Goal: Task Accomplishment & Management: Manage account settings

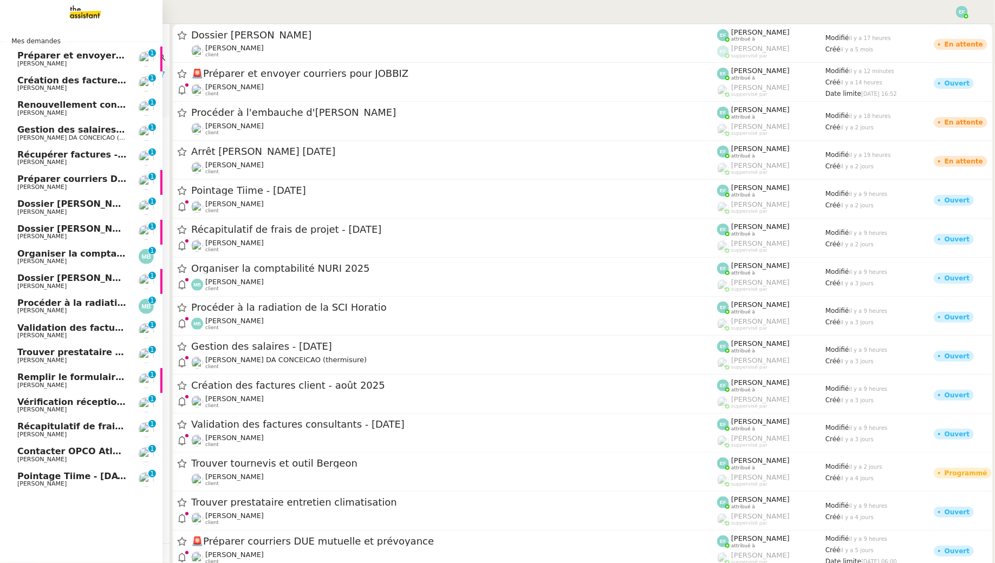
click at [30, 57] on span "Préparer et envoyer courriers pour JOBBIZ" at bounding box center [120, 55] width 207 height 10
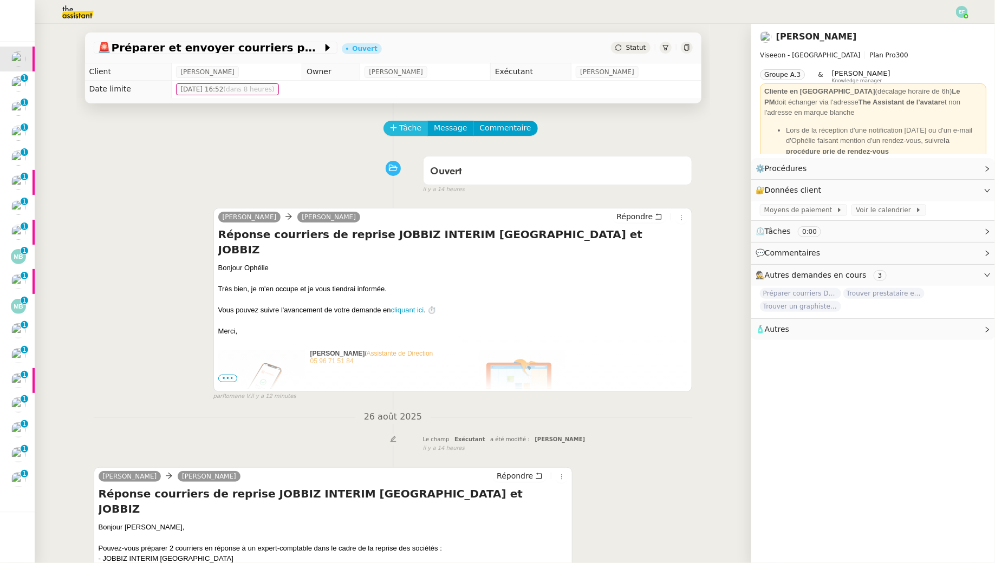
click at [413, 132] on span "Tâche" at bounding box center [411, 128] width 22 height 12
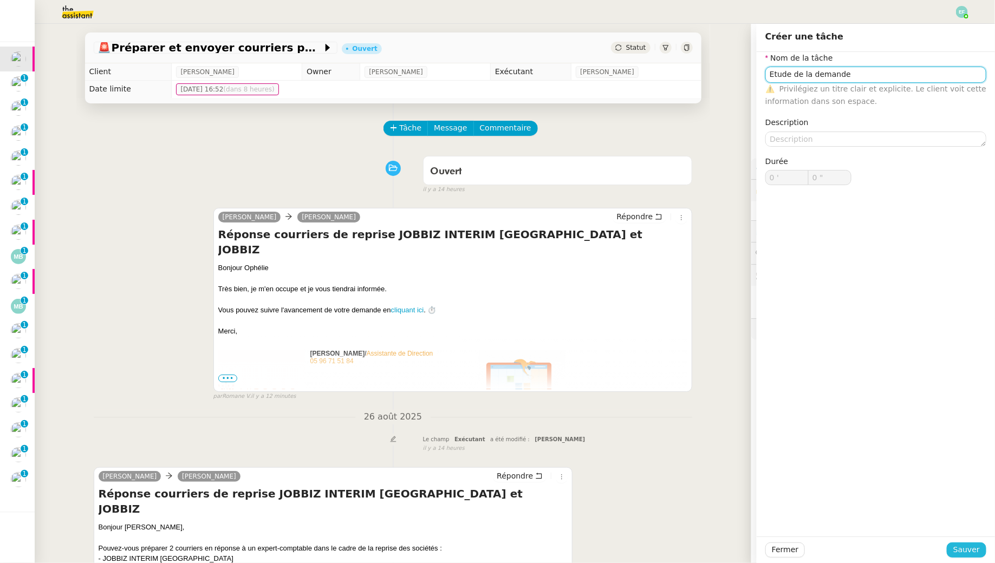
type input "Etude de la demande"
click at [959, 547] on span "Sauver" at bounding box center [966, 550] width 27 height 12
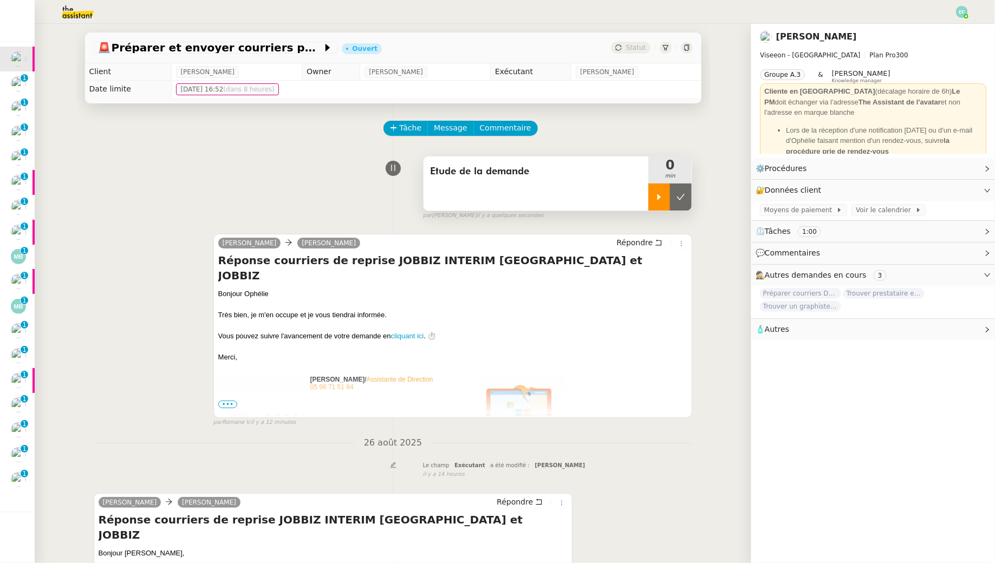
click at [653, 193] on div at bounding box center [659, 197] width 22 height 27
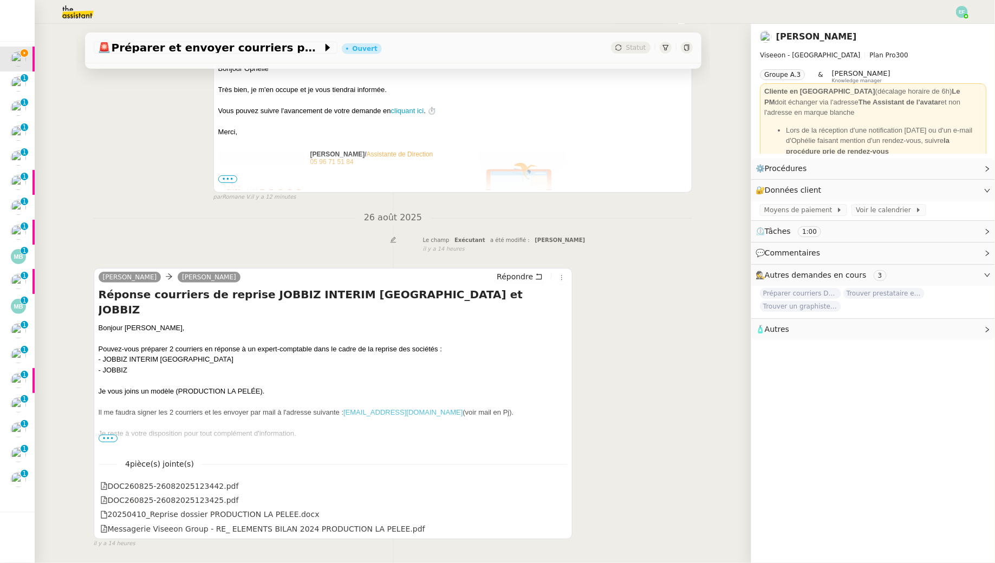
scroll to position [226, 0]
click at [107, 438] on span "•••" at bounding box center [108, 438] width 19 height 8
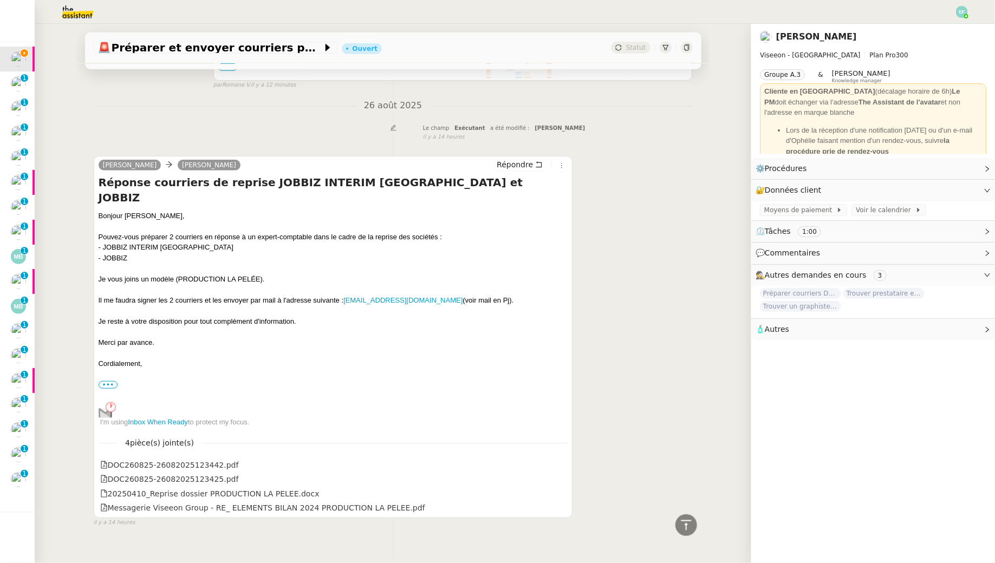
scroll to position [336, 0]
click at [560, 462] on icon at bounding box center [561, 466] width 8 height 8
click at [559, 476] on icon at bounding box center [561, 480] width 8 height 8
click at [560, 491] on icon at bounding box center [560, 494] width 6 height 6
click at [562, 505] on icon at bounding box center [561, 509] width 8 height 8
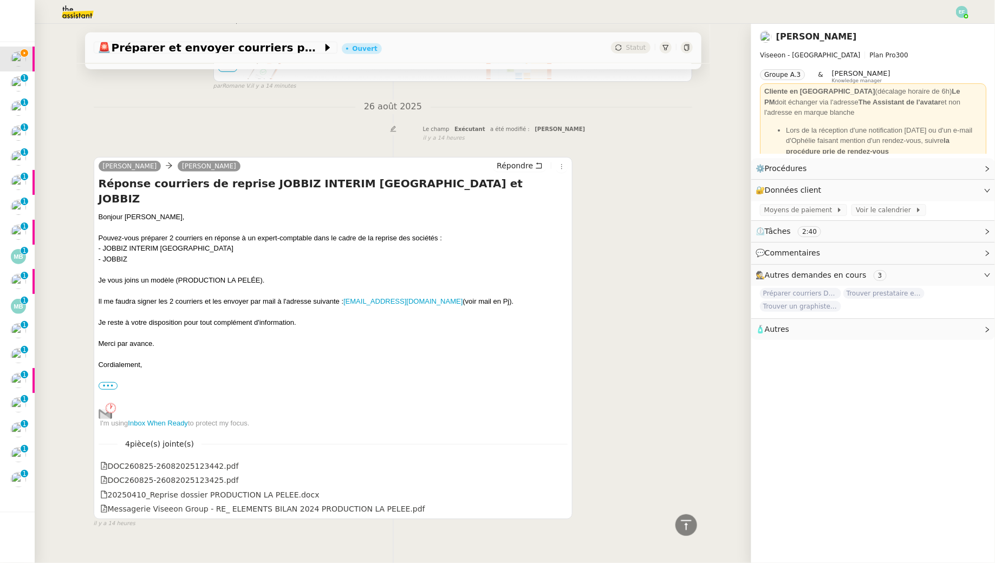
scroll to position [0, 0]
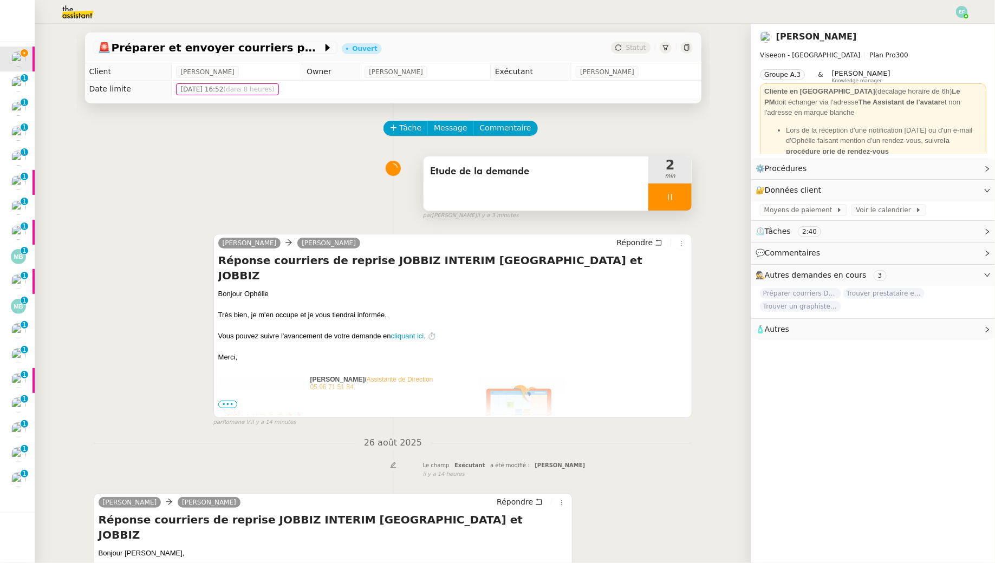
click at [514, 191] on div "Etude de la demande" at bounding box center [535, 183] width 225 height 54
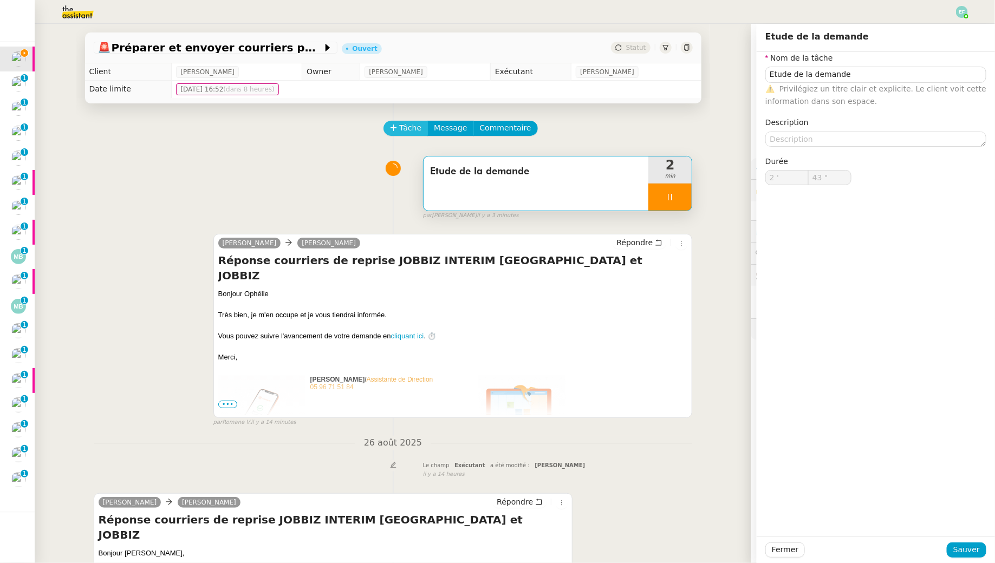
click at [402, 131] on span "Tâche" at bounding box center [411, 128] width 22 height 12
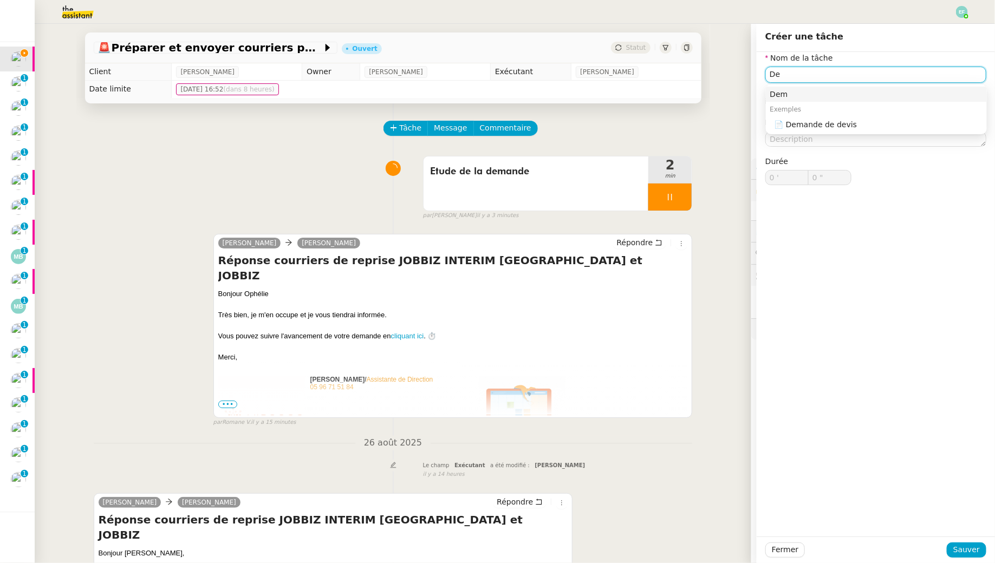
type input "D"
type input "Envoi d'email"
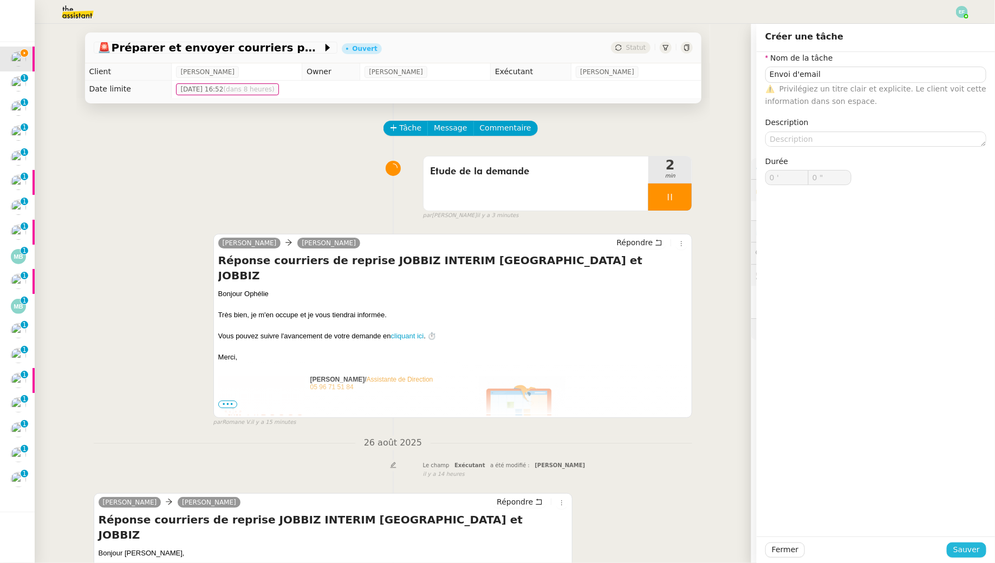
click at [974, 546] on span "Sauver" at bounding box center [966, 550] width 27 height 12
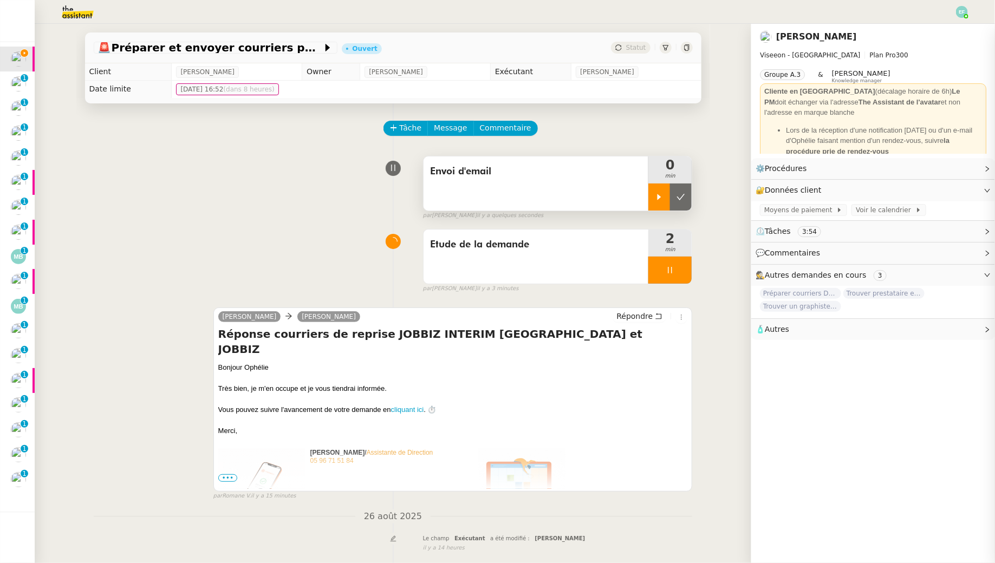
click at [660, 198] on icon at bounding box center [659, 197] width 4 height 6
click at [679, 262] on div at bounding box center [669, 270] width 43 height 27
click at [680, 262] on button at bounding box center [681, 270] width 22 height 27
click at [659, 314] on icon at bounding box center [659, 316] width 8 height 8
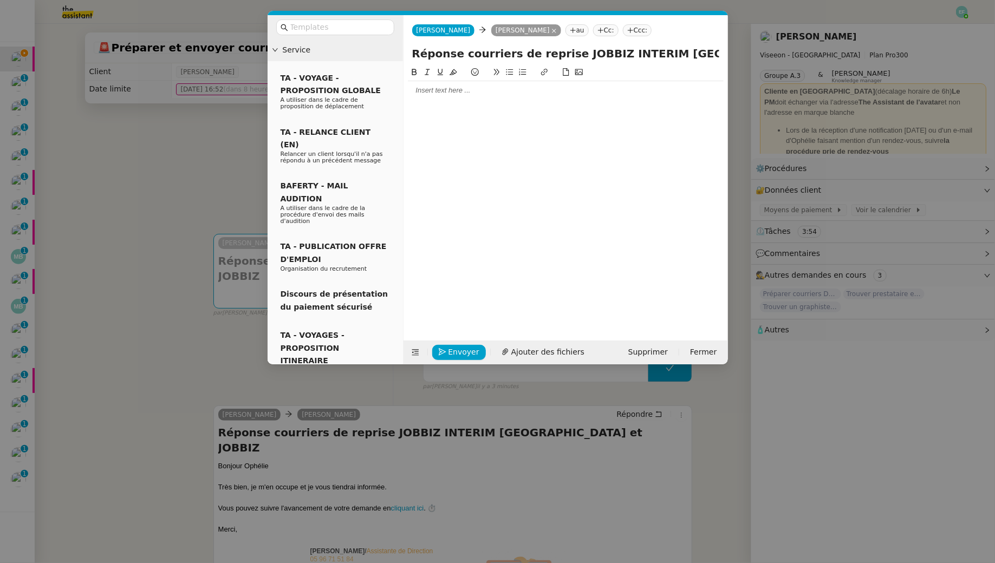
click at [514, 99] on div at bounding box center [566, 90] width 316 height 18
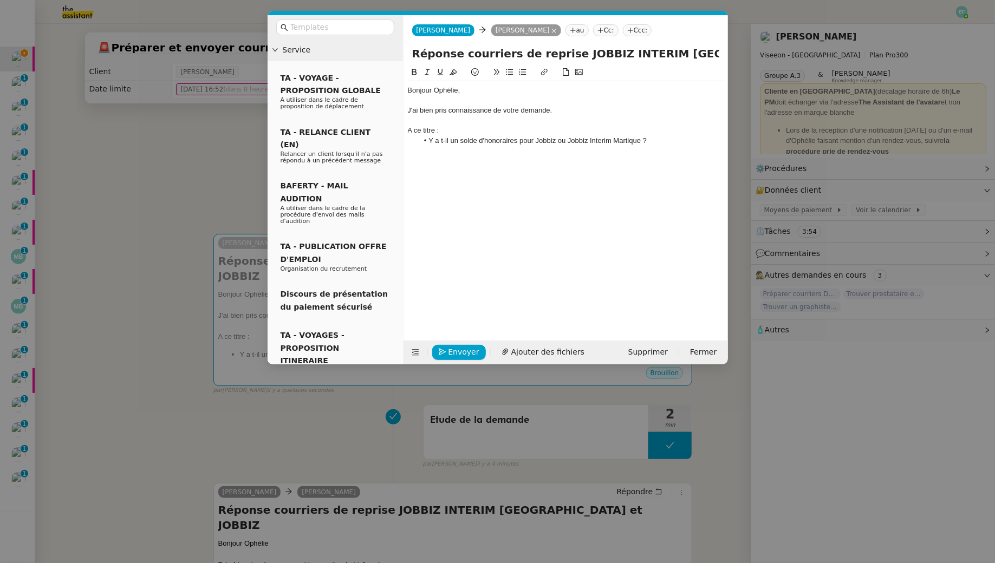
click at [630, 138] on li "Y a t-il un solde d'honoraires pour Jobbiz ou Jobbiz Interim Martique ?" at bounding box center [570, 141] width 305 height 10
click at [445, 141] on li "Y a t-il un solde d'honoraires pour Jobbiz ou Jobbiz Interim Martinique ?" at bounding box center [570, 141] width 305 height 10
click at [0, 0] on lt-em "a-t-il" at bounding box center [0, 0] width 0 height 0
click at [409, 131] on div "A ce titre :" at bounding box center [566, 131] width 316 height 10
click at [0, 0] on lt-div "Grammaire La préposition « À » placée en début de phrase possède un accent grav…" at bounding box center [0, 0] width 0 height 0
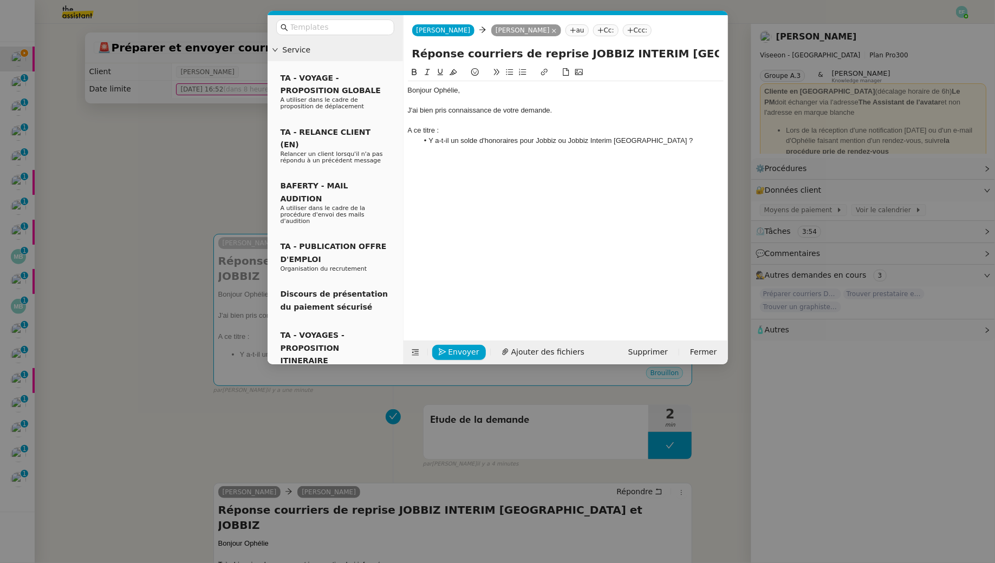
click at [0, 0] on lt-span "À" at bounding box center [0, 0] width 0 height 0
click at [429, 134] on div "À ce titre :" at bounding box center [566, 131] width 316 height 10
click at [675, 134] on div "À ce propos :" at bounding box center [566, 131] width 316 height 10
click at [665, 138] on li "Y a-t-il un solde d'honoraires pour Jobbiz ou Jobbiz Interim Martinique ?" at bounding box center [570, 141] width 305 height 10
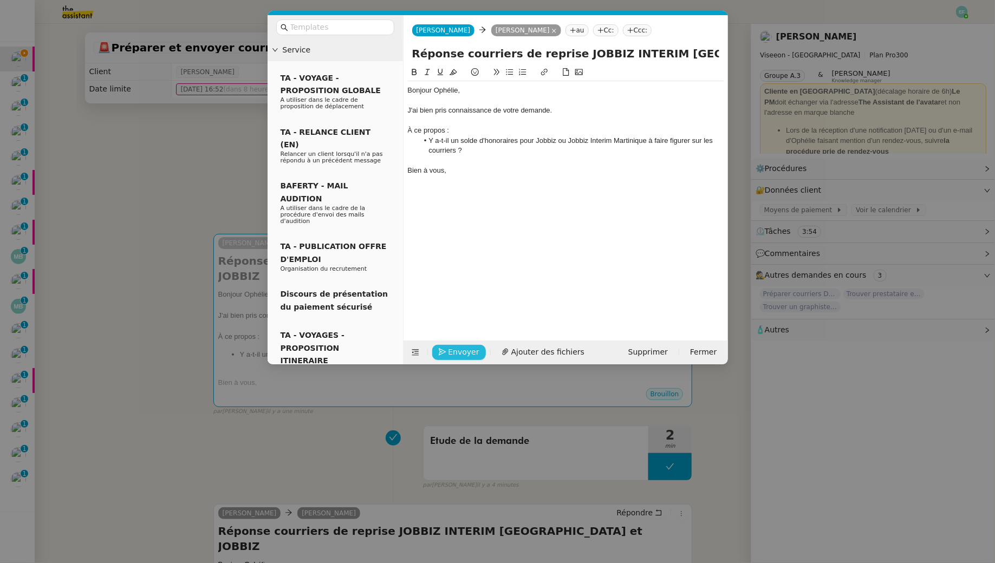
click at [455, 353] on span "Envoyer" at bounding box center [463, 352] width 31 height 12
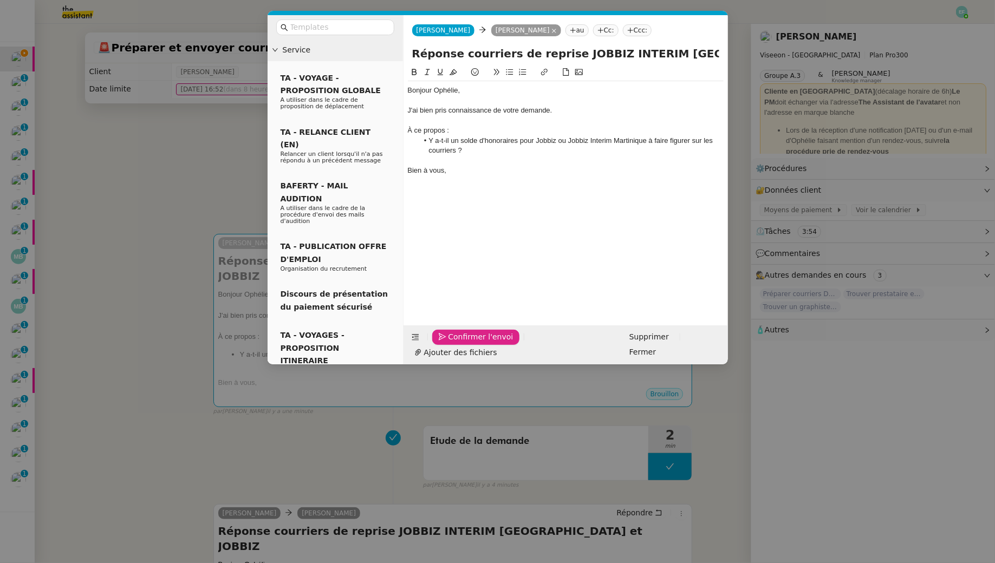
click at [455, 343] on span "Confirmer l'envoi" at bounding box center [480, 337] width 65 height 12
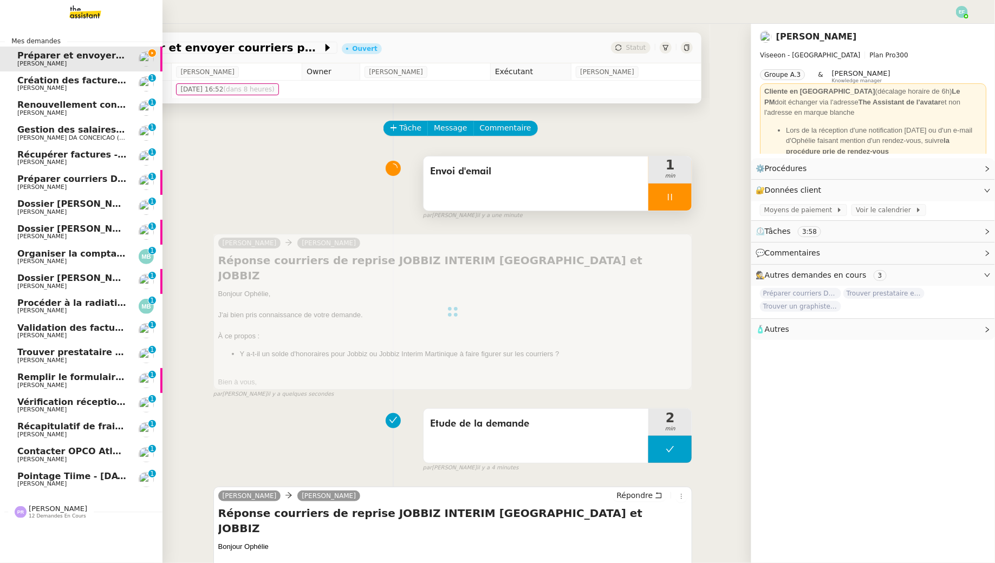
click at [25, 86] on span "[PERSON_NAME]" at bounding box center [41, 87] width 49 height 7
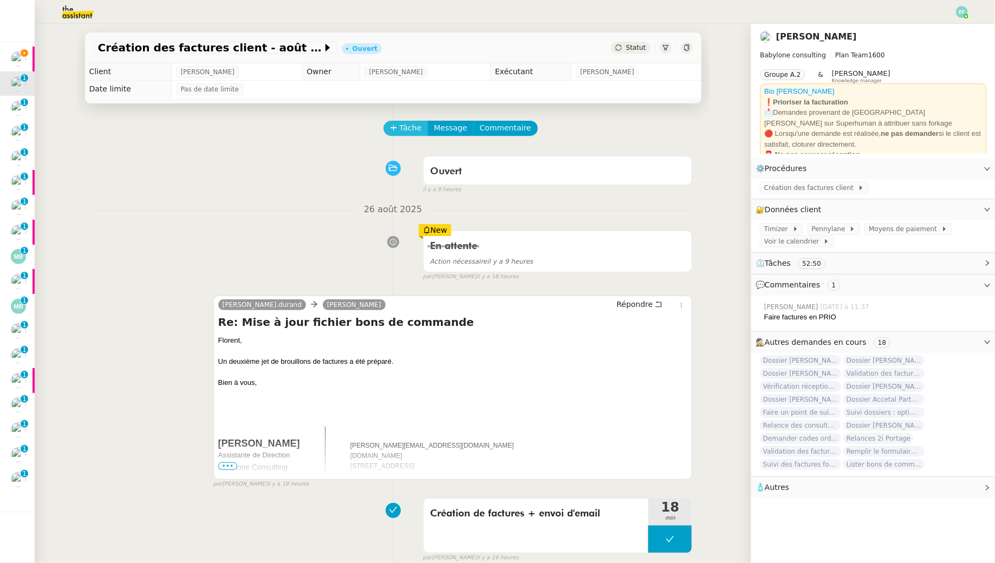
click at [400, 128] on span "Tâche" at bounding box center [411, 128] width 22 height 12
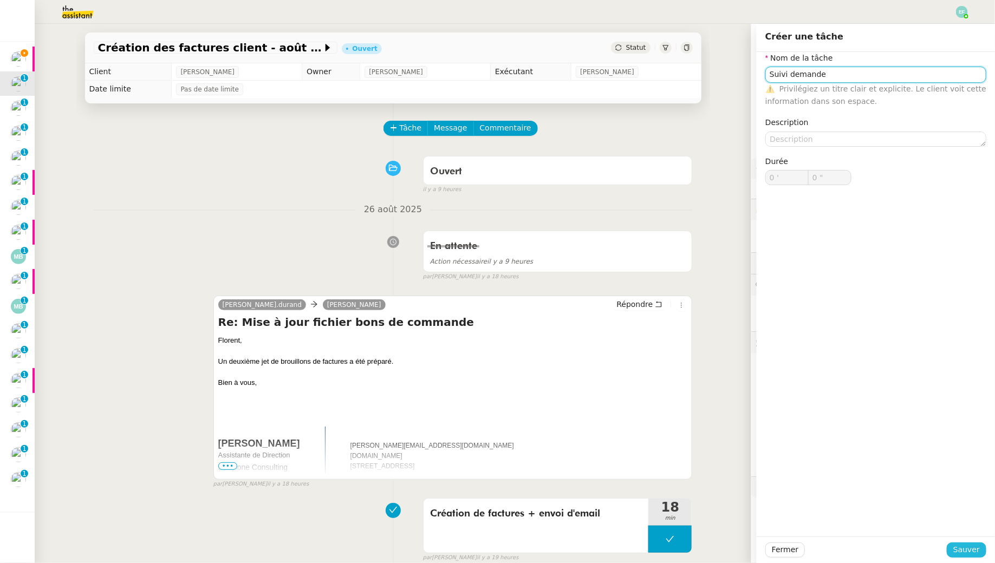
type input "Suivi demande"
click at [965, 548] on span "Sauver" at bounding box center [966, 550] width 27 height 12
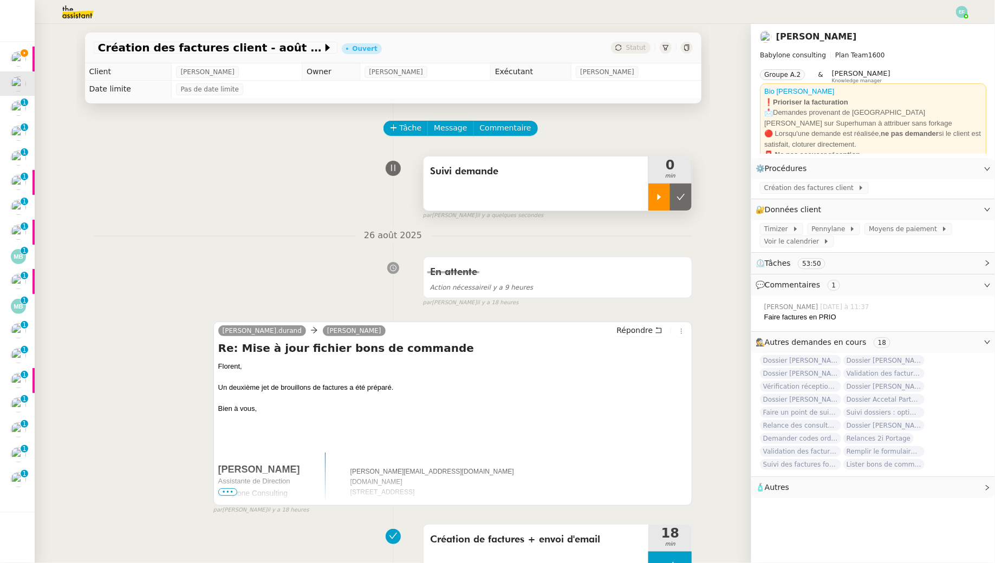
click at [662, 201] on icon at bounding box center [659, 197] width 9 height 9
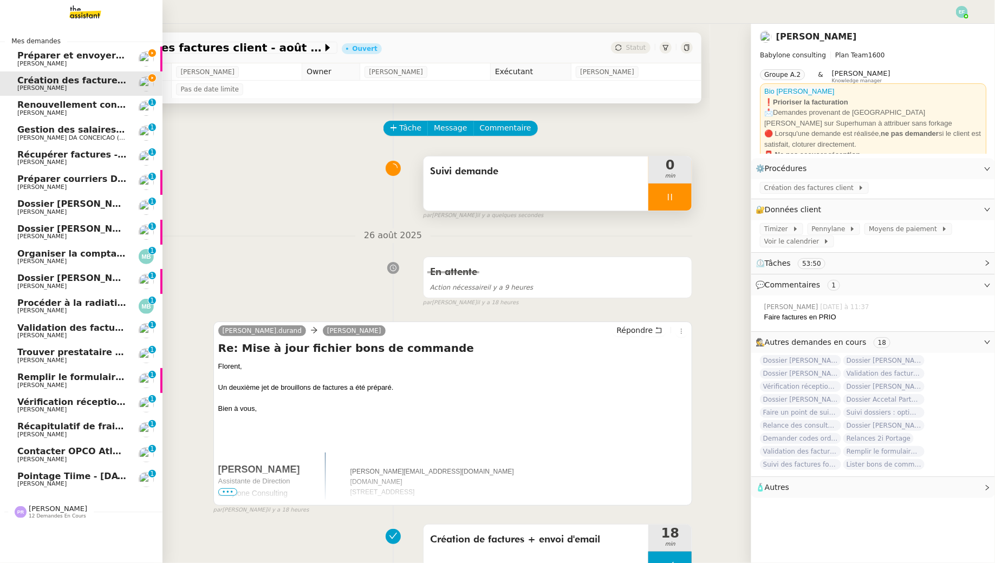
click at [10, 60] on link "Préparer et envoyer courriers pour JOBBIZ Ophélie DIONY" at bounding box center [81, 59] width 162 height 25
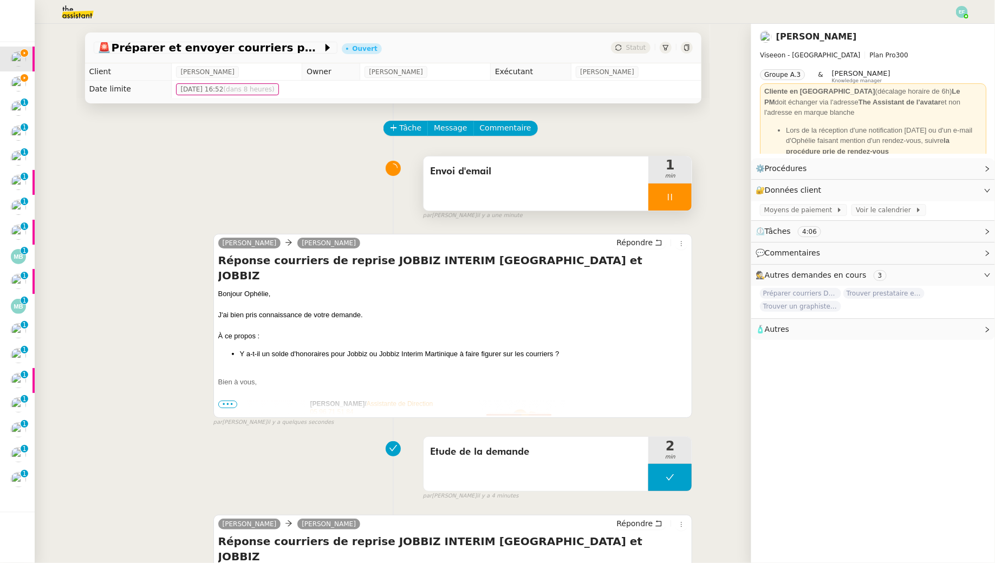
click at [669, 197] on icon at bounding box center [670, 197] width 4 height 6
click at [680, 197] on icon at bounding box center [680, 197] width 9 height 9
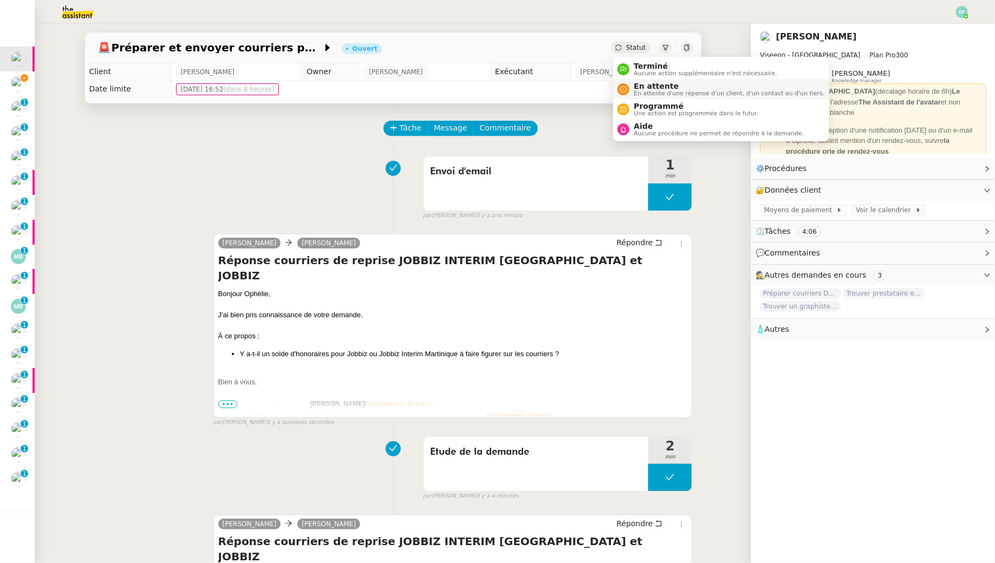
click at [643, 89] on span "En attente" at bounding box center [729, 86] width 191 height 9
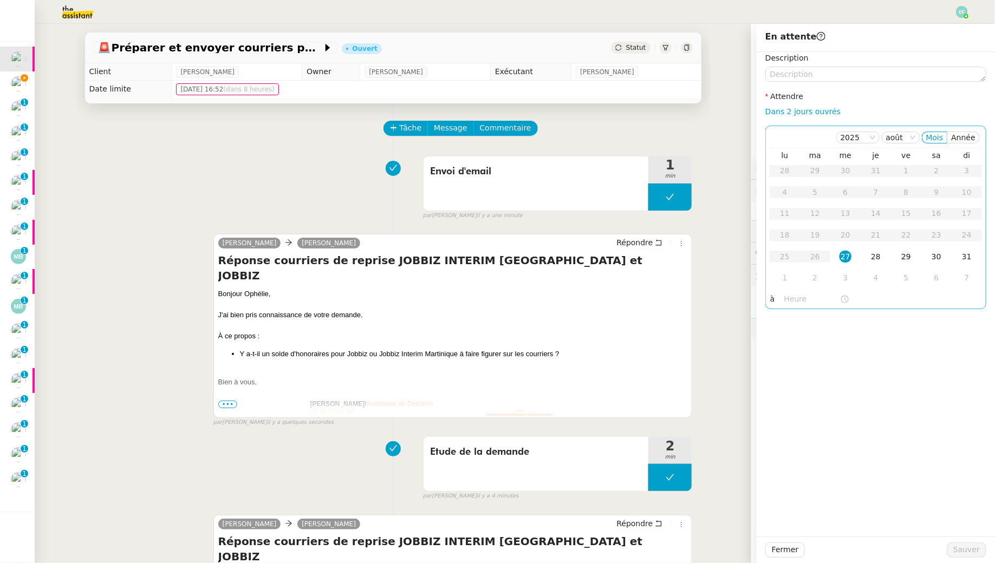
click at [903, 262] on div "29" at bounding box center [906, 257] width 12 height 12
click at [957, 550] on span "Sauver" at bounding box center [966, 550] width 27 height 12
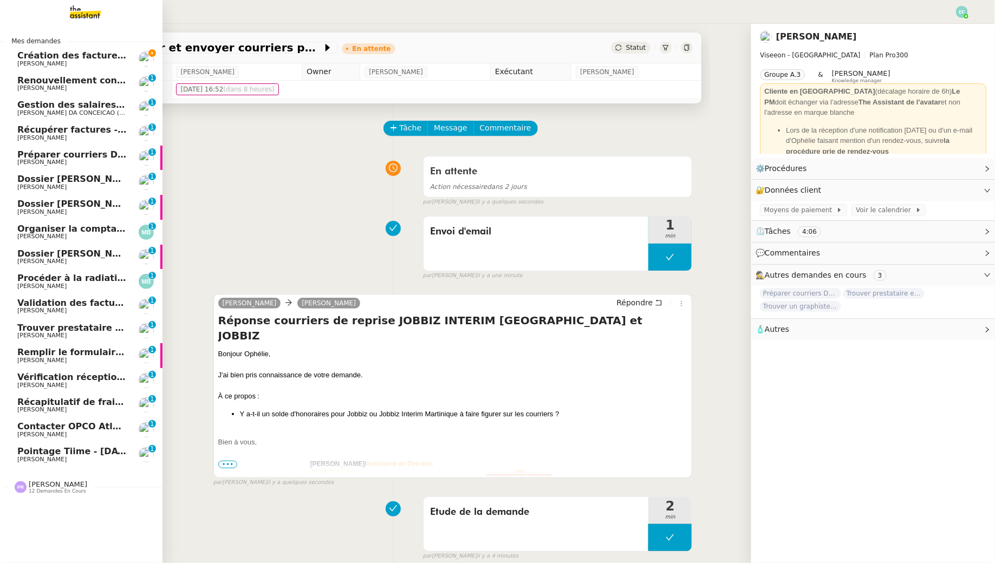
click at [93, 326] on span "Trouver prestataire entretien climatisation" at bounding box center [122, 328] width 210 height 10
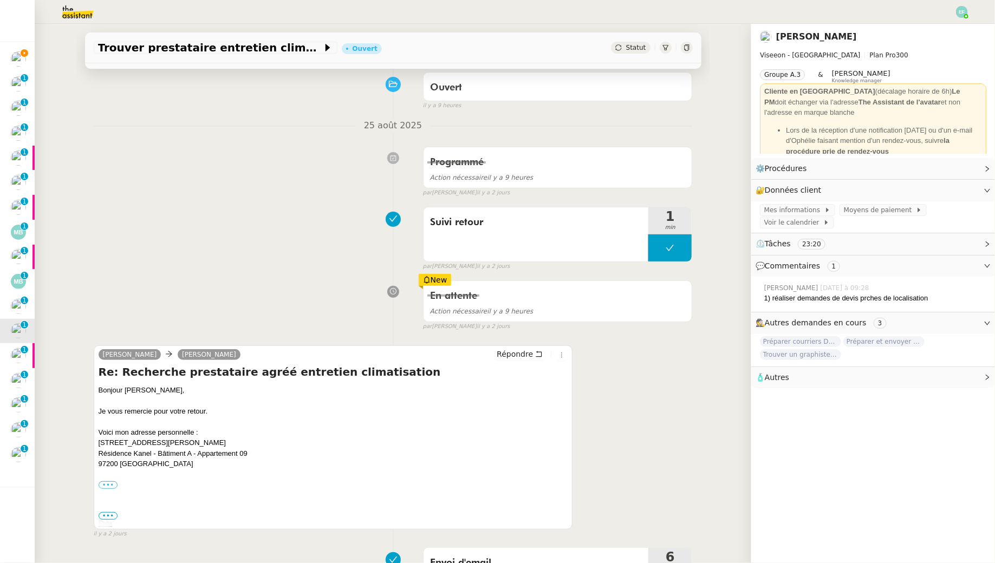
scroll to position [83, 0]
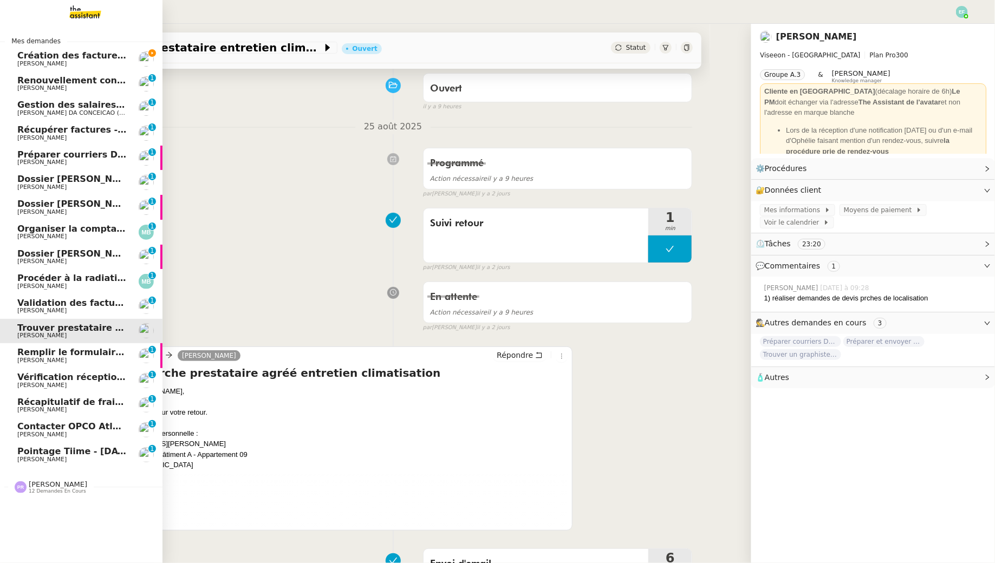
click at [34, 151] on span "Préparer courriers DUE mutuelle et prévoyance" at bounding box center [133, 154] width 232 height 10
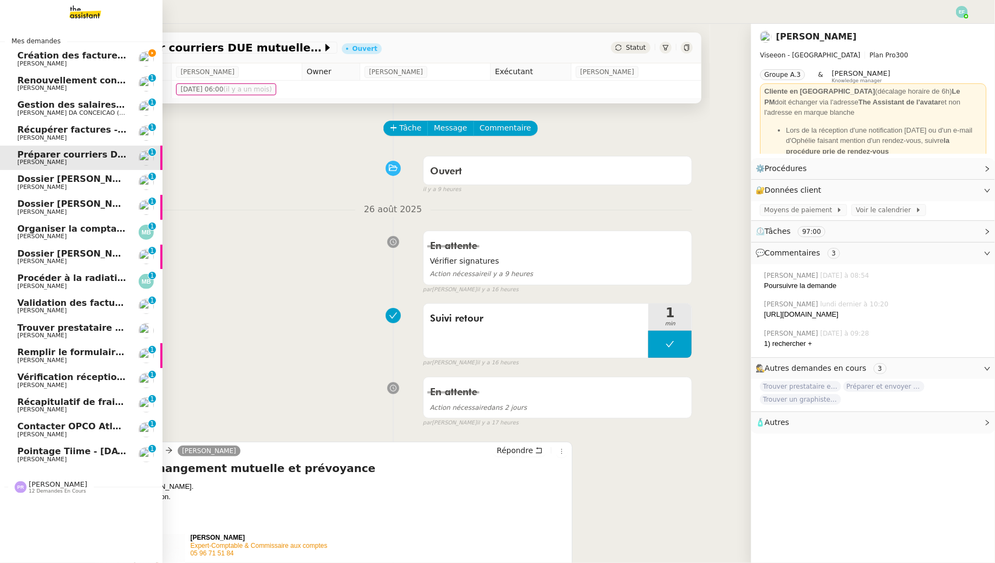
click at [22, 56] on span "Création des factures client - août 2025" at bounding box center [114, 55] width 194 height 10
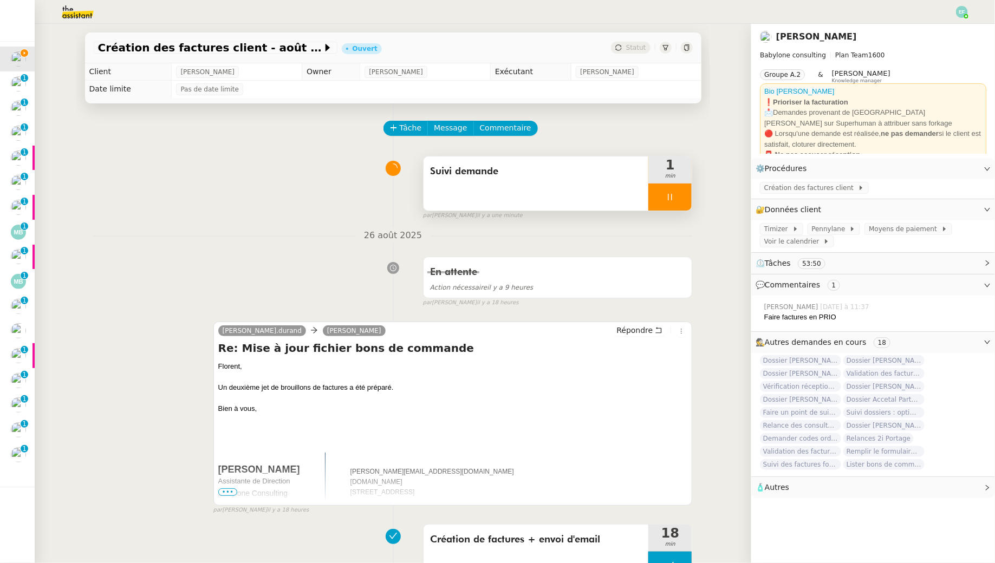
click at [556, 175] on span "Suivi demande" at bounding box center [536, 172] width 212 height 16
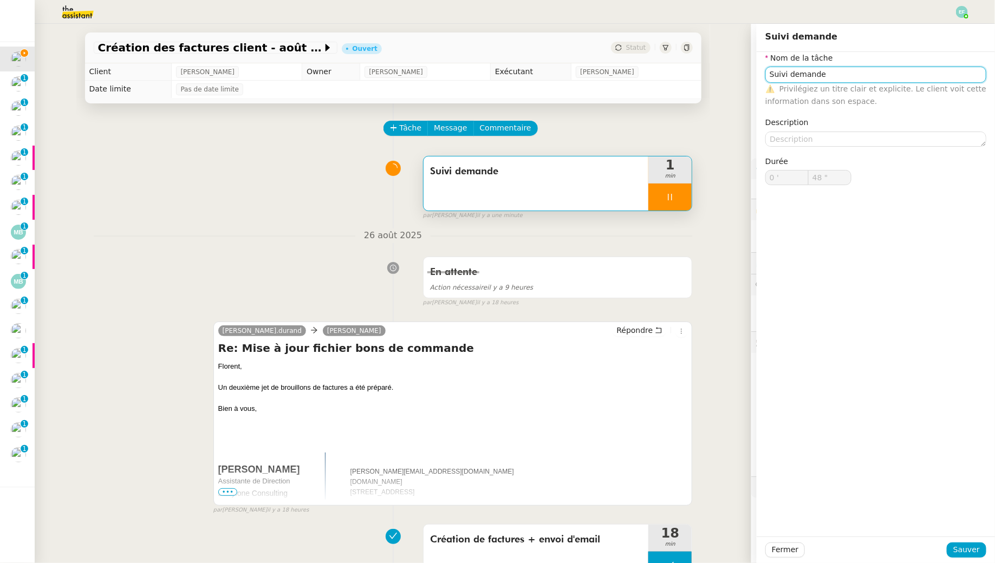
click at [812, 70] on input "Suivi demande" at bounding box center [875, 75] width 221 height 16
type input "49 ""
type input "Vérifica"
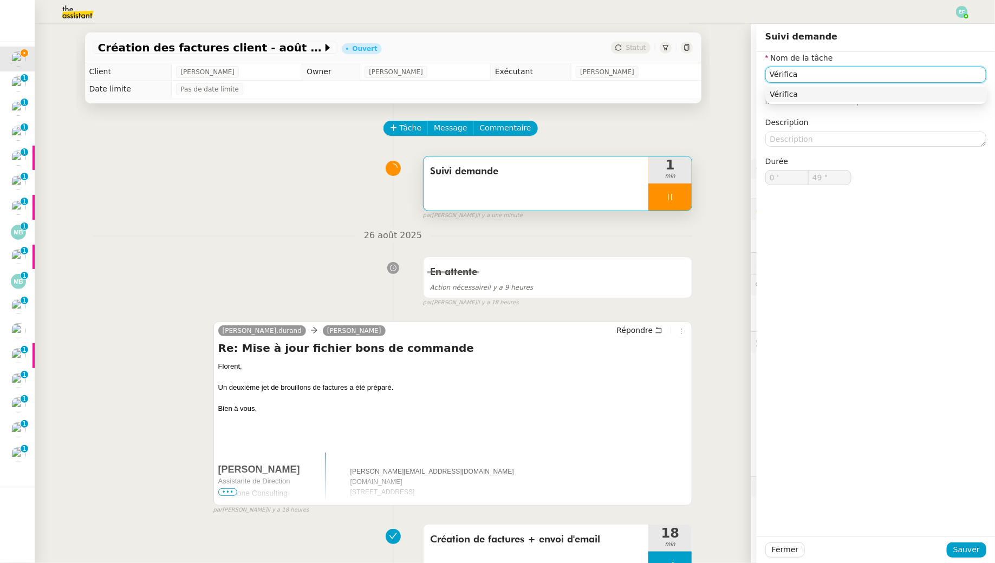
type input "50 ""
type input "Vérification saisi"
type input "51 ""
type input "Vérification saisie"
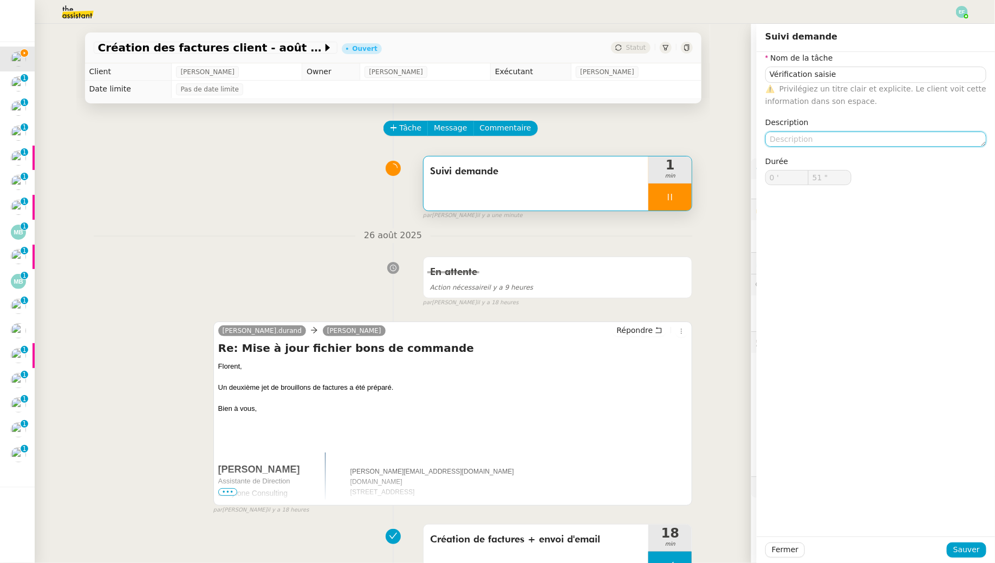
type input "52 ""
click at [870, 136] on textarea at bounding box center [875, 139] width 221 height 15
type textarea "ä"
type textarea "P"
type input "53 ""
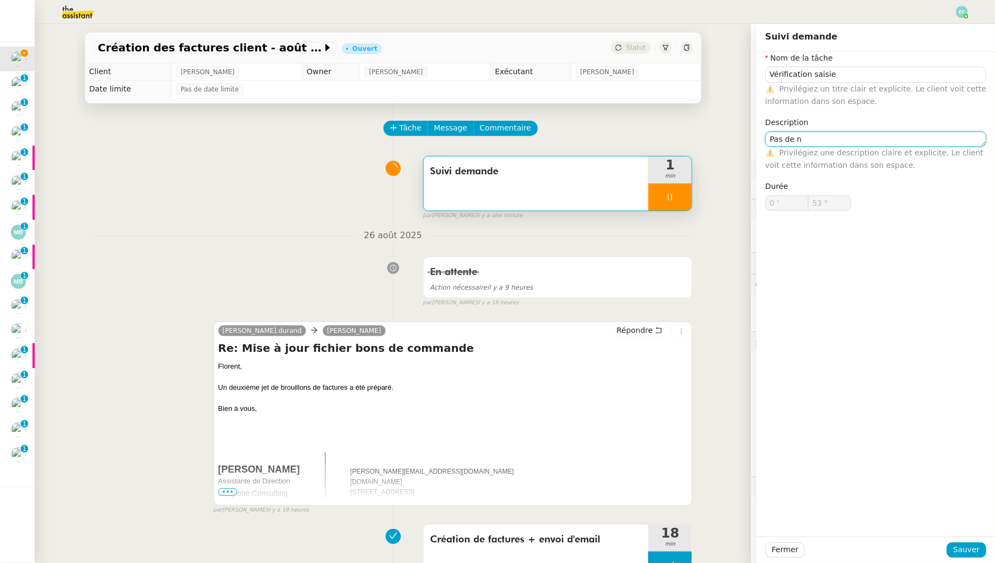
type textarea "Pas de no"
type input "54 ""
type textarea "Pas de nouvelle lig"
type input "55 ""
type textarea "Pas de nouvelle ligne"
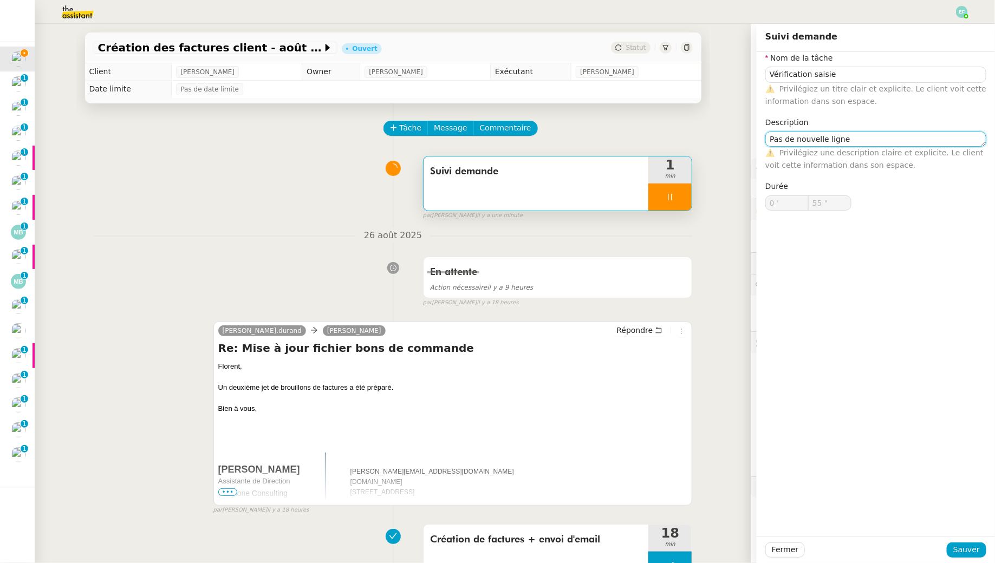
type input "56 ""
type textarea "Pas de nouvelle ligne"
click at [967, 550] on span "Sauver" at bounding box center [966, 550] width 27 height 12
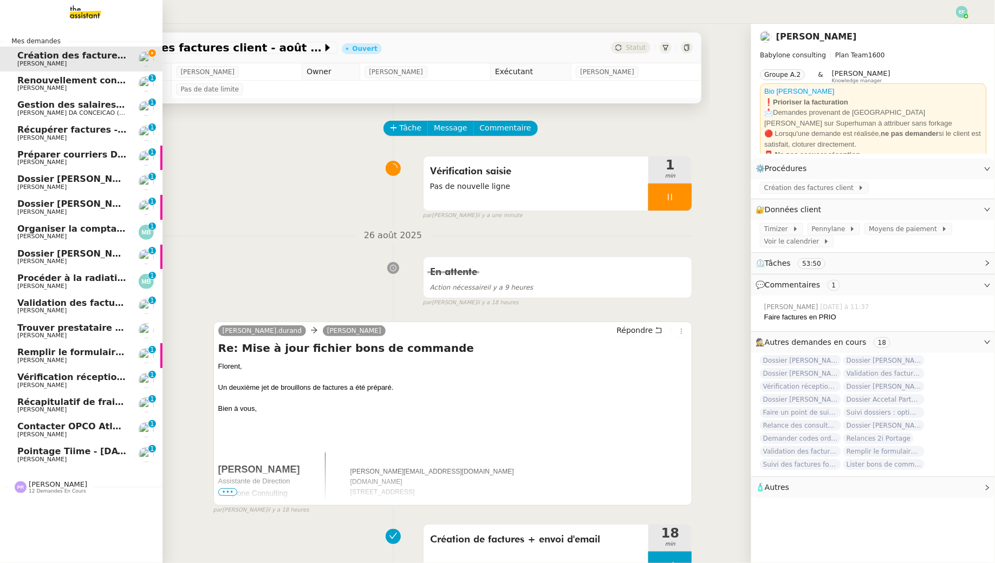
click at [27, 85] on span "[PERSON_NAME]" at bounding box center [41, 87] width 49 height 7
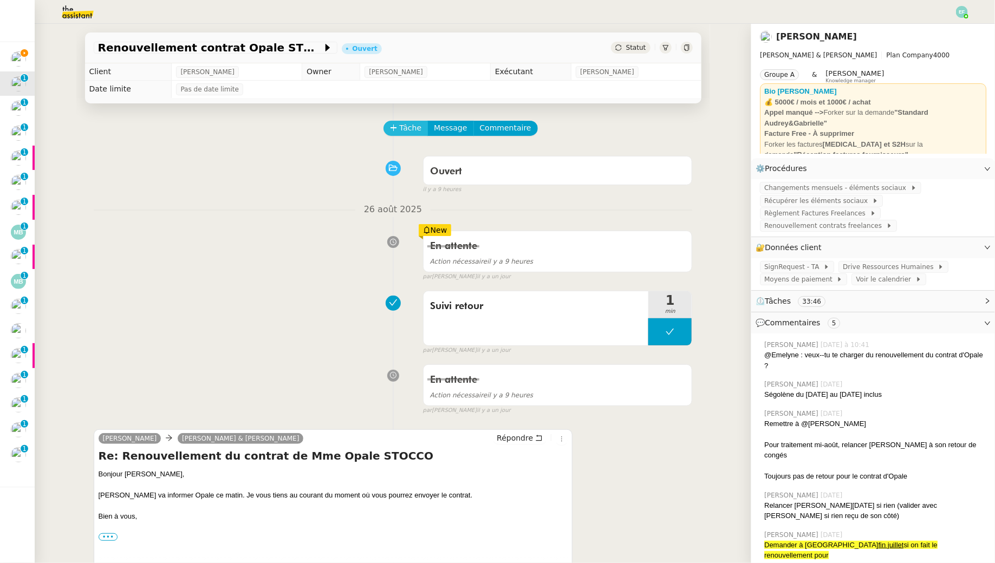
click at [398, 123] on button "Tâche" at bounding box center [405, 128] width 45 height 15
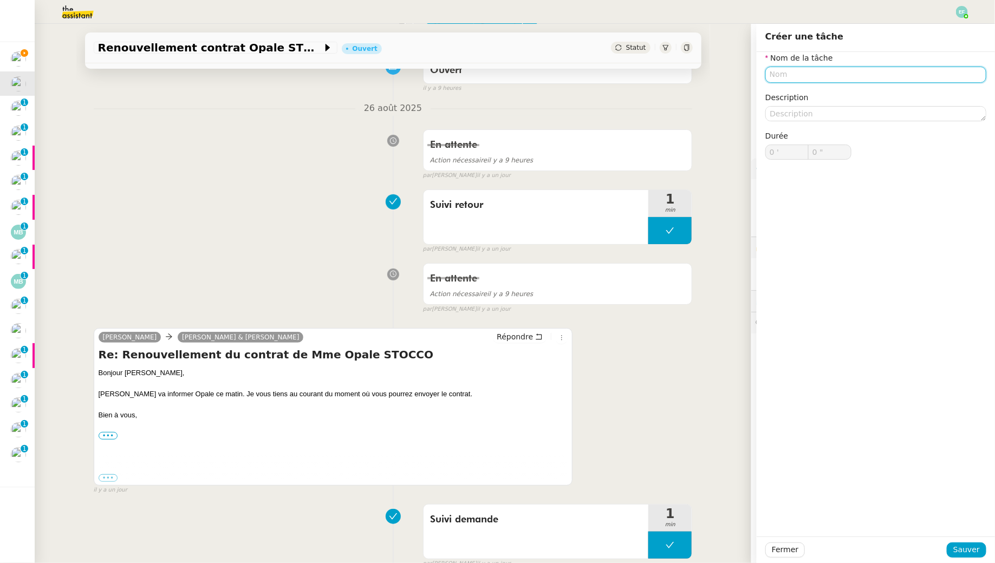
scroll to position [102, 0]
type input "Suivi demande"
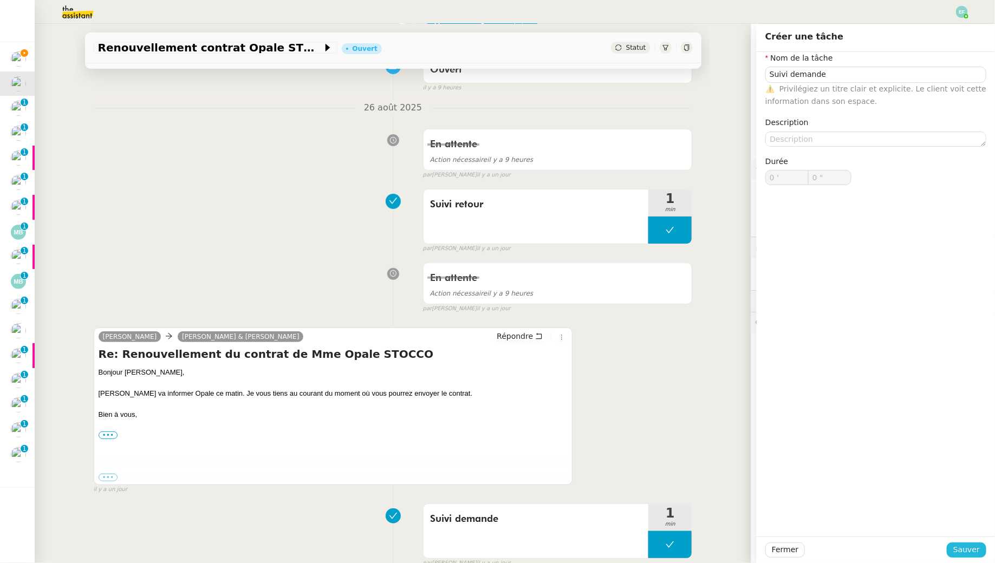
click at [960, 546] on span "Sauver" at bounding box center [966, 550] width 27 height 12
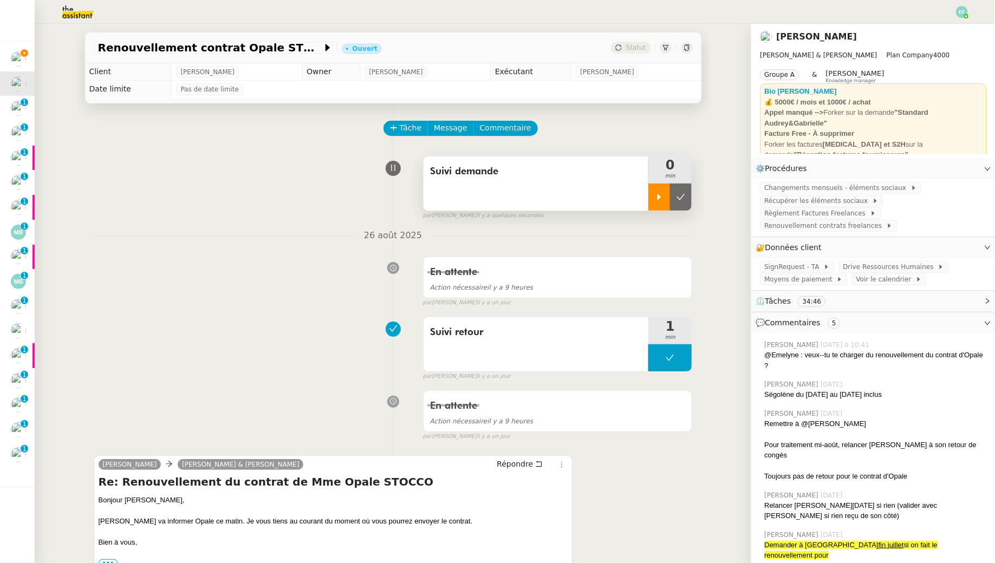
click at [663, 195] on icon at bounding box center [659, 197] width 9 height 9
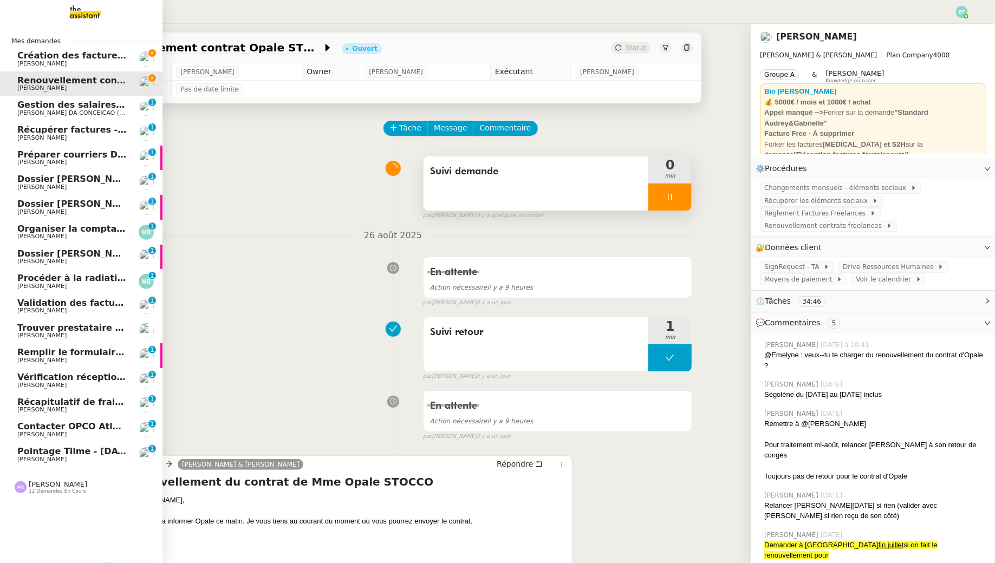
click at [32, 58] on span "Création des factures client - août 2025" at bounding box center [114, 55] width 194 height 10
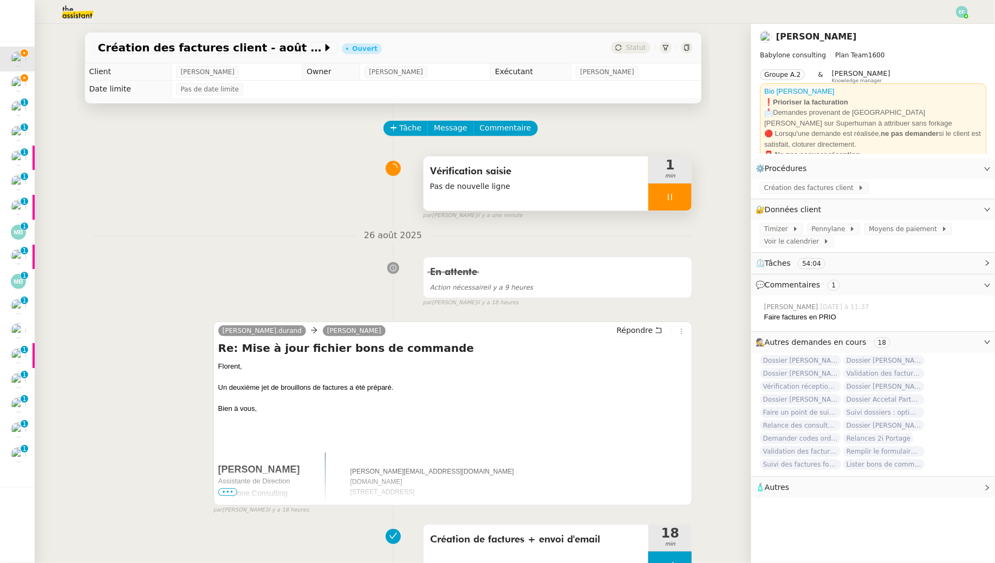
click at [671, 196] on icon at bounding box center [670, 197] width 9 height 9
click at [679, 196] on icon at bounding box center [680, 197] width 9 height 9
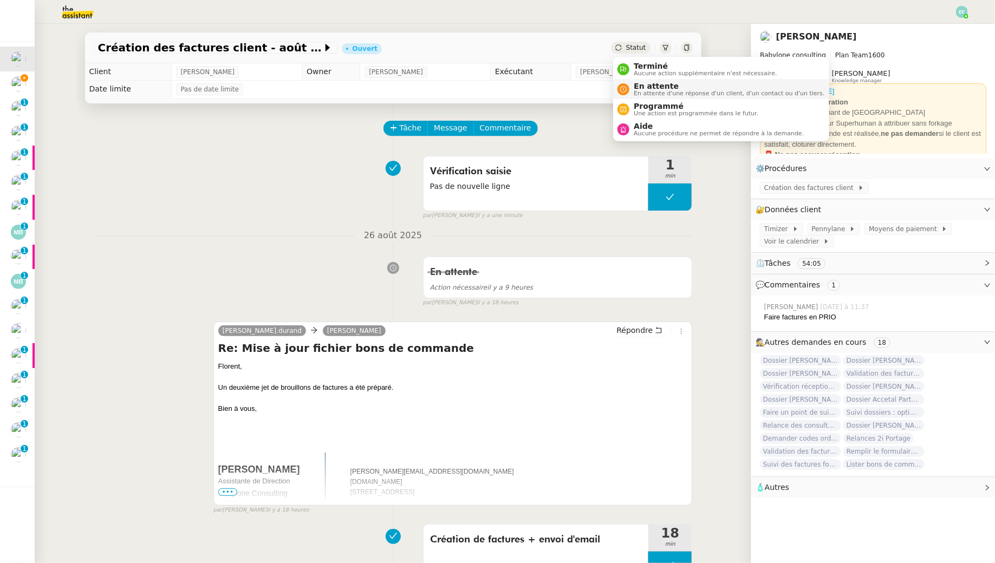
click at [639, 82] on span "En attente" at bounding box center [729, 86] width 191 height 9
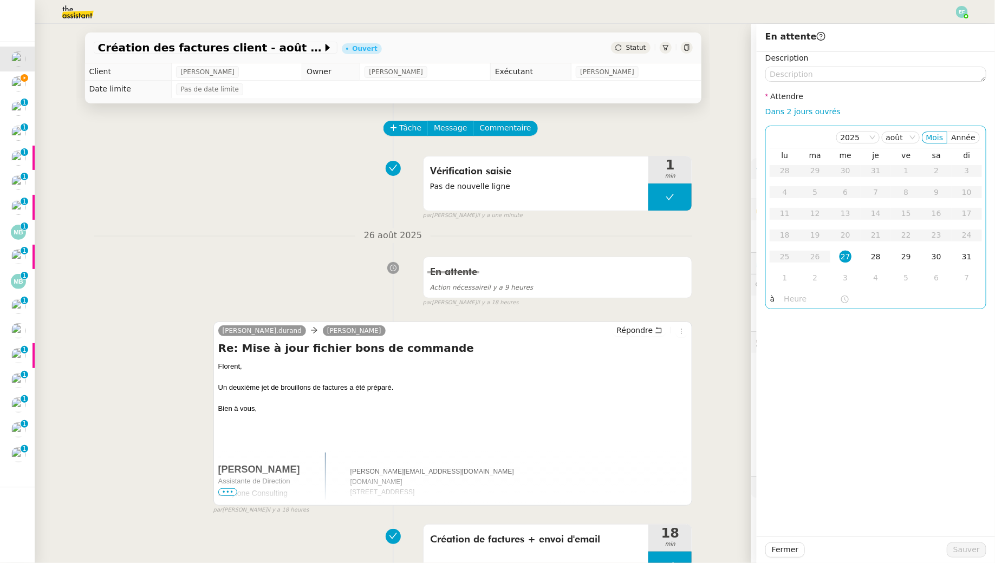
click at [787, 304] on input "text" at bounding box center [812, 299] width 56 height 12
click at [794, 380] on div "14" at bounding box center [793, 380] width 30 height 13
click at [824, 316] on div "00" at bounding box center [824, 315] width 30 height 13
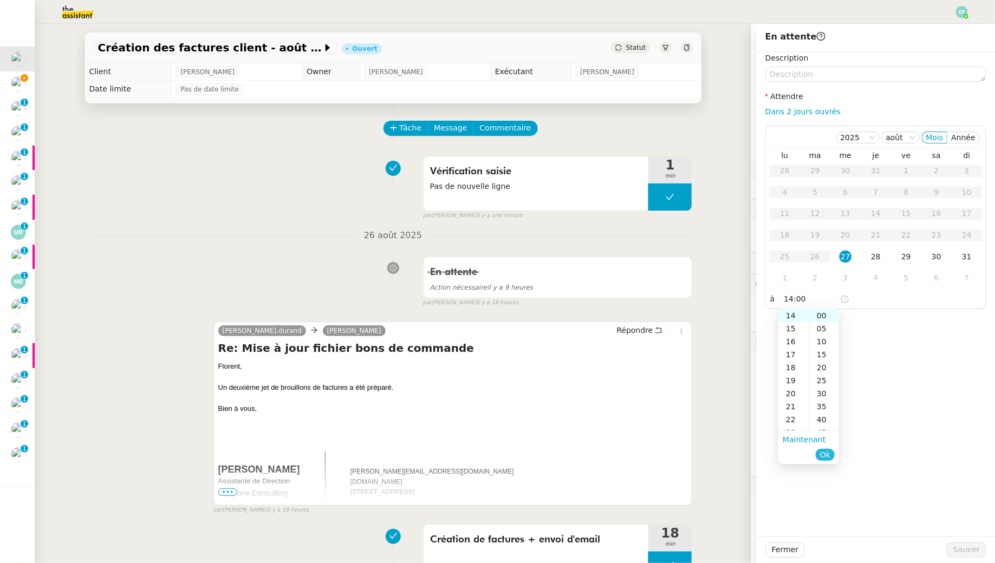
click at [829, 450] on span "Ok" at bounding box center [825, 454] width 10 height 11
type input "14:00"
click at [844, 257] on div "27" at bounding box center [845, 257] width 12 height 12
click at [974, 554] on span "Sauver" at bounding box center [966, 550] width 27 height 12
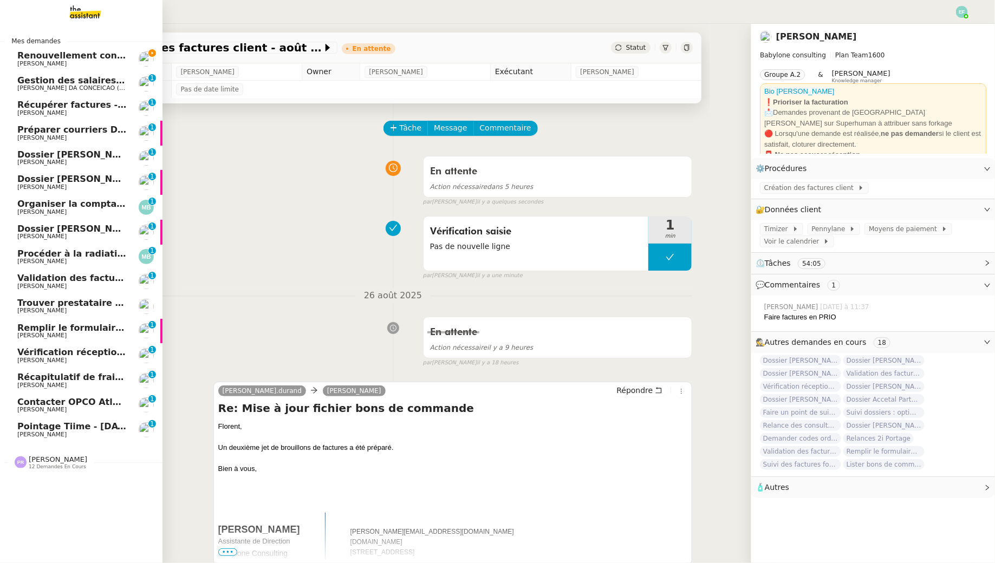
click at [26, 63] on span "[PERSON_NAME]" at bounding box center [41, 63] width 49 height 7
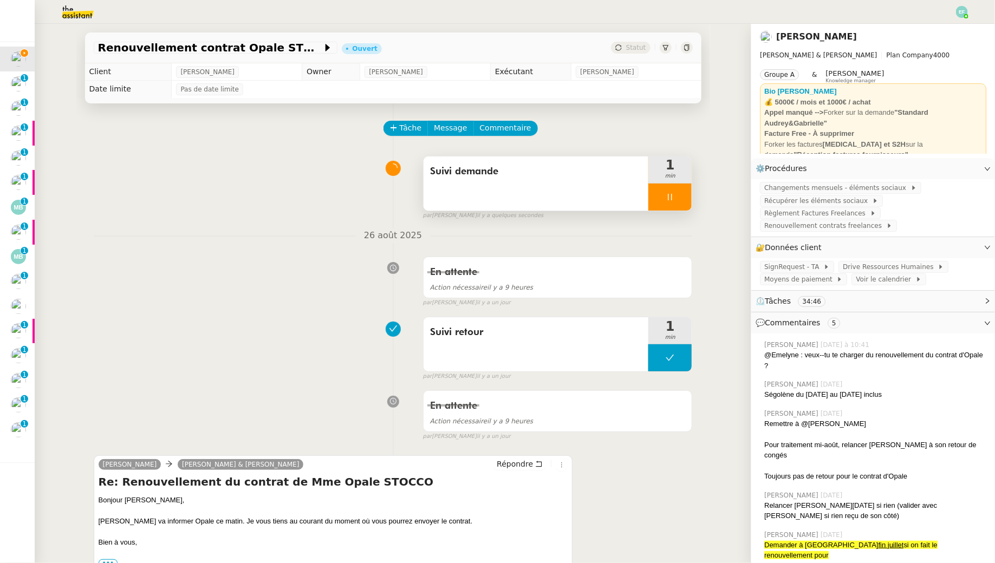
click at [480, 203] on div "Suivi demande" at bounding box center [535, 183] width 225 height 54
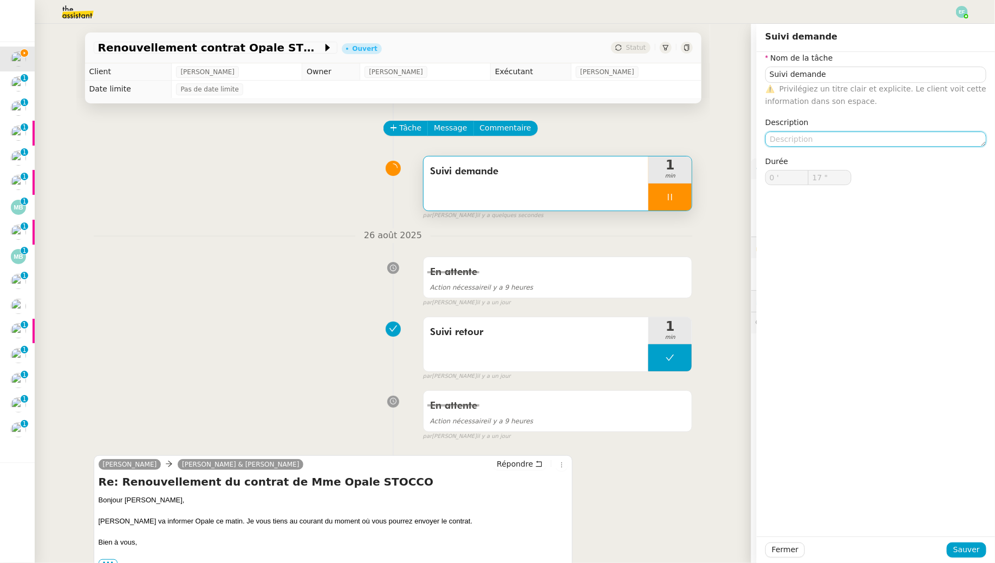
click at [793, 134] on textarea at bounding box center [875, 139] width 221 height 15
type input "18 ""
type textarea "A relancer"
type input "19 ""
type textarea "A relancer"
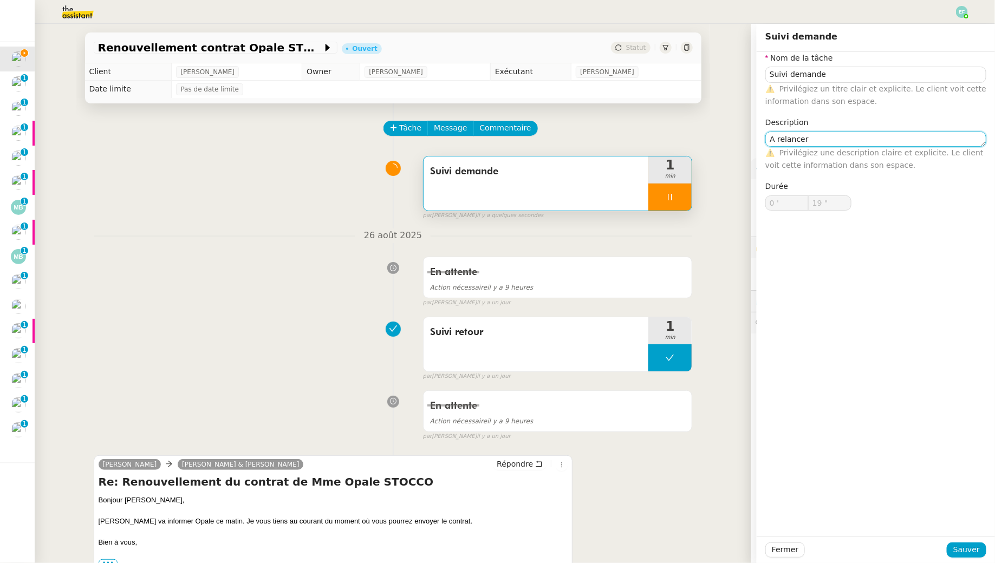
type input "20 ""
type textarea "A relancer demain si"
type input "21 ""
type textarea "A relancer demain si pas de re"
type input "22 ""
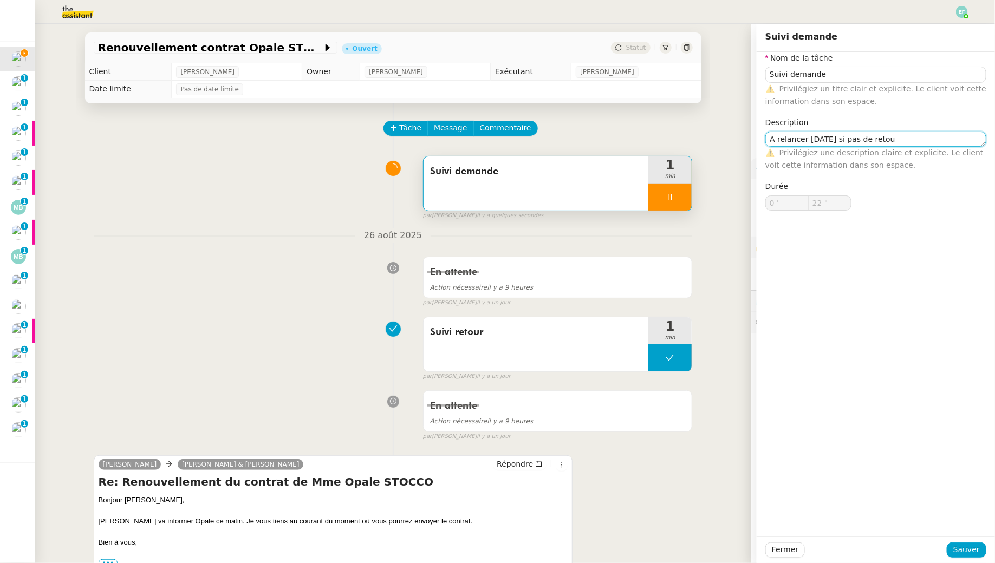
type textarea "A relancer demain si pas de retour"
type input "23 ""
type textarea "A relancer demain si pas de retour"
click at [968, 552] on span "Sauver" at bounding box center [966, 550] width 27 height 12
type input "24 ""
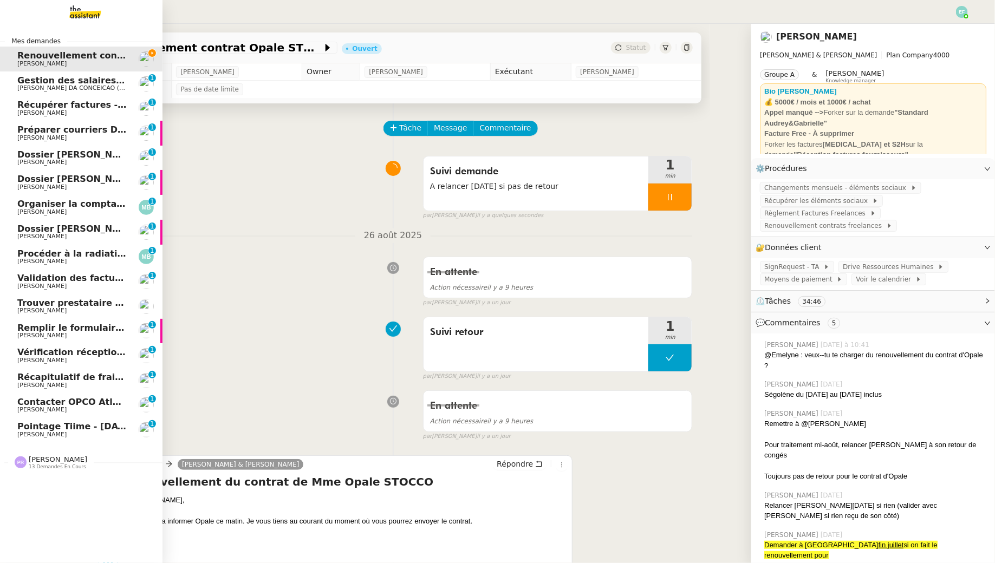
click at [27, 84] on span "Gestion des salaires - [DATE]" at bounding box center [87, 80] width 141 height 10
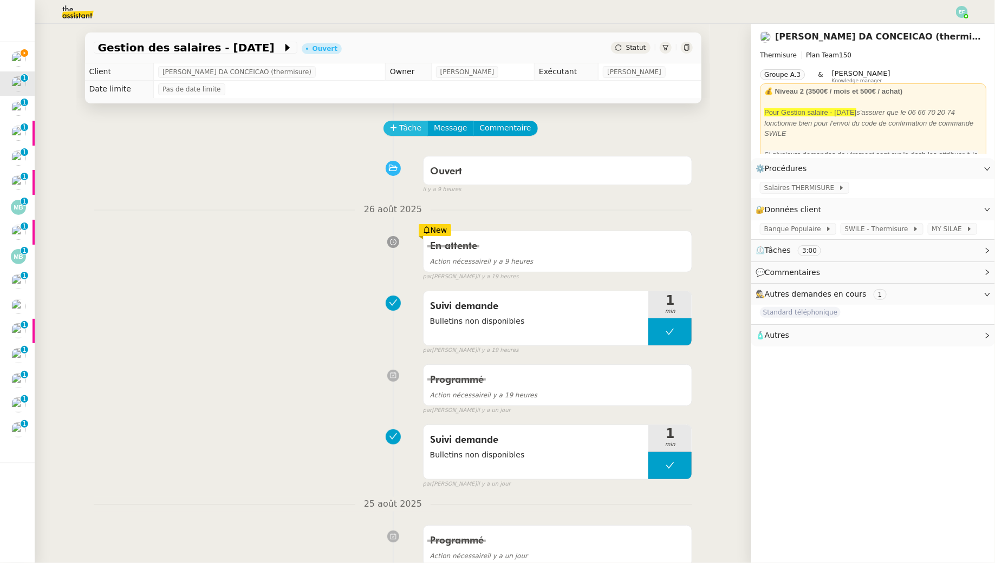
click at [421, 127] on button "Tâche" at bounding box center [405, 128] width 45 height 15
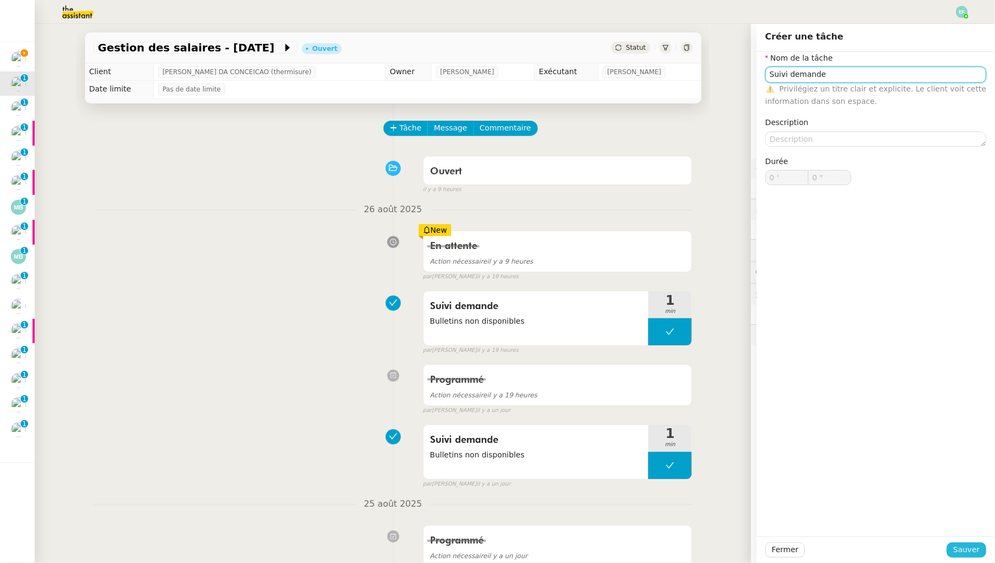
type input "Suivi demande"
click at [963, 546] on span "Sauver" at bounding box center [966, 550] width 27 height 12
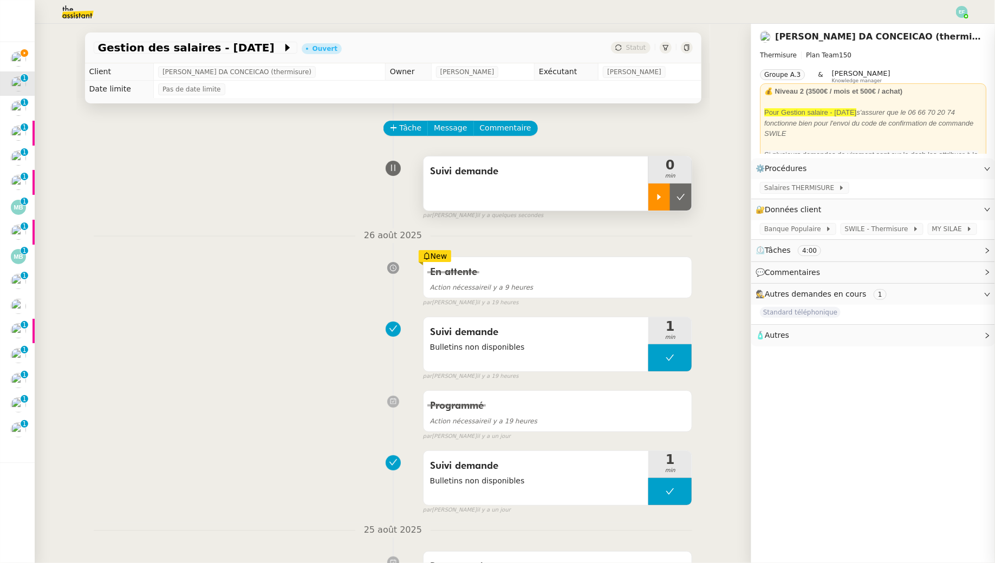
click at [659, 199] on icon at bounding box center [659, 197] width 9 height 9
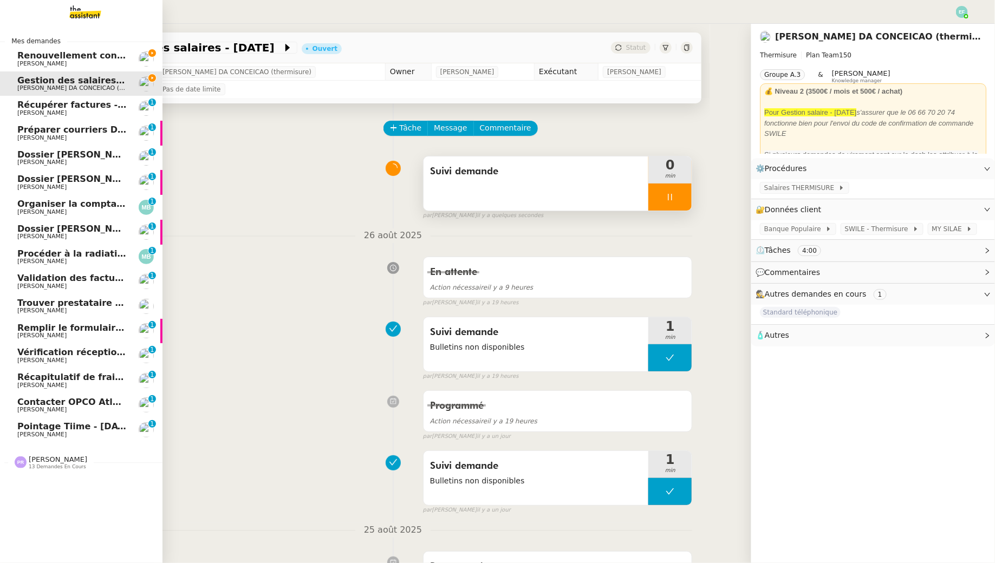
click at [50, 58] on span "Renouvellement contrat Opale STOCCO" at bounding box center [113, 55] width 192 height 10
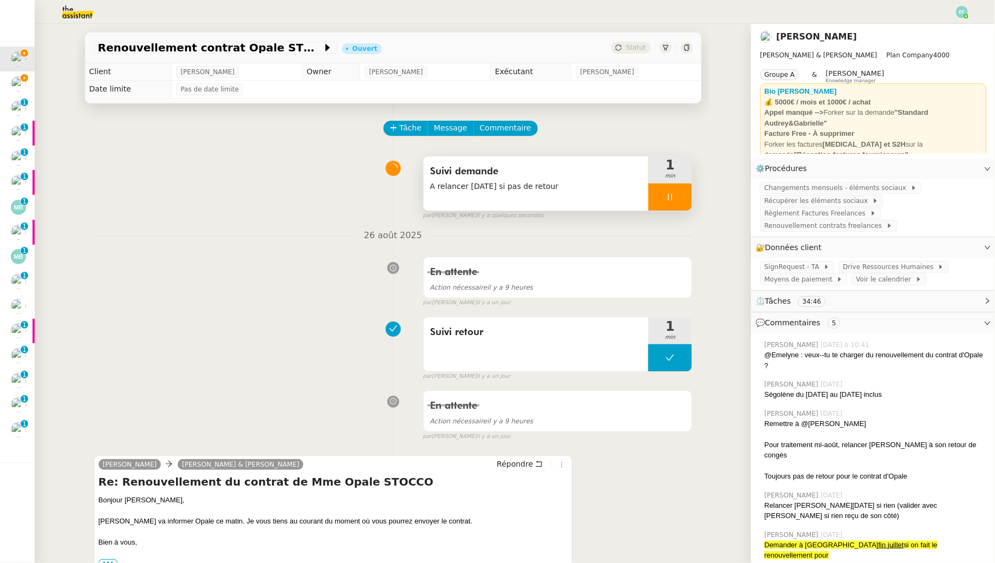
click at [673, 210] on div at bounding box center [669, 197] width 43 height 27
click at [676, 204] on button at bounding box center [681, 197] width 22 height 27
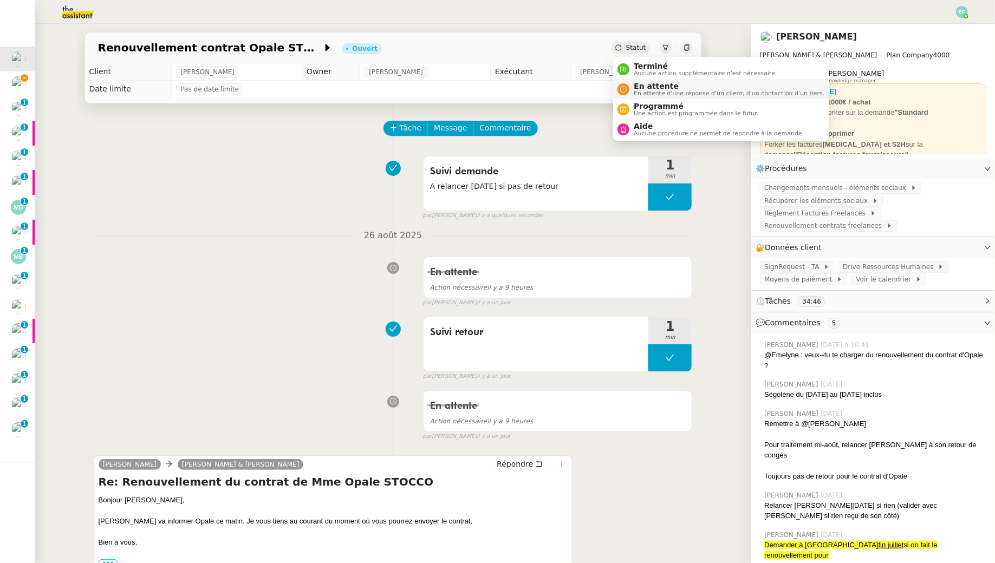
click at [632, 88] on div "En attente En attente d'une réponse d'un client, d'un contact ou d'un tiers." at bounding box center [726, 89] width 195 height 15
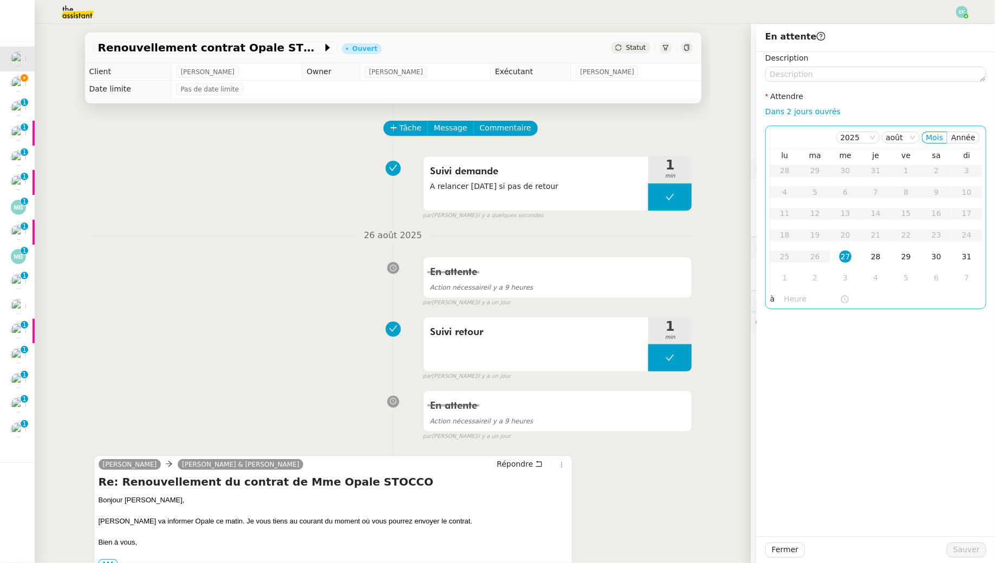
click at [883, 257] on td "28" at bounding box center [875, 257] width 30 height 22
click at [966, 549] on span "Sauver" at bounding box center [966, 550] width 27 height 12
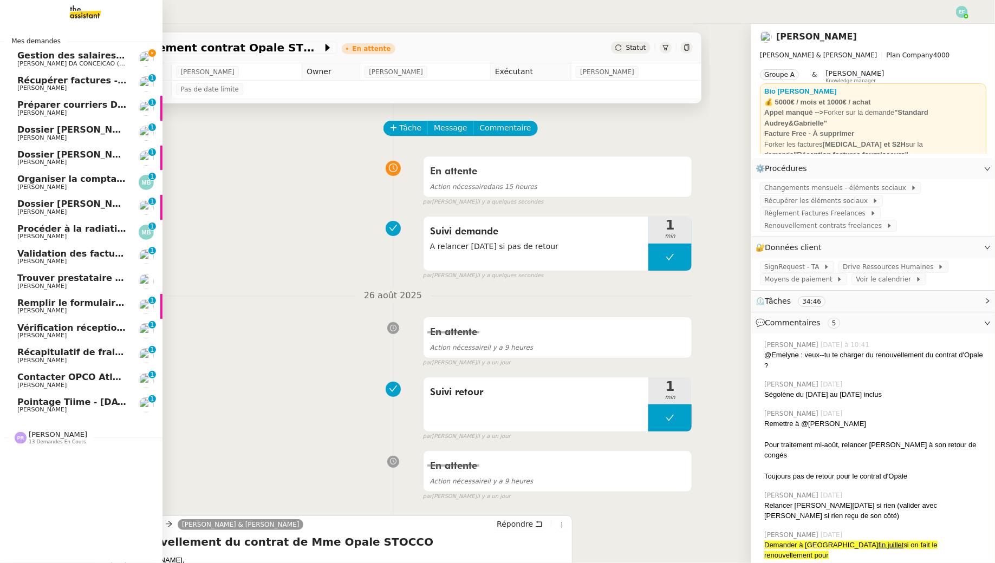
click at [22, 57] on span "Gestion des salaires - [DATE]" at bounding box center [87, 55] width 141 height 10
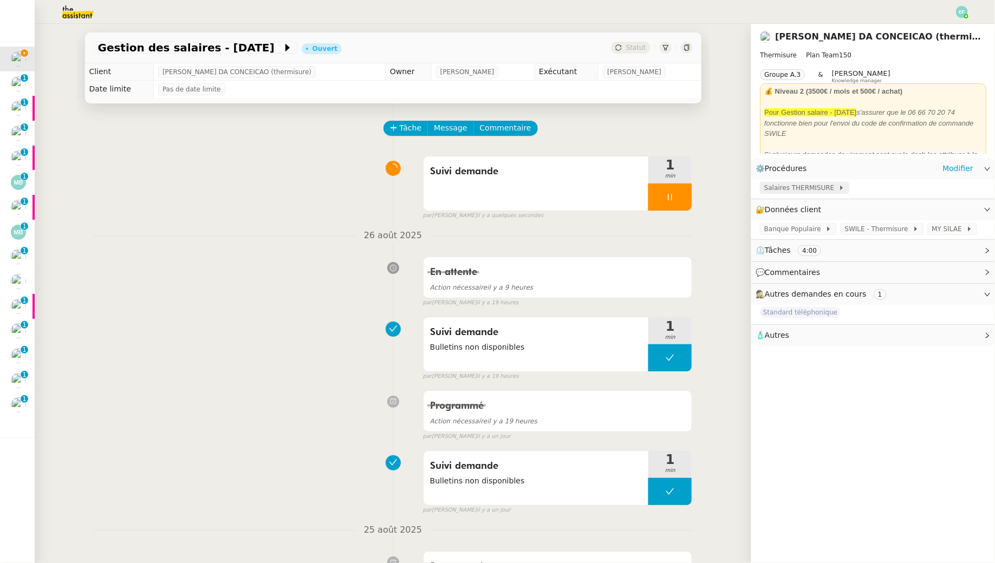
click at [803, 187] on span "Salaires THERMISURE" at bounding box center [801, 187] width 74 height 11
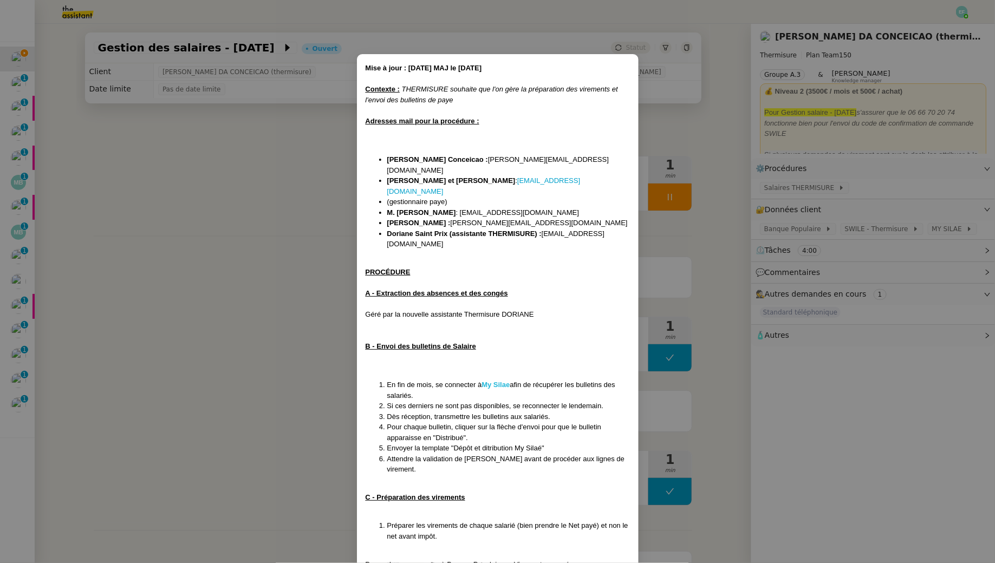
click at [499, 381] on strong "My Silae" at bounding box center [495, 385] width 28 height 8
click at [254, 244] on nz-modal-container "Mise à jour : 06/04/2025 MAJ le 21/07/25 Contexte : THERMISURE souhaite que l'o…" at bounding box center [497, 281] width 995 height 563
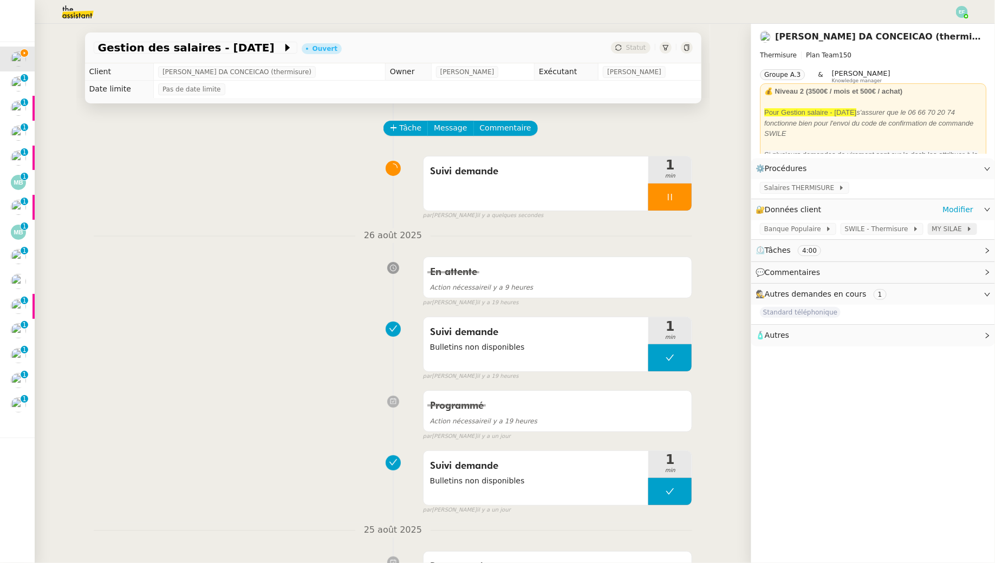
click at [945, 229] on span "MY SILAE" at bounding box center [949, 229] width 34 height 11
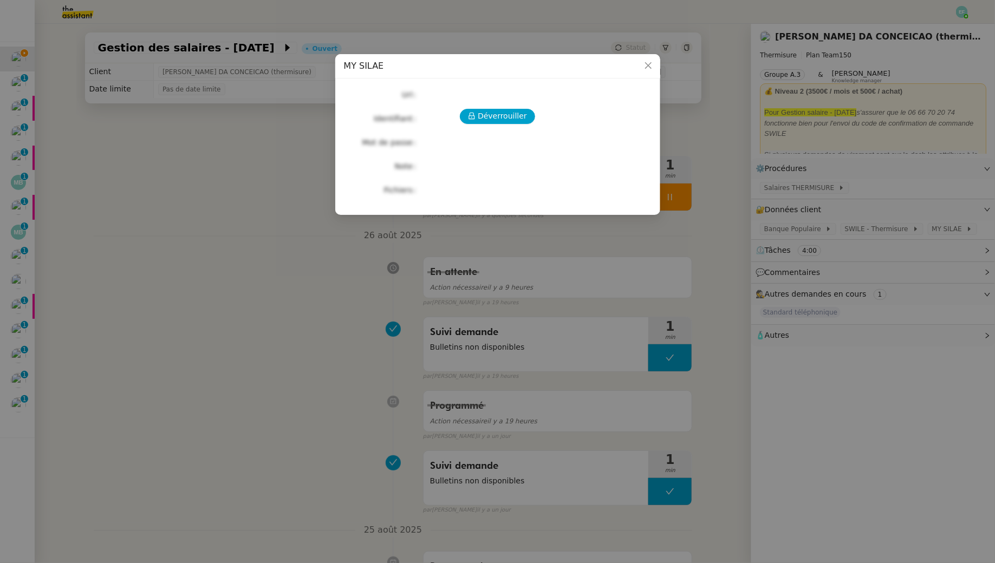
drag, startPoint x: 498, startPoint y: 126, endPoint x: 498, endPoint y: 120, distance: 6.0
click at [498, 123] on div "Déverrouiller Url Identifiant Mot de passe Note Fichiers Upload" at bounding box center [498, 142] width 308 height 110
click at [498, 120] on span "Déverrouiller" at bounding box center [502, 116] width 49 height 12
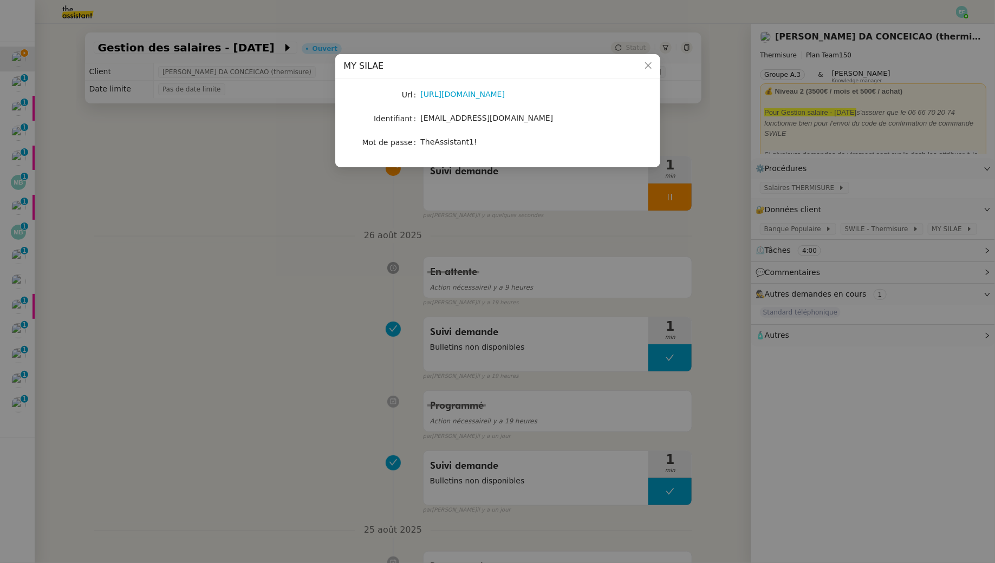
click at [455, 140] on span "TheAssistant1!" at bounding box center [449, 142] width 56 height 9
copy span "TheAssistant1!"
click at [137, 126] on nz-modal-container "MY SILAE Url https://my.silae.fr/sign-in?redirect=/home Identifiant victoria.as…" at bounding box center [497, 281] width 995 height 563
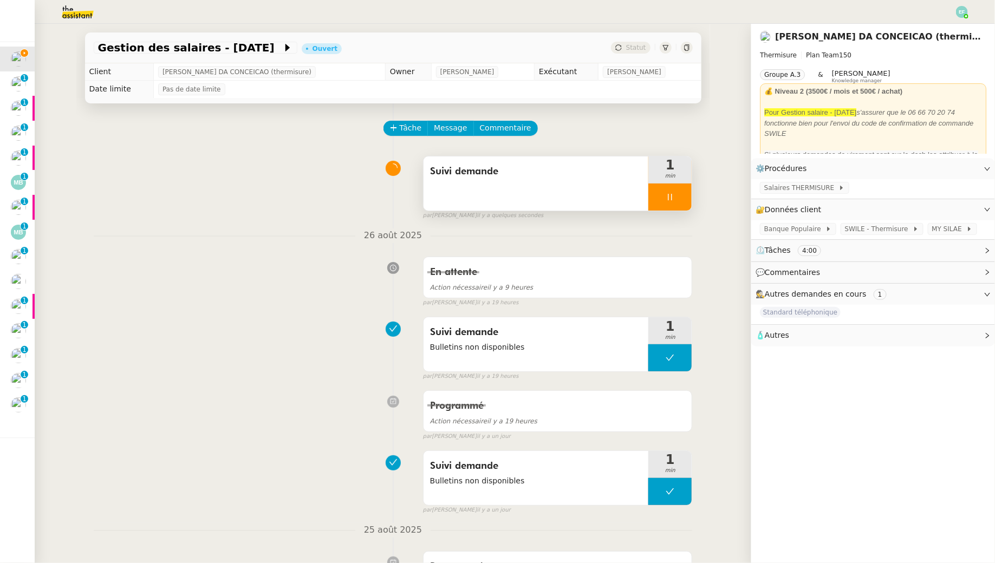
click at [527, 184] on div "Suivi demande" at bounding box center [535, 183] width 225 height 54
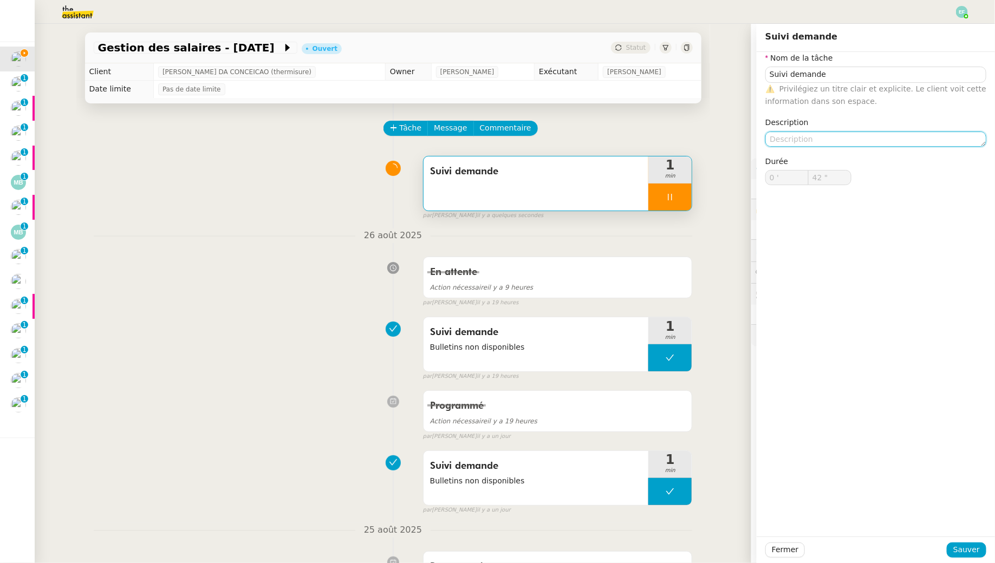
click at [813, 136] on textarea at bounding box center [875, 139] width 221 height 15
type textarea "B"
type input "43 ""
type textarea "Bulletin"
type input "44 ""
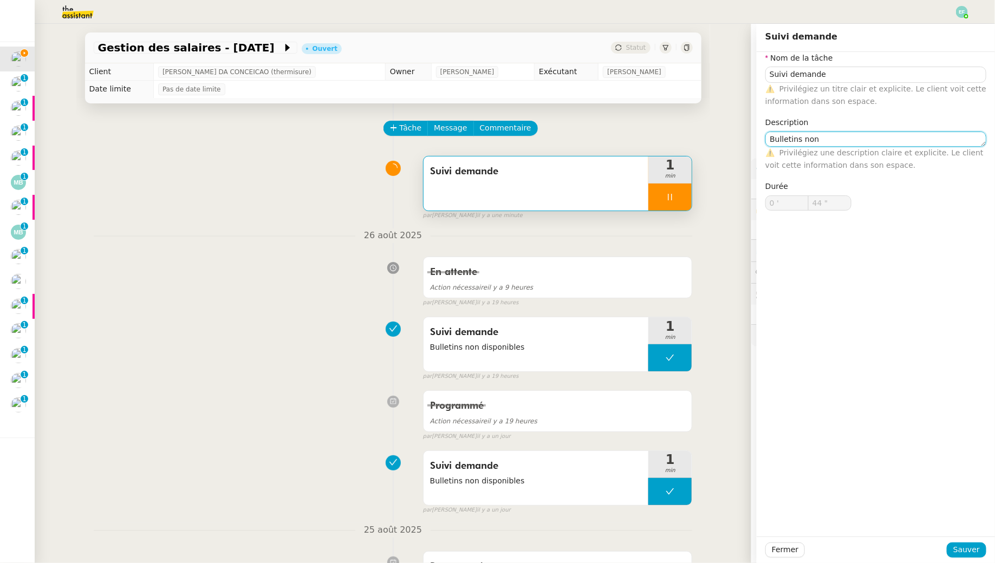
type textarea "Bulletins non"
type input "45 ""
type textarea "Bulletins non dispo"
type input "46 ""
type textarea "Bulletins non disponibles"
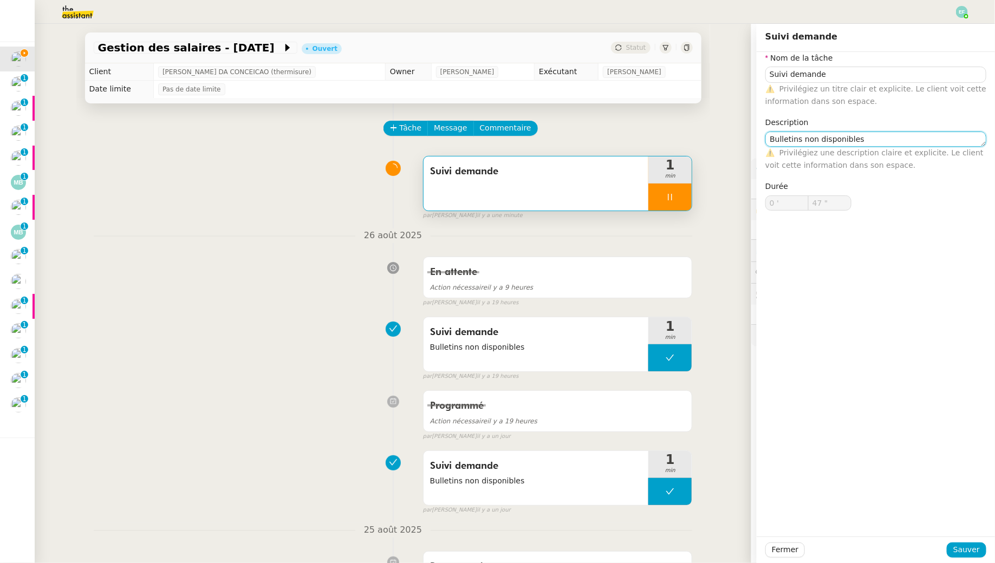
type input "48 ""
type textarea "Bulletins non disponibles"
click at [971, 548] on span "Sauver" at bounding box center [966, 550] width 27 height 12
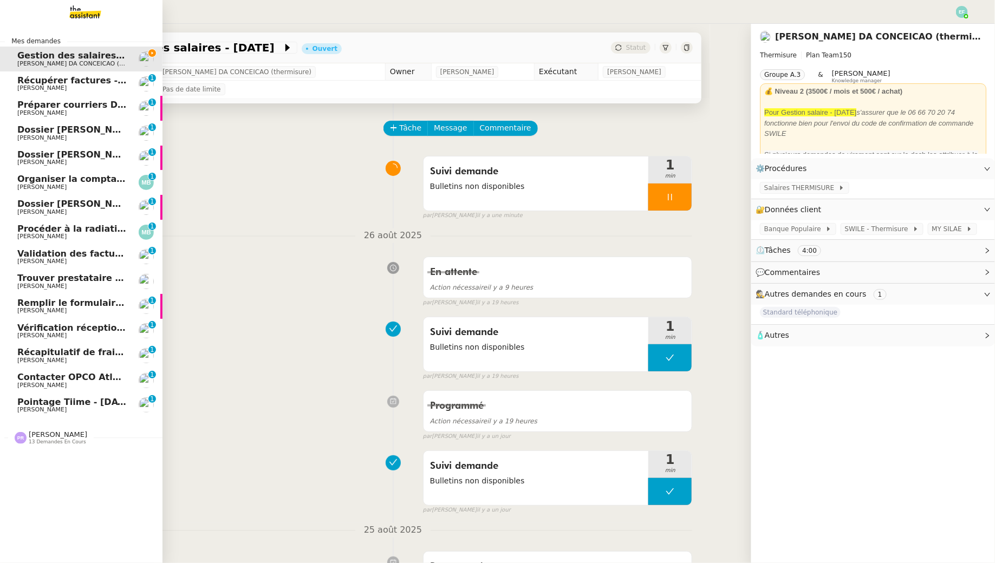
click at [16, 83] on link "Récupérer factures - août 2025 Arthur MATHAUT 0 1 2 3 4 5 6 7 8 9" at bounding box center [81, 83] width 162 height 25
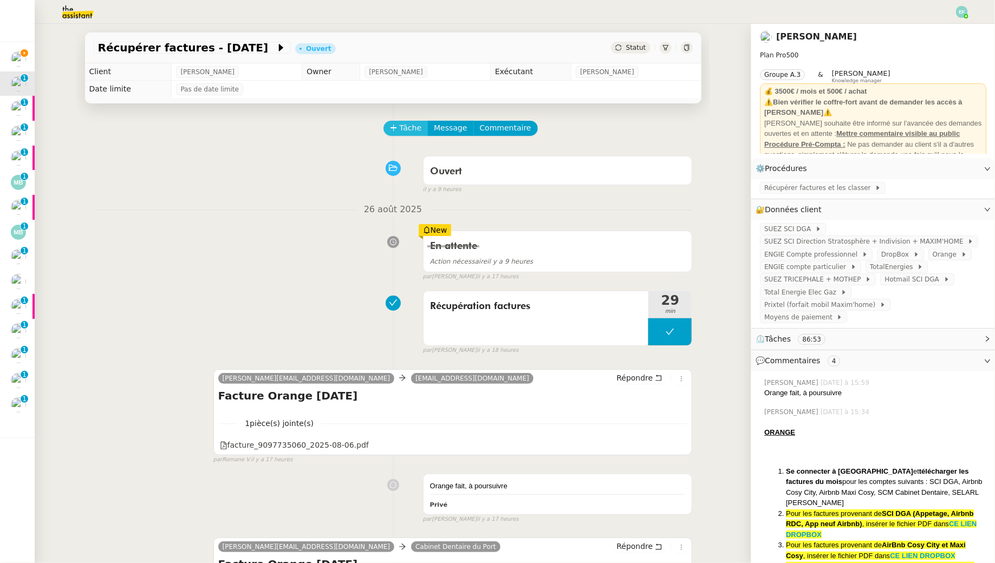
click at [409, 128] on span "Tâche" at bounding box center [411, 128] width 22 height 12
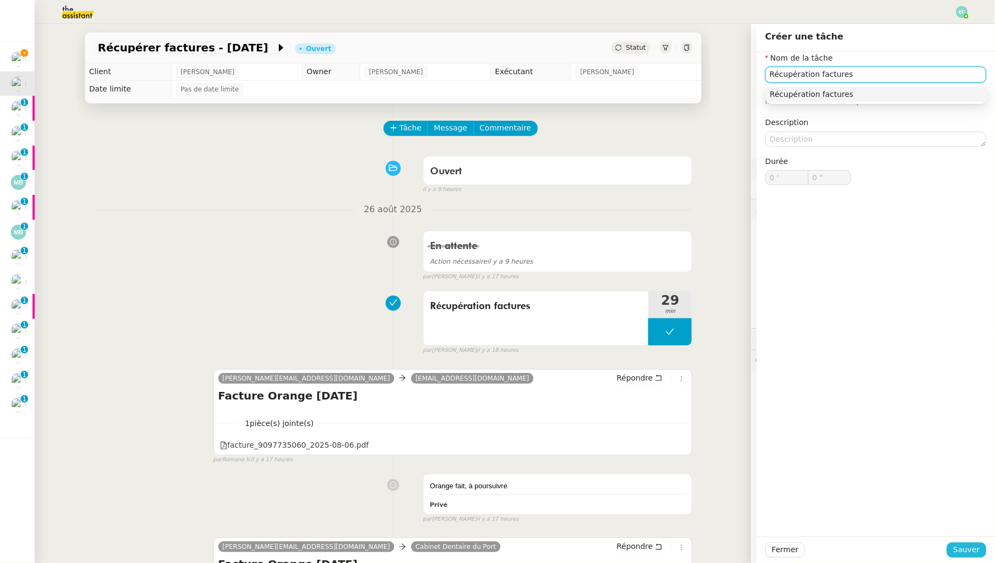
type input "Récupération factures"
click at [957, 549] on span "Sauver" at bounding box center [966, 550] width 27 height 12
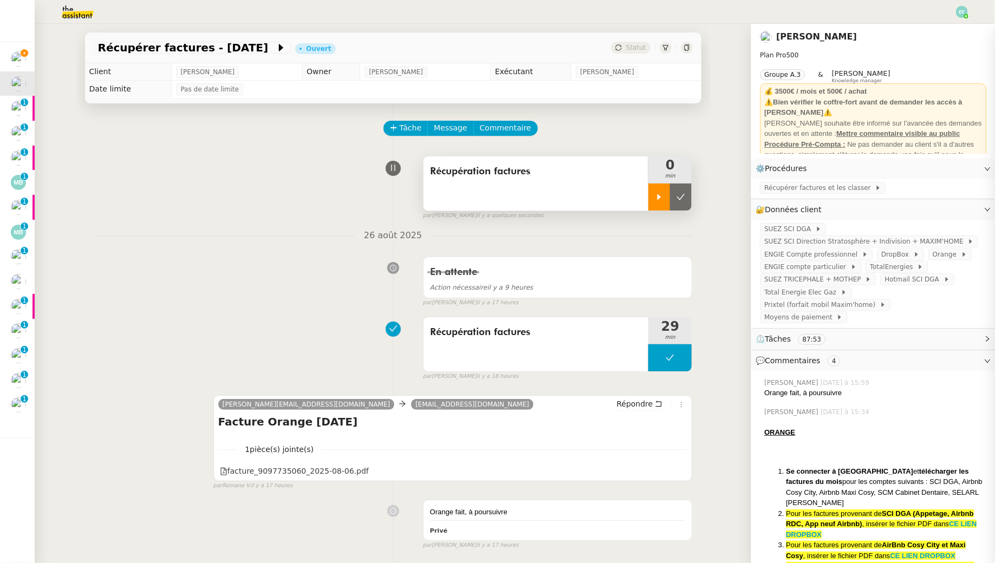
click at [664, 186] on div at bounding box center [659, 197] width 22 height 27
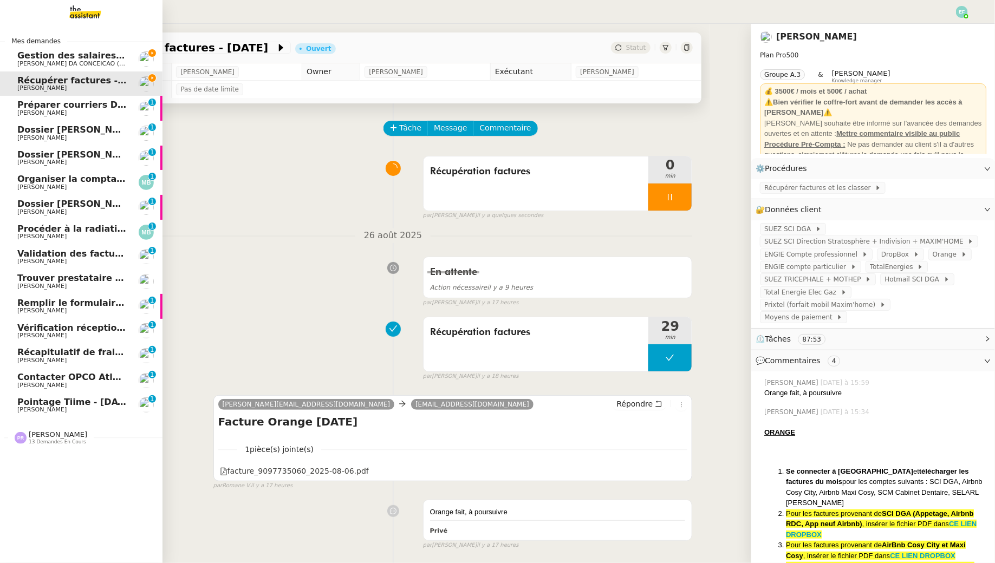
click at [28, 63] on span "[PERSON_NAME] DA CONCEICAO (thermisure)" at bounding box center [85, 63] width 136 height 7
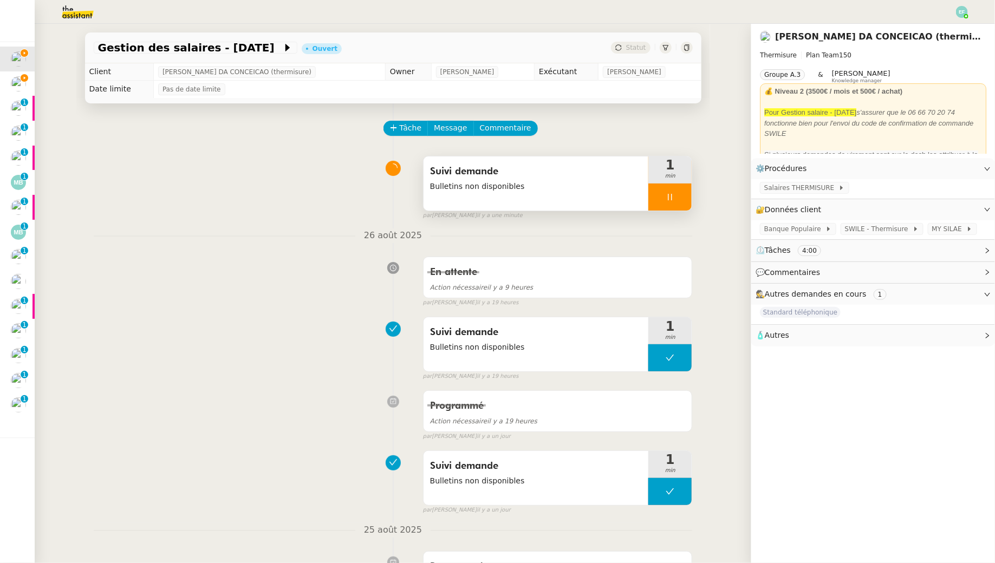
click at [686, 199] on div at bounding box center [669, 197] width 43 height 27
click at [686, 199] on button at bounding box center [681, 197] width 22 height 27
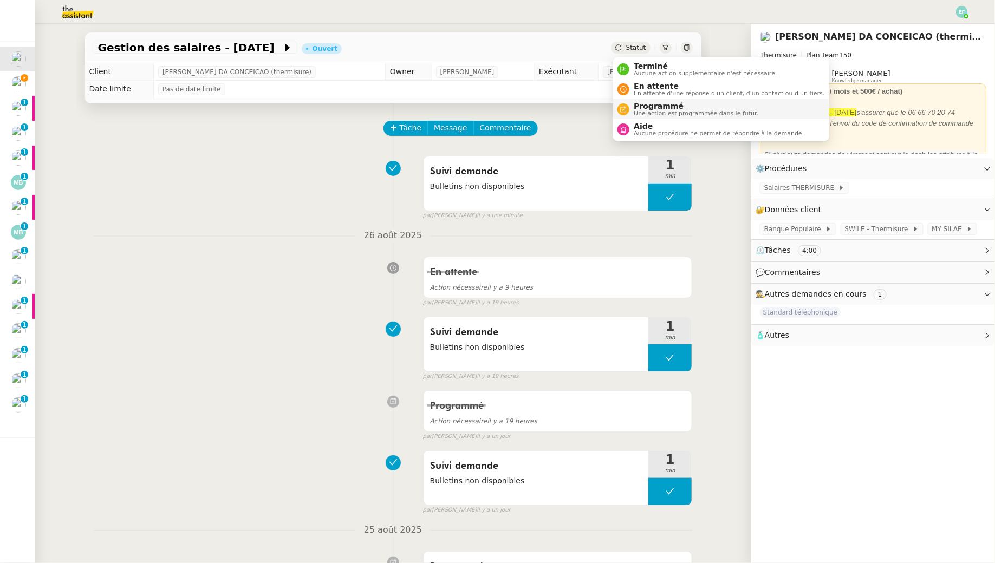
click at [641, 111] on span "Une action est programmée dans le futur." at bounding box center [696, 113] width 125 height 6
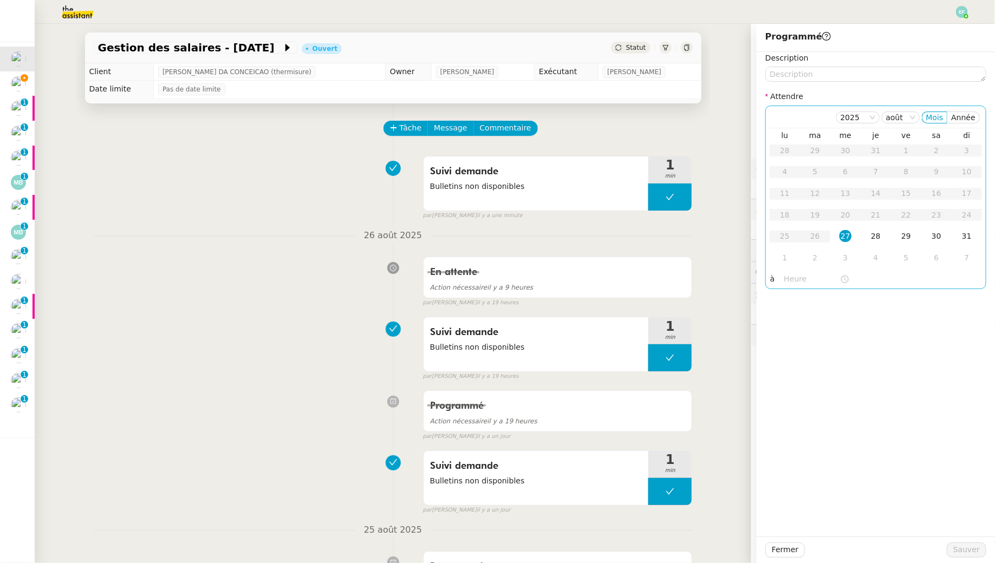
click at [847, 238] on div "27" at bounding box center [845, 236] width 12 height 12
click at [799, 279] on input "text" at bounding box center [812, 279] width 56 height 12
click at [791, 362] on div "14" at bounding box center [793, 360] width 30 height 13
click at [823, 294] on div "00" at bounding box center [824, 295] width 30 height 13
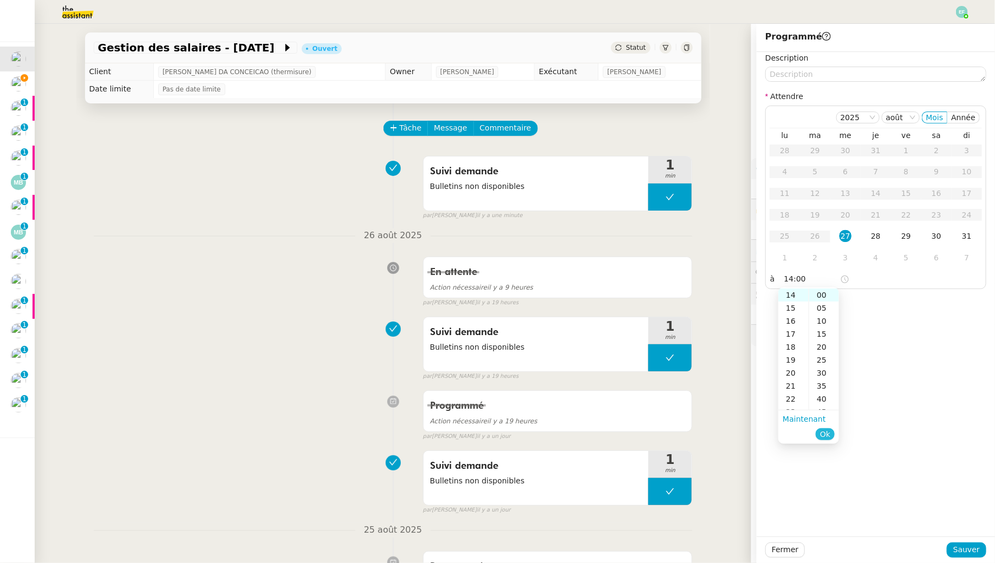
click at [828, 436] on span "Ok" at bounding box center [825, 434] width 10 height 11
type input "14:00"
click at [966, 550] on span "Sauver" at bounding box center [966, 550] width 27 height 12
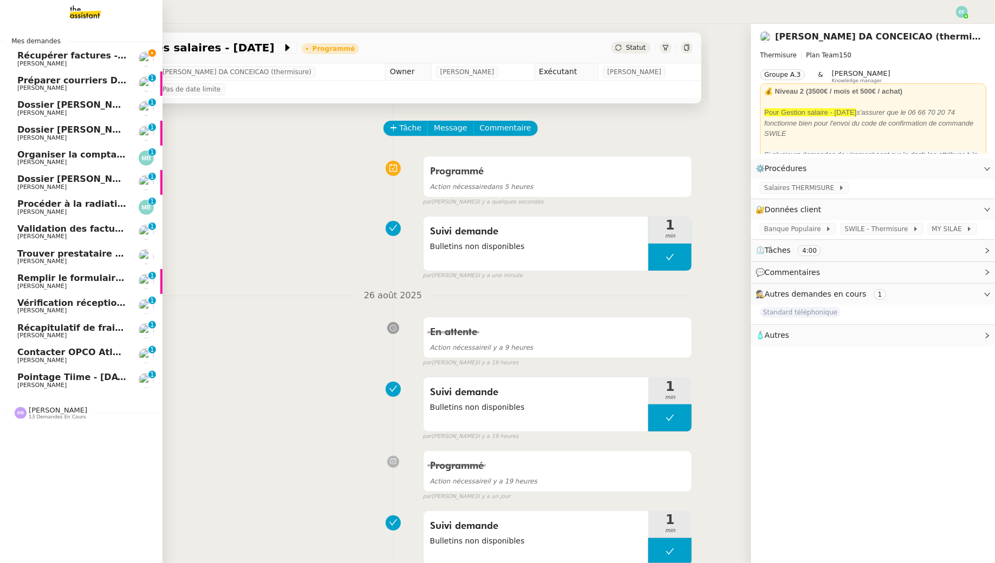
click at [54, 59] on span "Récupérer factures - [DATE]" at bounding box center [85, 55] width 136 height 10
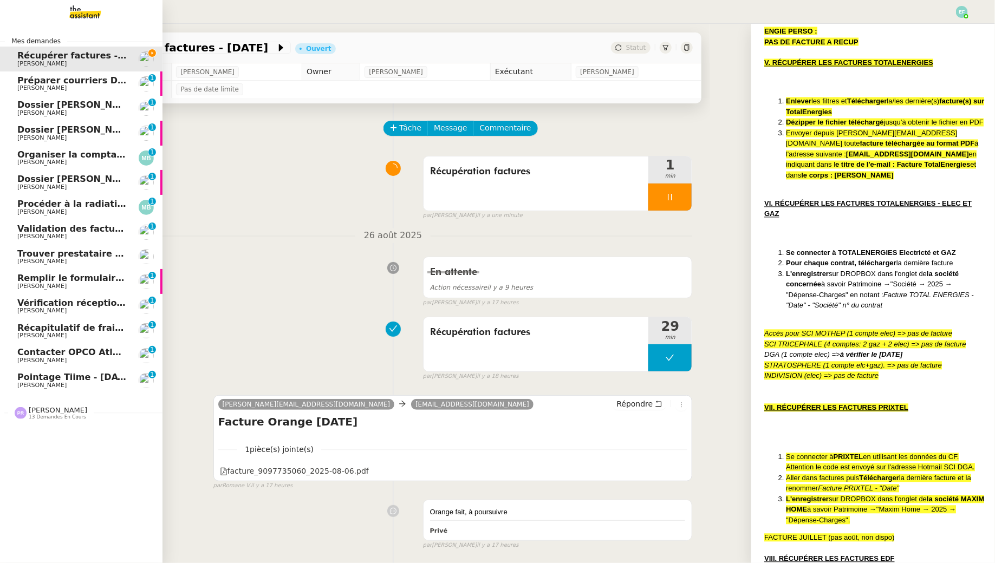
click at [21, 85] on span "[PERSON_NAME]" at bounding box center [41, 87] width 49 height 7
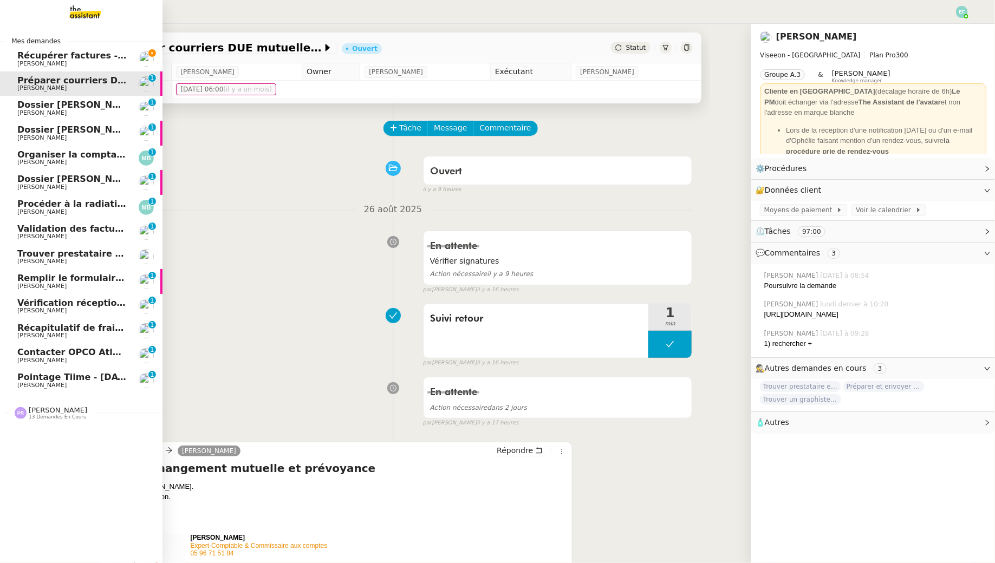
click at [51, 112] on span "[PERSON_NAME]" at bounding box center [41, 112] width 49 height 7
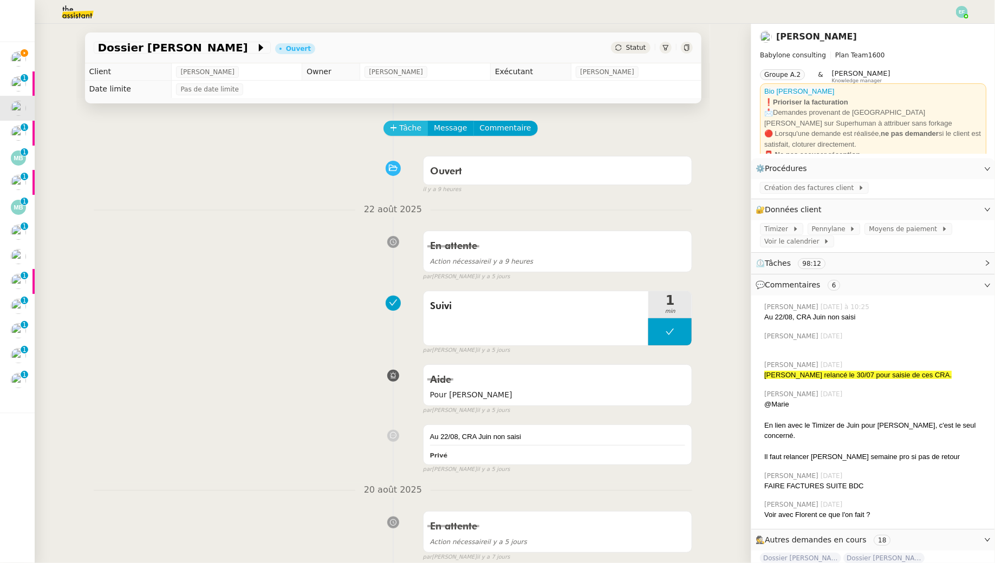
click at [410, 124] on span "Tâche" at bounding box center [411, 128] width 22 height 12
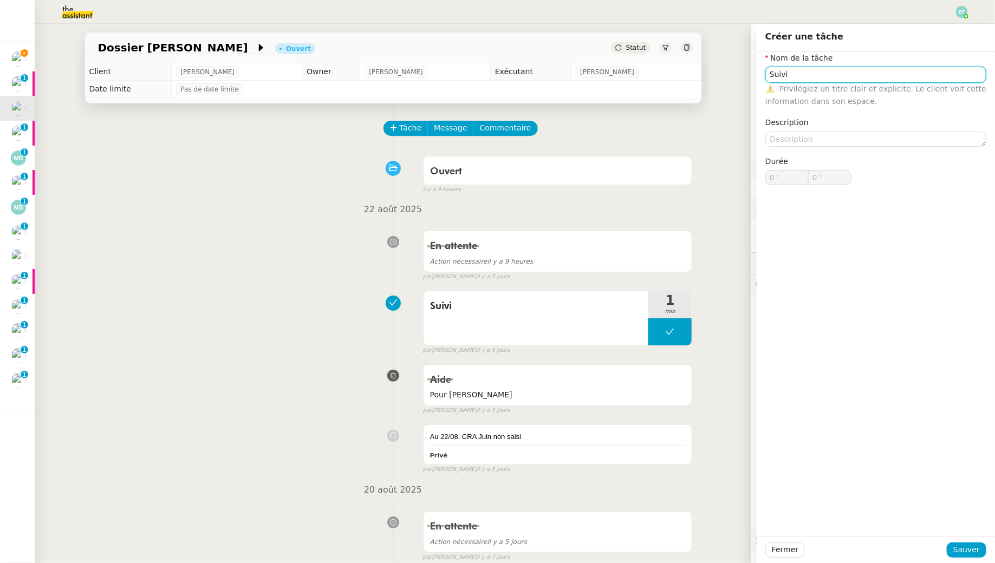
type input "Suivi"
click at [968, 558] on div "Fermer Sauver" at bounding box center [875, 550] width 238 height 27
click at [959, 534] on div "Nom de la tâche Suivi ⚠️ Privilégiez un titre clair et explicite. Le client voi…" at bounding box center [875, 294] width 238 height 485
click at [959, 543] on button "Sauver" at bounding box center [967, 550] width 40 height 15
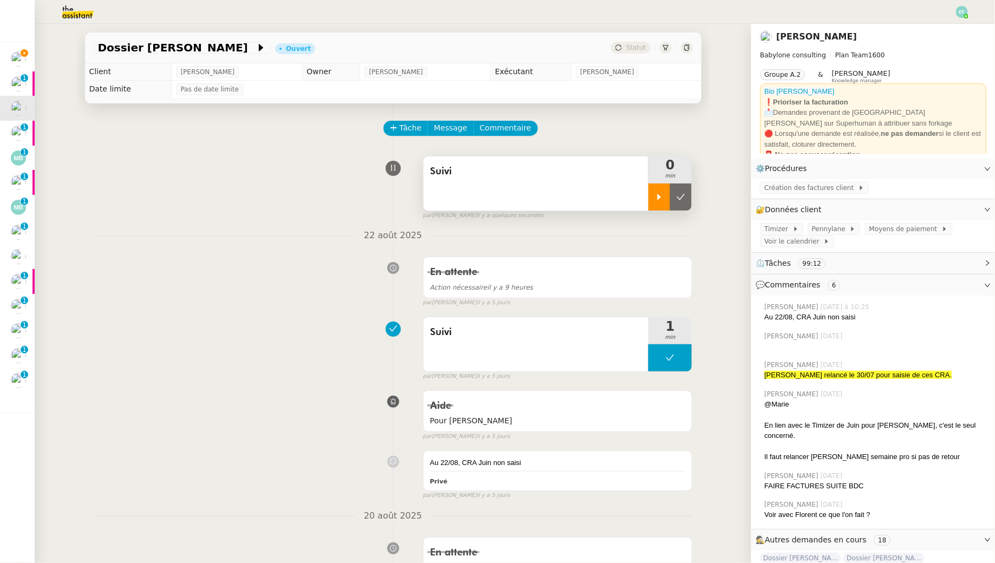
click at [661, 191] on div at bounding box center [659, 197] width 22 height 27
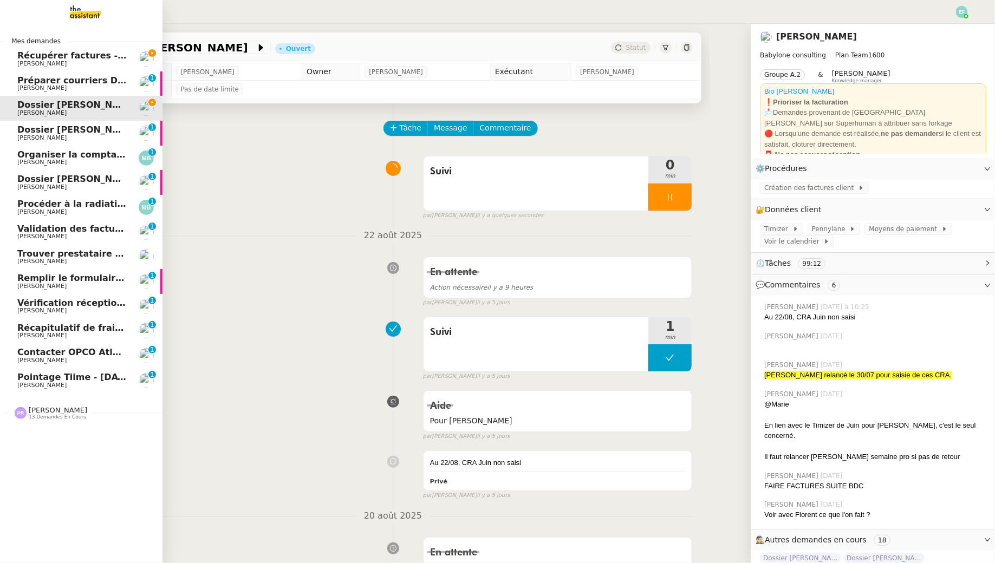
click at [27, 54] on span "Récupérer factures - [DATE]" at bounding box center [85, 55] width 136 height 10
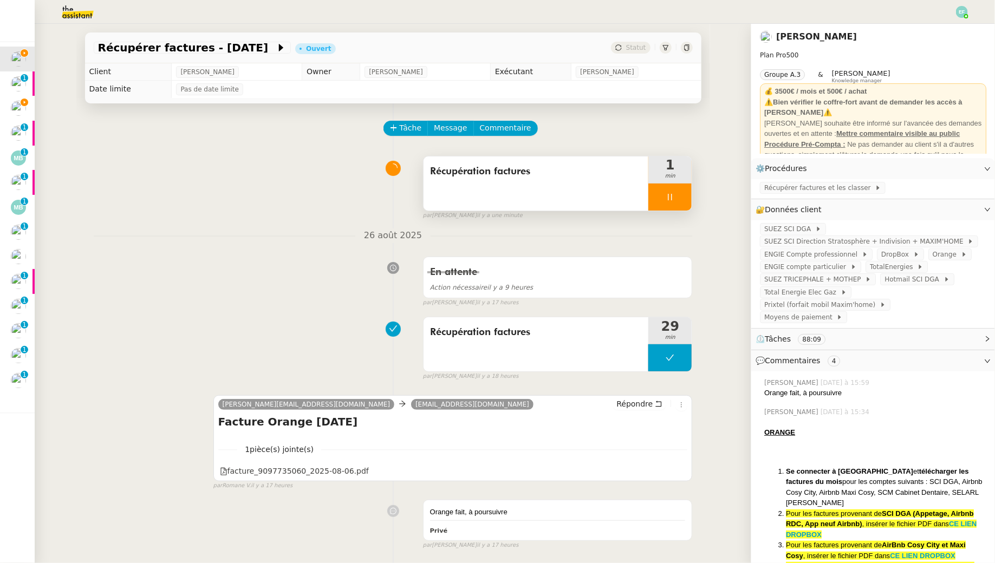
click at [674, 193] on icon at bounding box center [670, 197] width 9 height 9
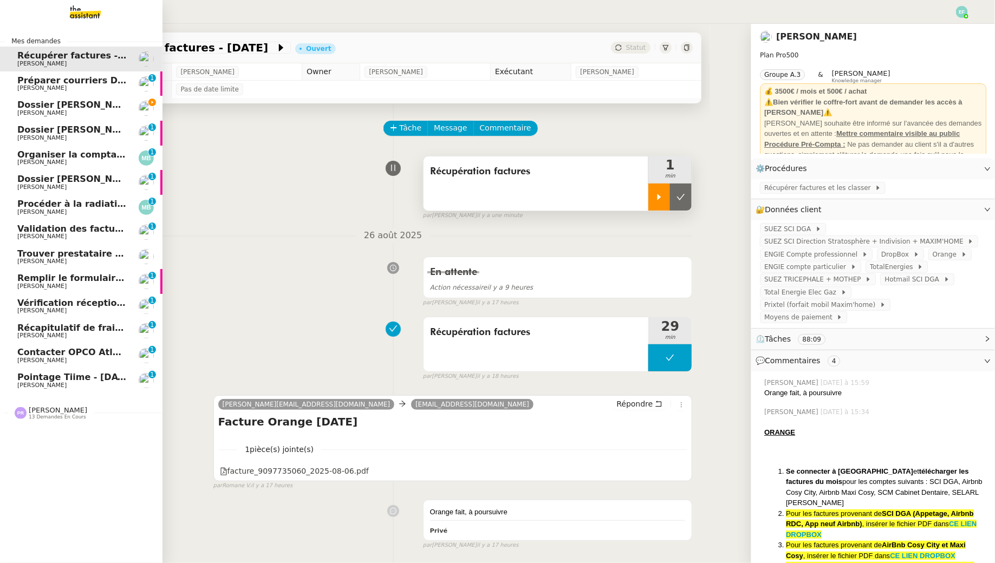
click at [57, 102] on span "Dossier [PERSON_NAME]" at bounding box center [77, 105] width 120 height 10
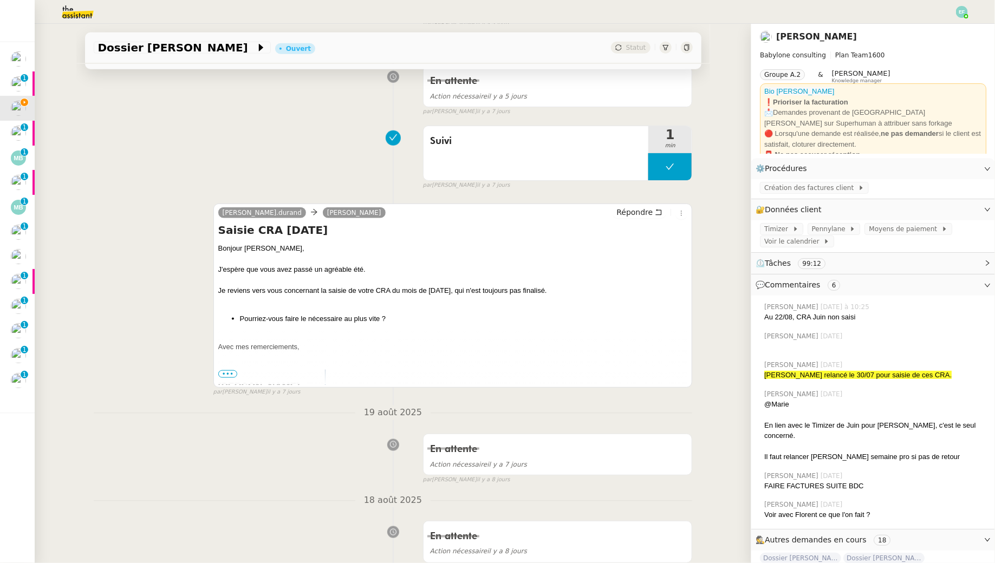
scroll to position [503, 0]
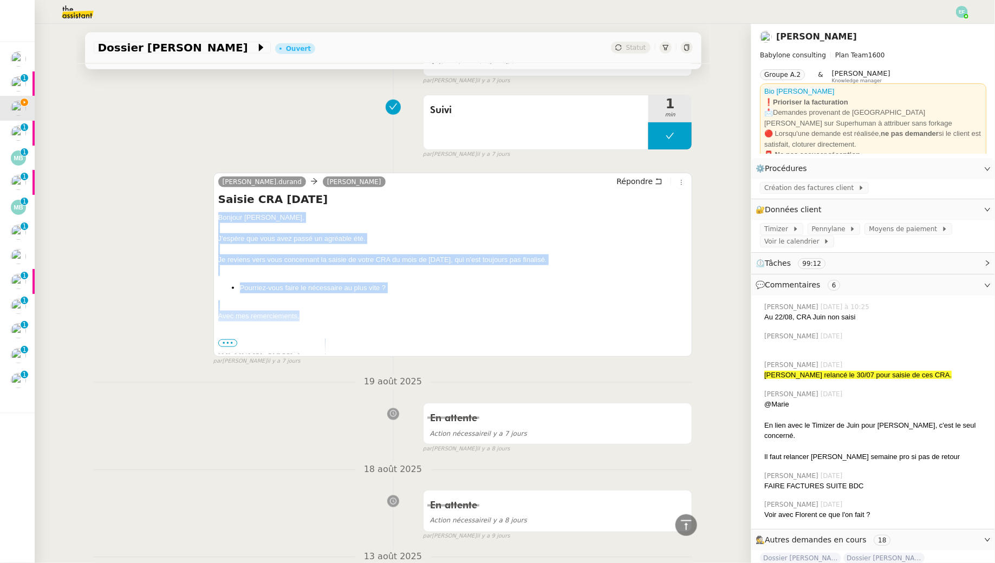
drag, startPoint x: 217, startPoint y: 213, endPoint x: 286, endPoint y: 331, distance: 137.1
click at [286, 331] on div "Claudine.durand Gerard Carre Répondre Saisie CRA Juin 2025 Bonjour Gérard, J'es…" at bounding box center [452, 265] width 479 height 184
copy div "Bonjour Gérard, J'espère que vous avez passé un agréable été. Je reviens vers v…"
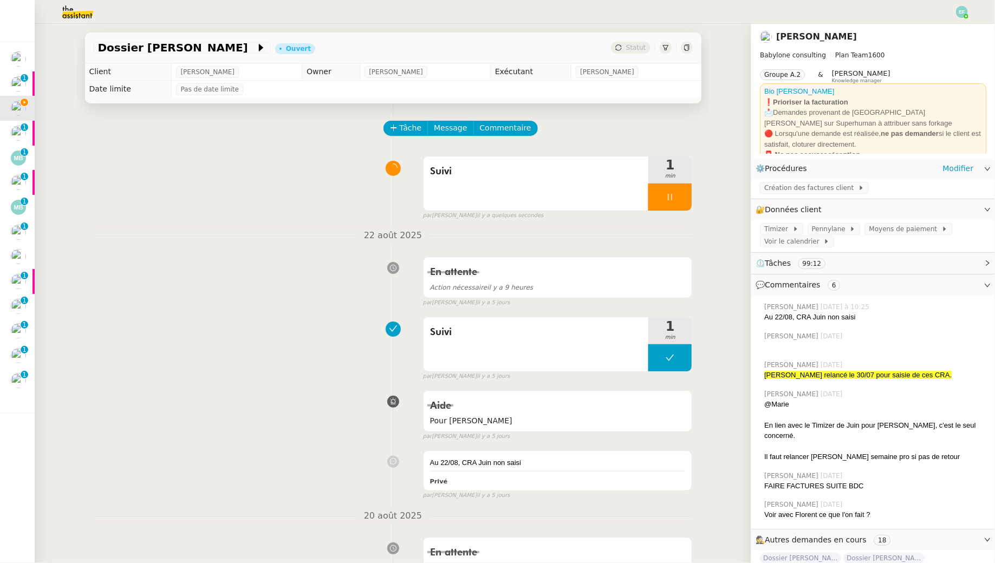
scroll to position [462, 0]
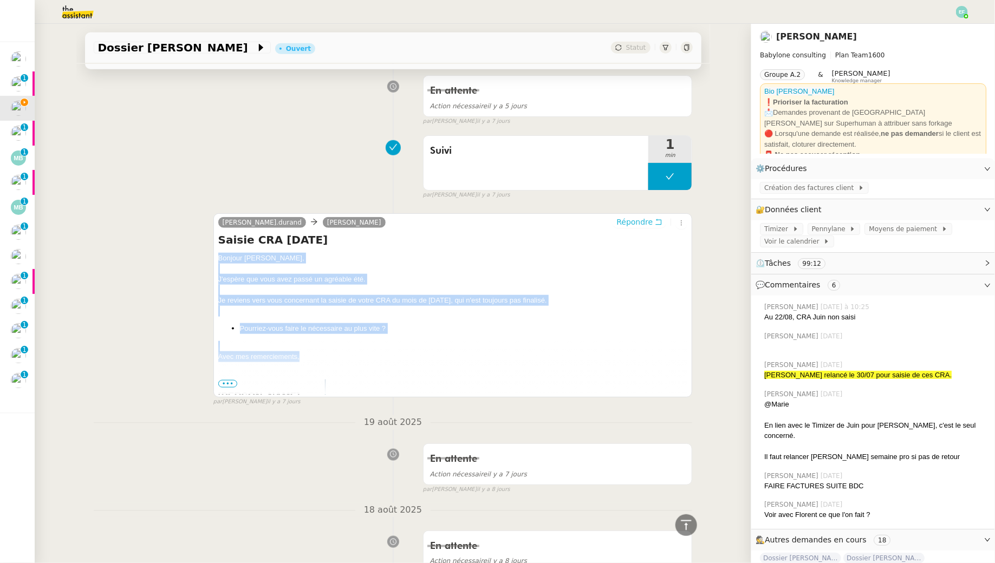
click at [661, 220] on icon at bounding box center [659, 222] width 8 height 8
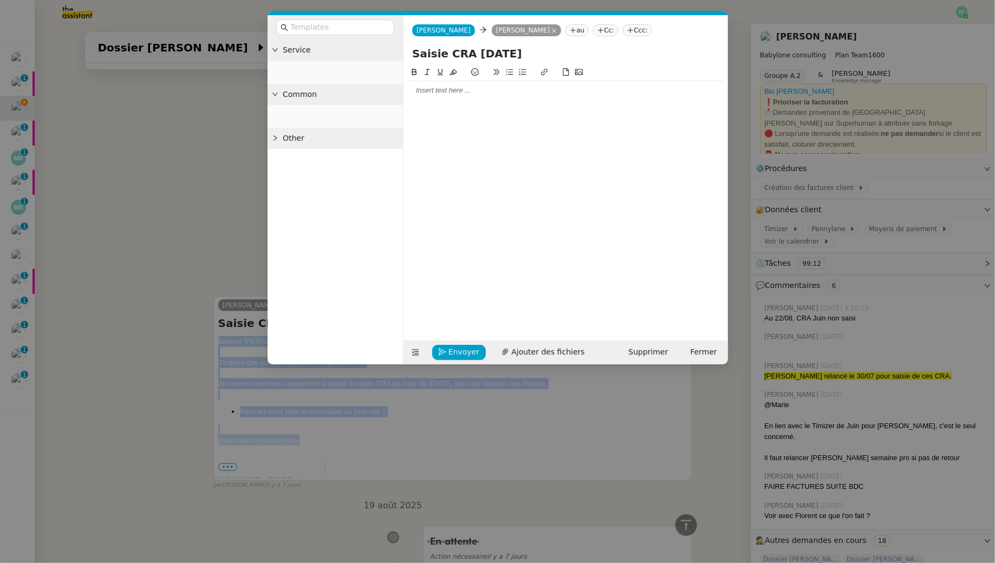
scroll to position [545, 0]
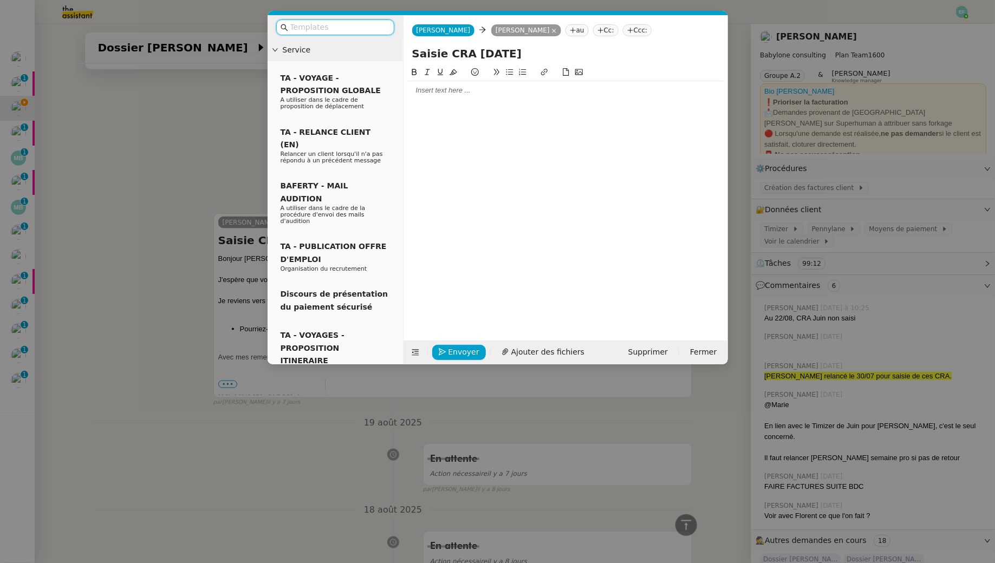
click at [555, 99] on div at bounding box center [566, 90] width 316 height 18
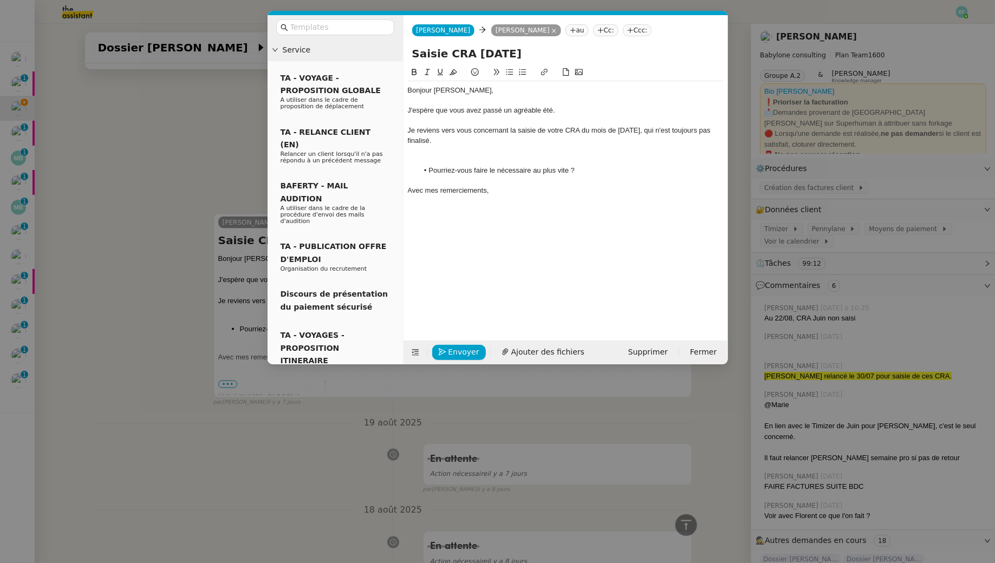
scroll to position [686, 0]
click at [468, 156] on div at bounding box center [566, 161] width 316 height 10
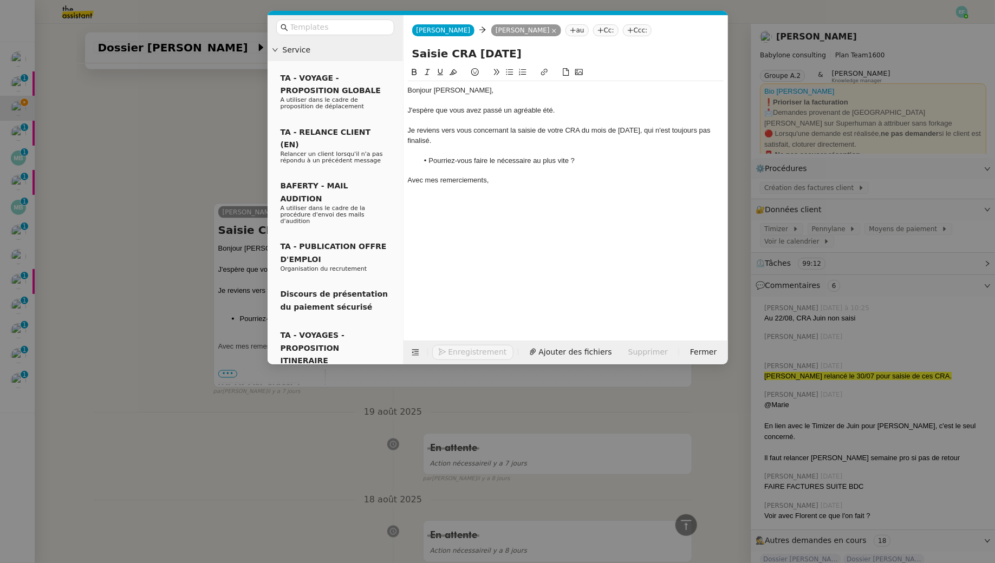
scroll to position [675, 0]
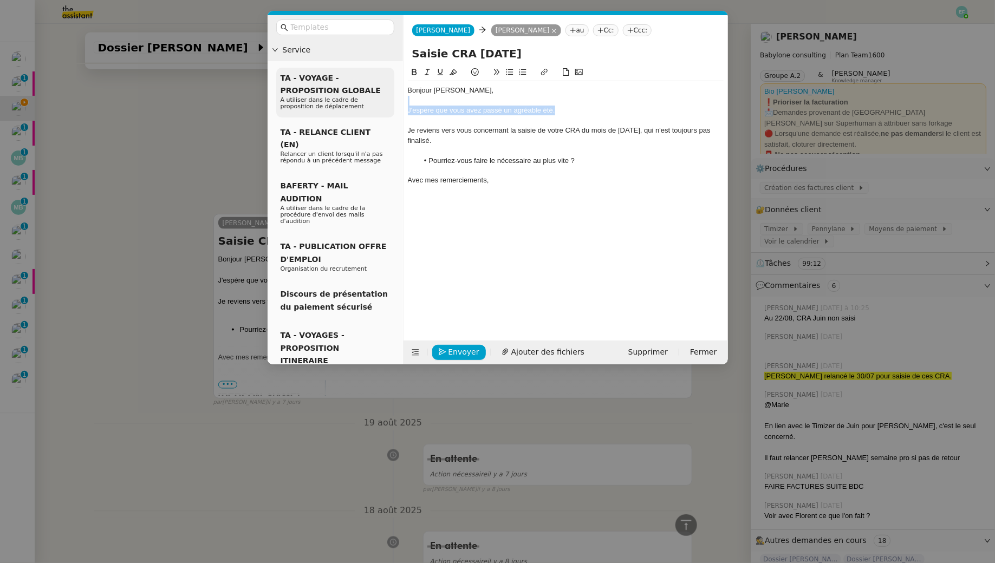
drag, startPoint x: 585, startPoint y: 113, endPoint x: 386, endPoint y: 102, distance: 199.5
click at [386, 102] on nz-layout "Service TA - VOYAGE - PROPOSITION GLOBALE A utiliser dans le cadre de propositi…" at bounding box center [498, 189] width 460 height 349
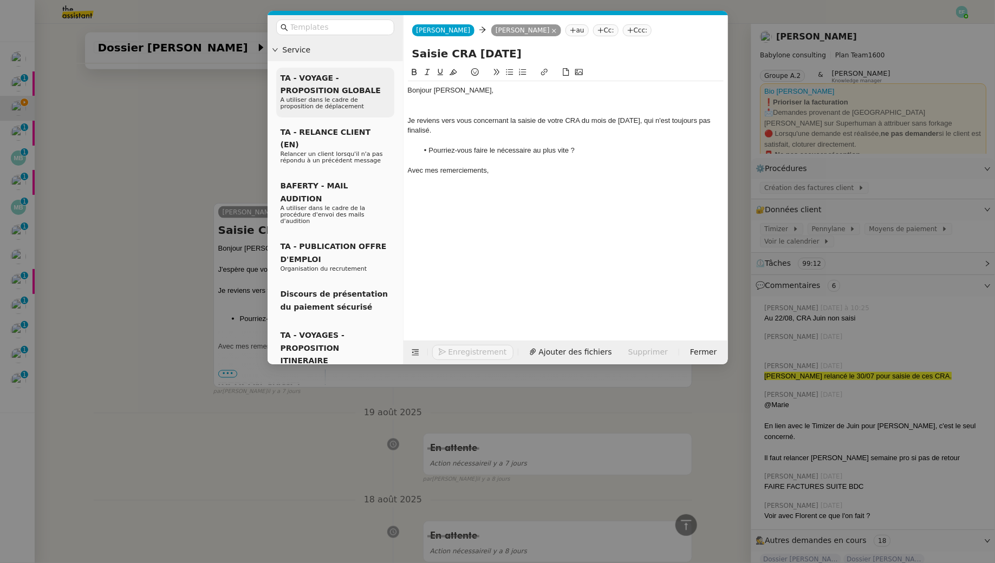
scroll to position [664, 0]
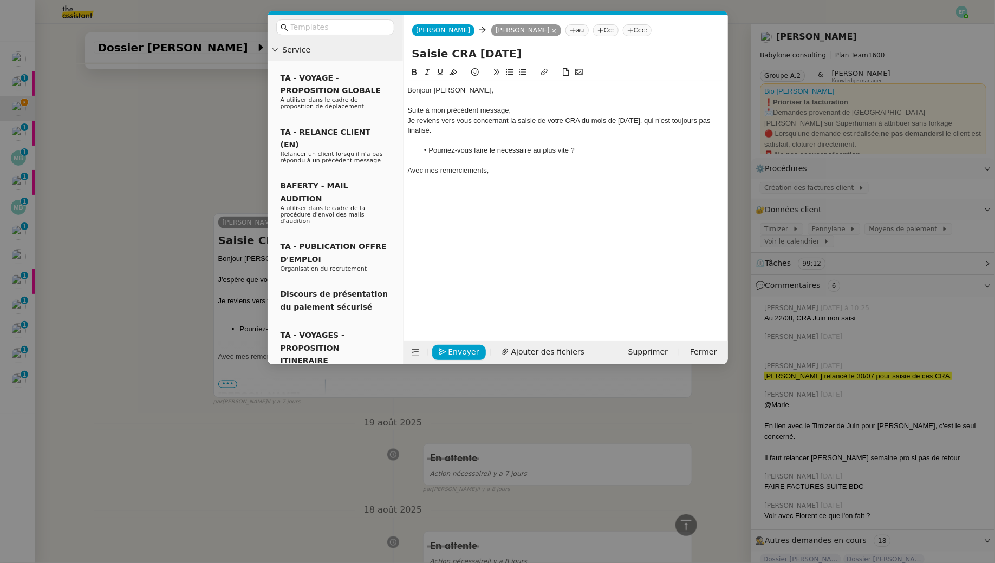
click at [412, 122] on div "Je reviens vers vous concernant la saisie de votre CRA du mois de [DATE], qui n…" at bounding box center [566, 126] width 316 height 20
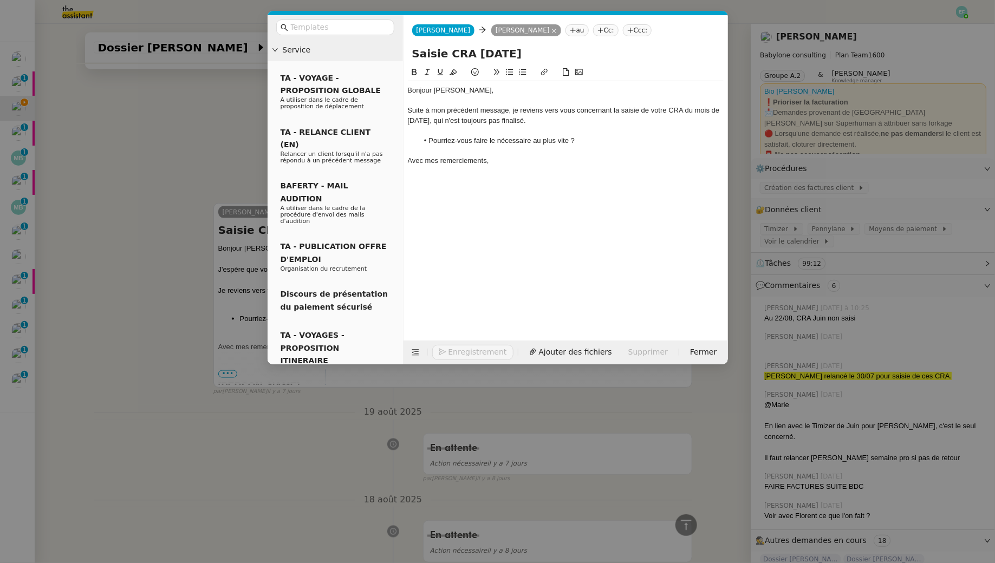
scroll to position [654, 0]
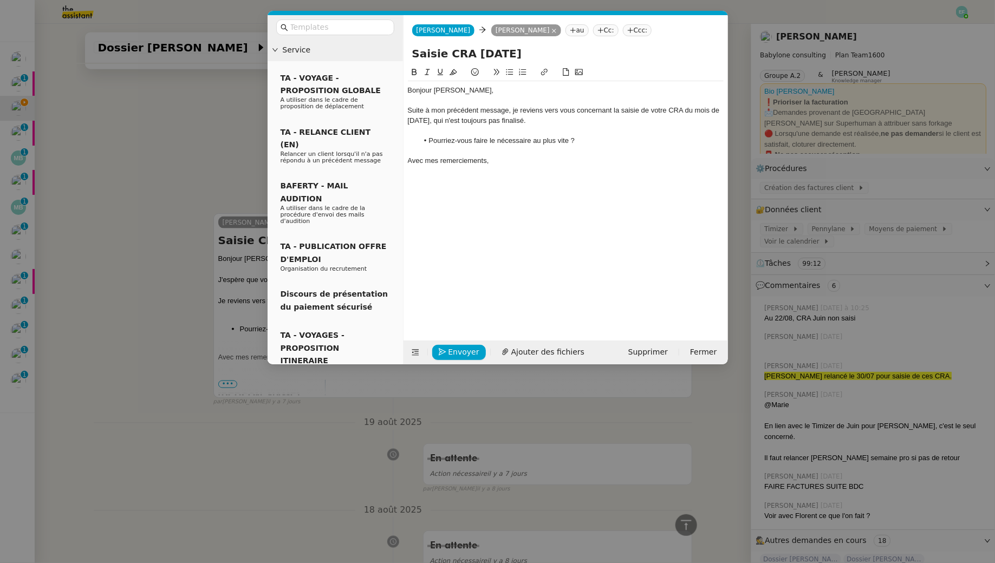
click at [583, 122] on div "Suite à mon précédent message, je reviens vers vous concernant la saisie de vot…" at bounding box center [566, 116] width 316 height 20
drag, startPoint x: 591, startPoint y: 141, endPoint x: 427, endPoint y: 136, distance: 163.6
click at [427, 136] on li "Pourriez-vous faire le nécessaire au plus vite ?" at bounding box center [570, 141] width 305 height 10
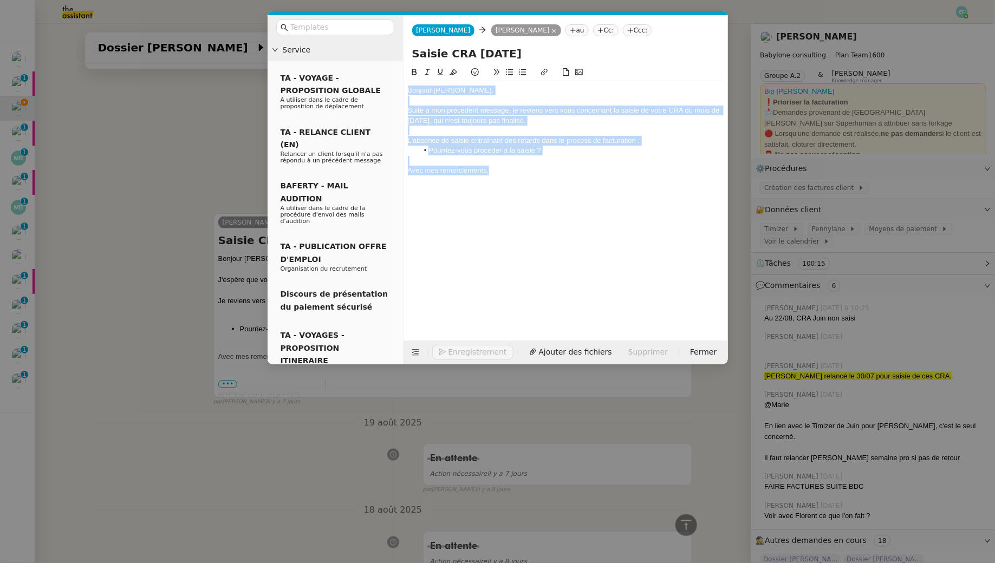
drag, startPoint x: 502, startPoint y: 172, endPoint x: 334, endPoint y: 5, distance: 236.6
click at [334, 5] on nz-modal-container "Service TA - VOYAGE - PROPOSITION GLOBALE A utiliser dans le cadre de propositi…" at bounding box center [497, 281] width 995 height 563
copy div "Bonjour Gérard, Suite à mon précédent message, je reviens vers vous concernant …"
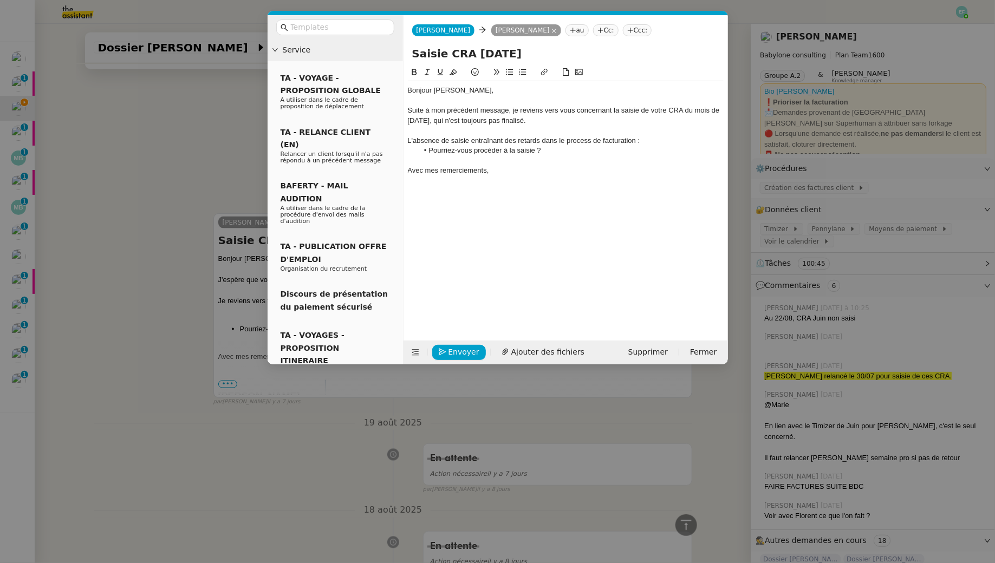
click at [513, 168] on div "Avec mes remerciements," at bounding box center [566, 171] width 316 height 10
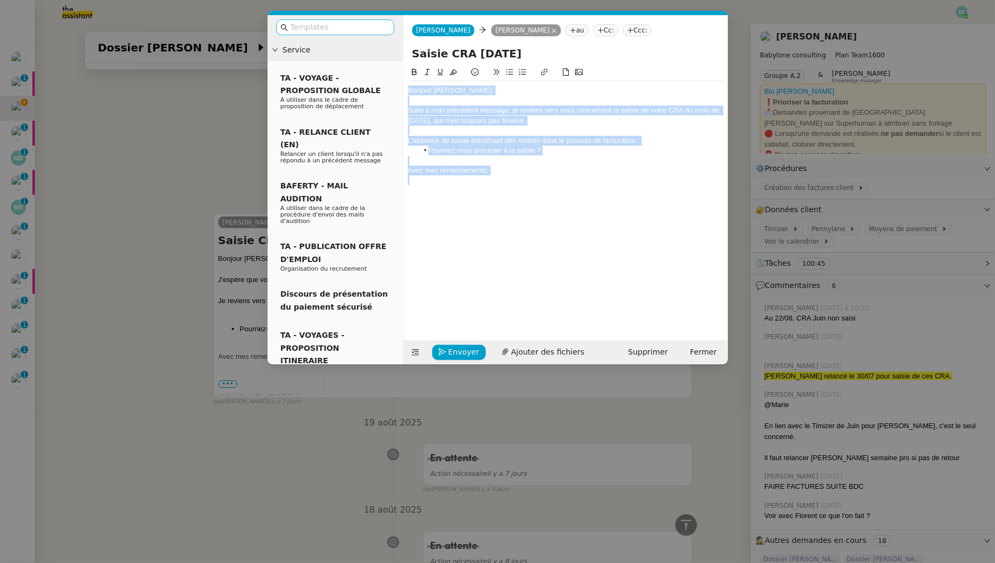
drag, startPoint x: 518, startPoint y: 177, endPoint x: 342, endPoint y: 29, distance: 229.9
click at [342, 29] on nz-layout "Service TA - VOYAGE - PROPOSITION GLOBALE A utiliser dans le cadre de propositi…" at bounding box center [498, 189] width 460 height 349
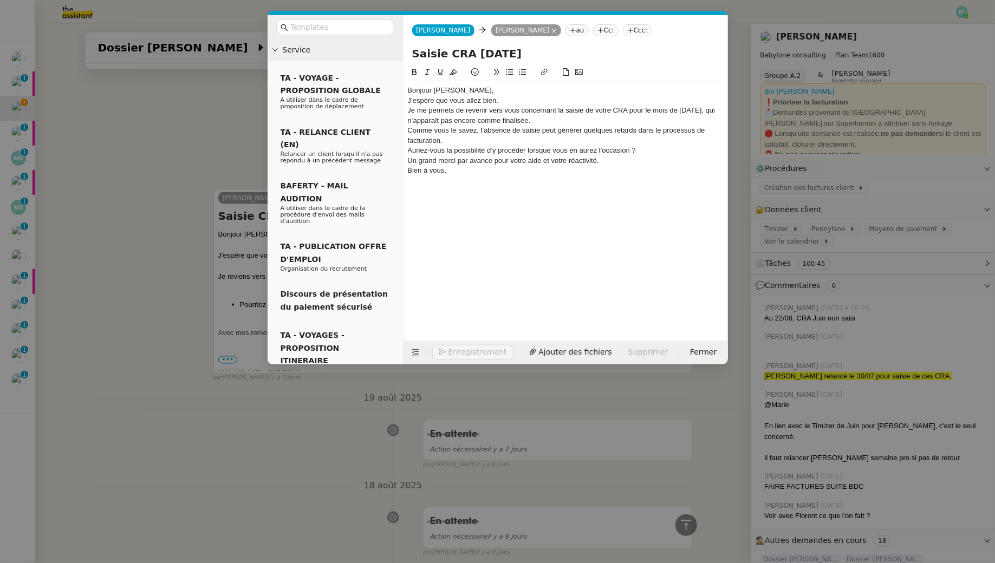
scroll to position [640, 0]
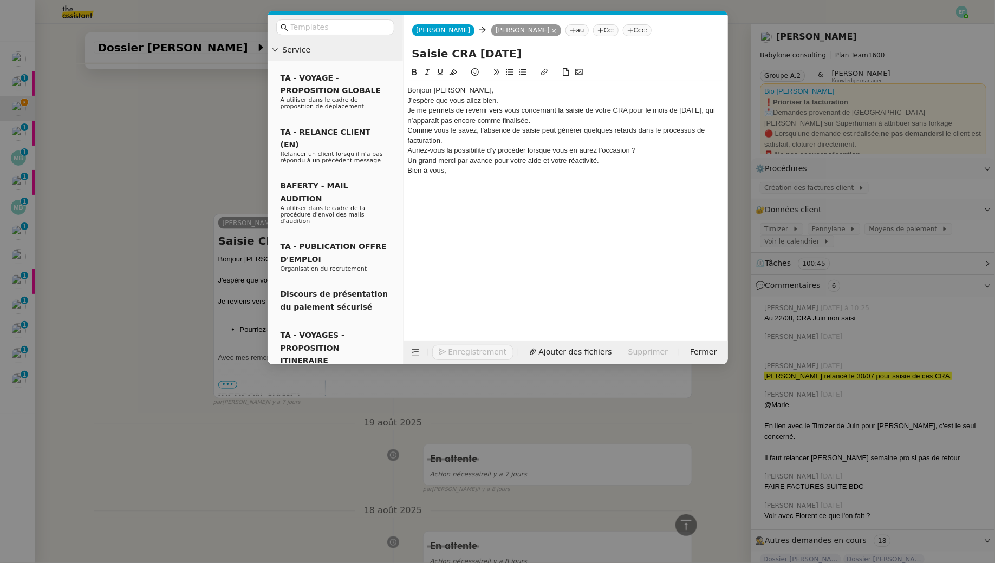
click at [460, 86] on div "Bonjour [PERSON_NAME]," at bounding box center [566, 91] width 316 height 10
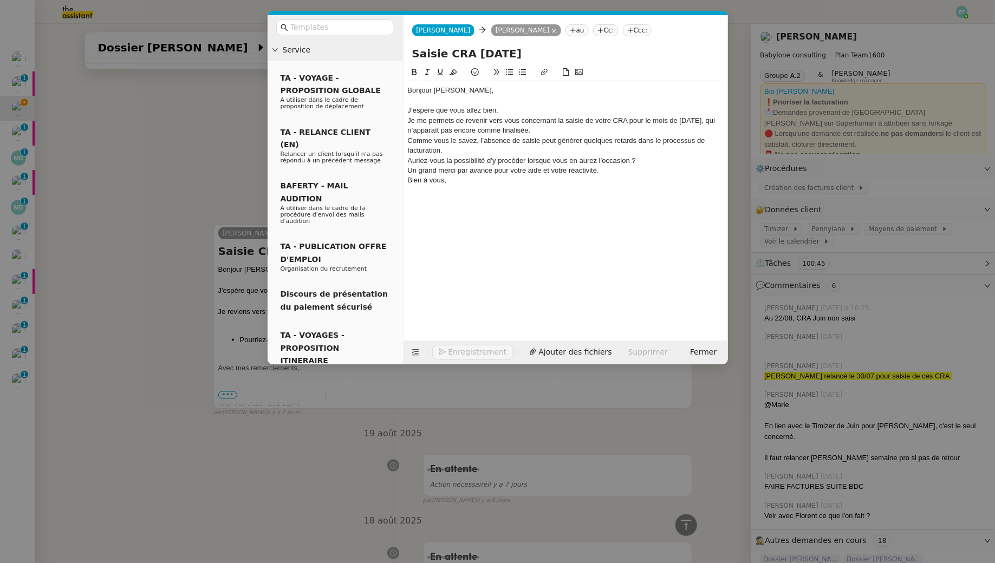
scroll to position [650, 0]
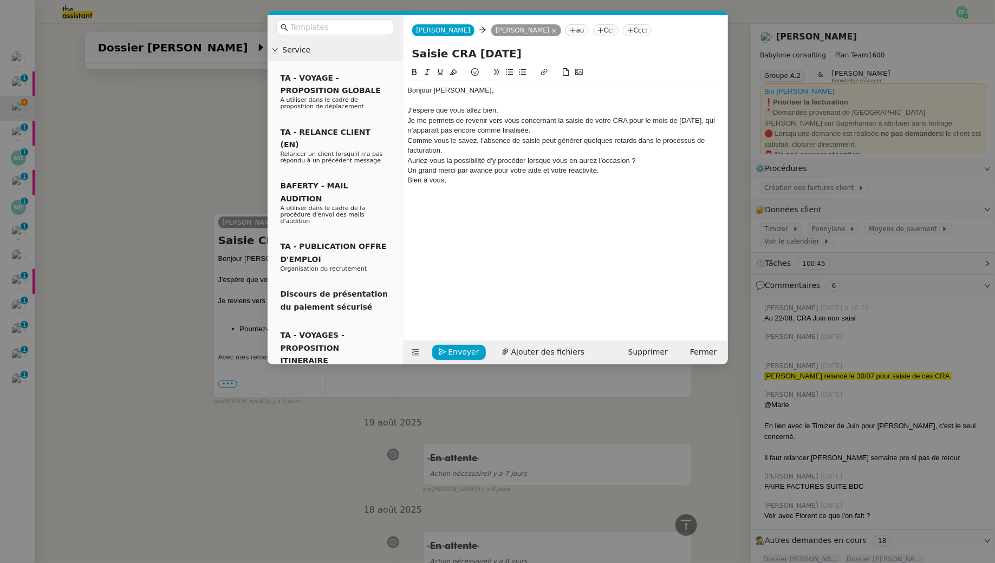
click at [412, 119] on div "Je me permets de revenir vers vous concernant la saisie de votre CRA pour le mo…" at bounding box center [566, 126] width 316 height 20
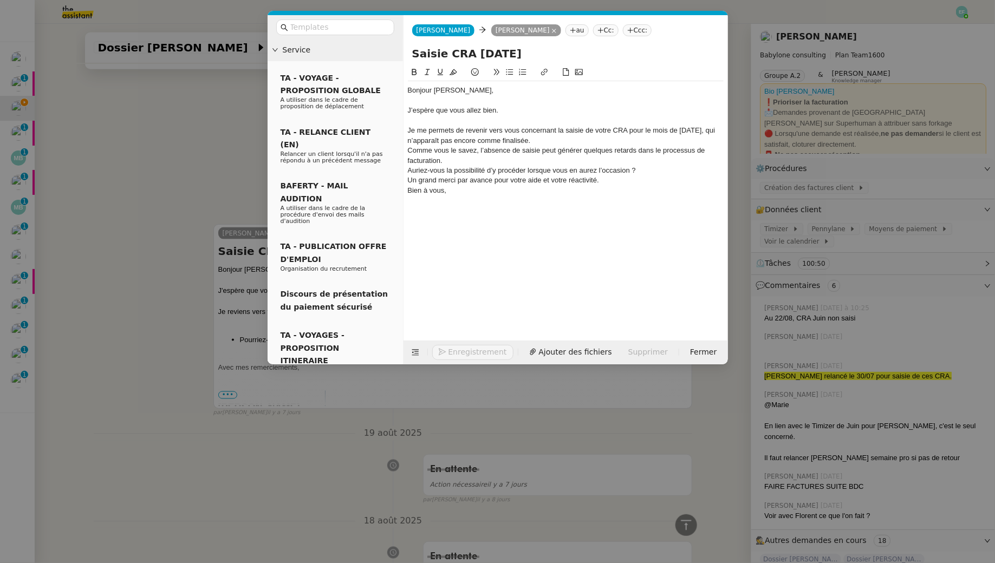
scroll to position [661, 0]
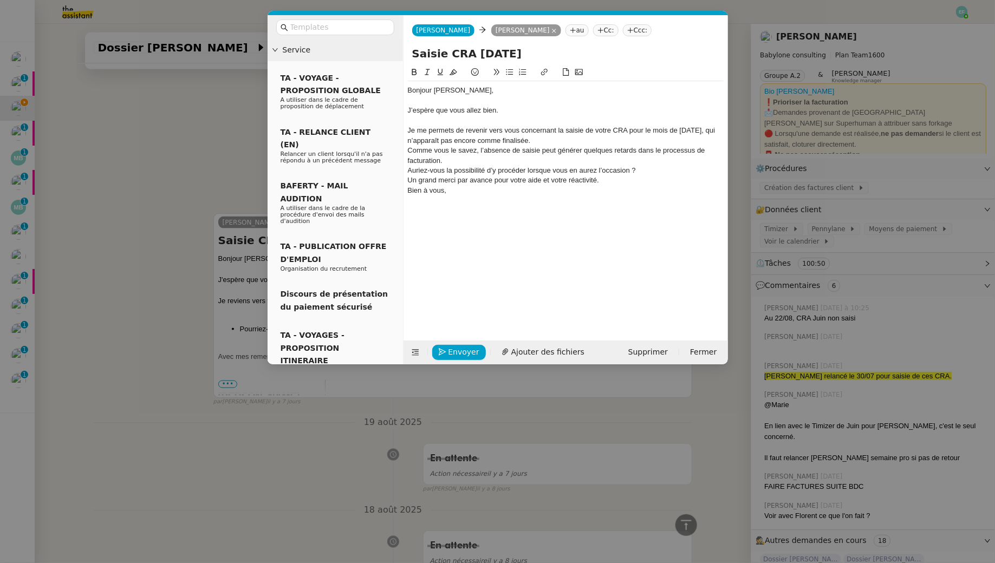
click at [532, 142] on div "Je me permets de revenir vers vous concernant la saisie de votre CRA pour le mo…" at bounding box center [566, 136] width 316 height 20
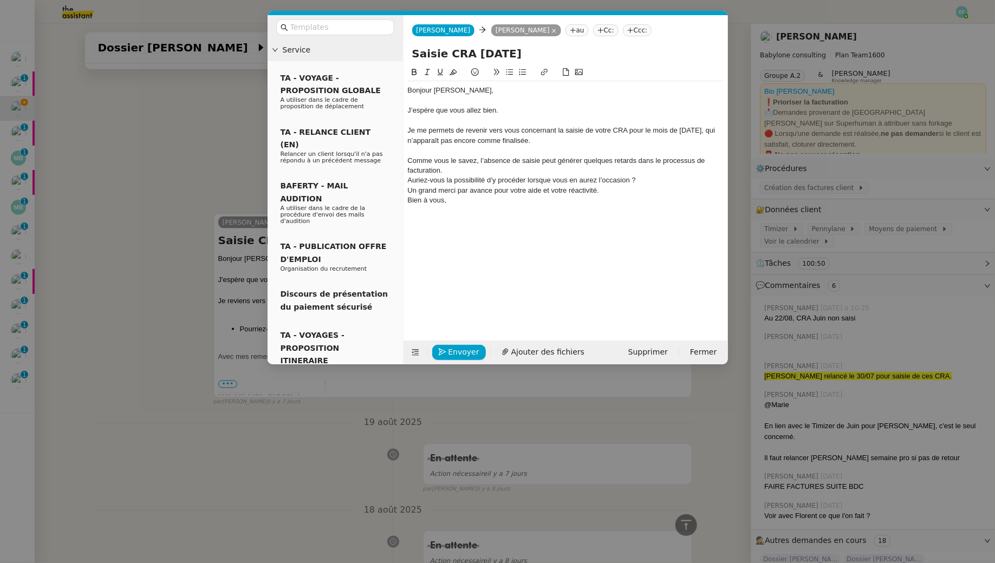
scroll to position [671, 0]
click at [546, 159] on div "Comme vous le savez, l’absence de saisie peut générer quelques retards dans le …" at bounding box center [566, 166] width 316 height 20
click at [556, 161] on div "Comme vous le savez, l’absence de saisie générer quelques retards dans le proce…" at bounding box center [566, 166] width 316 height 20
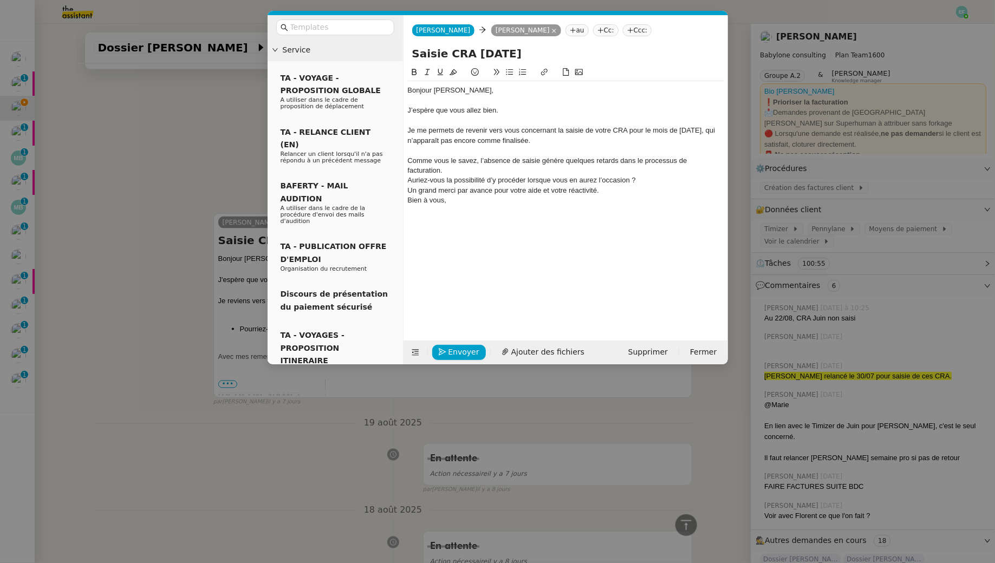
click at [576, 158] on div "Comme vous le savez, l’absence de saisie génère quelques retards dans le proces…" at bounding box center [566, 166] width 316 height 20
click at [715, 159] on div "Comme vous le savez, l’absence de saisie génère des retards dans le processus d…" at bounding box center [566, 161] width 316 height 10
click at [409, 171] on div "Auriez-vous la possibilité d’y procéder lorsque vous en aurez l’occasion ?" at bounding box center [566, 171] width 316 height 10
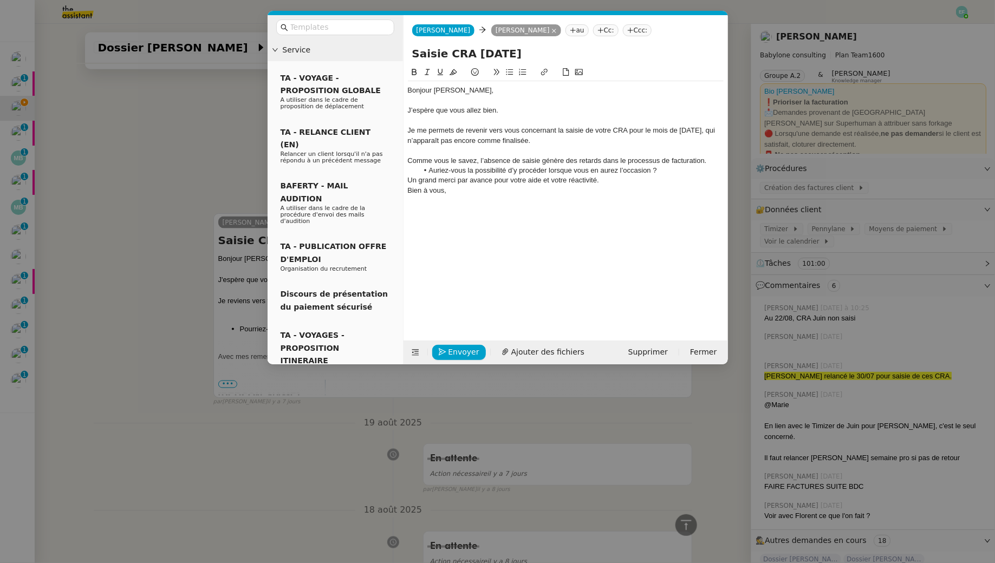
click at [663, 168] on li "Auriez-vous la possibilité d’y procéder lorsque vous en aurez l’occasion ?" at bounding box center [570, 171] width 305 height 10
click at [617, 191] on div "Un grand merci par avance pour votre aide et votre réactivité." at bounding box center [566, 191] width 316 height 10
click at [454, 354] on span "Envoyer" at bounding box center [463, 352] width 31 height 12
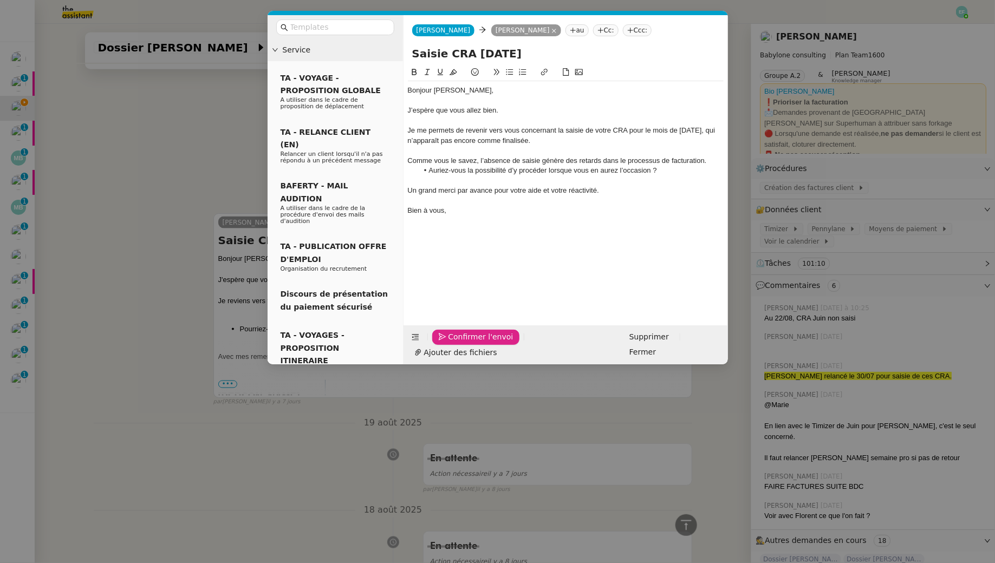
click at [454, 343] on span "Confirmer l'envoi" at bounding box center [480, 337] width 65 height 12
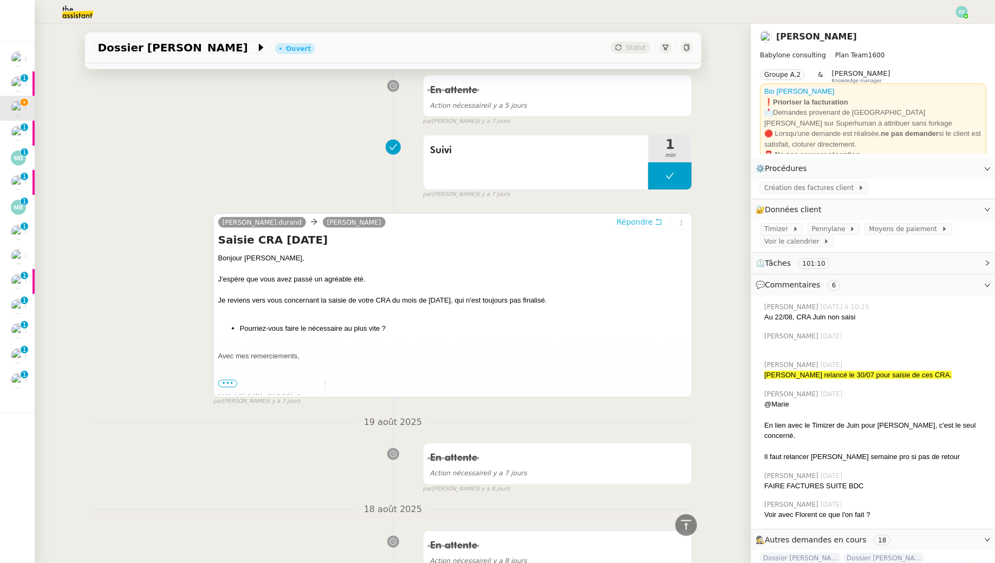
scroll to position [0, 0]
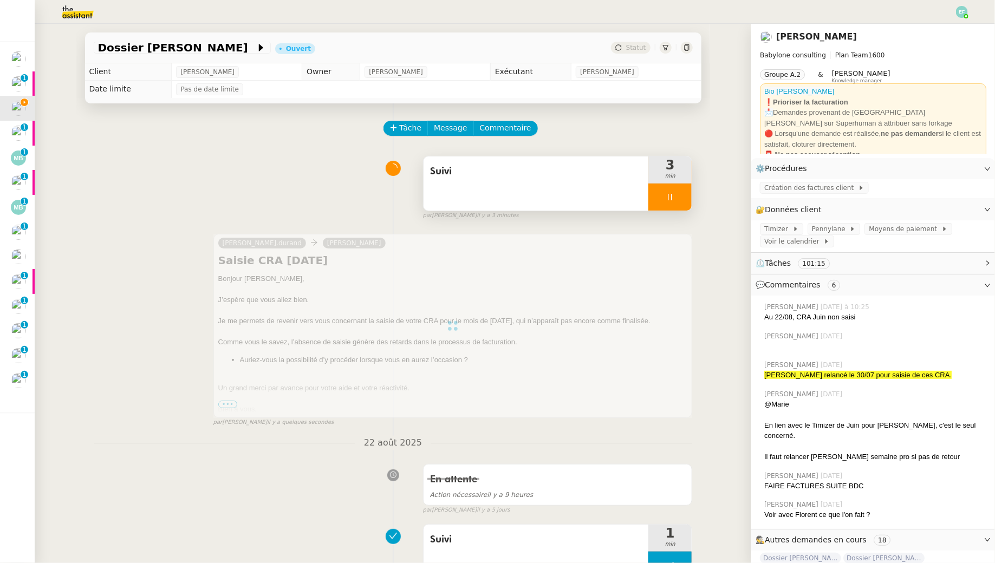
click at [501, 187] on div "Suivi" at bounding box center [535, 183] width 225 height 54
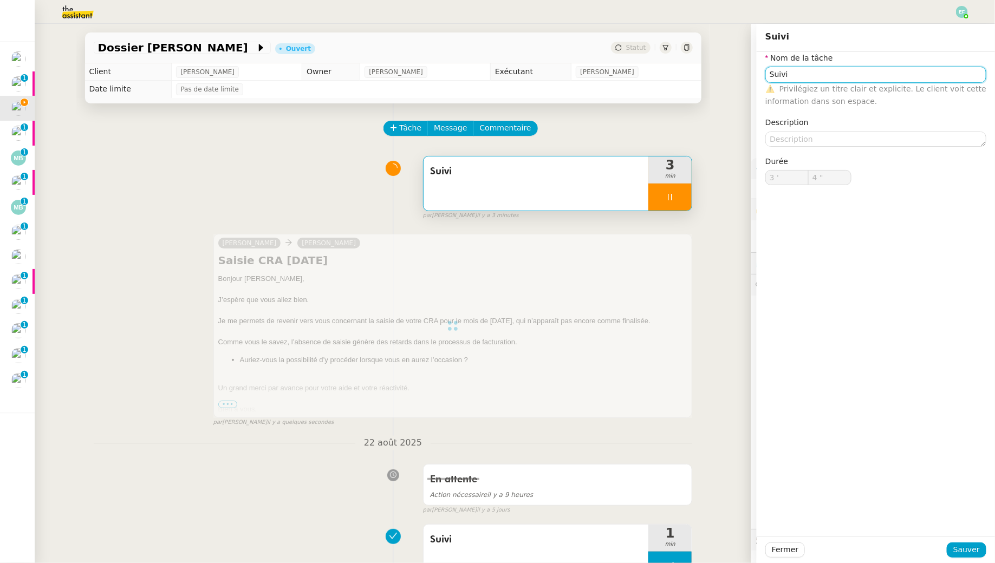
click at [864, 73] on input "Suivi" at bounding box center [875, 75] width 221 height 16
type input "Suivi +"
type input "5 ""
type input "Suivi + relance"
type input "6 ""
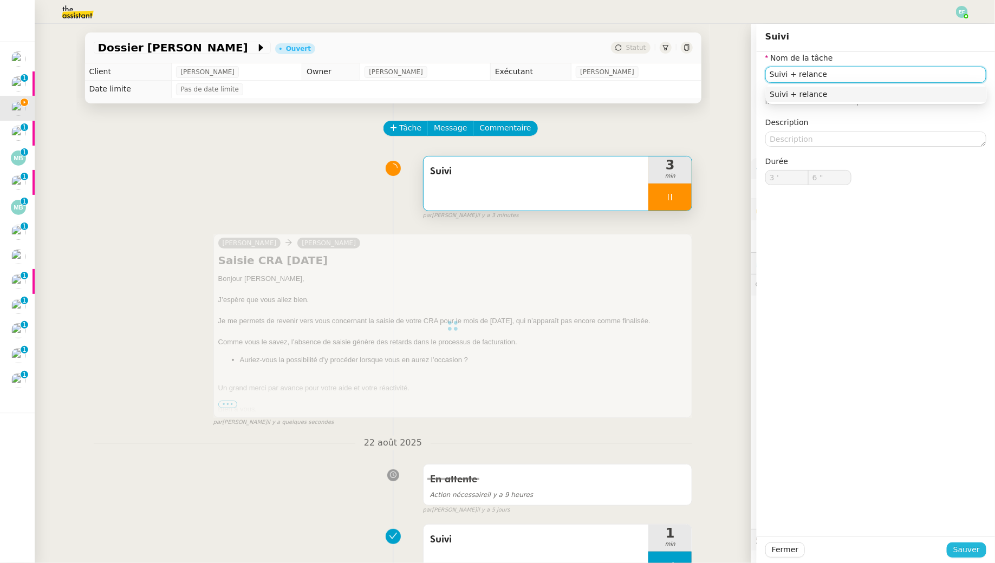
type input "Suivi + relance"
click at [966, 544] on span "Sauver" at bounding box center [966, 550] width 27 height 12
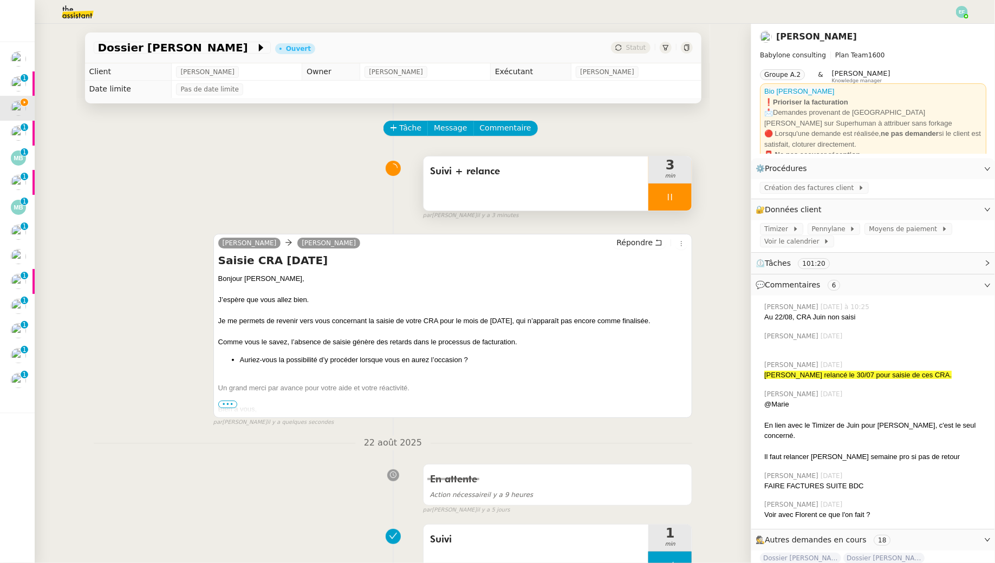
click at [679, 195] on div at bounding box center [669, 197] width 43 height 27
click at [689, 194] on button at bounding box center [681, 197] width 22 height 27
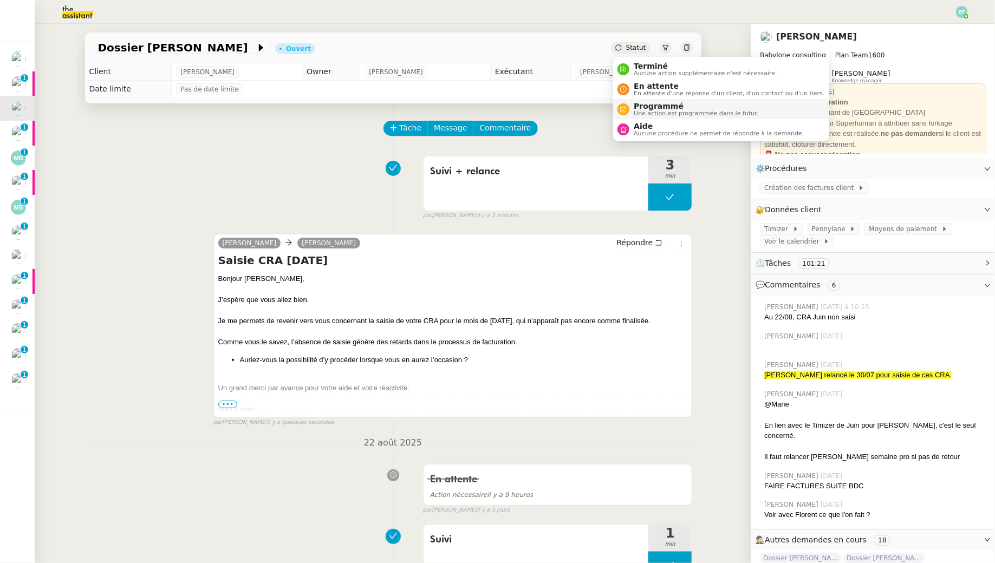
click at [636, 102] on span "Programmé" at bounding box center [696, 106] width 125 height 9
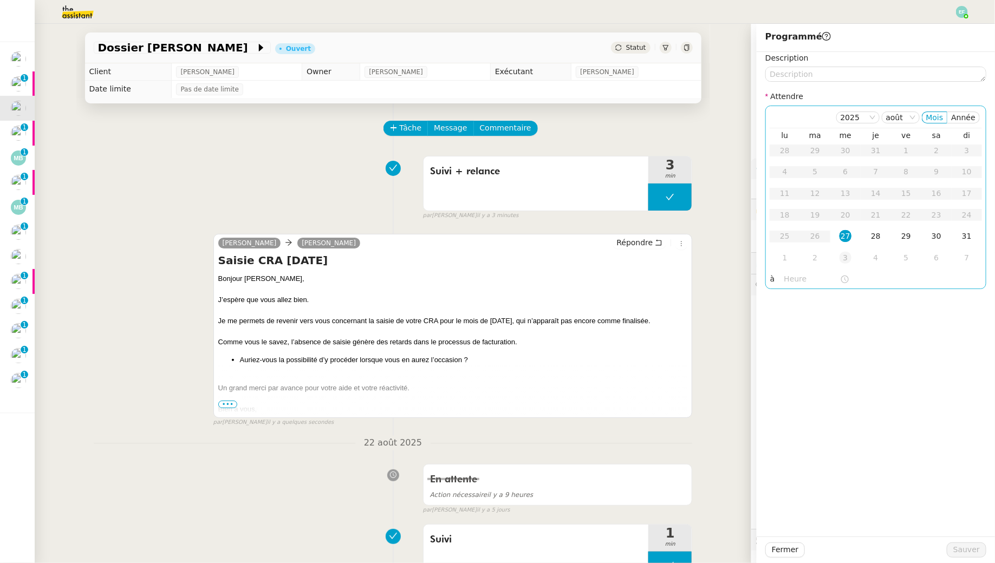
click at [848, 259] on div "3" at bounding box center [845, 258] width 12 height 12
click at [964, 543] on button "Sauver" at bounding box center [967, 550] width 40 height 15
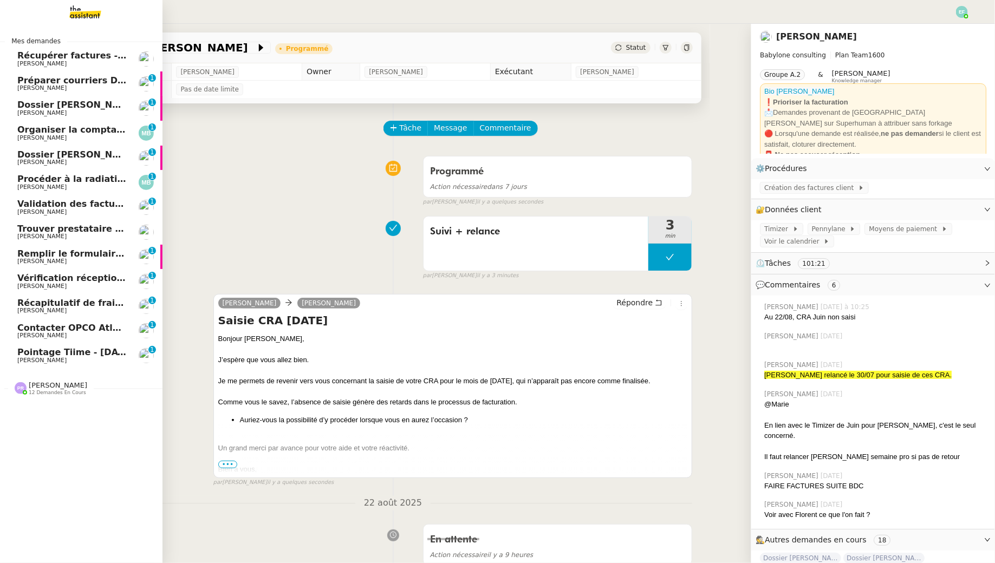
click at [62, 110] on span "[PERSON_NAME]" at bounding box center [71, 113] width 109 height 6
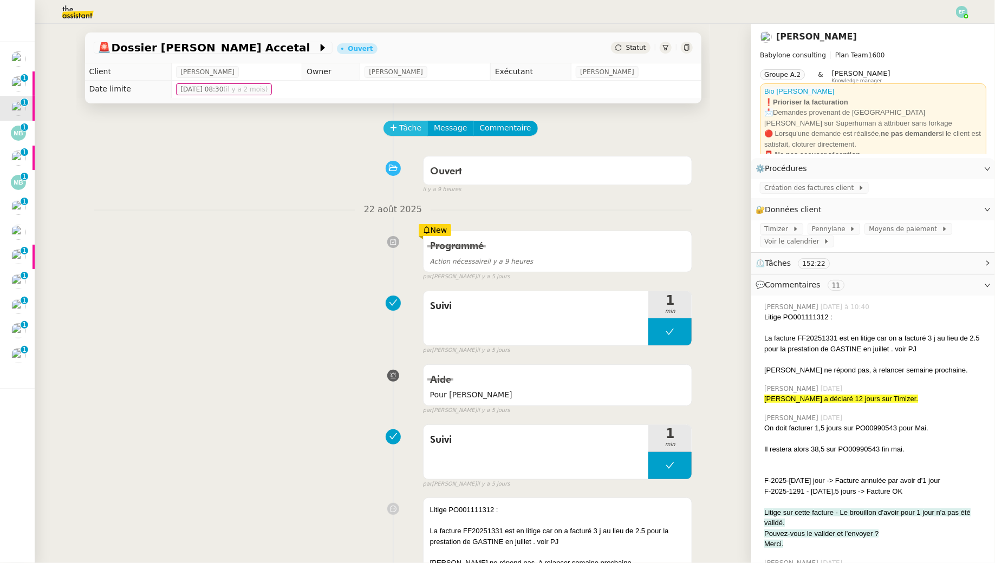
click at [394, 125] on icon at bounding box center [394, 128] width 8 height 8
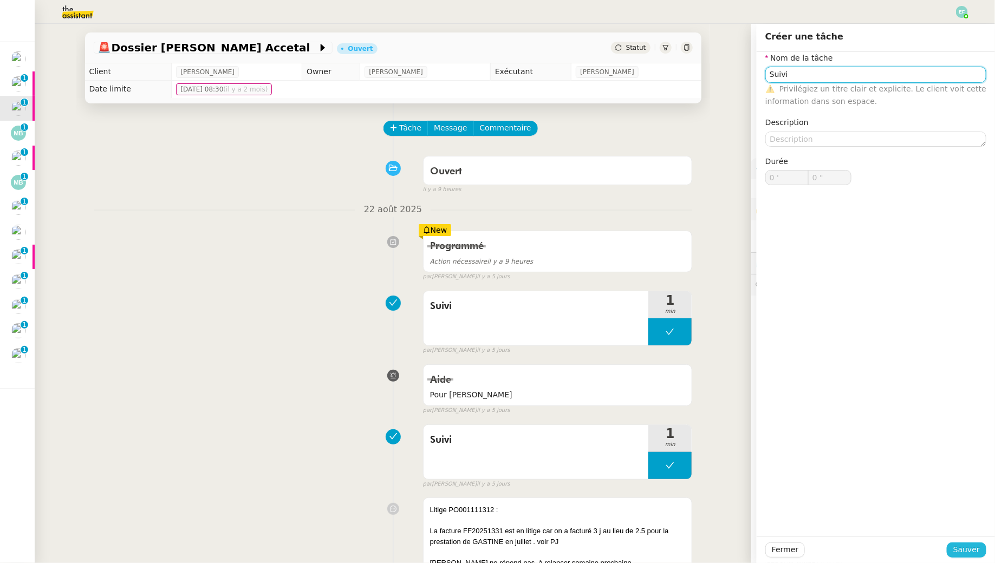
type input "Suivi"
click at [961, 547] on span "Sauver" at bounding box center [966, 550] width 27 height 12
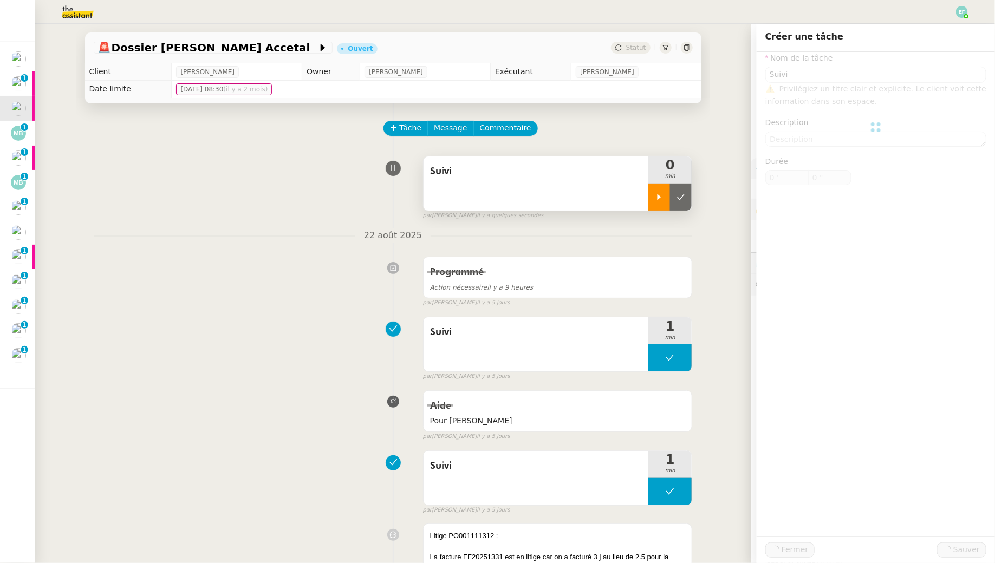
click at [657, 194] on icon at bounding box center [659, 197] width 9 height 9
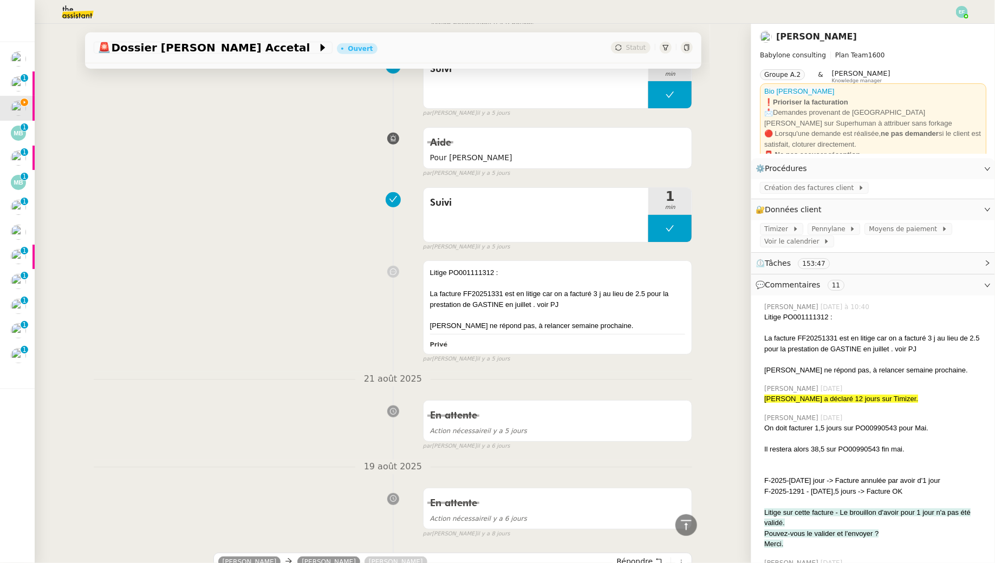
scroll to position [528, 0]
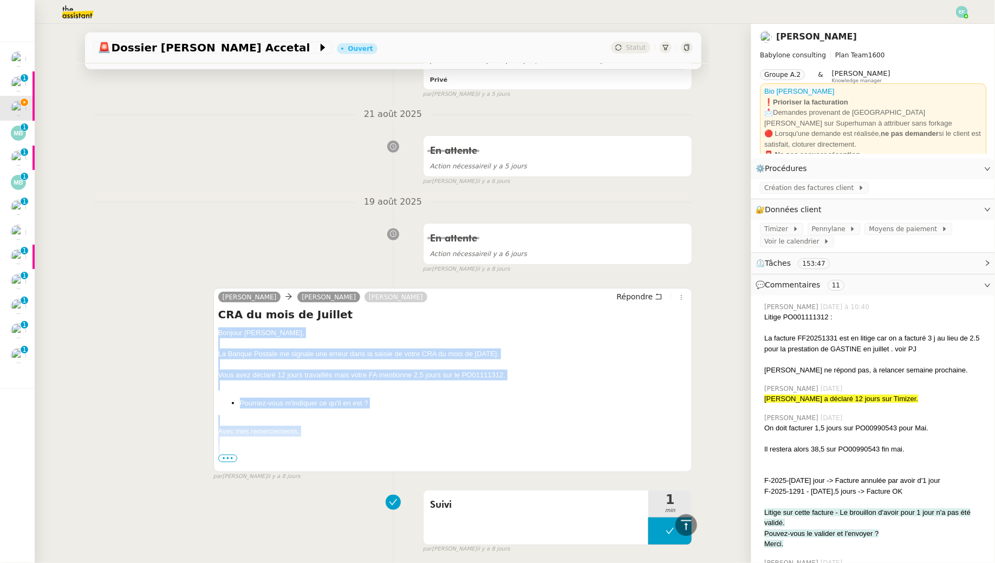
drag, startPoint x: 217, startPoint y: 329, endPoint x: 402, endPoint y: 448, distance: 220.0
click at [402, 448] on div "Claudine Durand Laurence Gastine Jimmy Doan Répondre CRA du mois de Juillet Bon…" at bounding box center [452, 380] width 479 height 184
copy div "Bonjour Laurence, La Banque Postale me signale une erreur dans la saisie de vot…"
click at [654, 292] on button "Répondre" at bounding box center [639, 297] width 54 height 12
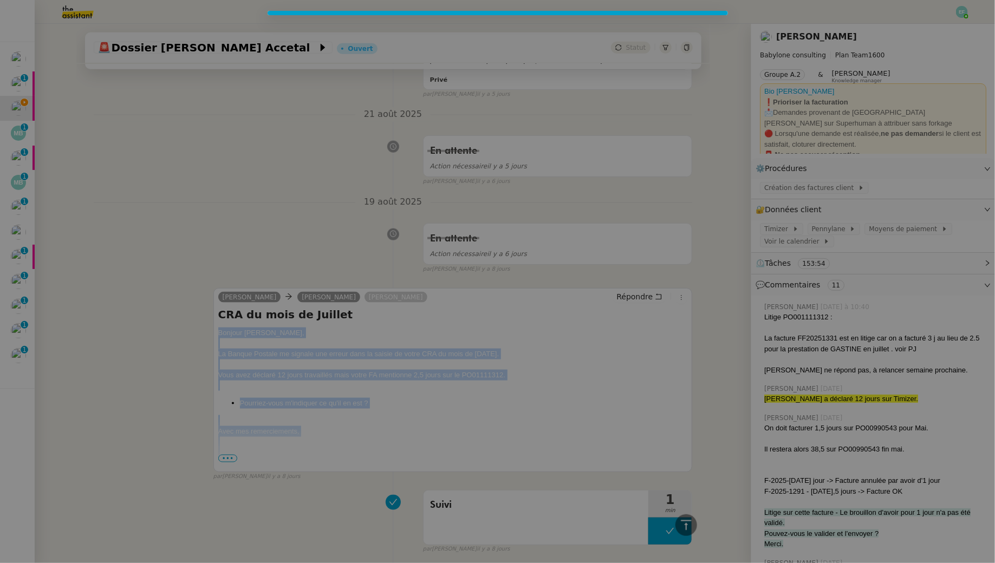
scroll to position [610, 0]
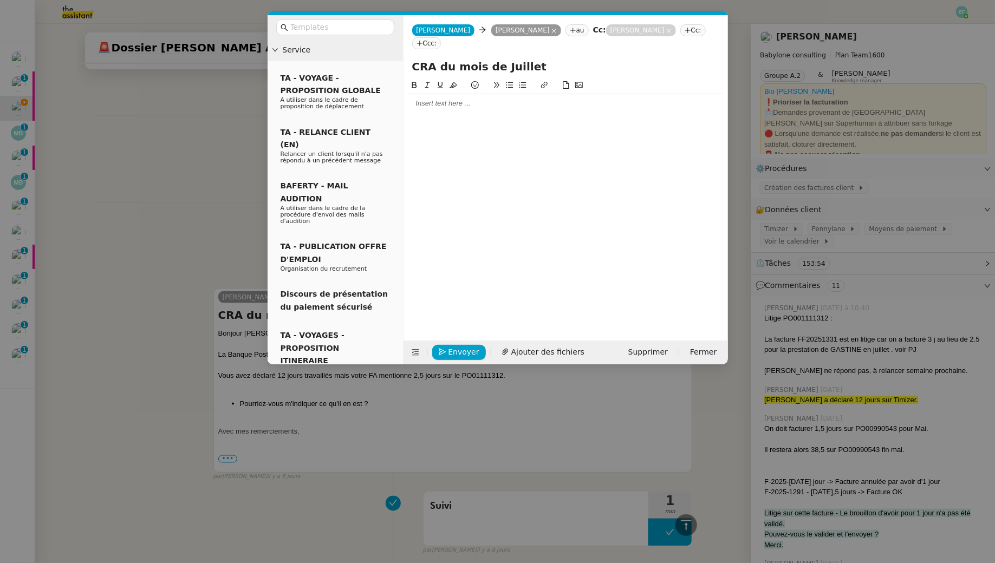
click at [511, 99] on div at bounding box center [566, 104] width 316 height 10
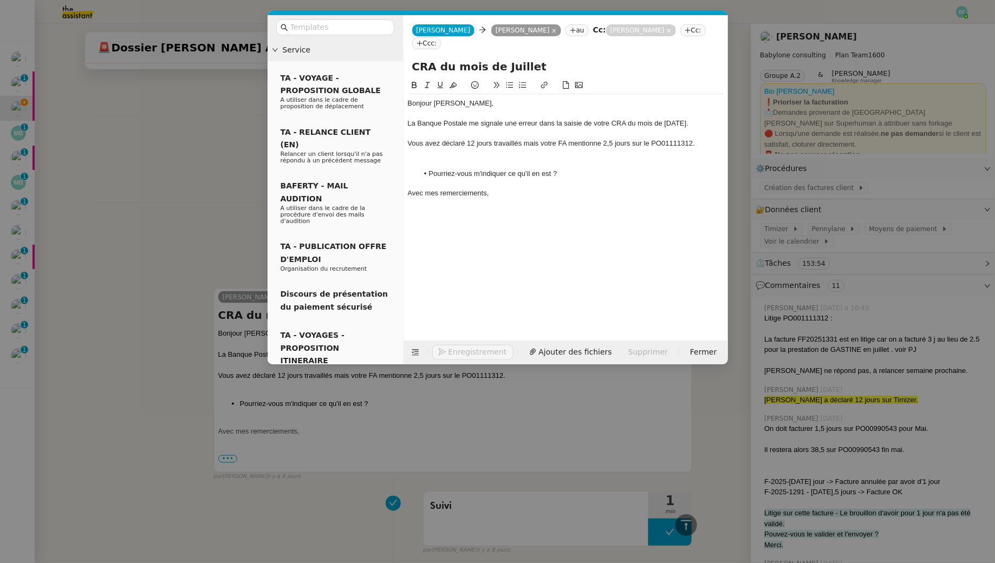
scroll to position [751, 0]
click at [456, 161] on div at bounding box center [566, 164] width 316 height 10
click at [410, 125] on div "La Banque Postale me signale une erreur dans la saisie de votre CRA du mois de …" at bounding box center [566, 124] width 316 height 10
click at [414, 114] on div at bounding box center [566, 114] width 316 height 10
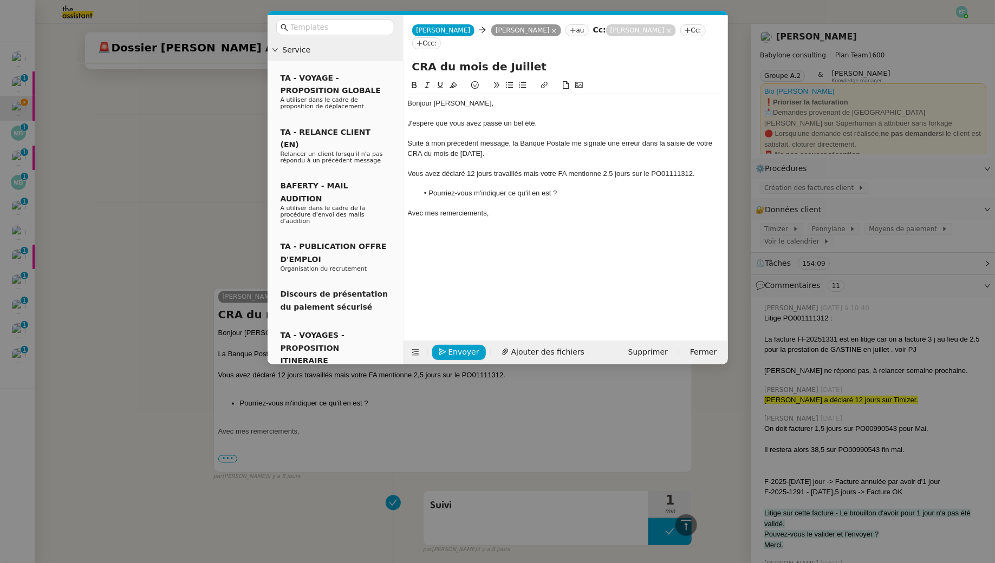
scroll to position [752, 0]
click at [547, 149] on div "Suite à mon précédent message, la Banque Postale me signale une erreur dans la …" at bounding box center [566, 149] width 316 height 20
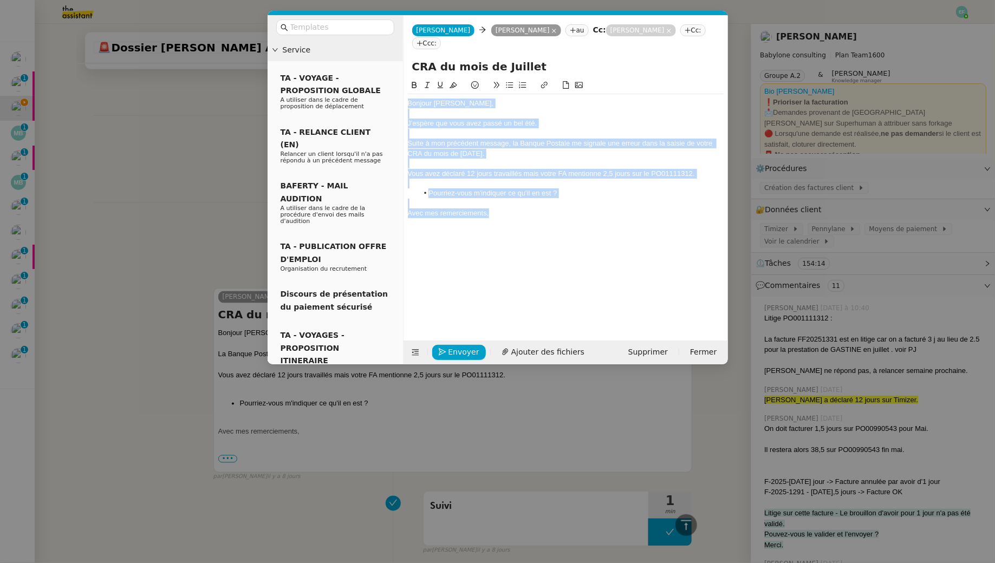
drag, startPoint x: 505, startPoint y: 211, endPoint x: 395, endPoint y: 56, distance: 190.7
click at [395, 56] on nz-layout "Service TA - VOYAGE - PROPOSITION GLOBALE A utiliser dans le cadre de propositi…" at bounding box center [498, 189] width 460 height 349
copy div "Bonjour Laurence, J'espère que vous avez passé un bel été. Suite à mon précéden…"
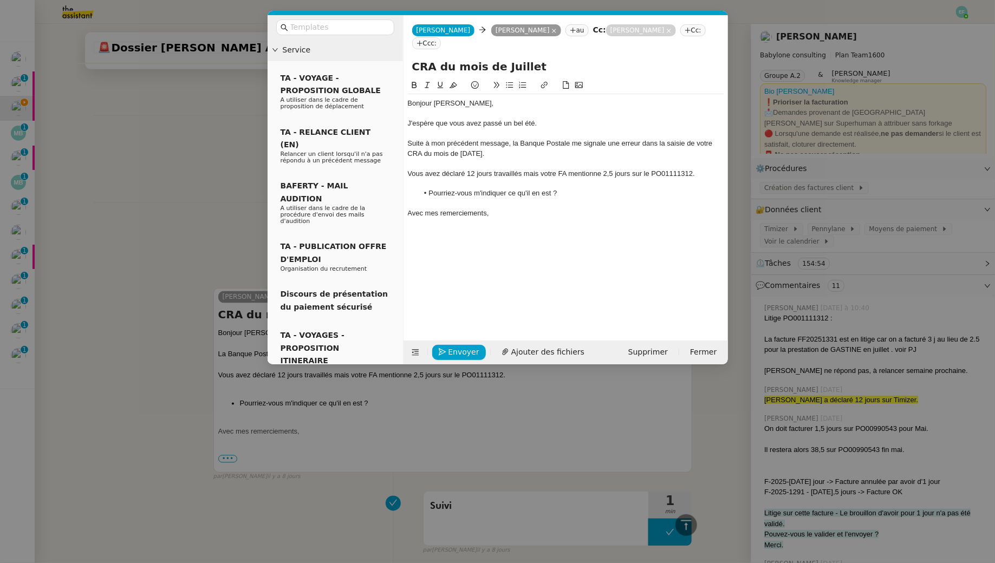
click at [517, 216] on div "Avec mes remerciements," at bounding box center [566, 213] width 316 height 10
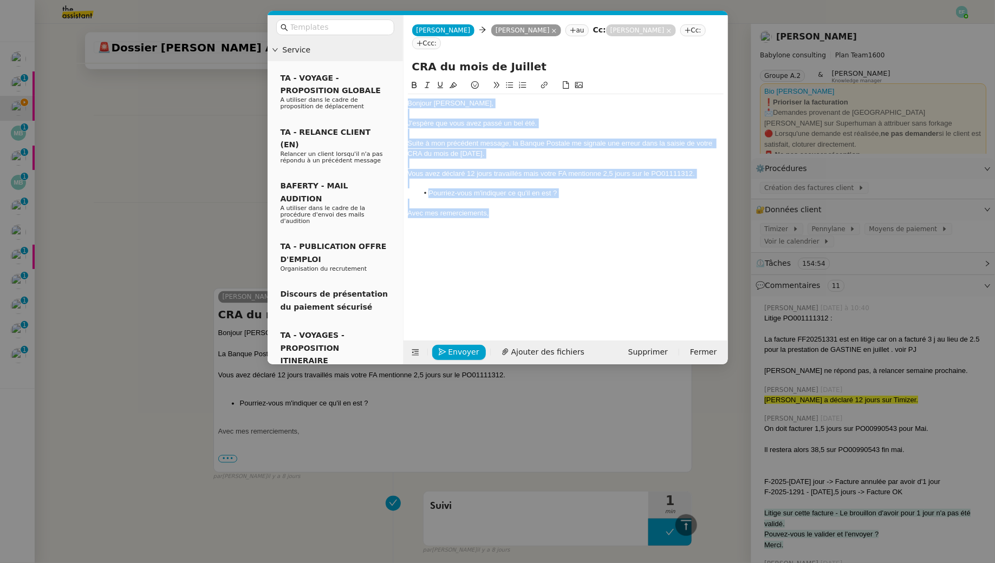
drag, startPoint x: 527, startPoint y: 216, endPoint x: 401, endPoint y: 100, distance: 171.7
click at [401, 100] on nz-layout "Service TA - VOYAGE - PROPOSITION GLOBALE A utiliser dans le cadre de propositi…" at bounding box center [498, 189] width 460 height 349
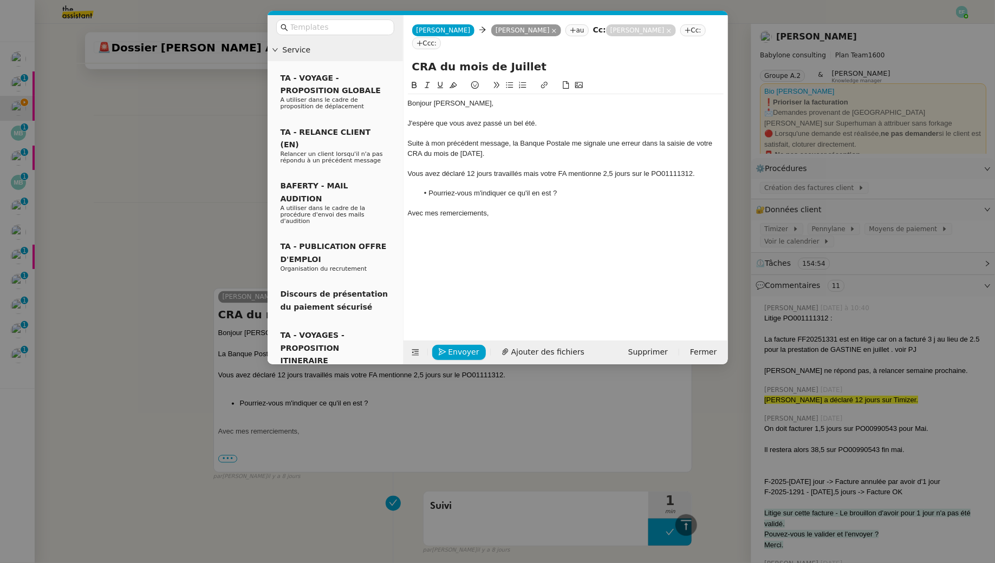
scroll to position [0, 0]
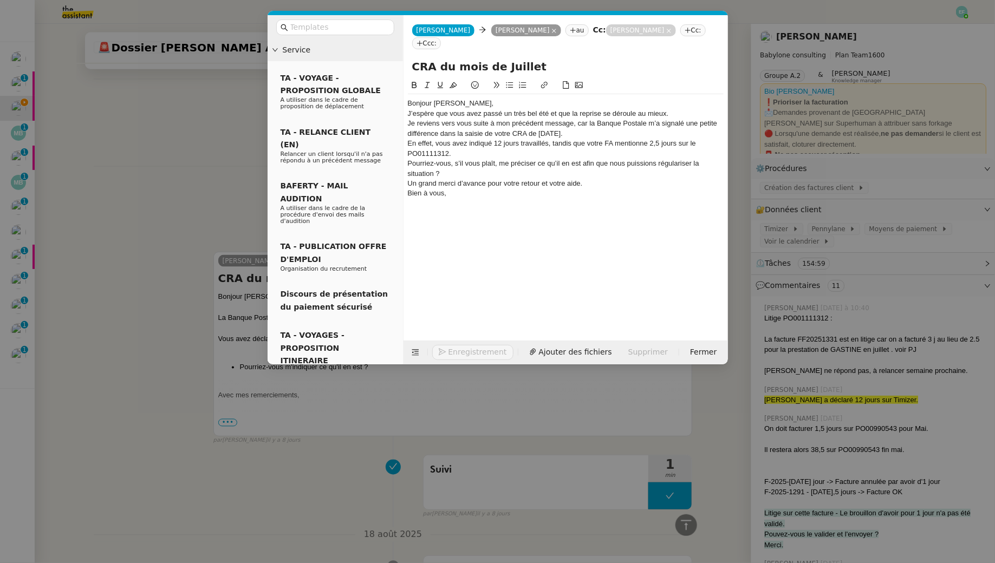
click at [481, 105] on div "Bonjour Laurence," at bounding box center [566, 104] width 316 height 10
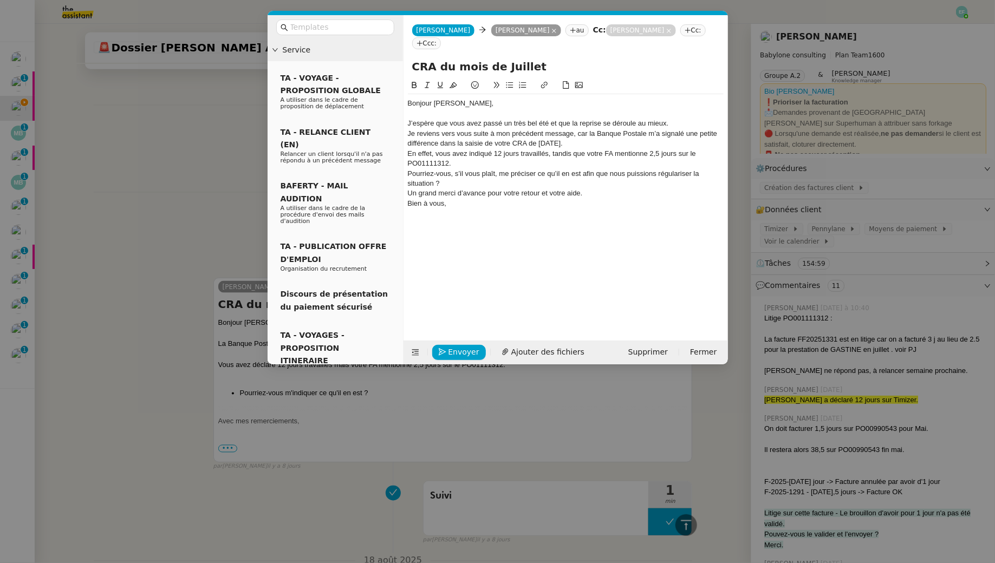
scroll to position [737, 0]
drag, startPoint x: 683, startPoint y: 129, endPoint x: 549, endPoint y: 124, distance: 134.9
click at [549, 124] on div "Bonjour Laurence, J’espère que vous avez passé un très bel été et que la repris…" at bounding box center [566, 168] width 316 height 148
click at [550, 124] on div "J’espère que vous avez passé un très bel été et que la reprise se déroule au mi…" at bounding box center [566, 124] width 316 height 10
drag, startPoint x: 552, startPoint y: 123, endPoint x: 687, endPoint y: 120, distance: 134.9
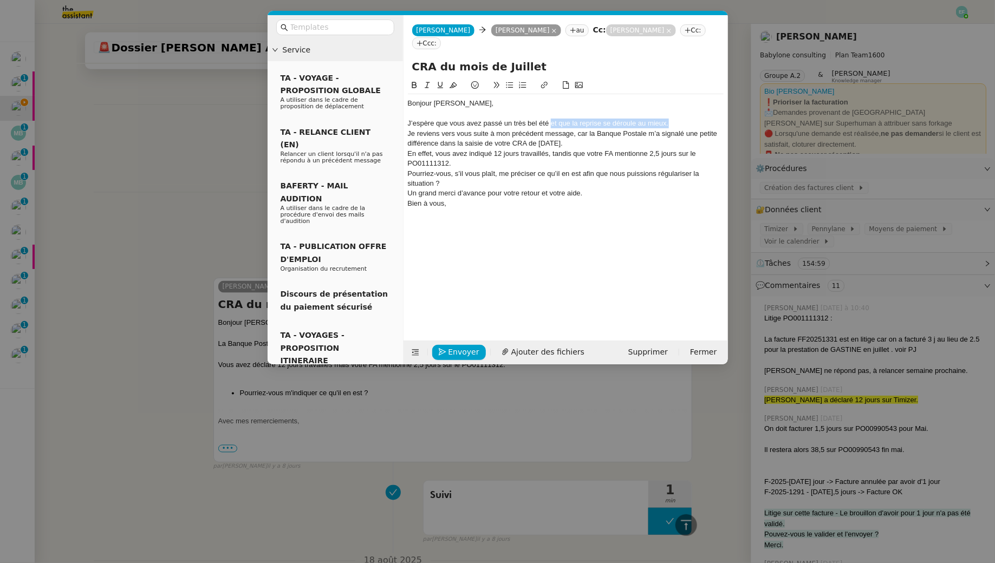
click at [687, 120] on div "J’espère que vous avez passé un très bel été et que la reprise se déroule au mi…" at bounding box center [566, 124] width 316 height 10
click at [406, 137] on nz-spin "Bonjour Laurence, J’espère que vous avez passé un très bel été. Je reviens vers…" at bounding box center [565, 203] width 324 height 249
click at [407, 133] on nz-spin "Bonjour Laurence, J’espère que vous avez passé un très bel été. Je reviens vers…" at bounding box center [565, 203] width 324 height 249
click at [409, 134] on div "Je reviens vers vous suite à mon précédent message, car la Banque Postale m’a s…" at bounding box center [566, 139] width 316 height 20
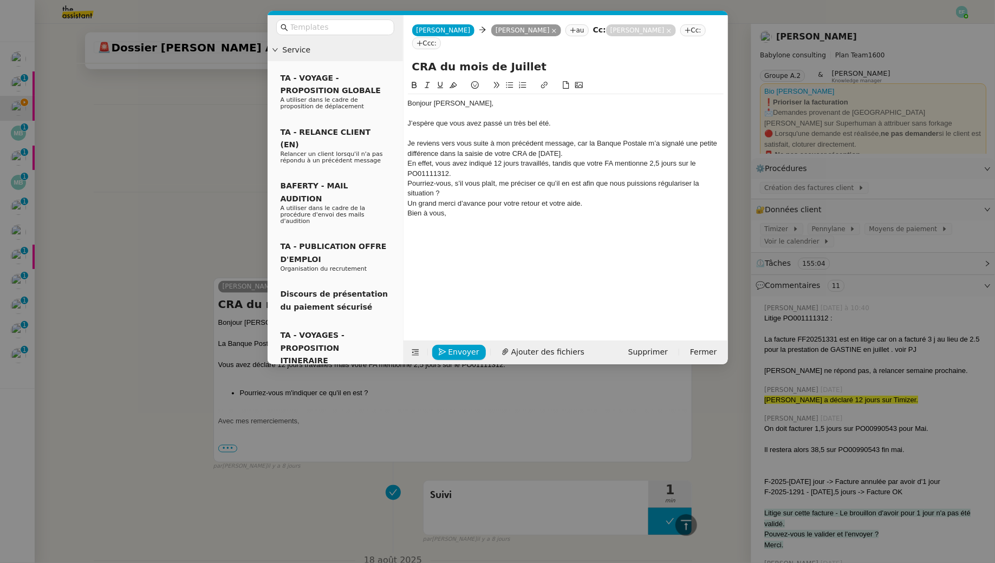
scroll to position [747, 0]
click at [598, 154] on div "Je reviens vers vous suite à mon précédent message, car la Banque Postale m’a s…" at bounding box center [566, 149] width 316 height 20
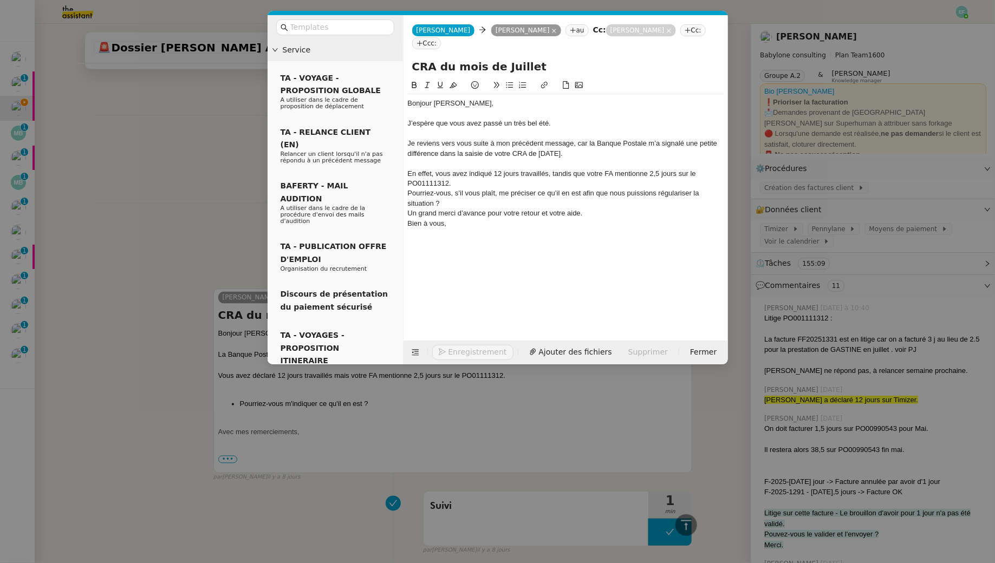
scroll to position [752, 0]
click at [576, 182] on div "En effet, vous avez indiqué 12 jours travaillés, tandis que votre FA mentionne …" at bounding box center [566, 179] width 316 height 20
click at [528, 187] on div "En effet, vous avez indiqué 12 jours travaillés, tandis que votre FA mentionne …" at bounding box center [566, 179] width 316 height 20
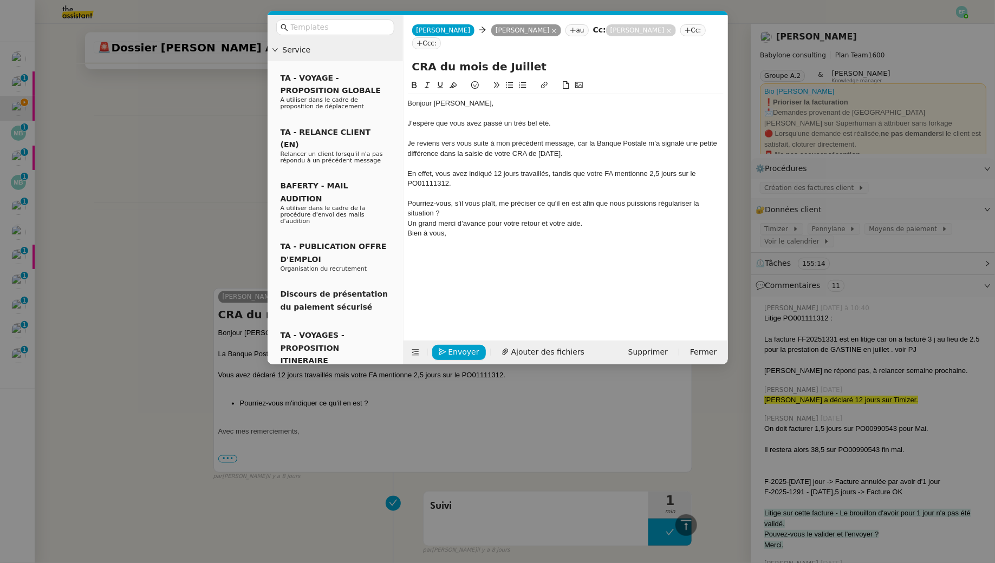
click at [408, 201] on div "Pourriez-vous, s’il vous plaît, me préciser ce qu’il en est afin que nous puiss…" at bounding box center [566, 209] width 316 height 20
click at [540, 215] on li "Pourriez-vous, s’il vous plaît, me préciser ce qu’il en est afin que nous puiss…" at bounding box center [570, 209] width 305 height 20
click at [596, 234] on div "Un grand merci d’avance pour votre retour et votre aide." at bounding box center [566, 234] width 316 height 10
click at [477, 230] on div "Un grand merci d’avance pour votre retour et votre aide." at bounding box center [566, 234] width 316 height 10
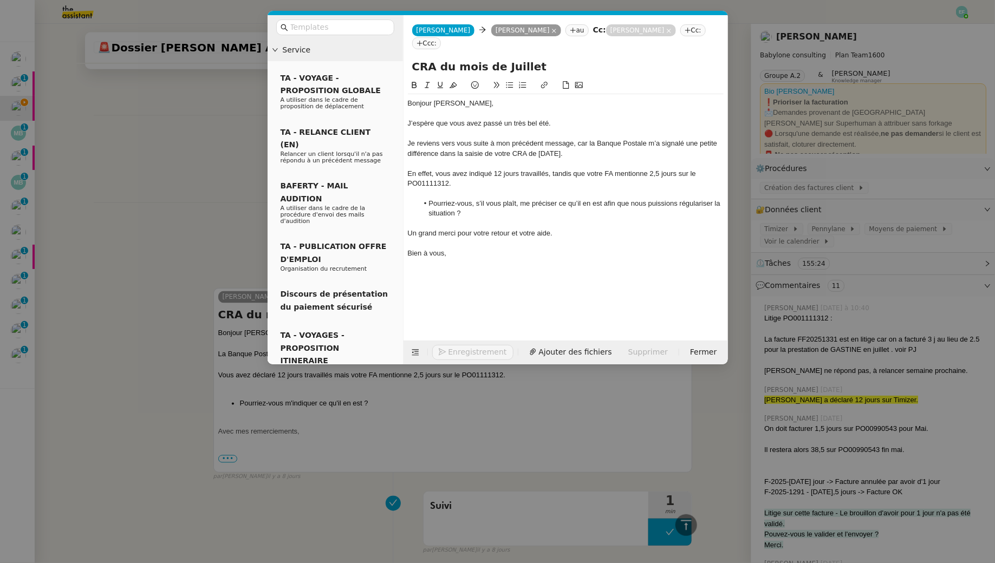
click at [448, 252] on div "Bien à vous," at bounding box center [566, 254] width 316 height 10
click at [403, 235] on nz-spin "Bonjour Laurence, J’espère que vous avez passé un très bel été. Je reviens vers…" at bounding box center [565, 203] width 324 height 249
click at [467, 123] on div "J’espère que vous avez passé un très bel été." at bounding box center [566, 124] width 316 height 10
click at [590, 121] on div "J’espère que vous allez bien et que vous avez passé un très bel été." at bounding box center [566, 124] width 316 height 10
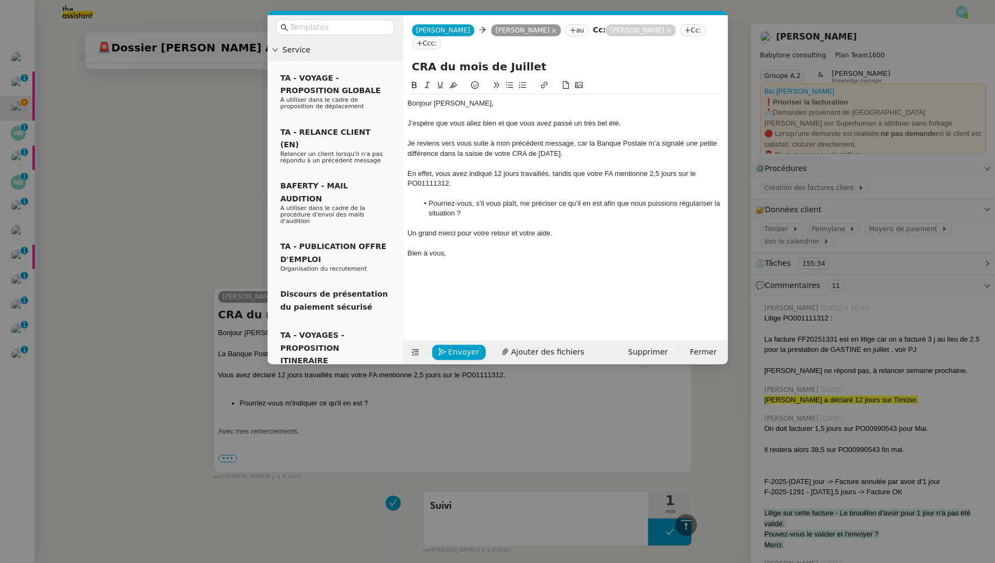
click at [578, 140] on div "Je reviens vers vous suite à mon précédent message, car la Banque Postale m’a s…" at bounding box center [566, 149] width 316 height 20
click at [523, 146] on div "Je reviens vers vous suite à mon précédent message, car la Banque Postale m’a s…" at bounding box center [566, 149] width 316 height 20
click at [516, 165] on div at bounding box center [566, 164] width 316 height 10
click at [463, 349] on span "Envoyer" at bounding box center [463, 352] width 31 height 12
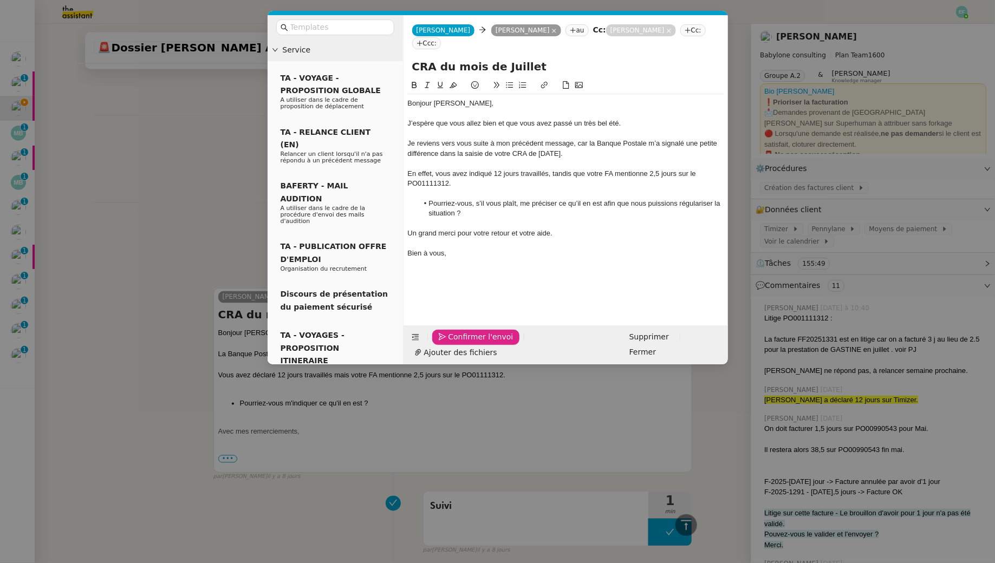
click at [463, 343] on span "Confirmer l'envoi" at bounding box center [480, 337] width 65 height 12
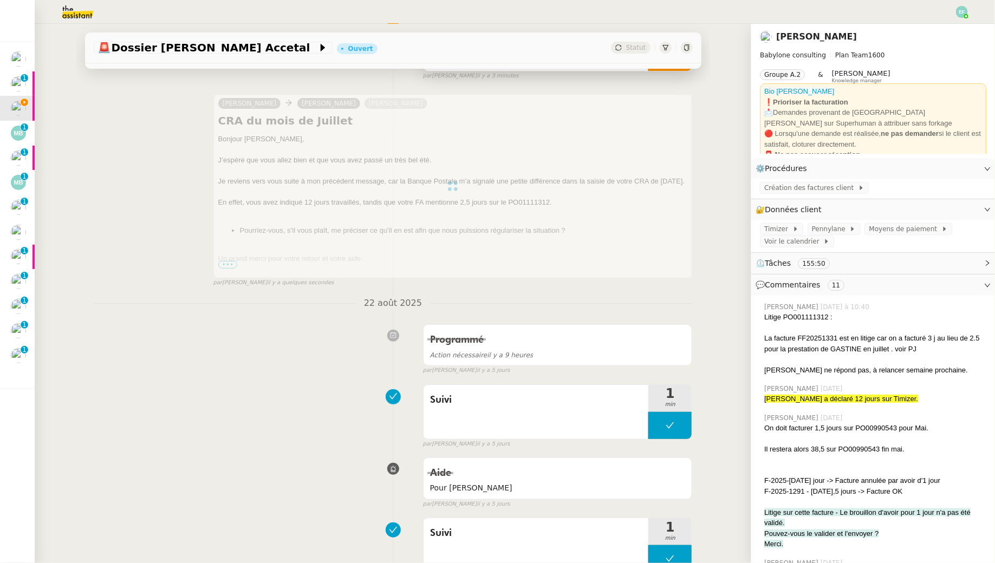
scroll to position [0, 0]
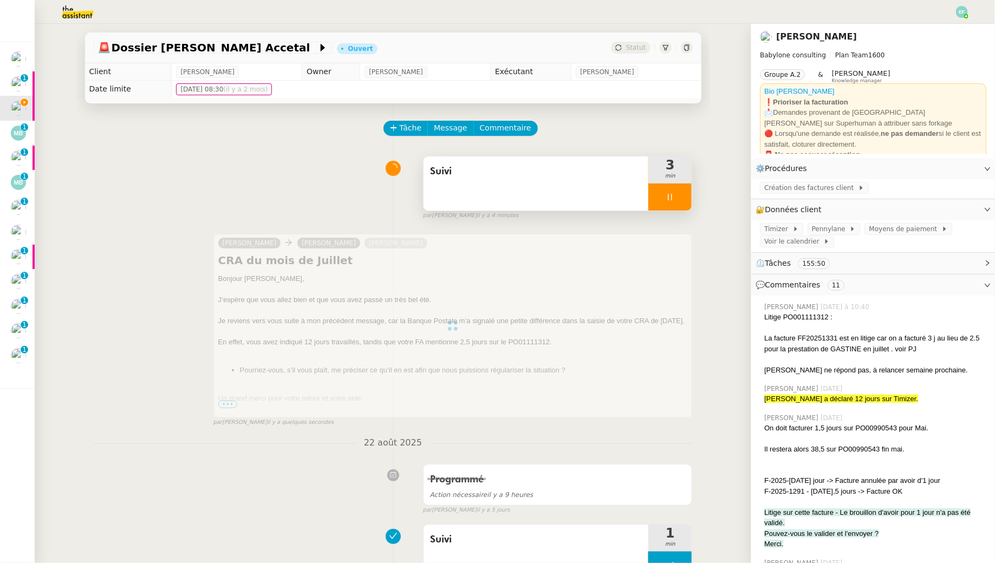
click at [525, 165] on span "Suivi" at bounding box center [536, 172] width 212 height 16
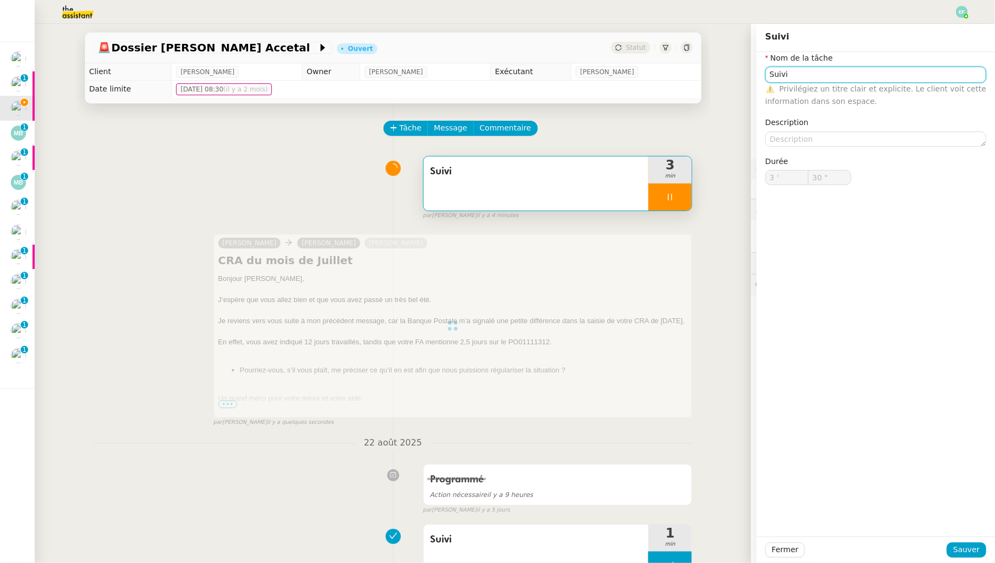
click at [826, 76] on input "Suivi" at bounding box center [875, 75] width 221 height 16
type input "Suivi"
type input "31 ""
type input "Suivi"
type input "3 '"
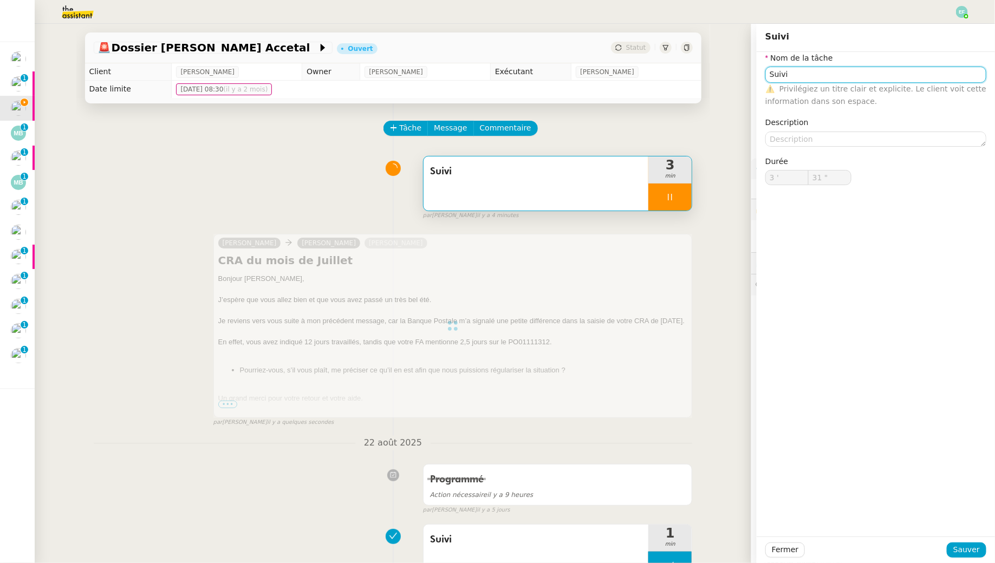
type input "32 ""
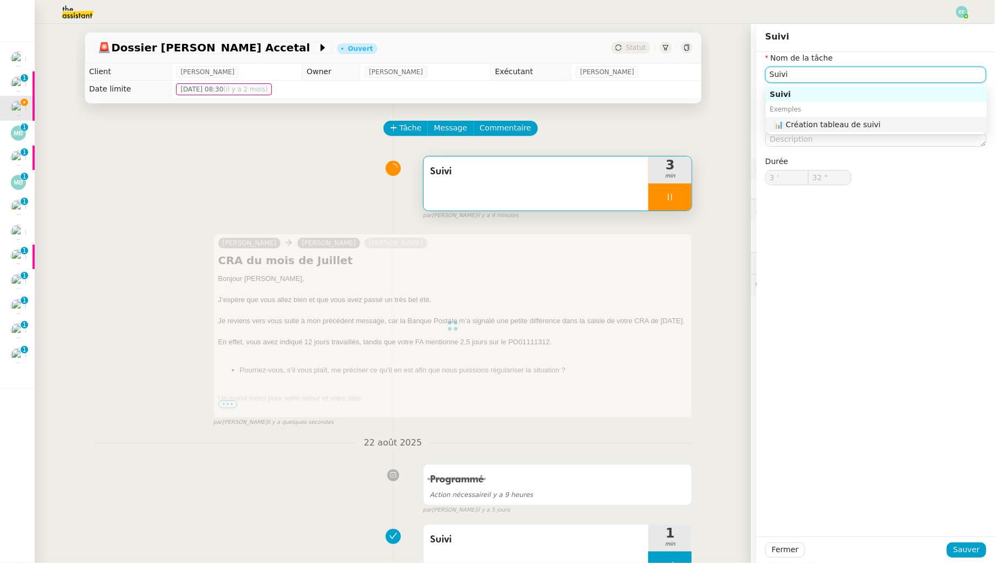
type input "Suivi +"
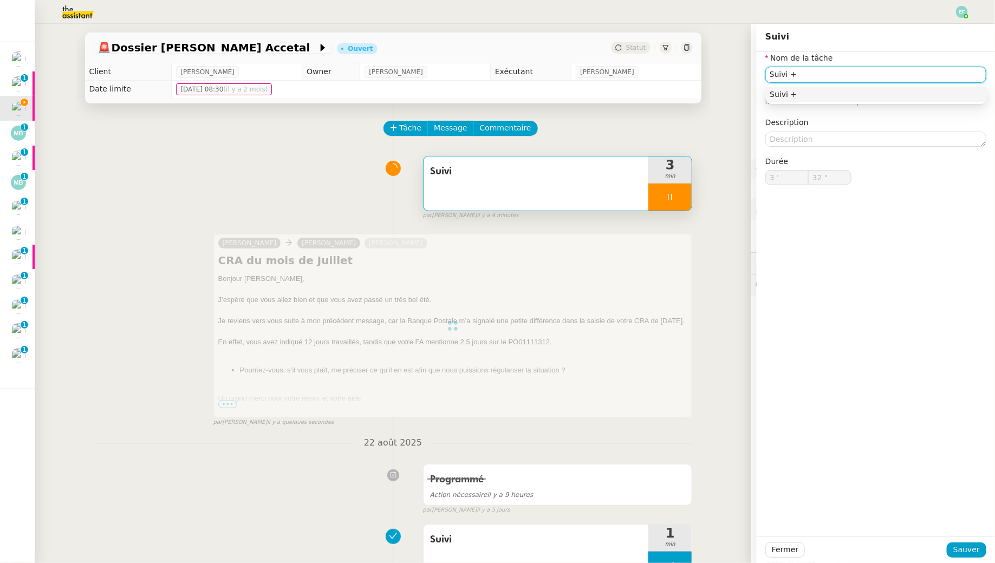
type input "33 ""
type input "Suivi + relance"
type input "35 ""
type input "Suivi + relance"
click at [968, 550] on span "Sauver" at bounding box center [966, 550] width 27 height 12
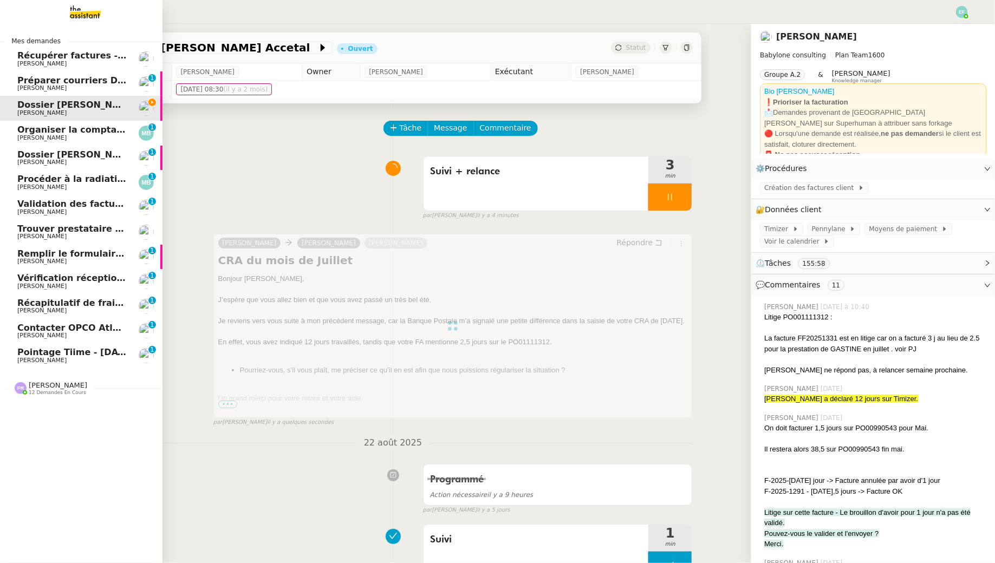
click at [24, 134] on span "Organiser la comptabilité NURI 2025" at bounding box center [106, 130] width 179 height 10
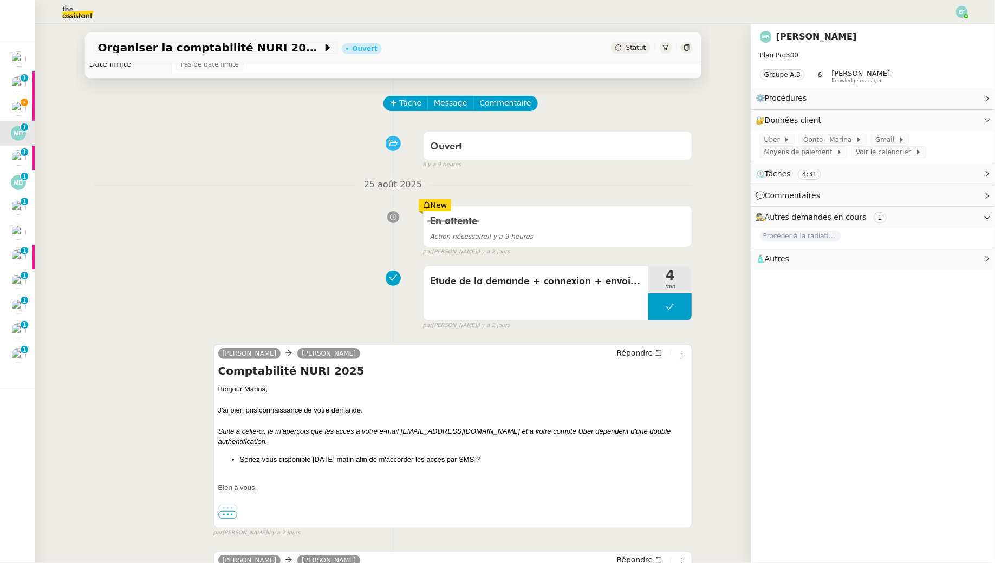
scroll to position [25, 0]
click at [395, 100] on icon at bounding box center [394, 103] width 8 height 8
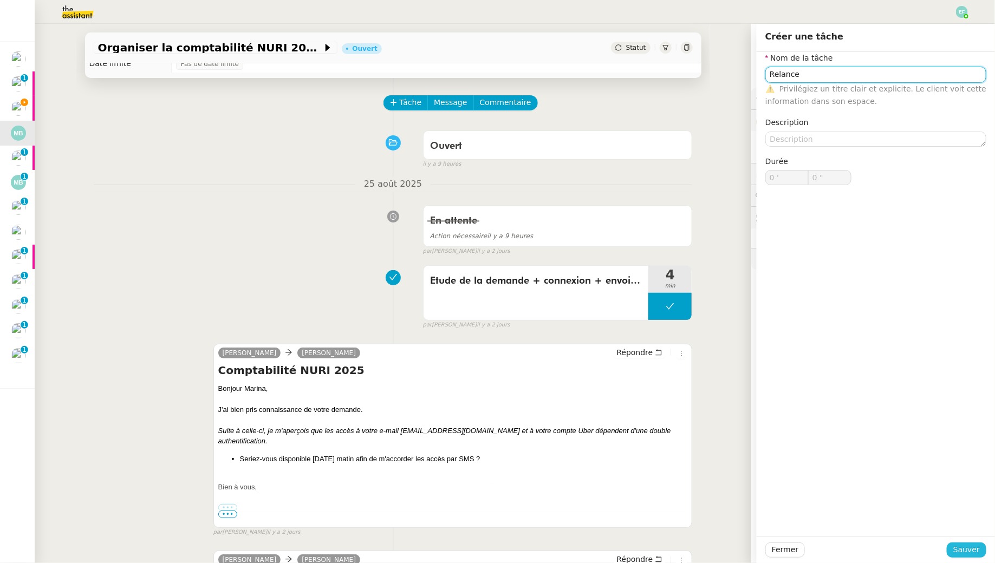
type input "Relance"
click at [967, 547] on span "Sauver" at bounding box center [966, 550] width 27 height 12
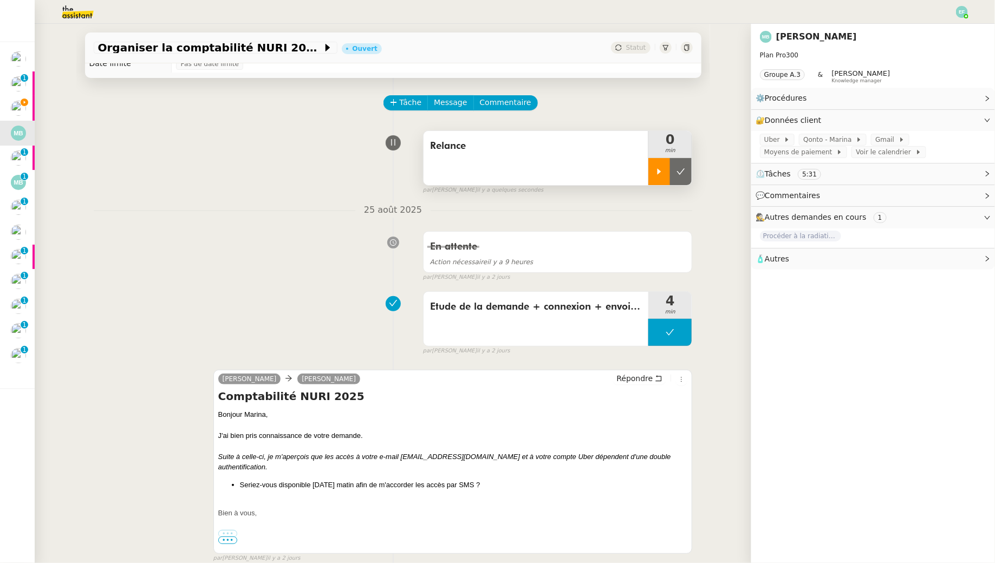
click at [655, 178] on div at bounding box center [659, 171] width 22 height 27
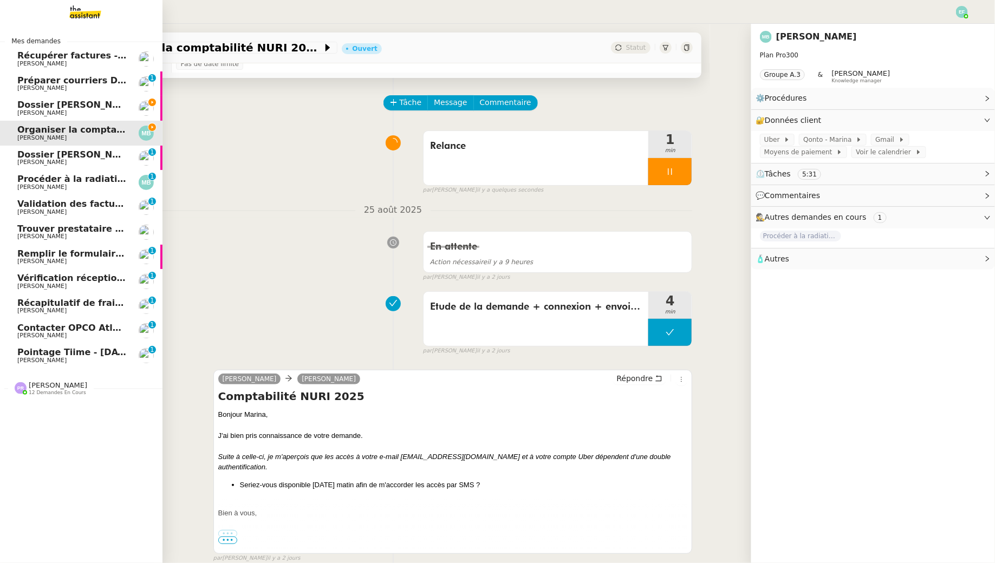
click at [25, 108] on span "Dossier [PERSON_NAME] Accetal" at bounding box center [96, 105] width 159 height 10
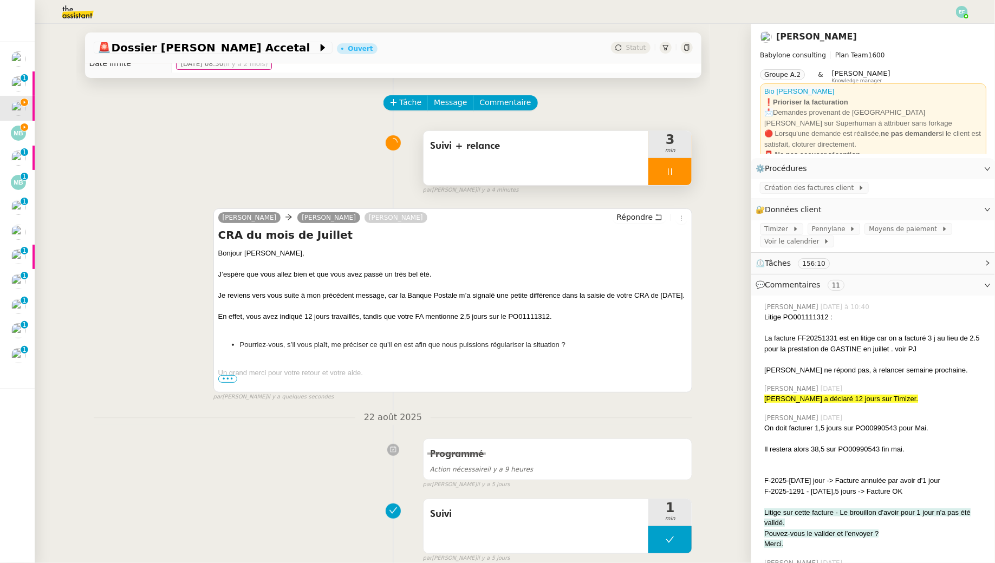
click at [669, 172] on icon at bounding box center [670, 171] width 4 height 6
click at [679, 172] on icon at bounding box center [680, 171] width 9 height 9
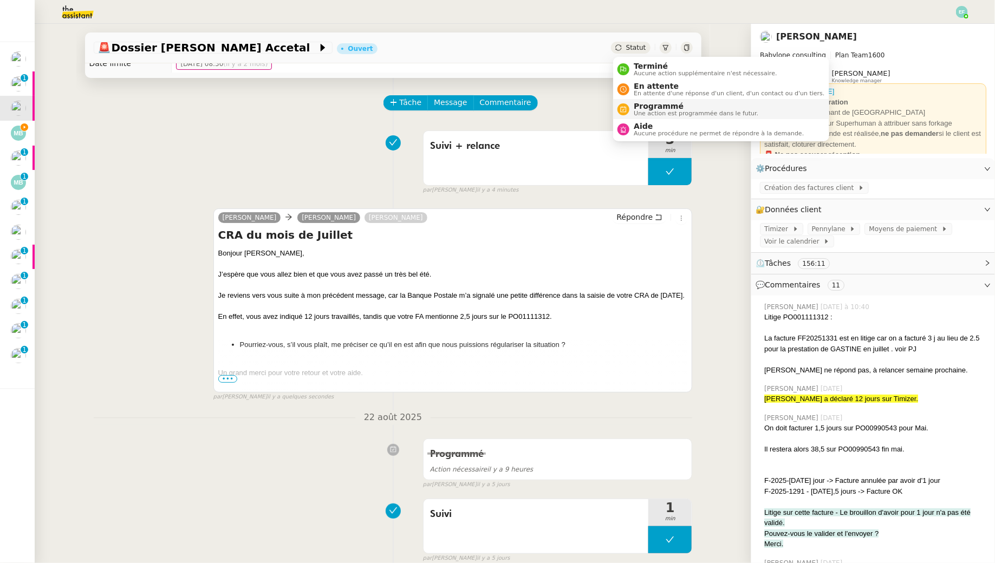
click at [640, 102] on span "Programmé" at bounding box center [696, 106] width 125 height 9
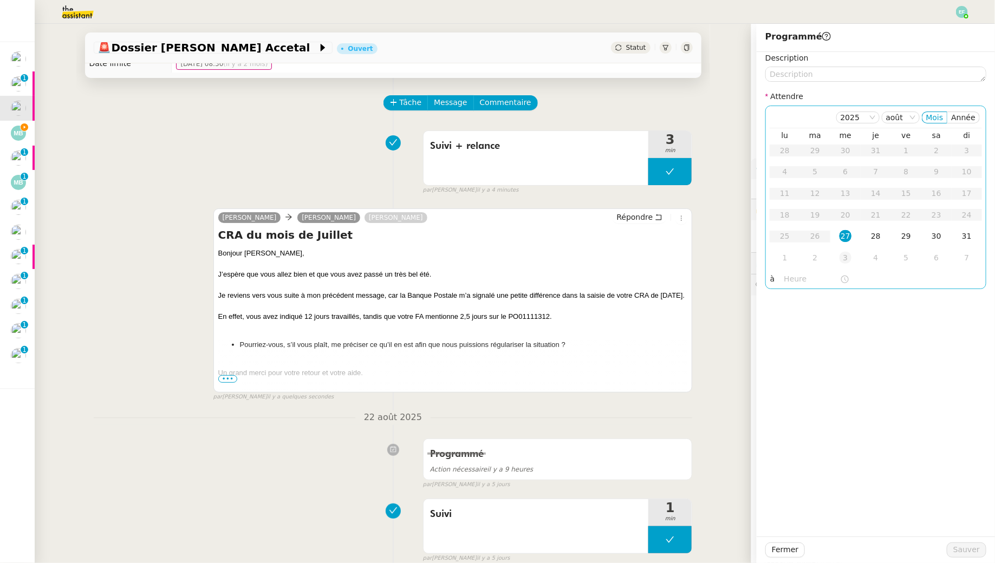
click at [846, 258] on div "3" at bounding box center [845, 258] width 12 height 12
click at [969, 547] on span "Sauver" at bounding box center [966, 550] width 27 height 12
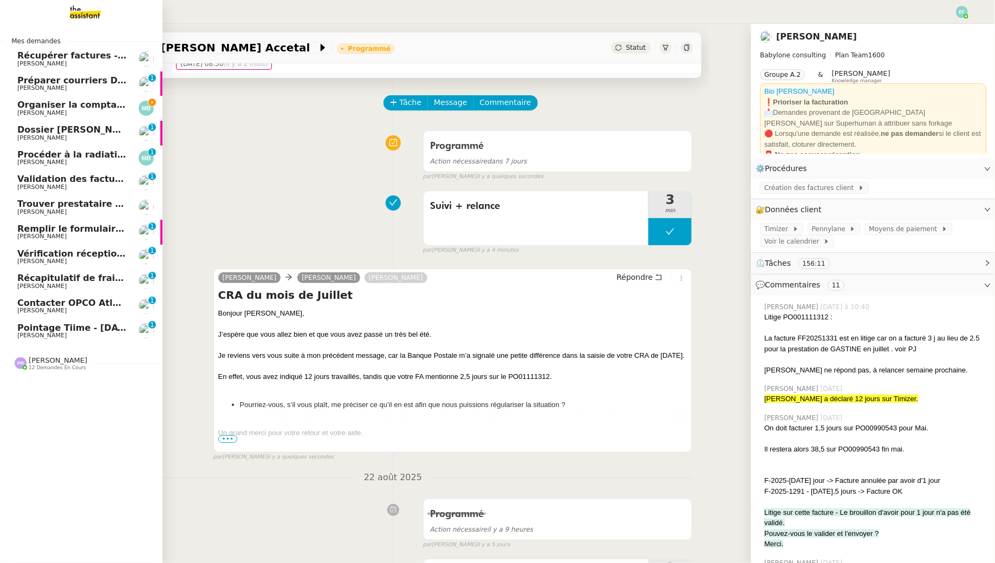
click at [57, 103] on span "Organiser la comptabilité NURI 2025" at bounding box center [106, 105] width 179 height 10
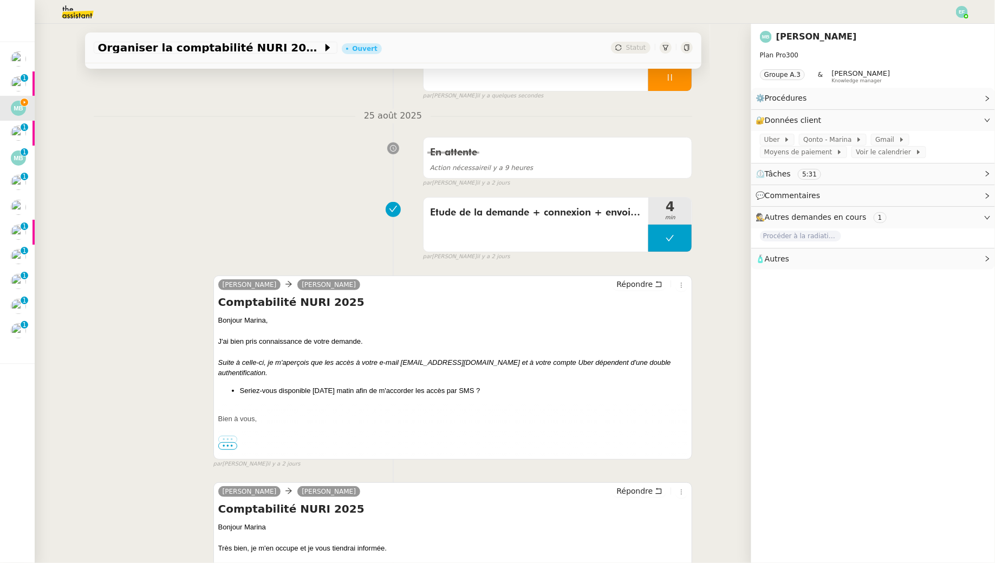
scroll to position [136, 0]
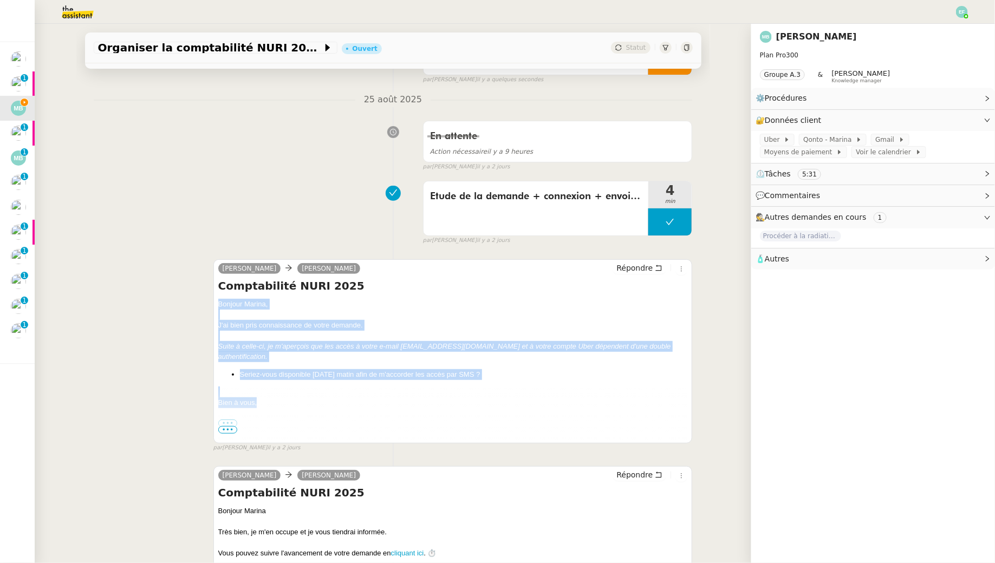
drag, startPoint x: 217, startPoint y: 303, endPoint x: 276, endPoint y: 397, distance: 110.9
click at [276, 397] on div "Hélène Marina Barthelemy Répondre Comptabilité NURI 2025 Bonjour Marina, J'ai b…" at bounding box center [452, 351] width 479 height 184
copy div "Bonjour Marina, J'ai bien pris connaissance de votre demande. Suite à celle-ci,…"
click at [653, 272] on span "Répondre" at bounding box center [634, 268] width 36 height 11
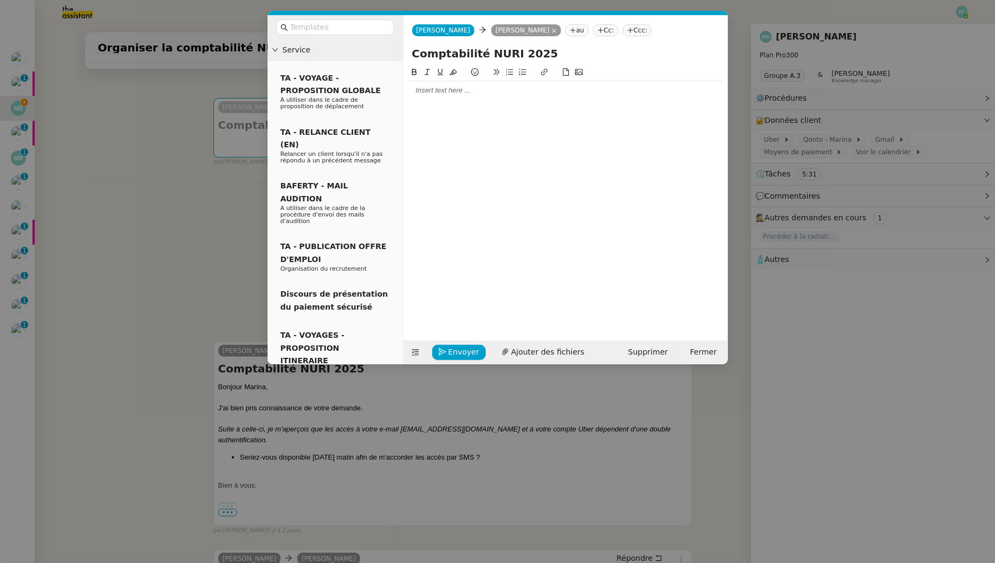
click at [542, 87] on div at bounding box center [566, 91] width 316 height 10
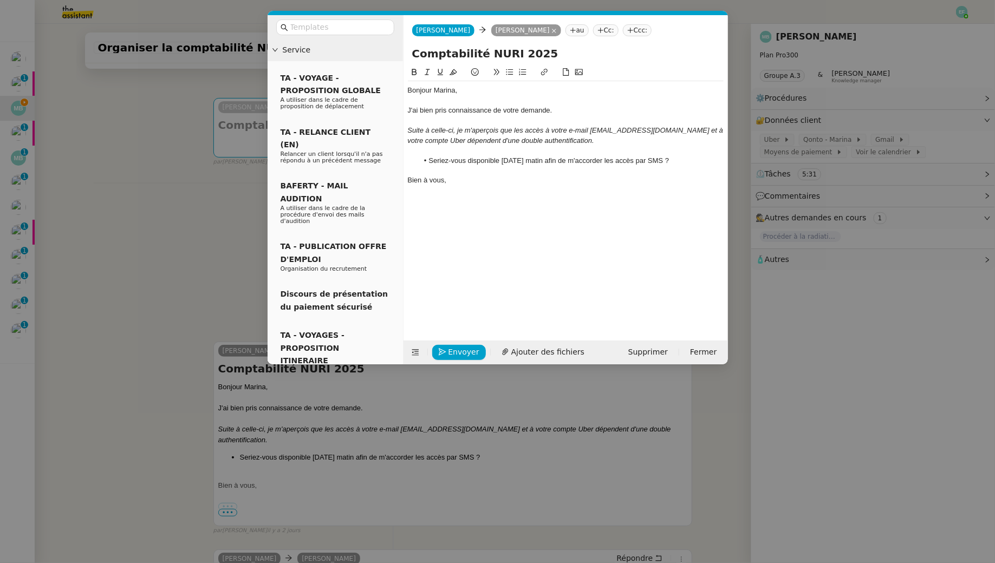
scroll to position [0, 0]
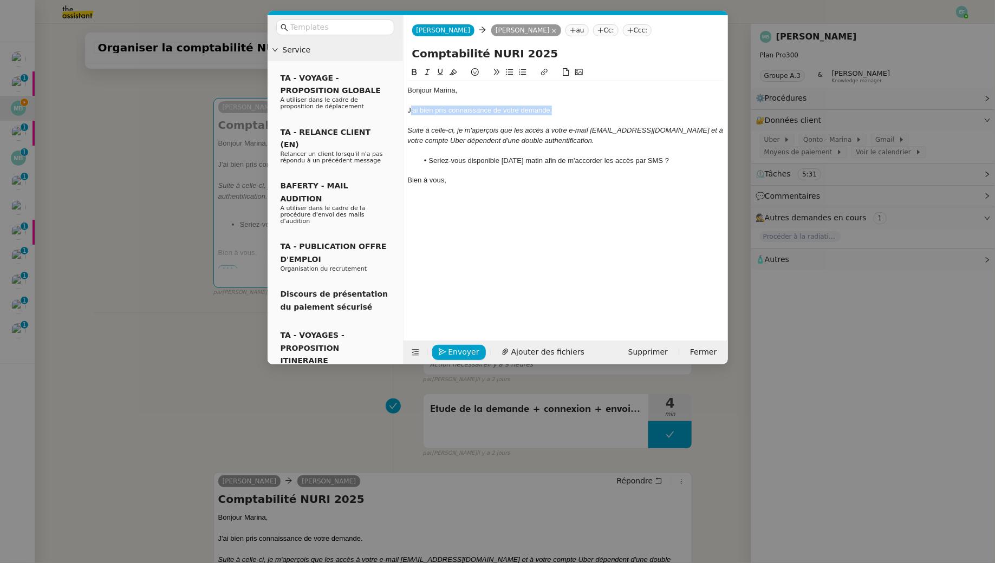
drag, startPoint x: 569, startPoint y: 113, endPoint x: 409, endPoint y: 112, distance: 159.8
click at [409, 112] on div "J'ai bien pris connaissance de votre demande." at bounding box center [566, 111] width 316 height 10
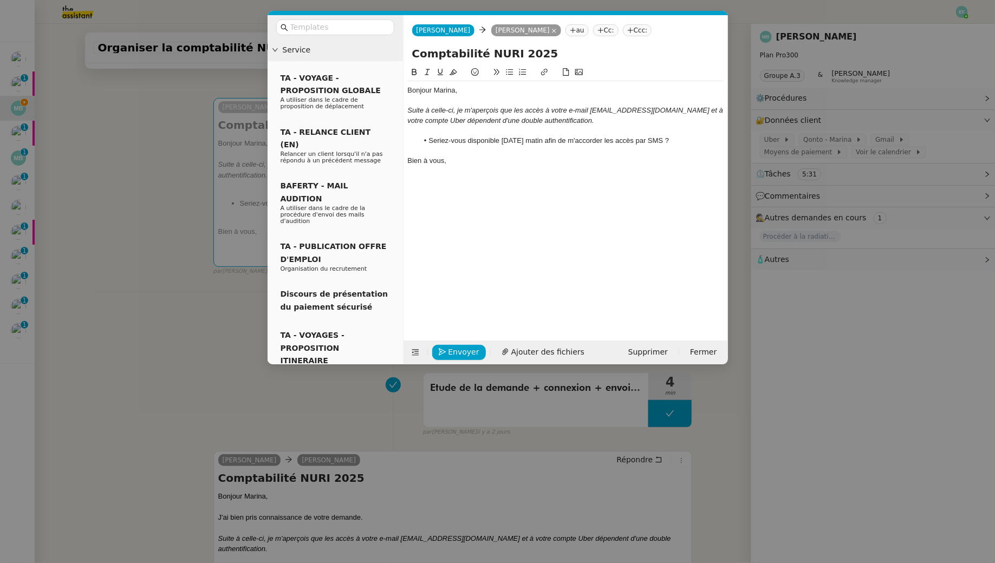
click at [429, 110] on em "Suite à celle-ci, je m'aperçois que les accès à votre e-mail [EMAIL_ADDRESS][DO…" at bounding box center [566, 115] width 317 height 18
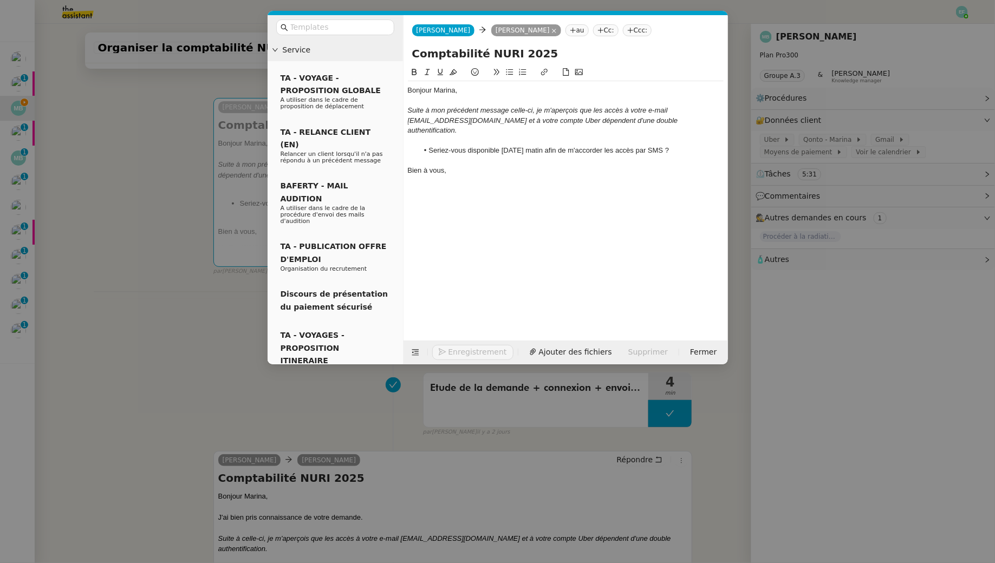
click at [523, 114] on em "Suite à mon précédent message celle-ci, je m'aperçois que les accès à votre e-m…" at bounding box center [544, 120] width 272 height 28
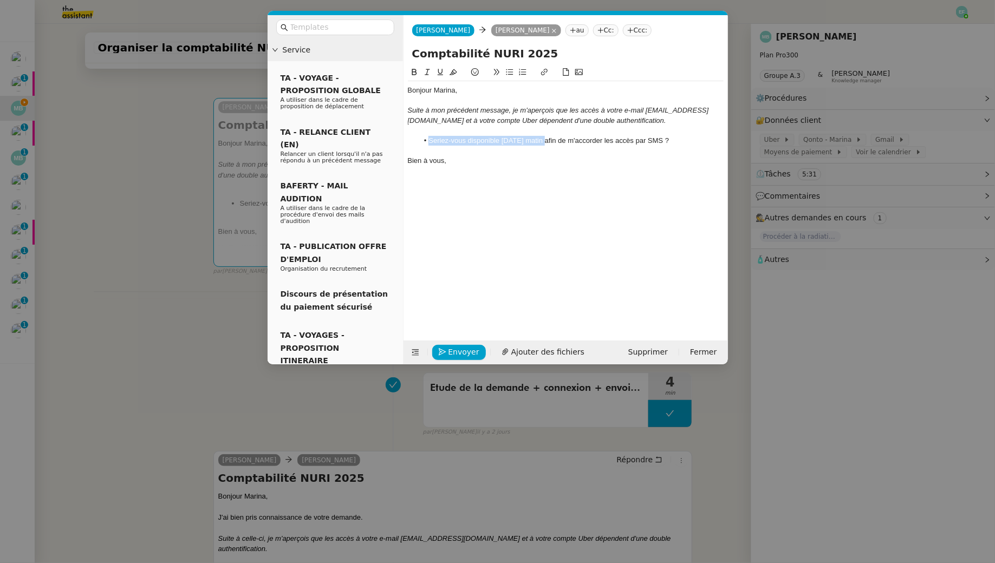
drag, startPoint x: 429, startPoint y: 139, endPoint x: 545, endPoint y: 142, distance: 115.9
click at [545, 142] on li "Seriez-vous disponible [DATE] matin afin de m'accorder les accès par SMS ?" at bounding box center [570, 141] width 305 height 10
click at [519, 156] on div "Bien à vous," at bounding box center [566, 161] width 316 height 10
click at [465, 351] on span "Envoyer" at bounding box center [463, 352] width 31 height 12
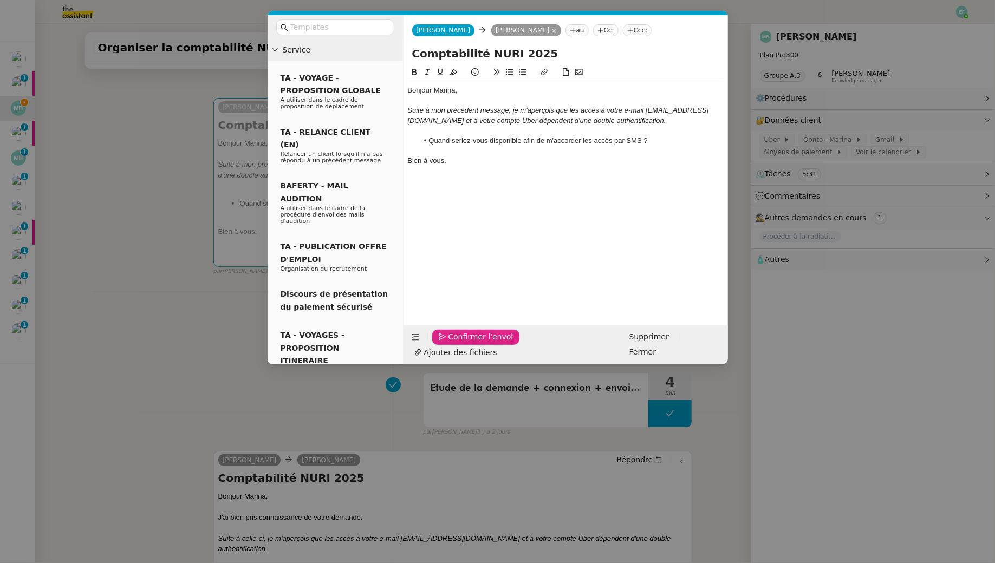
click at [465, 343] on span "Confirmer l'envoi" at bounding box center [480, 337] width 65 height 12
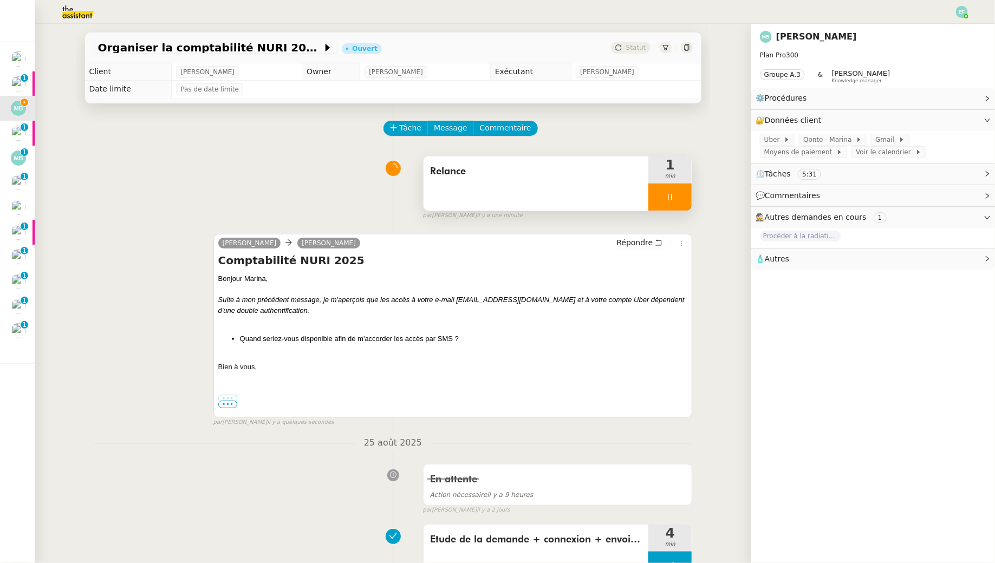
click at [674, 191] on div at bounding box center [669, 197] width 43 height 27
click at [679, 191] on button at bounding box center [681, 197] width 22 height 27
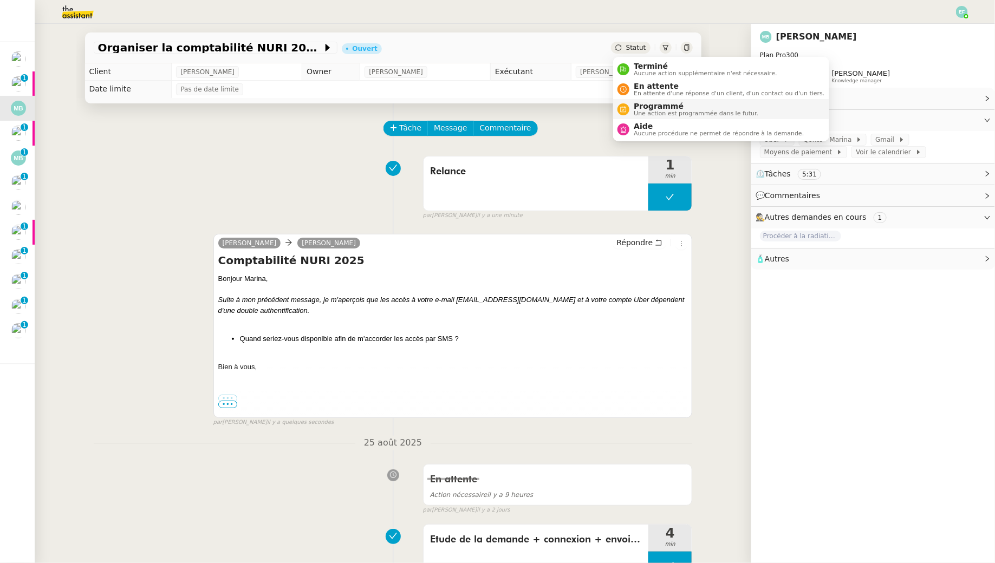
click at [650, 107] on span "Programmé" at bounding box center [696, 106] width 125 height 9
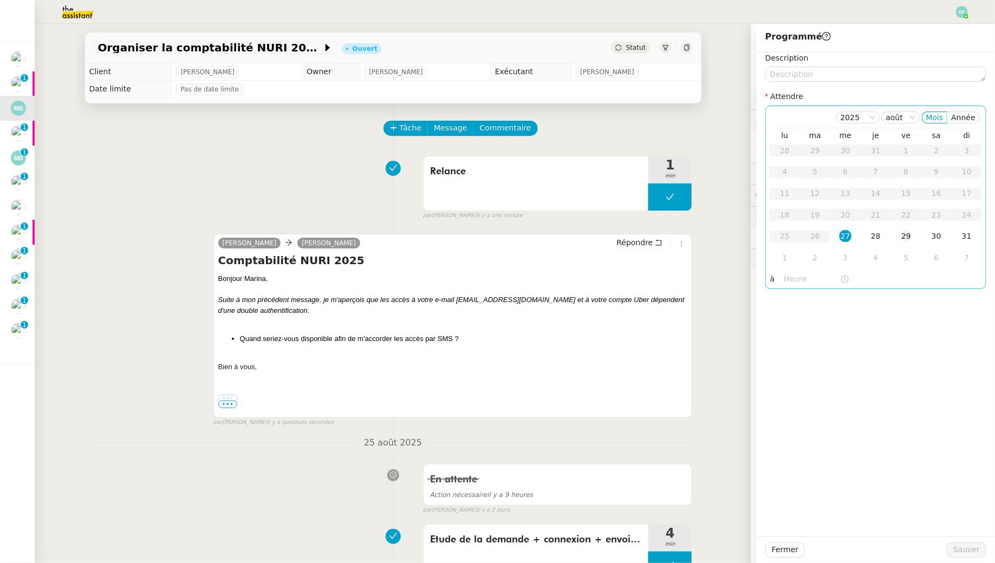
click at [901, 236] on div "29" at bounding box center [906, 236] width 12 height 12
click at [963, 545] on span "Sauver" at bounding box center [966, 550] width 27 height 12
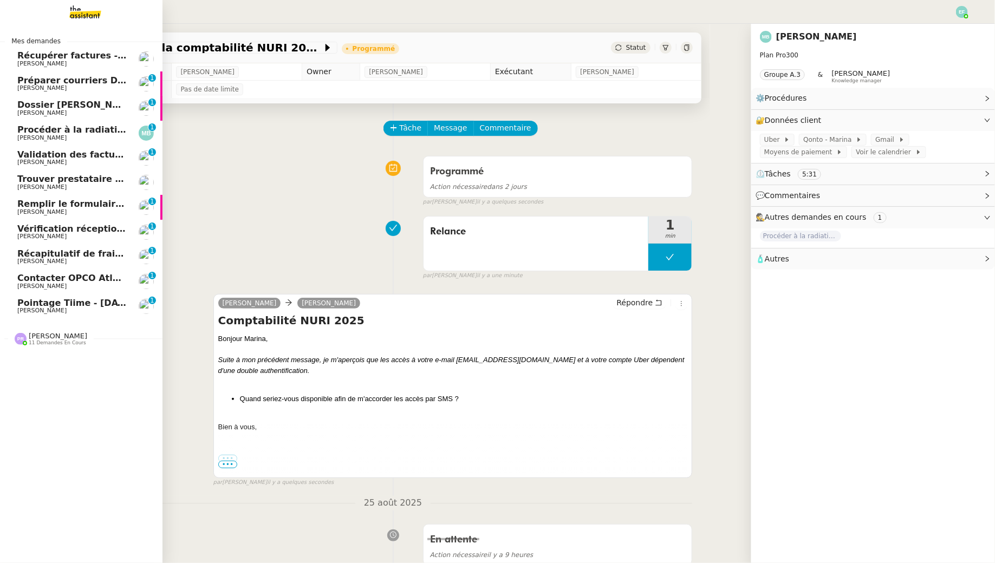
click at [18, 133] on span "Procéder à la radiation de la SCI Horatio" at bounding box center [115, 130] width 197 height 10
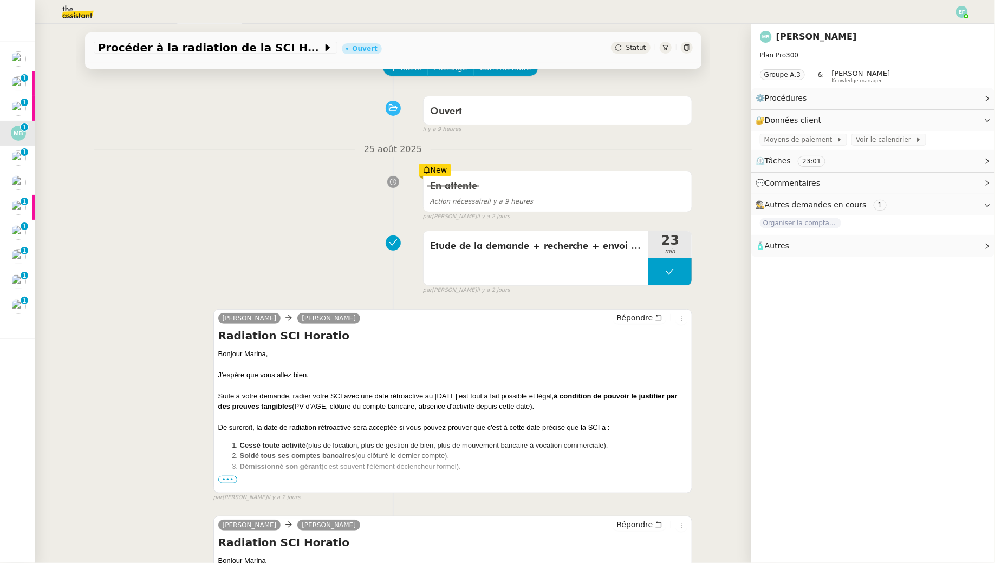
scroll to position [69, 0]
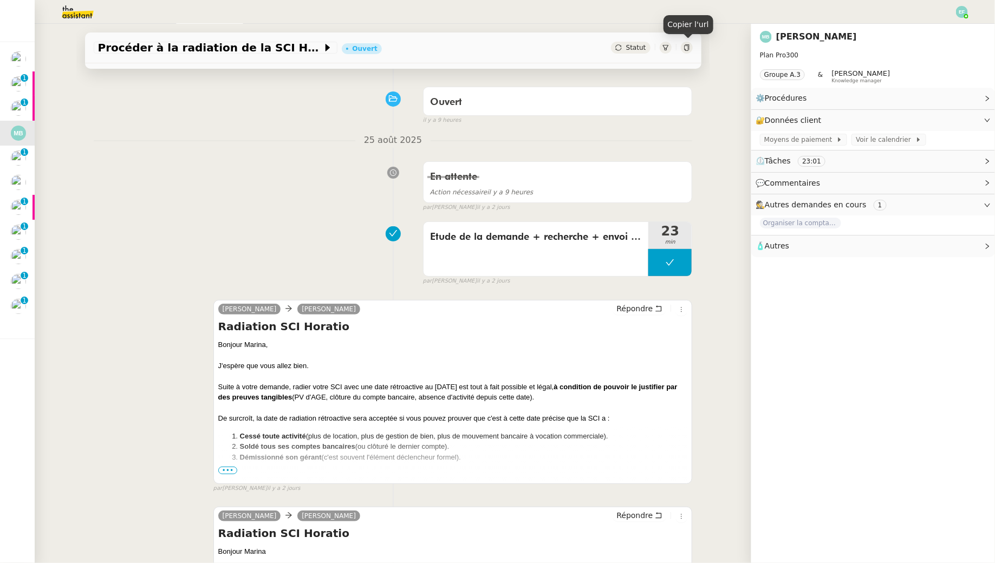
click at [688, 46] on icon at bounding box center [686, 47] width 5 height 6
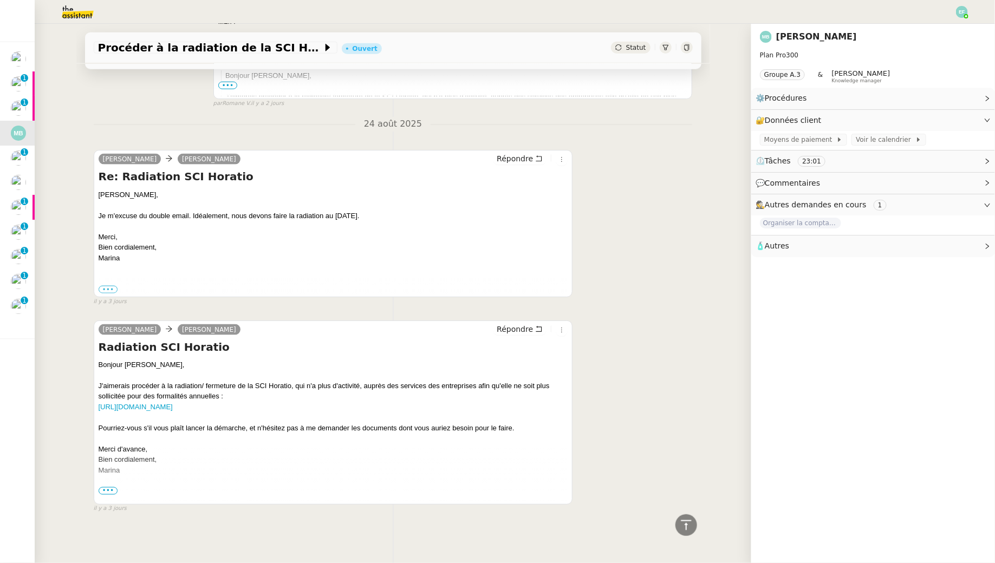
scroll to position [0, 0]
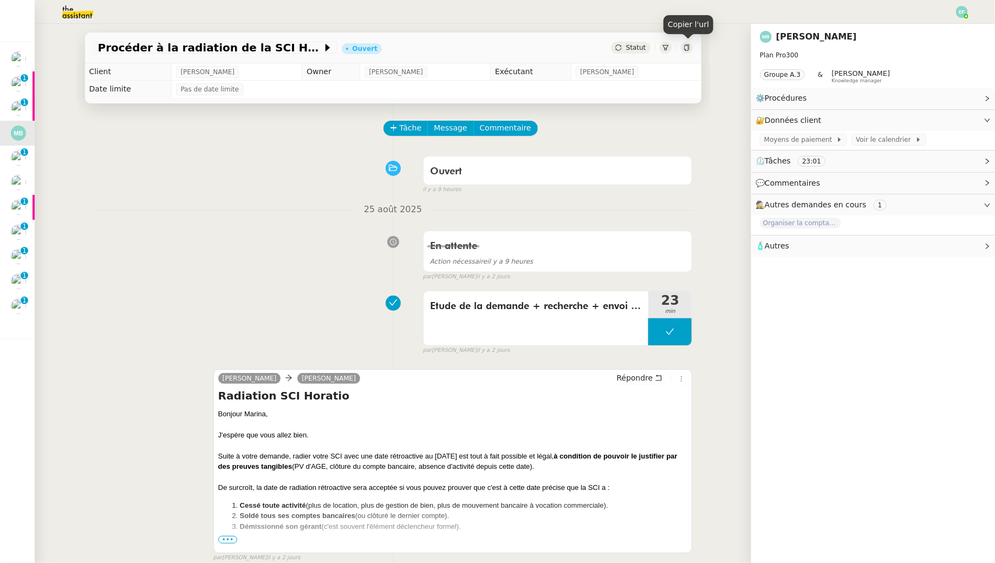
click at [687, 50] on icon at bounding box center [686, 47] width 6 height 6
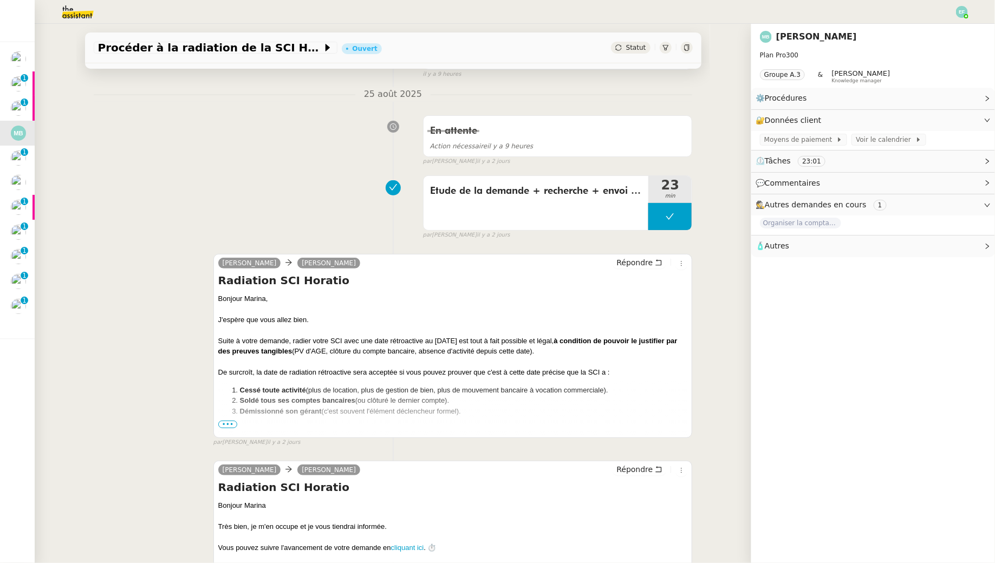
click at [230, 422] on span "•••" at bounding box center [227, 425] width 19 height 8
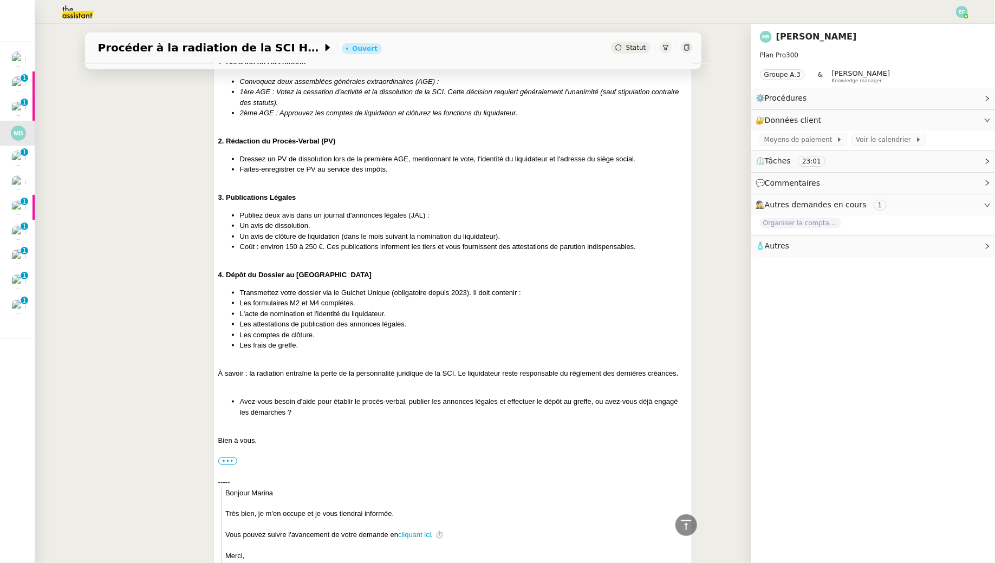
scroll to position [0, 0]
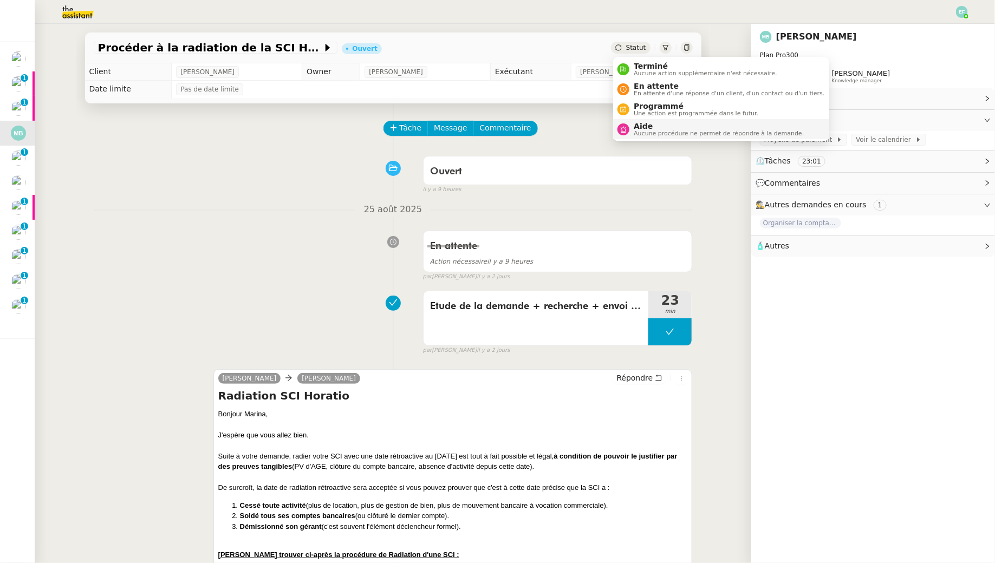
click at [639, 131] on span "Aucune procédure ne permet de répondre à la demande." at bounding box center [719, 134] width 170 height 6
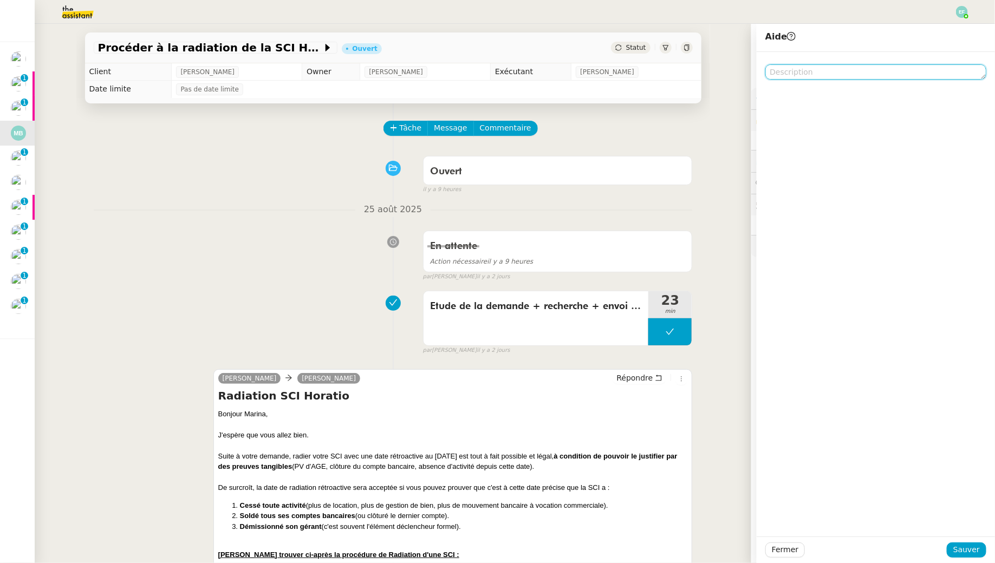
click at [815, 80] on textarea at bounding box center [875, 71] width 221 height 15
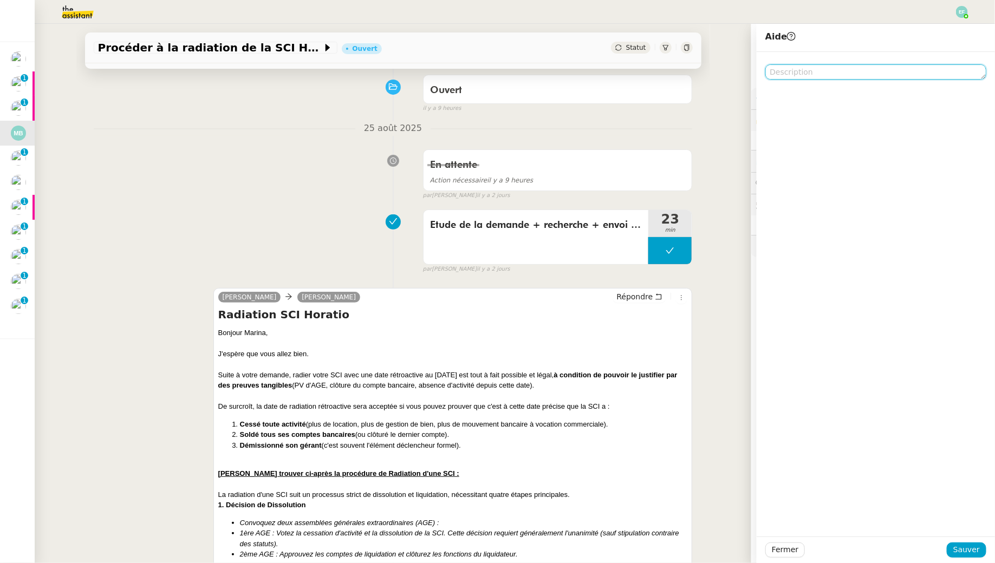
scroll to position [242, 0]
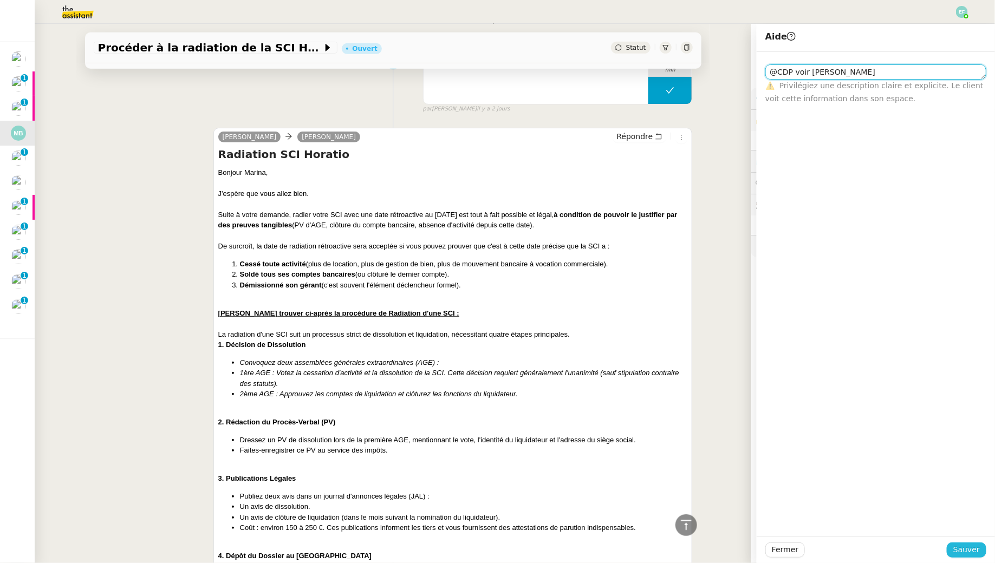
type textarea "@CDP voir Slack Emelyne"
click at [960, 545] on span "Sauver" at bounding box center [966, 550] width 27 height 12
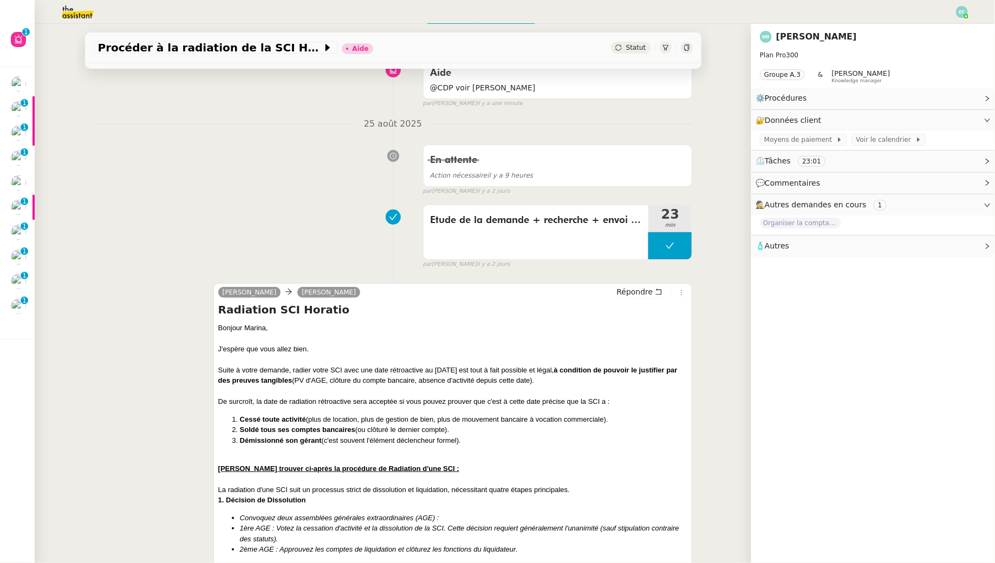
scroll to position [111, 0]
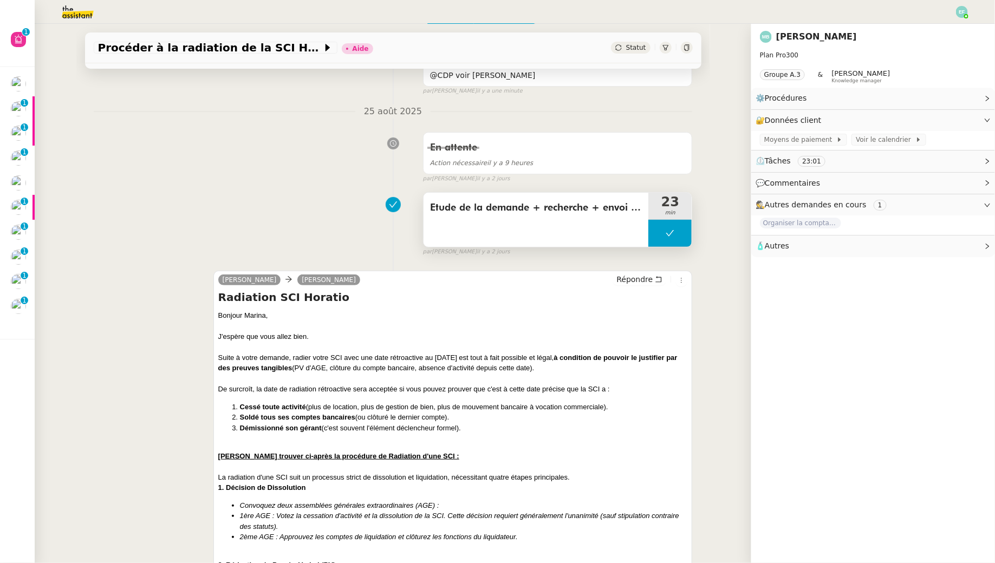
click at [490, 205] on span "Etude de la demande + recherche + envoi d'email" at bounding box center [536, 208] width 212 height 16
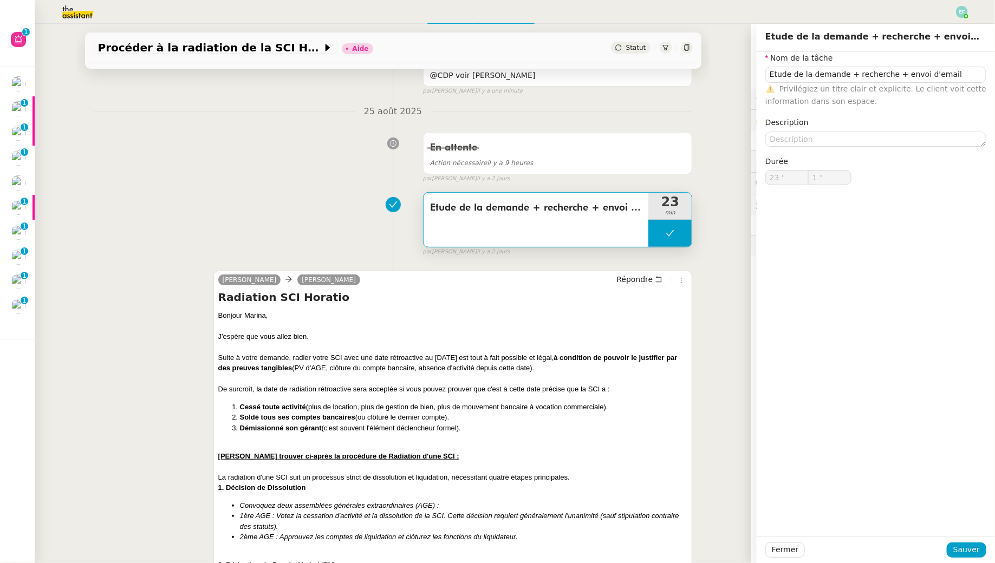
click at [248, 198] on div "Etude de la demande + recherche + envoi d'email 23 min false par Emelyne F. il …" at bounding box center [393, 221] width 599 height 69
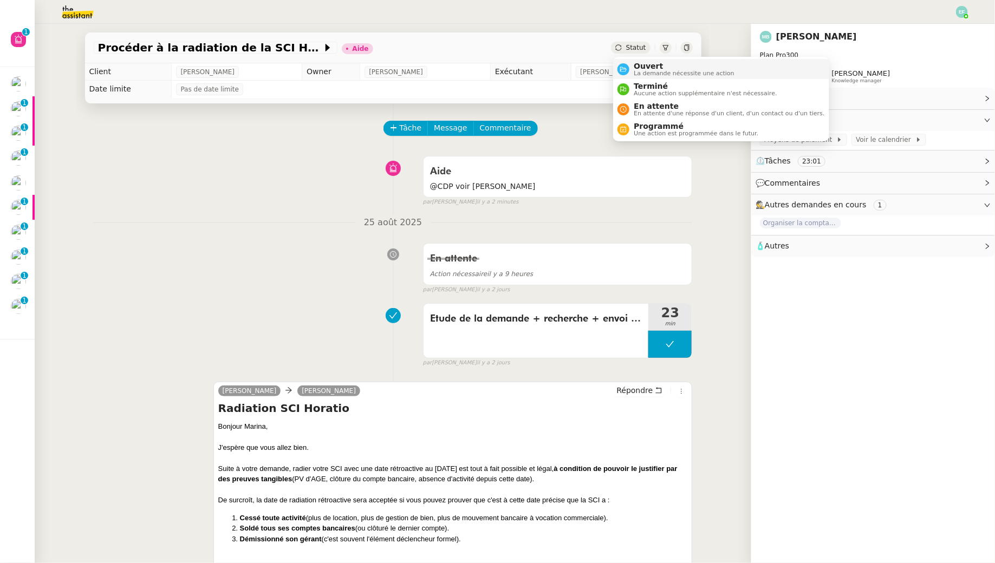
click at [636, 67] on span "Ouvert" at bounding box center [684, 66] width 101 height 9
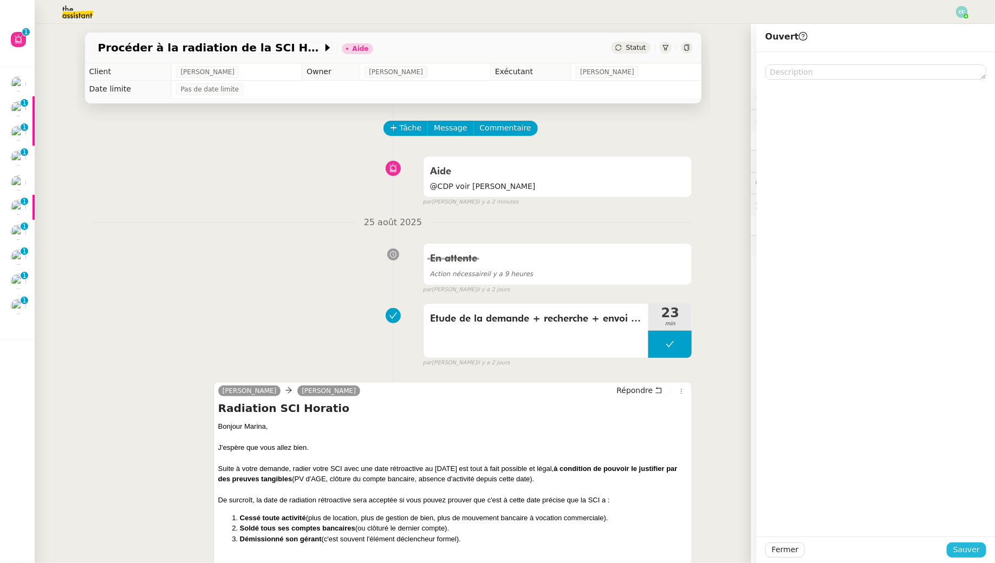
click at [958, 553] on span "Sauver" at bounding box center [966, 550] width 27 height 12
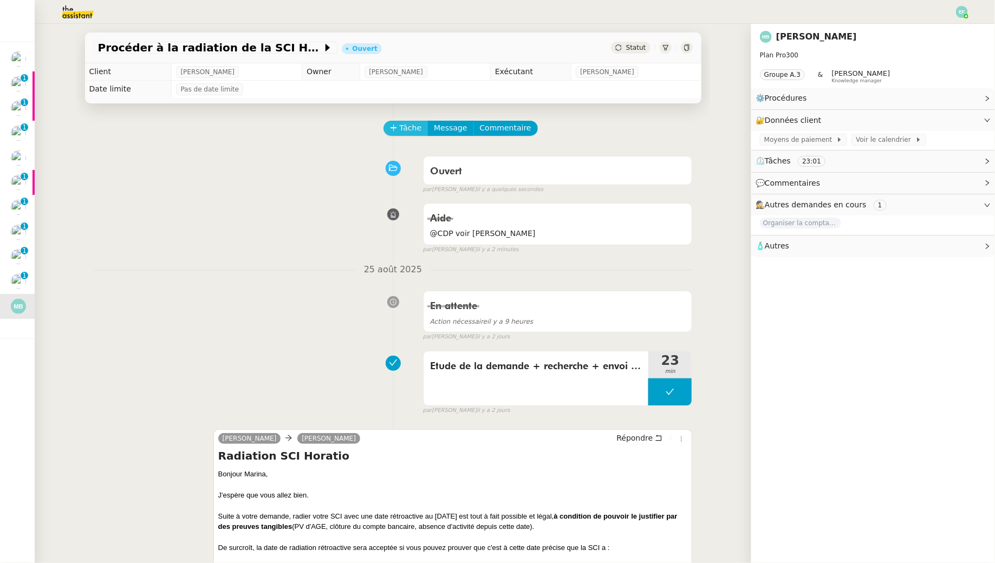
click at [409, 131] on span "Tâche" at bounding box center [411, 128] width 22 height 12
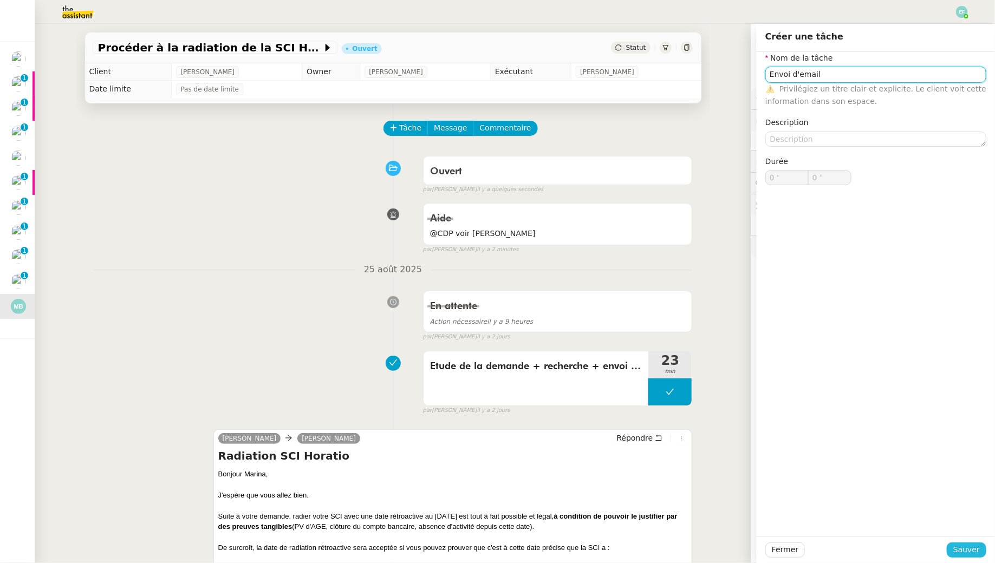
type input "Envoi d'email"
click at [963, 551] on span "Sauver" at bounding box center [966, 550] width 27 height 12
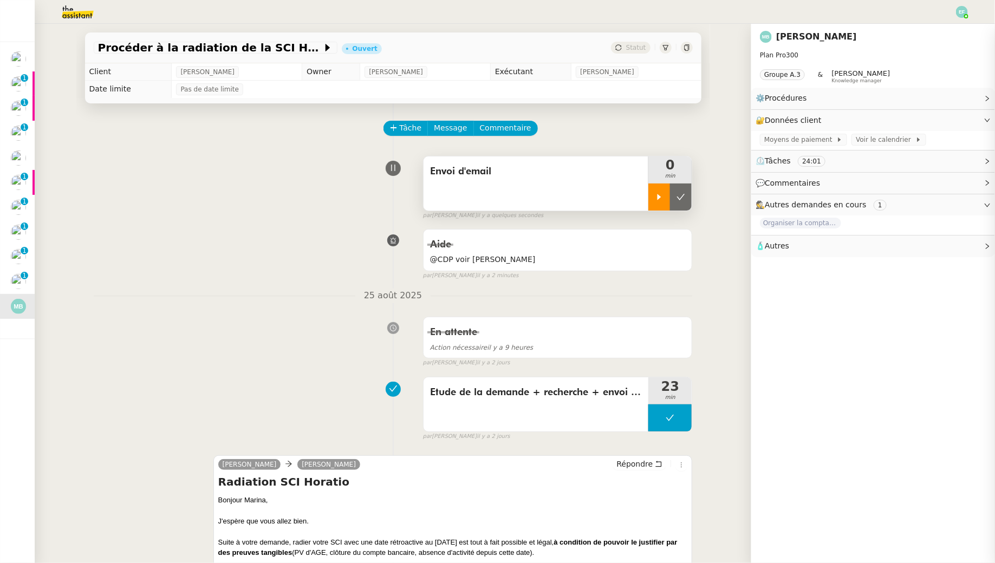
click at [660, 197] on icon at bounding box center [659, 197] width 4 height 6
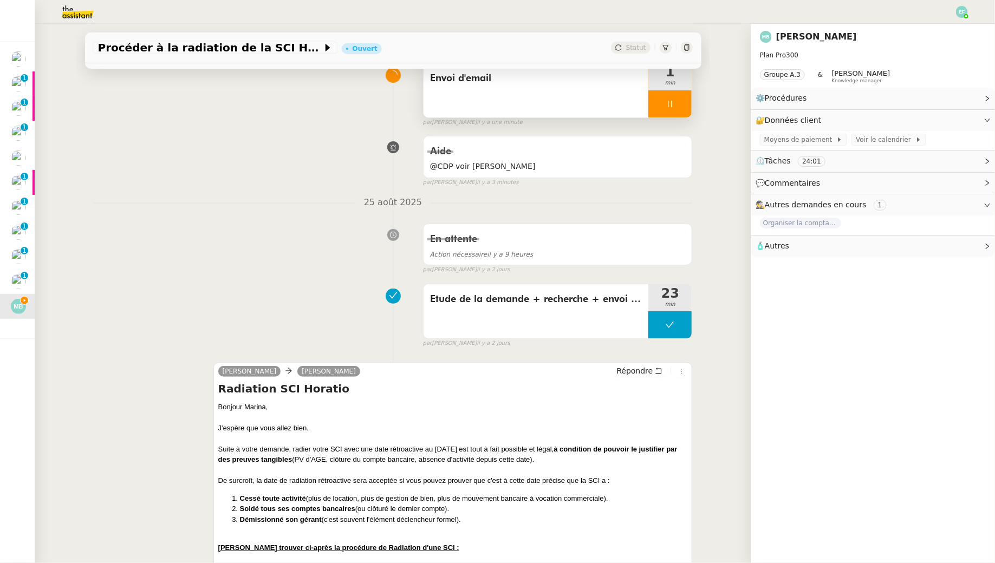
scroll to position [115, 0]
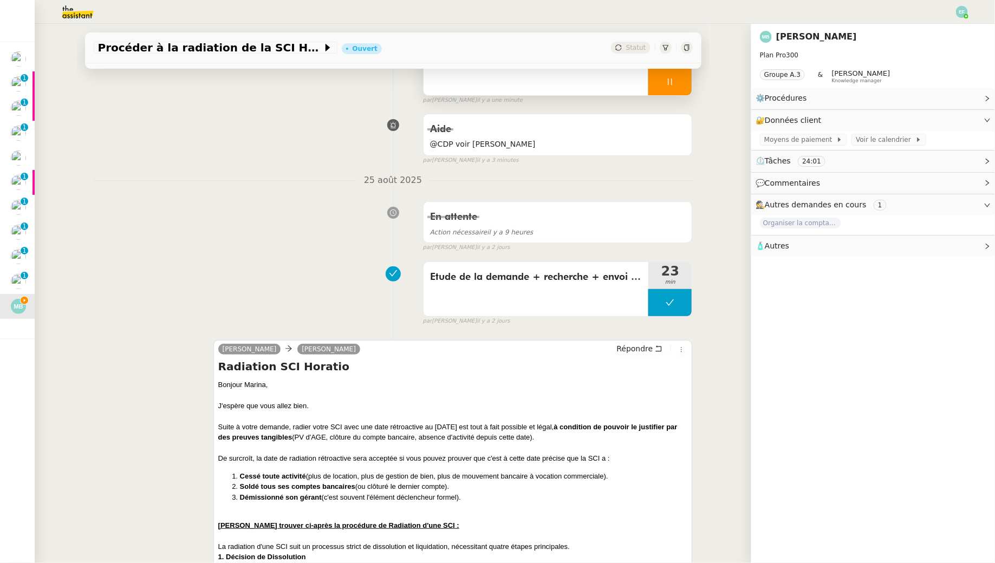
click at [658, 345] on icon at bounding box center [659, 349] width 8 height 8
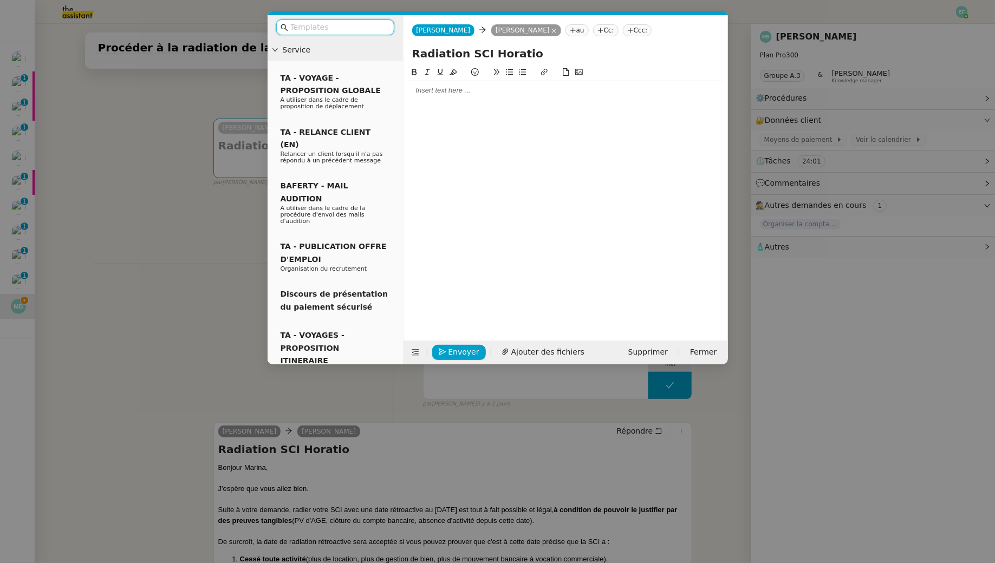
click at [465, 97] on div at bounding box center [566, 90] width 316 height 18
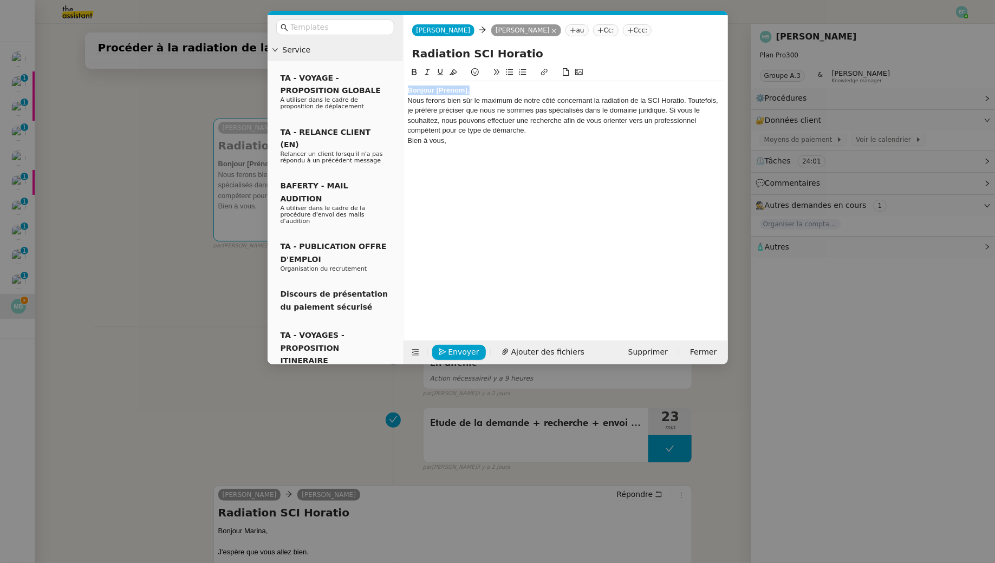
drag, startPoint x: 480, startPoint y: 90, endPoint x: 397, endPoint y: 89, distance: 82.9
click at [397, 89] on nz-layout "Service TA - VOYAGE - PROPOSITION GLOBALE A utiliser dans le cadre de propositi…" at bounding box center [498, 189] width 460 height 349
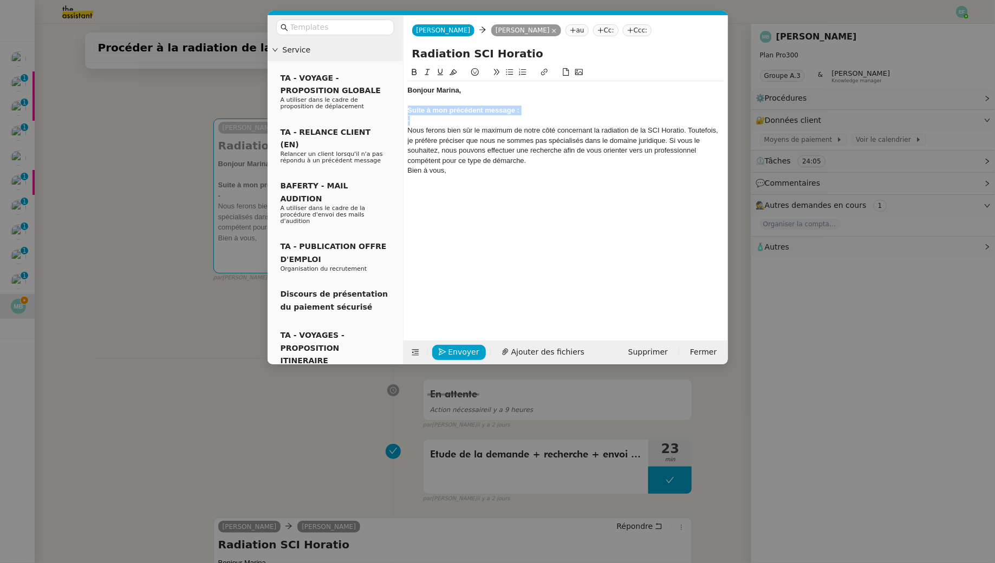
drag, startPoint x: 424, startPoint y: 116, endPoint x: 403, endPoint y: 109, distance: 21.7
click at [403, 109] on nz-spin "Bonjour Marina, Suite à mon précédent message : - Nous ferons bien sûr le maxim…" at bounding box center [565, 197] width 324 height 262
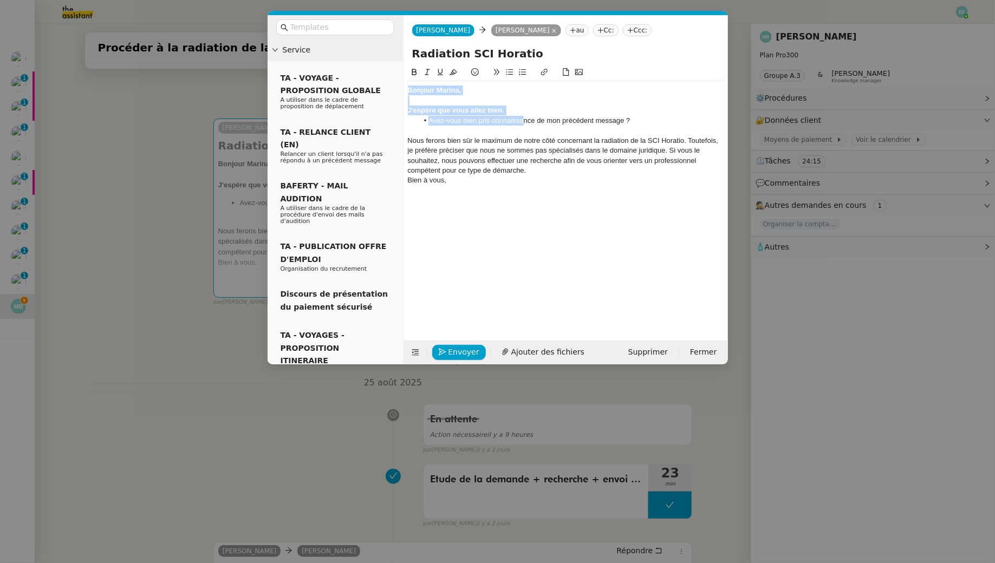
drag, startPoint x: 523, startPoint y: 117, endPoint x: 399, endPoint y: 94, distance: 126.7
click at [399, 94] on nz-layout "Service TA - VOYAGE - PROPOSITION GLOBALE A utiliser dans le cadre de propositi…" at bounding box center [498, 189] width 460 height 349
click at [444, 111] on strong "J'espère que vous allez bien." at bounding box center [456, 110] width 97 height 8
drag, startPoint x: 512, startPoint y: 113, endPoint x: 404, endPoint y: 87, distance: 110.9
click at [404, 87] on nz-spin "Bonjour Marina, J'espère que vous allez bien. Avez-vous bien pris connaissance …" at bounding box center [565, 197] width 324 height 262
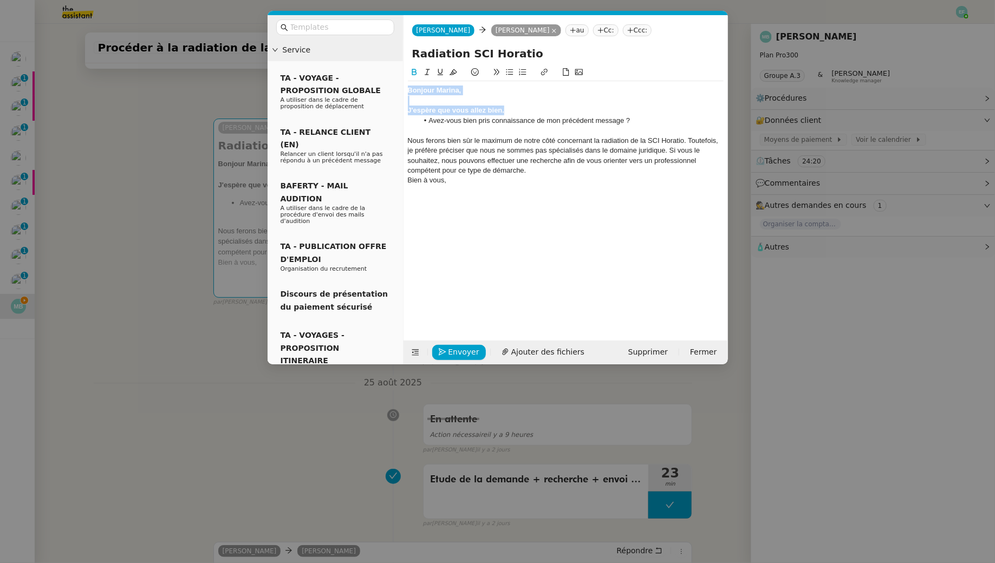
click at [415, 75] on icon at bounding box center [414, 72] width 5 height 6
click at [185, 180] on nz-modal-container "Service TA - VOYAGE - PROPOSITION GLOBALE A utiliser dans le cadre de propositi…" at bounding box center [497, 281] width 995 height 563
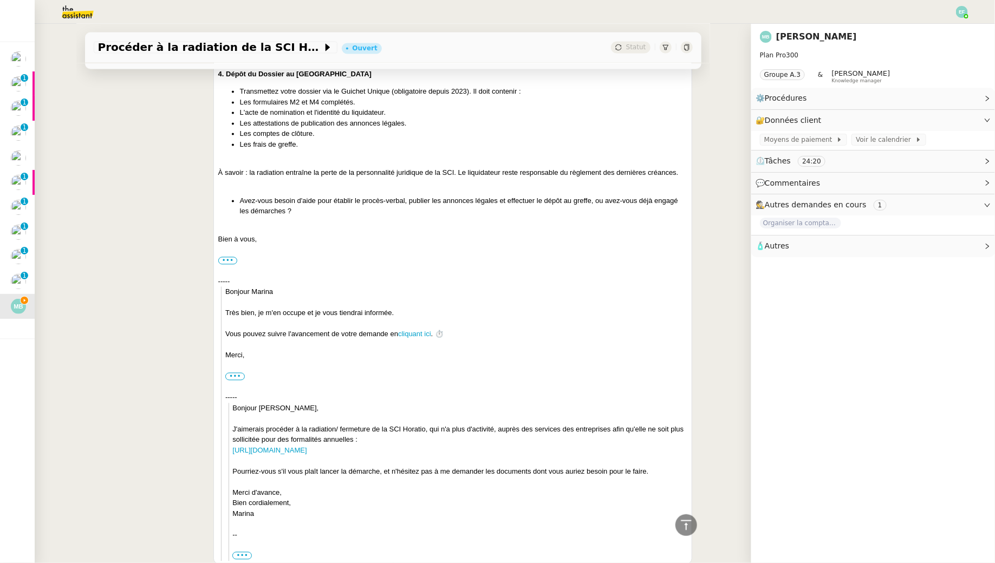
scroll to position [998, 0]
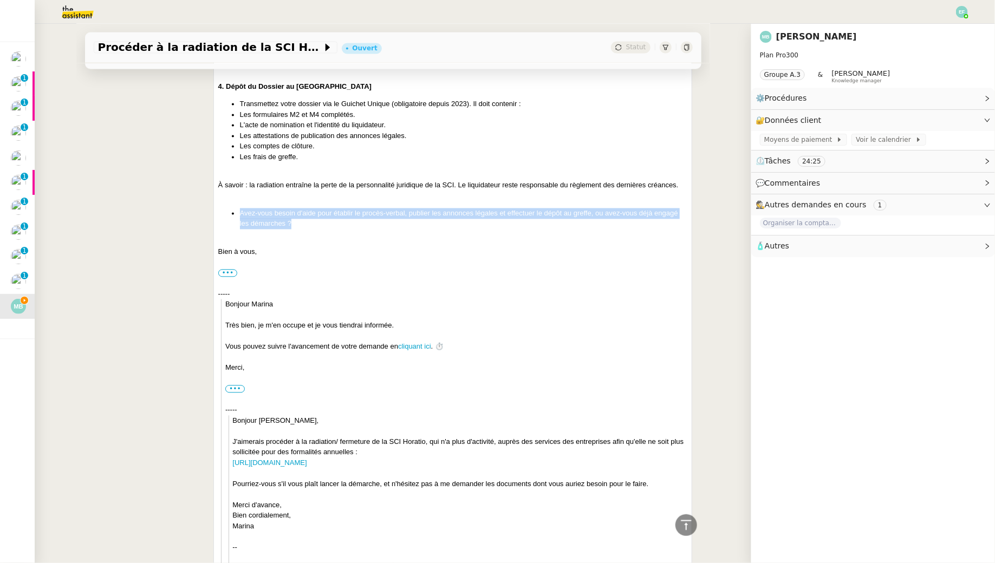
drag, startPoint x: 281, startPoint y: 220, endPoint x: 237, endPoint y: 213, distance: 44.4
click at [237, 213] on ul "Avez-vous besoin d'aide pour établir le procès-verbal, publier les annonces lég…" at bounding box center [452, 218] width 469 height 21
copy li "Avez-vous besoin d'aide pour établir le procès-verbal, publier les annonces lég…"
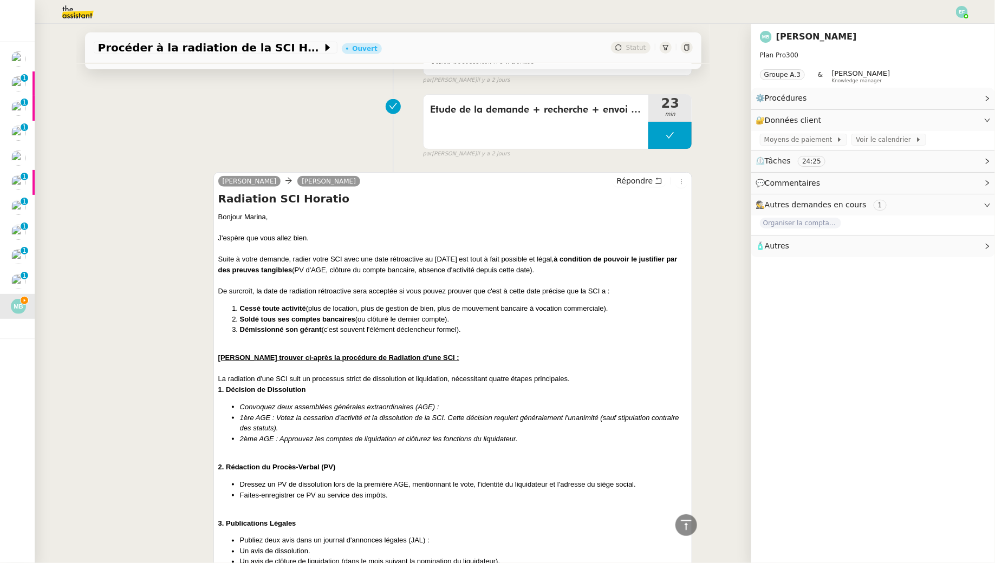
scroll to position [0, 0]
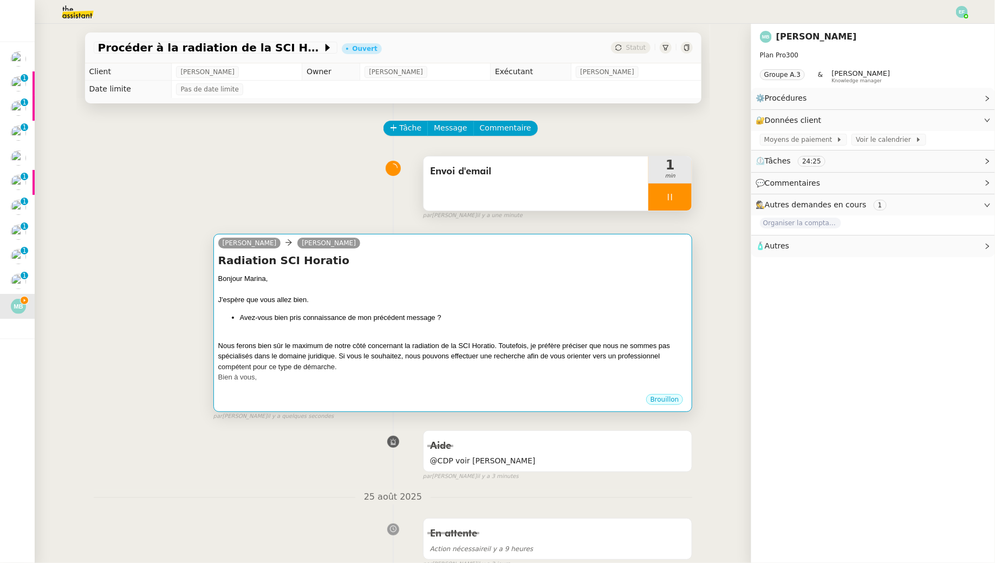
click at [485, 291] on div at bounding box center [452, 289] width 469 height 11
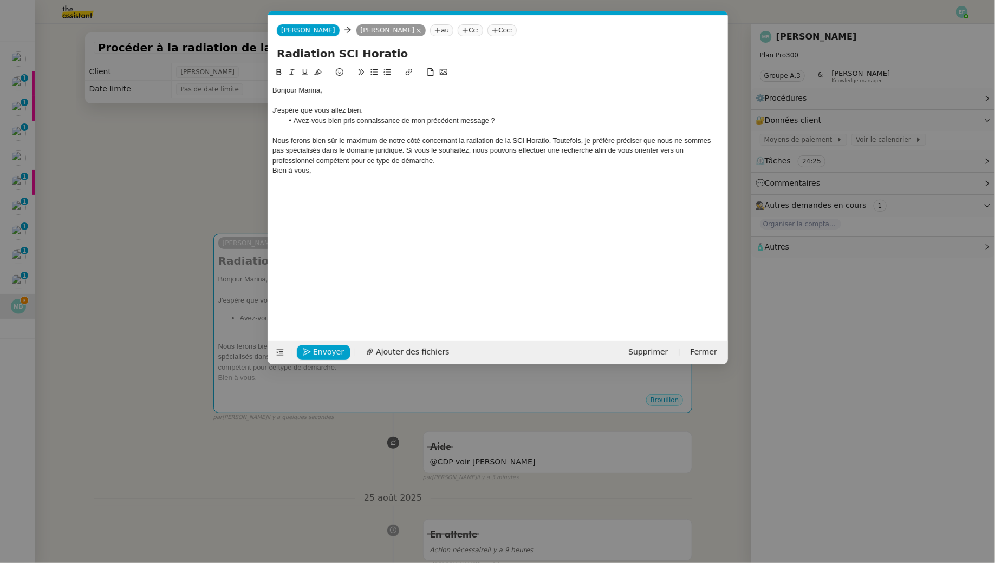
scroll to position [0, 23]
click at [271, 142] on nz-spin "Bonjour Marina, J'espère que vous allez bien. Avez-vous bien pris connaissance …" at bounding box center [498, 197] width 460 height 262
click at [282, 142] on div "Nous ferons bien sûr le maximum de notre côté concernant la radiation de la SCI…" at bounding box center [497, 151] width 451 height 30
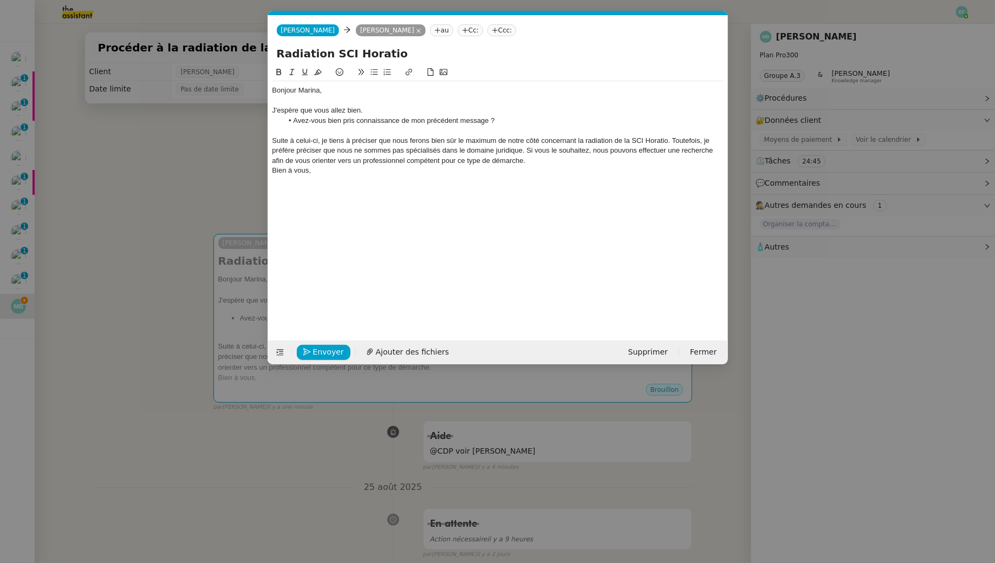
click at [397, 137] on div "Suite à celui-ci, je tiens à préciser que nous ferons bien sûr le maximum de no…" at bounding box center [497, 151] width 451 height 30
click at [412, 138] on div "Suite à celui-ci, je tiens à préciser que je ferons bien sûr le maximum de notr…" at bounding box center [497, 151] width 451 height 30
click at [436, 139] on div "Suite à celui-ci, je tiens à préciser que je ferai bien sûr le maximum de notre…" at bounding box center [497, 151] width 451 height 30
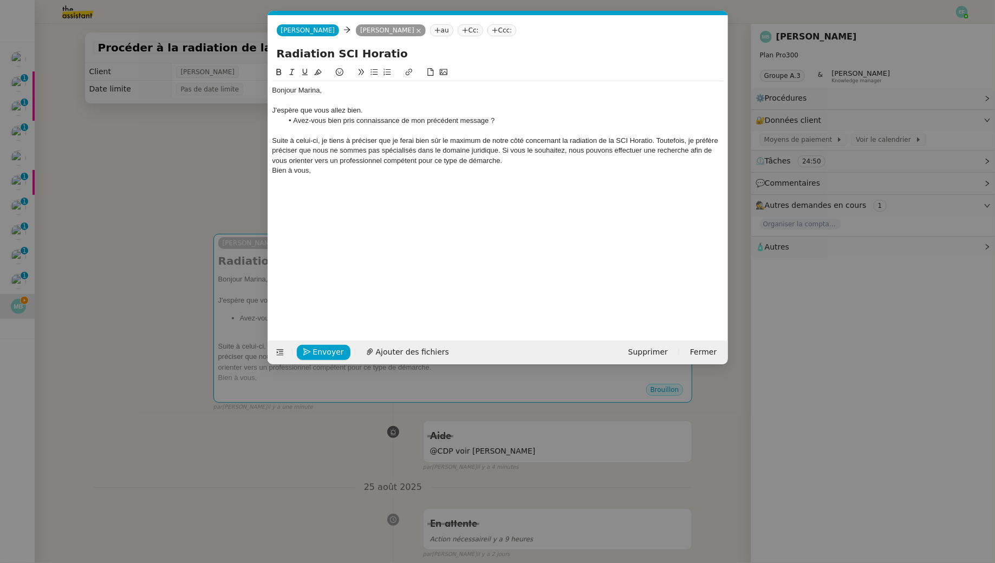
click at [436, 139] on div "Suite à celui-ci, je tiens à préciser que je ferai bien sûr le maximum de notre…" at bounding box center [497, 151] width 451 height 30
click at [524, 151] on div "Suite à celui-ci, je tiens à préciser que je ferai le maximum de notre côté con…" at bounding box center [497, 151] width 451 height 30
click at [630, 139] on div "Suite à celui-ci, je tiens à préciser que je ferai le maximum de notre côté con…" at bounding box center [497, 151] width 451 height 30
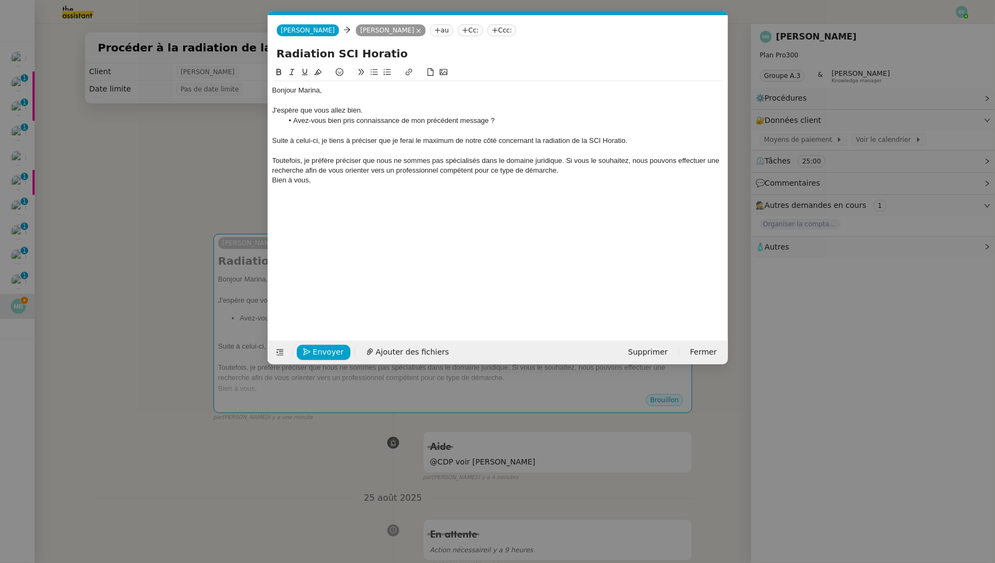
click at [376, 161] on div "Toutefois, je préfère préciser que nous ne sommes pas spécialisés dans le domai…" at bounding box center [497, 166] width 451 height 20
click at [363, 157] on div "Toutefois, je préfère préciser que nous ne sommes pas spécialisés dans le domai…" at bounding box center [497, 166] width 451 height 20
click at [567, 159] on div "Toutefois, je préfère préciser que nous ne sommes pas spécialisés dans le domai…" at bounding box center [497, 166] width 451 height 20
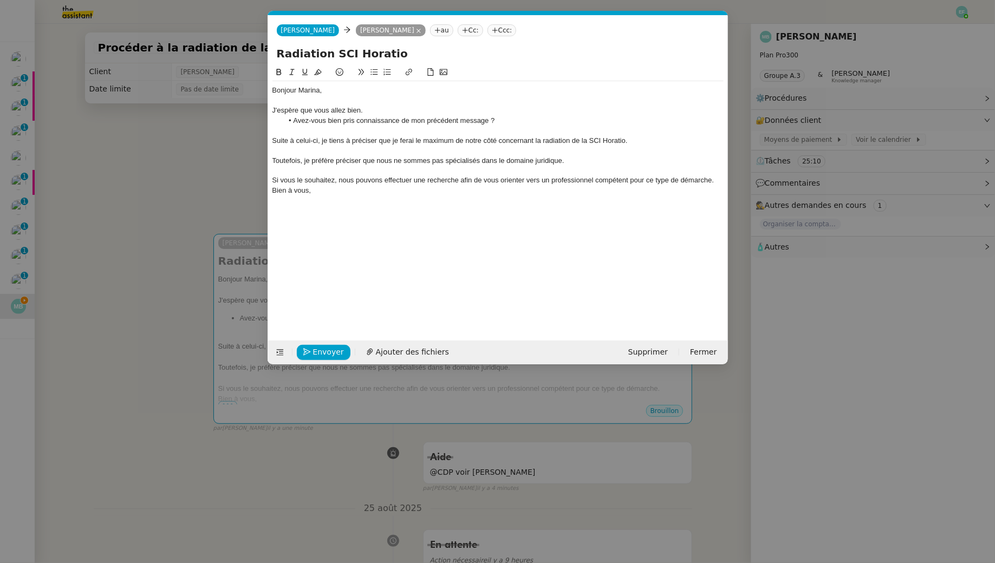
click at [273, 191] on div "Bien à vous," at bounding box center [497, 191] width 451 height 10
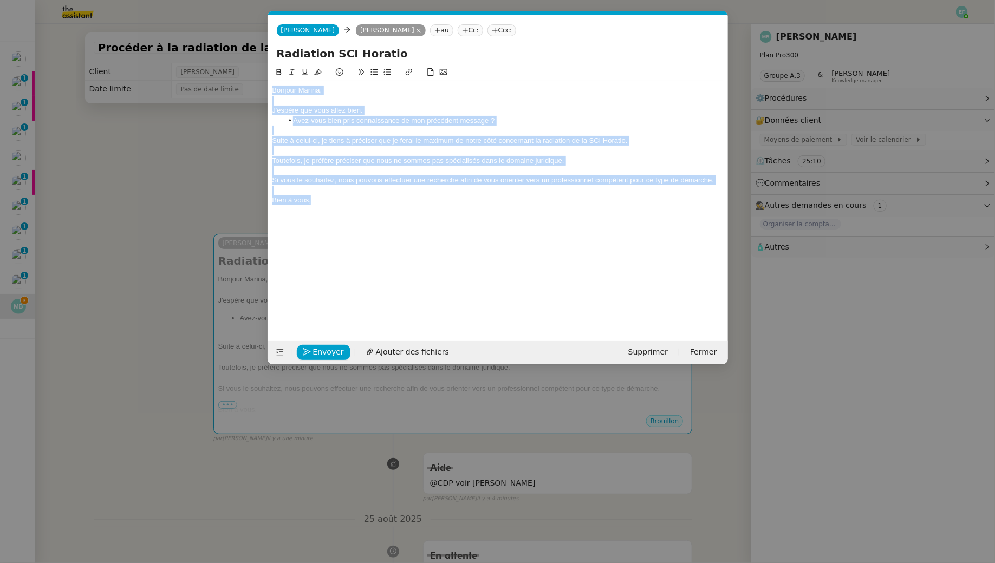
drag, startPoint x: 316, startPoint y: 203, endPoint x: 222, endPoint y: 37, distance: 190.6
click at [222, 37] on nz-modal-container "Service TA - VOYAGE - PROPOSITION GLOBALE A utiliser dans le cadre de propositi…" at bounding box center [497, 281] width 995 height 563
copy div "Bonjour Marina, J'espère que vous allez bien. Avez-vous bien pris connaissance …"
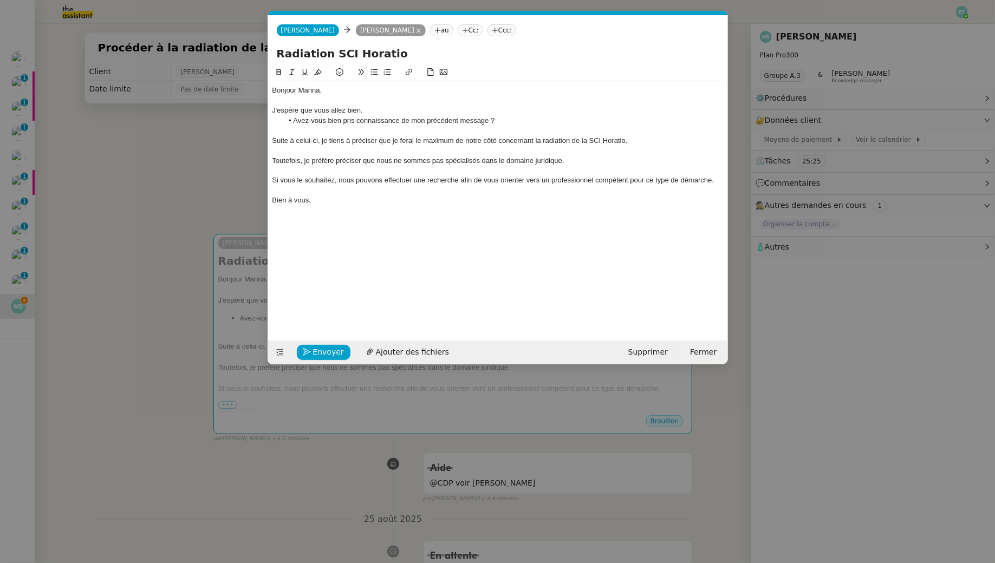
click at [323, 198] on div "Bien à vous," at bounding box center [497, 200] width 451 height 10
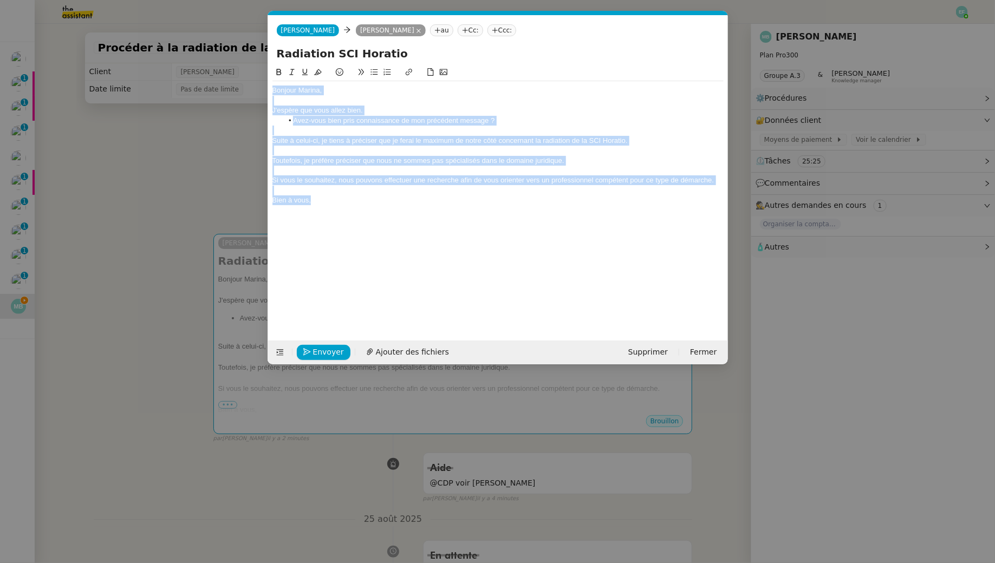
drag, startPoint x: 330, startPoint y: 200, endPoint x: 197, endPoint y: 44, distance: 204.8
click at [197, 44] on nz-modal-container "Service TA - VOYAGE - PROPOSITION GLOBALE A utiliser dans le cadre de propositi…" at bounding box center [497, 281] width 995 height 563
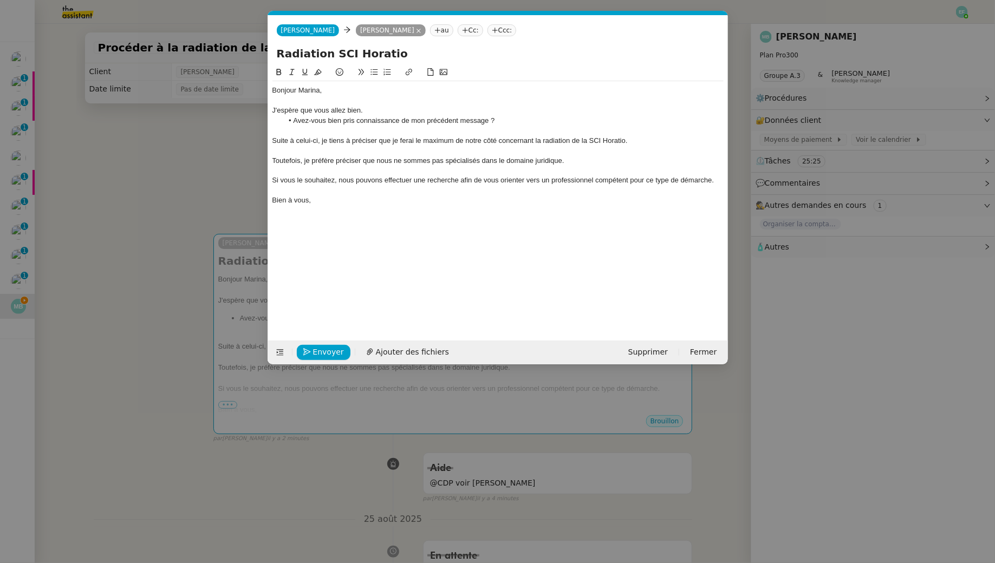
scroll to position [0, 0]
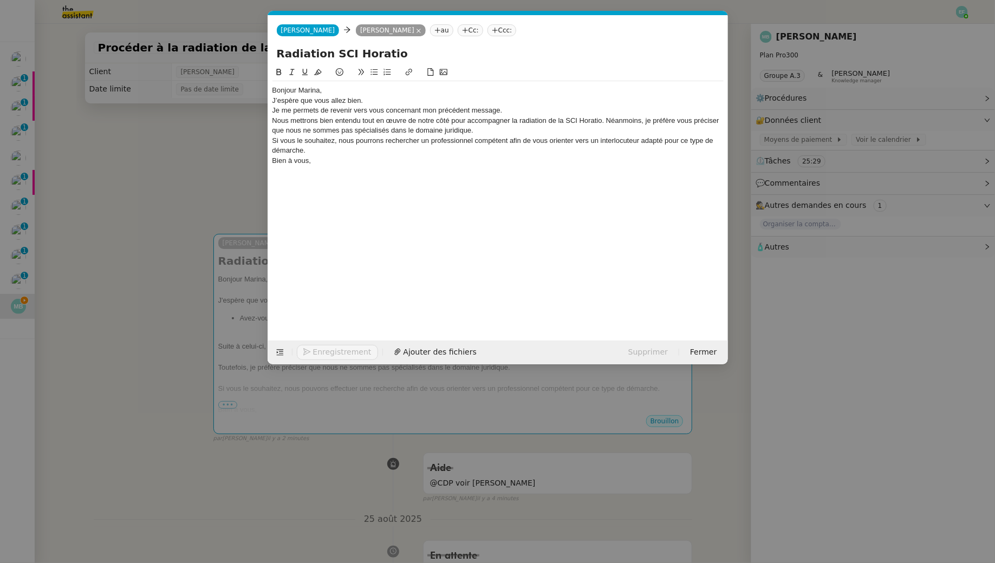
click at [341, 89] on div "Bonjour Marina," at bounding box center [497, 91] width 451 height 10
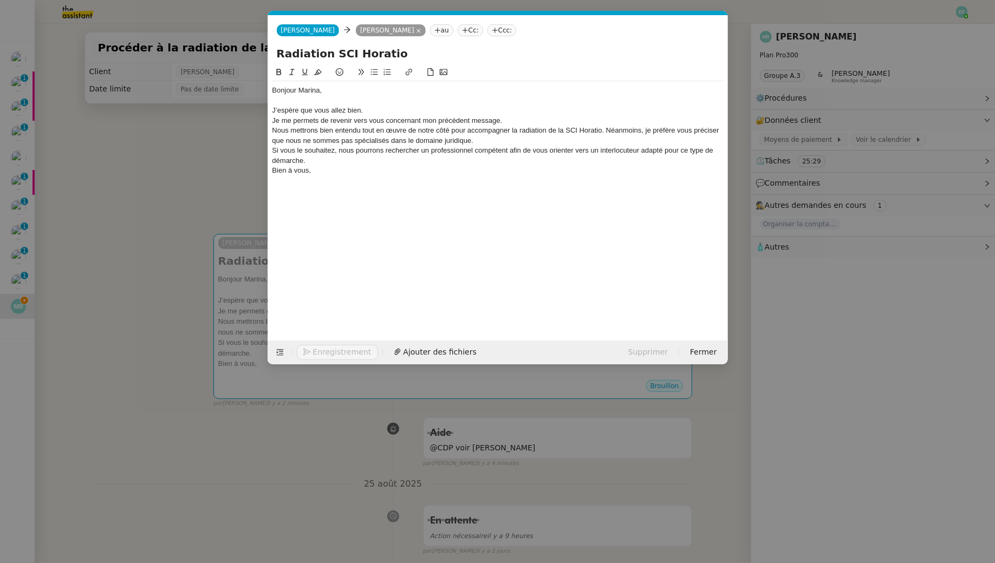
click at [375, 109] on div "J’espère que vous allez bien." at bounding box center [497, 111] width 451 height 10
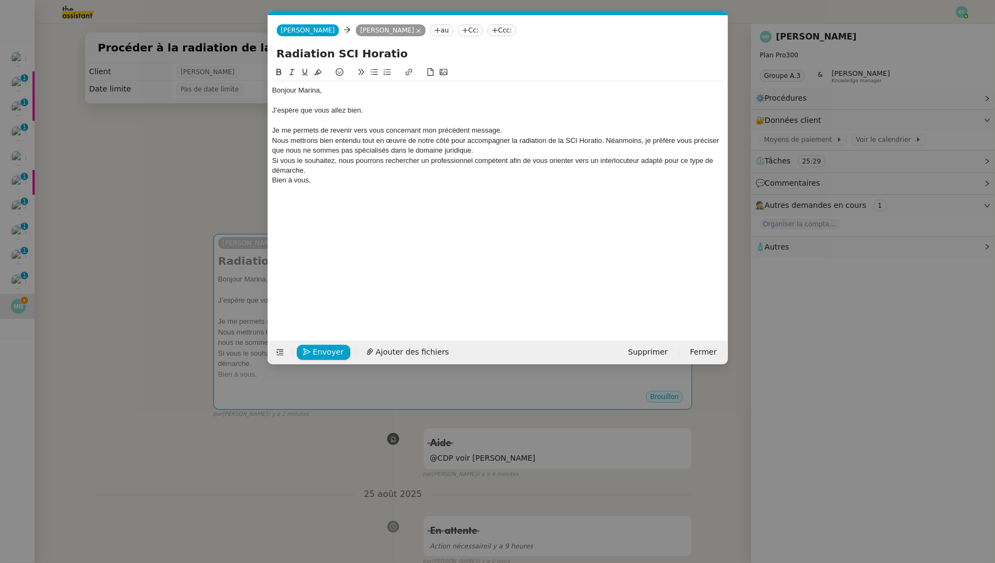
click at [275, 131] on div "Je me permets de revenir vers vous concernant mon précédent message." at bounding box center [497, 131] width 451 height 10
click at [517, 131] on div "Je me permets de revenir vers vous concernant mon précédent message." at bounding box center [497, 131] width 451 height 10
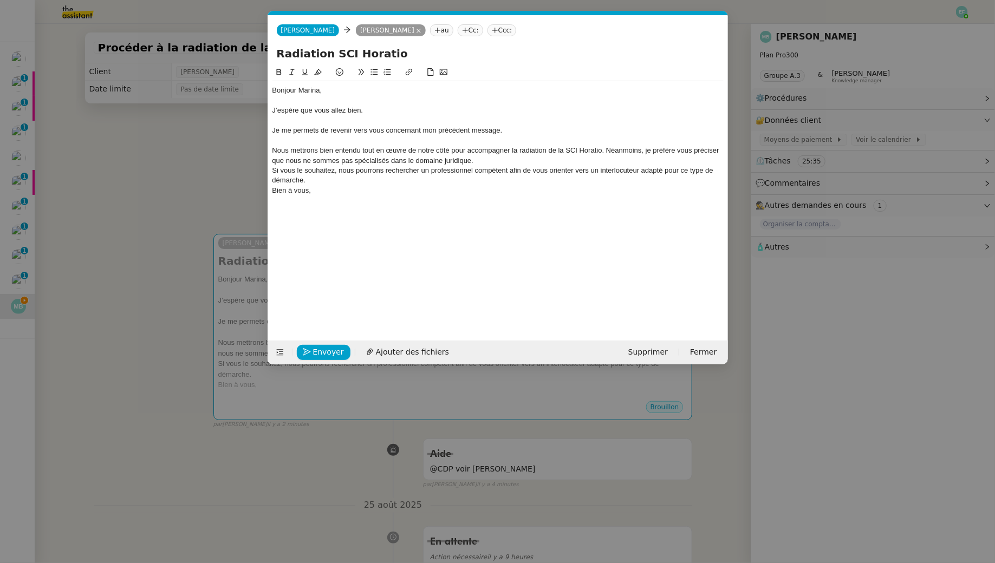
click at [278, 149] on div "Nous mettrons bien entendu tout en œuvre de notre côté pour accompagner la radi…" at bounding box center [497, 156] width 451 height 20
click at [321, 151] on div "Je mettrai mettrons bien entendu tout en œuvre de notre côté pour accompagner l…" at bounding box center [497, 156] width 451 height 20
click at [407, 149] on div "Je mettrai bien entendu tout en œuvre de notre côté pour accompagner la radiati…" at bounding box center [497, 156] width 451 height 20
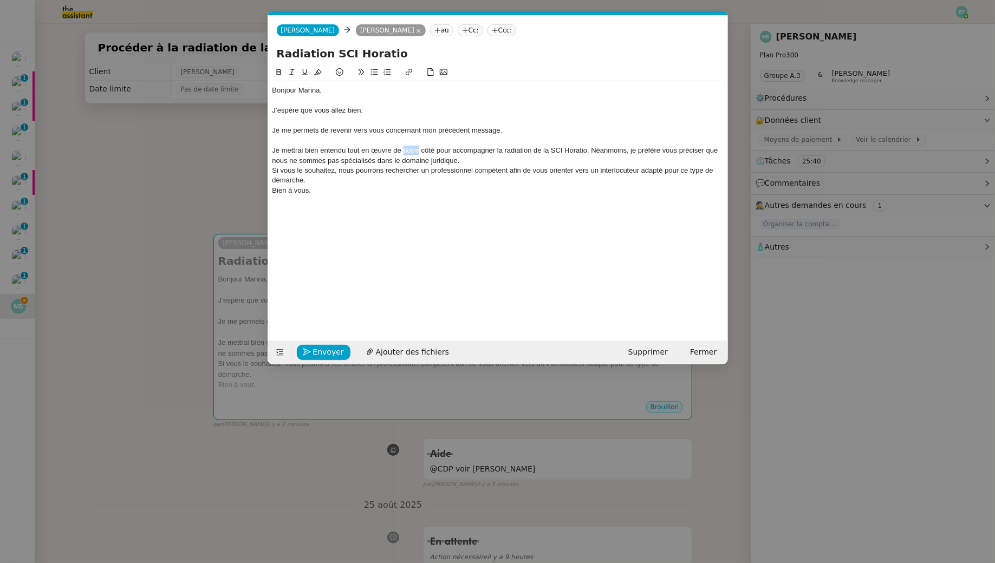
click at [407, 149] on div "Je mettrai bien entendu tout en œuvre de notre côté pour accompagner la radiati…" at bounding box center [497, 156] width 451 height 20
click at [449, 149] on div "Je mettrai bien entendu tout en œuvre de mon côté pour accompagner la radiation…" at bounding box center [497, 156] width 451 height 20
click at [510, 147] on div "Je mettrai bien entendu tout en œuvre de mon côté pour vous accompagner la radi…" at bounding box center [497, 156] width 451 height 20
click at [621, 149] on div "Je mettrai bien entendu tout en œuvre de mon côté pour vous accompagner dans la…" at bounding box center [497, 156] width 451 height 20
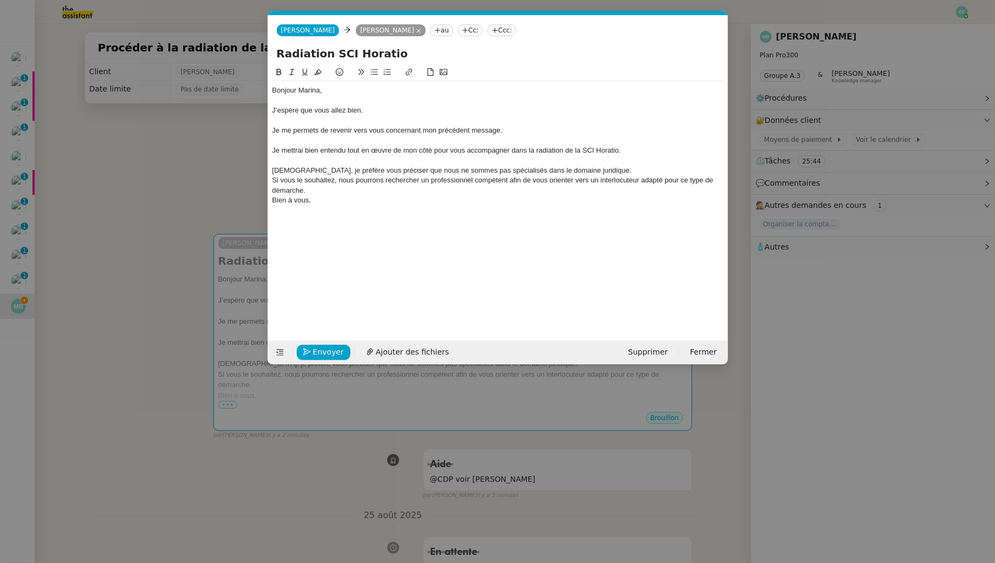
click at [614, 172] on div "Néanmoins, je préfère vous préciser que nous ne sommes pas spécialisés dans le …" at bounding box center [497, 171] width 451 height 10
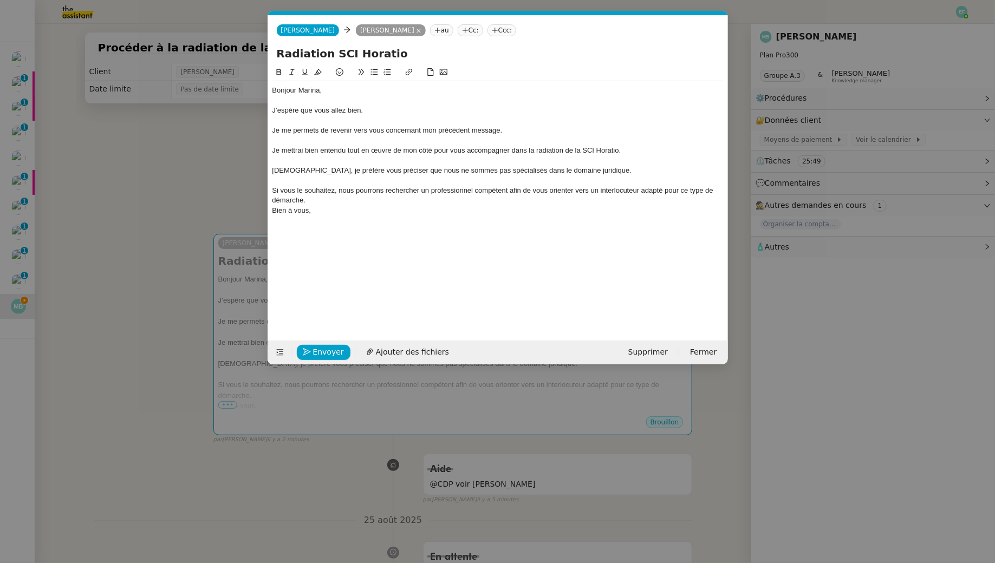
click at [346, 190] on div "Si vous le souhaitez, nous pourrons rechercher un professionnel compétent afin …" at bounding box center [497, 196] width 451 height 20
click at [360, 191] on div "Si vous le souhaitez, je pourrons rechercher un professionnel compétent afin de…" at bounding box center [497, 196] width 451 height 20
click at [350, 203] on div "Si vous le souhaitez, je pourrai vous aider à rechercher un professionnel compé…" at bounding box center [497, 196] width 451 height 20
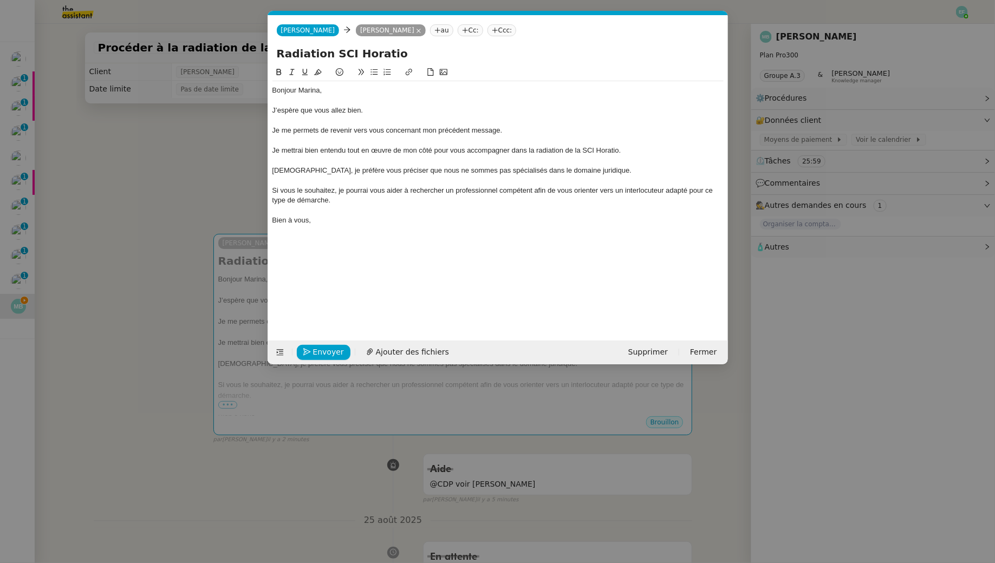
click at [191, 228] on nz-modal-container "Service TA - VOYAGE - PROPOSITION GLOBALE A utiliser dans le cadre de propositi…" at bounding box center [497, 281] width 995 height 563
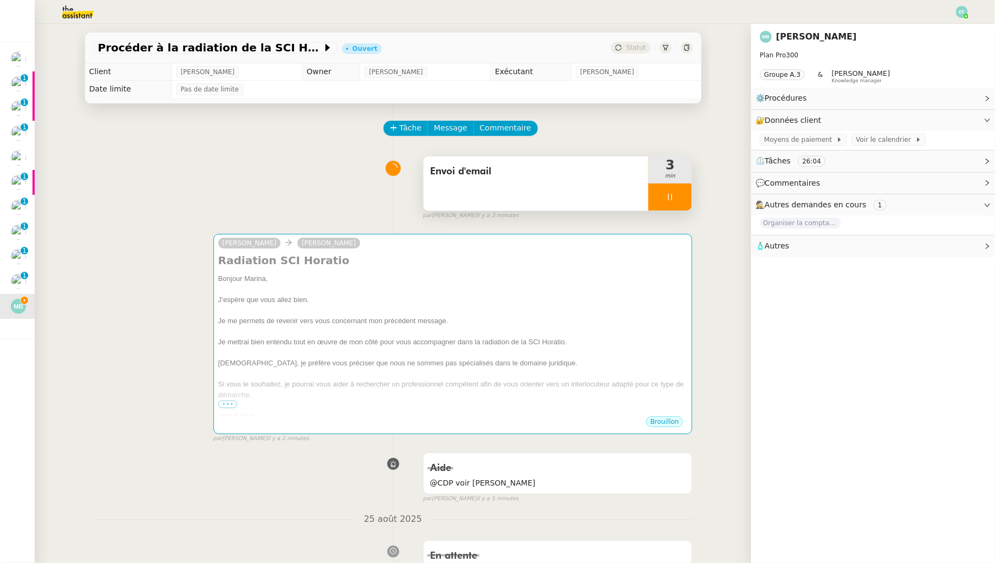
click at [678, 206] on div at bounding box center [669, 197] width 43 height 27
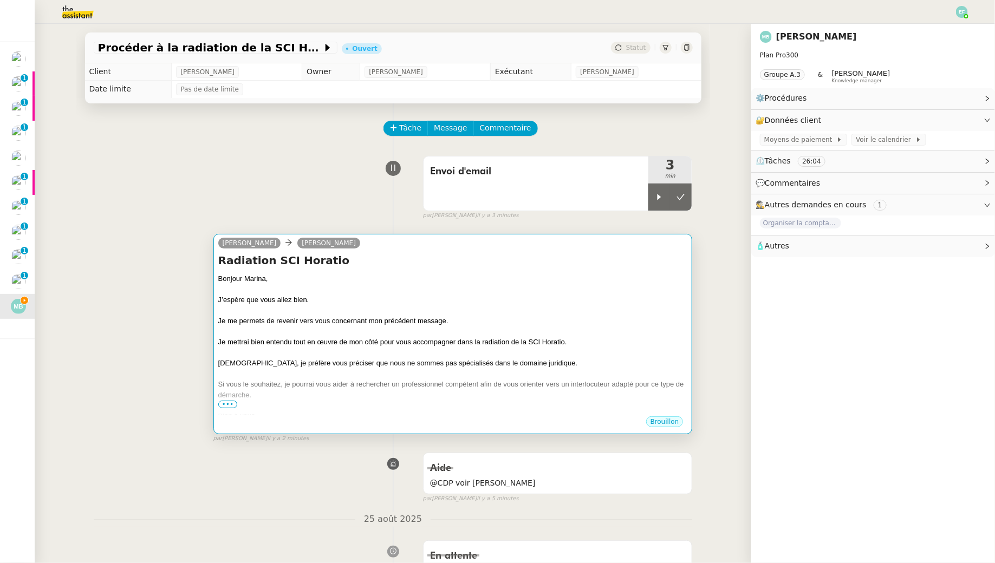
click at [617, 283] on div "Bonjour Marina," at bounding box center [452, 278] width 469 height 11
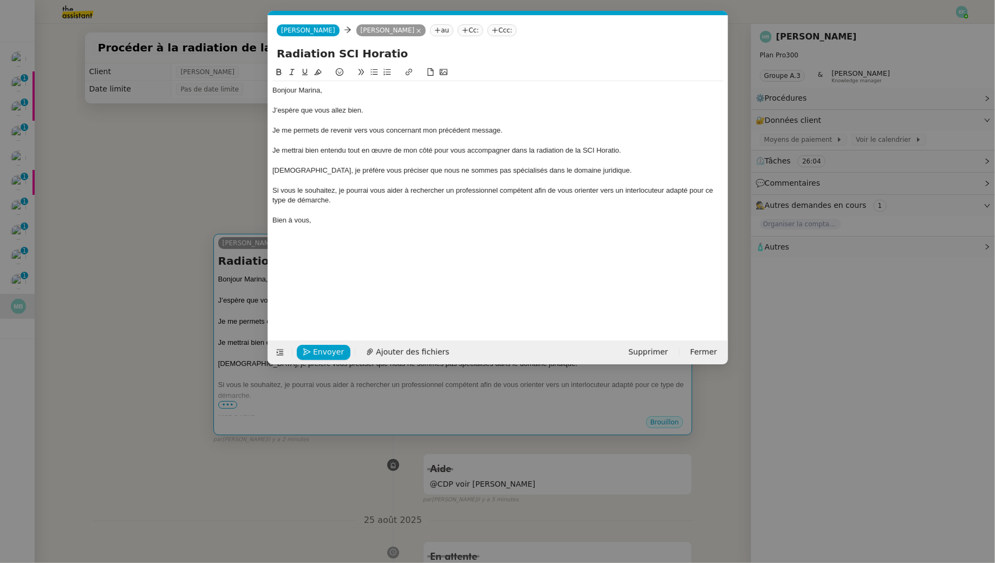
scroll to position [0, 23]
click at [527, 129] on div "Je me permets de revenir vers vous concernant mon précédent message." at bounding box center [497, 131] width 451 height 10
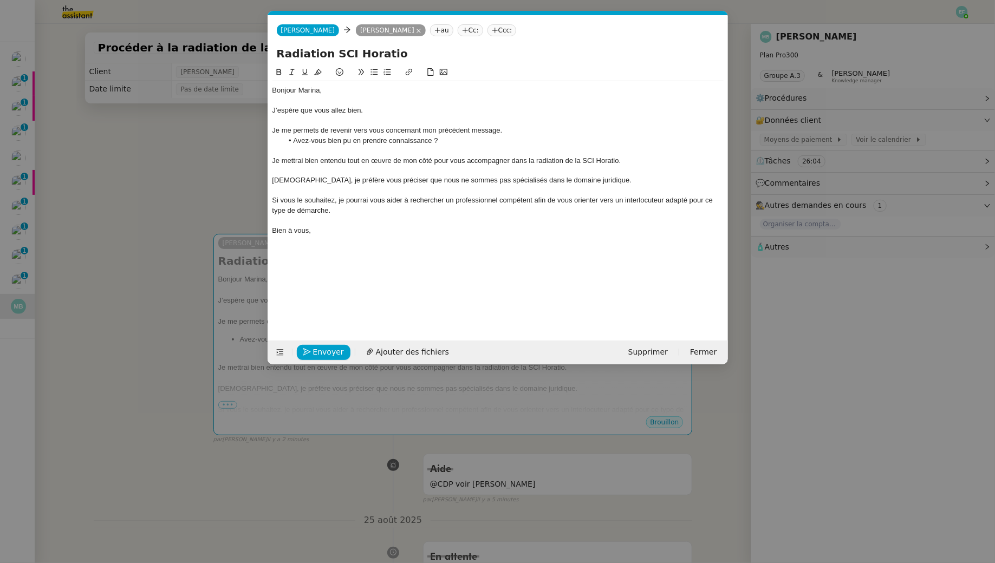
click at [331, 139] on li "Avez-vous bien pu en prendre connaissance ?" at bounding box center [503, 141] width 441 height 10
click at [331, 184] on div "Néanmoins, je préfère vous préciser que nous ne sommes pas spécialisés dans le …" at bounding box center [497, 180] width 451 height 10
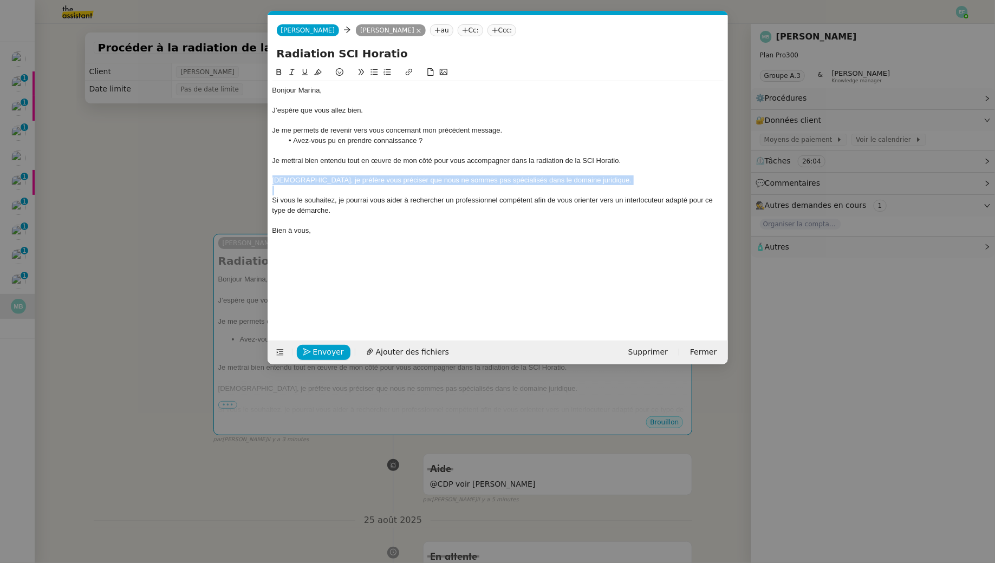
click at [292, 70] on icon at bounding box center [292, 72] width 8 height 8
click at [344, 205] on div "Si vous le souhaitez, je pourrai vous aider à rechercher un professionnel compé…" at bounding box center [497, 205] width 451 height 20
click at [328, 351] on span "Envoyer" at bounding box center [328, 352] width 31 height 12
click at [328, 351] on span "Confirmer l'envoi" at bounding box center [345, 352] width 65 height 12
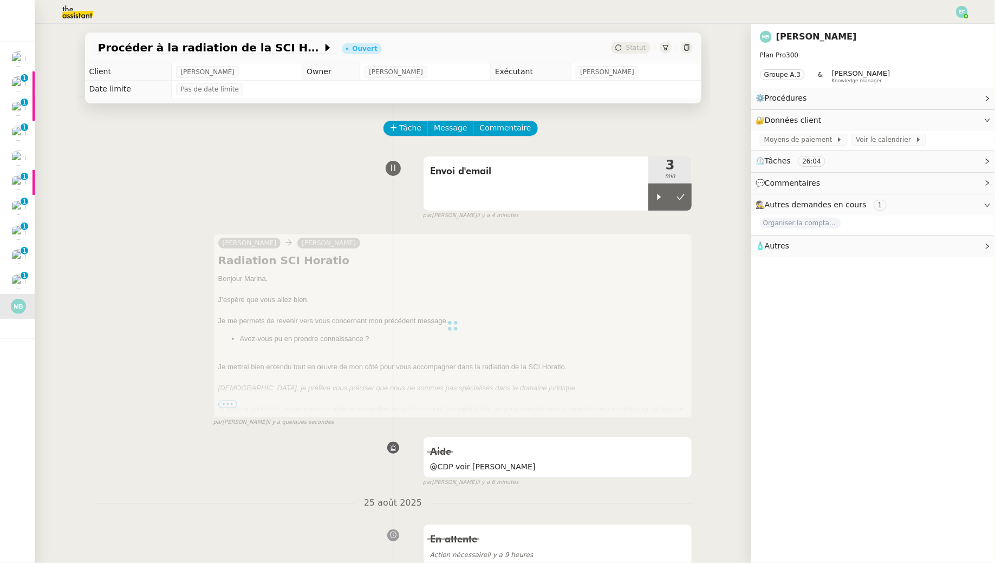
click at [231, 405] on div at bounding box center [452, 326] width 479 height 184
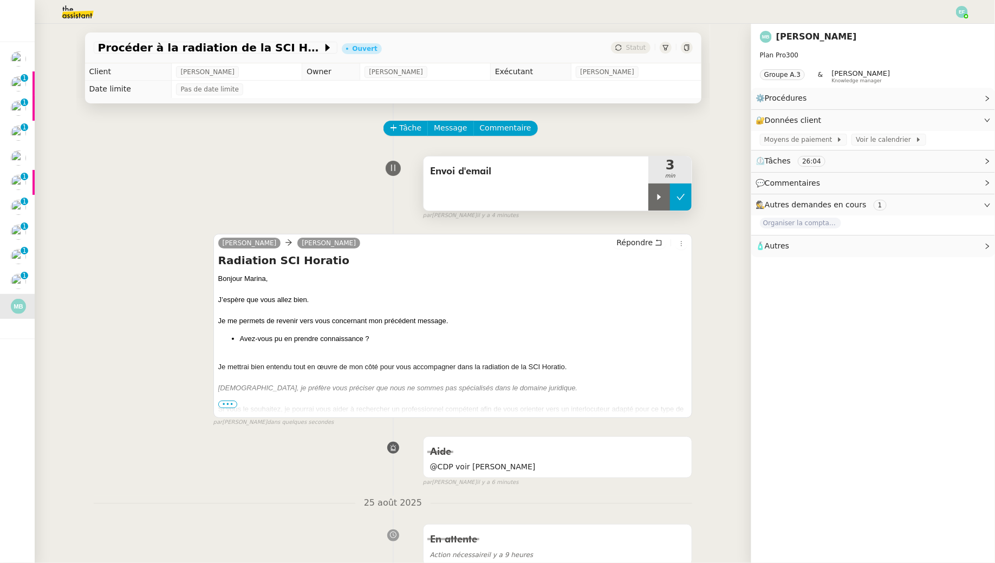
click at [687, 192] on button at bounding box center [681, 197] width 22 height 27
click at [221, 404] on span "•••" at bounding box center [227, 405] width 19 height 8
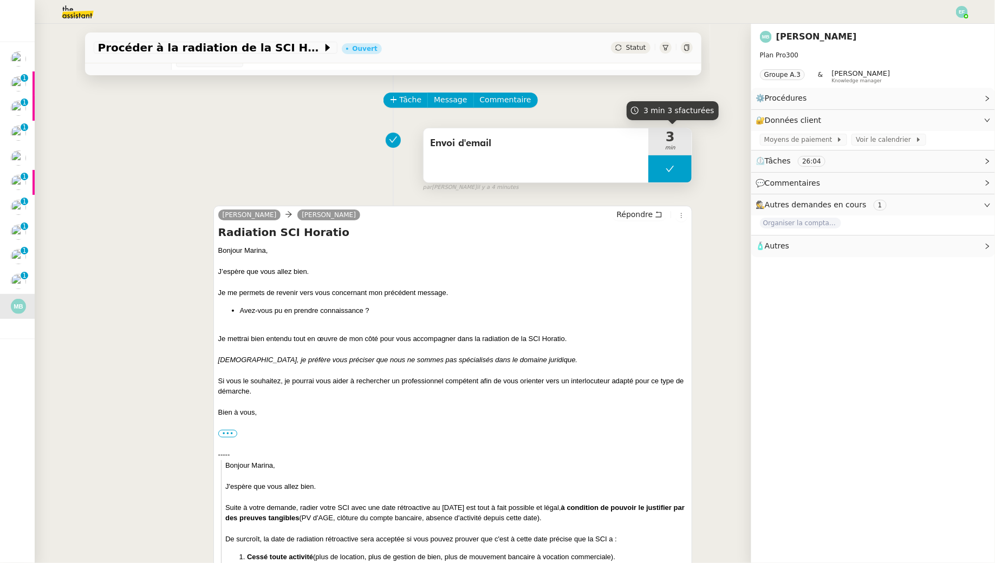
scroll to position [0, 0]
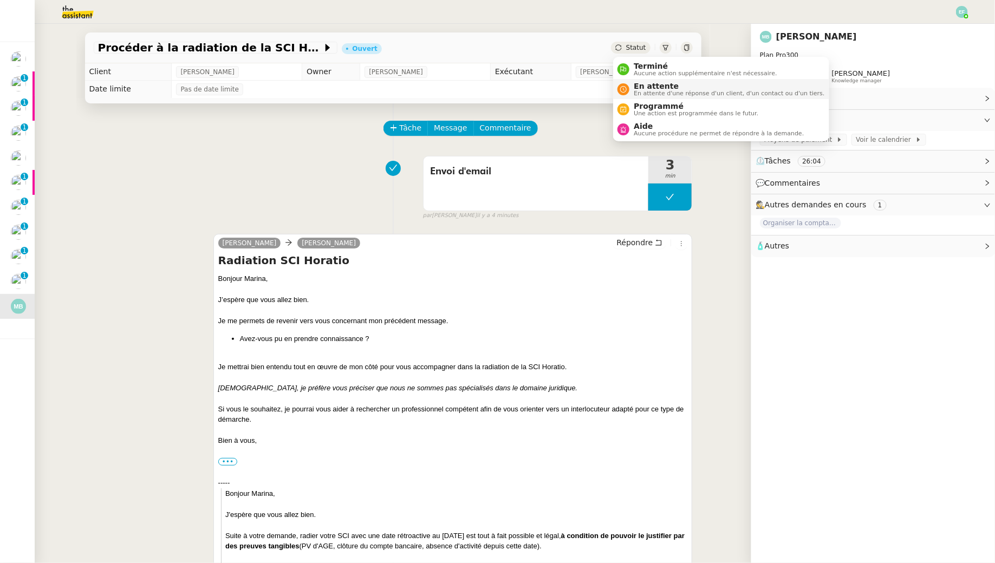
click at [645, 90] on span "En attente d'une réponse d'un client, d'un contact ou d'un tiers." at bounding box center [729, 93] width 191 height 6
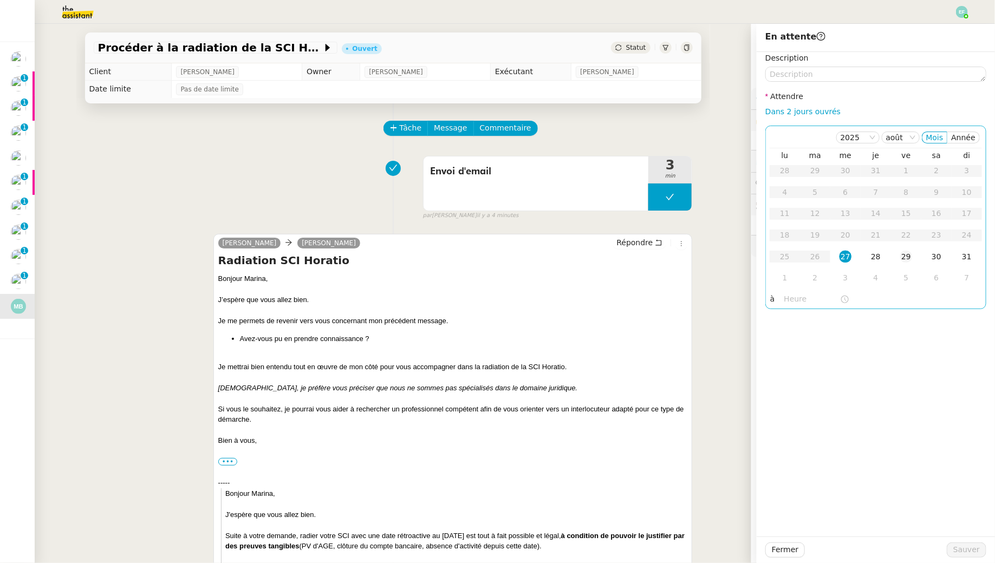
click at [906, 256] on div "29" at bounding box center [906, 257] width 12 height 12
click at [963, 553] on span "Sauver" at bounding box center [966, 550] width 27 height 12
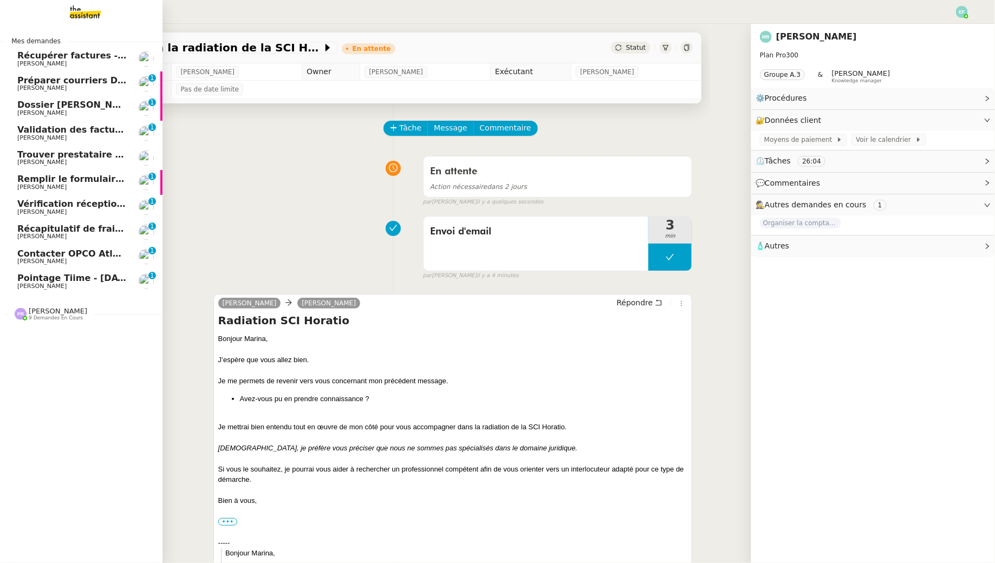
click at [28, 283] on span "[PERSON_NAME]" at bounding box center [41, 286] width 49 height 7
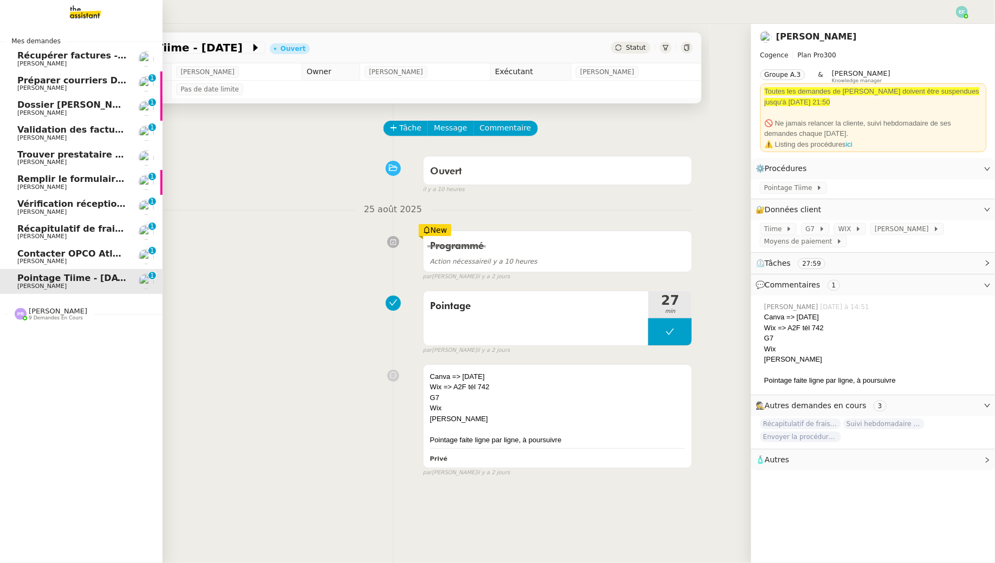
click at [101, 160] on span "[PERSON_NAME]" at bounding box center [71, 162] width 109 height 6
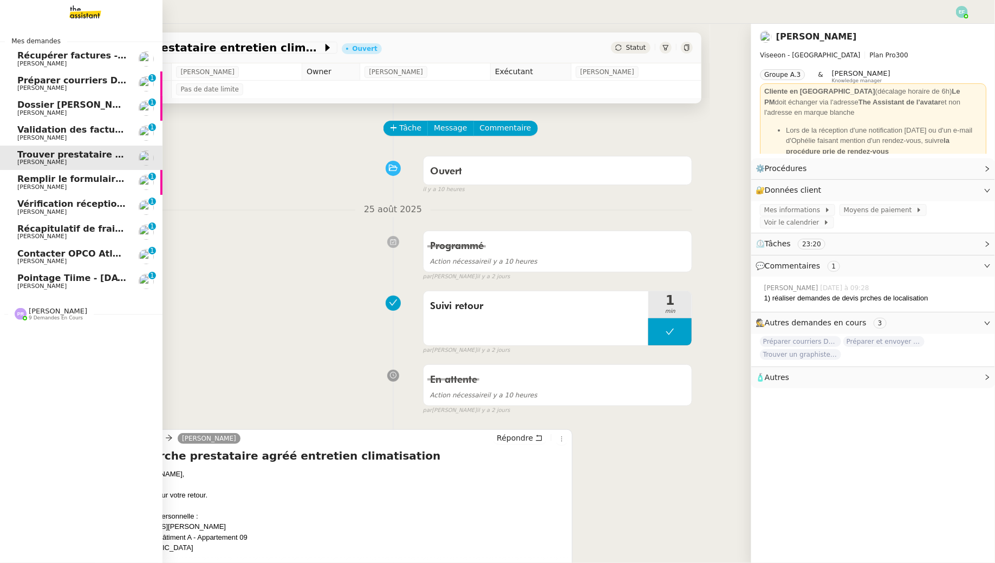
click at [101, 188] on span "[PERSON_NAME]" at bounding box center [71, 187] width 109 height 6
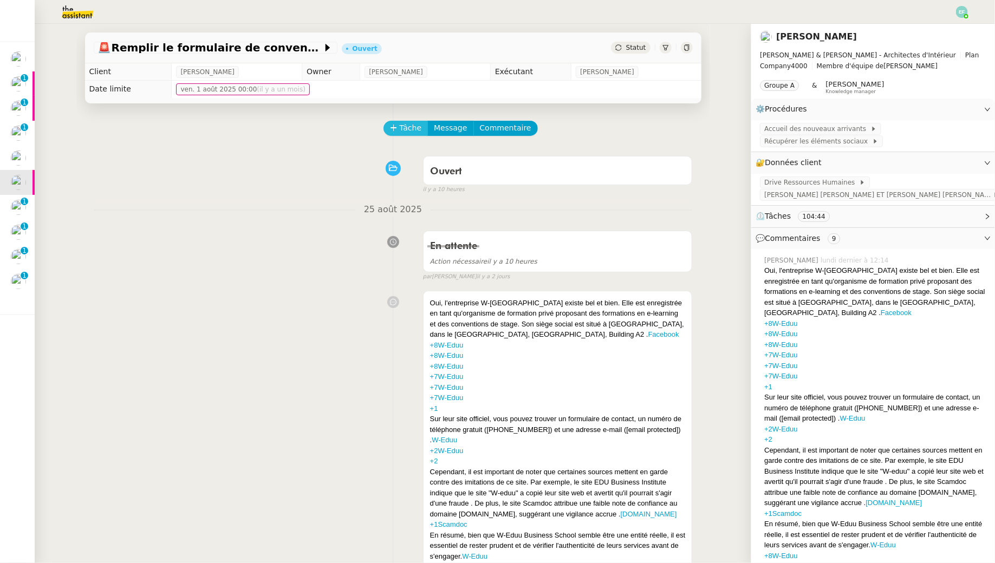
click at [402, 127] on span "Tâche" at bounding box center [411, 128] width 22 height 12
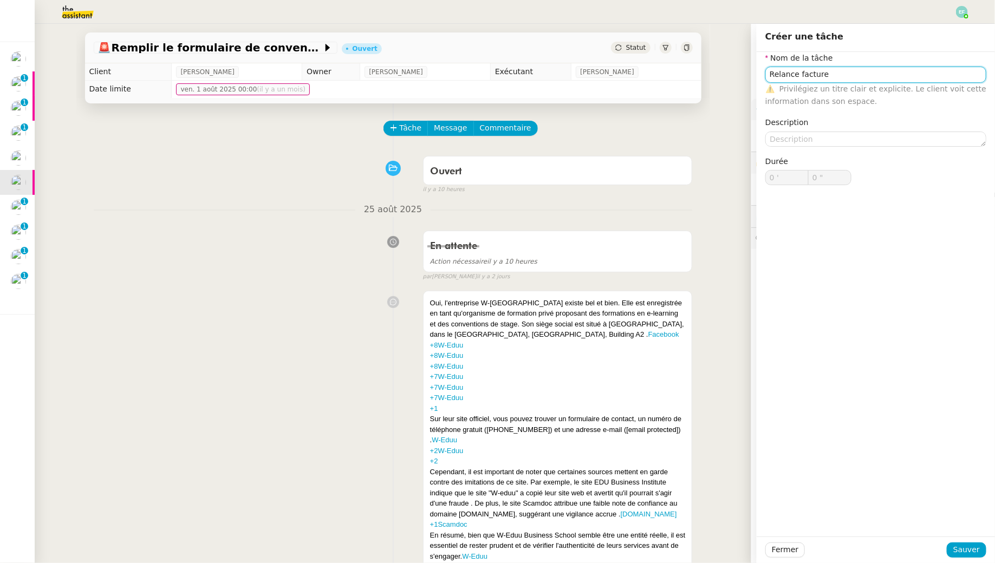
type input "Relance facture"
click at [969, 542] on div "Fermer Sauver" at bounding box center [875, 550] width 238 height 27
click at [967, 550] on span "Sauver" at bounding box center [966, 550] width 27 height 12
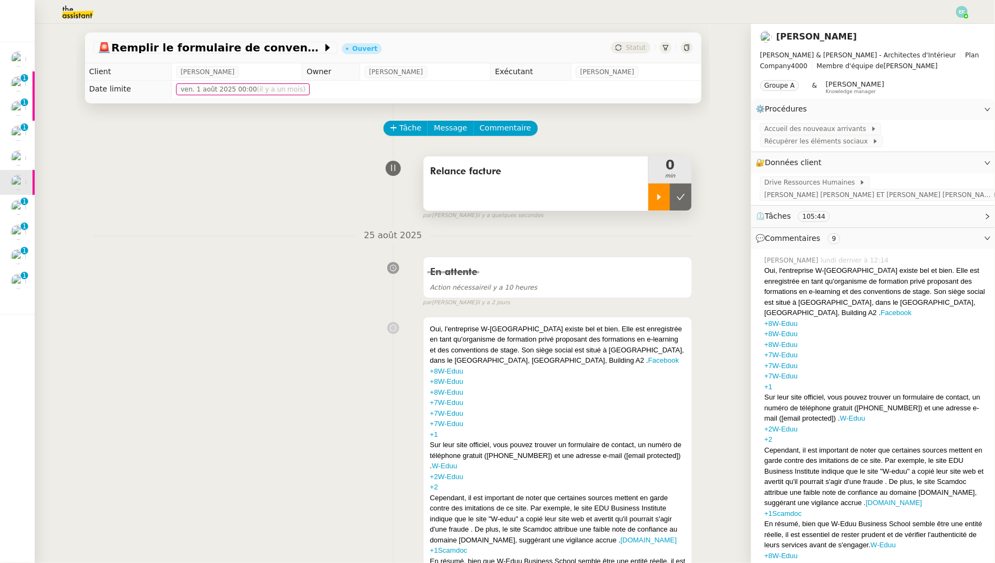
click at [655, 191] on div at bounding box center [659, 197] width 22 height 27
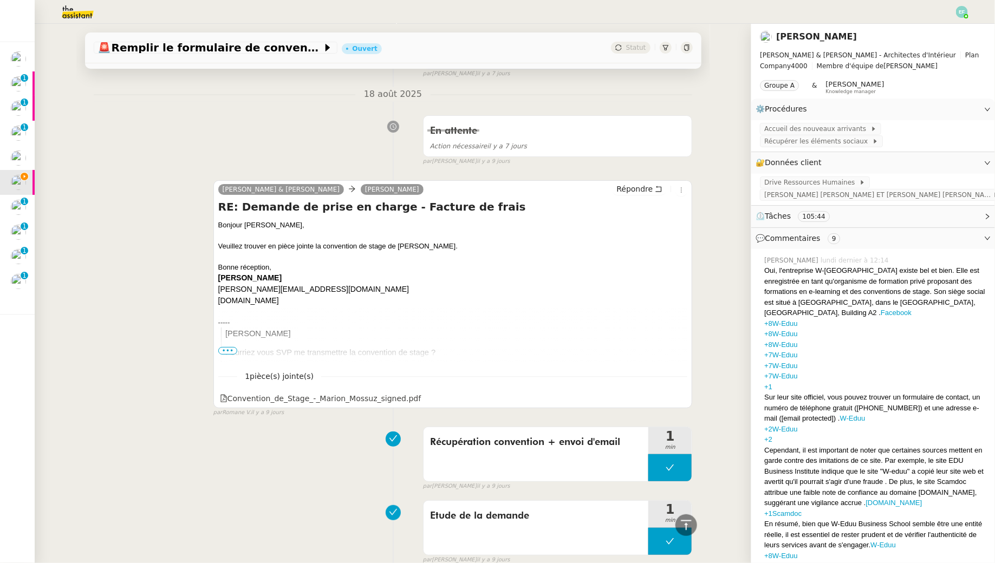
scroll to position [2047, 0]
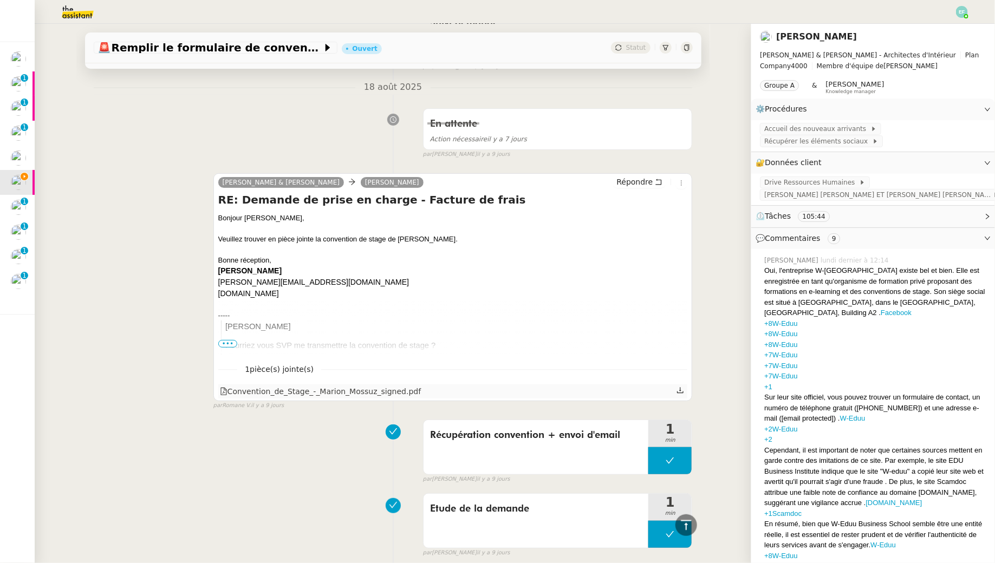
click at [680, 394] on icon at bounding box center [680, 391] width 6 height 6
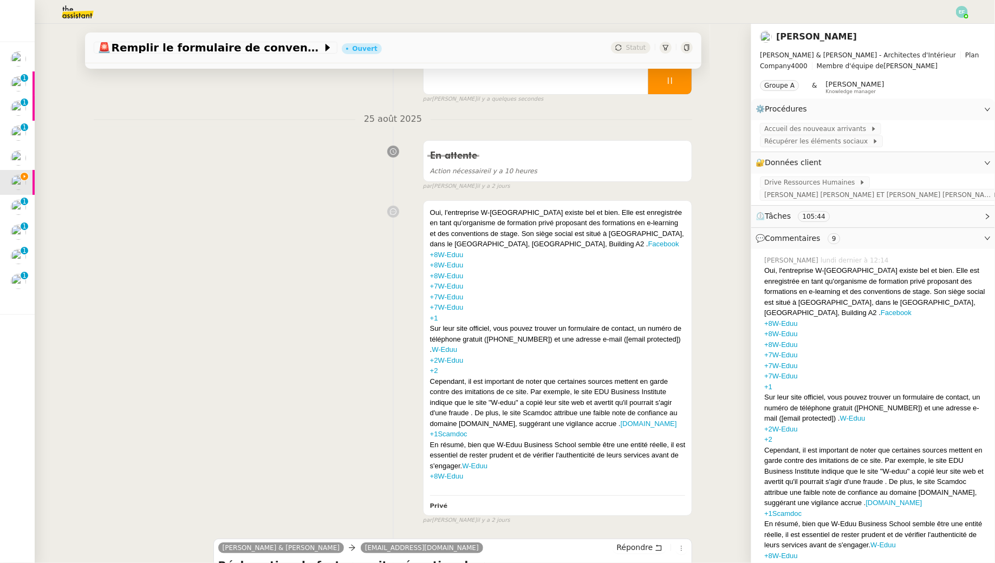
scroll to position [0, 0]
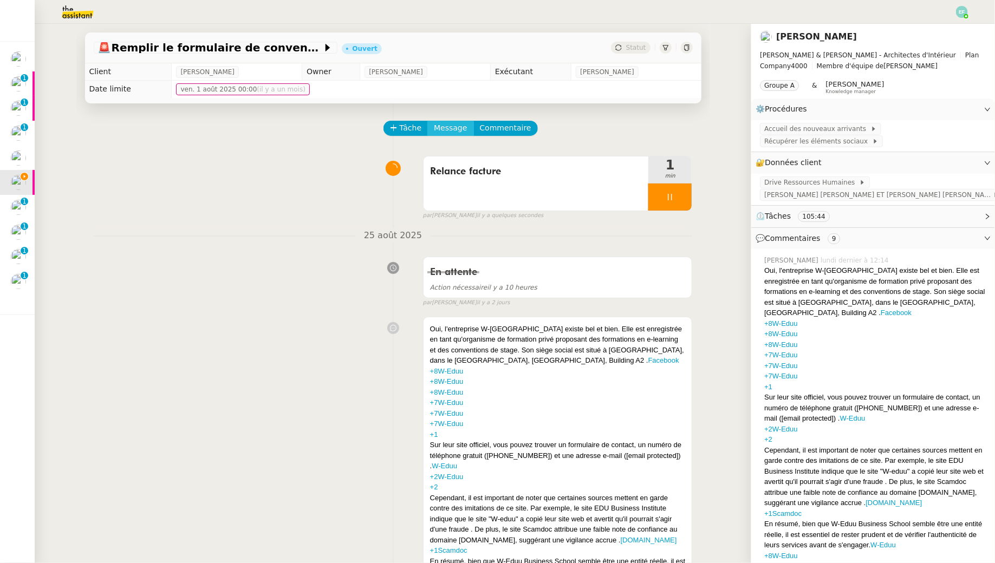
click at [447, 126] on span "Message" at bounding box center [450, 128] width 33 height 12
click at [453, 156] on span "Nouvelle conversation" at bounding box center [497, 159] width 95 height 9
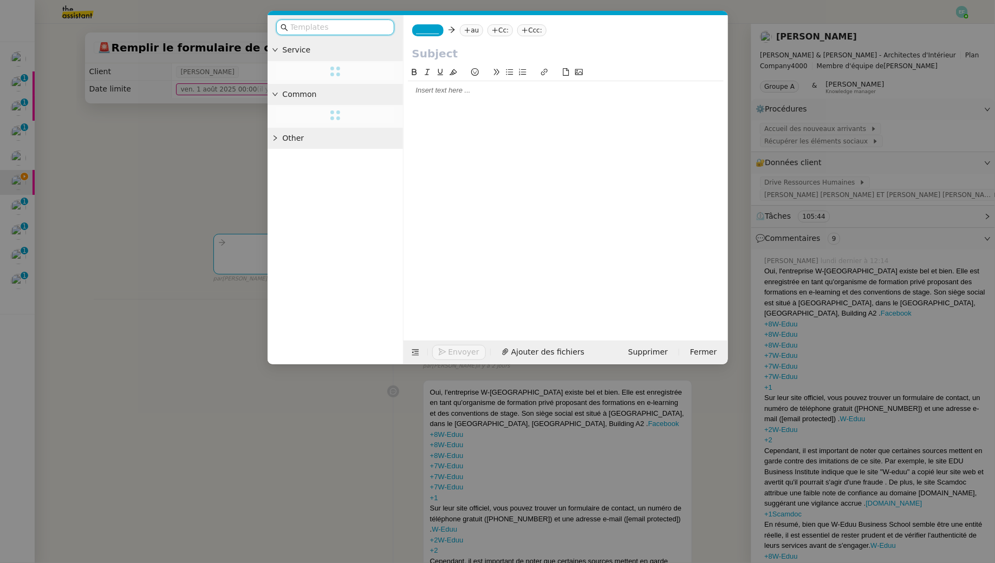
click at [480, 33] on nz-tag "au" at bounding box center [471, 30] width 23 height 12
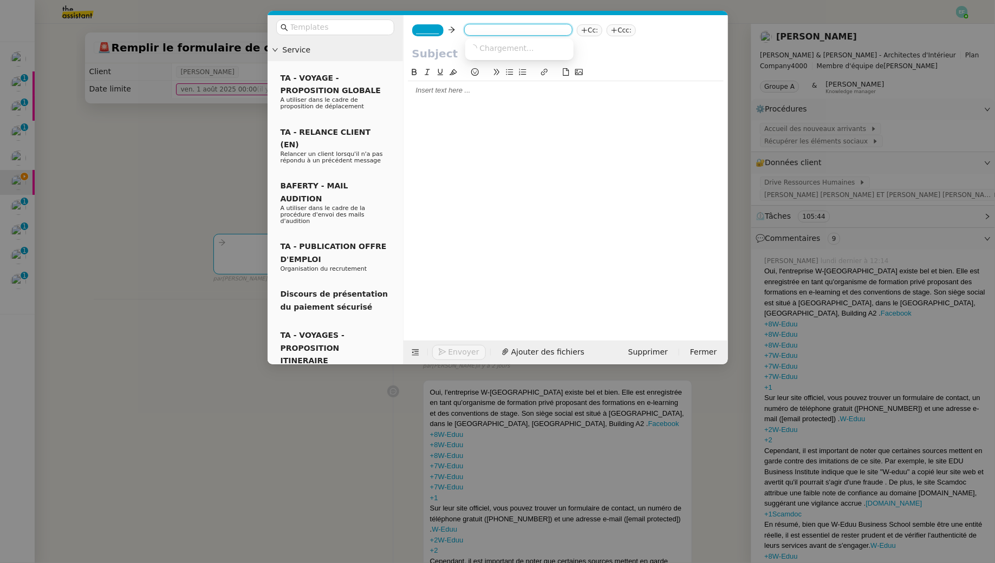
paste input ": info@w-eduu.com"
drag, startPoint x: 473, startPoint y: 30, endPoint x: 455, endPoint y: 30, distance: 18.4
click at [455, 30] on div "_______ : info@w-eduu.com Cc: Ccc:" at bounding box center [565, 30] width 324 height 30
click at [470, 31] on icon at bounding box center [467, 30] width 6 height 6
paste input ": info@w-eduu.com"
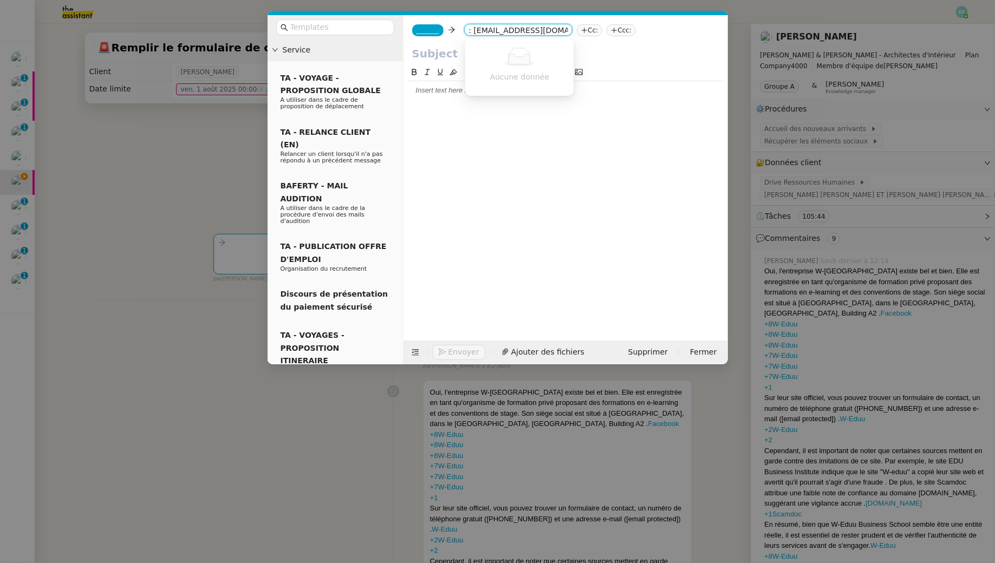
drag, startPoint x: 474, startPoint y: 31, endPoint x: 466, endPoint y: 31, distance: 8.7
click at [466, 31] on nz-select-top-control ": info@w-eduu.com" at bounding box center [518, 30] width 108 height 12
type input "info@w-eduu.com"
click at [533, 51] on span "info@w-eduu.com" at bounding box center [535, 47] width 133 height 9
click at [420, 28] on span "_______" at bounding box center [427, 31] width 23 height 8
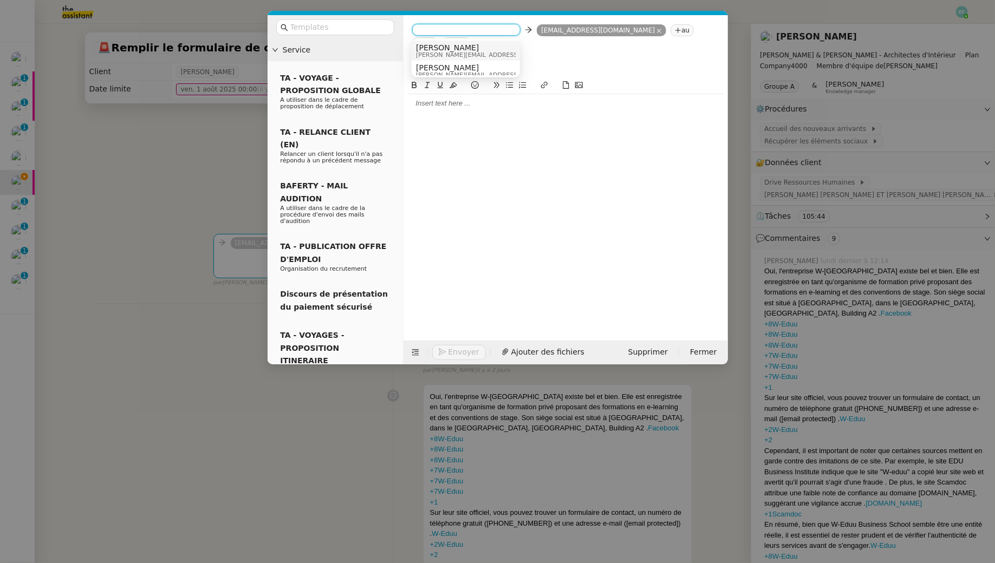
click at [493, 54] on span "camille@audreyetgabrielle.com" at bounding box center [493, 55] width 154 height 6
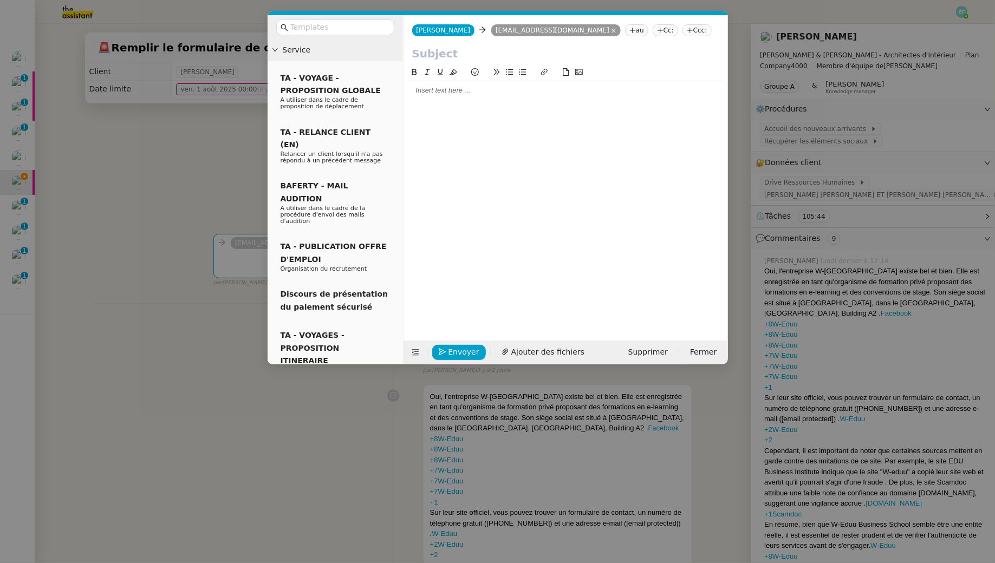
click at [164, 163] on nz-modal-container "Service TA - VOYAGE - PROPOSITION GLOBALE A utiliser dans le cadre de propositi…" at bounding box center [497, 281] width 995 height 563
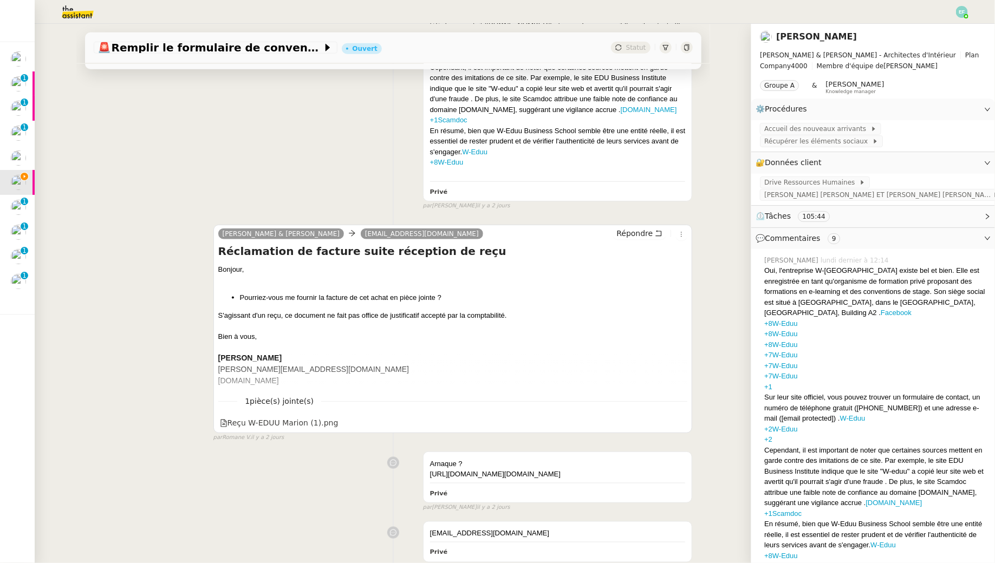
scroll to position [501, 0]
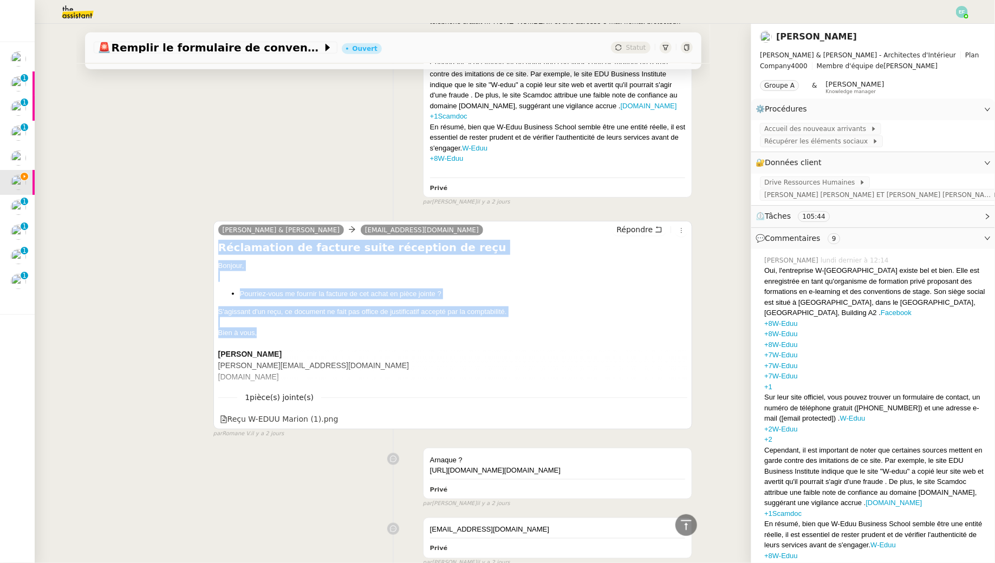
drag, startPoint x: 218, startPoint y: 257, endPoint x: 473, endPoint y: 346, distance: 270.3
click at [473, 346] on div "Réclamation de facture suite réception de reçu Bonjour, Pourriez-vous me fourni…" at bounding box center [452, 311] width 469 height 143
copy div "Réclamation de facture suite réception de reçu Bonjour, Pourriez-vous me fourni…"
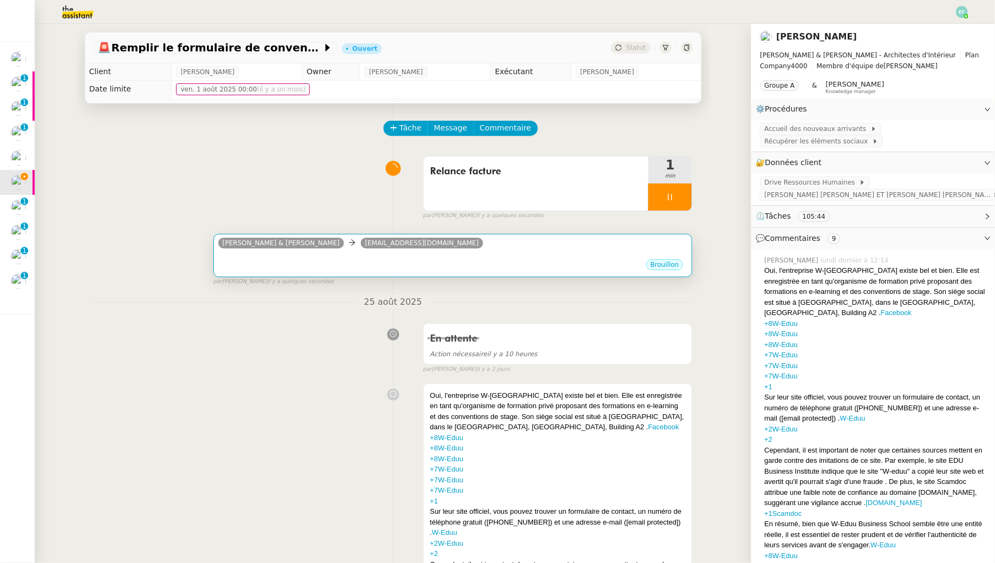
click at [464, 262] on div "Brouillon" at bounding box center [452, 266] width 469 height 16
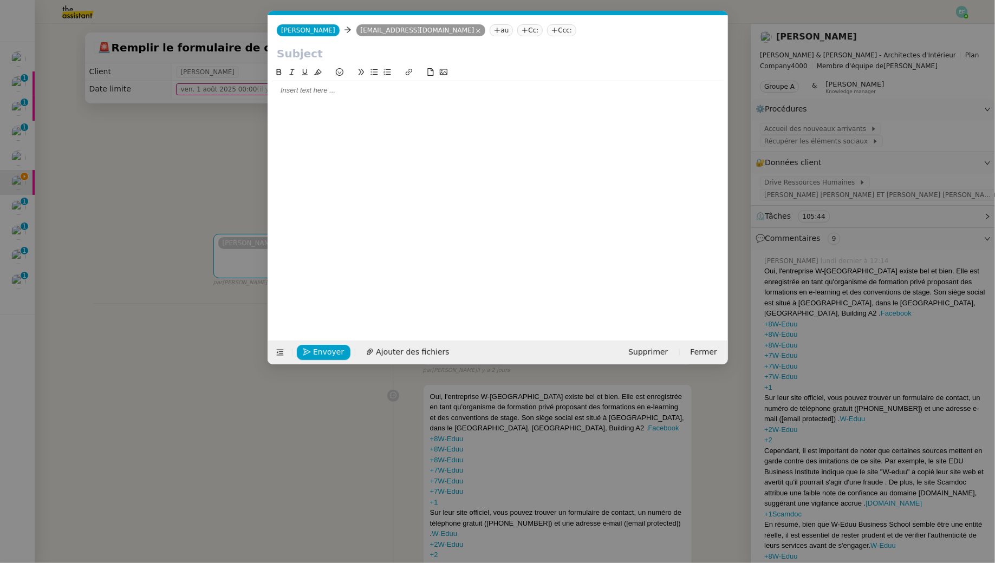
scroll to position [0, 23]
click at [339, 93] on div at bounding box center [497, 91] width 451 height 10
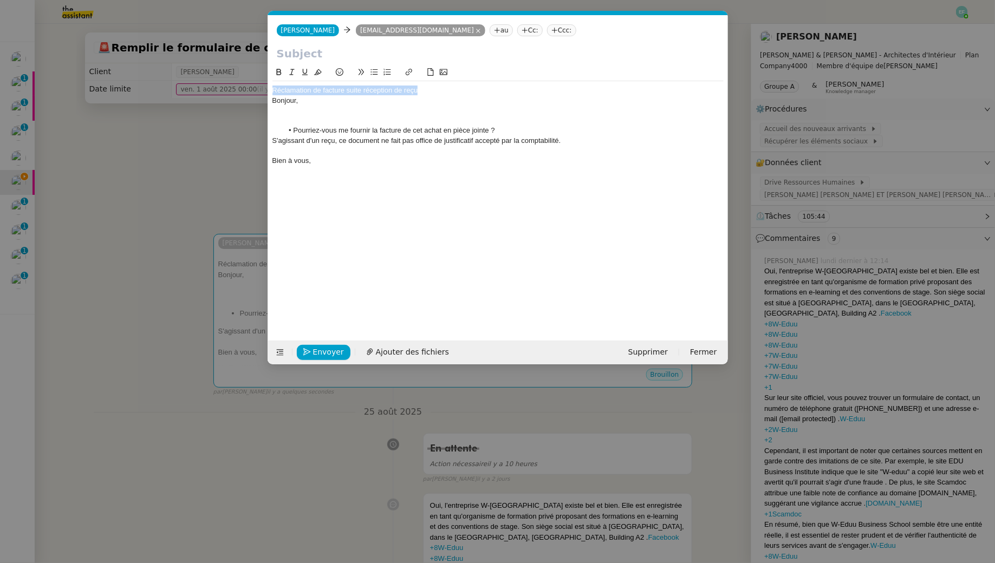
drag, startPoint x: 436, startPoint y: 90, endPoint x: 238, endPoint y: 90, distance: 198.2
click at [238, 90] on nz-modal-container "Service TA - VOYAGE - PROPOSITION GLOBALE A utiliser dans le cadre de propositi…" at bounding box center [497, 281] width 995 height 563
copy div "Réclamation de facture suite réception de reçu"
click at [296, 53] on input "text" at bounding box center [498, 53] width 442 height 16
paste input "Réclamation de facture suite réception de reçu"
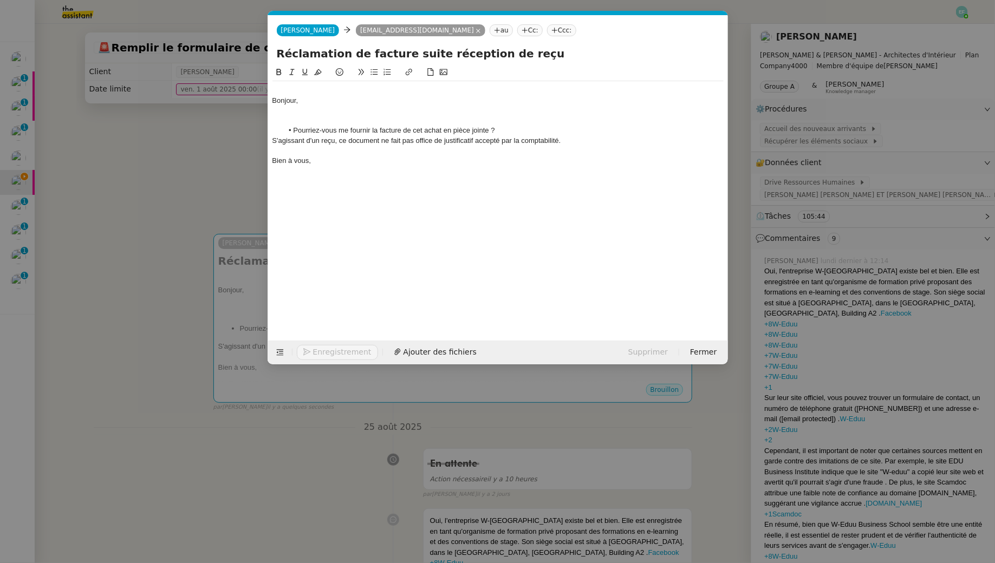
type input "Réclamation de facture suite réception de reçu"
click at [273, 102] on div "Bonjour," at bounding box center [497, 101] width 451 height 10
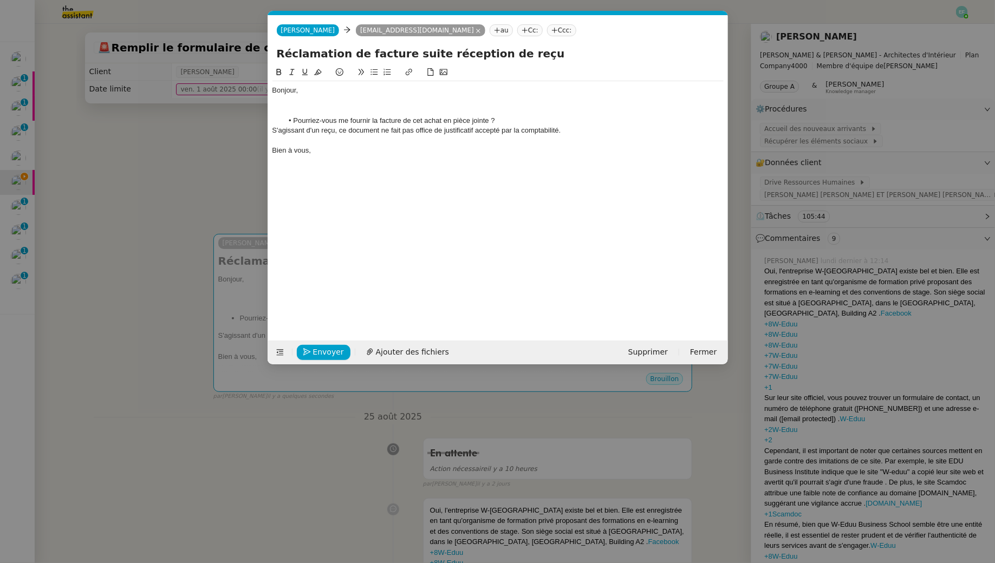
click at [301, 109] on div at bounding box center [497, 111] width 451 height 10
click at [99, 221] on nz-modal-container "Service TA - VOYAGE - PROPOSITION GLOBALE A utiliser dans le cadre de propositi…" at bounding box center [497, 281] width 995 height 563
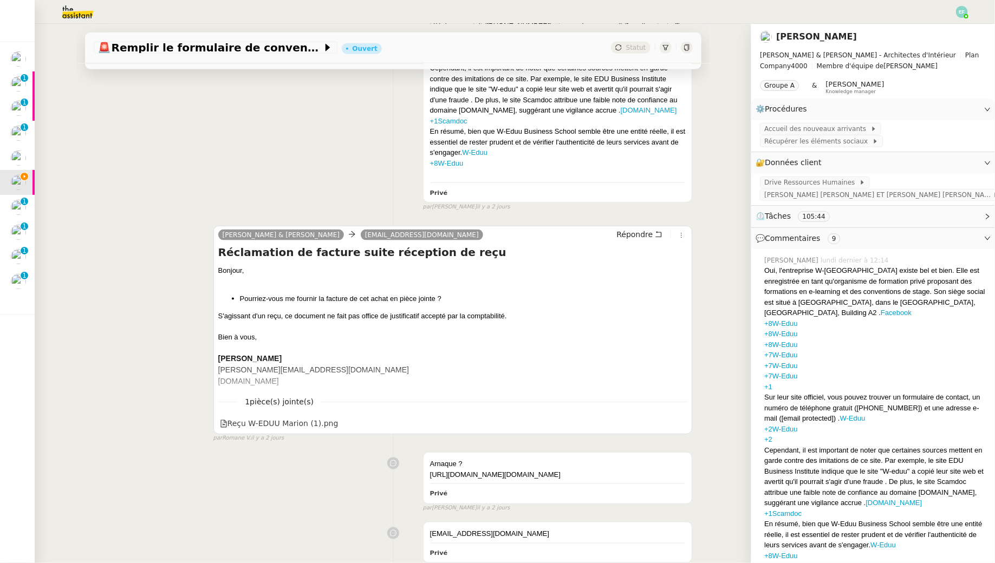
scroll to position [645, 0]
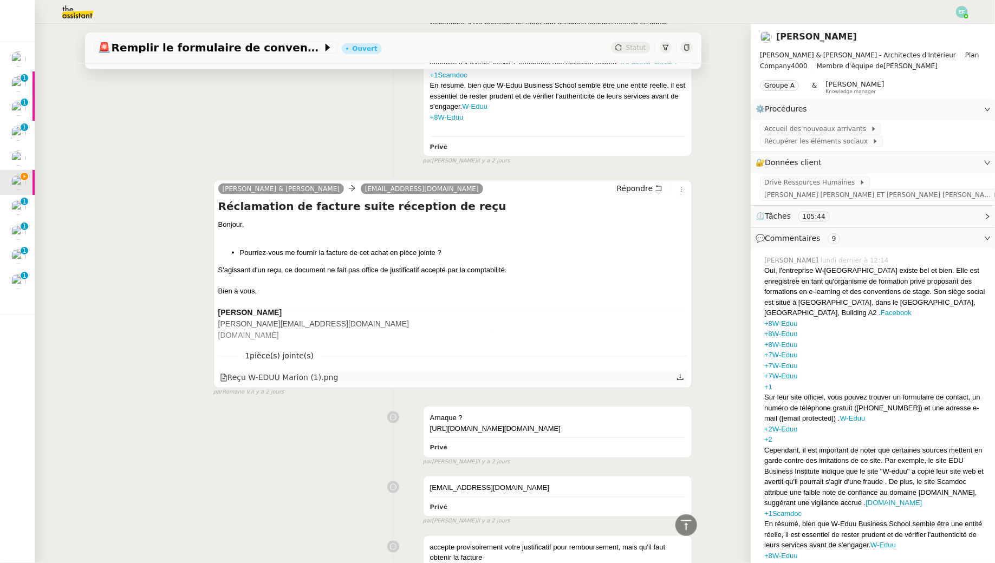
click at [682, 381] on icon at bounding box center [680, 378] width 8 height 8
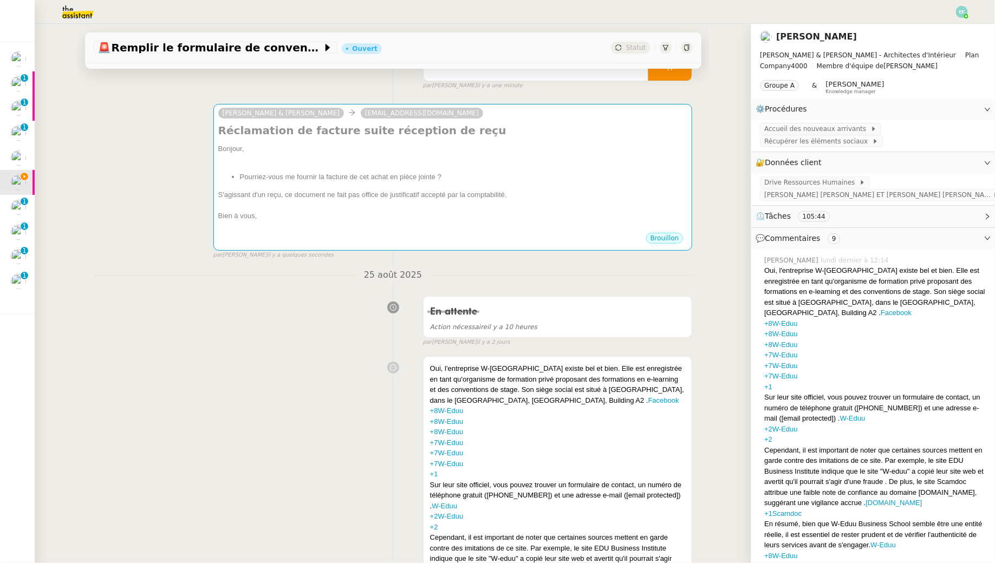
scroll to position [0, 0]
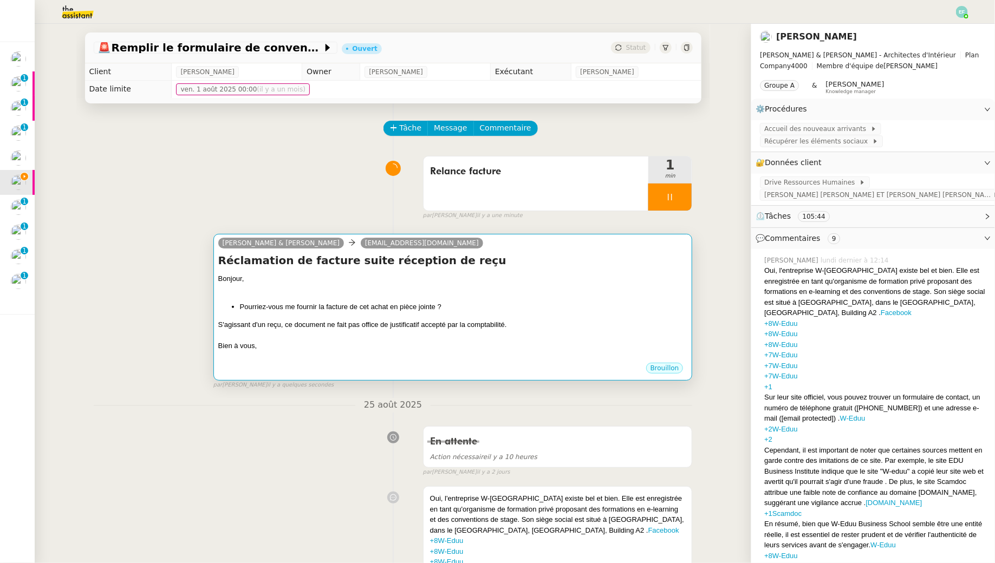
click at [517, 288] on div at bounding box center [452, 289] width 469 height 11
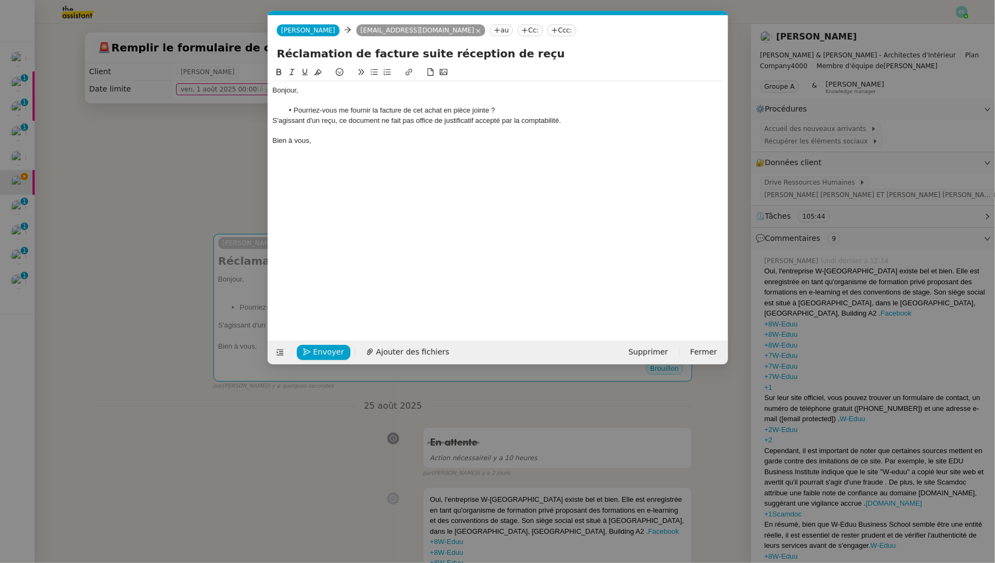
scroll to position [0, 23]
click at [409, 355] on span "Ajouter des fichiers" at bounding box center [412, 352] width 73 height 12
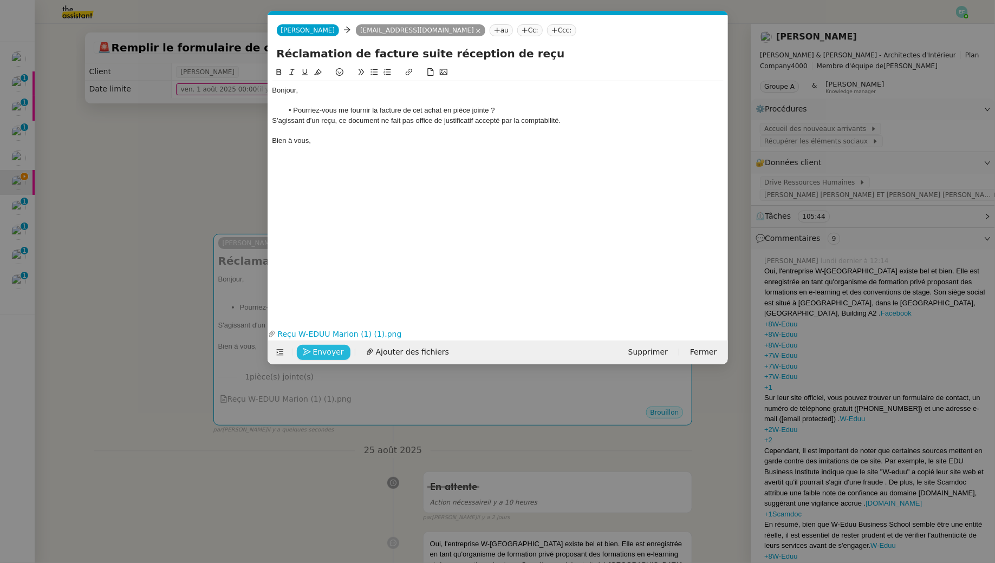
click at [335, 350] on span "Envoyer" at bounding box center [328, 352] width 31 height 12
click at [335, 350] on span "Confirmer l'envoi" at bounding box center [345, 352] width 65 height 12
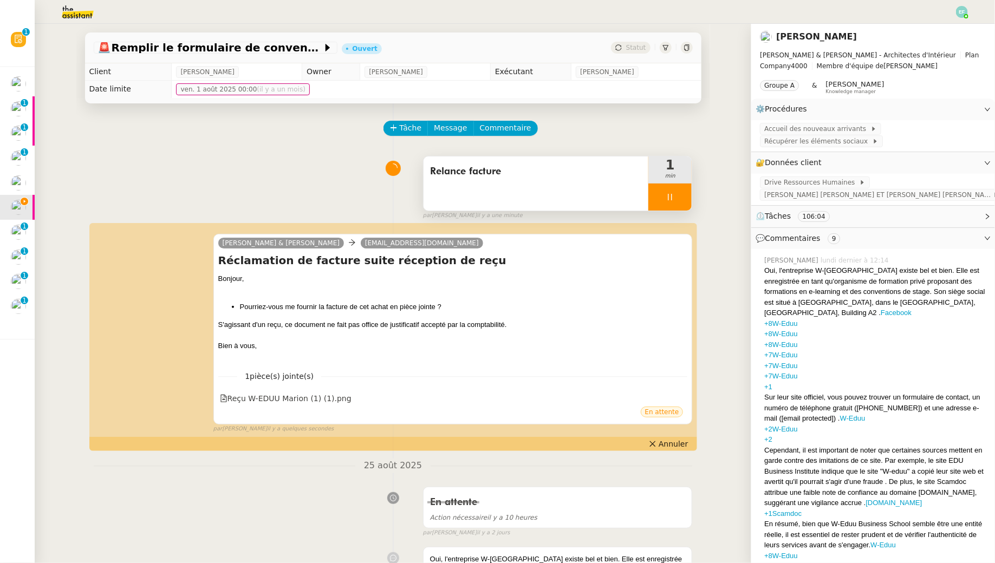
click at [679, 192] on div at bounding box center [669, 197] width 43 height 27
click at [682, 193] on icon at bounding box center [680, 197] width 9 height 9
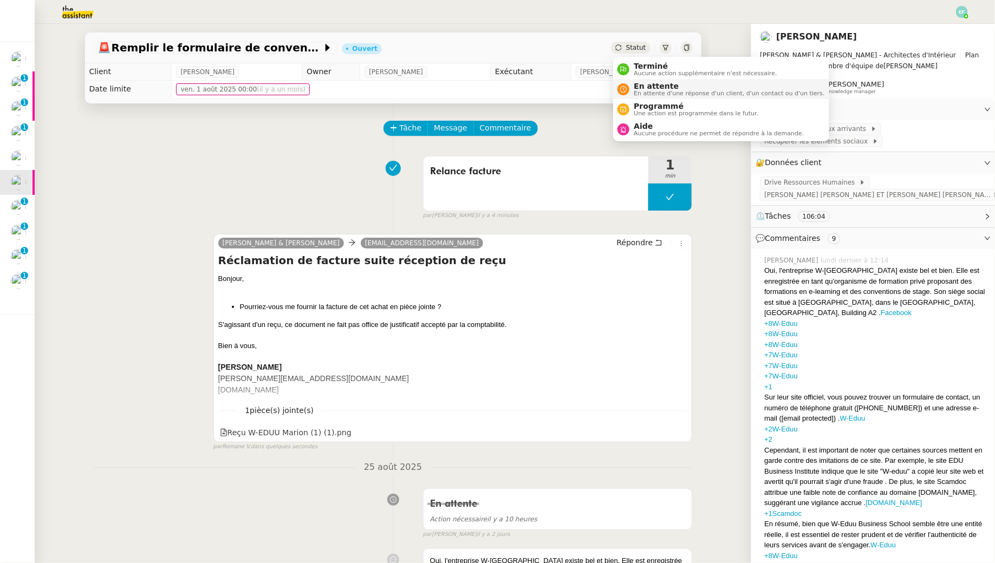
click at [638, 90] on span "En attente d'une réponse d'un client, d'un contact ou d'un tiers." at bounding box center [729, 93] width 191 height 6
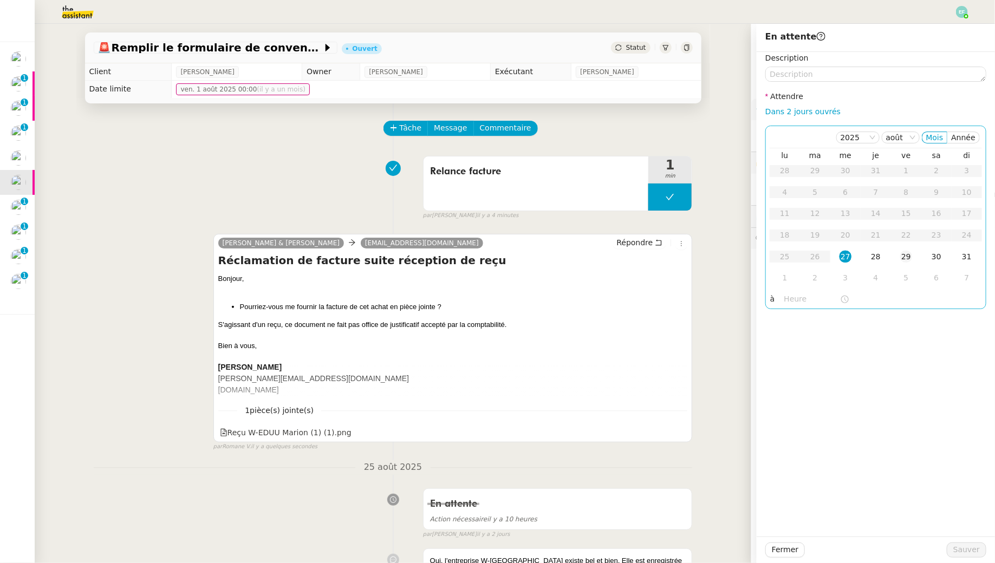
click at [908, 252] on div "29" at bounding box center [906, 257] width 12 height 12
click at [969, 549] on span "Sauver" at bounding box center [966, 550] width 27 height 12
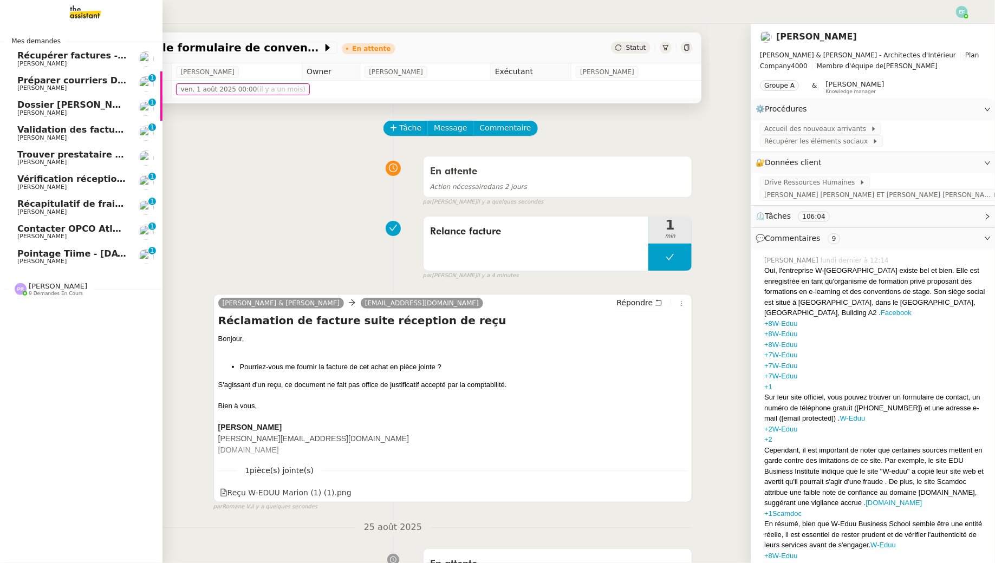
click at [74, 182] on span "Vérification réception factures consultants - [DATE]" at bounding box center [143, 179] width 252 height 10
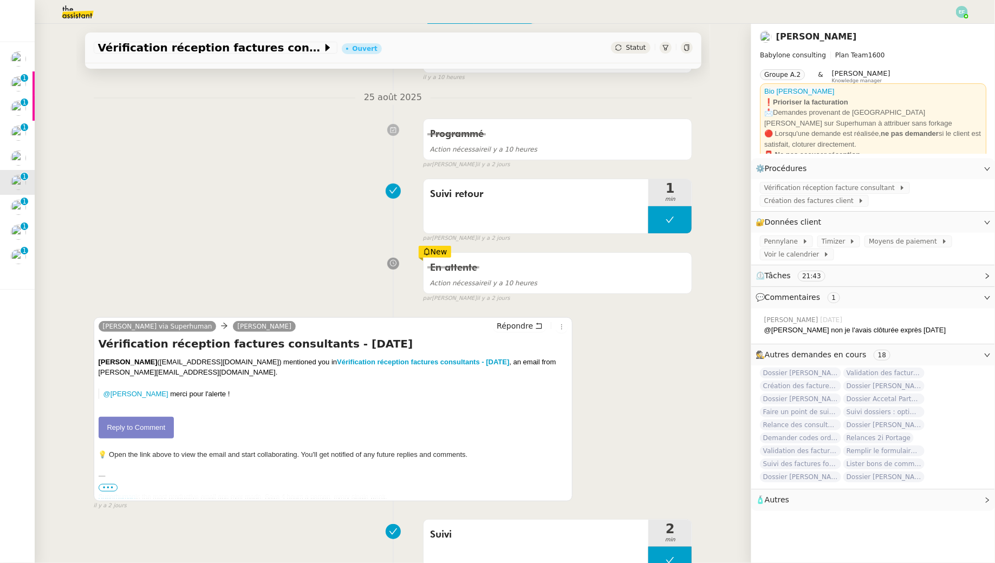
scroll to position [113, 0]
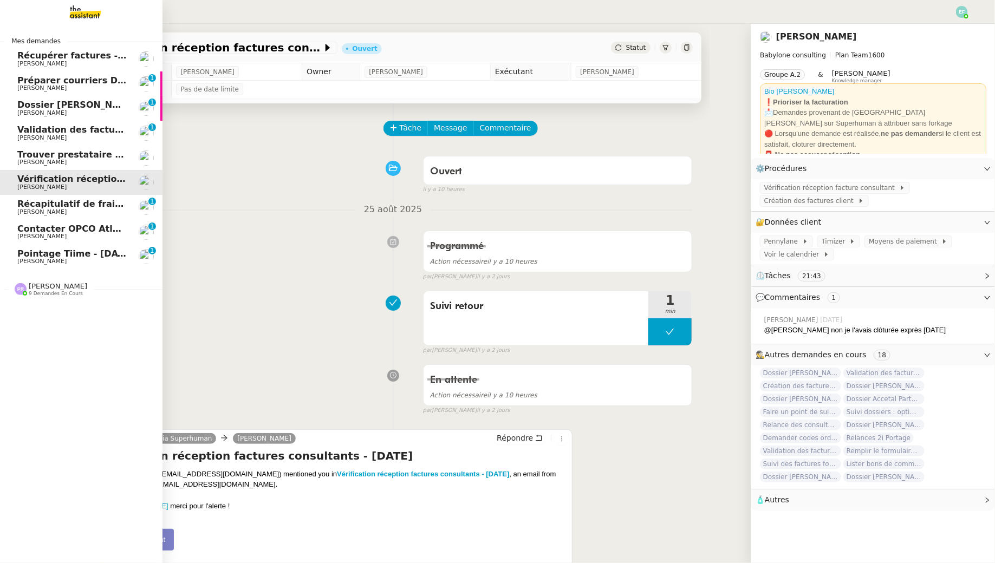
click at [66, 212] on span "[PERSON_NAME]" at bounding box center [71, 212] width 109 height 6
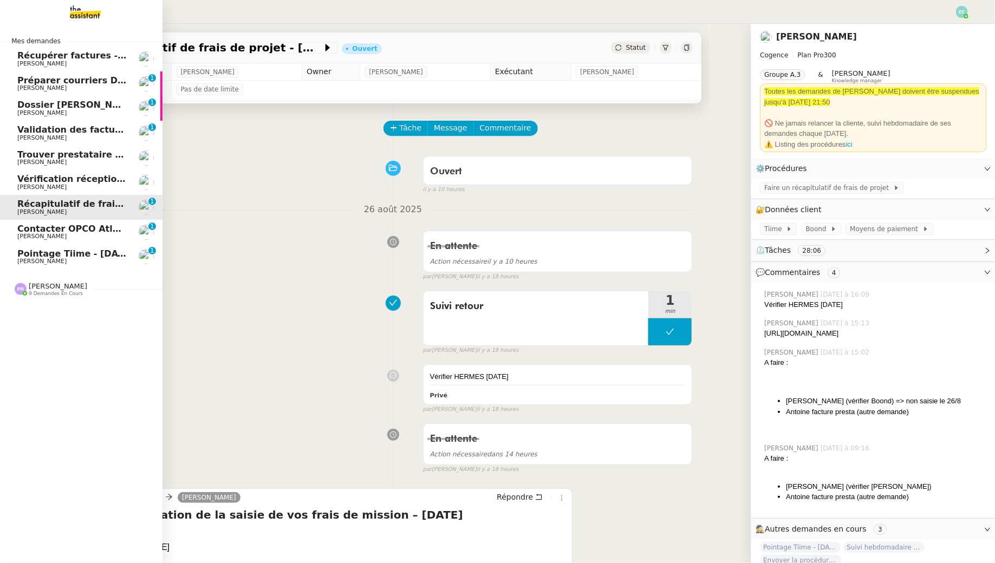
click at [22, 264] on span "[PERSON_NAME]" at bounding box center [41, 261] width 49 height 7
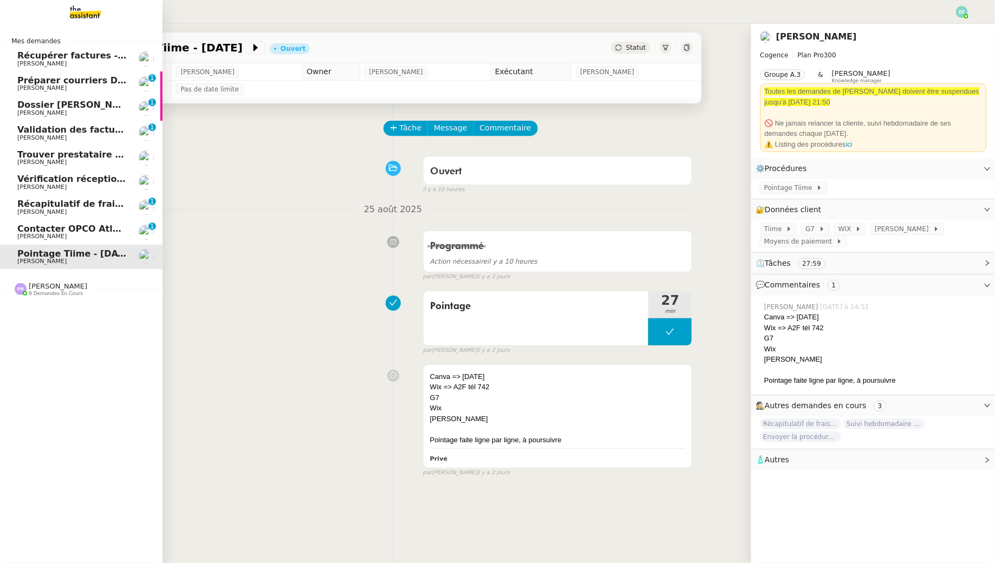
click at [48, 236] on span "[PERSON_NAME]" at bounding box center [41, 236] width 49 height 7
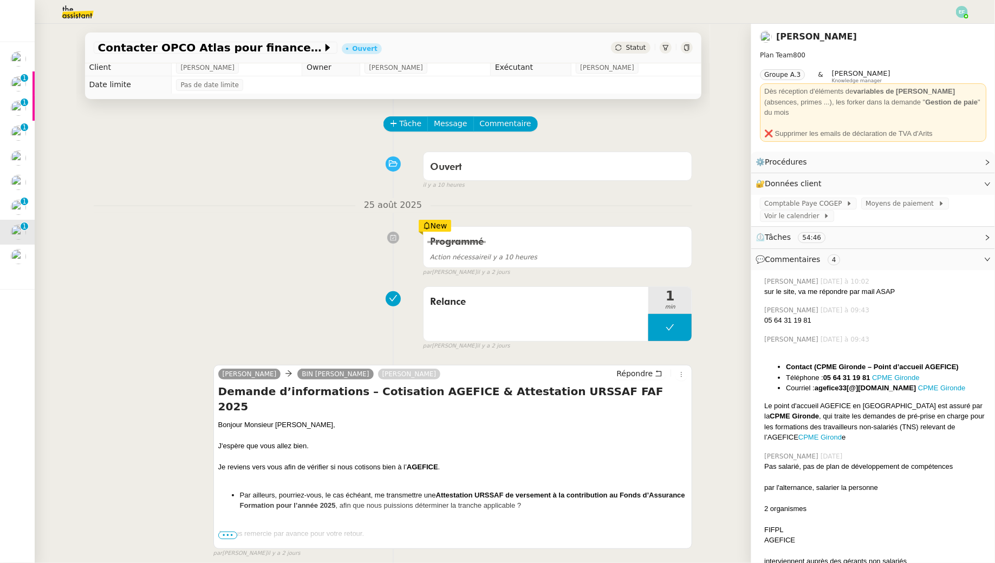
scroll to position [3, 0]
click at [416, 125] on span "Tâche" at bounding box center [411, 125] width 22 height 12
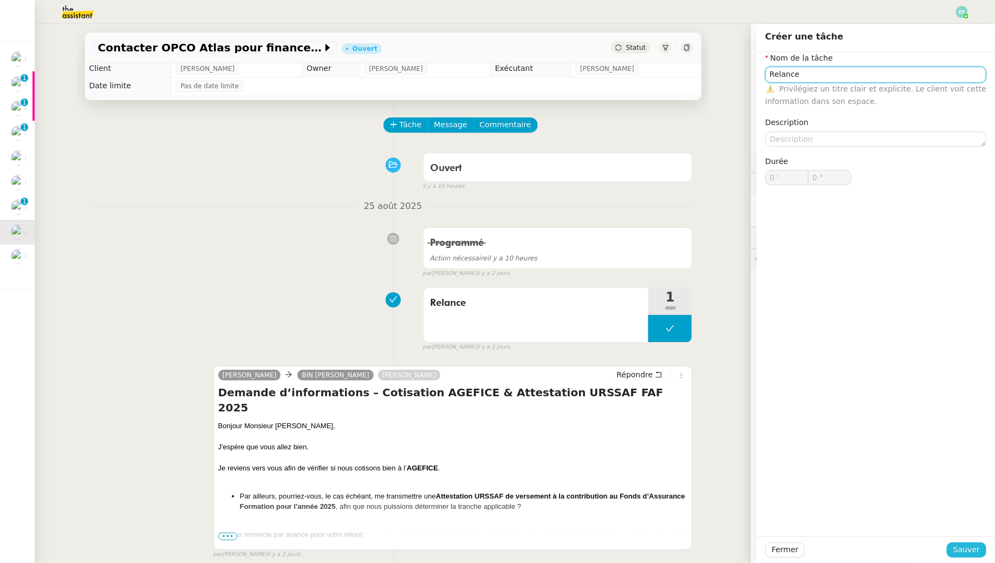
type input "Relance"
click at [960, 551] on span "Sauver" at bounding box center [966, 550] width 27 height 12
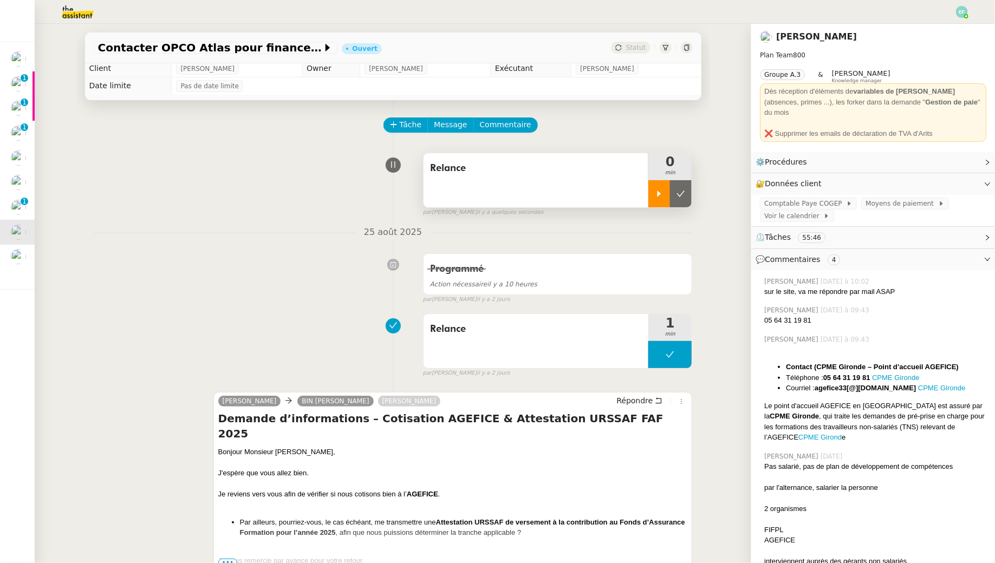
click at [656, 188] on div at bounding box center [659, 193] width 22 height 27
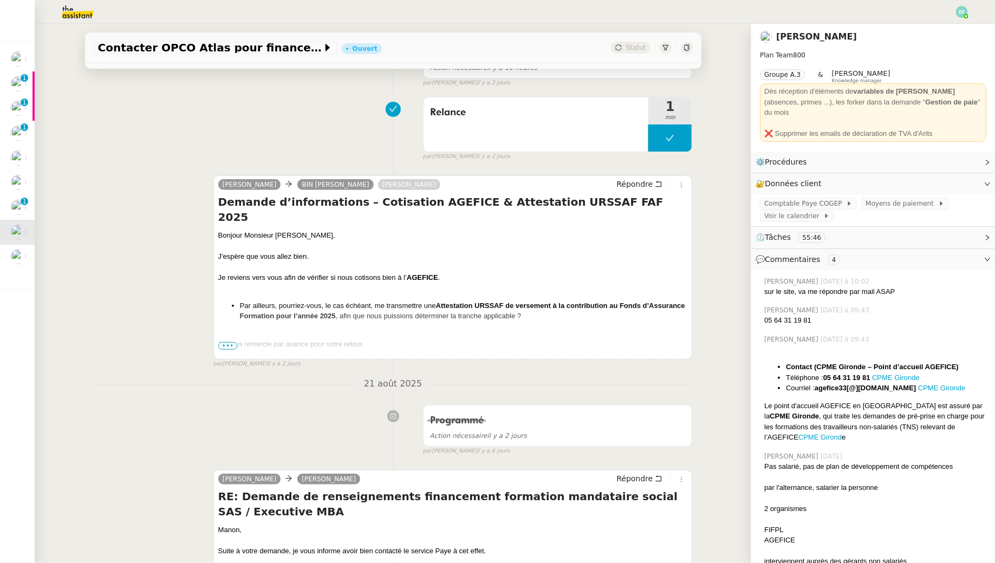
scroll to position [248, 0]
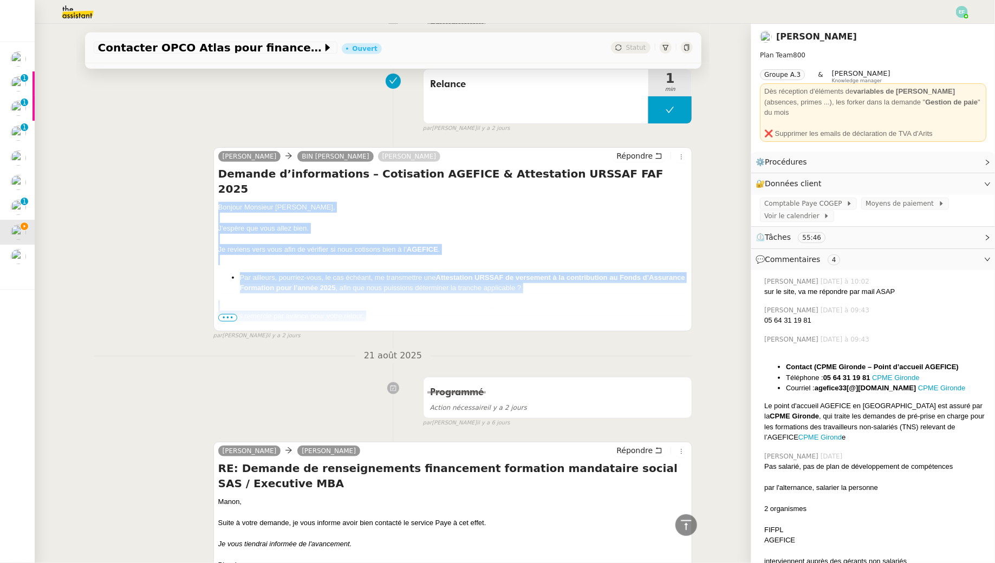
drag, startPoint x: 214, startPoint y: 188, endPoint x: 273, endPoint y: 322, distance: 146.2
click at [273, 322] on div "Sam BIN Christophe DUPUY Léa Répondre Demande d’informations – Cotisation AGEFI…" at bounding box center [452, 239] width 479 height 184
copy div "Bonjour Monsieur Bin, J'espère que vous allez bien. Je reviens vers vous afin d…"
click at [661, 152] on icon at bounding box center [659, 156] width 8 height 8
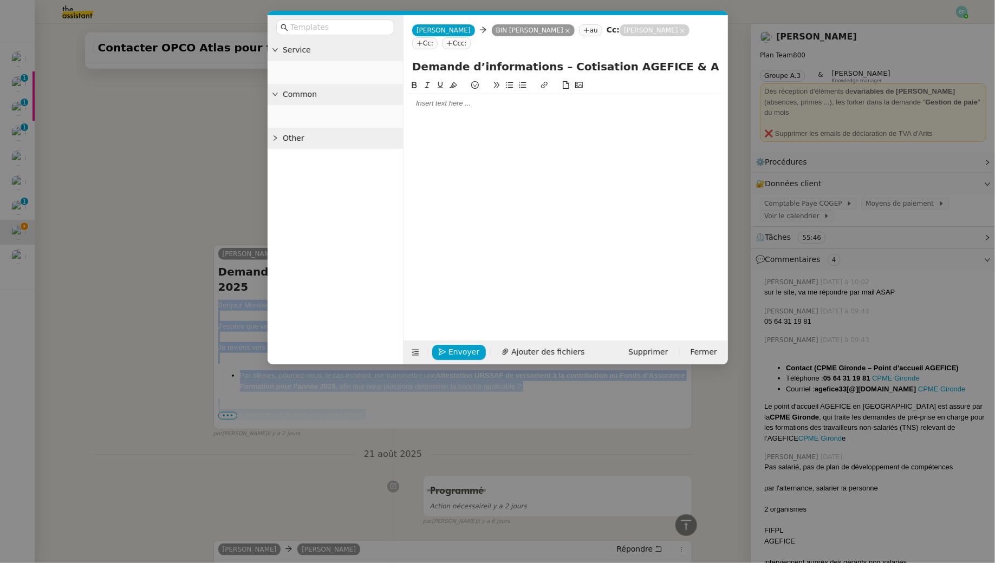
scroll to position [331, 0]
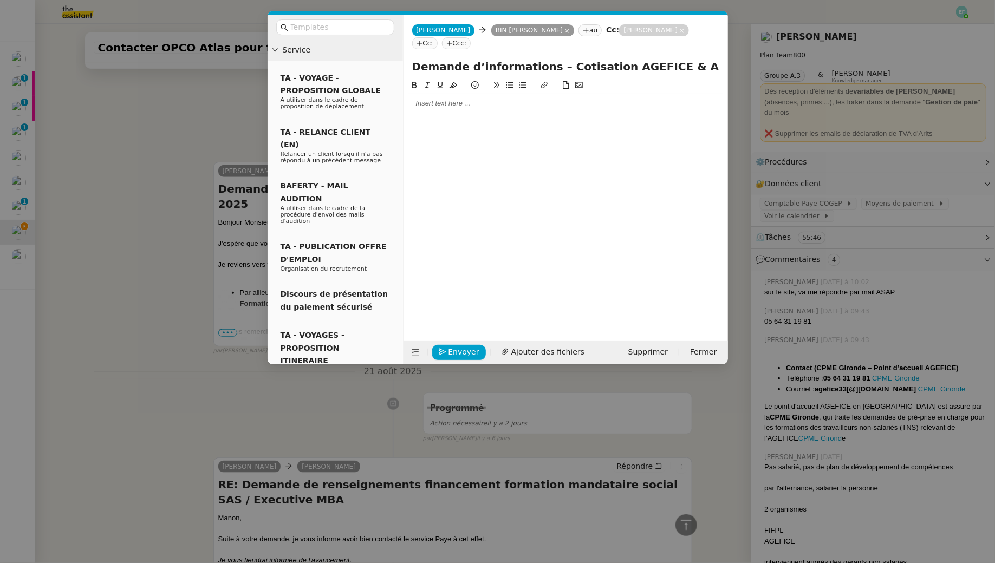
click at [471, 99] on div at bounding box center [566, 104] width 316 height 10
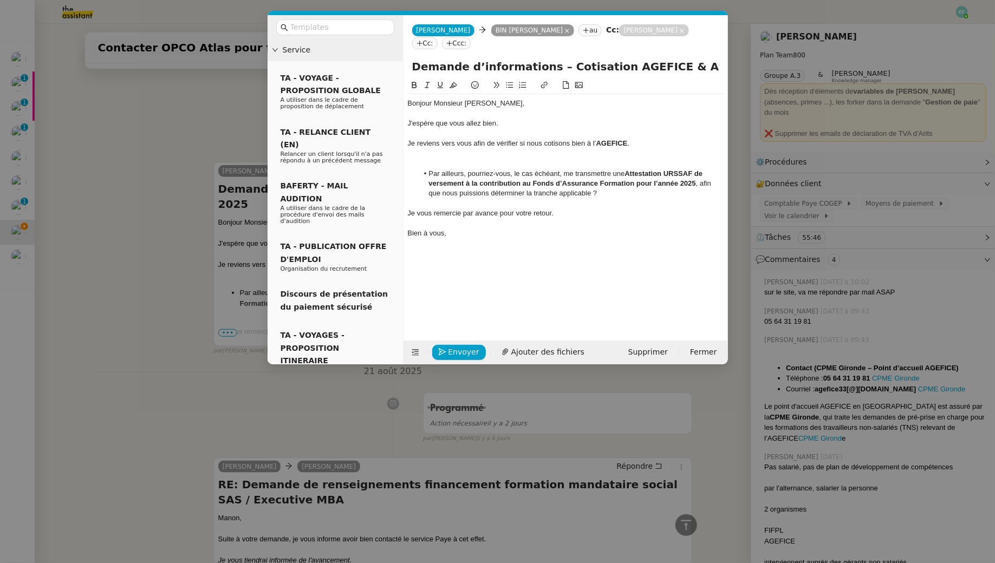
scroll to position [473, 0]
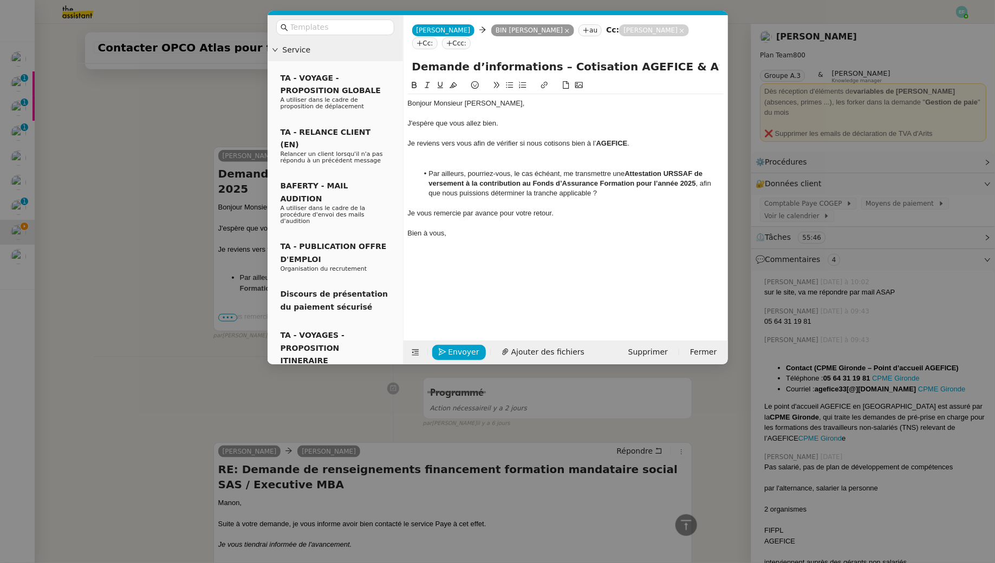
click at [484, 159] on div at bounding box center [566, 164] width 316 height 10
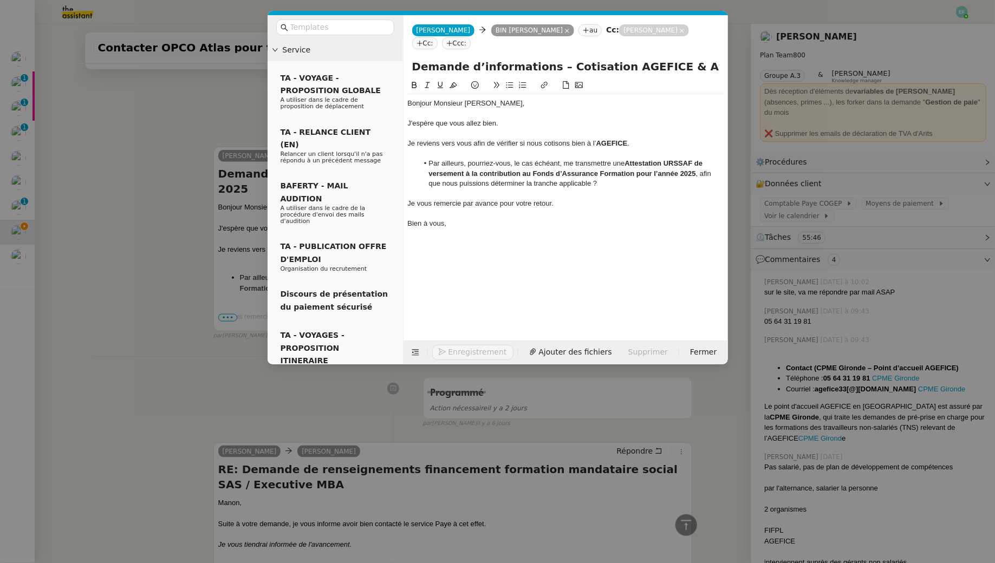
scroll to position [472, 0]
click at [405, 133] on nz-spin "Bonjour Monsieur Bin, J'espère que vous allez bien. Je reviens vers vous afin d…" at bounding box center [565, 203] width 324 height 249
click at [409, 139] on div "Je reviens vers vous afin de vérifier si nous cotisons bien à l’ AGEFICE ." at bounding box center [566, 144] width 316 height 10
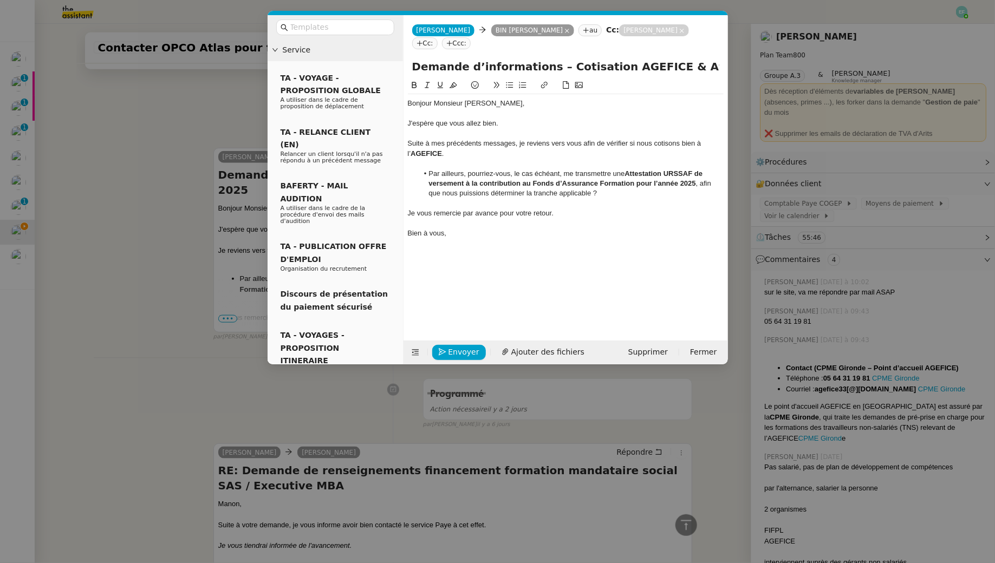
click at [438, 37] on nz-tag "Cc:" at bounding box center [424, 43] width 25 height 12
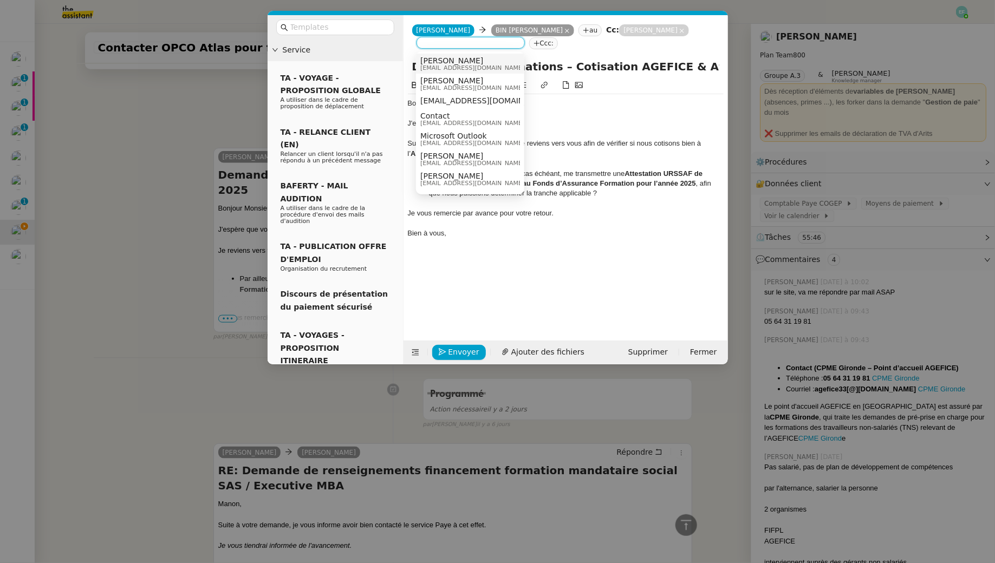
click at [552, 115] on div at bounding box center [566, 114] width 316 height 10
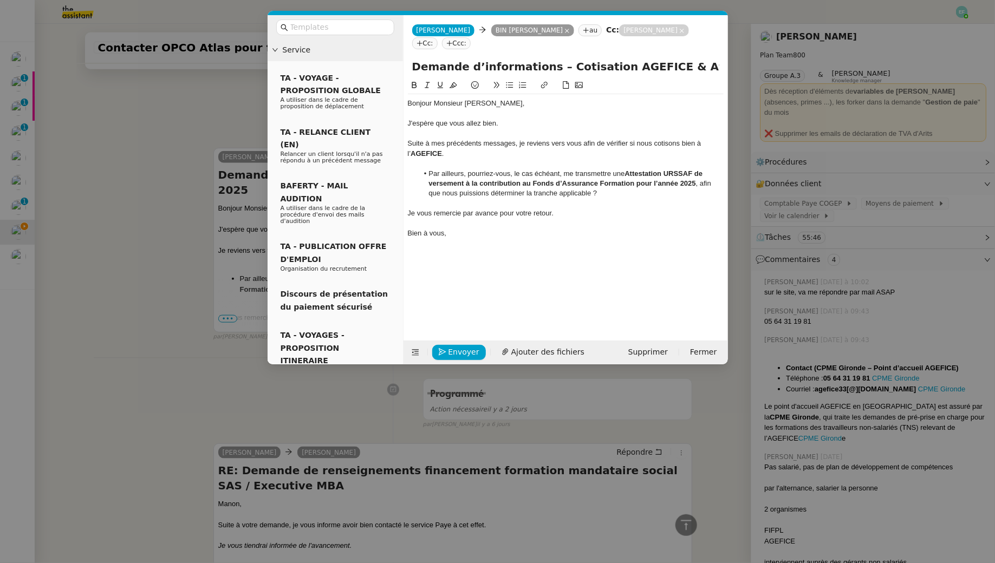
click at [438, 37] on nz-tag "Cc:" at bounding box center [424, 43] width 25 height 12
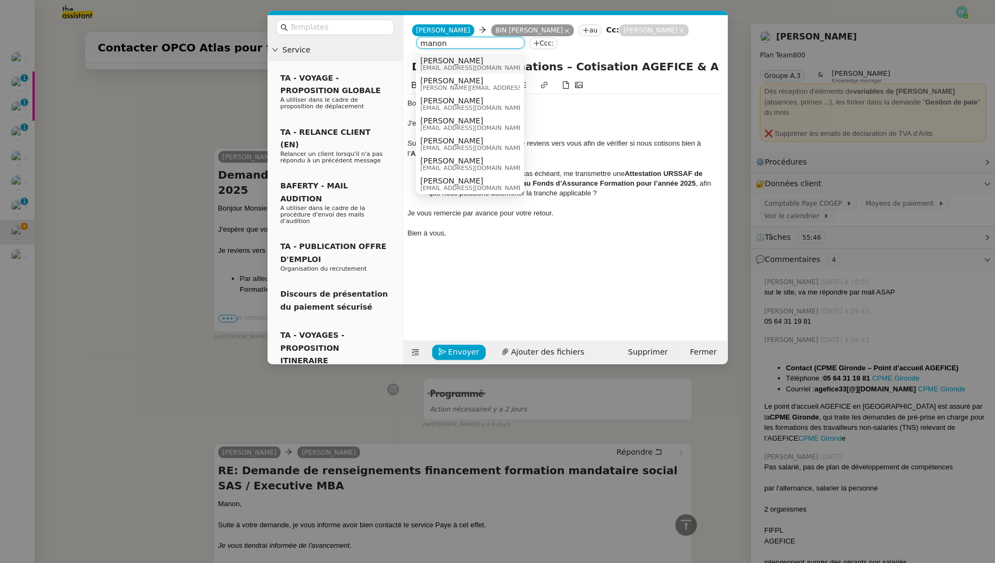
type input "manon"
click at [490, 68] on div "Manon Loustau manon.loustau@libu.fr" at bounding box center [476, 63] width 112 height 15
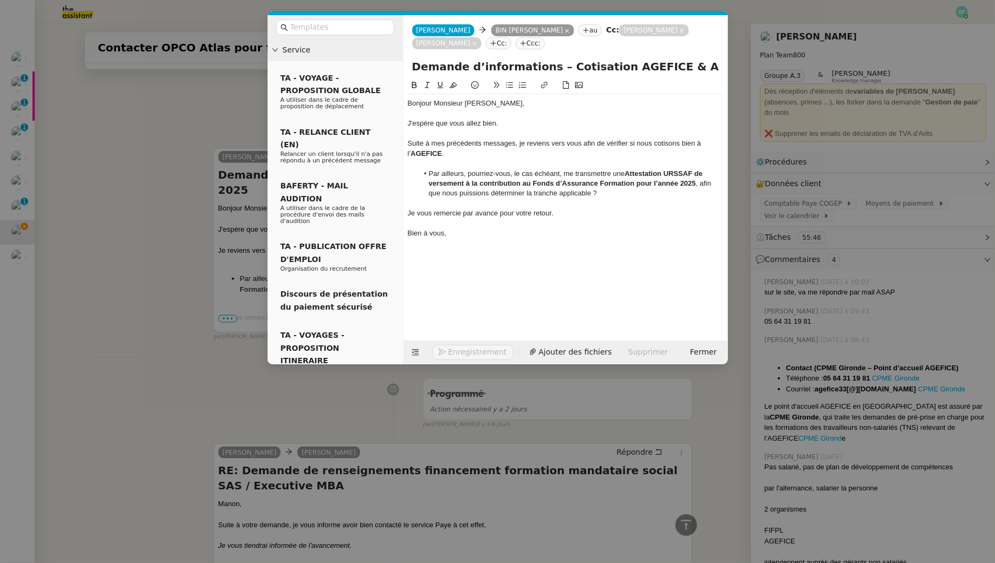
click at [510, 109] on div at bounding box center [566, 114] width 316 height 10
click at [510, 121] on div "J'espère que vous allez bien." at bounding box center [566, 124] width 316 height 10
click at [451, 350] on span "Envoyer" at bounding box center [463, 352] width 31 height 12
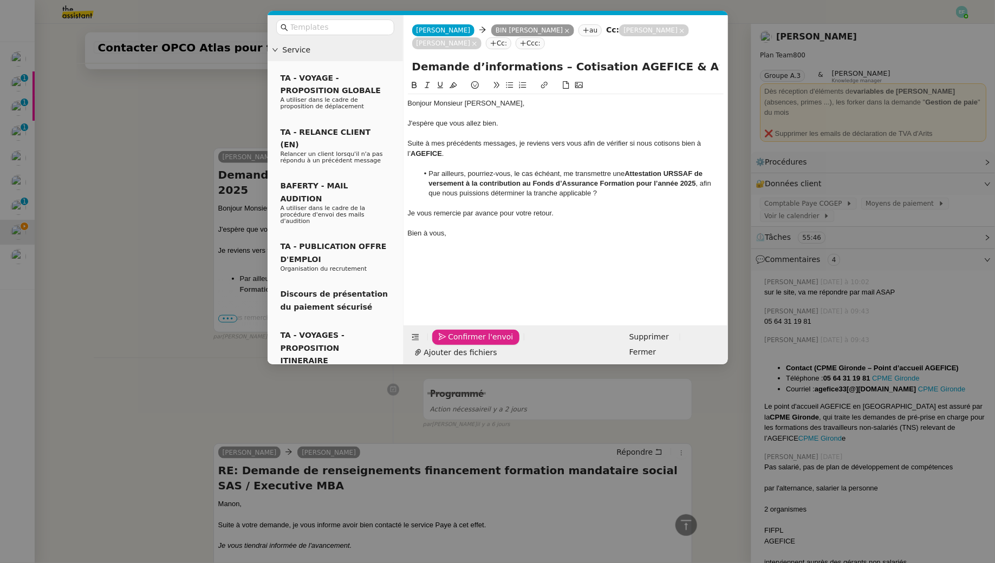
click at [451, 343] on span "Confirmer l'envoi" at bounding box center [480, 337] width 65 height 12
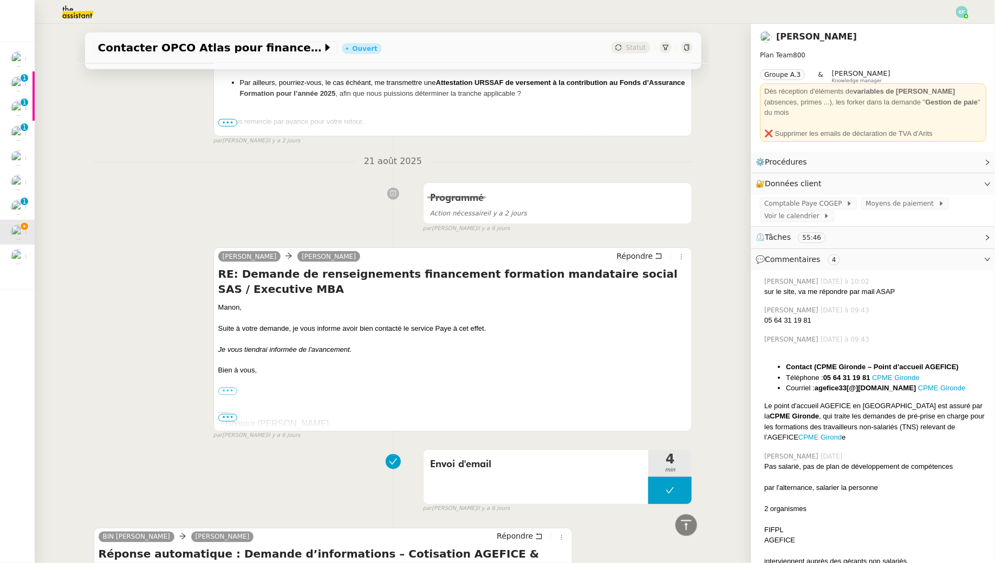
scroll to position [734, 0]
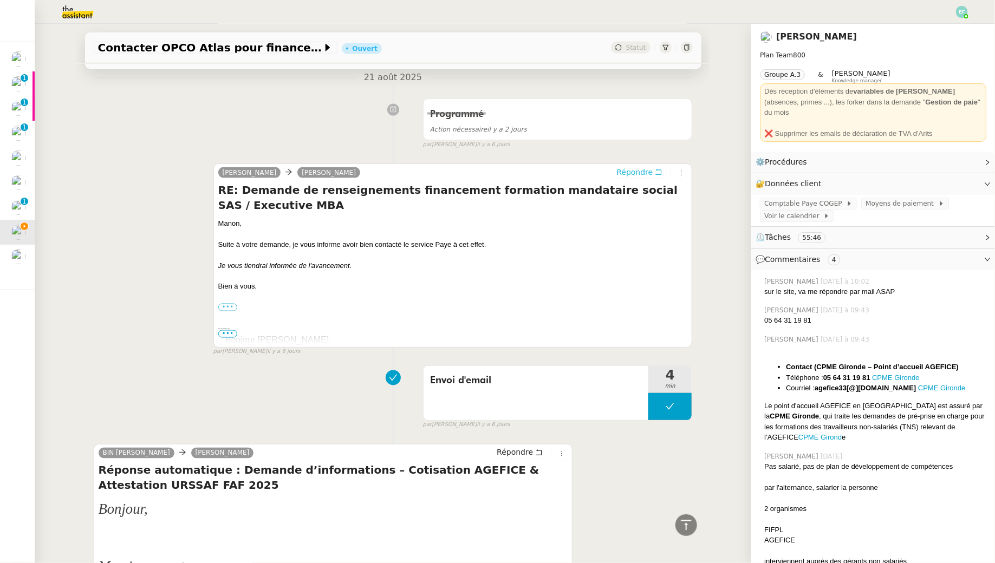
click at [660, 169] on icon at bounding box center [659, 172] width 8 height 8
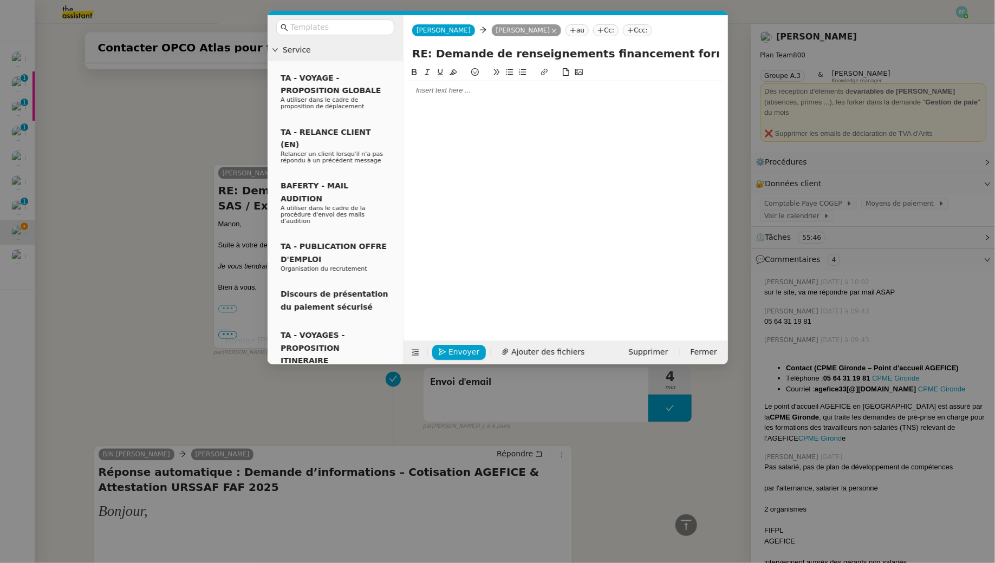
scroll to position [832, 0]
click at [537, 89] on div at bounding box center [566, 91] width 316 height 10
click at [445, 350] on icon "button" at bounding box center [443, 352] width 8 height 8
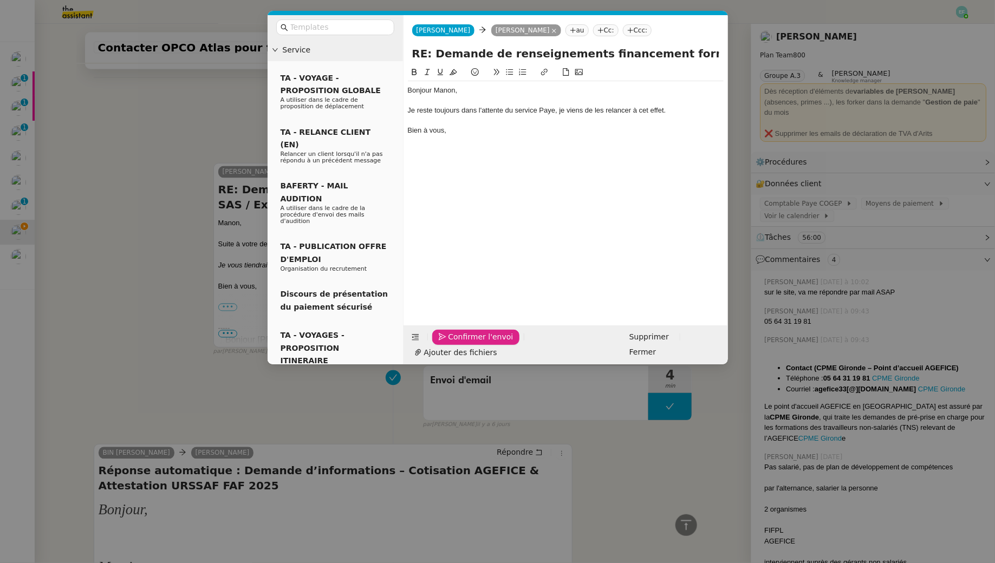
click at [445, 341] on icon "button" at bounding box center [443, 337] width 8 height 8
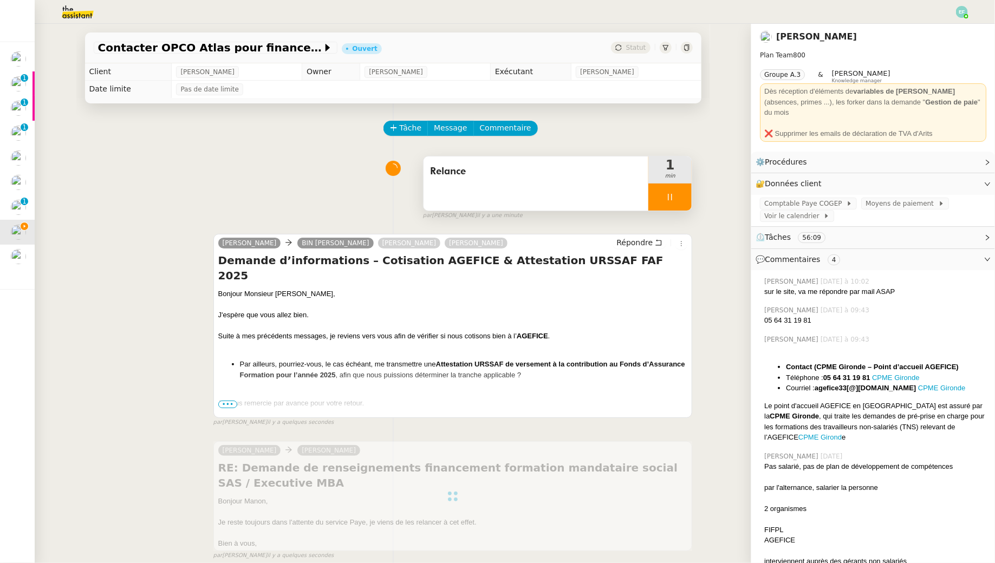
scroll to position [38, 0]
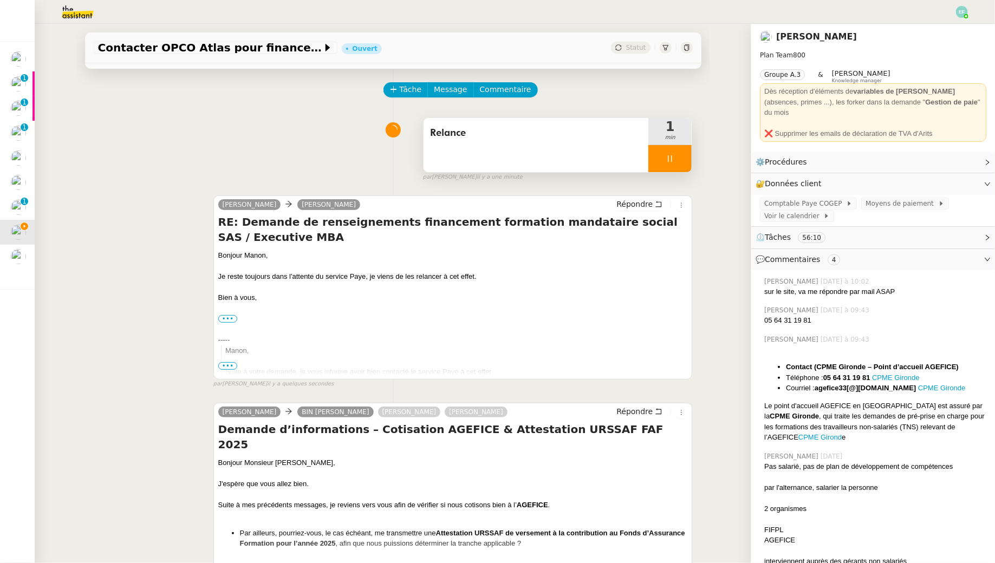
click at [677, 156] on div at bounding box center [669, 158] width 43 height 27
click at [684, 159] on icon at bounding box center [680, 158] width 9 height 9
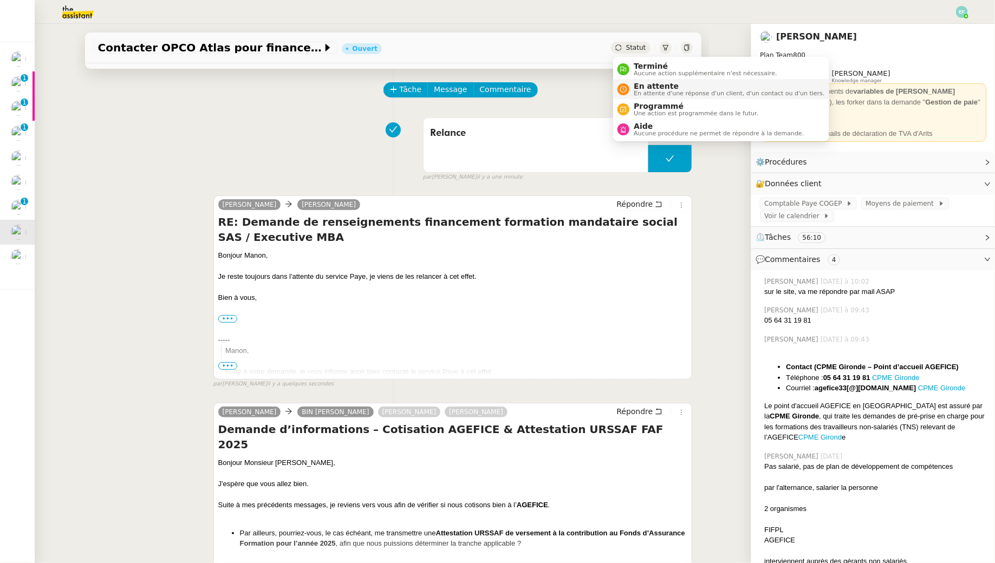
click at [626, 93] on icon at bounding box center [623, 89] width 6 height 6
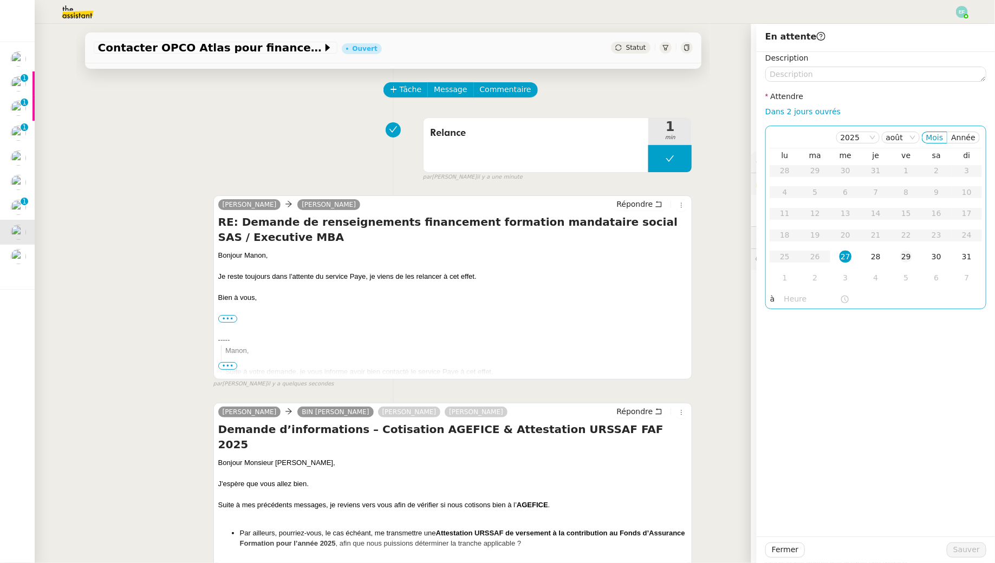
click at [907, 260] on div "29" at bounding box center [906, 257] width 12 height 12
click at [963, 553] on span "Sauver" at bounding box center [966, 550] width 27 height 12
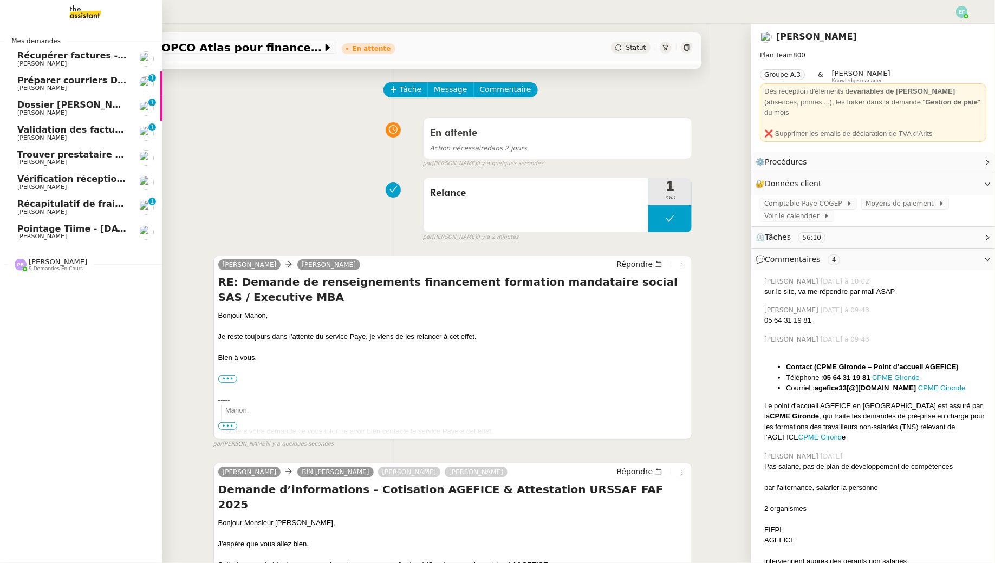
click at [55, 237] on span "[PERSON_NAME]" at bounding box center [71, 236] width 109 height 6
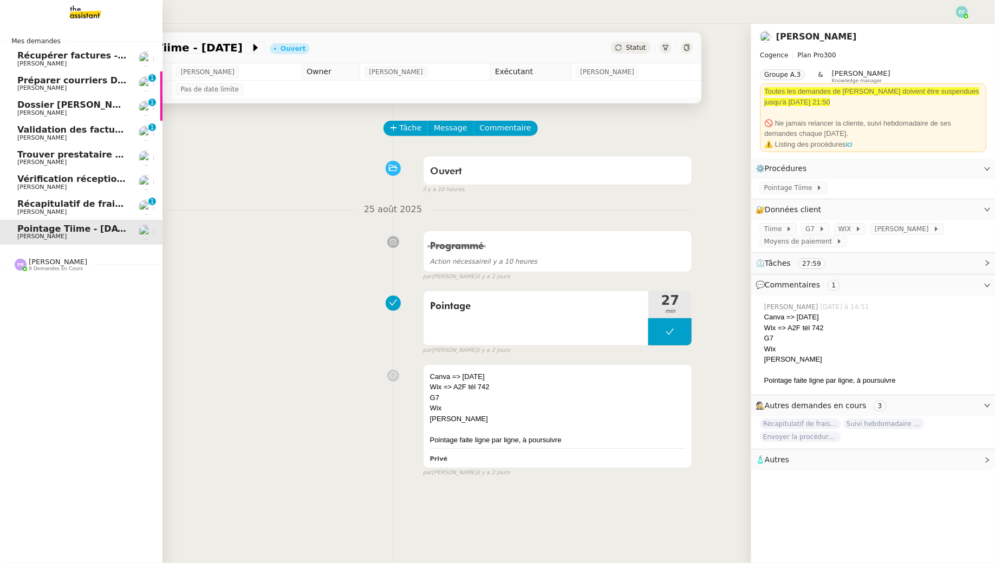
click at [43, 199] on span "Récapitulatif de frais de projet - [DATE]" at bounding box center [113, 204] width 193 height 10
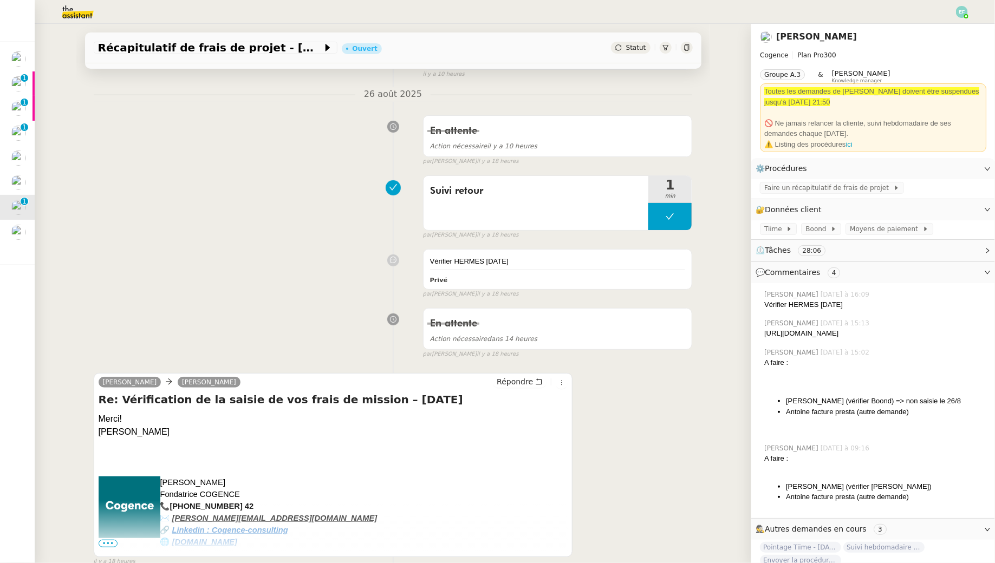
scroll to position [117, 0]
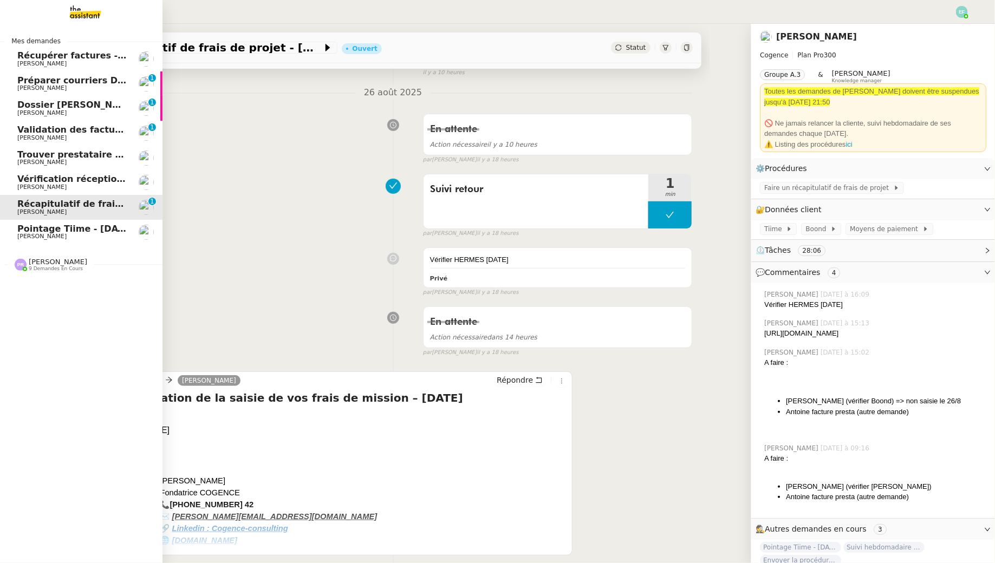
click at [81, 63] on span "[PERSON_NAME]" at bounding box center [71, 64] width 109 height 6
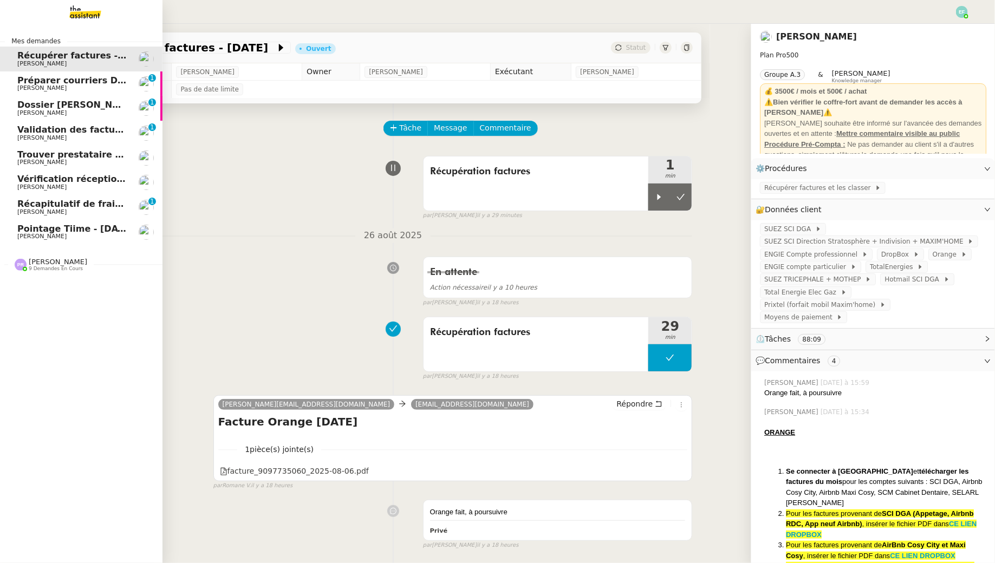
click at [27, 89] on span "[PERSON_NAME]" at bounding box center [41, 87] width 49 height 7
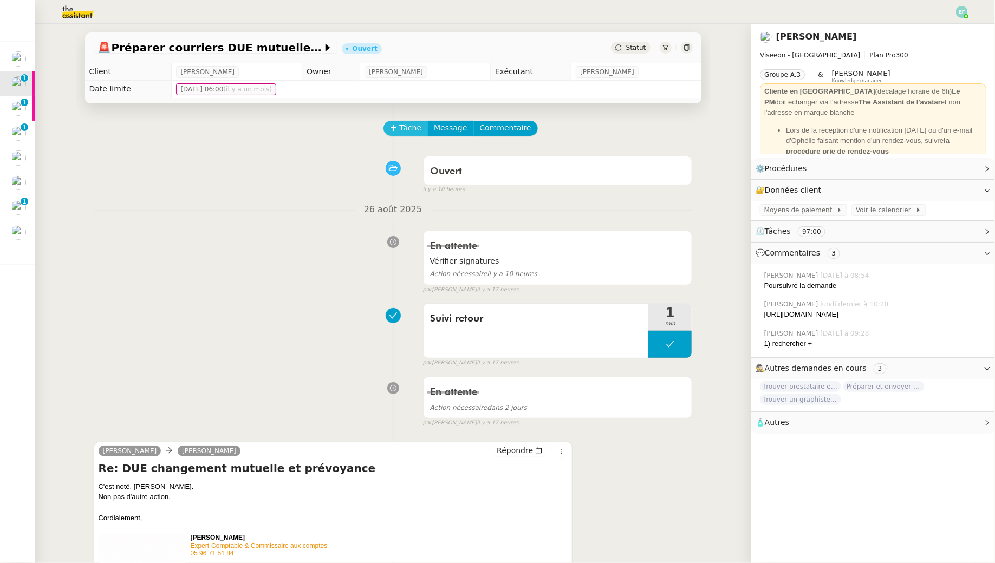
click at [410, 129] on span "Tâche" at bounding box center [411, 128] width 22 height 12
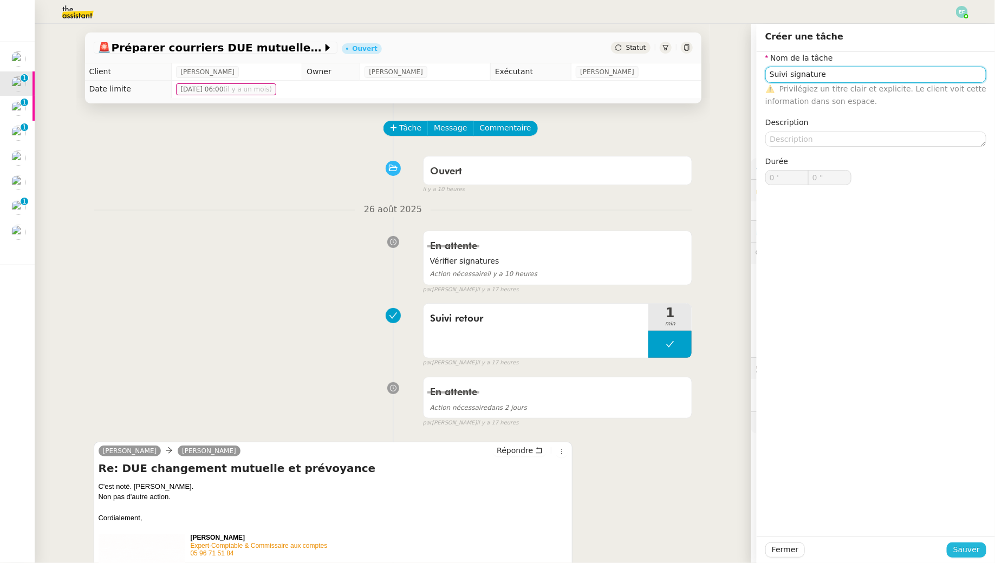
type input "Suivi signature"
click at [969, 547] on span "Sauver" at bounding box center [966, 550] width 27 height 12
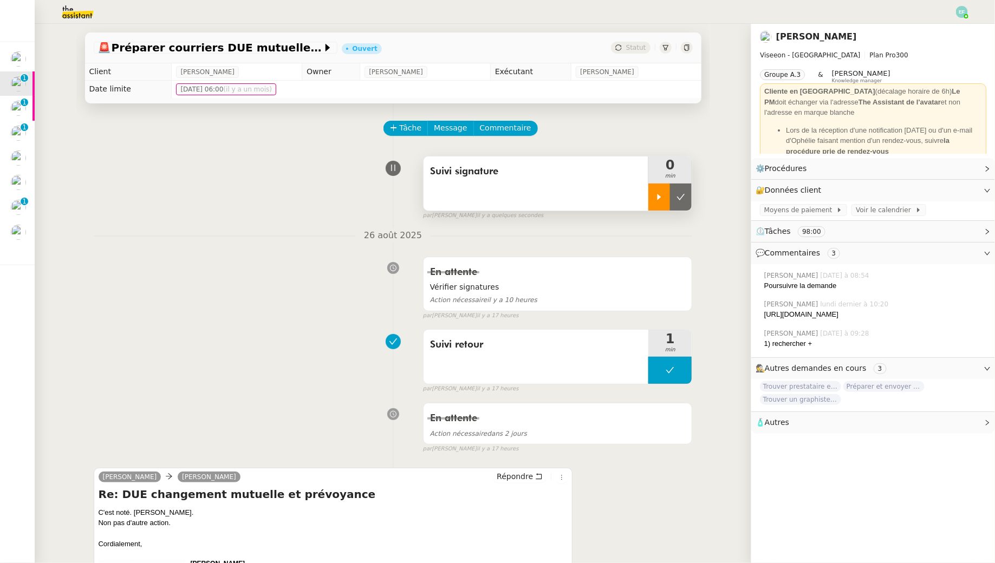
click at [658, 199] on icon at bounding box center [659, 197] width 4 height 6
click at [676, 197] on div at bounding box center [669, 197] width 43 height 27
click at [660, 194] on icon at bounding box center [659, 197] width 9 height 9
click at [568, 190] on div "Suivi signature" at bounding box center [535, 183] width 225 height 54
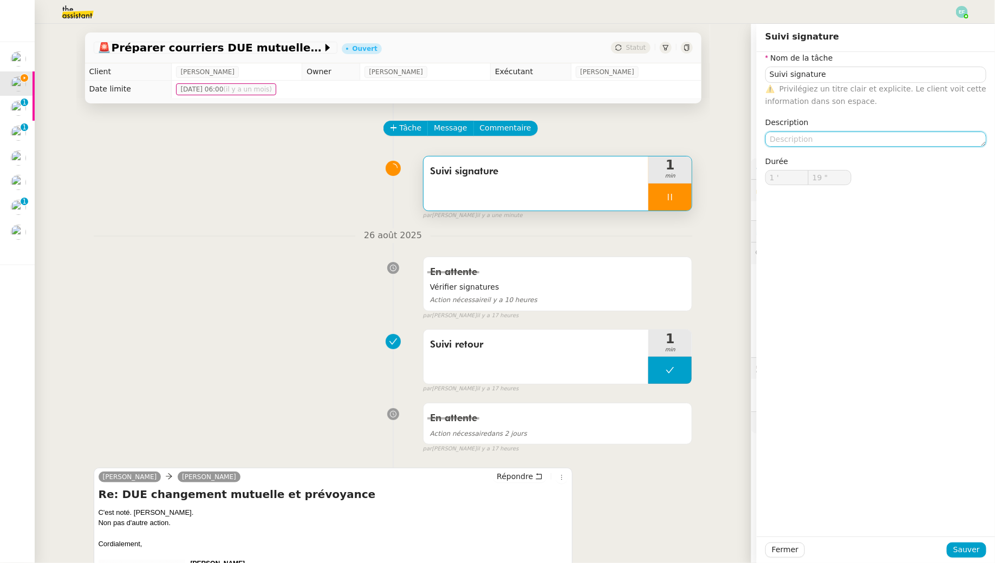
click at [842, 138] on textarea at bounding box center [875, 139] width 221 height 15
type input "20 ""
type textarea "Non signé"
type input "21 ""
type textarea "Non signés"
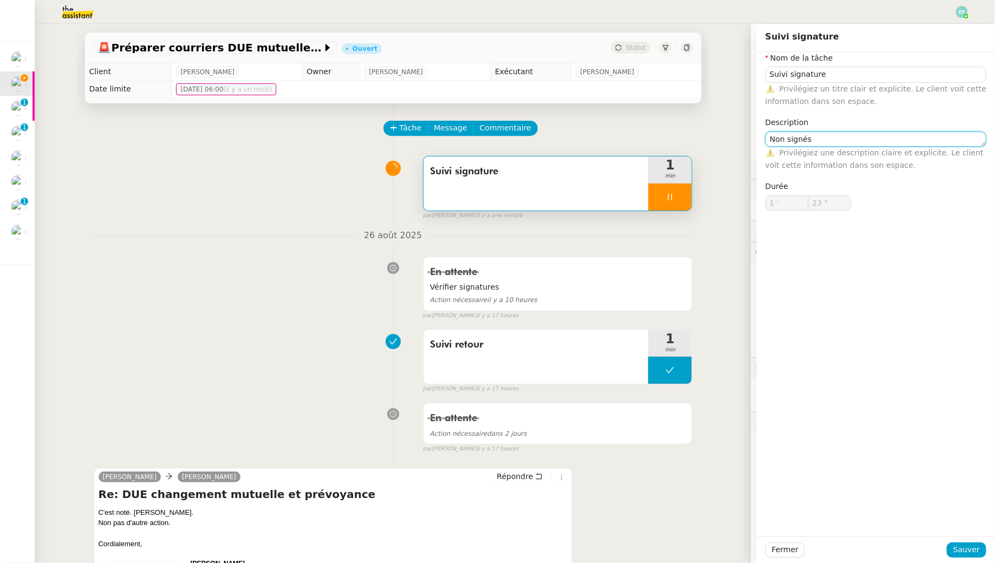
type input "24 ""
type textarea "Non signés"
click at [969, 553] on span "Sauver" at bounding box center [966, 550] width 27 height 12
type input "25 ""
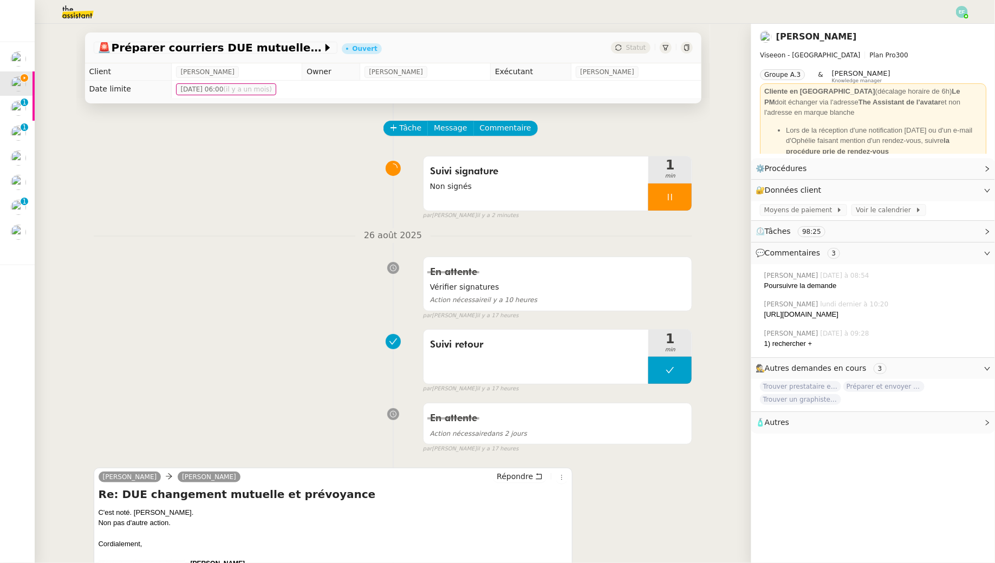
click at [690, 200] on div at bounding box center [669, 197] width 43 height 27
click at [690, 200] on button at bounding box center [681, 197] width 22 height 27
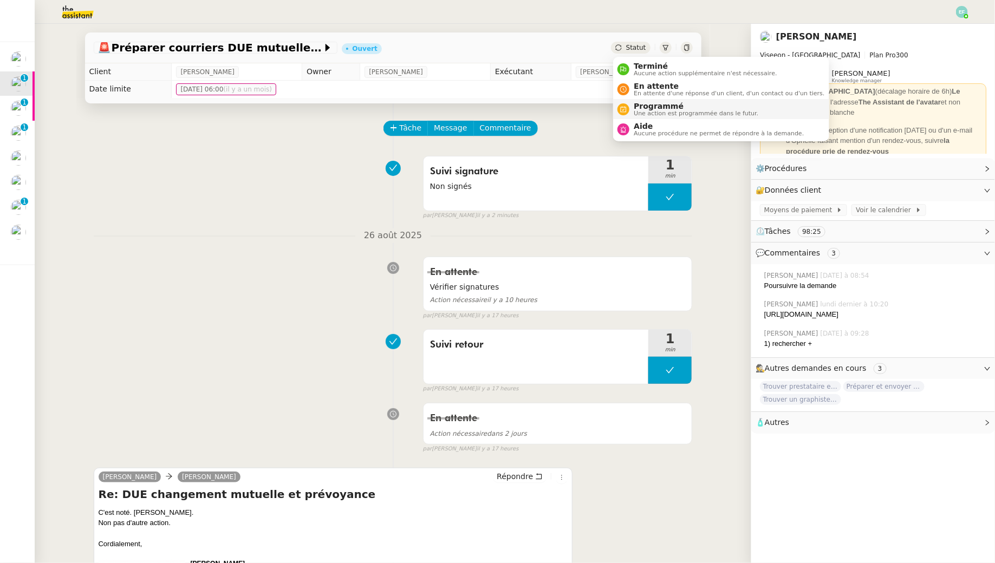
click at [637, 105] on span "Programmé" at bounding box center [696, 106] width 125 height 9
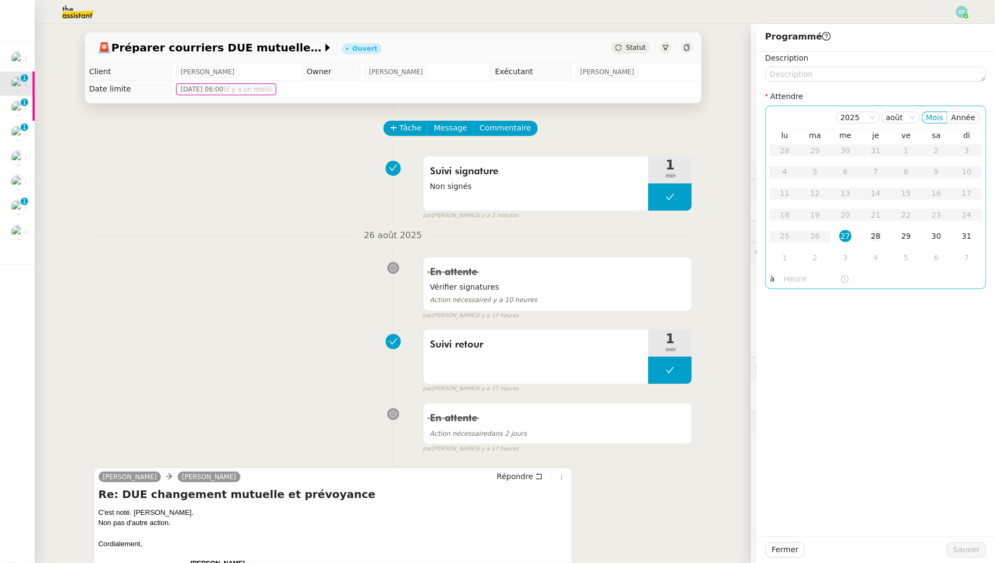
click at [873, 235] on div "28" at bounding box center [876, 236] width 12 height 12
click at [973, 551] on span "Sauver" at bounding box center [966, 550] width 27 height 12
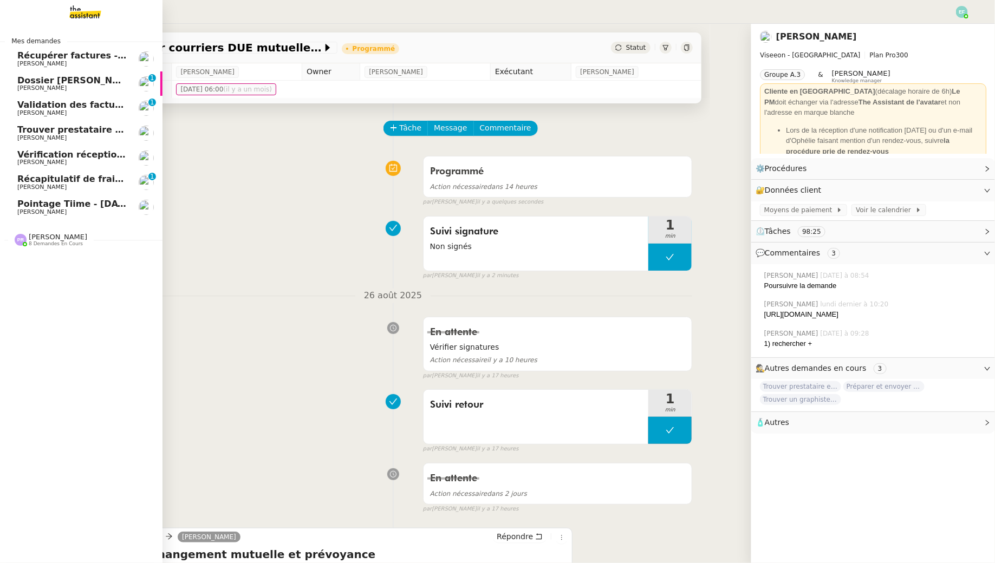
click at [21, 80] on span "Dossier [PERSON_NAME]-Renault" at bounding box center [97, 80] width 161 height 10
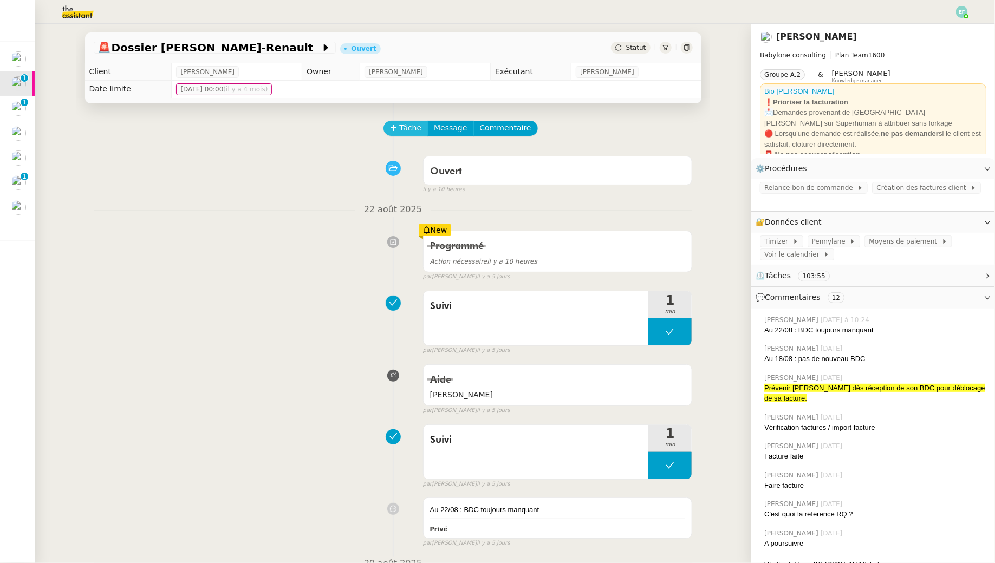
click at [406, 129] on span "Tâche" at bounding box center [411, 128] width 22 height 12
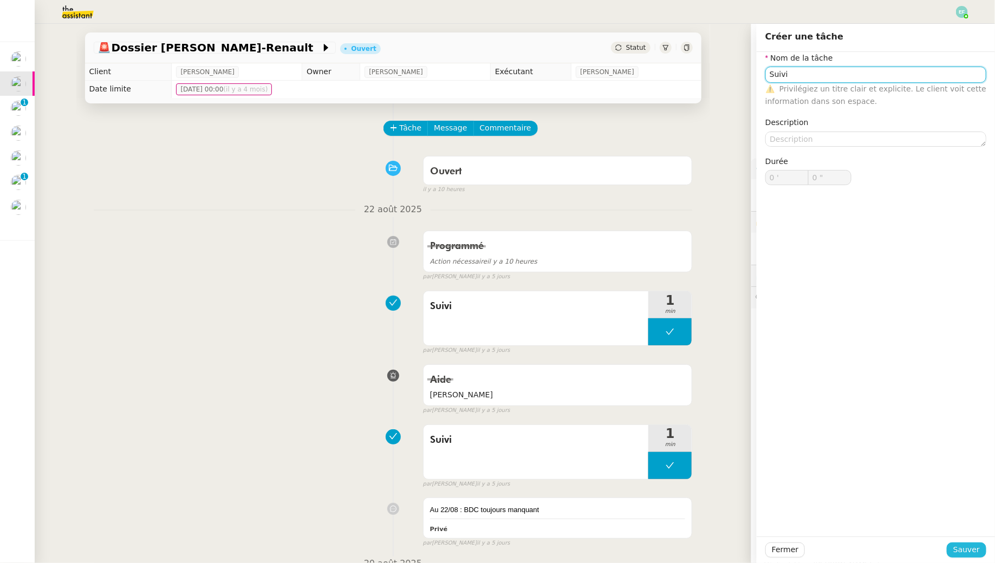
type input "Suivi"
click at [972, 550] on span "Sauver" at bounding box center [966, 550] width 27 height 12
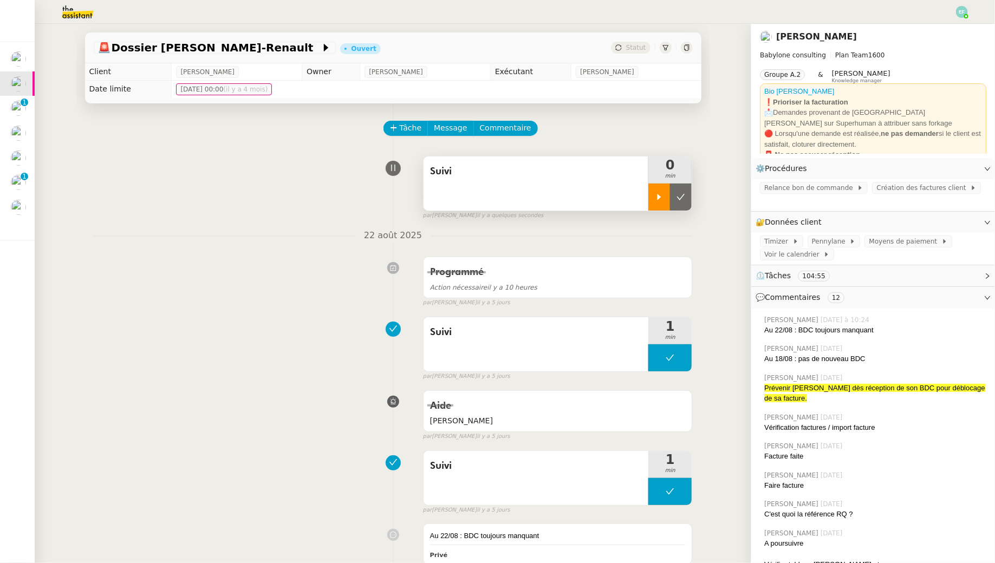
click at [655, 195] on icon at bounding box center [659, 197] width 9 height 9
click at [506, 129] on span "Commentaire" at bounding box center [505, 128] width 51 height 12
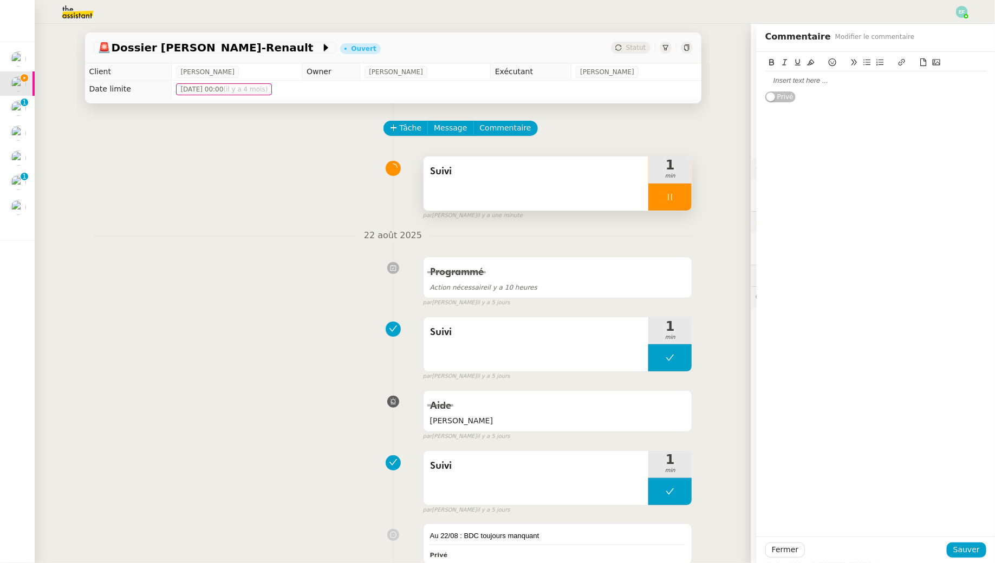
click at [839, 82] on div at bounding box center [875, 81] width 221 height 10
click at [968, 552] on span "Sauver" at bounding box center [966, 550] width 27 height 12
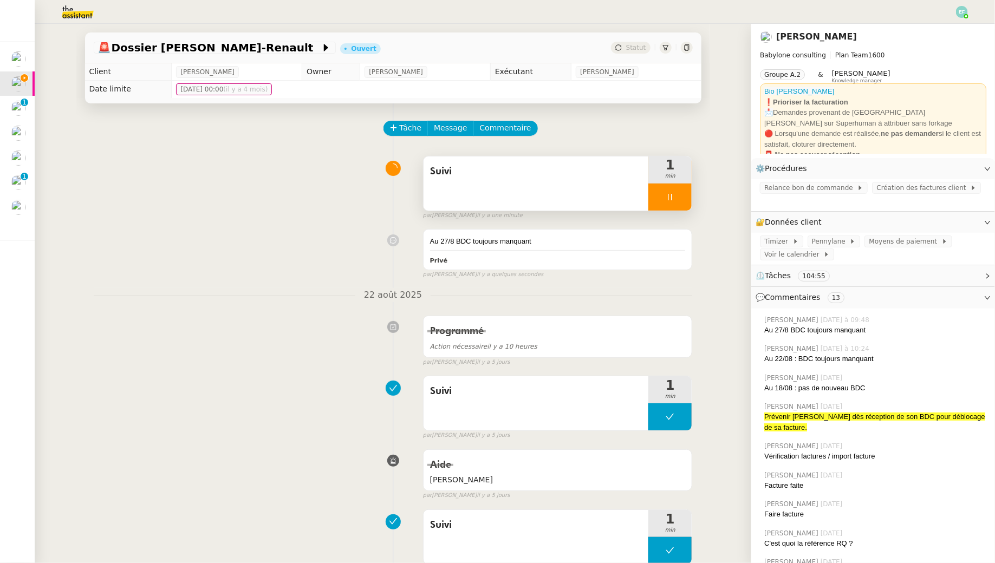
click at [672, 197] on icon at bounding box center [670, 197] width 4 height 6
click at [684, 197] on icon at bounding box center [680, 197] width 9 height 9
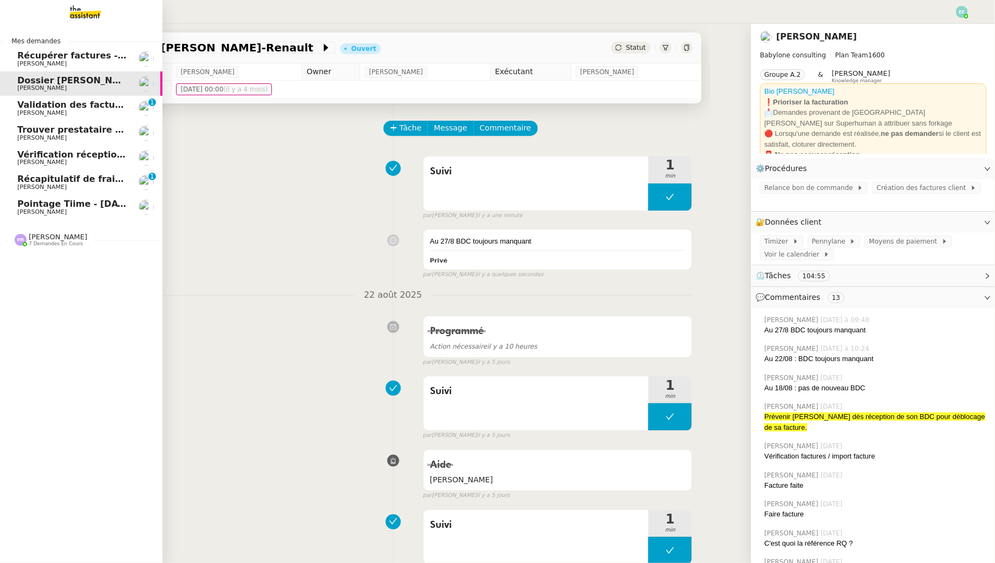
click at [38, 114] on span "[PERSON_NAME]" at bounding box center [41, 112] width 49 height 7
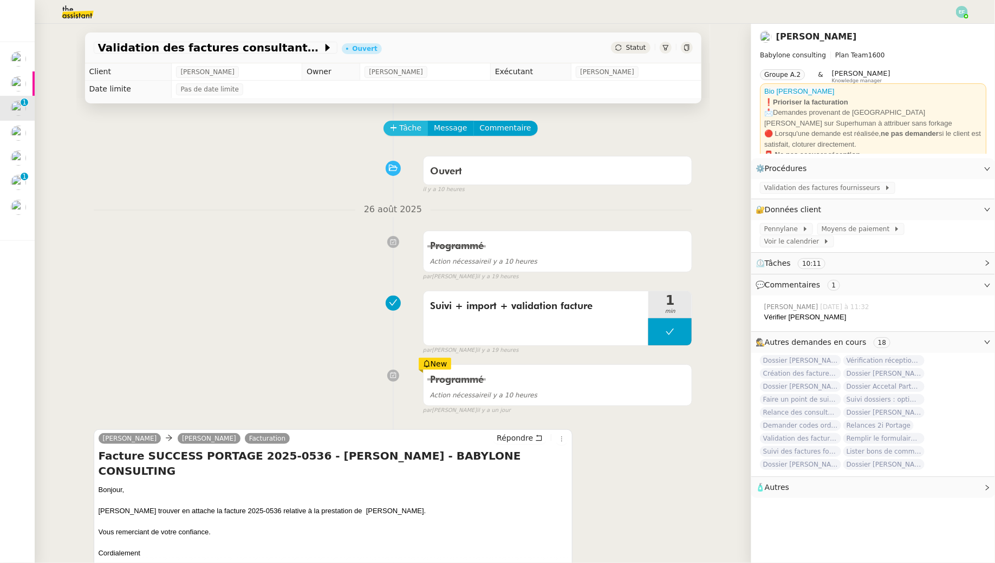
click at [408, 133] on span "Tâche" at bounding box center [411, 128] width 22 height 12
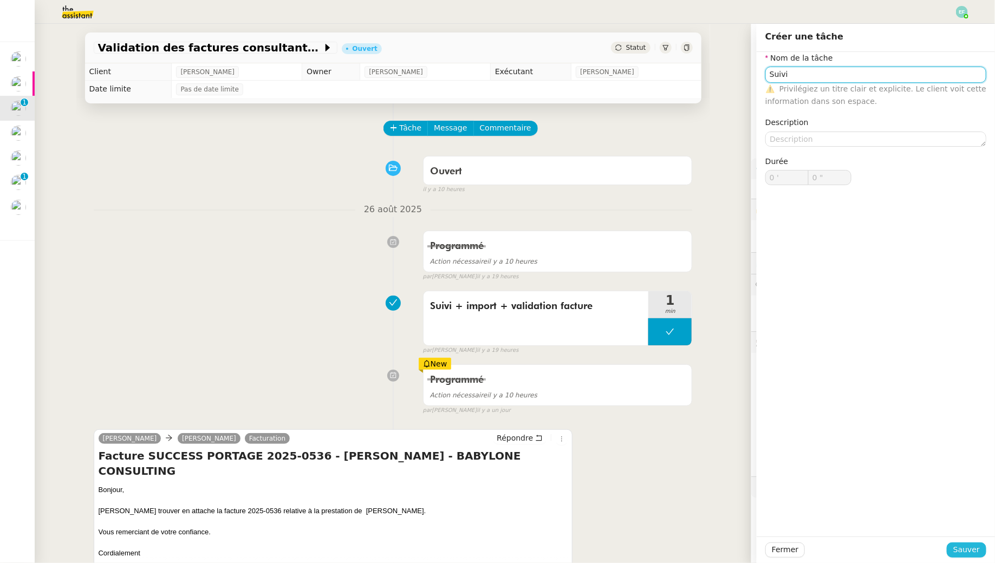
type input "Suivi"
click at [980, 550] on span "Sauver" at bounding box center [966, 550] width 27 height 12
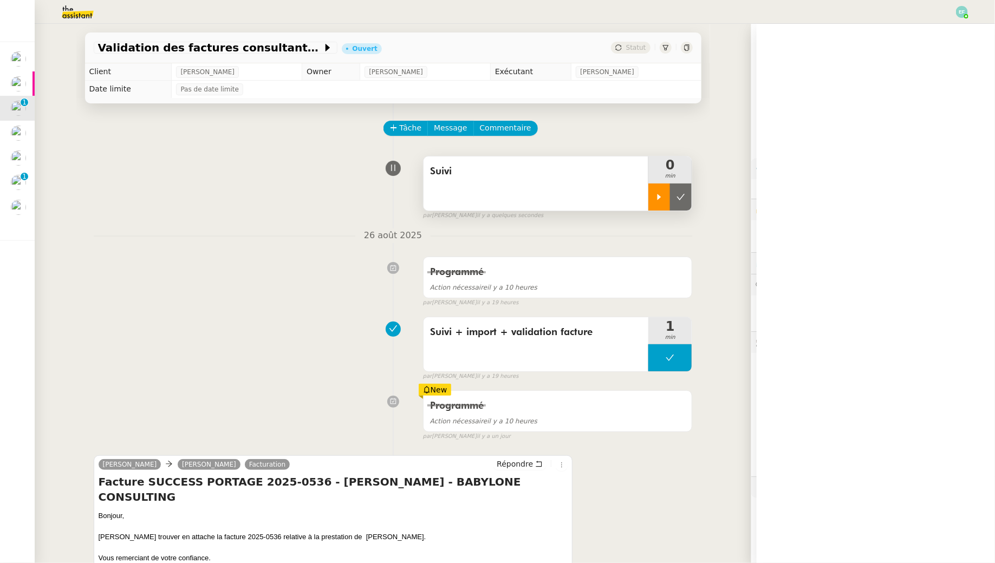
click at [661, 193] on icon at bounding box center [659, 197] width 9 height 9
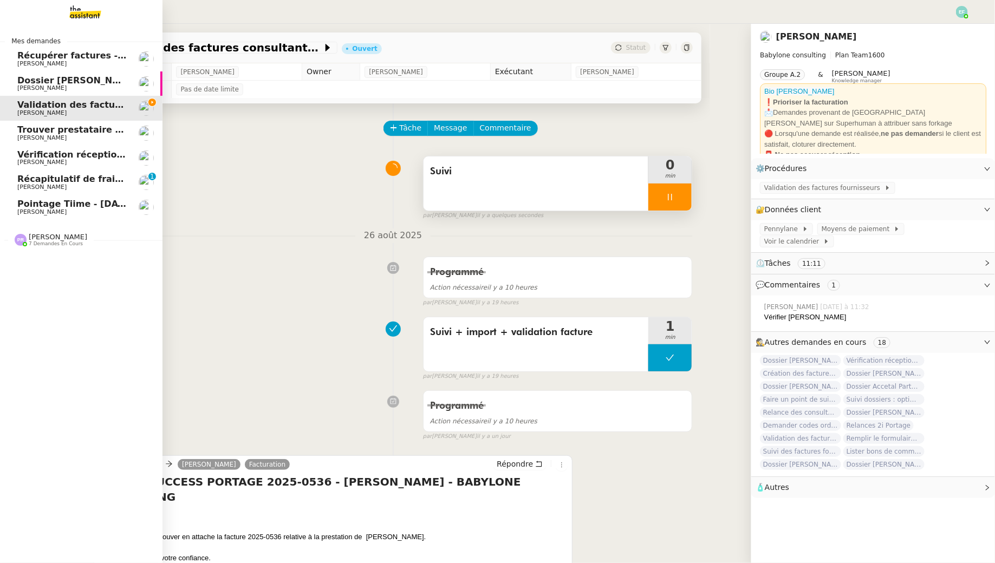
click at [43, 82] on span "Dossier [PERSON_NAME]-Renault" at bounding box center [97, 80] width 161 height 10
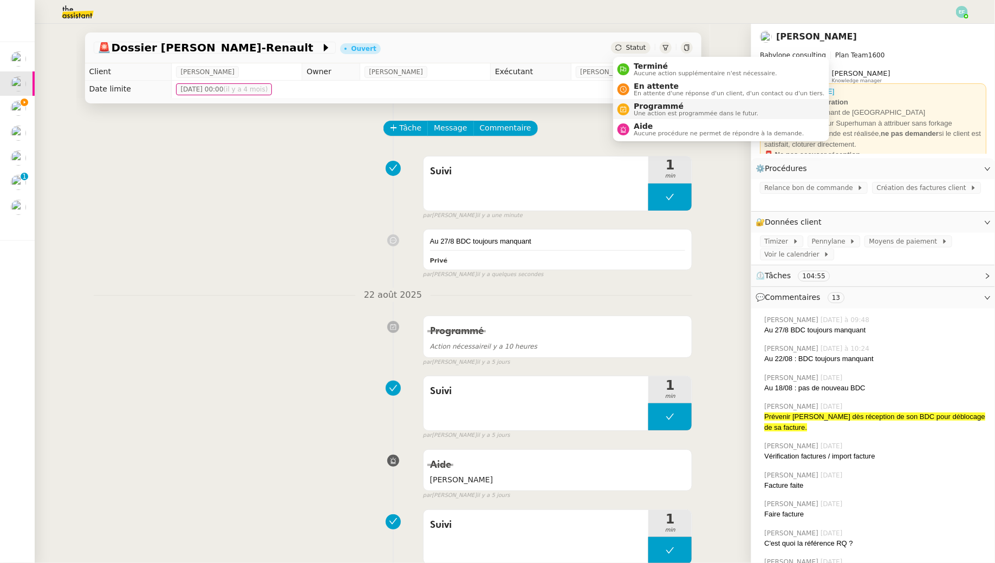
click at [651, 113] on span "Une action est programmée dans le futur." at bounding box center [696, 113] width 125 height 6
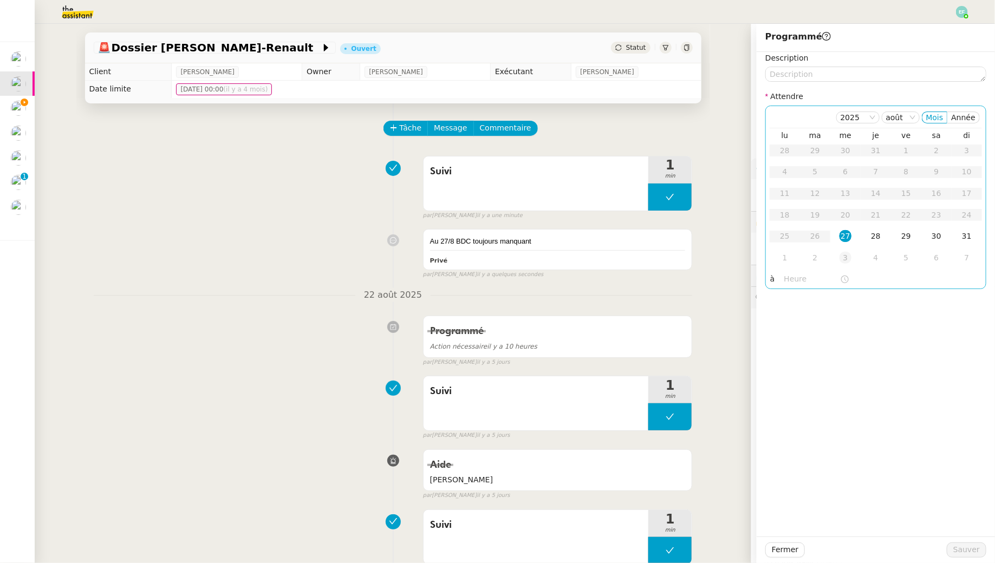
click at [845, 260] on div "3" at bounding box center [845, 258] width 12 height 12
click at [965, 551] on span "Sauver" at bounding box center [966, 550] width 27 height 12
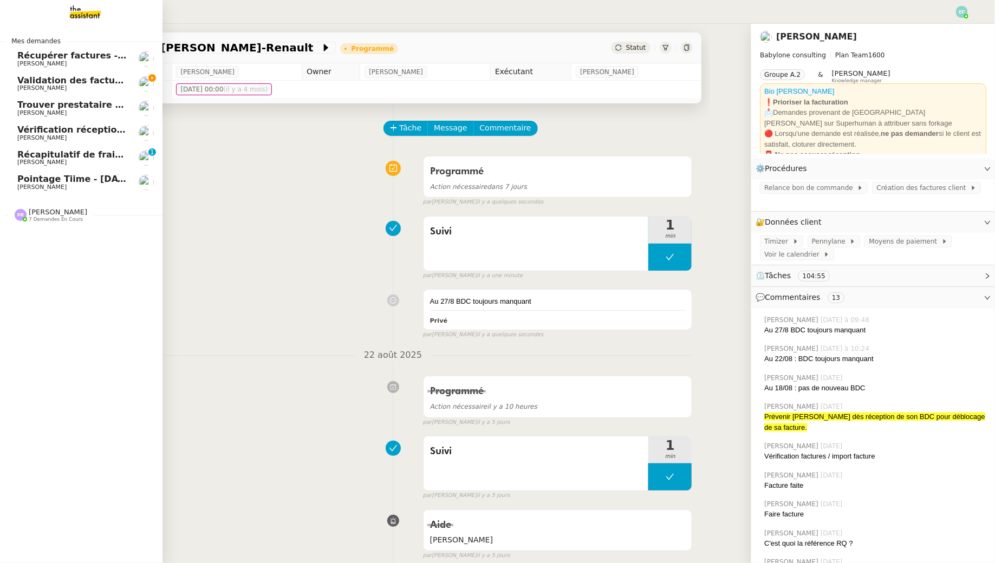
click at [39, 83] on span "Validation des factures consultants - [DATE]" at bounding box center [125, 80] width 216 height 10
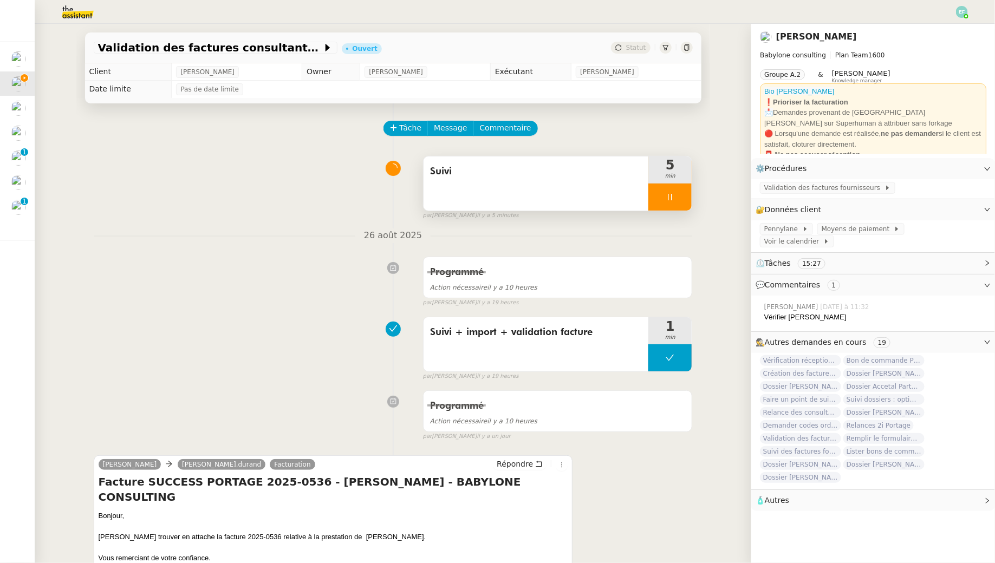
click at [590, 193] on div "Suivi" at bounding box center [535, 183] width 225 height 54
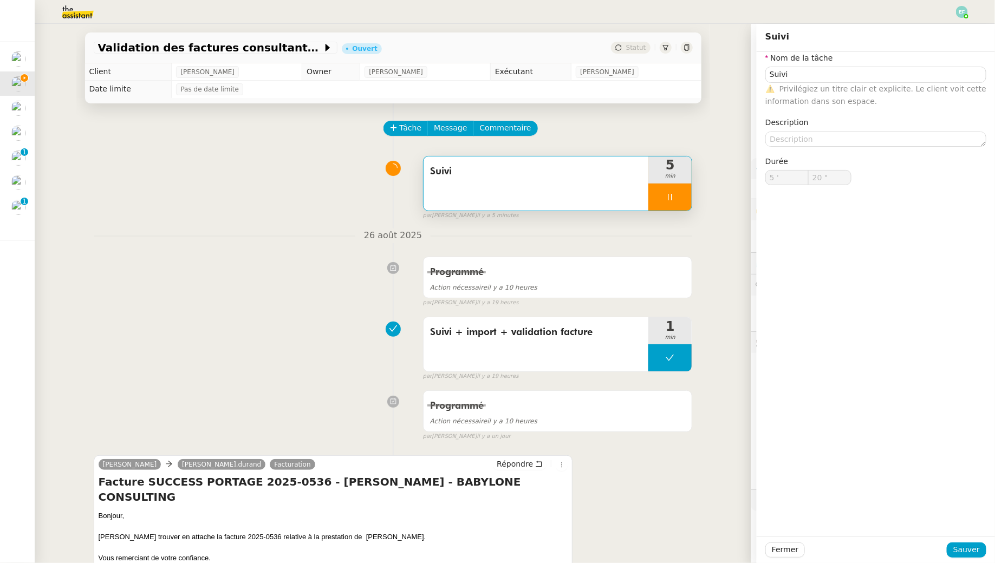
type input "21 ""
drag, startPoint x: 770, startPoint y: 78, endPoint x: 709, endPoint y: 70, distance: 61.1
click at [709, 70] on app-ticket "Validation des factures consultants - août 2025 Ouvert Statut Client Florent Se…" at bounding box center [515, 293] width 960 height 539
type input "V"
type input "22 ""
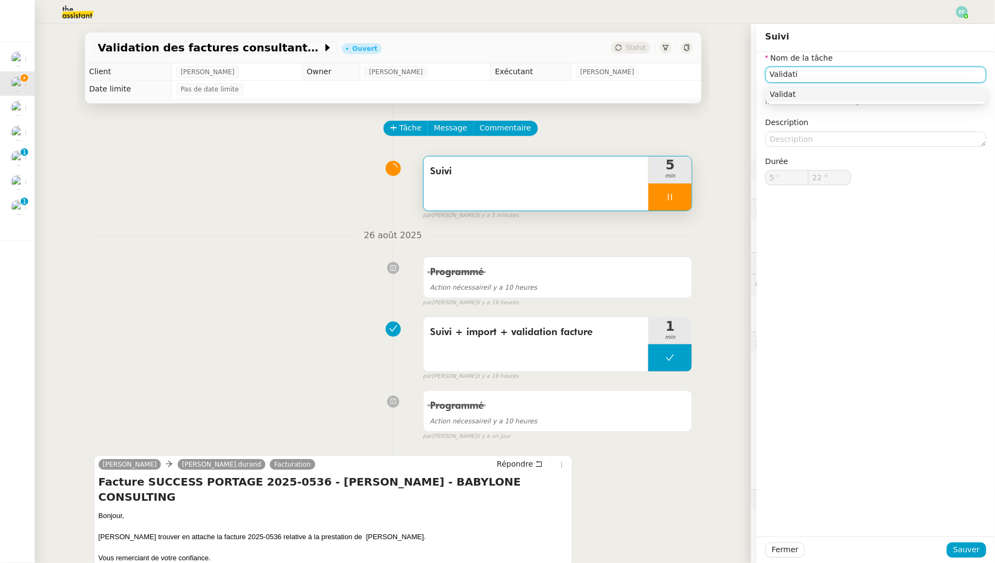
type input "Validatio"
type input "23 ""
type input "Validation factures"
type input "24 ""
type input "Validation factures Pen"
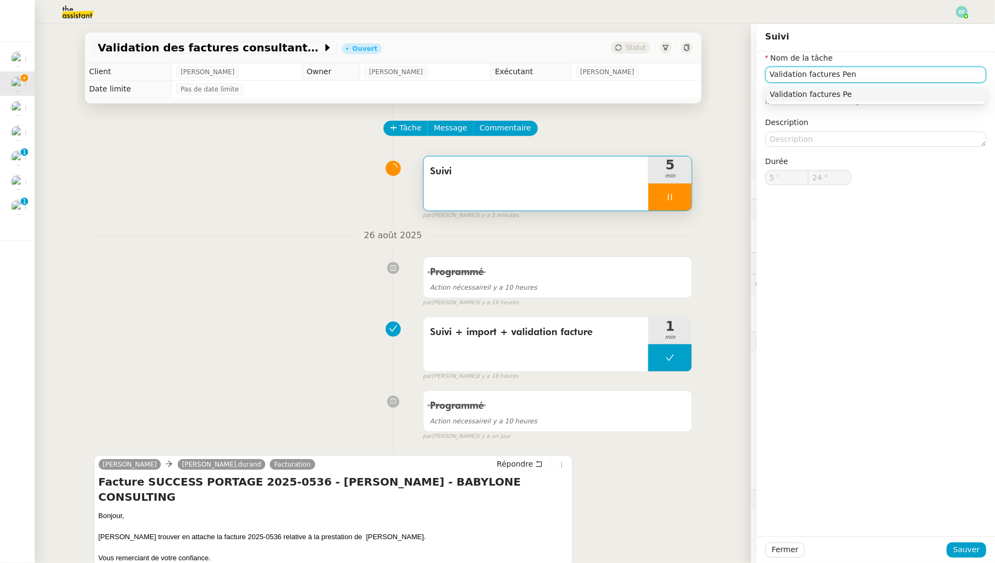
type input "25 ""
type input "Validation factures Pennylane"
type input "26 ""
type input "Validation factures Pennylane"
click at [966, 549] on span "Sauver" at bounding box center [966, 550] width 27 height 12
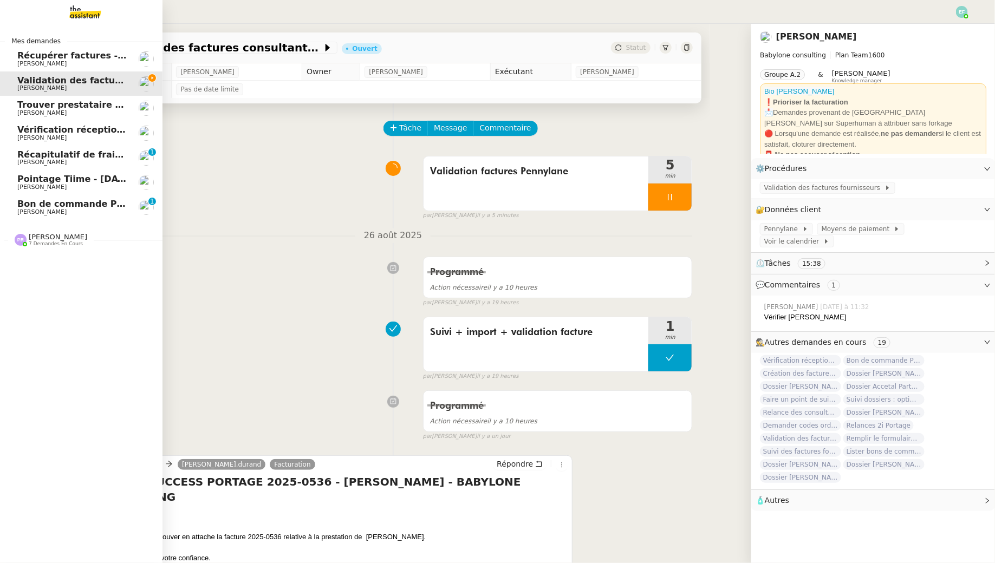
click at [29, 211] on span "[PERSON_NAME]" at bounding box center [41, 211] width 49 height 7
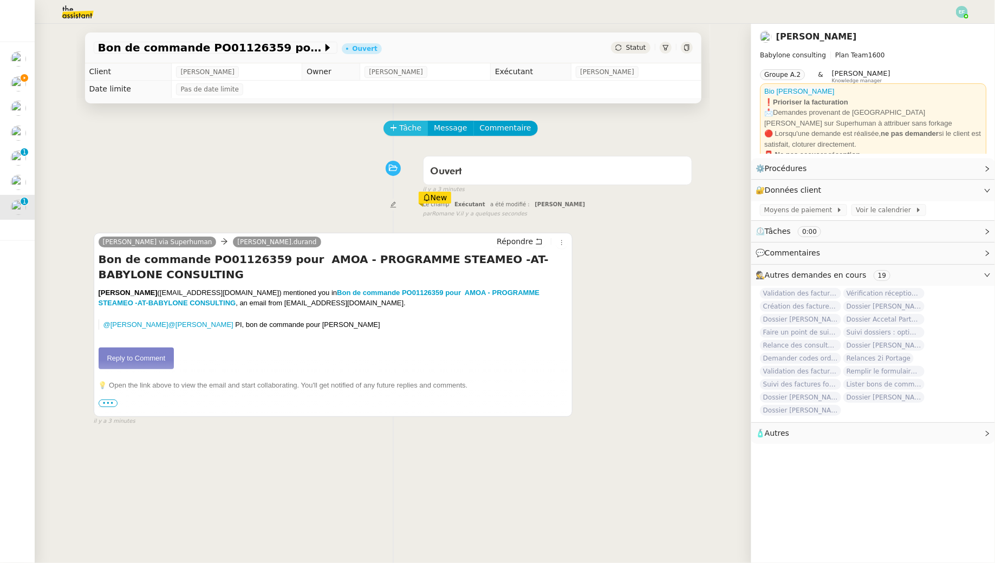
click at [400, 122] on span "Tâche" at bounding box center [411, 128] width 22 height 12
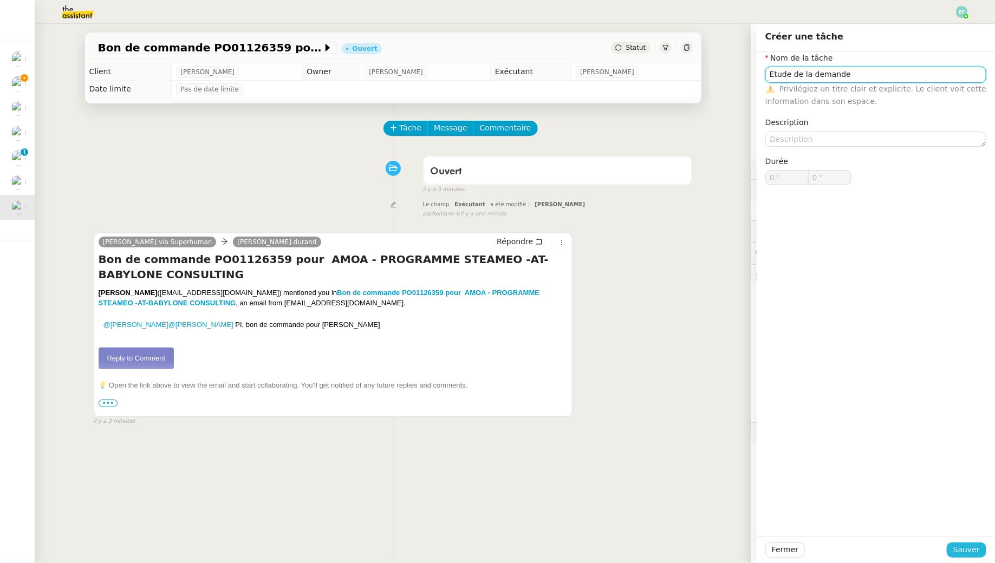
type input "Etude de la demande"
click at [961, 544] on span "Sauver" at bounding box center [966, 550] width 27 height 12
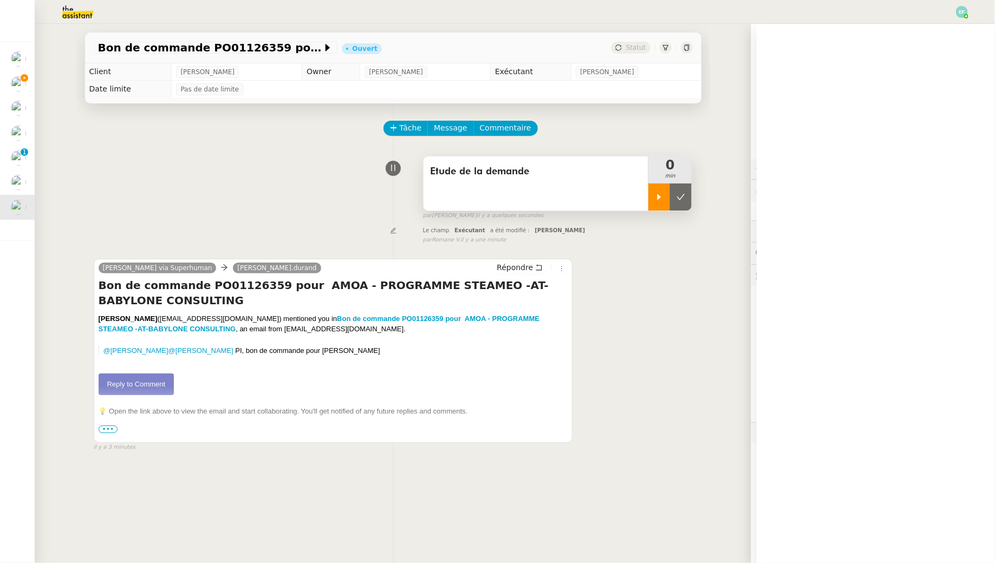
click at [658, 201] on div at bounding box center [659, 197] width 22 height 27
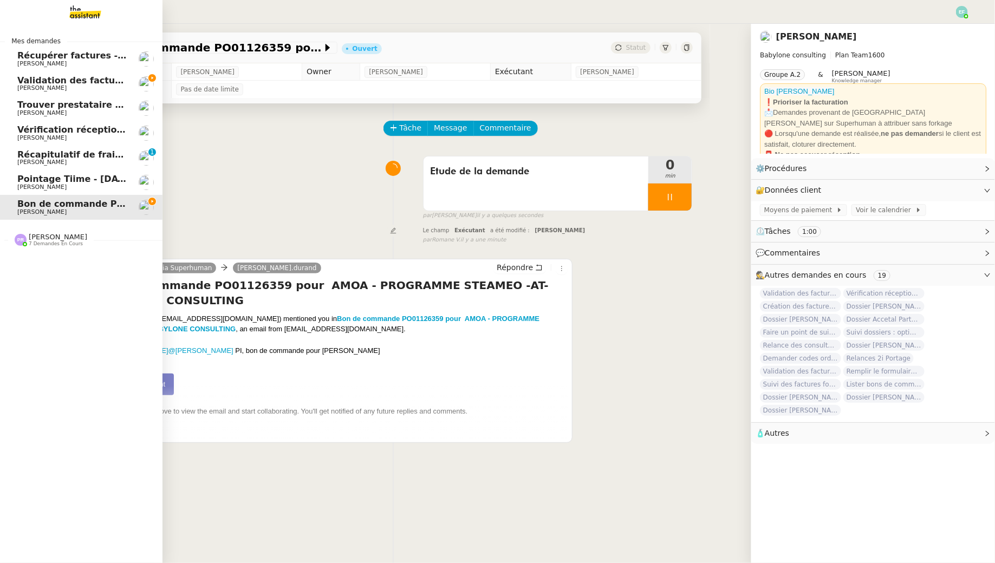
click at [22, 84] on span "Validation des factures consultants - [DATE]" at bounding box center [125, 80] width 216 height 10
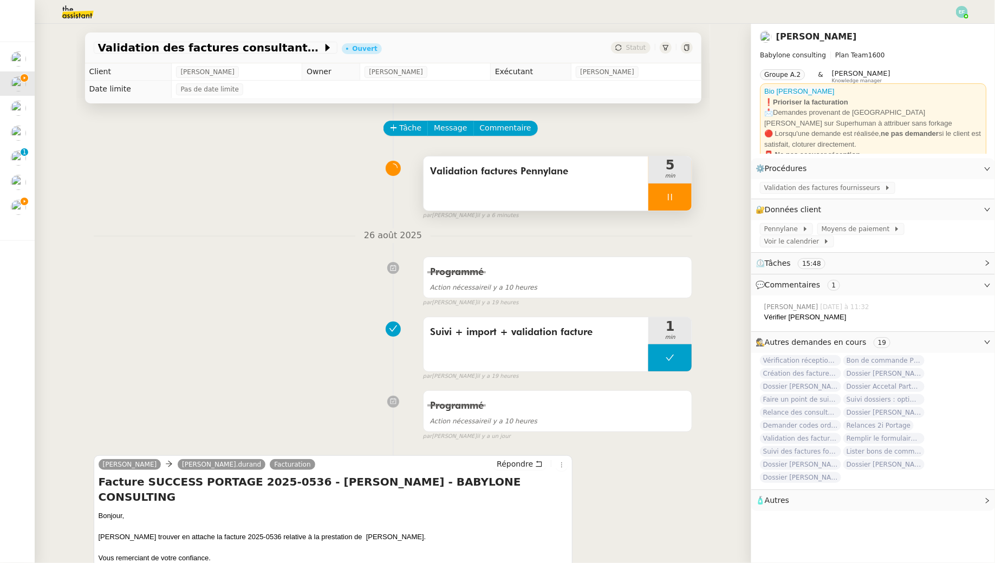
click at [662, 196] on div at bounding box center [669, 197] width 43 height 27
click at [676, 196] on button at bounding box center [681, 197] width 22 height 27
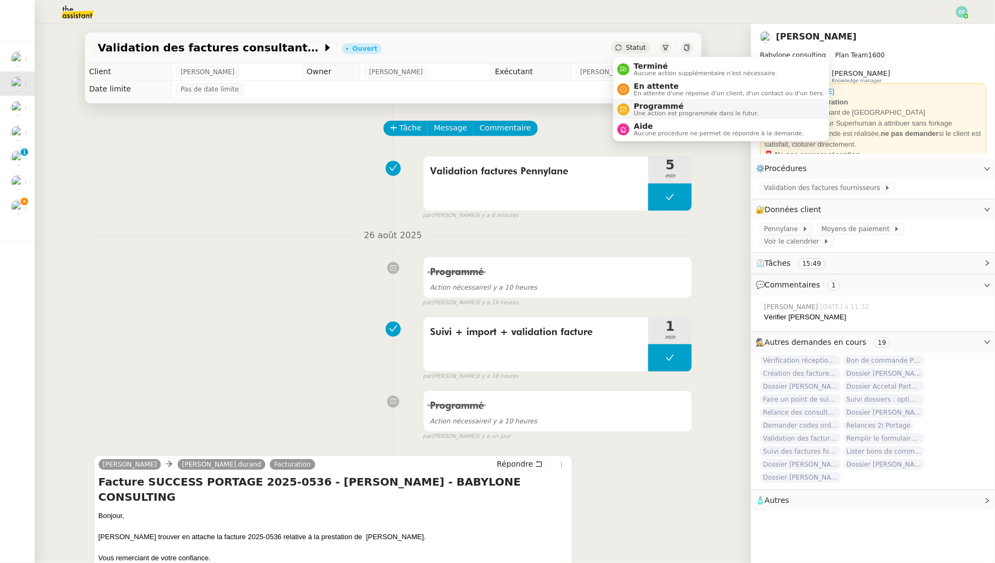
click at [643, 107] on span "Programmé" at bounding box center [696, 106] width 125 height 9
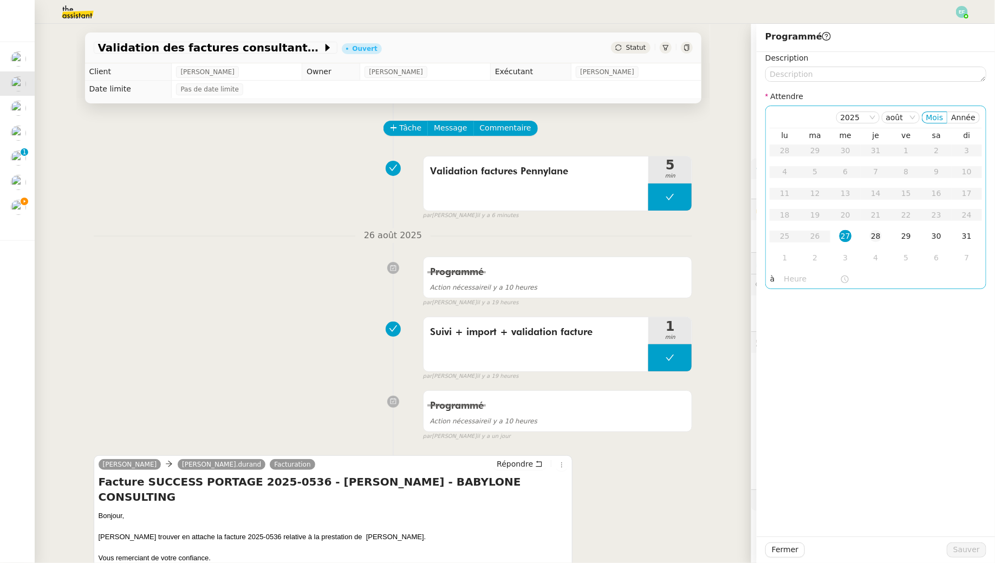
click at [877, 241] on div "28" at bounding box center [876, 236] width 12 height 12
click at [970, 550] on span "Sauver" at bounding box center [966, 550] width 27 height 12
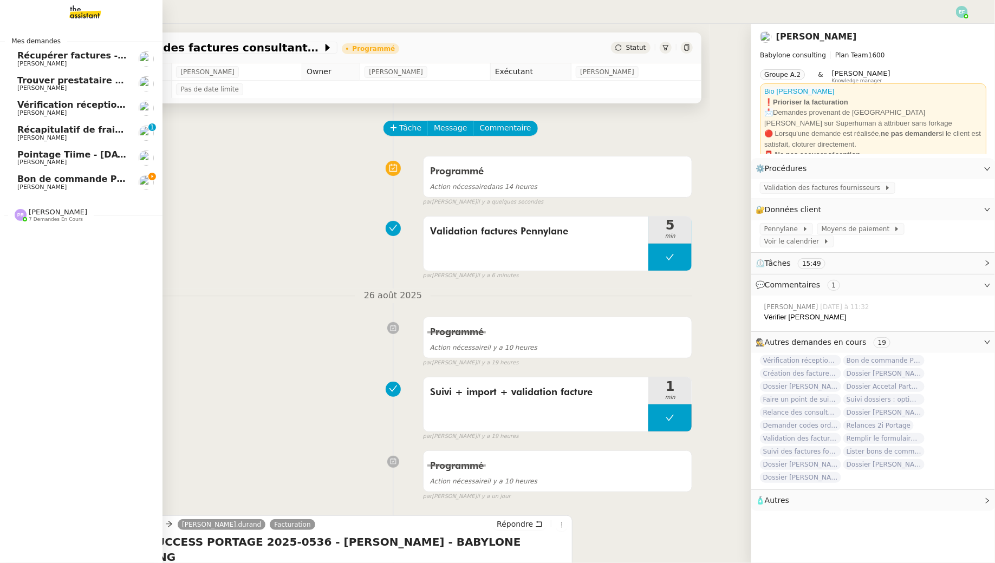
click at [25, 187] on span "[PERSON_NAME]" at bounding box center [41, 187] width 49 height 7
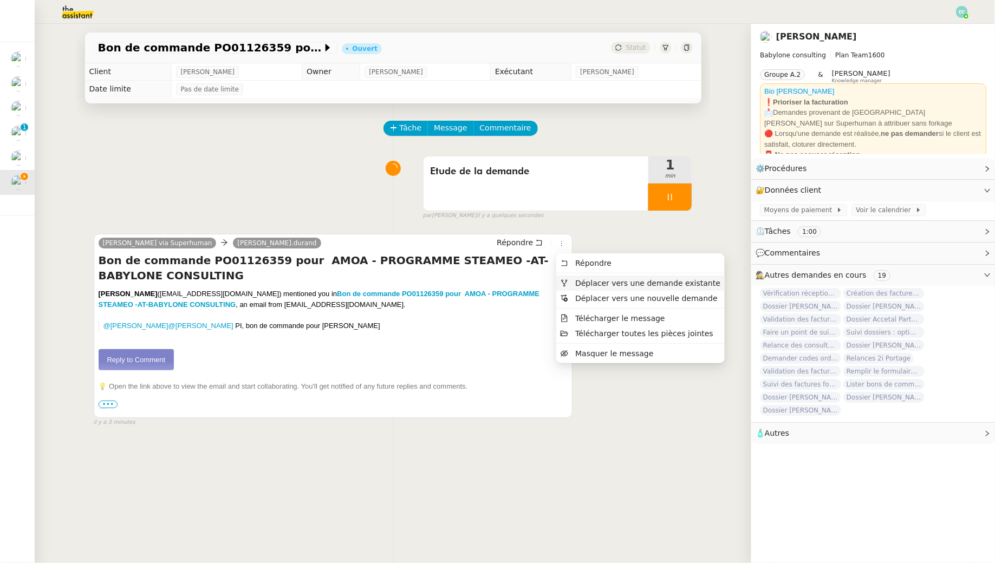
click at [577, 282] on span "Déplacer vers une demande existante" at bounding box center [647, 283] width 145 height 9
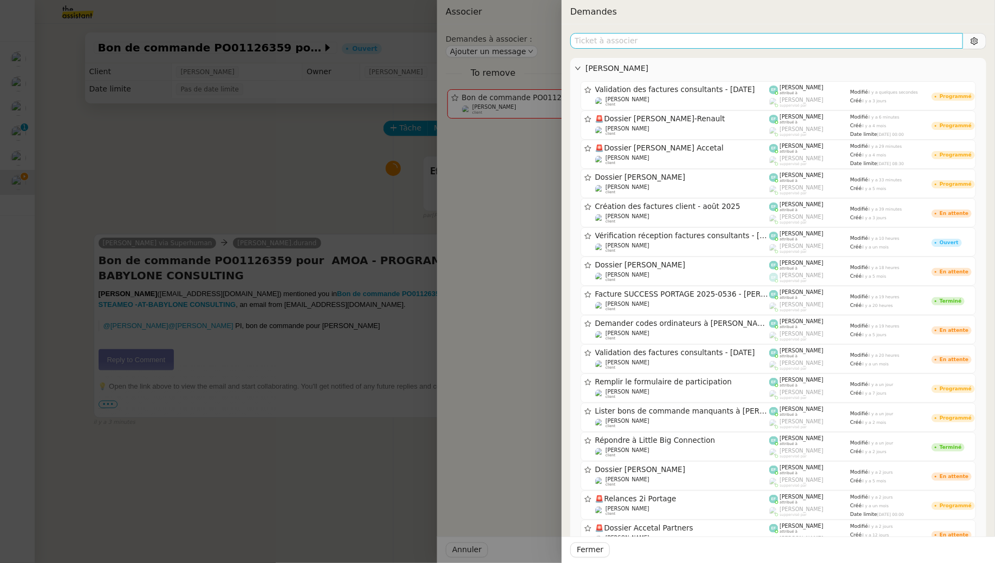
click at [667, 43] on input "text" at bounding box center [766, 41] width 393 height 16
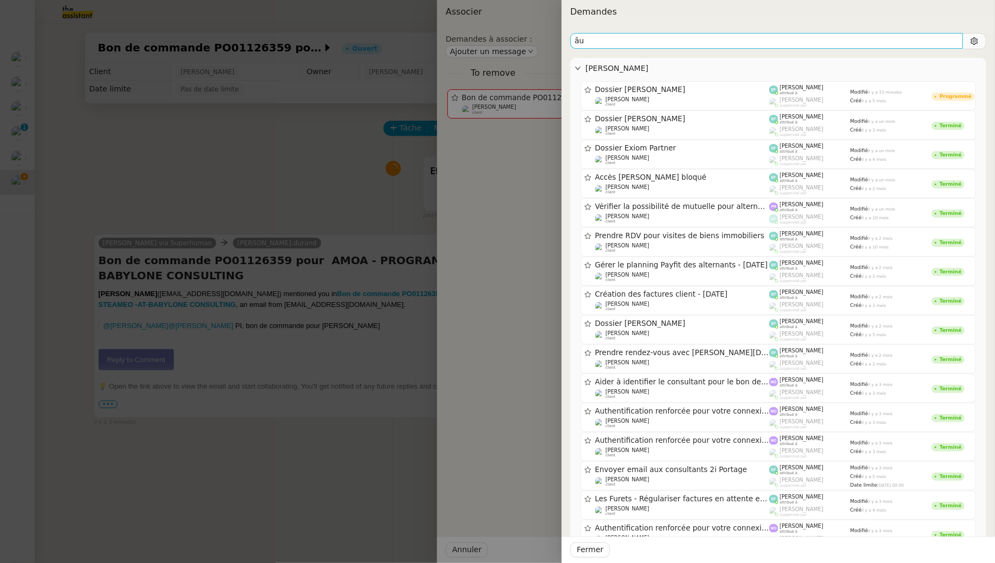
type input "â"
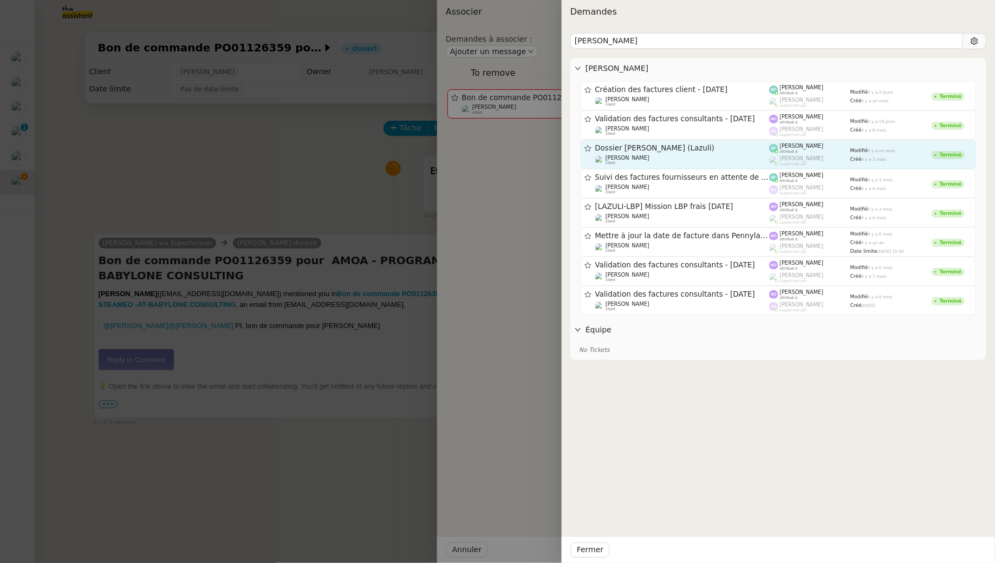
type input "paul hogie"
click at [669, 151] on span "Dossier [PERSON_NAME] (Lazuli)" at bounding box center [682, 149] width 174 height 8
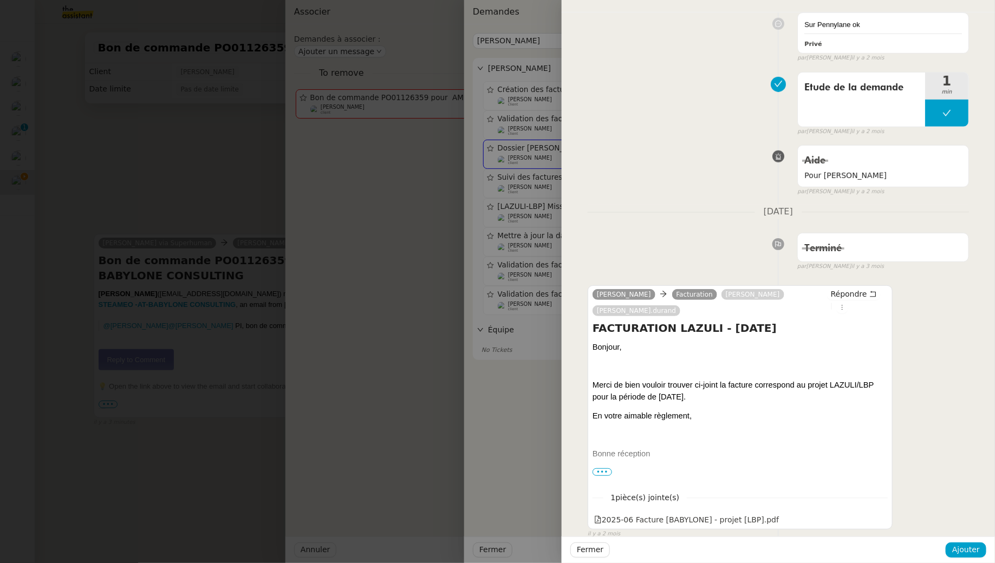
scroll to position [436, 0]
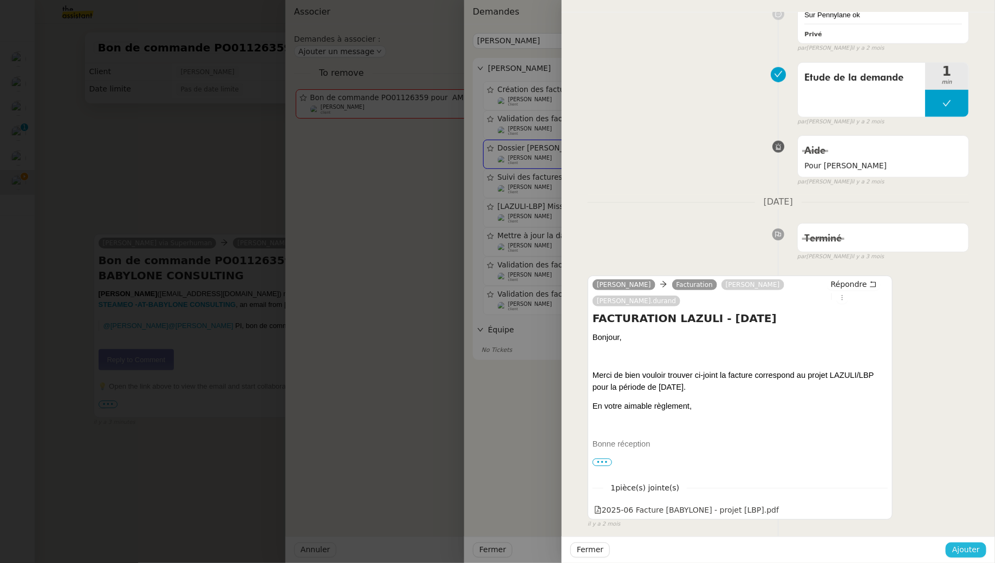
click at [969, 554] on span "Ajouter" at bounding box center [966, 550] width 28 height 12
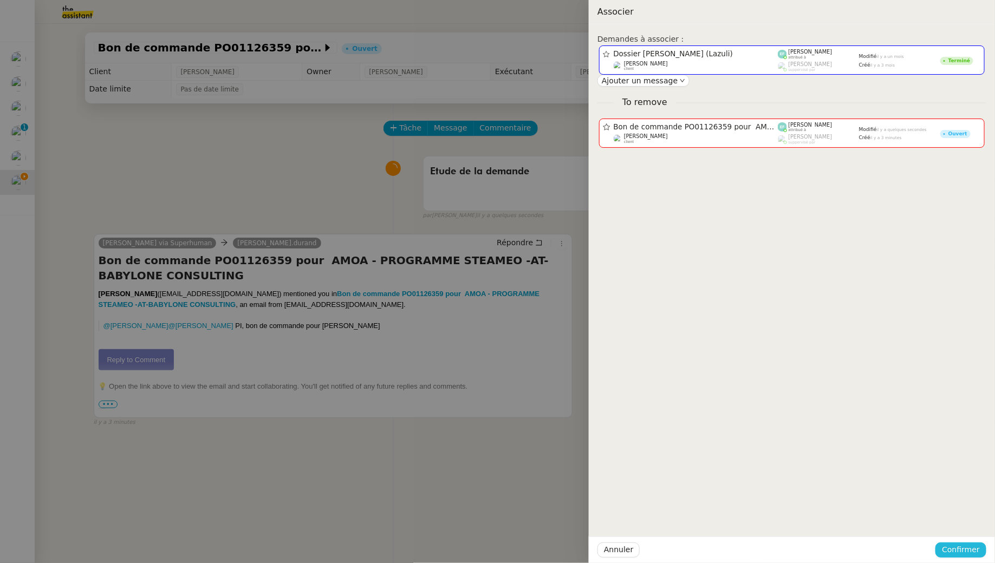
click at [971, 552] on span "Confirmer" at bounding box center [961, 550] width 38 height 12
click at [967, 519] on span "Ajouter" at bounding box center [962, 521] width 28 height 11
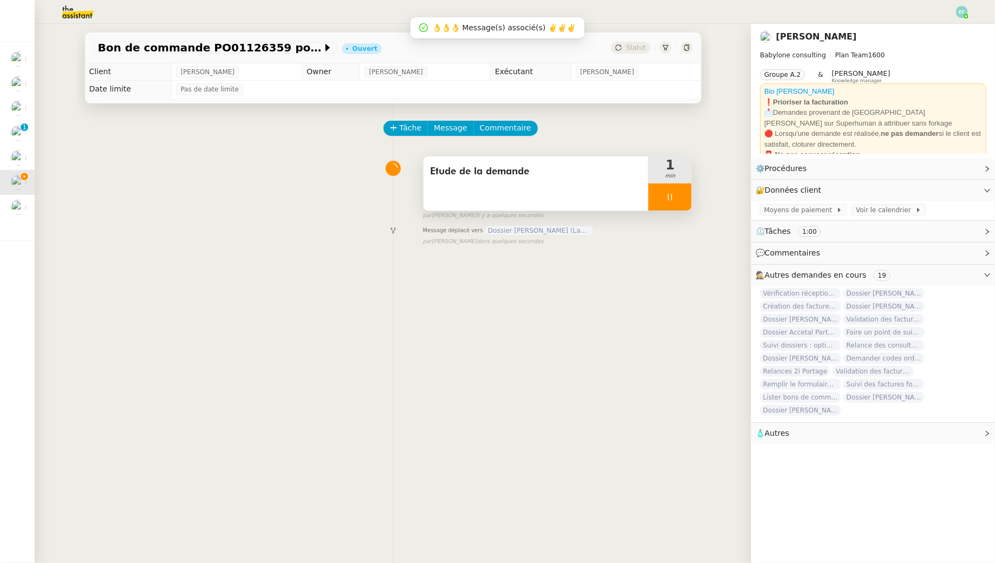
click at [681, 186] on div at bounding box center [669, 197] width 43 height 27
click at [684, 195] on icon at bounding box center [680, 197] width 9 height 9
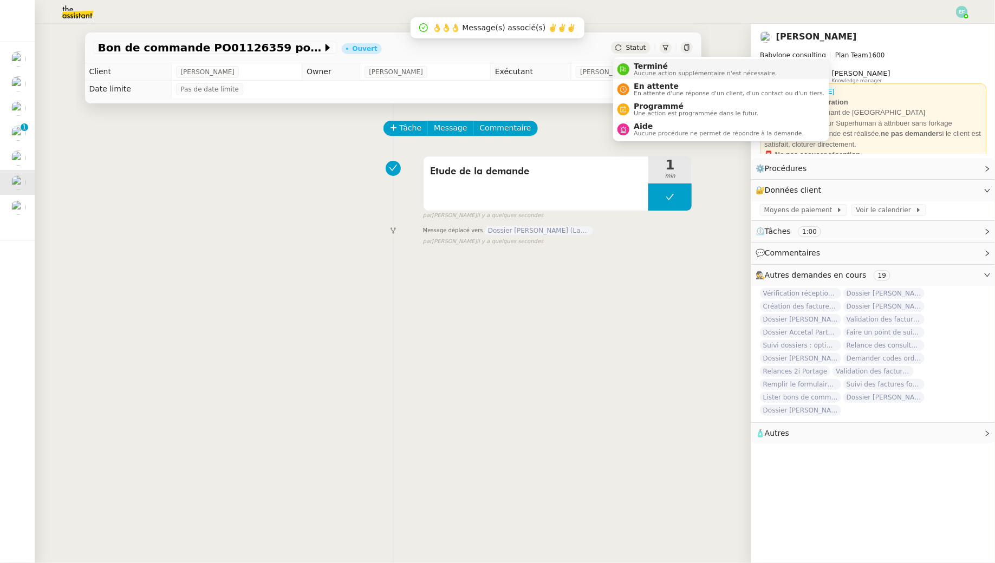
click at [644, 61] on li "Terminé Aucune action supplémentaire n'est nécessaire." at bounding box center [721, 69] width 216 height 20
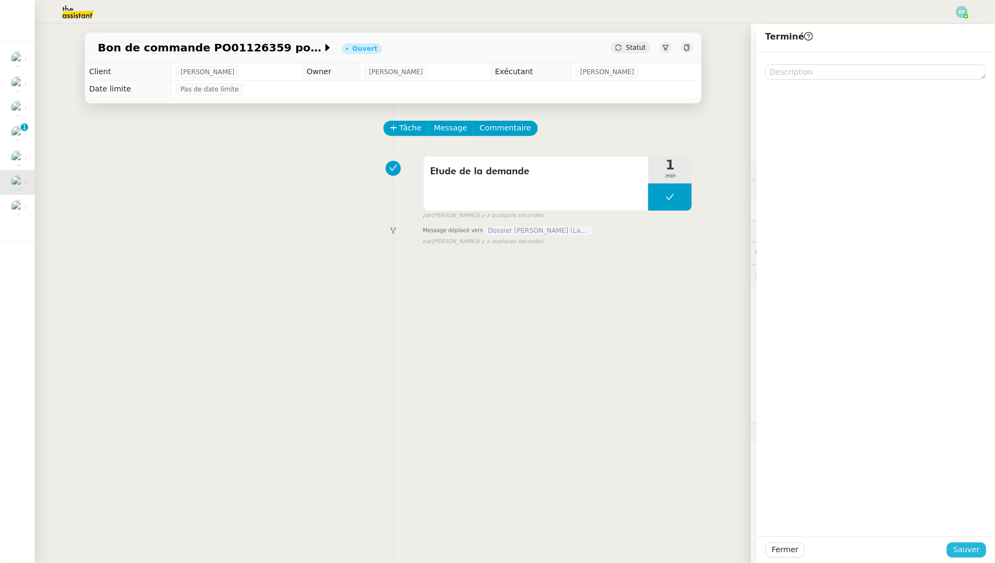
click at [962, 547] on span "Sauver" at bounding box center [966, 550] width 27 height 12
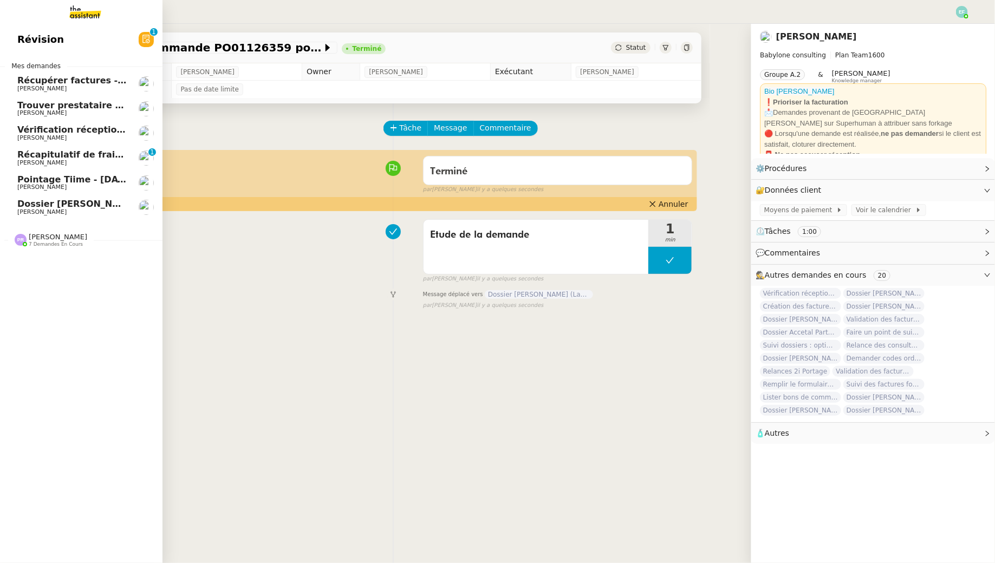
click at [28, 210] on span "[PERSON_NAME]" at bounding box center [41, 211] width 49 height 7
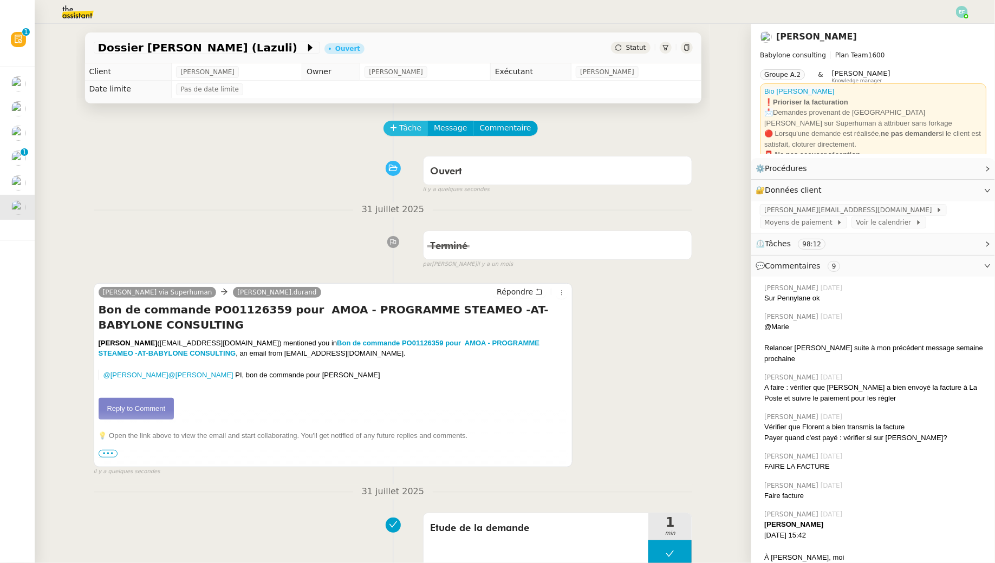
click at [400, 126] on span "Tâche" at bounding box center [411, 128] width 22 height 12
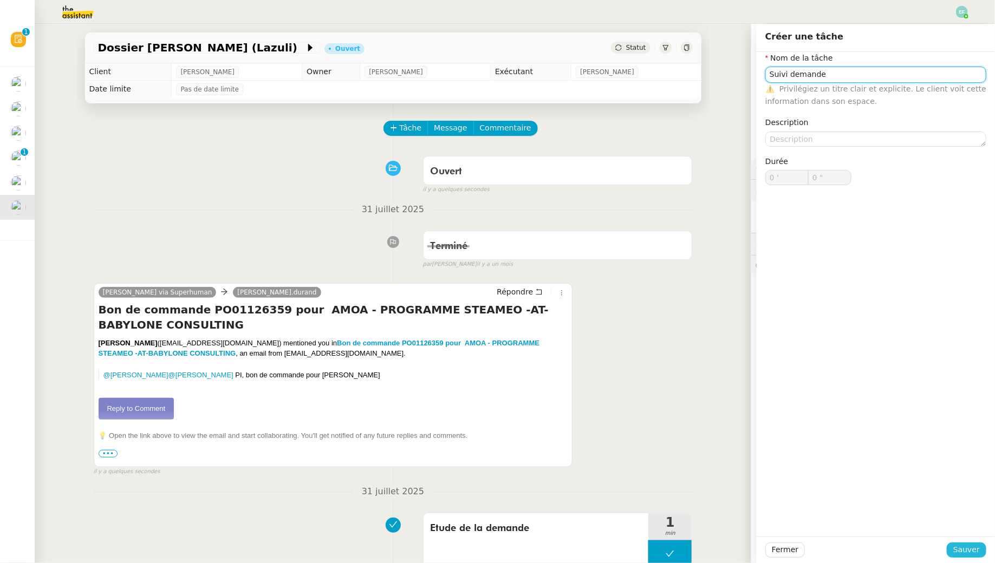
type input "Suivi demande"
click at [967, 556] on span "Sauver" at bounding box center [966, 550] width 27 height 12
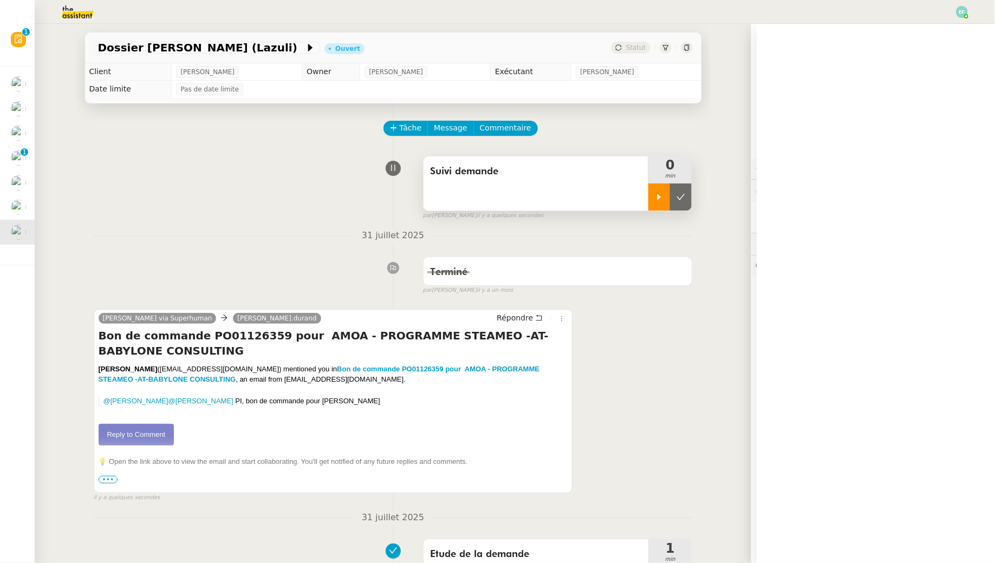
click at [659, 191] on div at bounding box center [659, 197] width 22 height 27
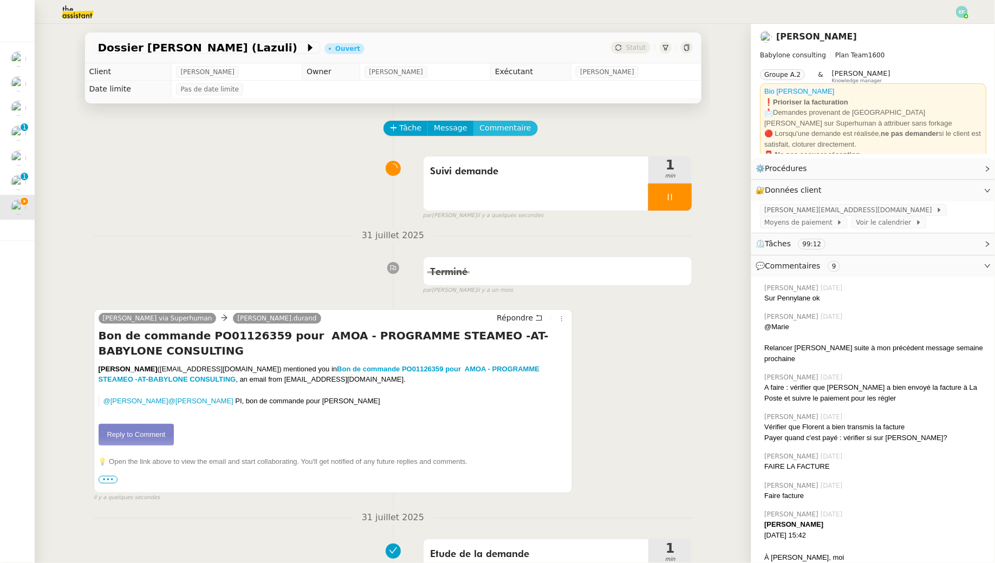
click at [512, 129] on span "Commentaire" at bounding box center [505, 128] width 51 height 12
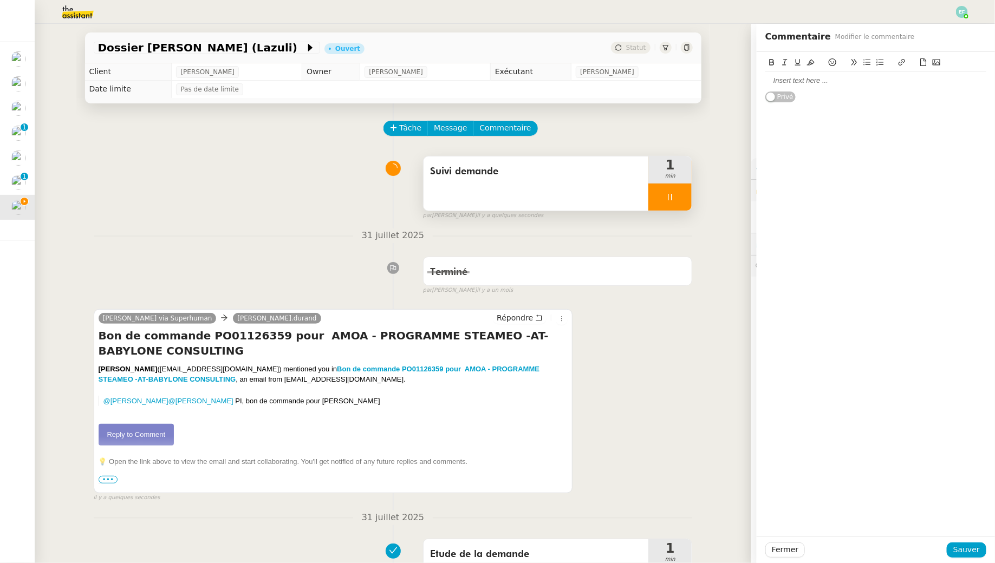
click at [522, 190] on div "Suivi demande" at bounding box center [535, 183] width 225 height 54
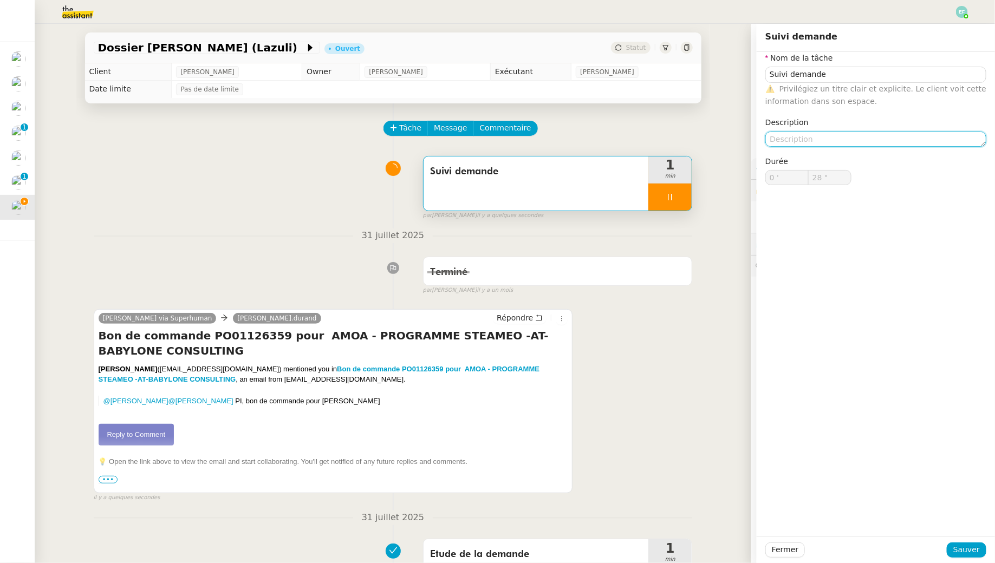
click at [836, 136] on textarea at bounding box center [875, 139] width 221 height 15
type input "29 ""
type textarea "Bon manqua"
type input "30 ""
type textarea "Bon manquant pour j"
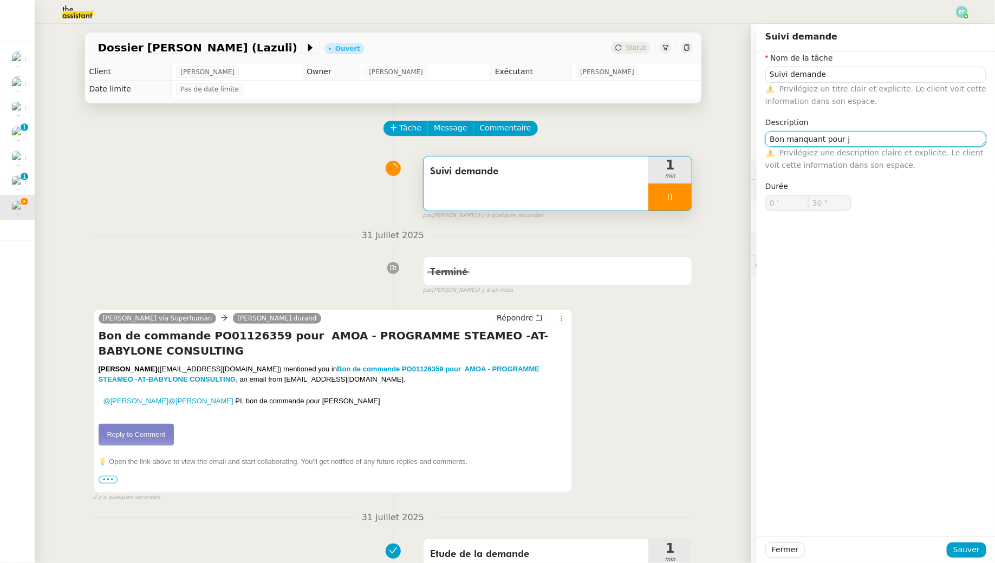
type input "31 ""
type textarea "Bon manquant pour juillet"
type input "32 ""
type textarea "Bon manquant pour juillet =>"
type input "33 ""
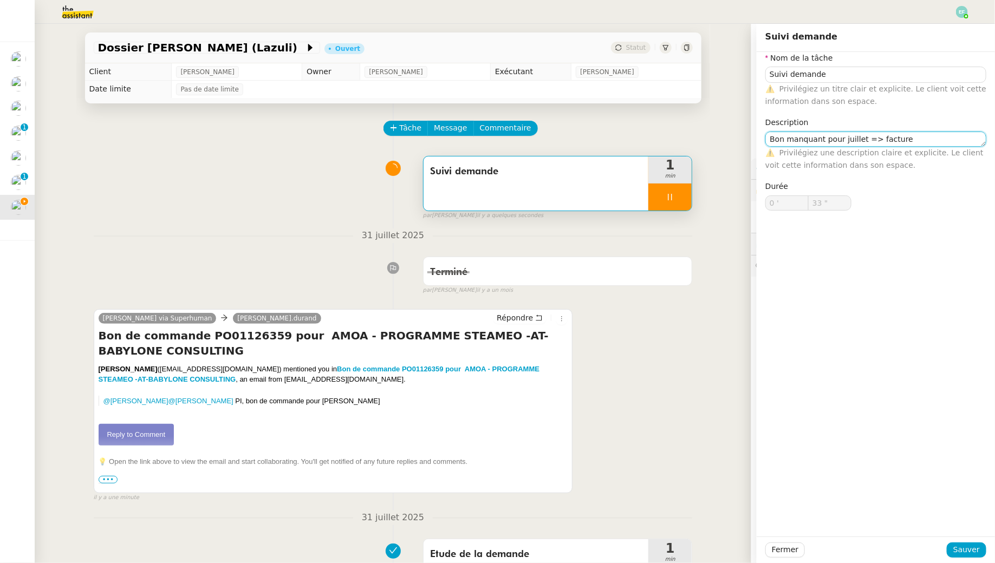
type textarea "Bon manquant pour juillet => facture"
type input "34 ""
type textarea "Bon manquant pour juillet => facture à faire"
type input "36 ""
type textarea "Bon manquant pour juillet => facture à faire"
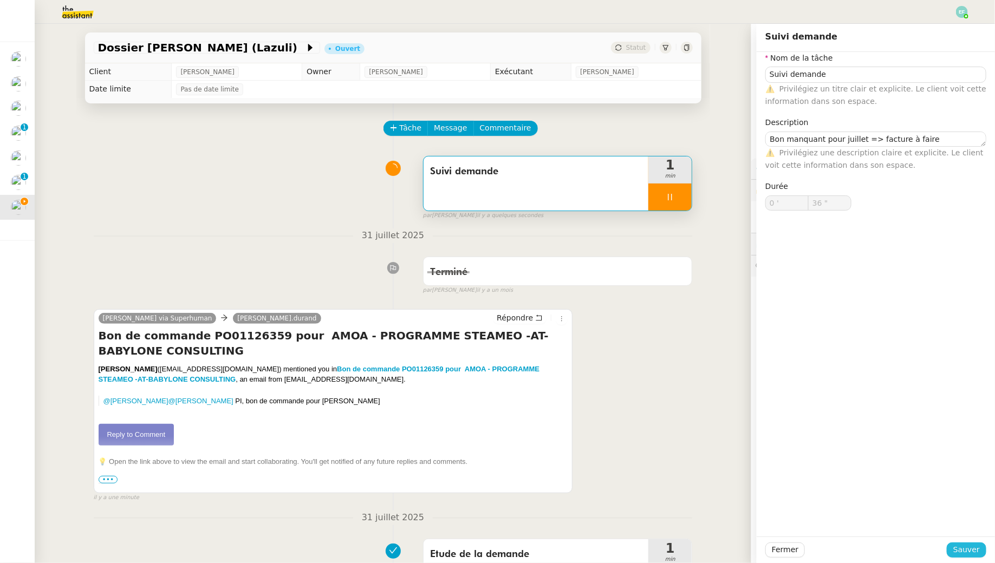
click at [966, 544] on span "Sauver" at bounding box center [966, 550] width 27 height 12
type input "37 ""
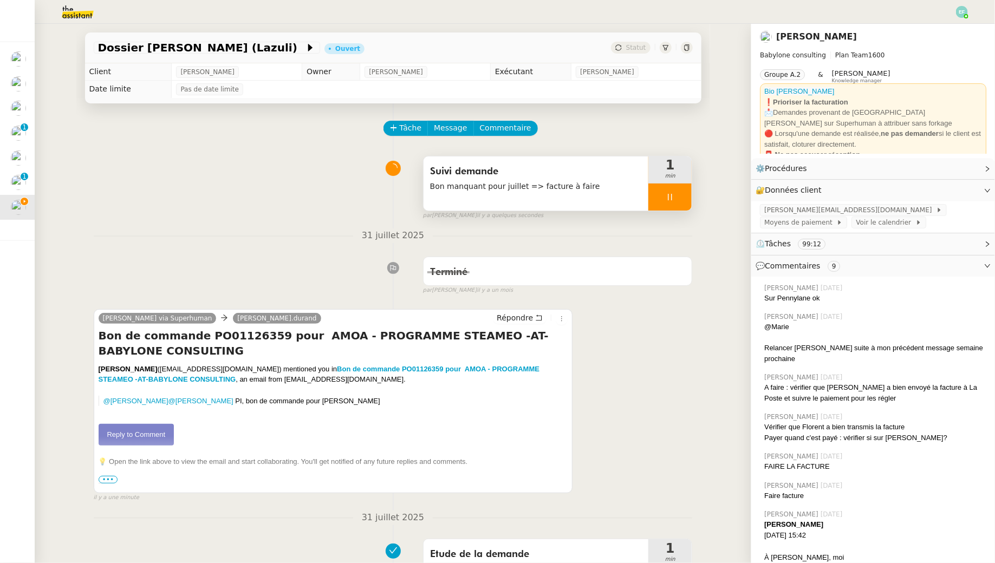
click at [544, 171] on span "Suivi demande" at bounding box center [536, 172] width 212 height 16
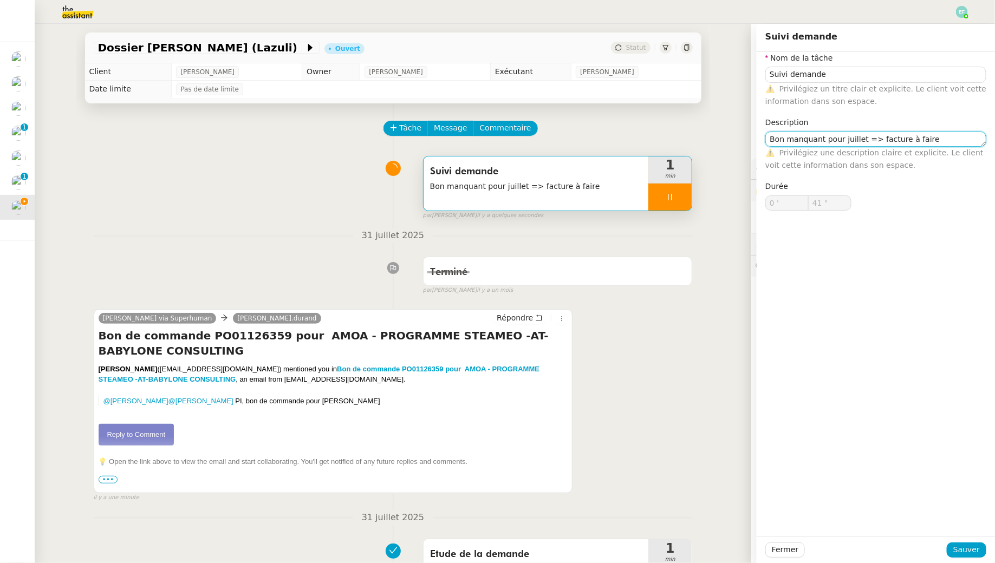
drag, startPoint x: 771, startPoint y: 135, endPoint x: 791, endPoint y: 149, distance: 24.0
click at [771, 135] on textarea "Bon manquant pour juillet => facture à faire" at bounding box center [875, 139] width 221 height 15
type input "42 ""
type textarea "VérificaBon manquant pour juillet => facture à faire"
type input "43 ""
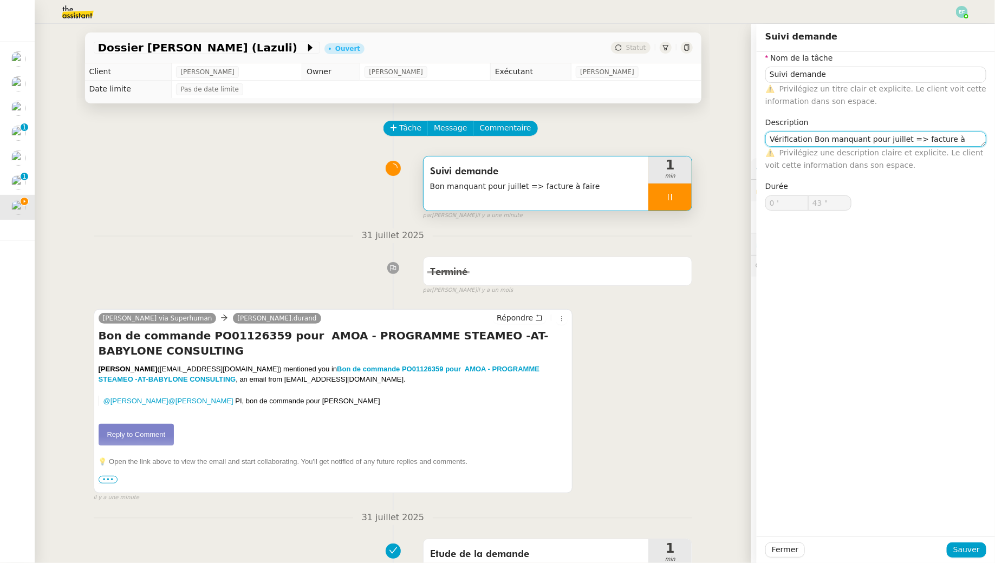
type textarea "Vérification on manquant pour juillet => facture à faire"
type input "44 ""
type textarea "Vérification bon manquant pour juillet => facture à faire"
type input "47 ""
type textarea "Vérification bon manquant pour juillet => facture à faire"
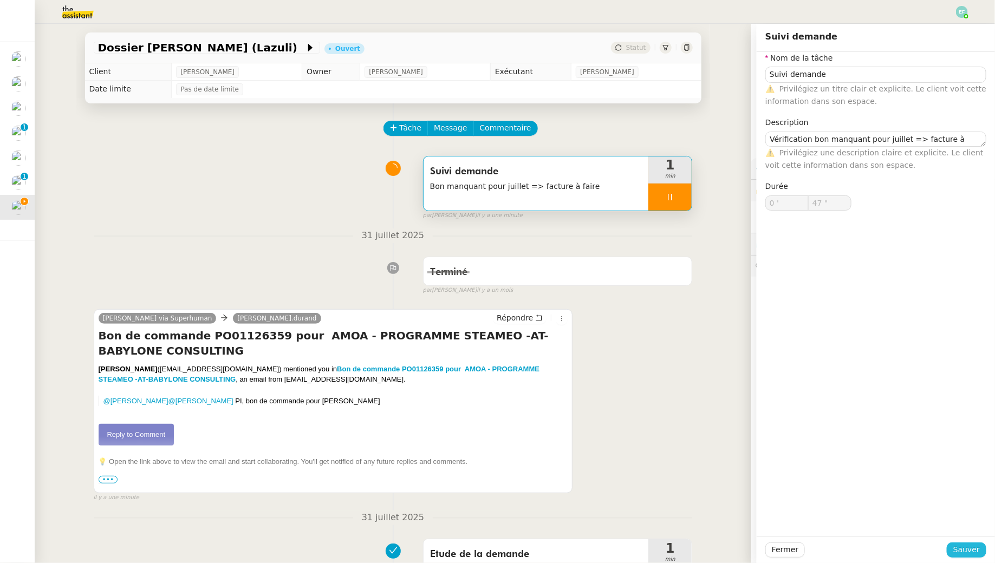
click at [968, 548] on span "Sauver" at bounding box center [966, 550] width 27 height 12
type input "48 ""
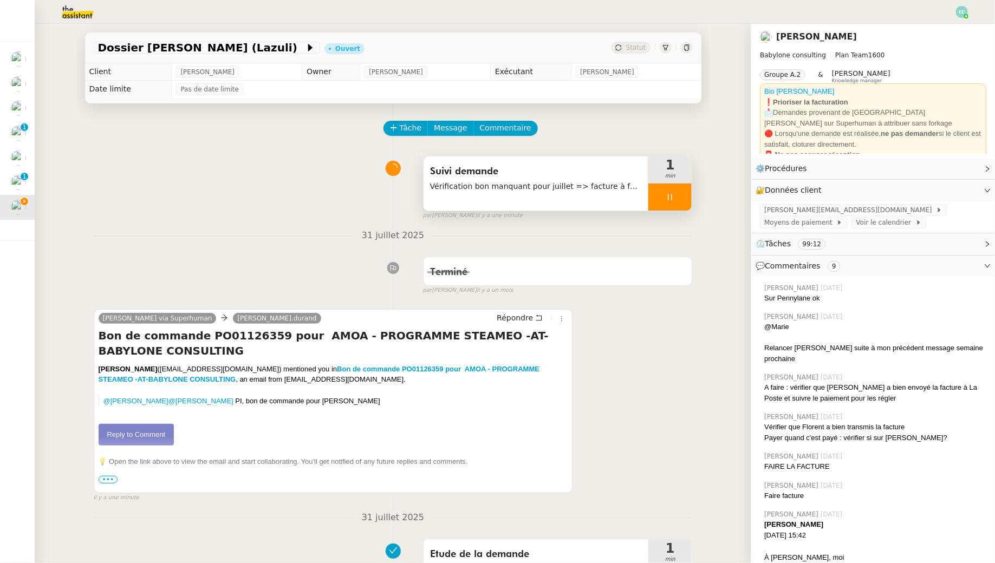
click at [664, 194] on div at bounding box center [669, 197] width 43 height 27
click at [675, 193] on button at bounding box center [681, 197] width 22 height 27
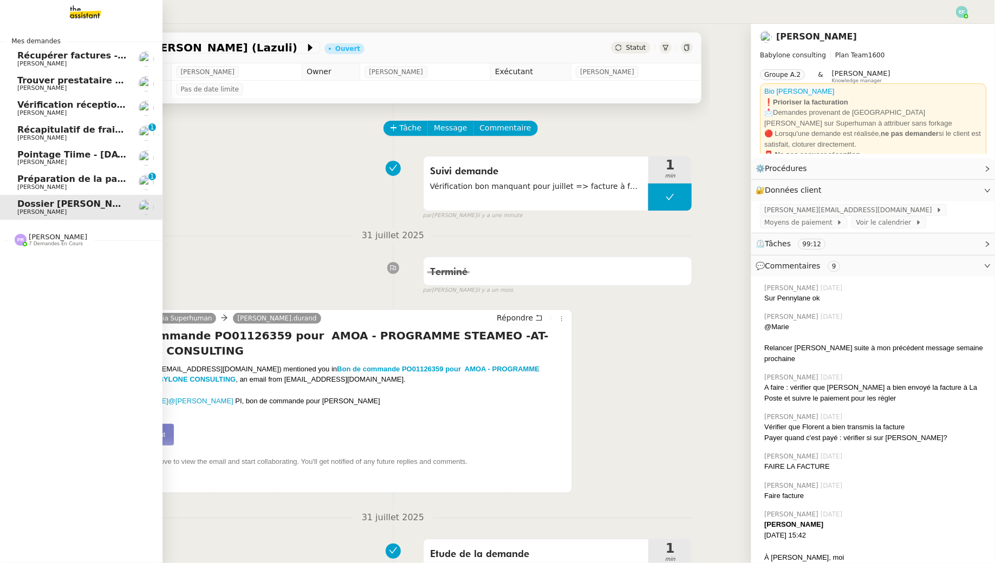
click at [25, 184] on span "Préparation de la paie sur Payfit- [DATE]" at bounding box center [116, 179] width 198 height 10
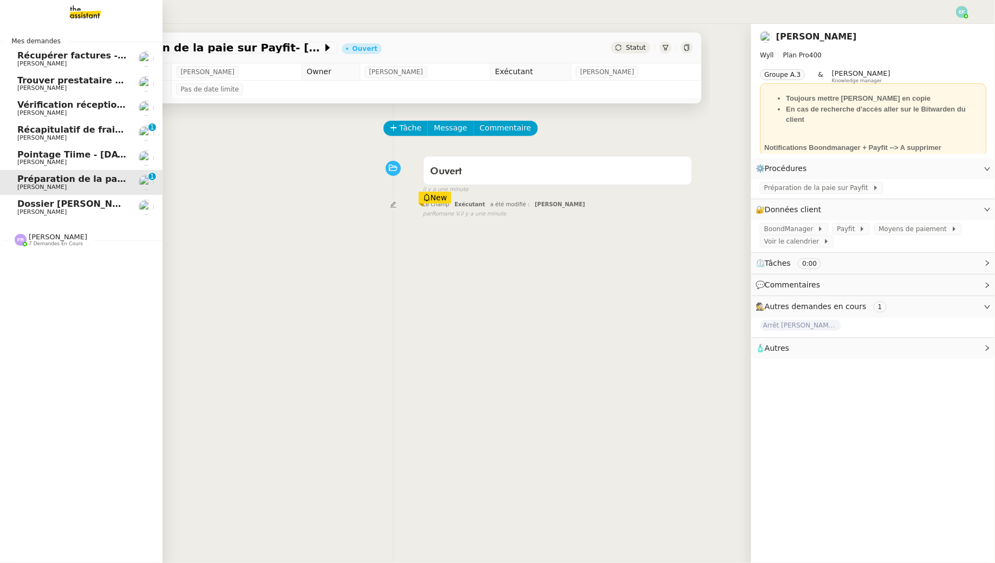
click at [36, 127] on span "Récapitulatif de frais de projet - [DATE]" at bounding box center [113, 130] width 193 height 10
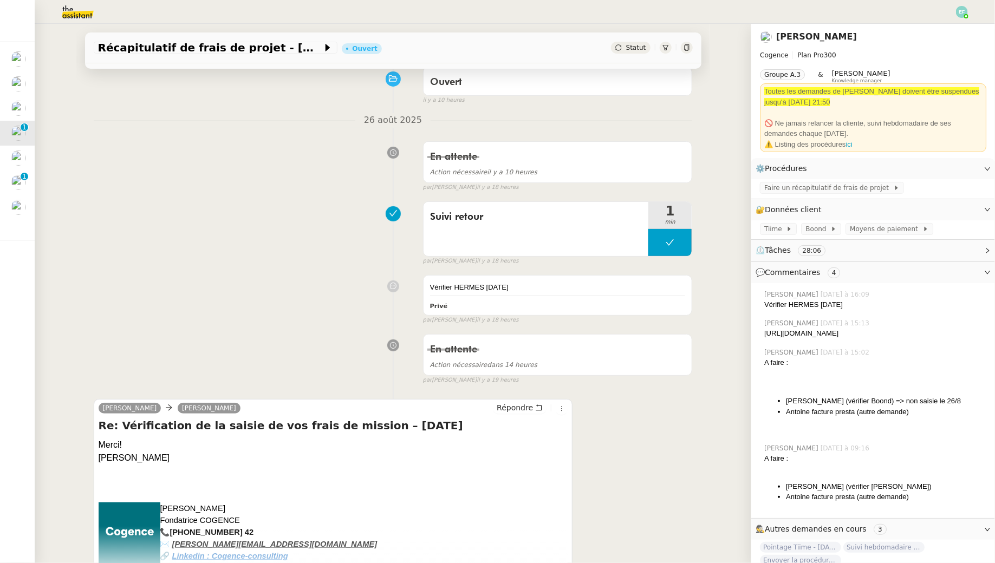
scroll to position [88, 0]
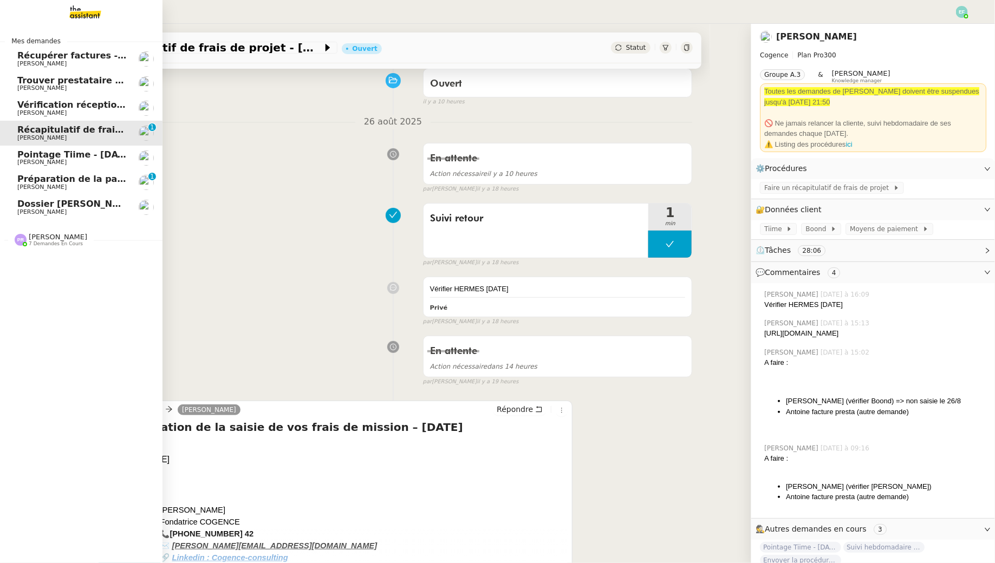
click at [20, 193] on link "Préparation de la paie sur Payfit- août 2025 Guillaume Champredonde 0 1 2 3 4 5…" at bounding box center [81, 182] width 162 height 25
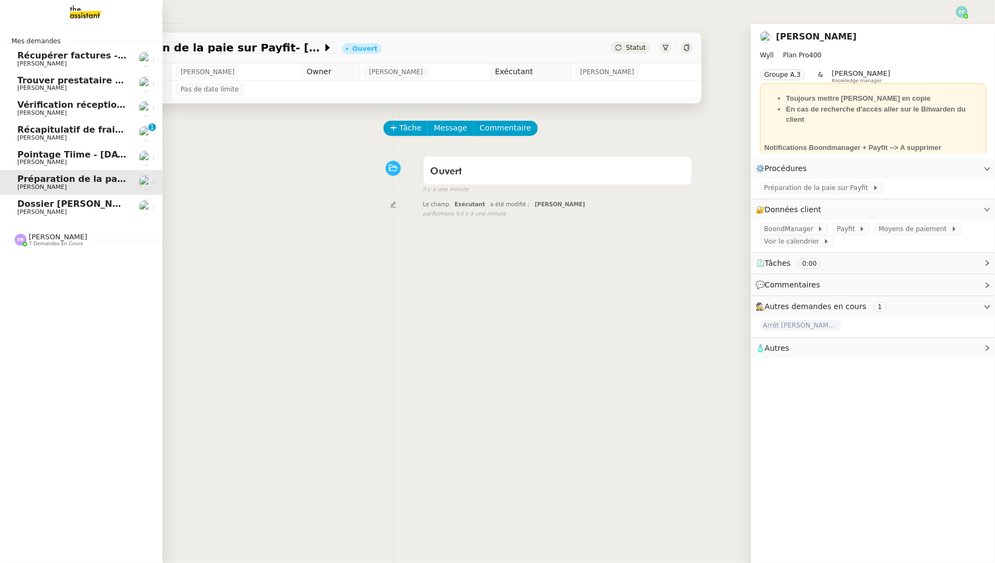
click at [22, 210] on span "[PERSON_NAME]" at bounding box center [41, 211] width 49 height 7
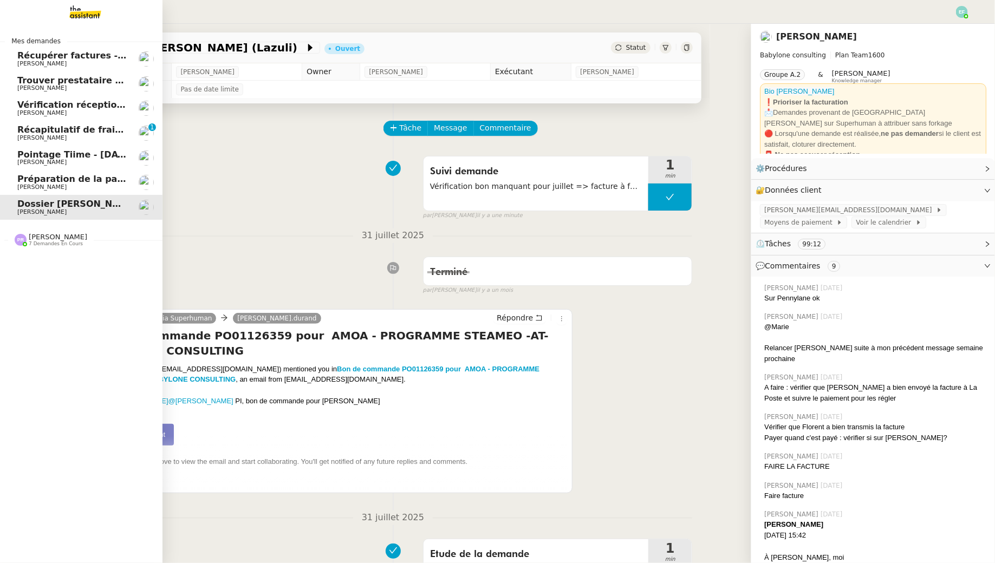
click at [44, 65] on span "[PERSON_NAME]" at bounding box center [41, 63] width 49 height 7
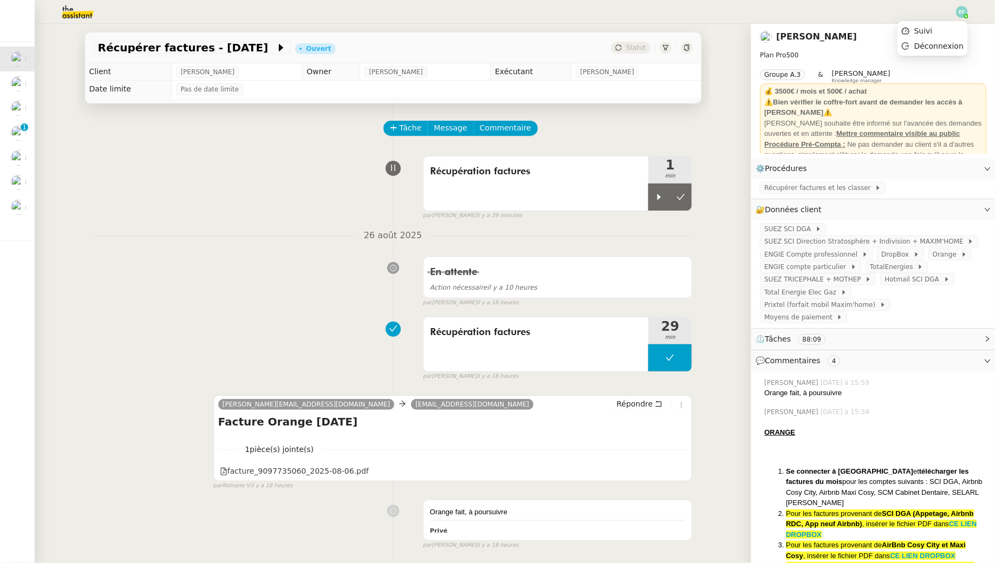
click at [967, 14] on div at bounding box center [962, 12] width 12 height 12
click at [940, 30] on li "Suivi" at bounding box center [932, 30] width 70 height 15
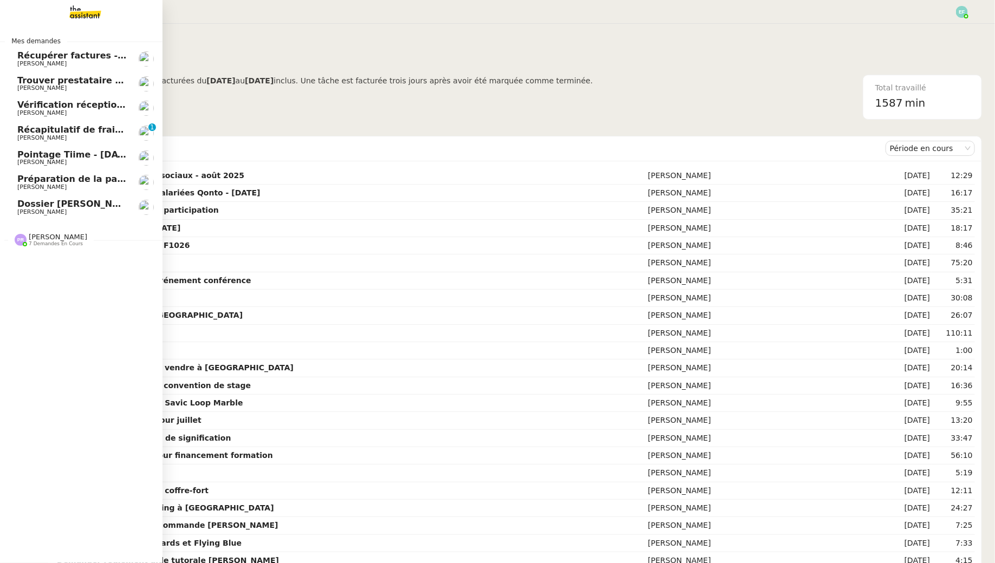
click at [26, 131] on span "Récapitulatif de frais de projet - [DATE]" at bounding box center [113, 130] width 193 height 10
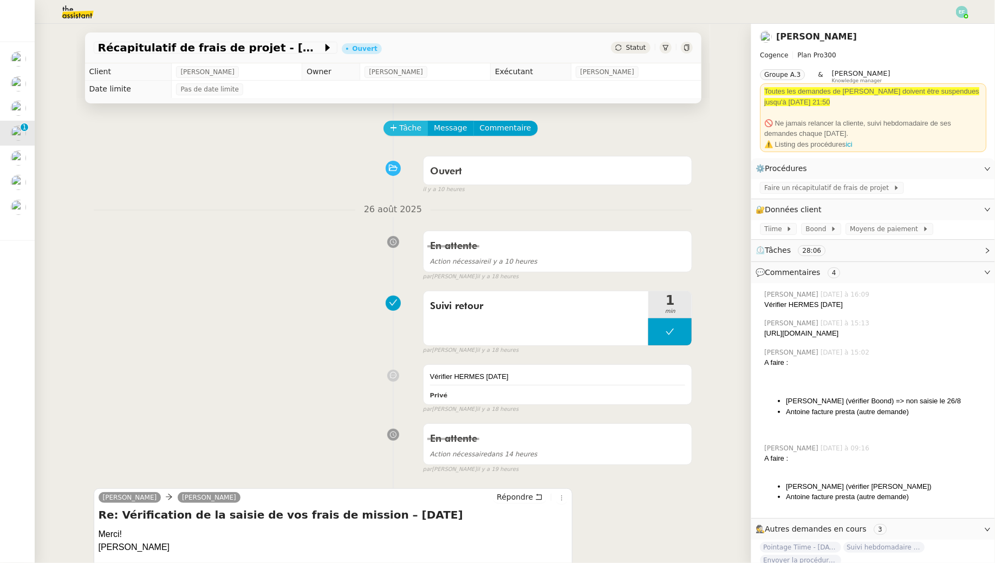
click at [407, 123] on span "Tâche" at bounding box center [411, 128] width 22 height 12
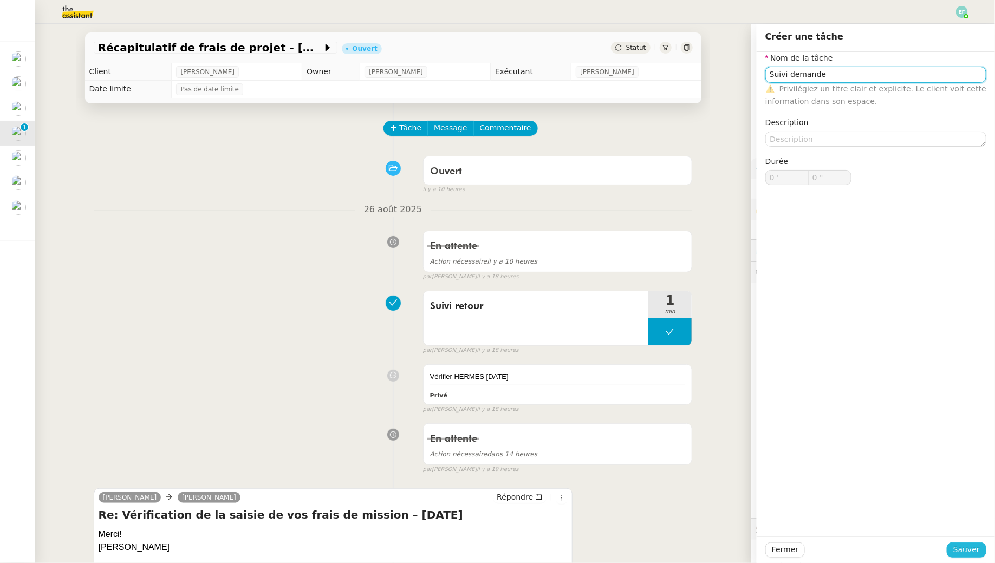
type input "Suivi demande"
click at [969, 548] on span "Sauver" at bounding box center [966, 550] width 27 height 12
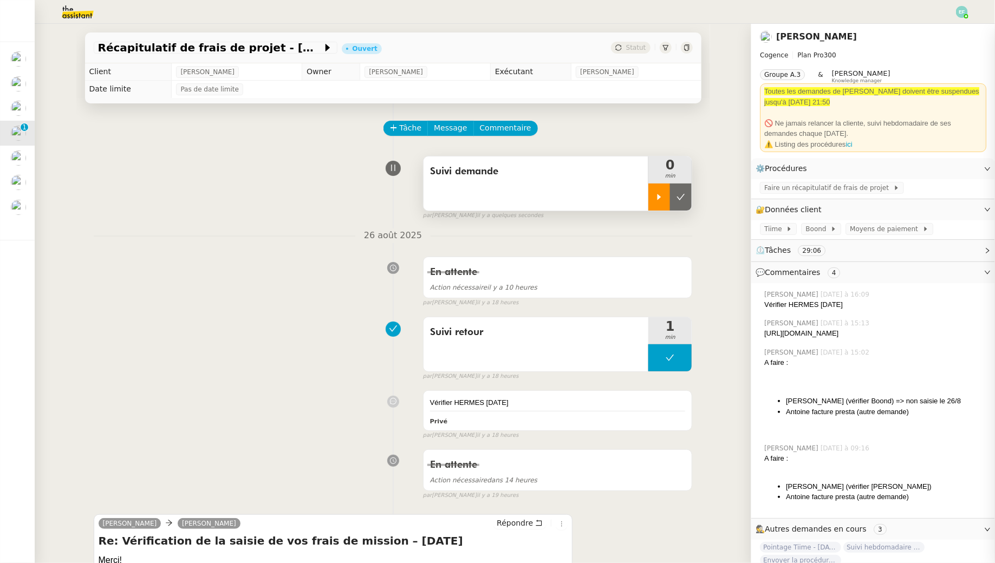
click at [657, 191] on div at bounding box center [659, 197] width 22 height 27
click at [676, 200] on div at bounding box center [669, 197] width 43 height 27
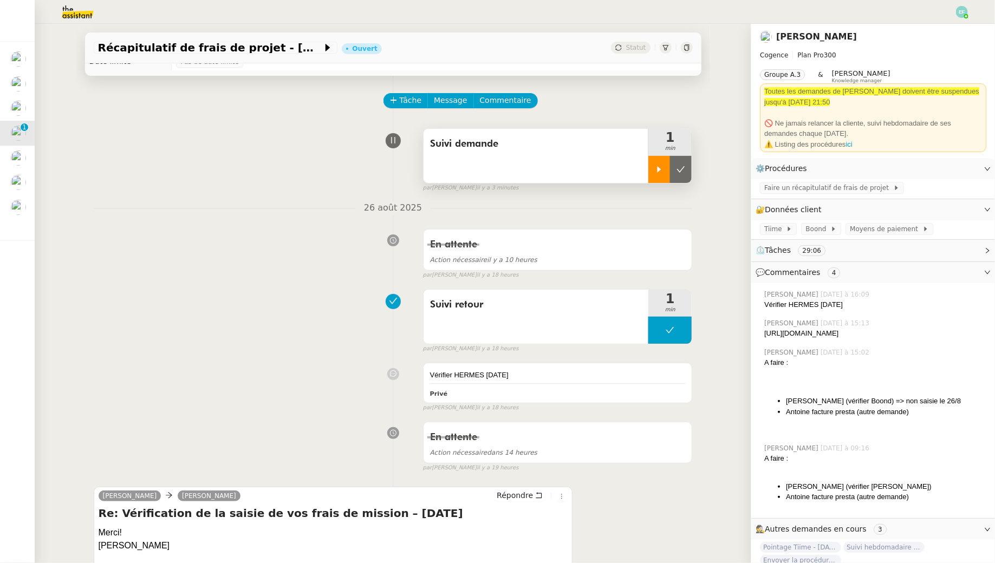
scroll to position [2, 0]
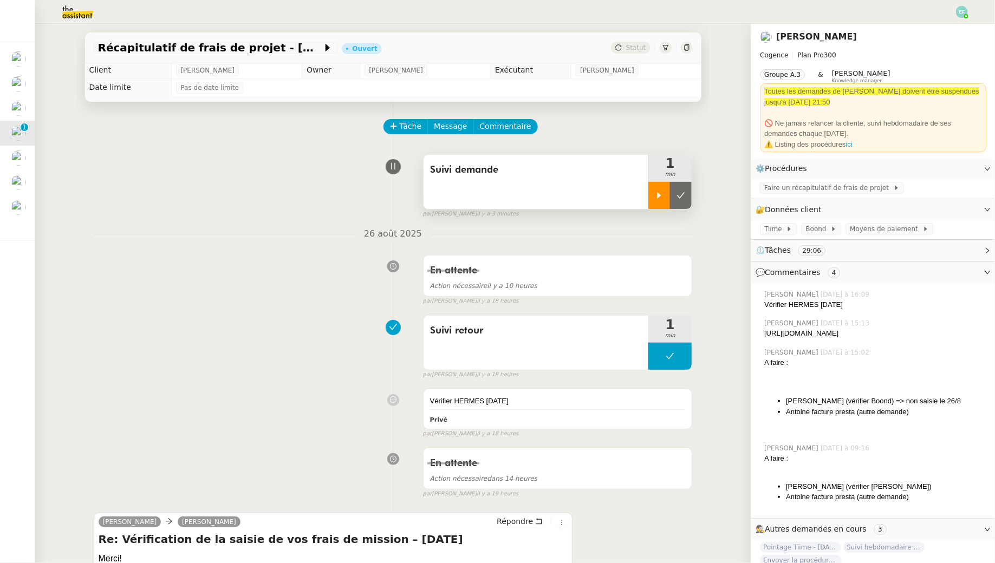
click at [662, 195] on icon at bounding box center [659, 195] width 9 height 9
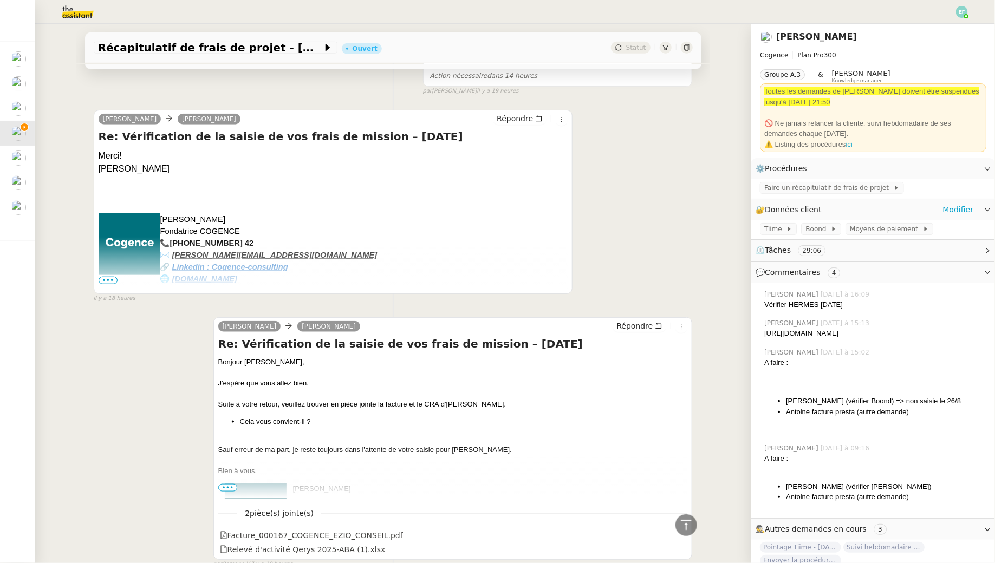
scroll to position [0, 0]
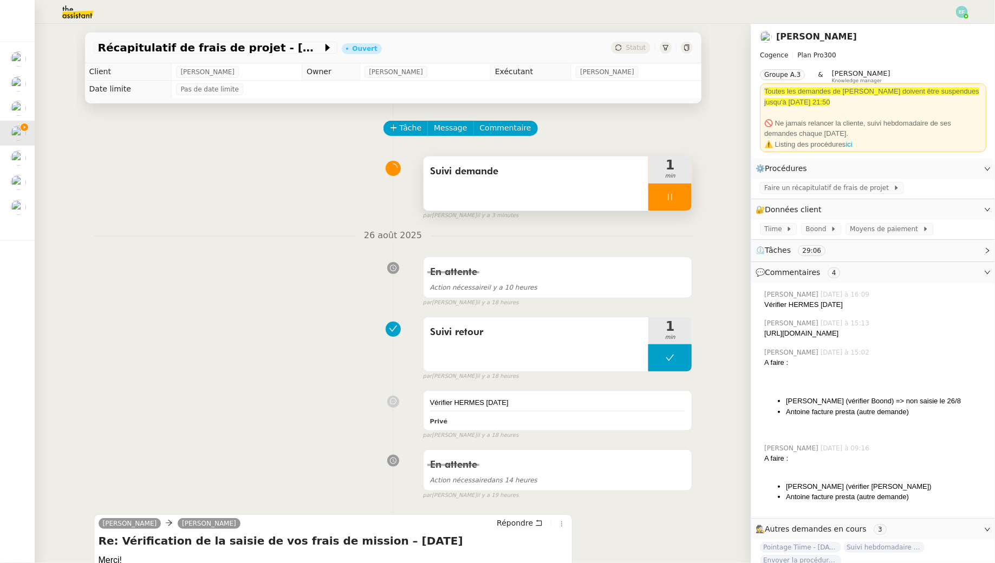
click at [565, 191] on div "Suivi demande" at bounding box center [535, 183] width 225 height 54
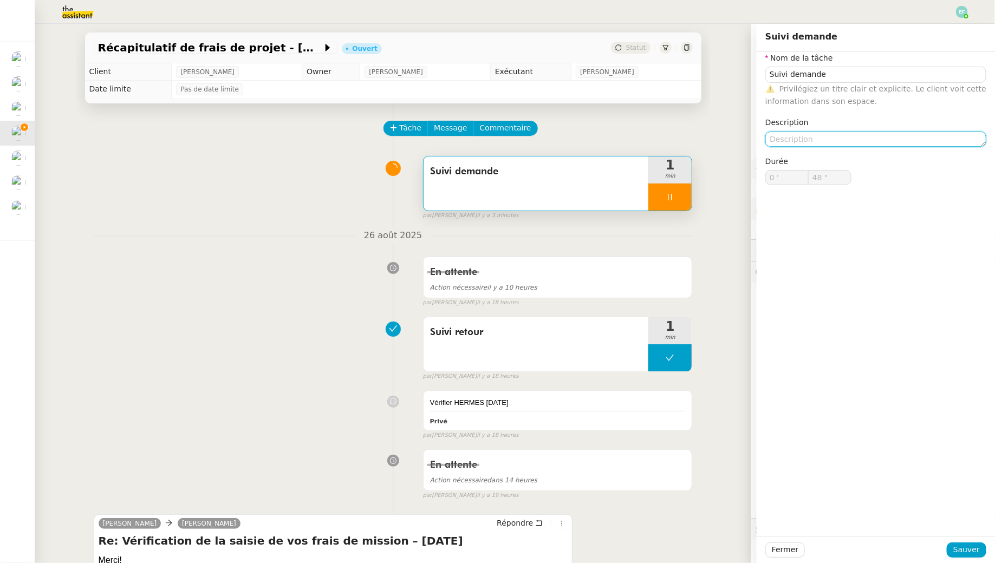
click at [827, 139] on textarea at bounding box center [875, 139] width 221 height 15
type textarea "C"
type input "49 ""
type textarea "CRA Herm"
type input "50 ""
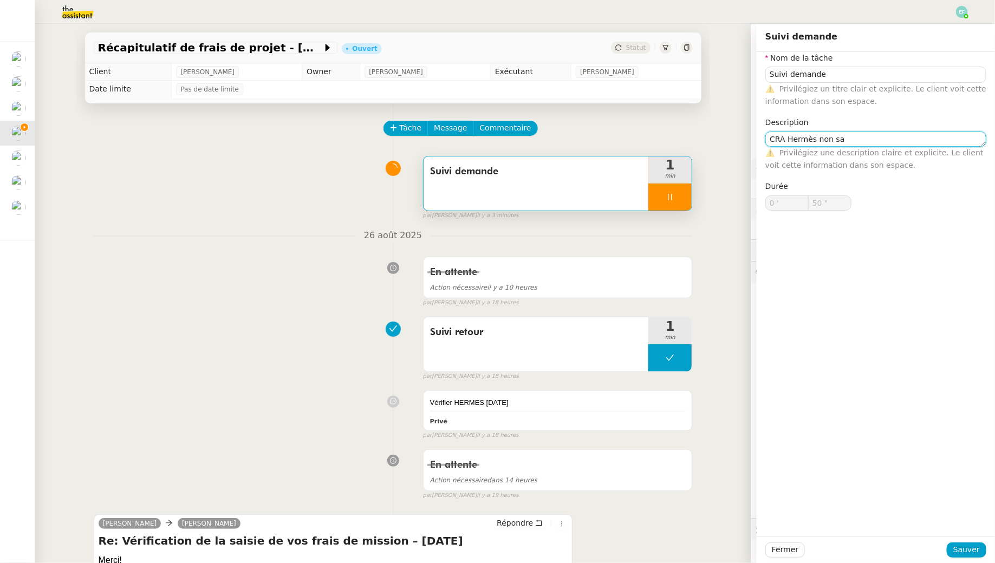
type textarea "CRA Hermès non sai"
type input "51 ""
type textarea "CRA Hermès non saisi d"
type input "52 ""
type textarea "CRA Hermès non saisi dans Bo"
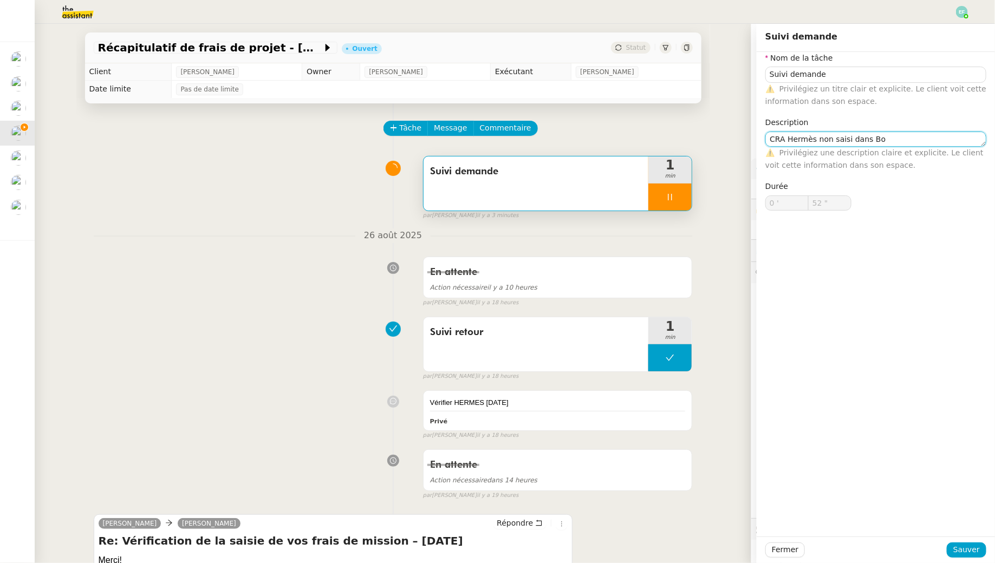
type input "53 ""
type textarea "CRA Hermès non saisi dans Boond"
type input "54 ""
type textarea "CRA Hermès non saisi dans Boond"
click at [978, 551] on span "Sauver" at bounding box center [966, 550] width 27 height 12
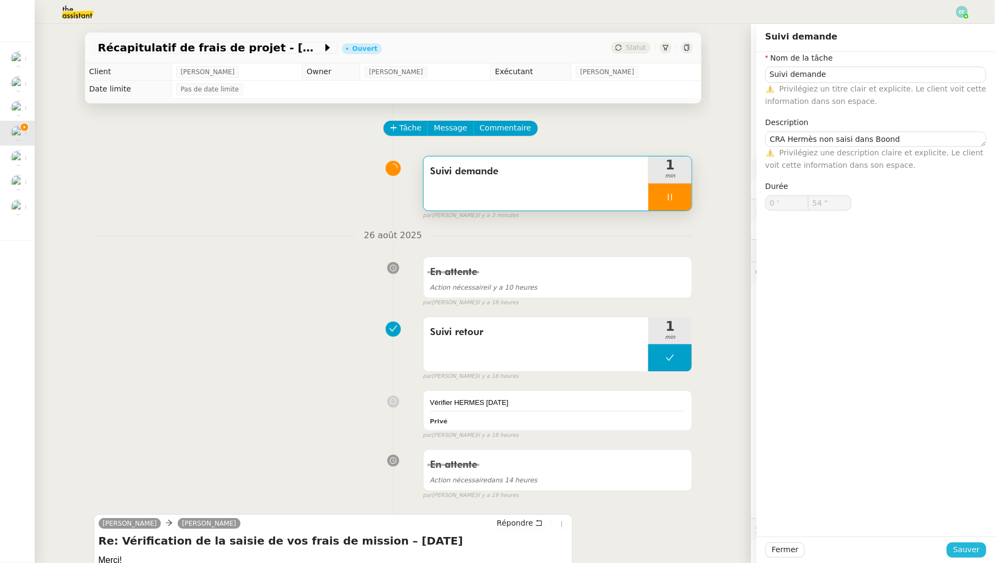
type input "55 ""
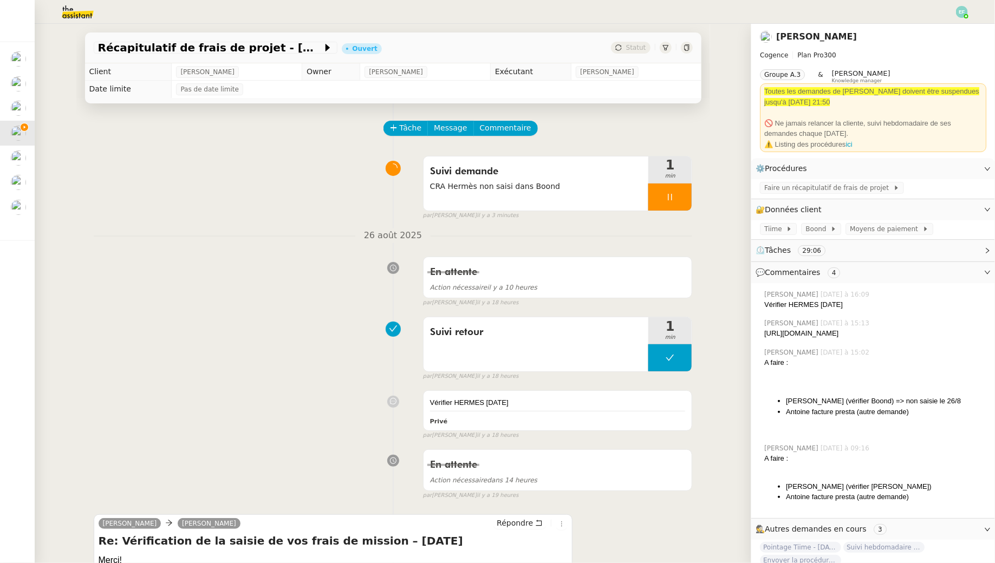
click at [670, 193] on icon at bounding box center [670, 197] width 9 height 9
click at [681, 193] on icon at bounding box center [680, 197] width 9 height 9
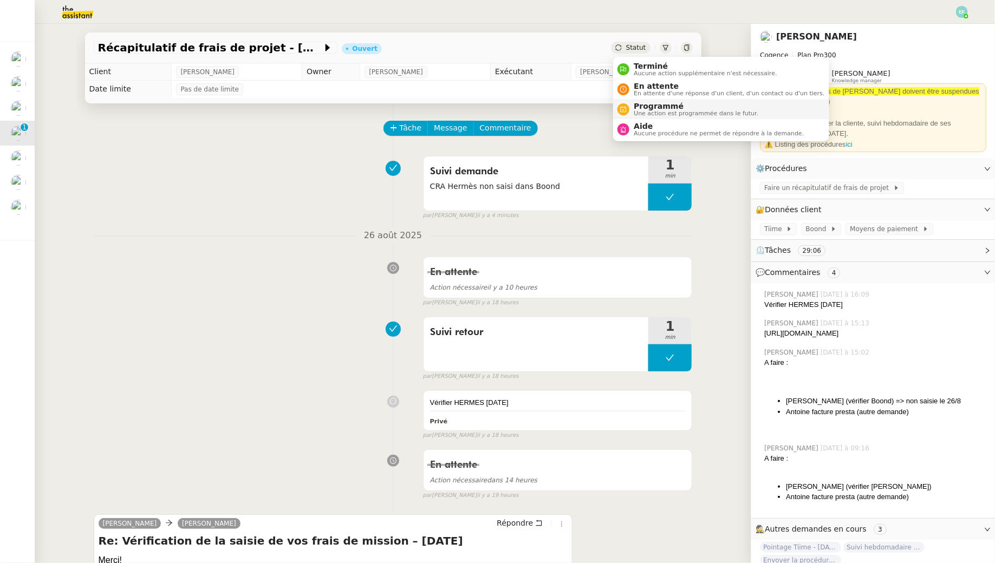
click at [649, 103] on span "Programmé" at bounding box center [696, 106] width 125 height 9
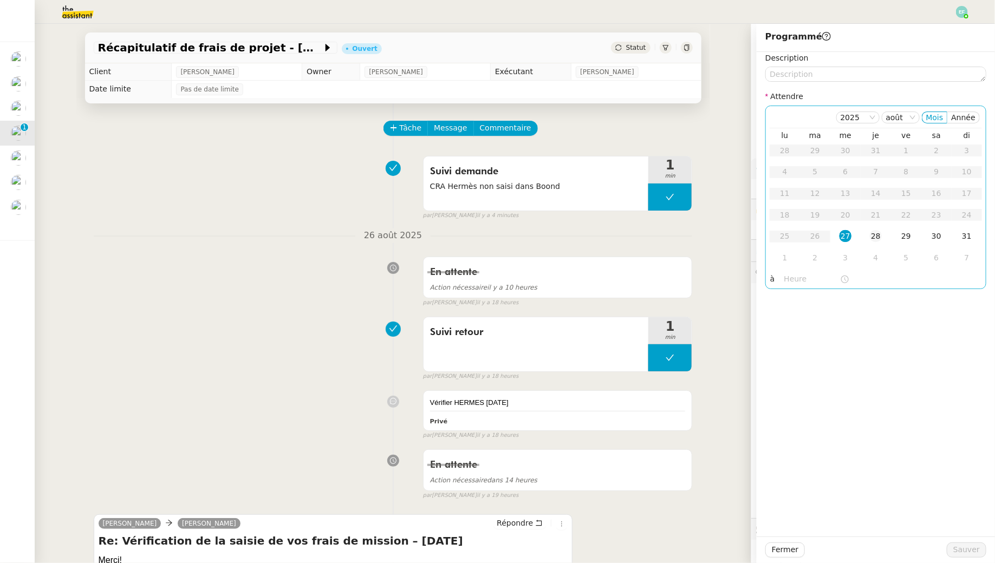
click at [872, 238] on div "28" at bounding box center [876, 236] width 12 height 12
click at [975, 549] on span "Sauver" at bounding box center [966, 550] width 27 height 12
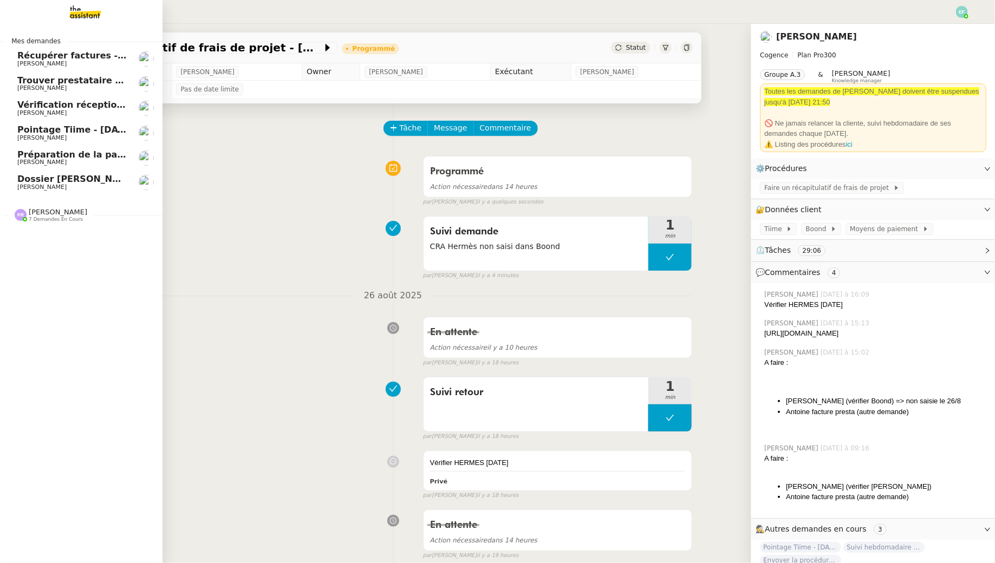
click at [64, 154] on span "Préparation de la paie sur Payfit- [DATE]" at bounding box center [116, 154] width 198 height 10
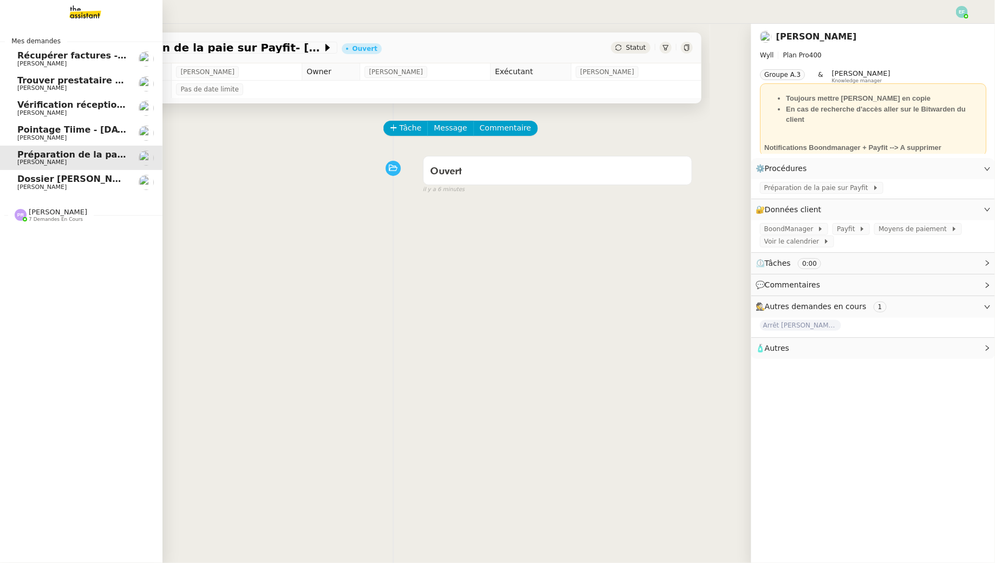
click at [10, 177] on link "Dossier Paul Hogie (Lazuli) Florent Seiler" at bounding box center [81, 182] width 162 height 25
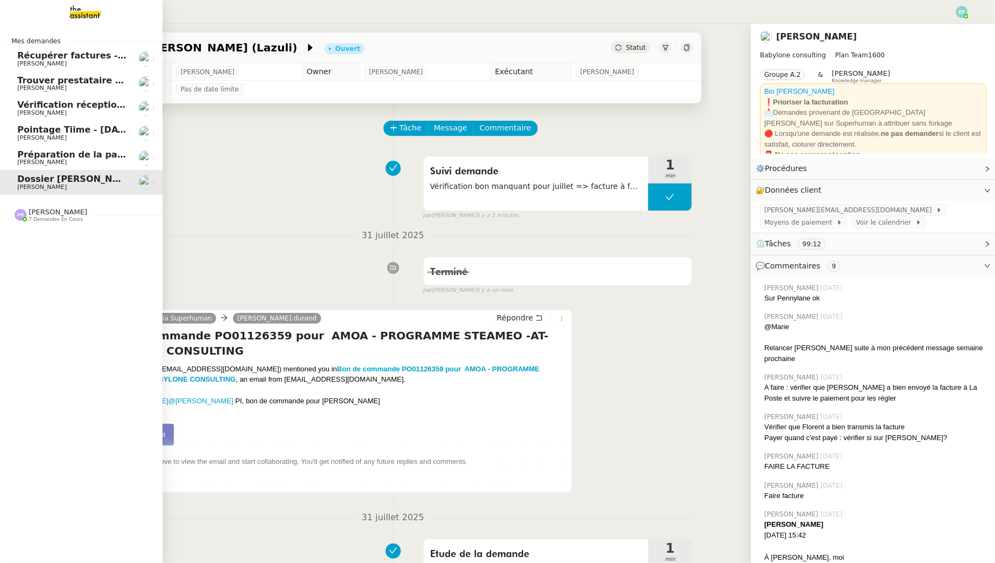
click at [58, 226] on div "Pauline Ribas 7 demandes en cours" at bounding box center [81, 210] width 162 height 31
click at [82, 151] on span "Préparation de la paie sur Payfit- [DATE]" at bounding box center [116, 154] width 198 height 10
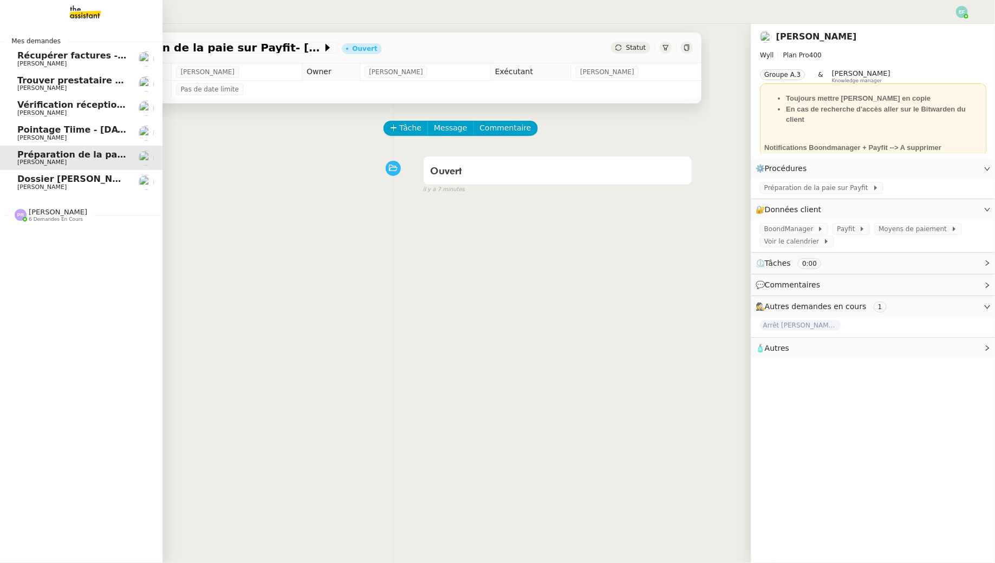
click at [42, 113] on span "[PERSON_NAME]" at bounding box center [41, 112] width 49 height 7
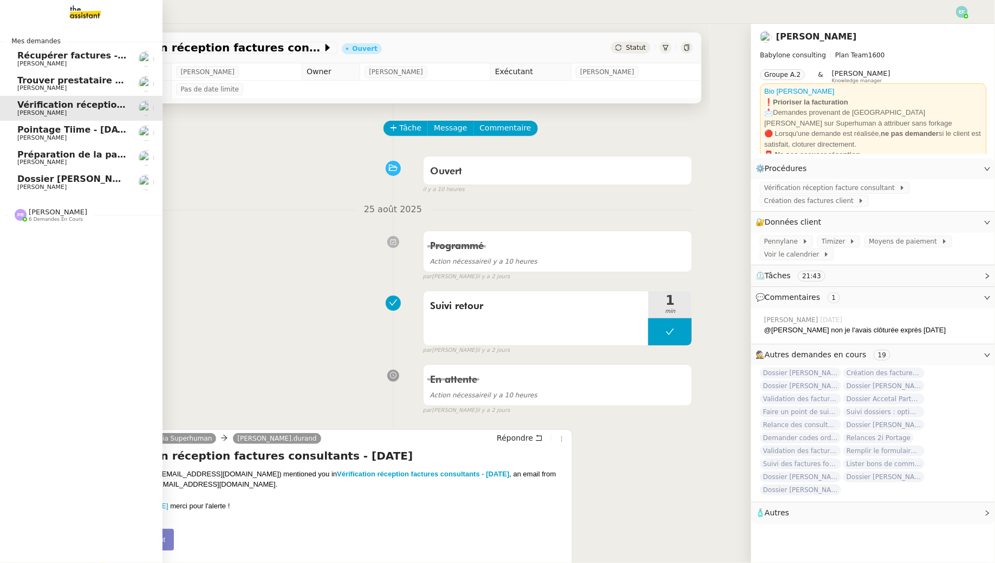
click at [44, 135] on span "[PERSON_NAME]" at bounding box center [41, 137] width 49 height 7
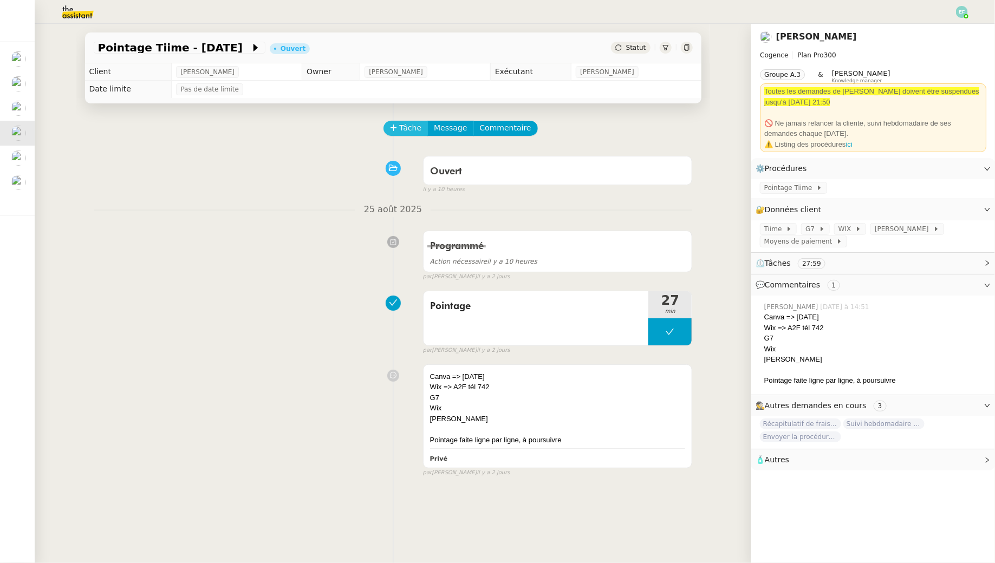
click at [412, 129] on span "Tâche" at bounding box center [411, 128] width 22 height 12
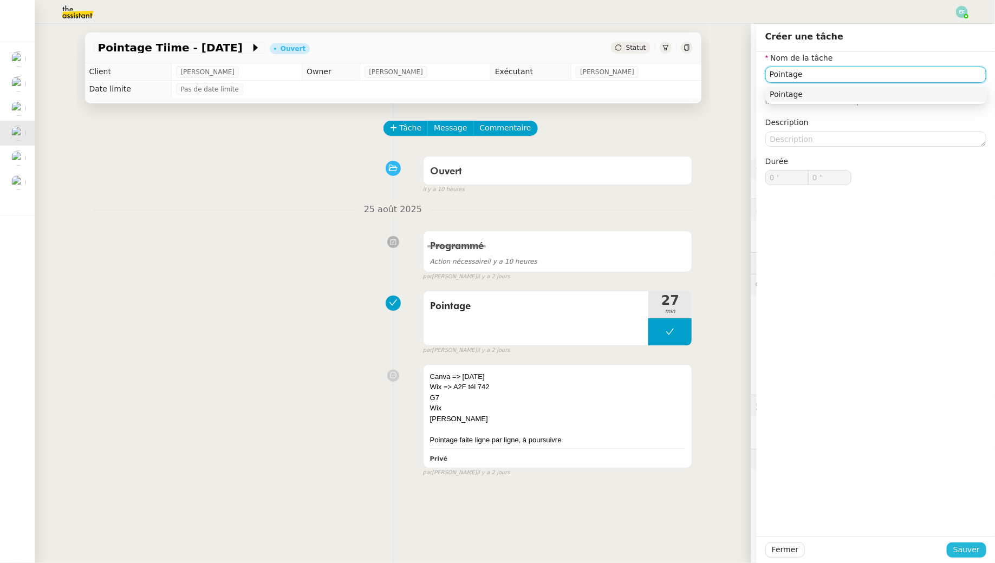
type input "Pointage"
click at [968, 547] on span "Sauver" at bounding box center [966, 550] width 27 height 12
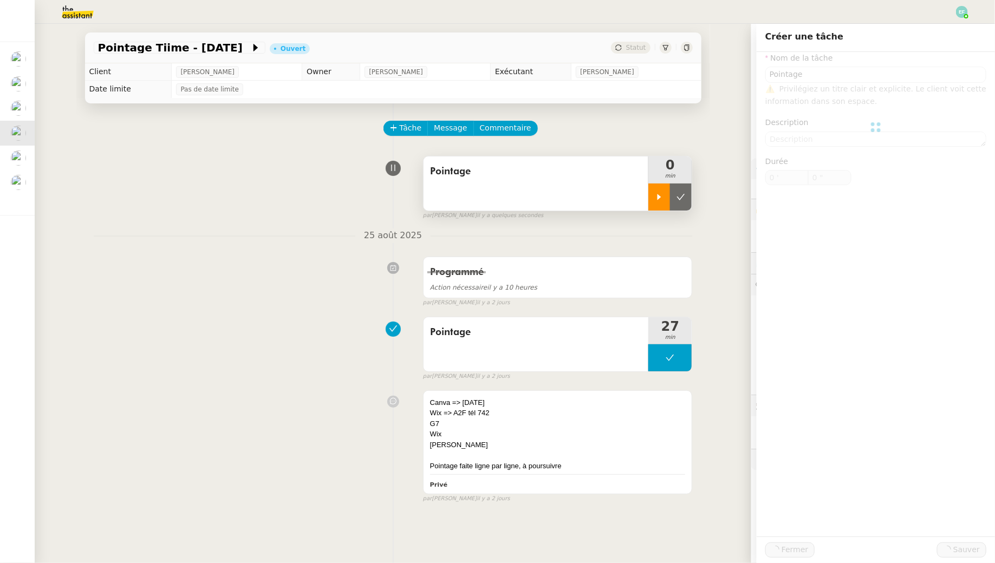
click at [665, 195] on div at bounding box center [659, 197] width 22 height 27
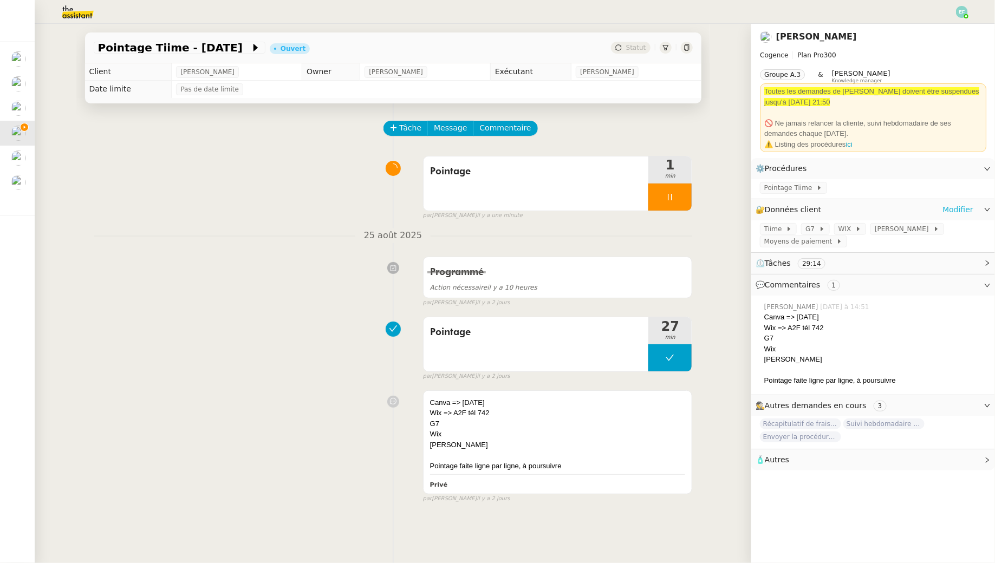
click at [973, 214] on link "Modifier" at bounding box center [957, 210] width 31 height 12
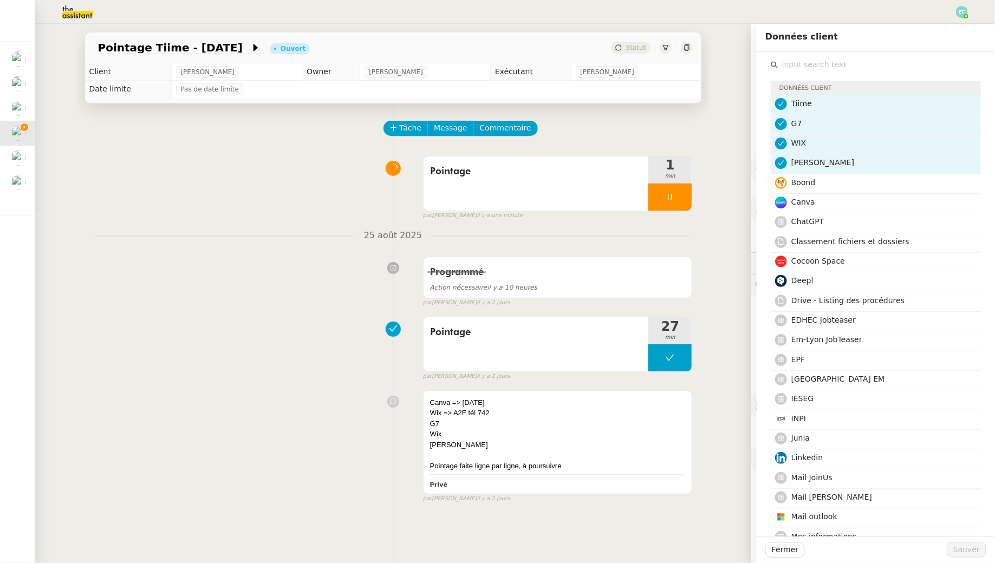
click at [887, 62] on input "text" at bounding box center [879, 64] width 203 height 15
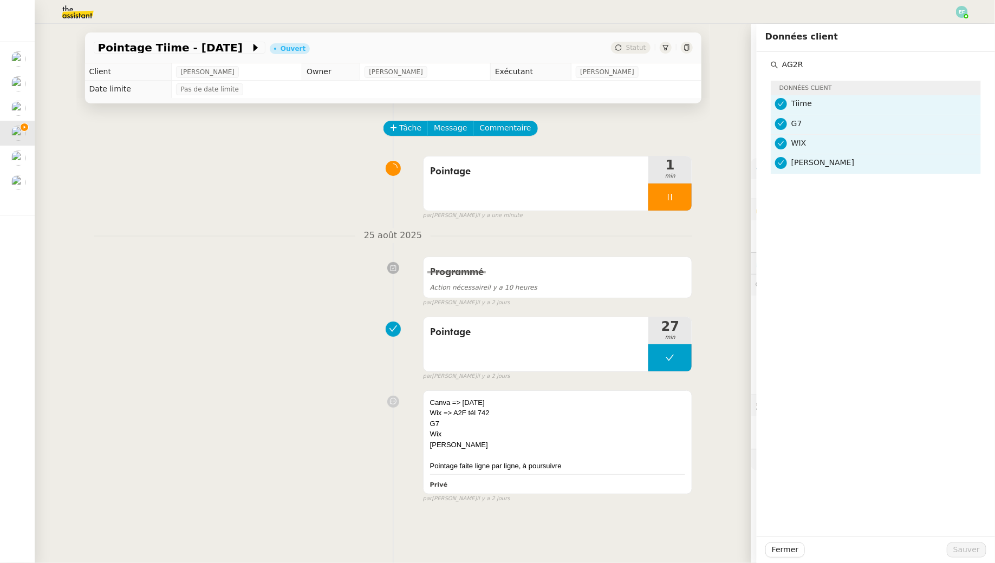
type input "AG2R"
click at [281, 256] on div "Programmé Action nécessaire il y a 10 heures false par Emelyne F. il y a 2 jours" at bounding box center [393, 280] width 599 height 56
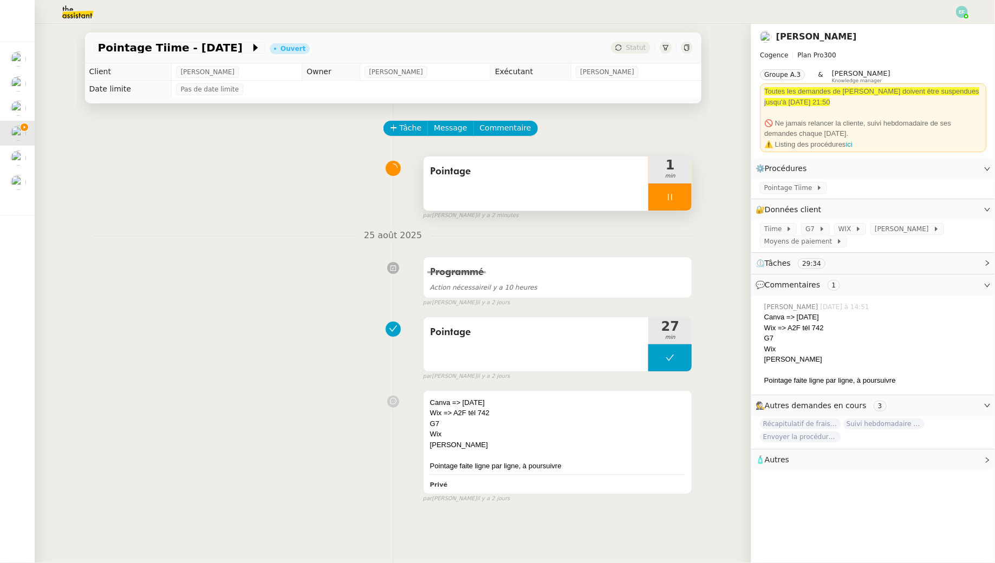
click at [679, 204] on div at bounding box center [669, 197] width 43 height 27
click at [679, 204] on button at bounding box center [681, 197] width 22 height 27
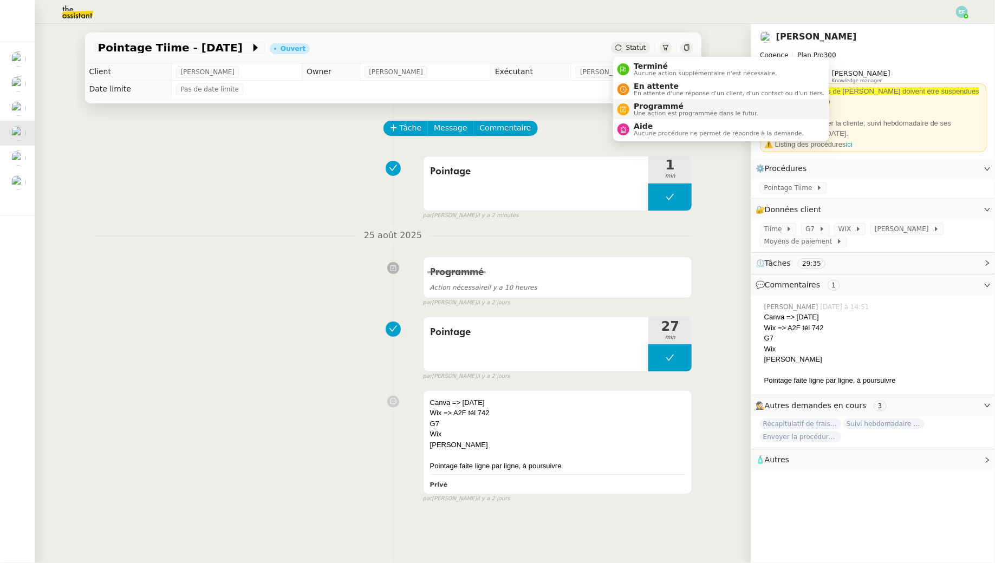
click at [638, 105] on span "Programmé" at bounding box center [696, 106] width 125 height 9
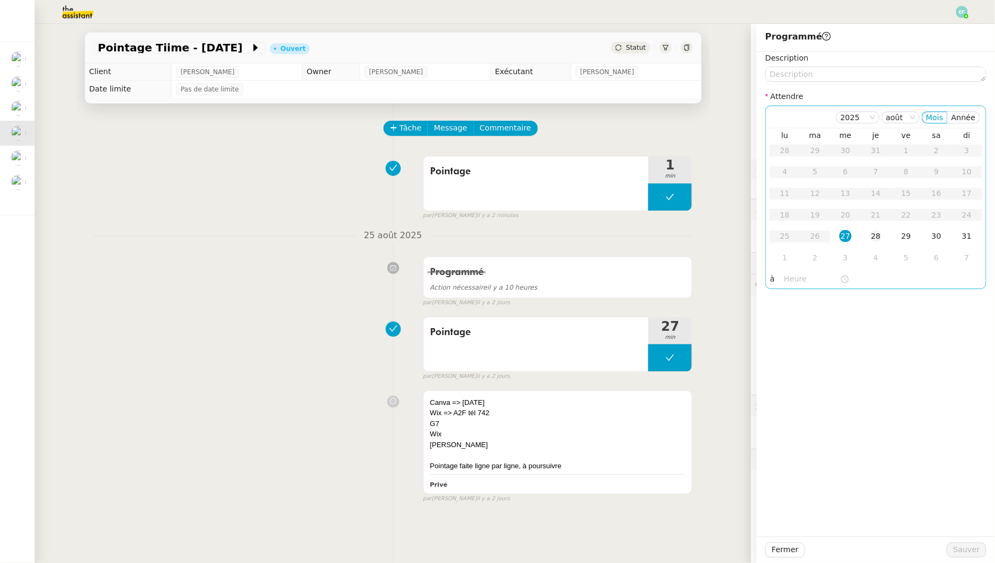
click at [875, 240] on div "28" at bounding box center [876, 236] width 12 height 12
click at [968, 549] on span "Sauver" at bounding box center [966, 550] width 27 height 12
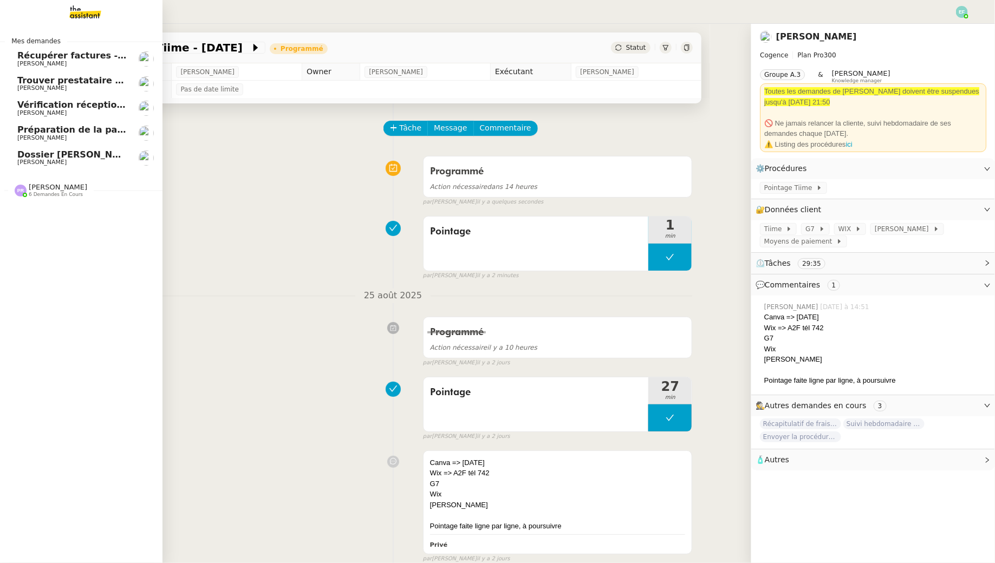
click at [37, 160] on span "[PERSON_NAME]" at bounding box center [41, 162] width 49 height 7
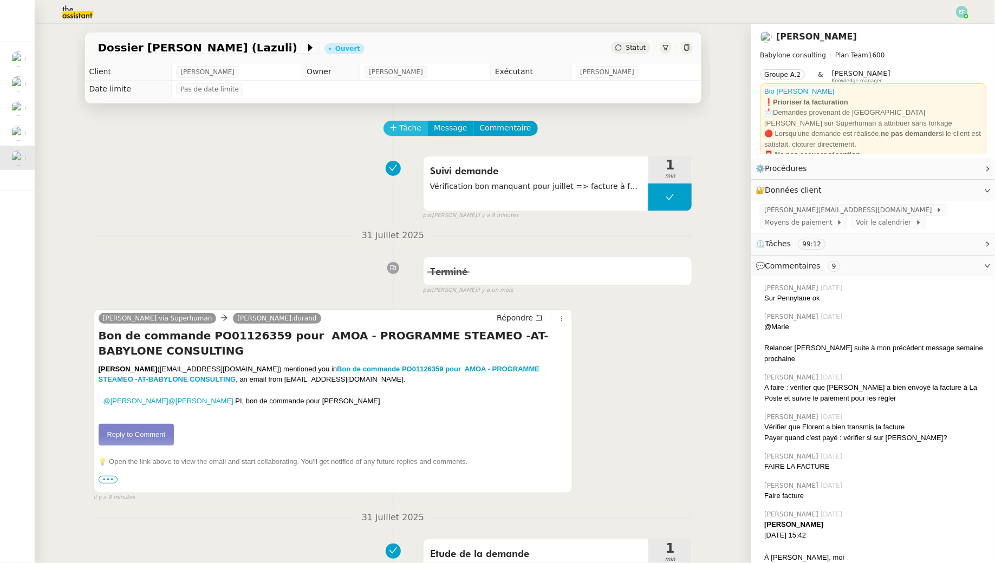
click at [396, 124] on button "Tâche" at bounding box center [405, 128] width 45 height 15
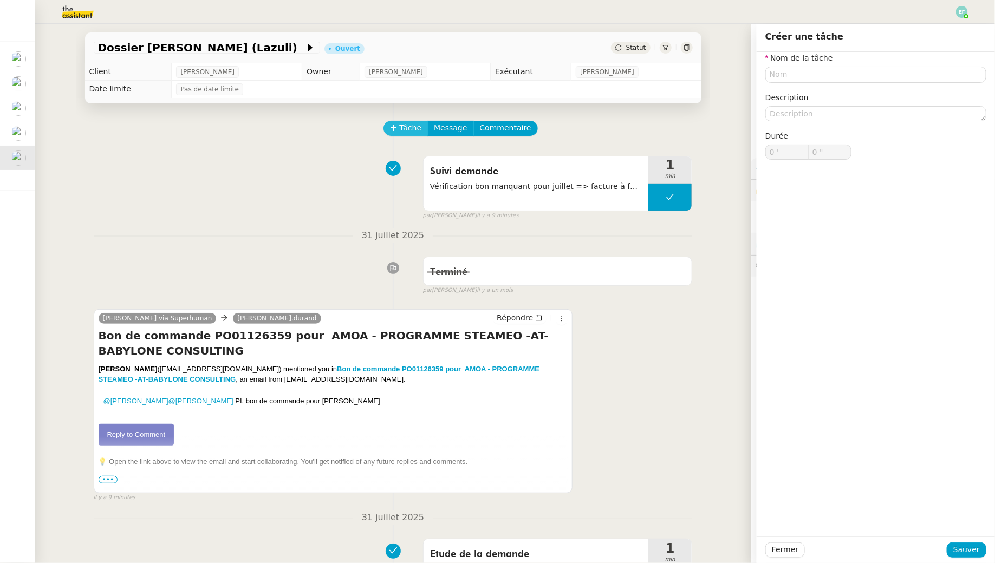
click at [397, 127] on button "Tâche" at bounding box center [405, 128] width 45 height 15
click at [792, 83] on div "Nom de la tâche Description Durée 0 ' 0 "" at bounding box center [875, 114] width 221 height 125
click at [788, 75] on input "text" at bounding box center [875, 75] width 221 height 16
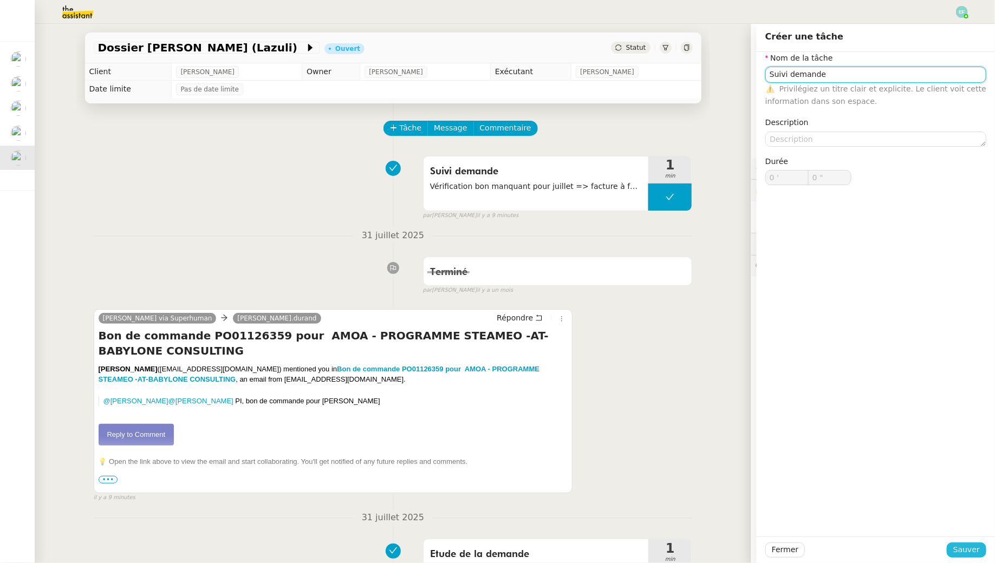
type input "Suivi demande"
click at [980, 545] on button "Sauver" at bounding box center [967, 550] width 40 height 15
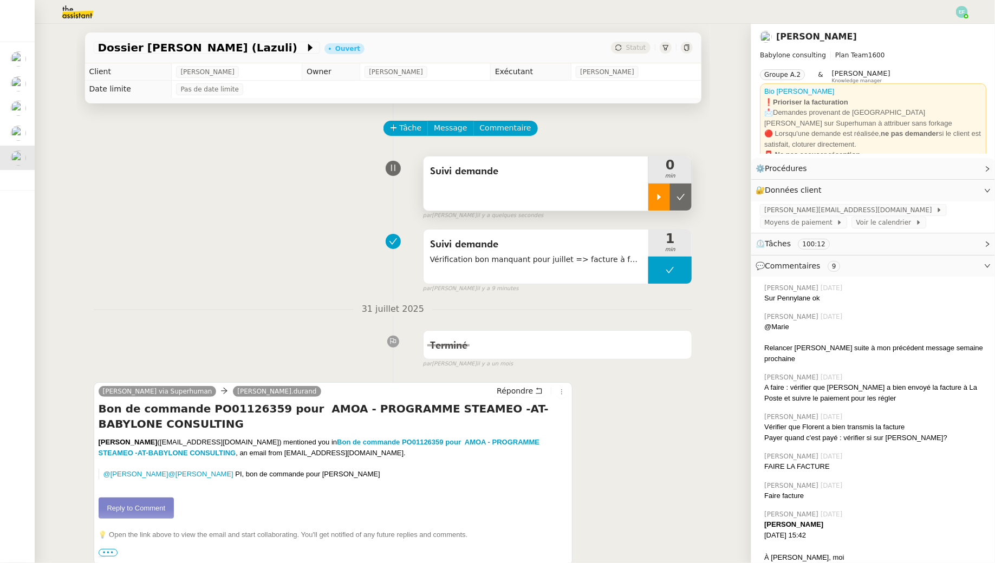
click at [664, 205] on div at bounding box center [659, 197] width 22 height 27
click at [530, 194] on div "Suivi demande" at bounding box center [535, 183] width 225 height 54
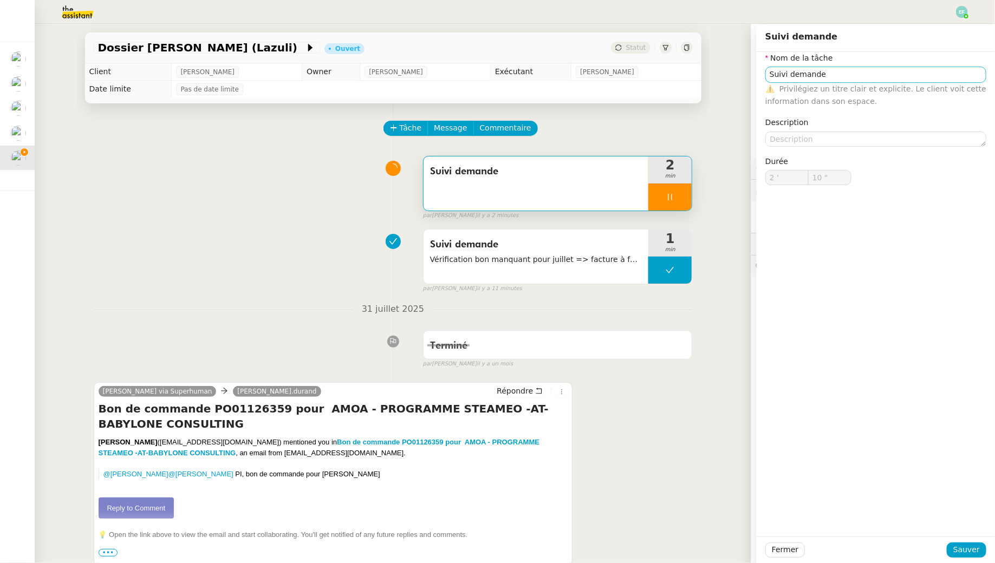
type input "11 ""
drag, startPoint x: 833, startPoint y: 70, endPoint x: 714, endPoint y: 63, distance: 119.4
click at [714, 63] on app-ticket "Dossier Paul Hogie (Lazuli) Ouvert Statut Client Florent Seiler Owner Romane Va…" at bounding box center [515, 293] width 960 height 539
type input "C"
type input "12 ""
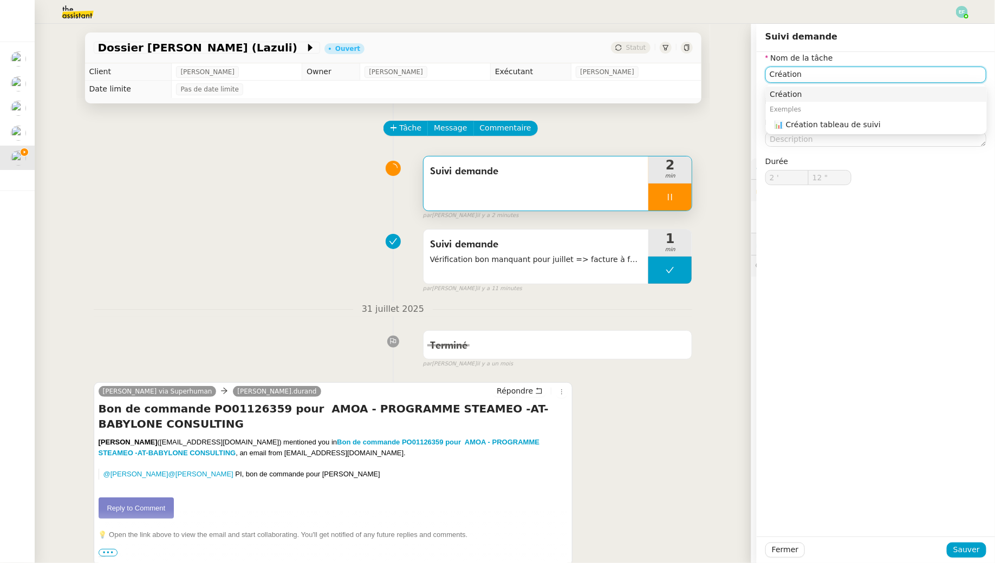
type input "Création"
type input "13 ""
type input "Création factures"
type input "15 ""
type input "Création factures"
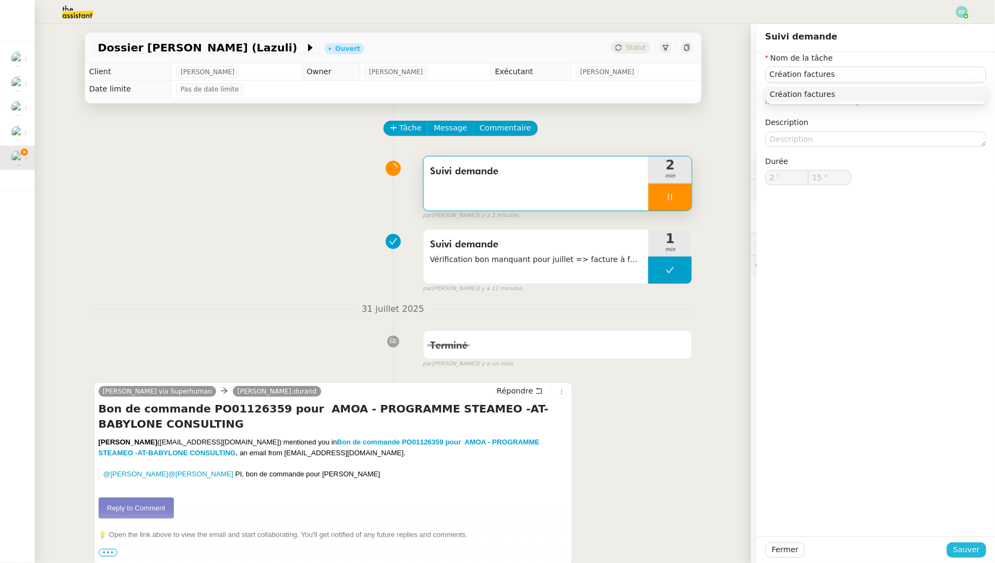
click at [967, 545] on span "Sauver" at bounding box center [966, 550] width 27 height 12
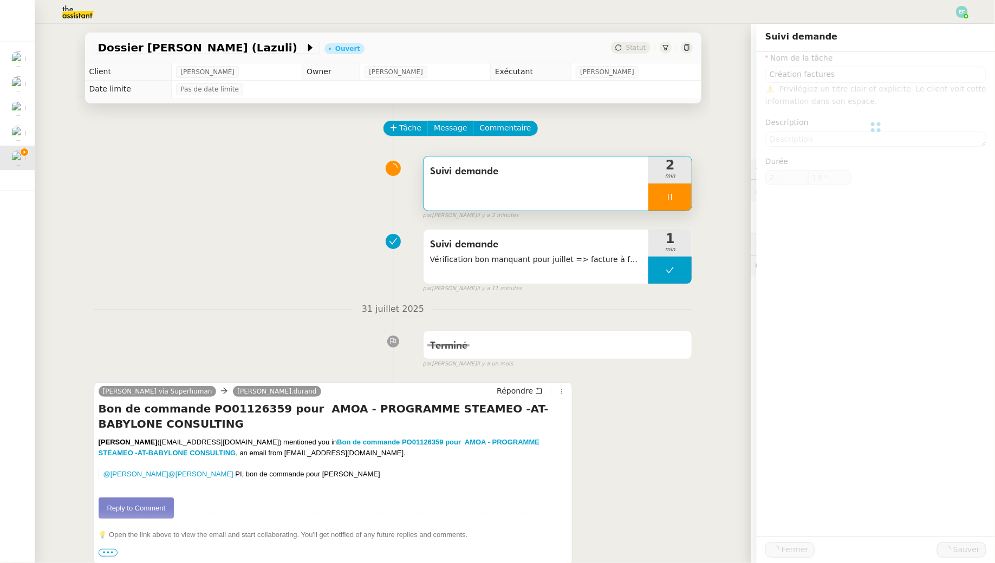
type input "16 ""
type input "Création factures"
type input "2 '"
type input "16 ""
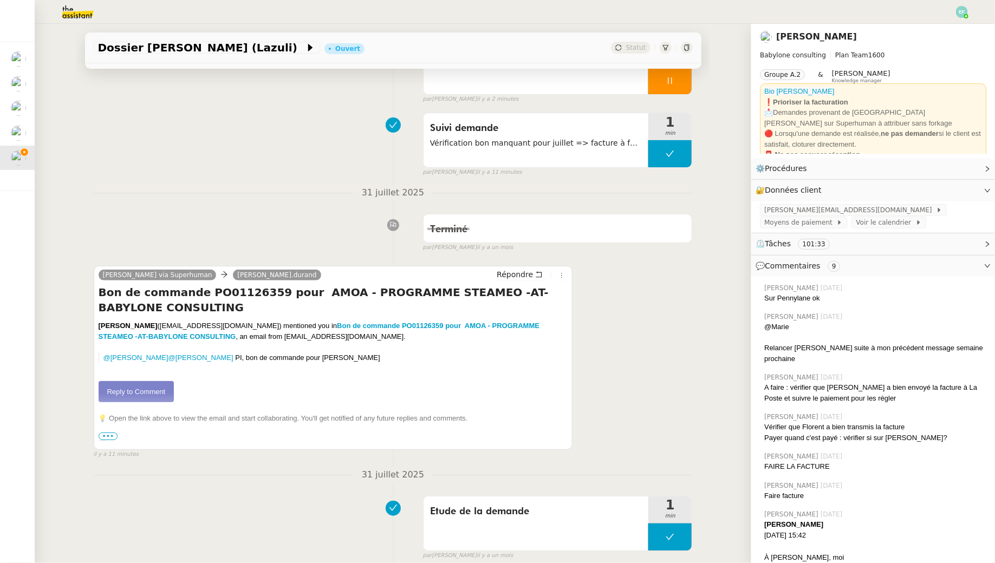
scroll to position [114, 0]
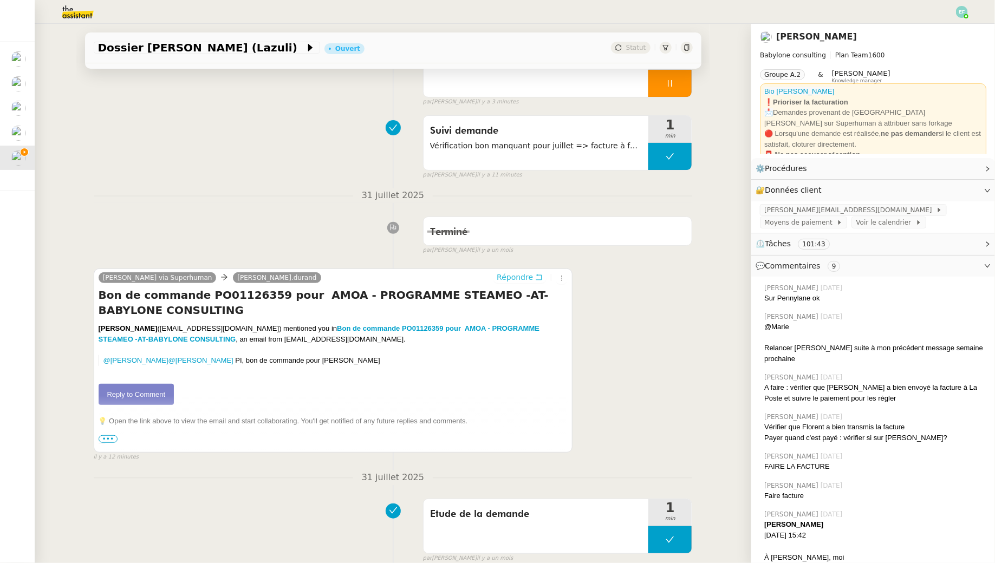
click at [538, 278] on icon at bounding box center [539, 277] width 8 height 8
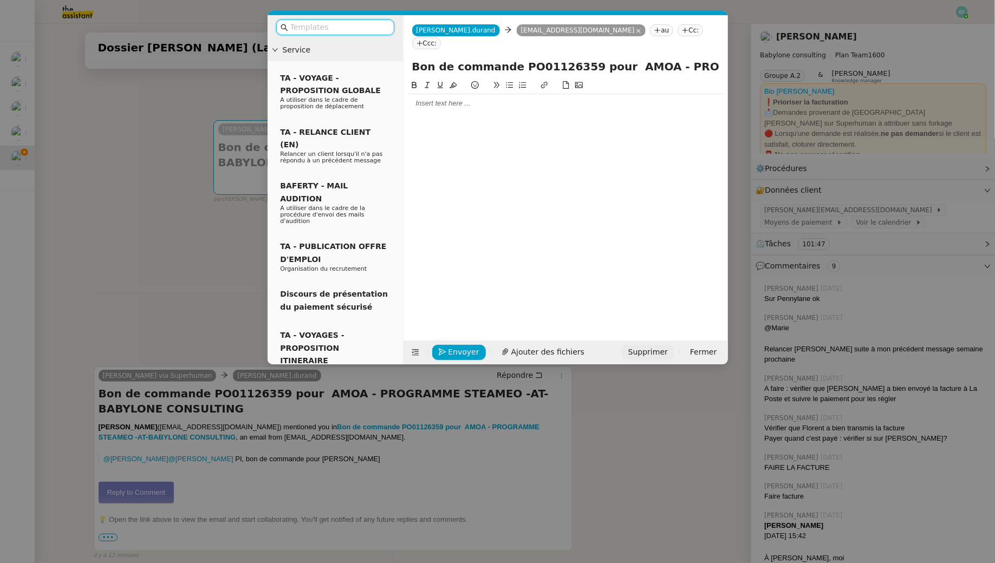
click at [663, 349] on span "Supprimer" at bounding box center [648, 352] width 40 height 12
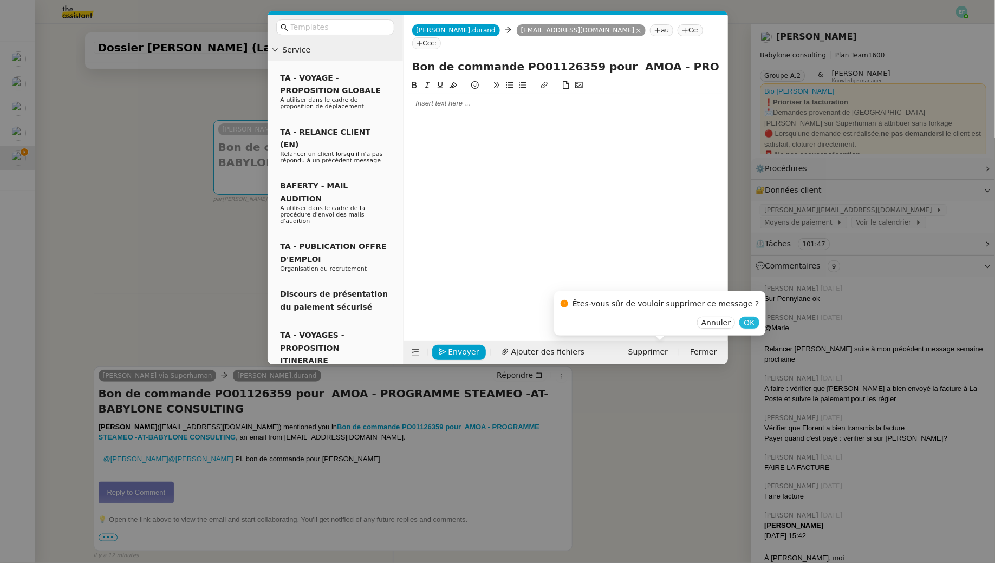
click at [743, 322] on span "OK" at bounding box center [748, 322] width 11 height 11
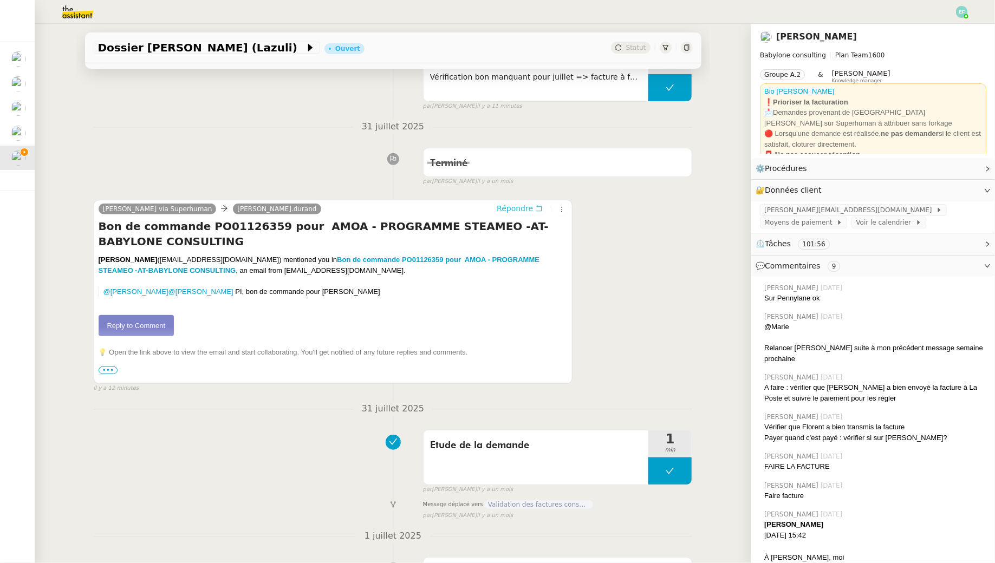
scroll to position [181, 0]
click at [158, 325] on link "Reply to Comment" at bounding box center [137, 327] width 76 height 22
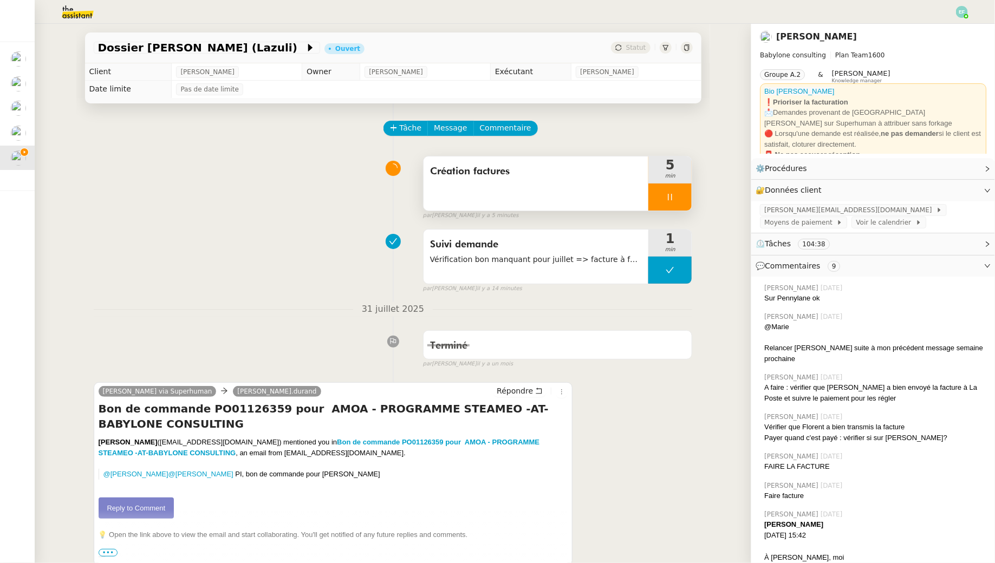
click at [532, 188] on div "Création factures" at bounding box center [535, 183] width 225 height 54
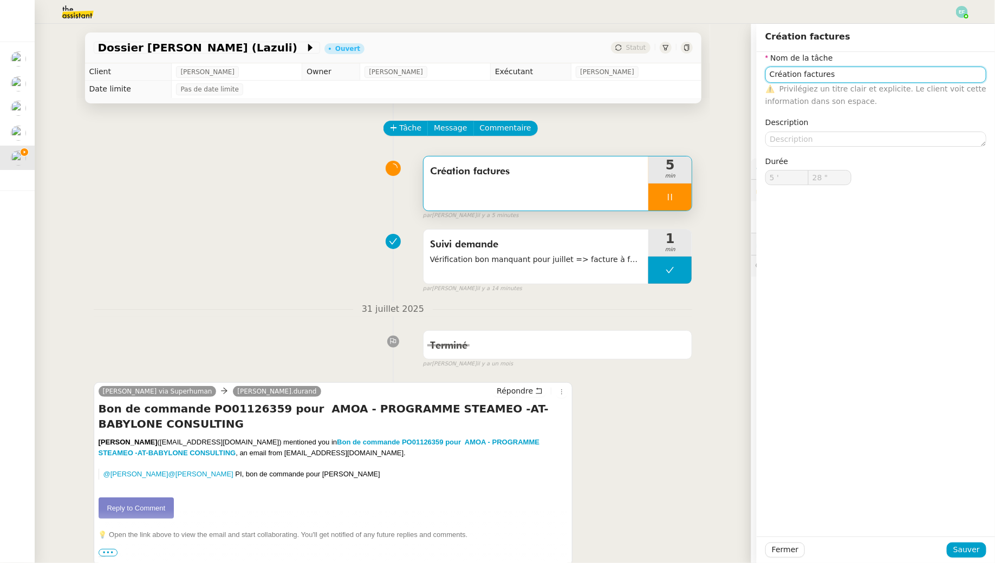
click at [817, 76] on input "Création factures" at bounding box center [875, 75] width 221 height 16
type input "29 ""
type input "Suii"
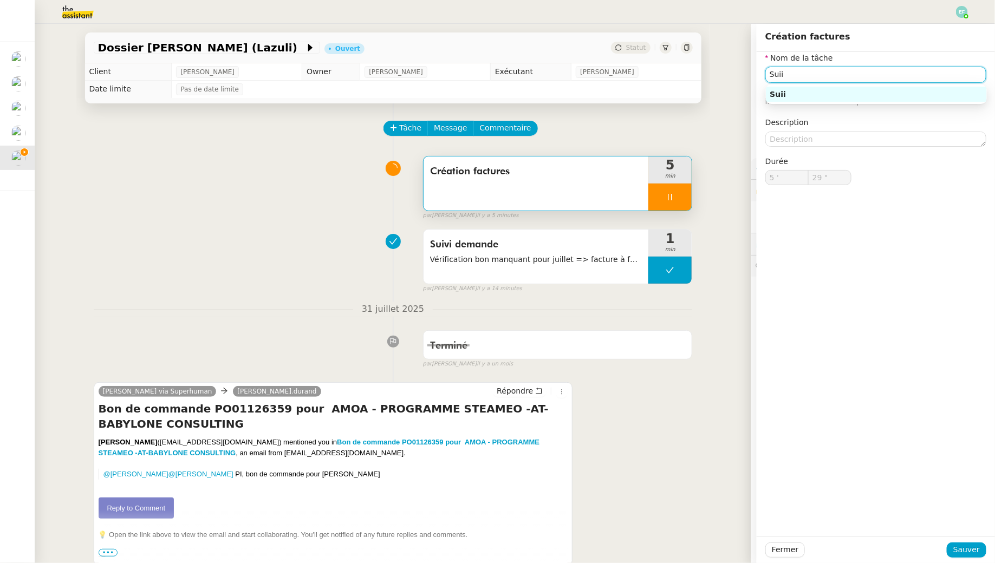
type input "30 ""
type input "Suivi demande"
type input "31 ""
type input "Suivi demande"
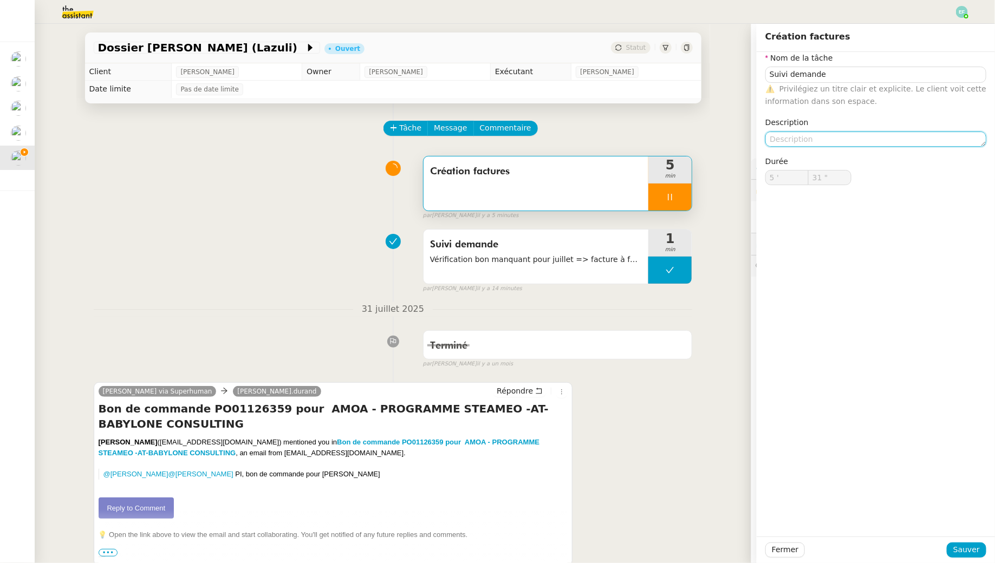
click at [873, 135] on textarea at bounding box center [875, 139] width 221 height 15
type input "32 ""
type textarea "Créatio"
type input "33 ""
type textarea "Création fa"
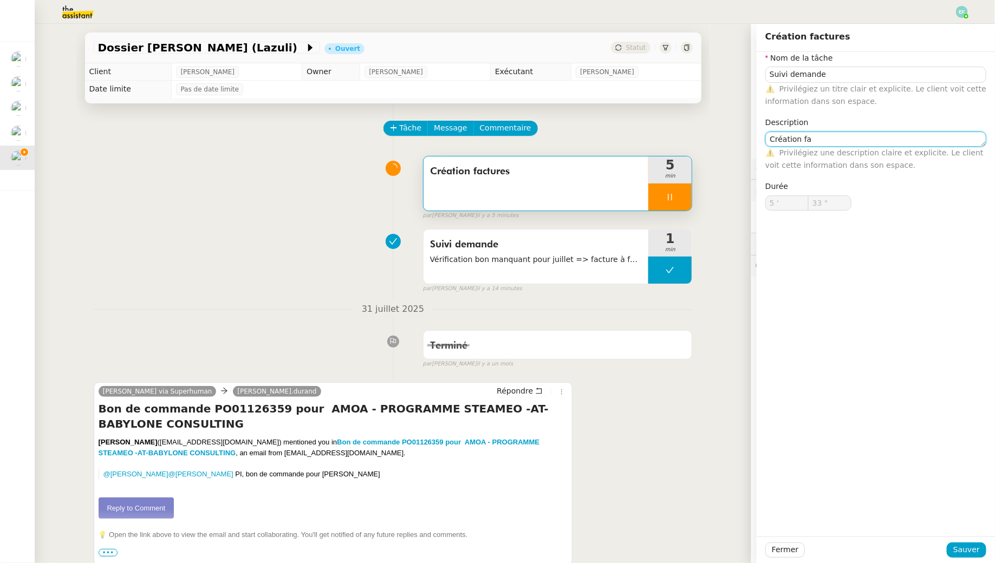
type input "34 ""
type textarea "Création factures"
type input "35 ""
type textarea "Création factures +"
type input "36 ""
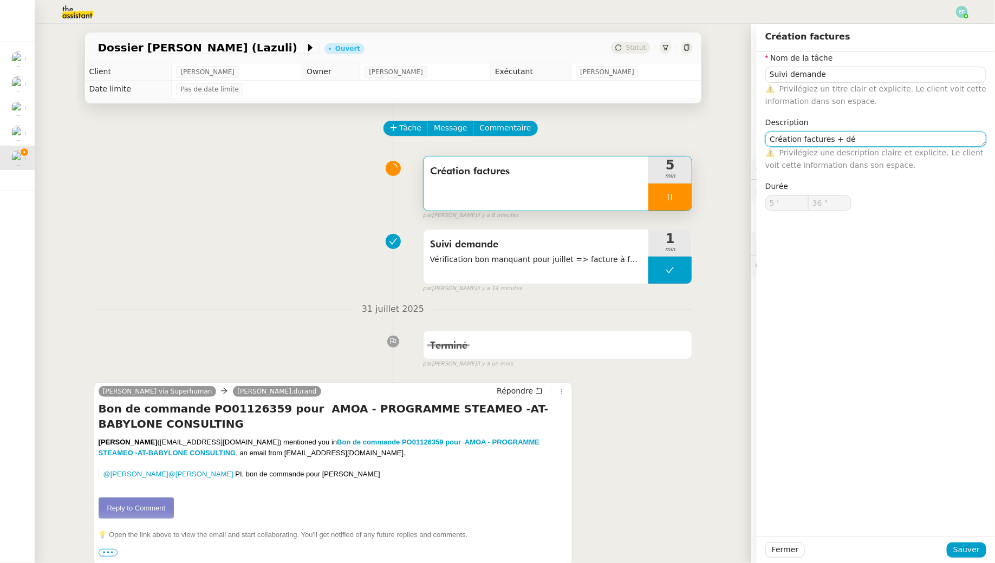
type textarea "Création factures + déb"
type input "37 ""
type textarea "Création factures + déblocaq"
type input "38 ""
type textarea "Création factures + déblocage fact"
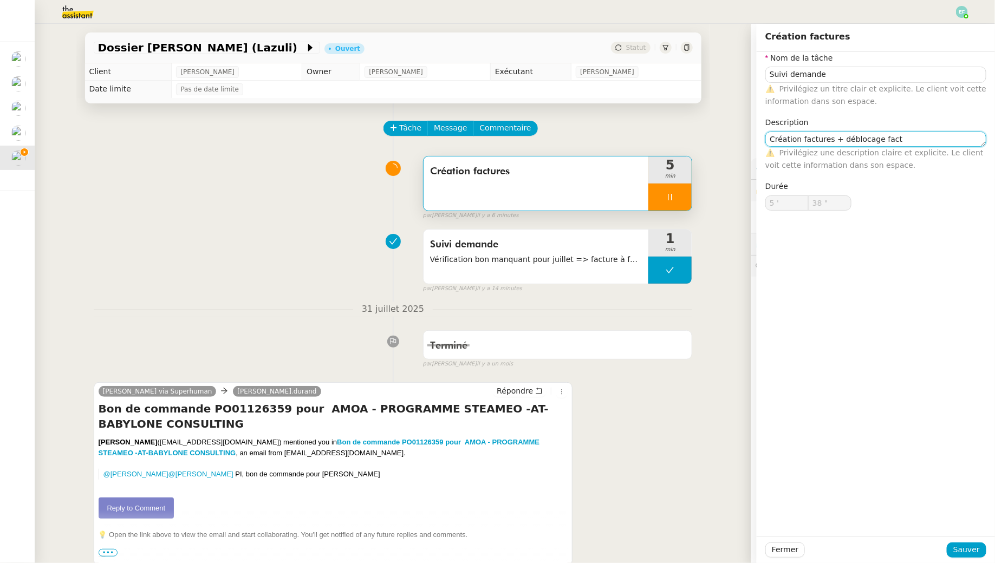
type input "39 ""
type textarea "Création factures + déblocage facture fourni"
type input "40 ""
type textarea "Création factures + déblocage facture fournisseur"
type input "44 ""
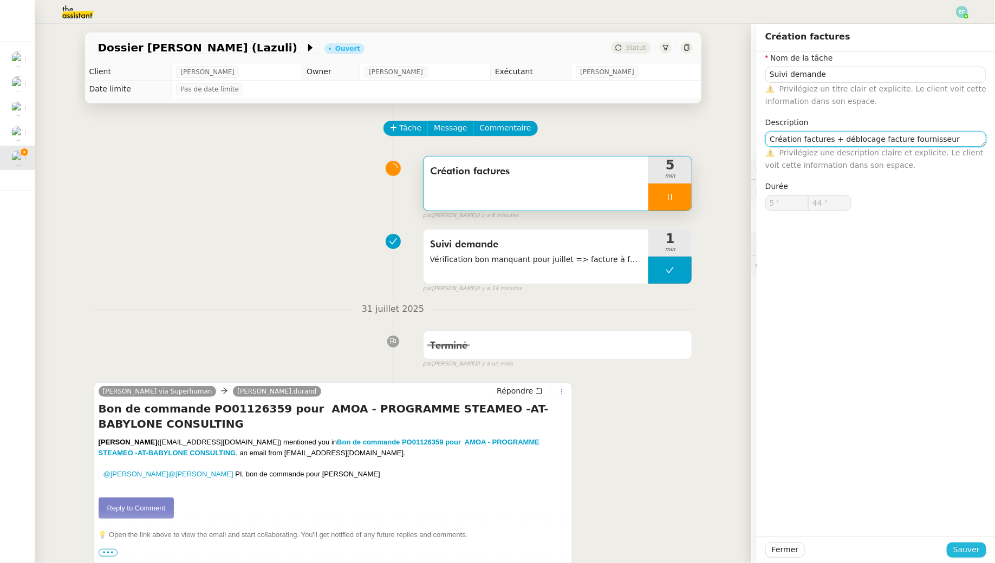
type textarea "Création factures + déblocage facture fournisseur"
click at [977, 545] on span "Sauver" at bounding box center [966, 550] width 27 height 12
type input "45 ""
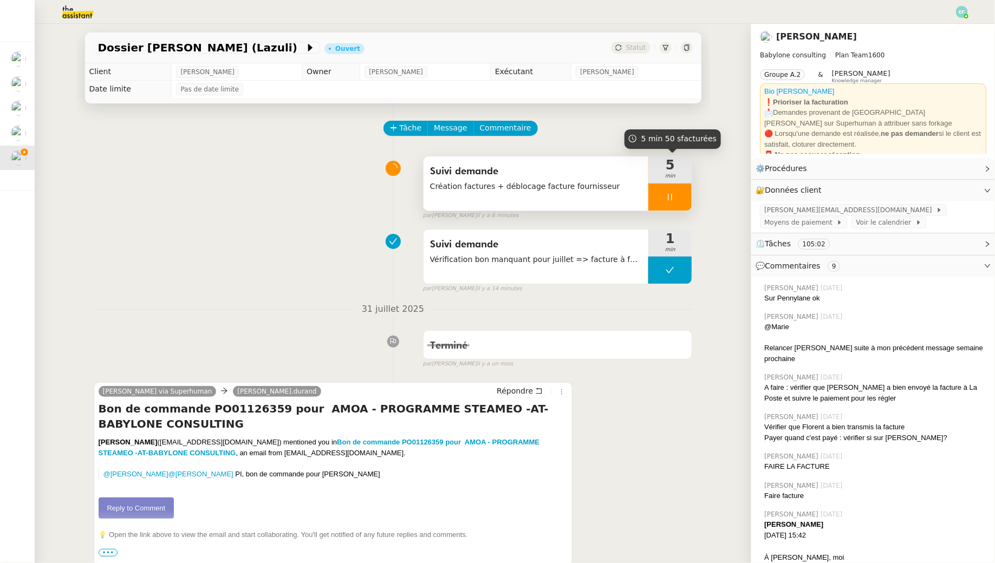
click at [588, 202] on div "Suivi demande Création factures + déblocage facture fournisseur" at bounding box center [535, 183] width 225 height 54
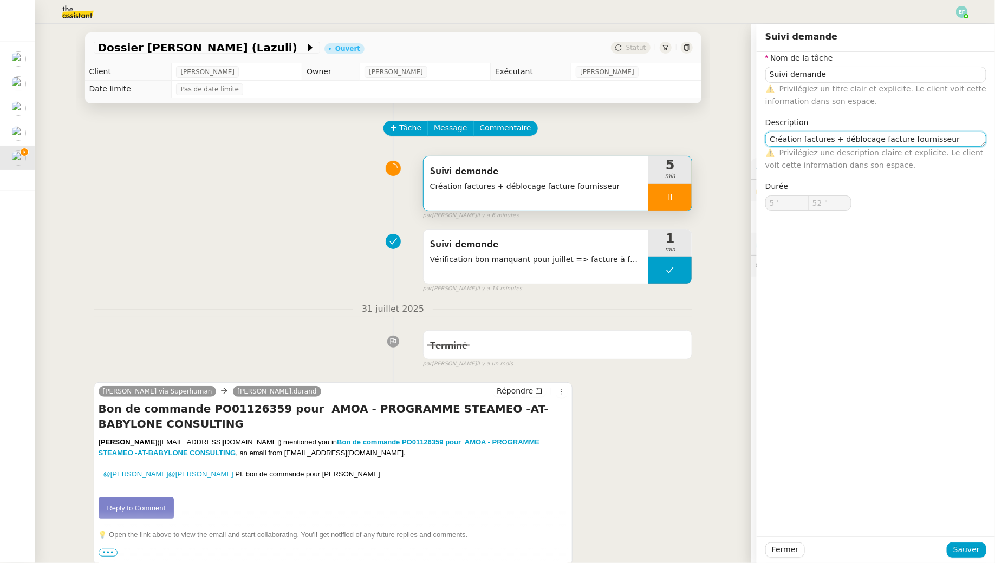
click at [948, 136] on textarea "Création factures + déblocage facture fournisseur" at bounding box center [875, 139] width 221 height 15
type input "53 ""
type textarea "Création factures + déblocage facture fournisseur +"
type input "54 ""
type textarea "Création factures + déblocage facture fournisseur + transmi"
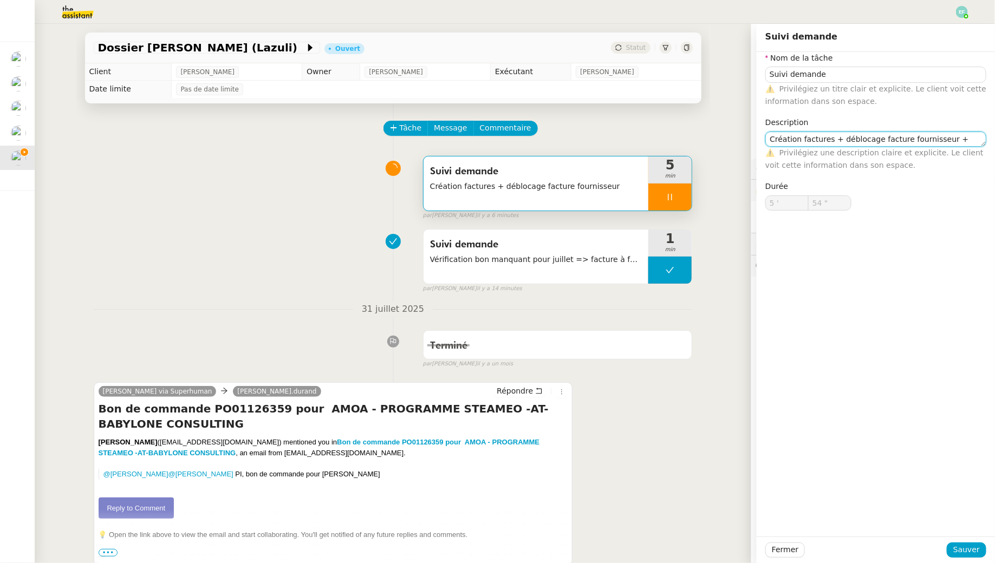
type input "55 ""
type textarea "Création factures + déblocage facture fournisseur + transmission inform"
type input "56 ""
type textarea "Création factures + déblocage facture fournisseur + transmission information"
type input "57 ""
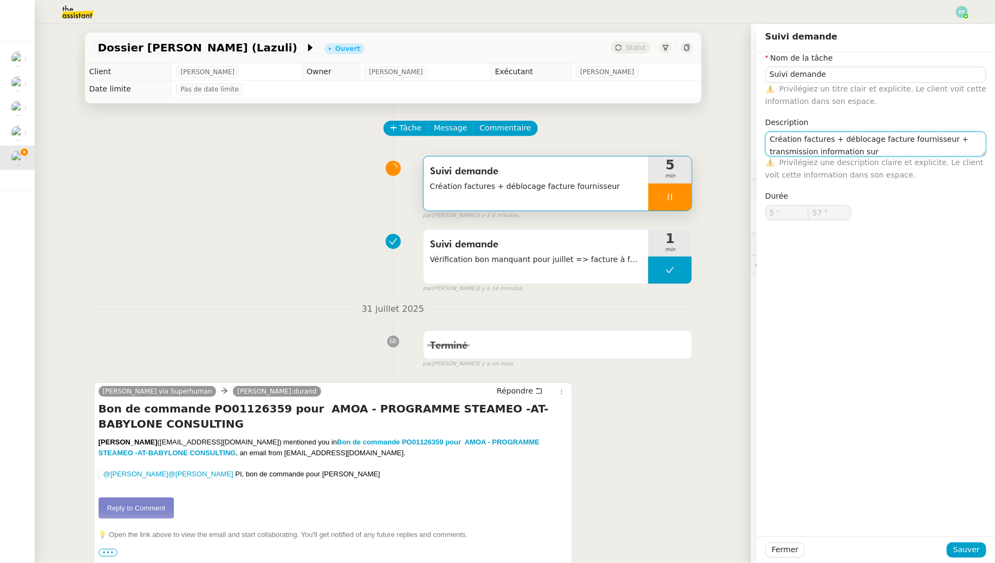
type textarea "Création factures + déblocage facture fournisseur + transmission information sur"
type input "58 ""
type textarea "Création factures + déblocage facture fournisseur + transmission information su…"
type input "59 ""
type input "6 '"
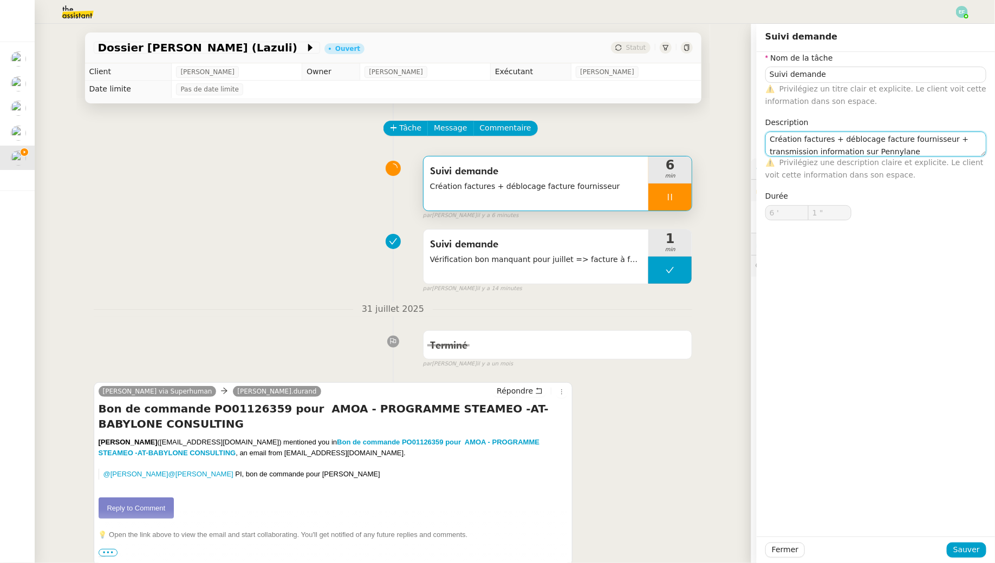
scroll to position [3, 0]
click at [864, 150] on textarea "Création factures + déblocage facture fournisseur + transmission information su…" at bounding box center [875, 144] width 221 height 25
type input "3 ""
type textarea "Création factures + déblocage facture fournisseur + transmission information su…"
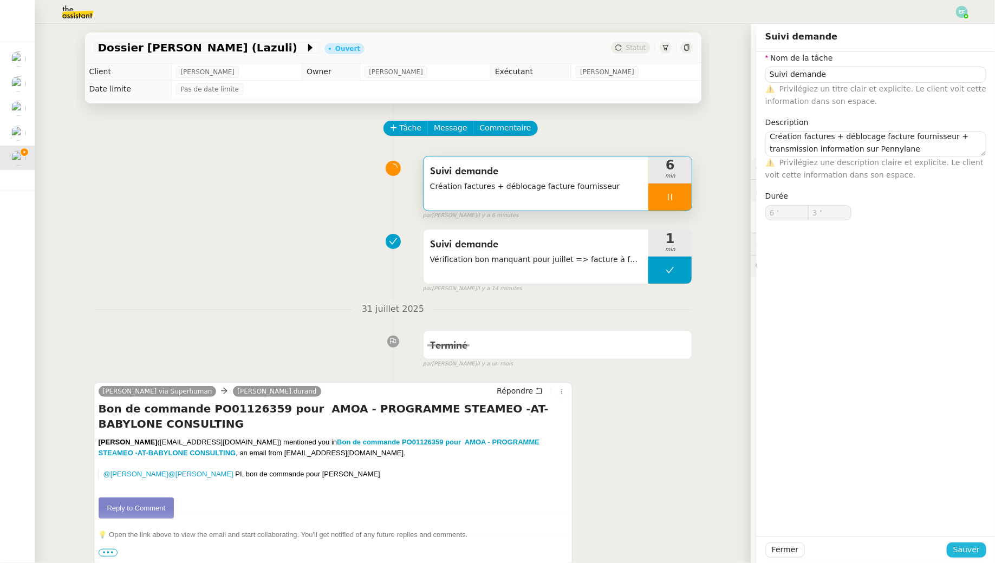
click at [963, 549] on span "Sauver" at bounding box center [966, 550] width 27 height 12
type input "4 ""
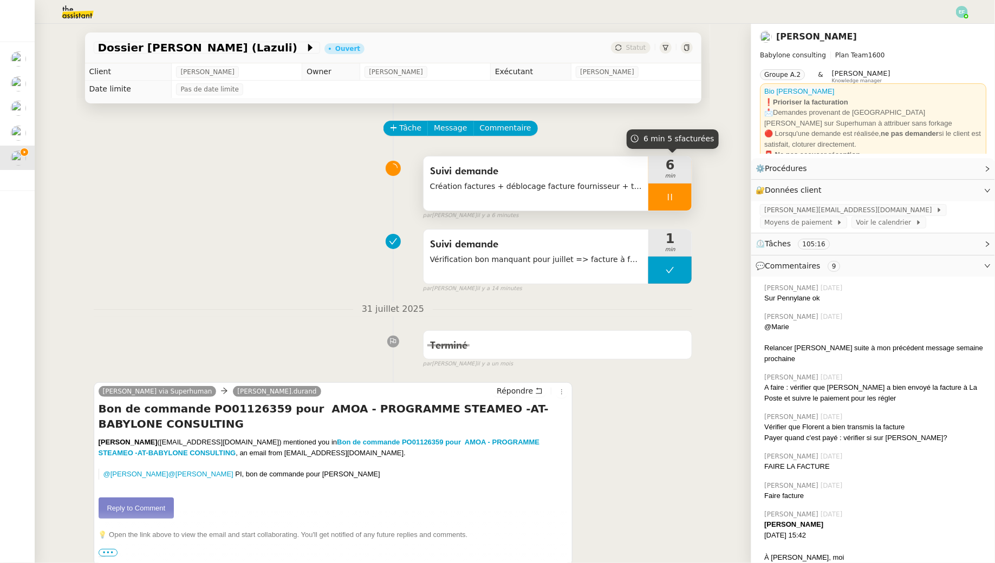
click at [678, 190] on div at bounding box center [669, 197] width 43 height 27
click at [678, 190] on button at bounding box center [681, 197] width 22 height 27
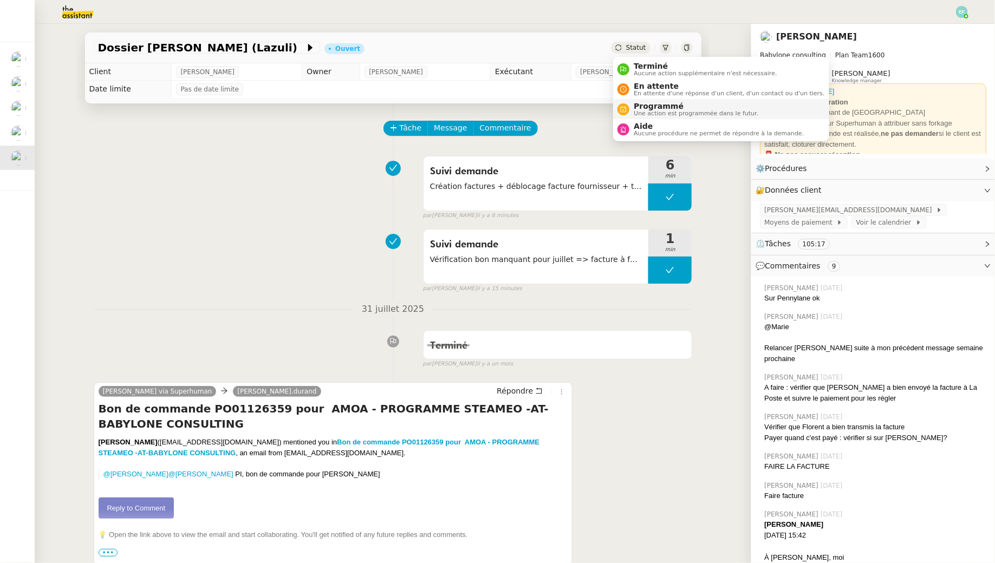
click at [650, 105] on span "Programmé" at bounding box center [696, 106] width 125 height 9
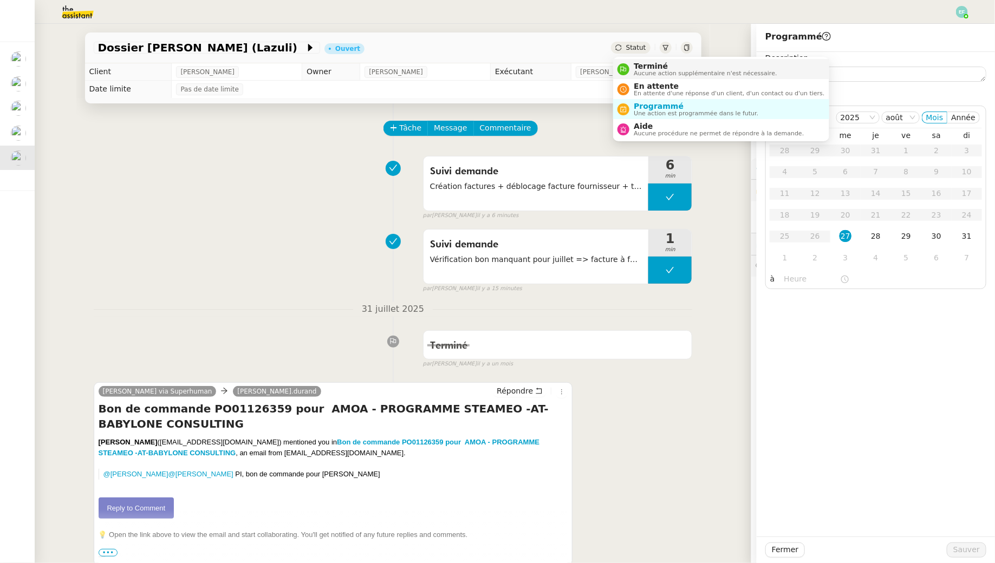
click at [640, 68] on span "Terminé" at bounding box center [705, 66] width 143 height 9
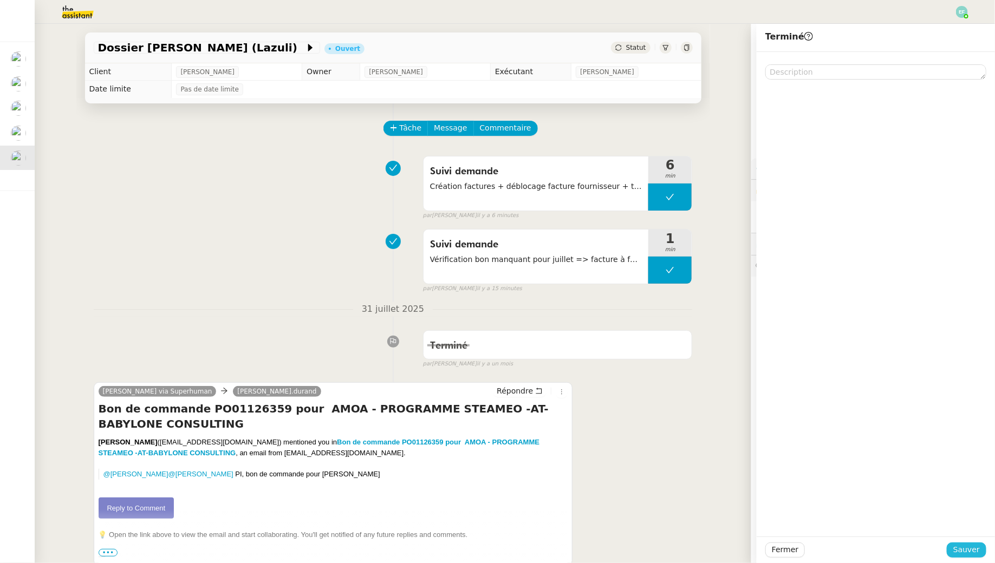
click at [962, 548] on span "Sauver" at bounding box center [966, 550] width 27 height 12
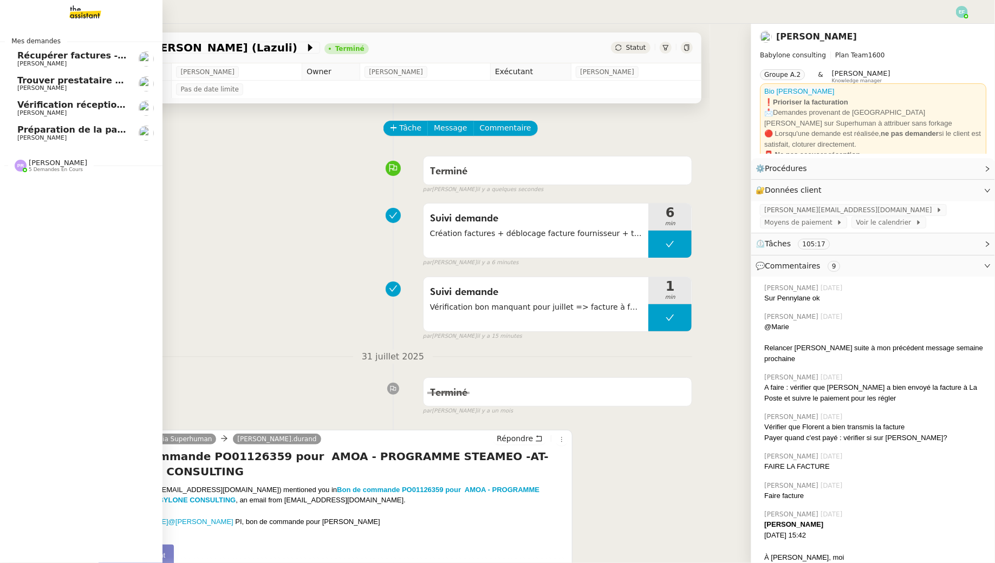
click at [24, 143] on link "Préparation de la paie sur Payfit- [DATE] [PERSON_NAME]" at bounding box center [81, 133] width 162 height 25
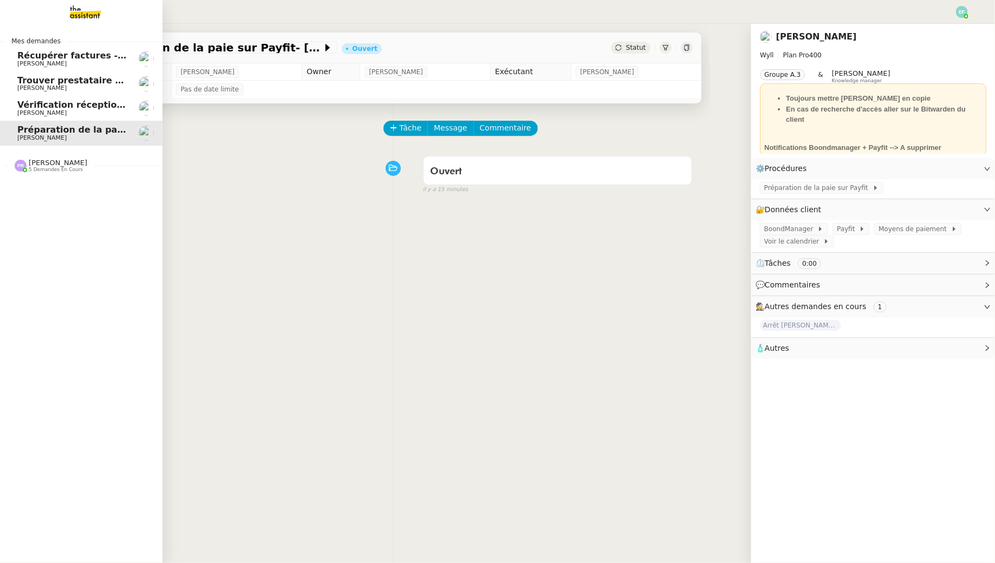
click at [32, 109] on span "Vérification réception factures consultants - [DATE]" at bounding box center [143, 105] width 252 height 10
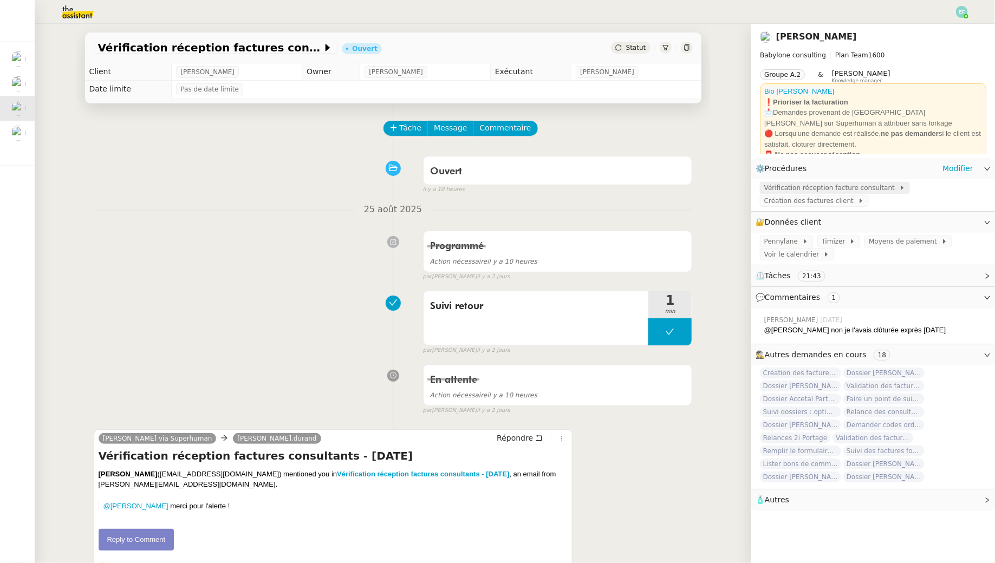
click at [801, 187] on span "Vérification réception facture consultant" at bounding box center [831, 187] width 135 height 11
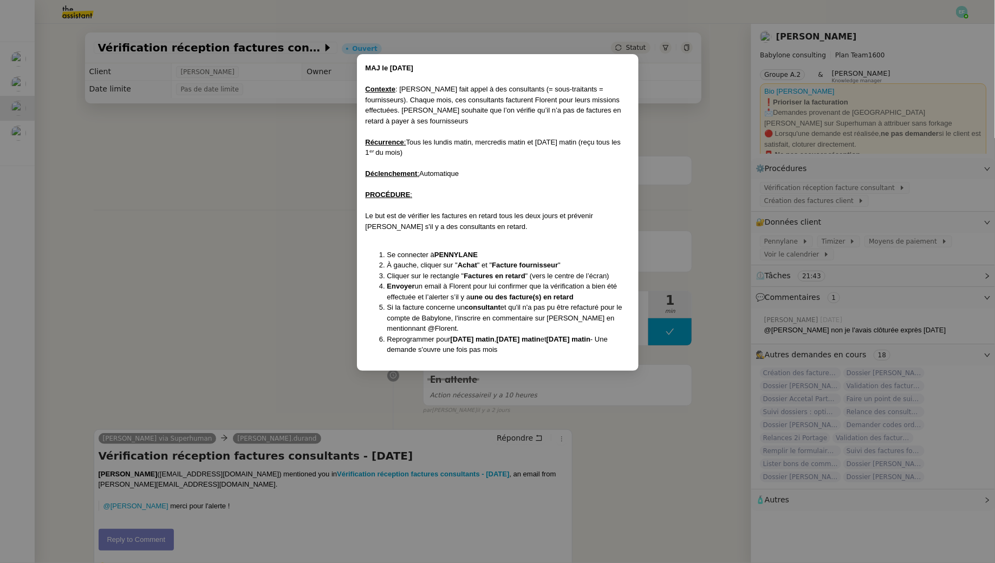
click at [285, 232] on nz-modal-container "MAJ le 18/04/25 Contexte : Florent fait appel à des consultants (= sous-traitan…" at bounding box center [497, 281] width 995 height 563
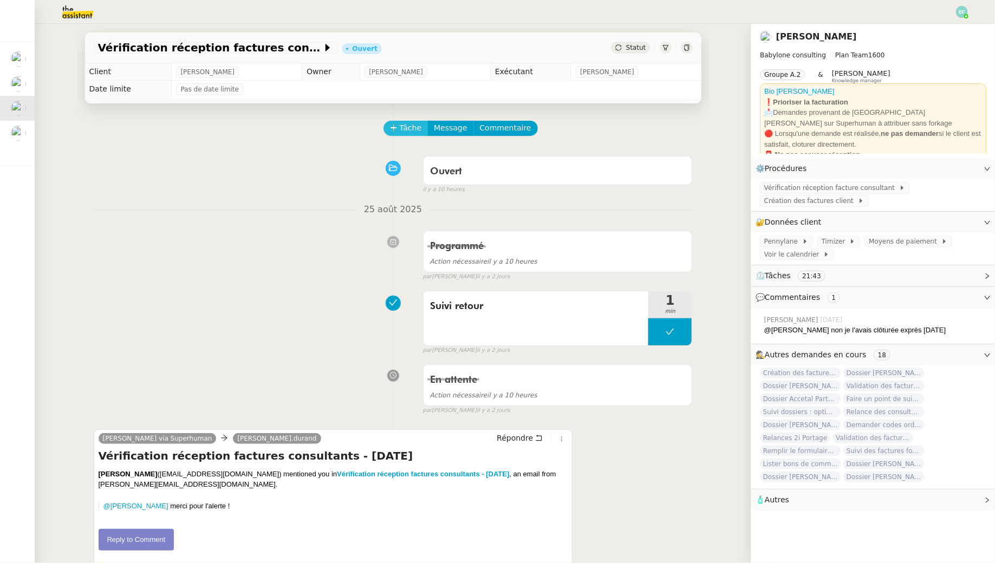
click at [413, 128] on span "Tâche" at bounding box center [411, 128] width 22 height 12
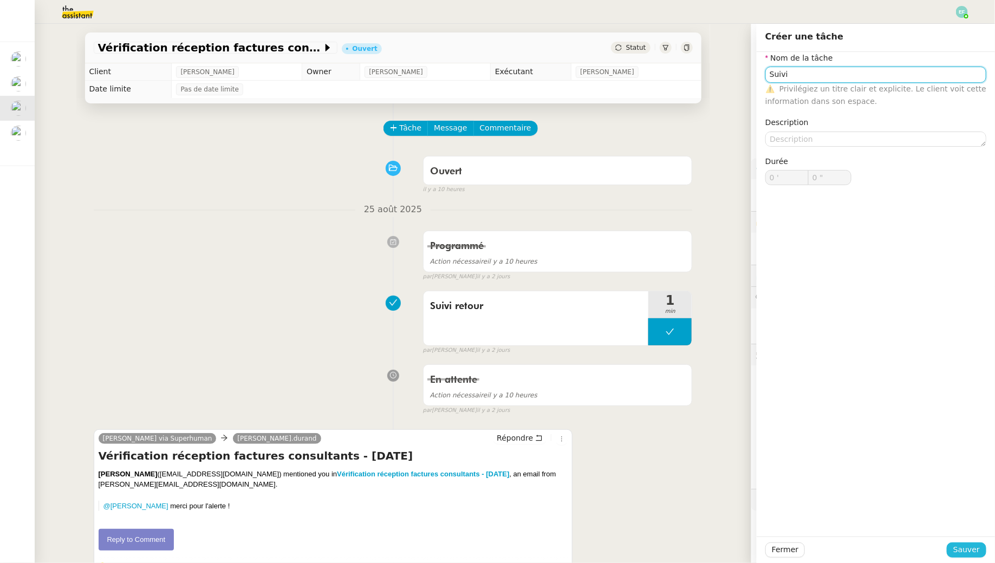
type input "Suivi"
drag, startPoint x: 954, startPoint y: 549, endPoint x: 931, endPoint y: 542, distance: 24.2
click at [955, 549] on button "Sauver" at bounding box center [967, 550] width 40 height 15
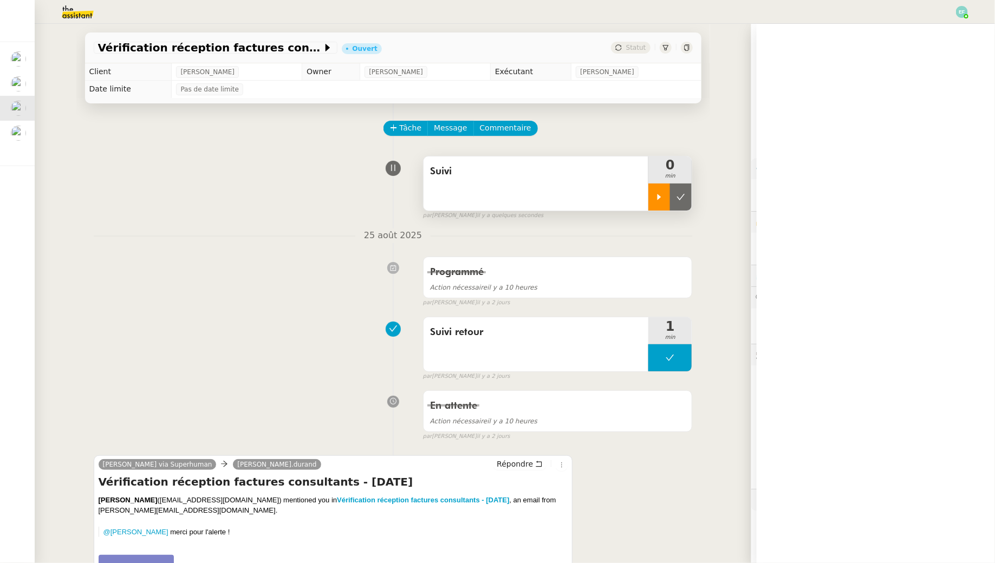
click at [660, 194] on icon at bounding box center [659, 197] width 9 height 9
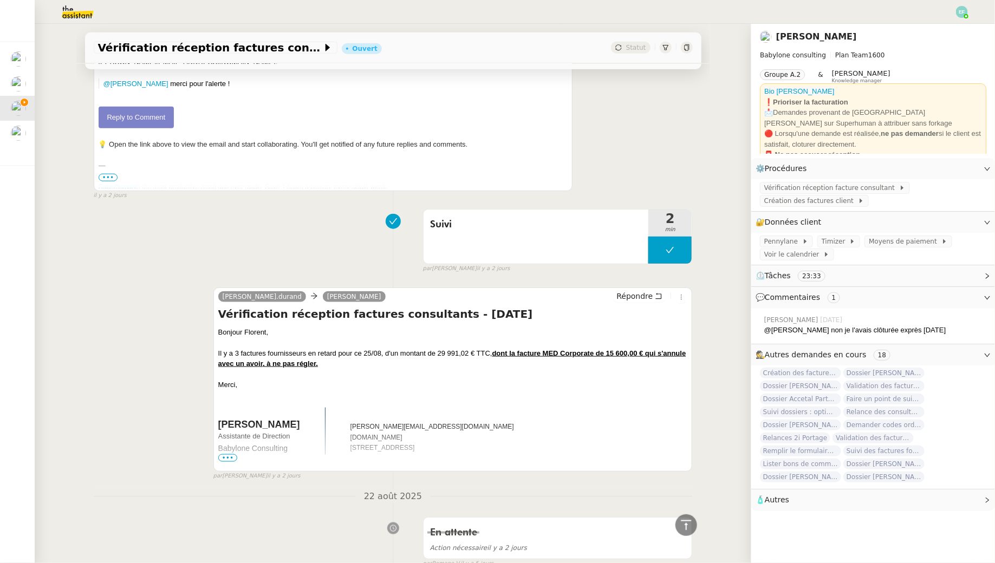
scroll to position [466, 0]
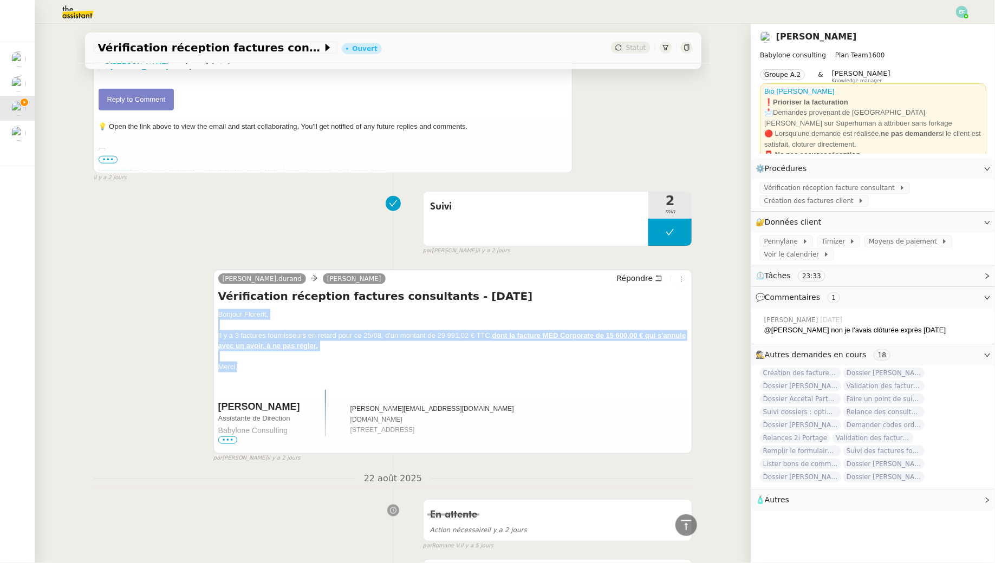
drag, startPoint x: 253, startPoint y: 365, endPoint x: 213, endPoint y: 315, distance: 63.9
click at [213, 315] on div "Claudine.durand Florent Seiler Répondre Vérification réception factures consult…" at bounding box center [452, 362] width 479 height 184
copy div "Bonjour Florent, Il y a 3 factures fournisseurs en retard pour ce 25/08, d'un m…"
click at [660, 275] on icon at bounding box center [659, 279] width 8 height 8
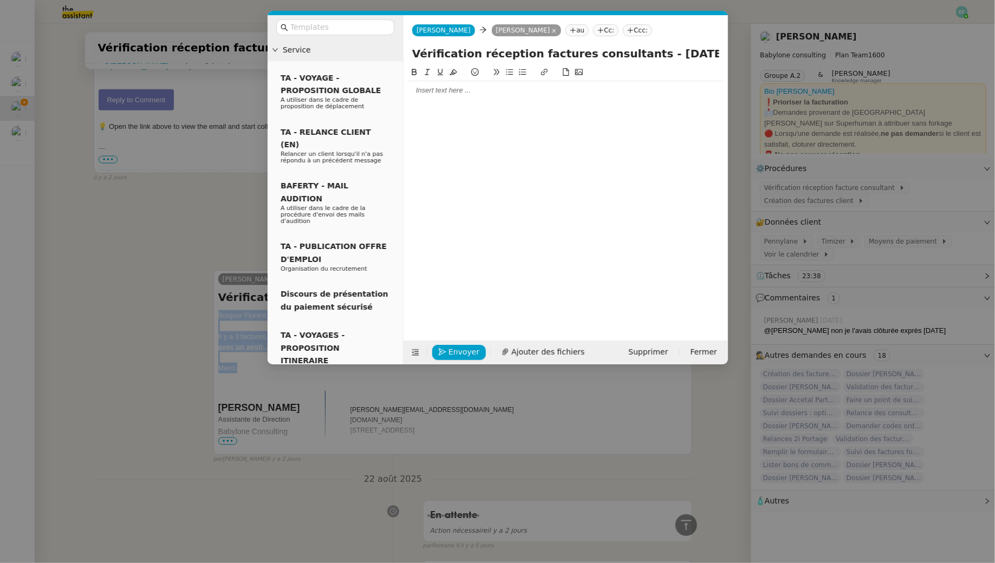
scroll to position [550, 0]
click at [535, 94] on div at bounding box center [566, 91] width 316 height 10
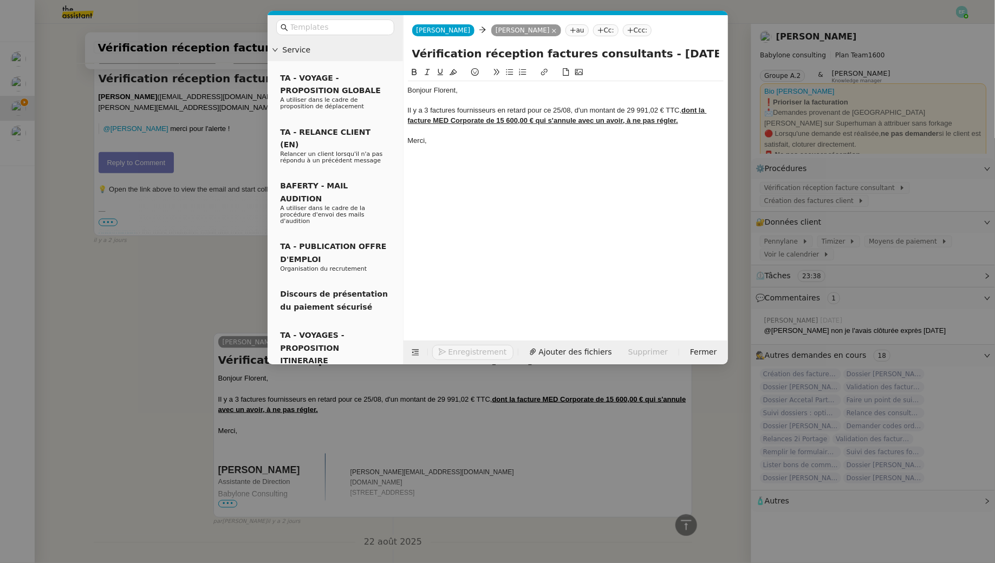
scroll to position [612, 0]
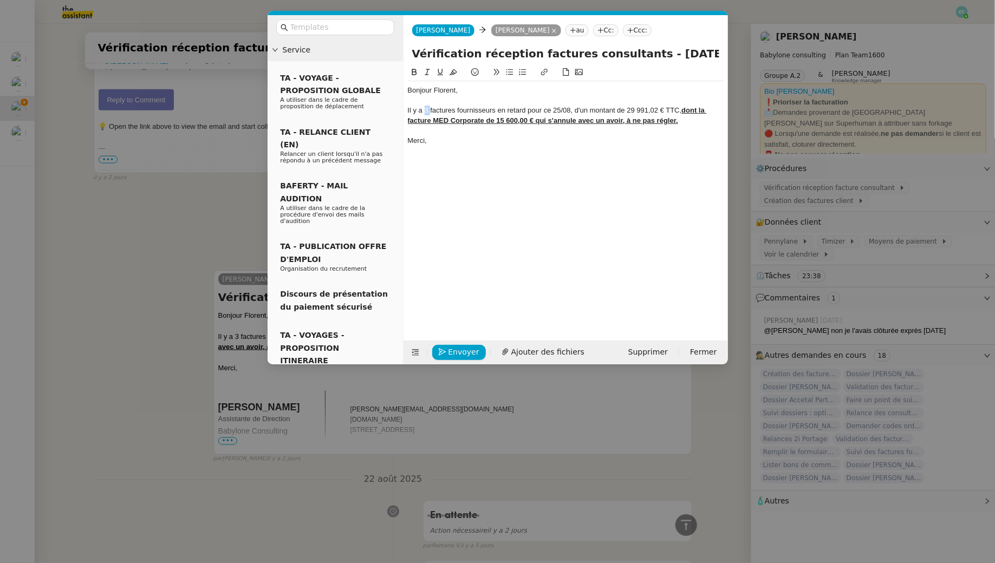
click at [430, 109] on div "Il y a 3 factures fournisseurs en retard pour ce 25/08, d'un montant de 29 991,…" at bounding box center [566, 116] width 316 height 20
drag, startPoint x: 453, startPoint y: 110, endPoint x: 461, endPoint y: 115, distance: 9.5
click at [453, 110] on div "Il y a 1 factures fournisseurs en retard pour ce 25/08, d'un montant de 29 991,…" at bounding box center [566, 116] width 316 height 20
click at [491, 109] on div "Il y a 1 facture fournisseurs en retard pour ce 25/08, d'un montant de 29 991,0…" at bounding box center [566, 116] width 316 height 20
click at [554, 110] on div "Il y a 1 facture fournisseur en retard pour ce 25/08, d'un montant de 29 991,02…" at bounding box center [566, 116] width 316 height 20
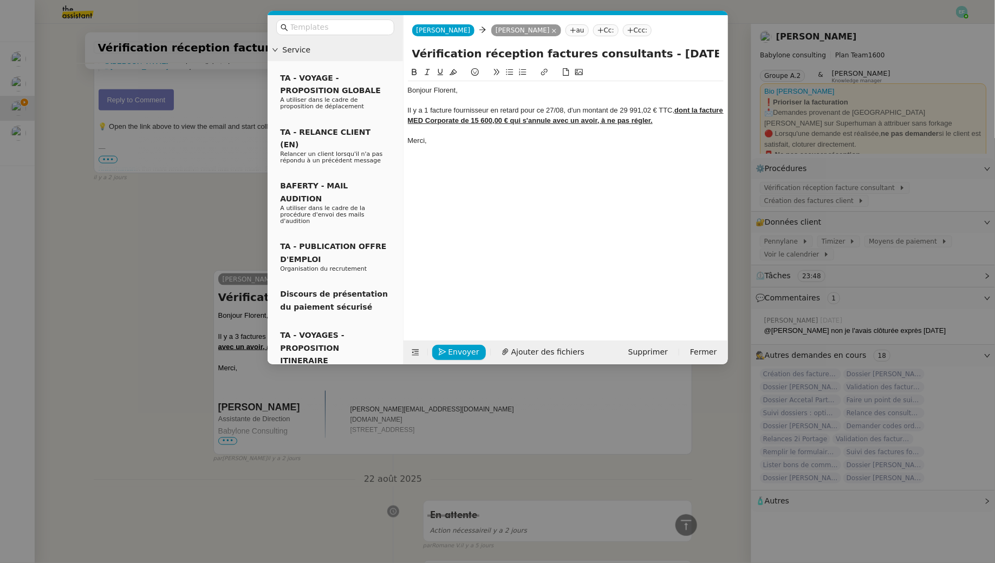
drag, startPoint x: 618, startPoint y: 112, endPoint x: 672, endPoint y: 110, distance: 53.6
click at [672, 110] on div "Il y a 1 facture fournisseur en retard pour ce 27/08, d'un montant de 29 991,02…" at bounding box center [566, 116] width 316 height 20
drag, startPoint x: 653, startPoint y: 110, endPoint x: 621, endPoint y: 110, distance: 31.4
click at [621, 110] on div "Il y a 1 facture fournisseur en retard pour ce 27/08, d'un montant de 29 991,02…" at bounding box center [566, 116] width 316 height 20
drag, startPoint x: 458, startPoint y: 120, endPoint x: 406, endPoint y: 119, distance: 52.0
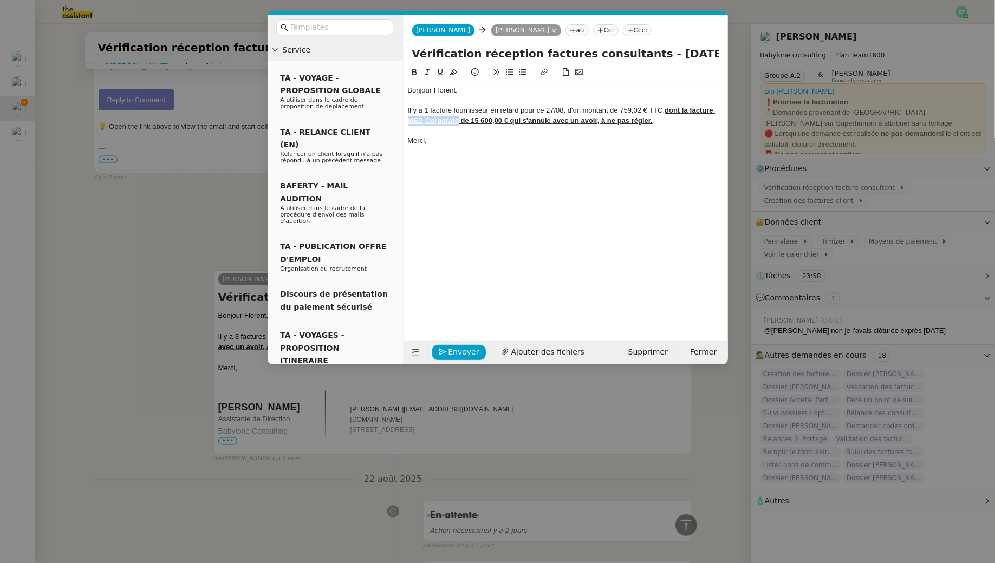
click at [406, 119] on nz-spin "Bonjour Florent, Il y a 1 facture fournisseur en retard pour ce 27/08, d'un mon…" at bounding box center [565, 197] width 324 height 262
drag, startPoint x: 432, startPoint y: 119, endPoint x: 635, endPoint y: 124, distance: 203.1
click at [635, 124] on div "Il y a 1 facture fournisseur en retard pour ce 27/08, d'un montant de 759,02 € …" at bounding box center [566, 116] width 316 height 20
click at [691, 113] on u "dont la facture CCMO de 15 600,00 € qui s'annule avec un avoir, à ne pas régler." at bounding box center [562, 115] width 308 height 18
drag, startPoint x: 443, startPoint y: 119, endPoint x: 643, endPoint y: 118, distance: 199.8
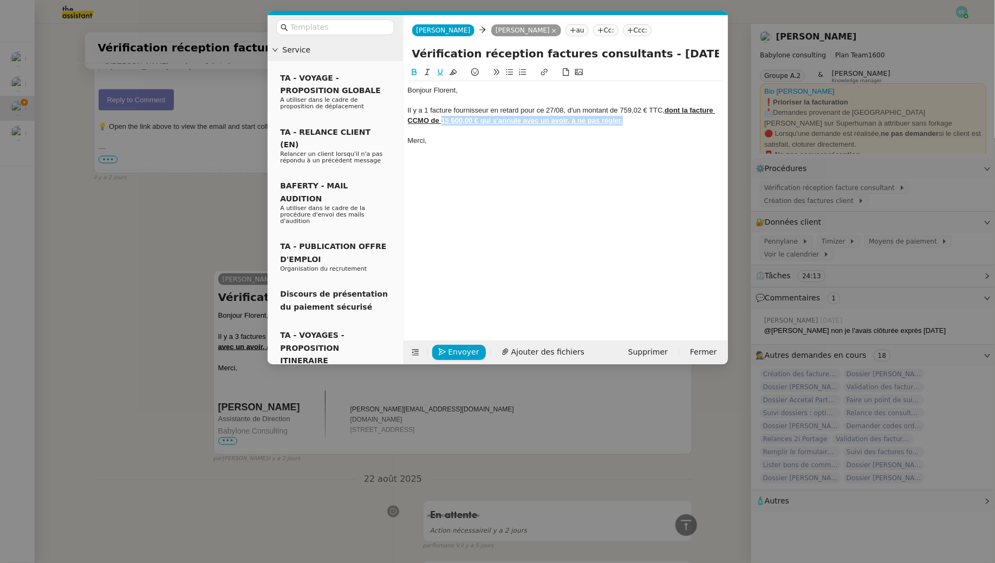
click at [643, 118] on div "Il y a 1 facture fournisseur en retard pour ce 27/08, d'un montant de 759,02 € …" at bounding box center [566, 116] width 316 height 20
drag, startPoint x: 653, startPoint y: 118, endPoint x: 440, endPoint y: 124, distance: 213.4
click at [440, 124] on div "Il y a 1 facture fournisseur en retard pour ce 27/08, d'un montant de 759,02 € …" at bounding box center [566, 116] width 316 height 20
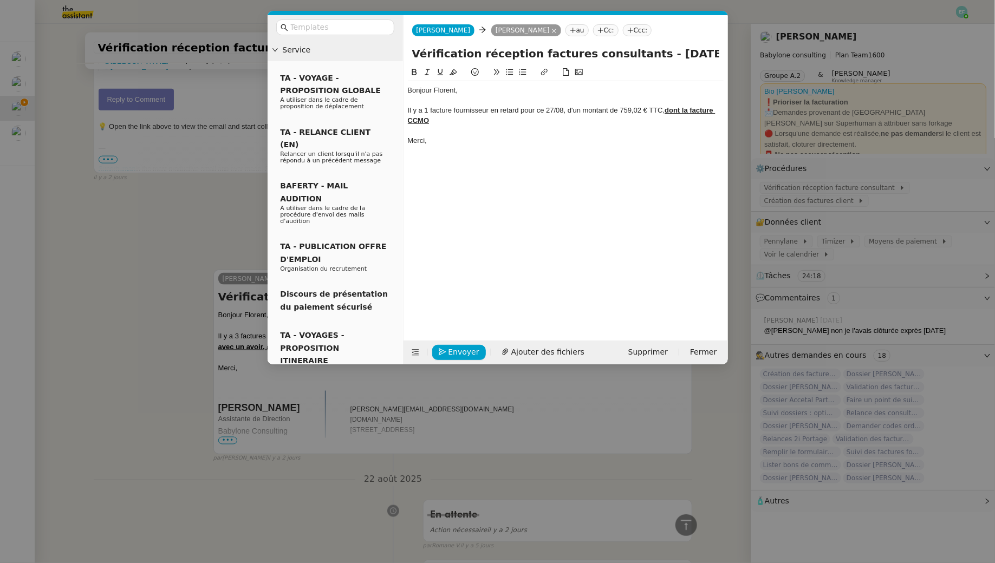
click at [715, 109] on u "dont la facture CCMO" at bounding box center [562, 115] width 308 height 18
click at [518, 121] on div "Il y a 1 facture fournisseur en retard pour ce 27/08, d'un montant de 759,02 € …" at bounding box center [566, 116] width 316 height 20
click at [412, 75] on icon at bounding box center [414, 72] width 5 height 6
click at [416, 73] on icon at bounding box center [414, 72] width 8 height 8
click at [472, 122] on div "Il y a 1 facture fournisseur en retard pour ce 27/08, d'un montant de 759,02 € …" at bounding box center [566, 116] width 316 height 20
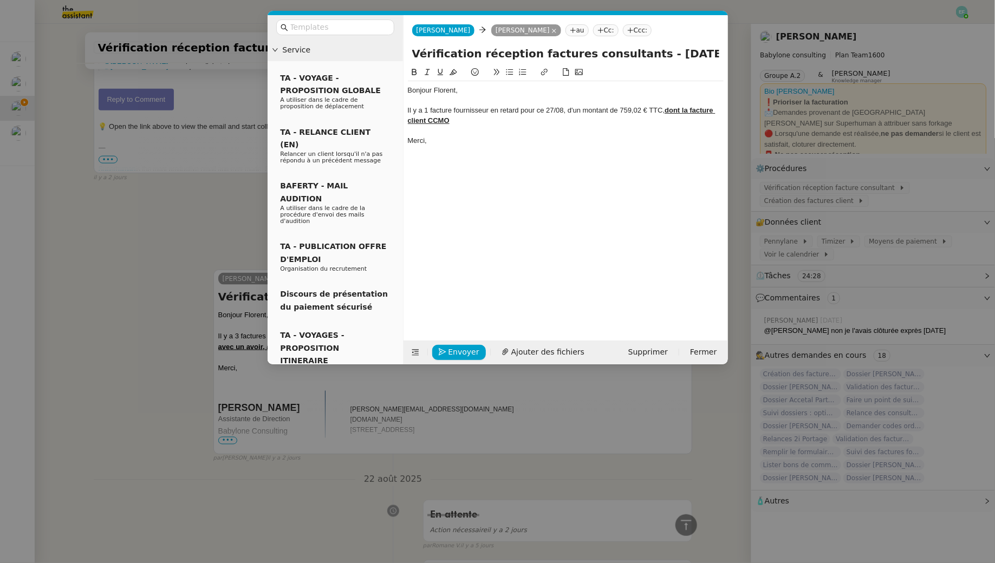
click at [415, 71] on icon at bounding box center [414, 72] width 5 height 6
drag, startPoint x: 515, startPoint y: 119, endPoint x: 448, endPoint y: 119, distance: 66.6
click at [448, 119] on div "Il y a 1 facture fournisseur en retard pour ce 27/08, d'un montant de 759,02 € …" at bounding box center [566, 116] width 316 height 20
click at [439, 66] on button at bounding box center [440, 72] width 13 height 12
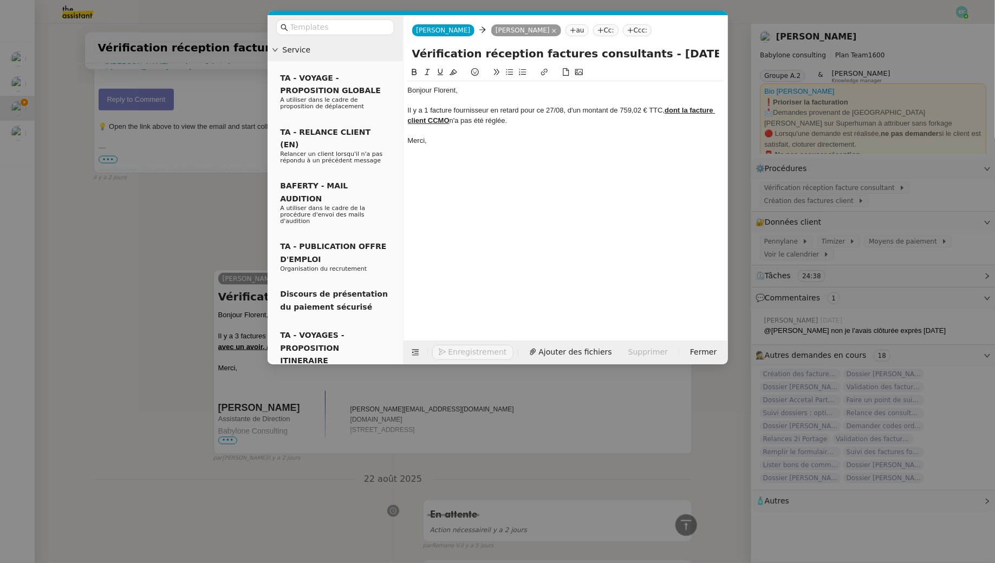
click at [534, 126] on div at bounding box center [566, 131] width 316 height 10
click at [542, 124] on div "Il y a 1 facture fournisseur en retard pour ce 27/08, d'un montant de 759,02 € …" at bounding box center [566, 116] width 316 height 20
click at [475, 120] on div "Il y a 1 facture fournisseur en retard pour ce 27/08, d'un montant de 759,02 € …" at bounding box center [566, 116] width 316 height 20
click at [463, 121] on div "Il y a 1 facture fournisseur en retard pour ce 27/08, d'un montant de 759,02 € …" at bounding box center [566, 116] width 316 height 20
click at [550, 122] on div "Il y a 1 facture fournisseur en retard pour ce 27/08, d'un montant de 759,02 € …" at bounding box center [566, 116] width 316 height 20
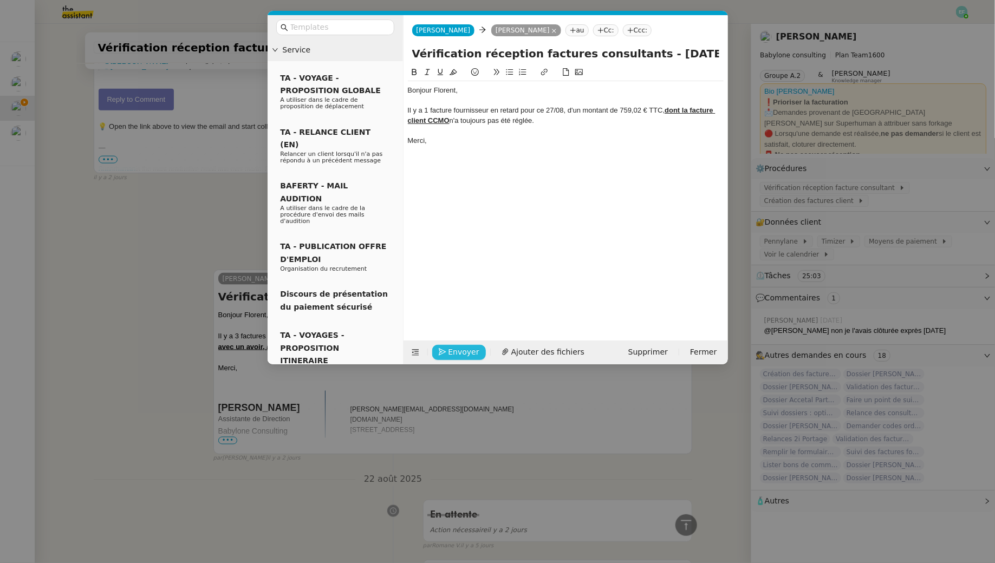
click at [458, 353] on span "Envoyer" at bounding box center [463, 352] width 31 height 12
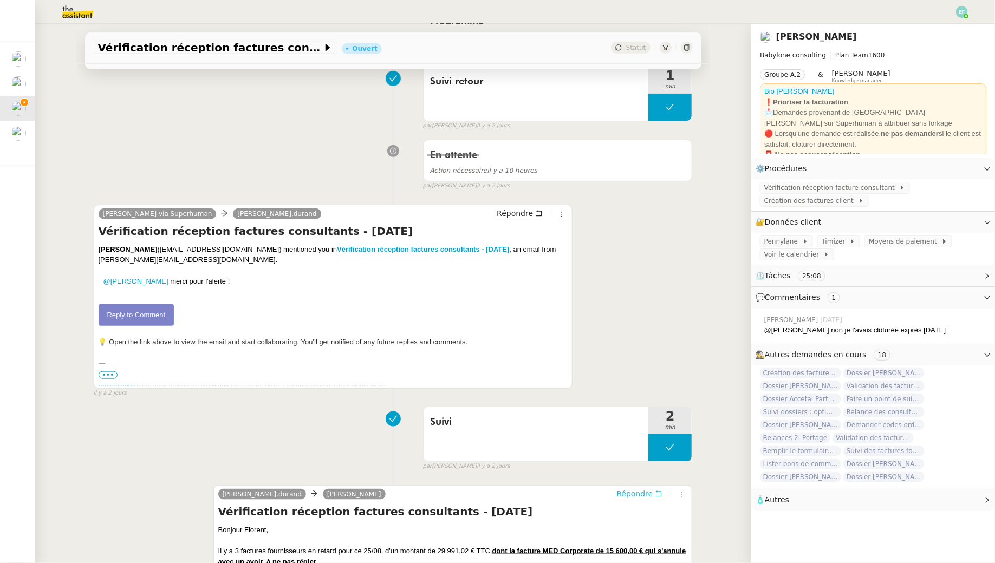
scroll to position [0, 0]
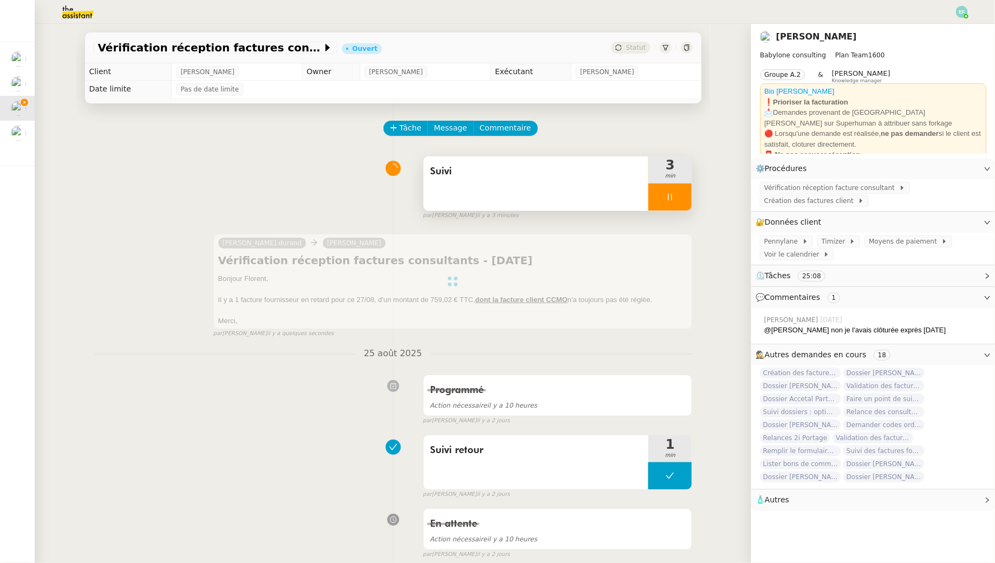
click at [514, 195] on div "Suivi" at bounding box center [535, 183] width 225 height 54
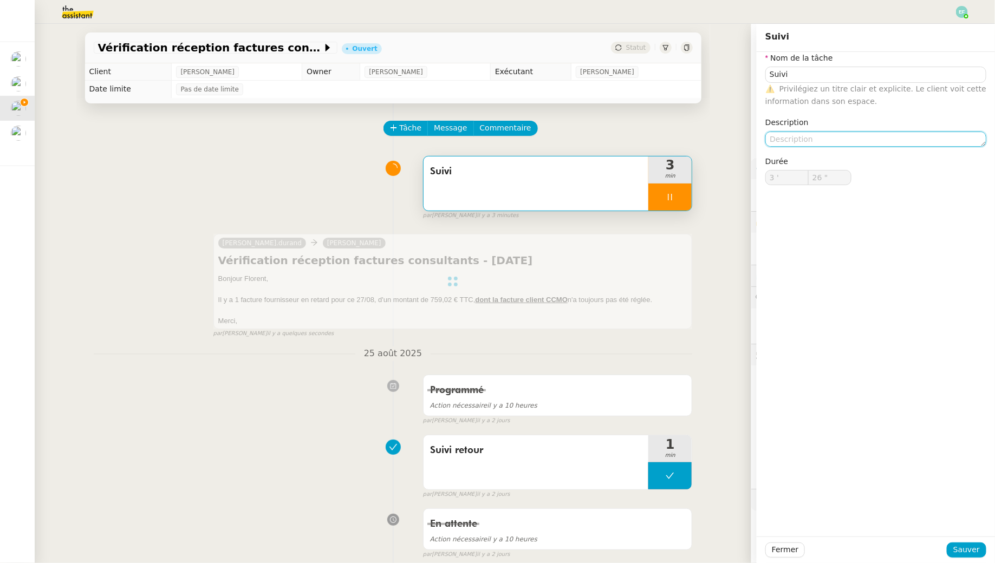
click at [782, 143] on textarea at bounding box center [875, 139] width 221 height 15
type input "27 ""
type textarea "Vér"
type input "Suivi"
type input "3 '"
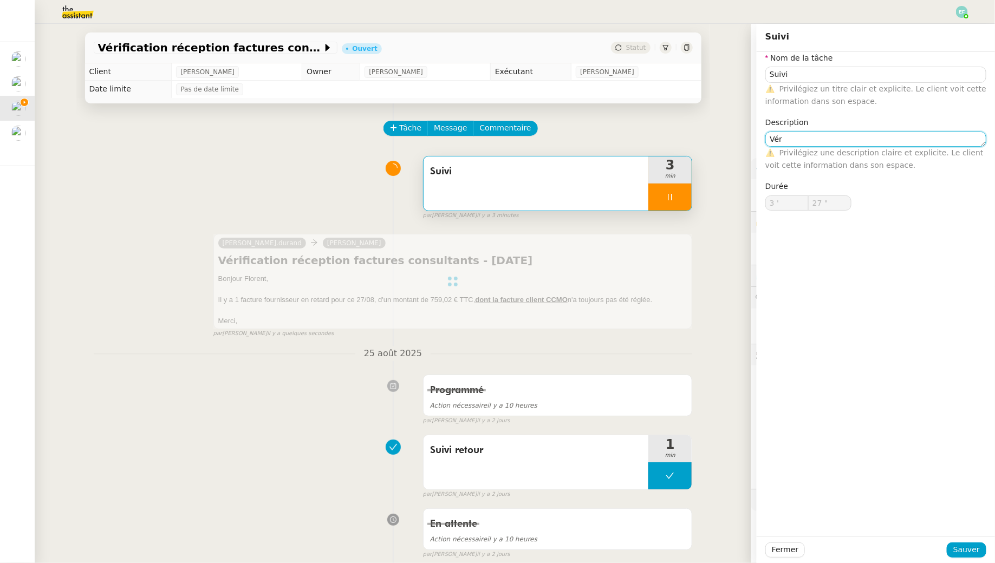
type input "28 ""
type textarea "i"
type textarea "Vé"
type input "29 ""
type textarea "Vérification"
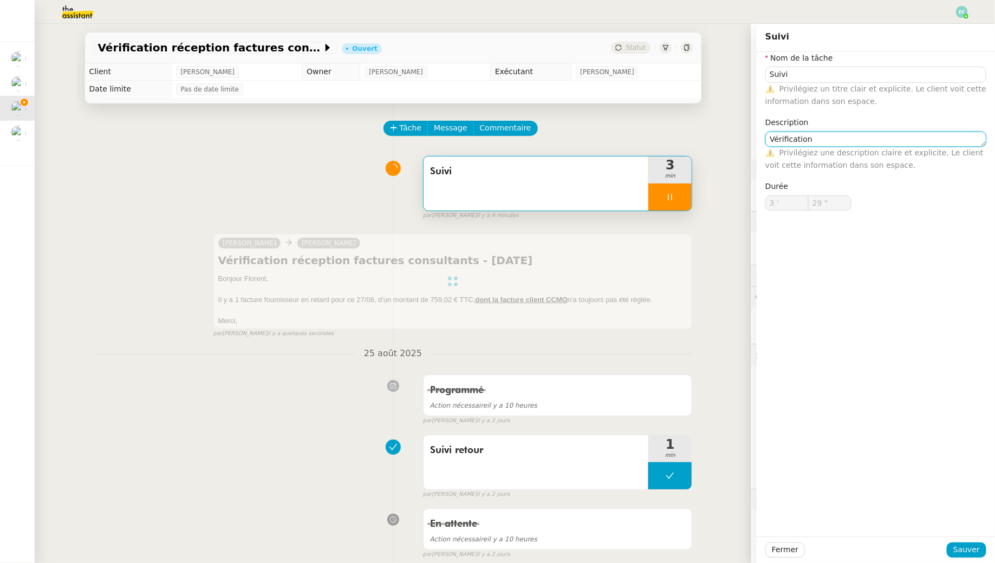
type input "30 ""
type textarea "Vérification"
type input "31 ""
type textarea "Vérification + re"
type input "32 ""
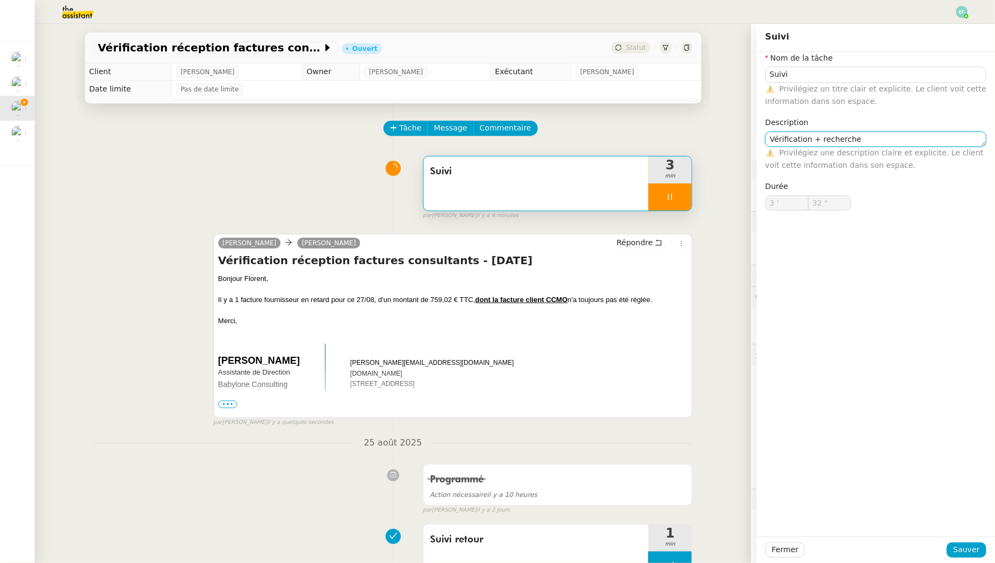
type textarea "Vérification + recherche +"
type input "Suivi"
type input "3 '"
type input "33 ""
type input "Suivi"
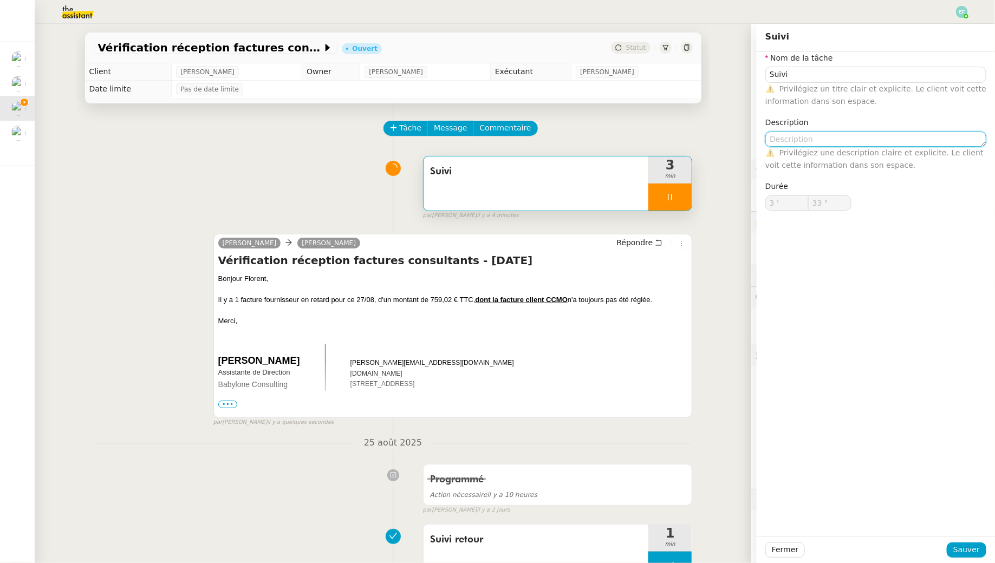
type input "3 '"
type input "33 ""
type input "Suivi"
type input "3 '"
type input "33 ""
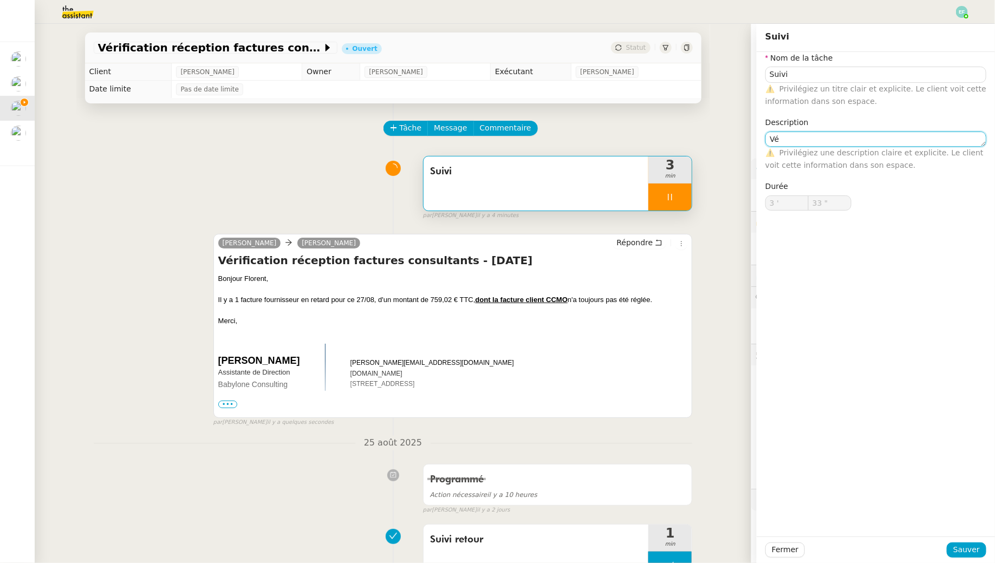
type textarea "Vér"
type input "34 ""
type textarea "Vérification +"
type input "35 ""
type textarea "Vérification + recherch"
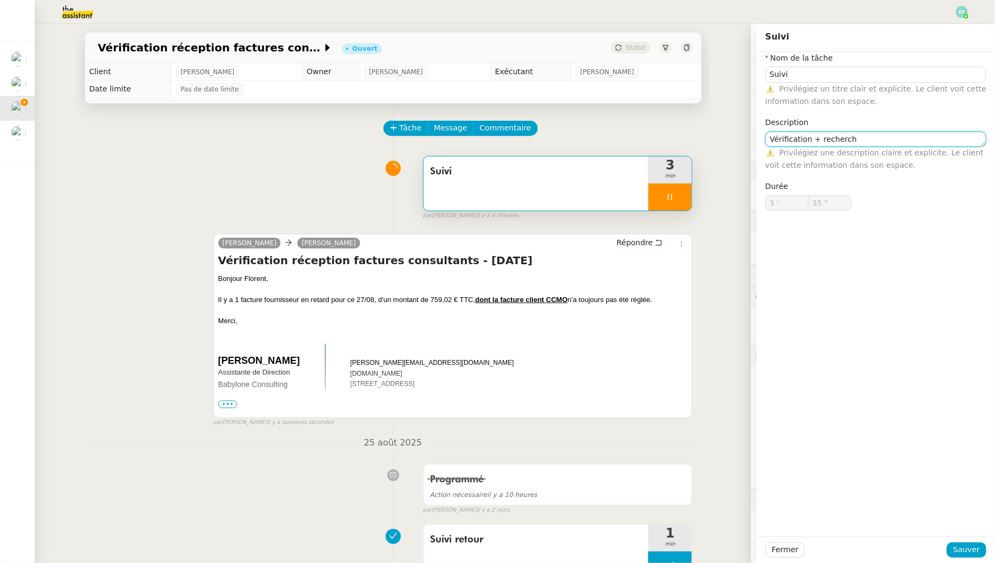
type input "36 ""
type textarea "Vérification + recherche + e"
type input "37 ""
type textarea "Vérification + recherche + envoi d'em"
type input "38 ""
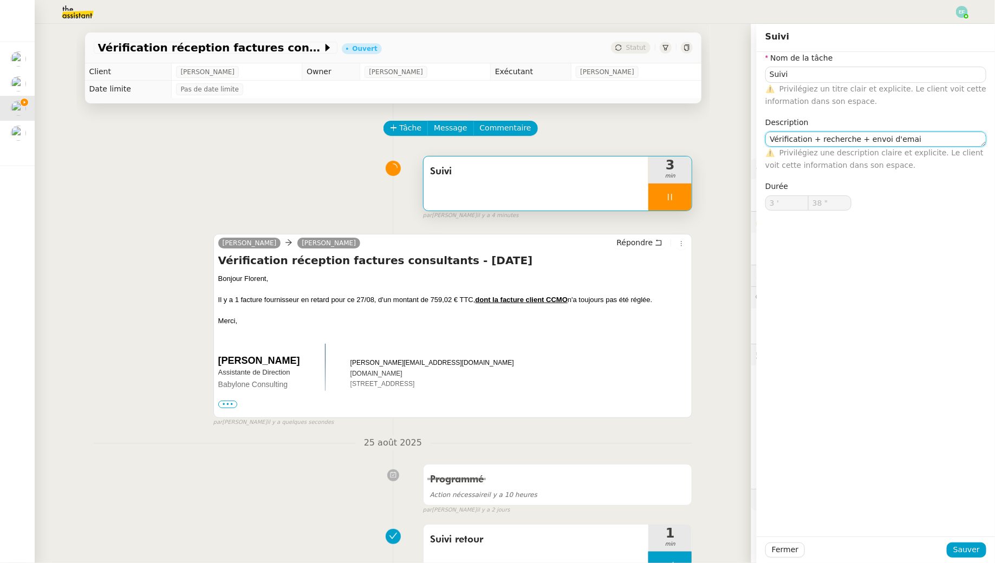
type textarea "Vérification + recherche + envoi d'email"
type input "41 ""
type textarea "Vérification + recherche + envoi d'email"
click at [957, 552] on span "Sauver" at bounding box center [966, 550] width 27 height 12
type input "42 ""
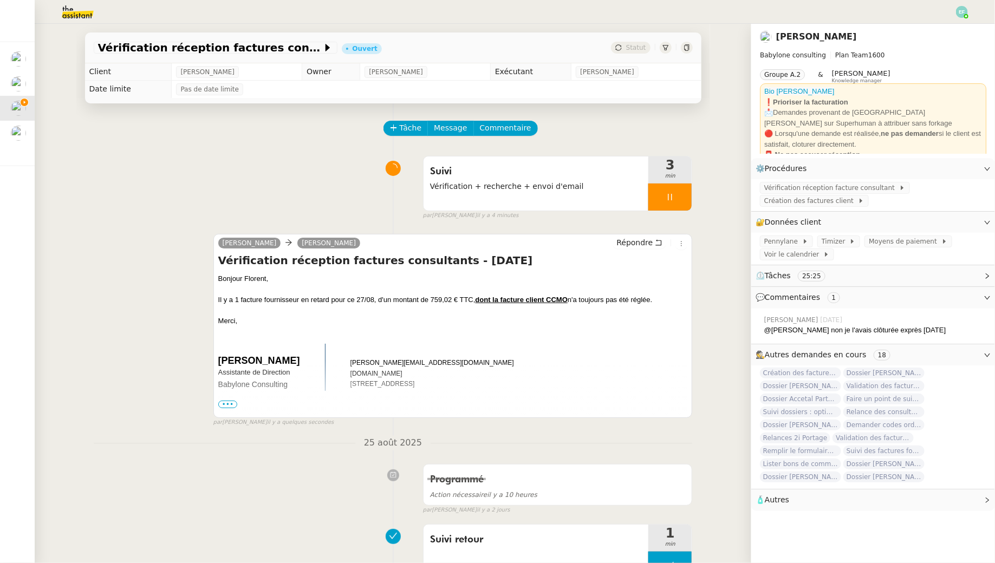
click at [678, 195] on div at bounding box center [669, 197] width 43 height 27
click at [678, 195] on icon at bounding box center [680, 197] width 9 height 9
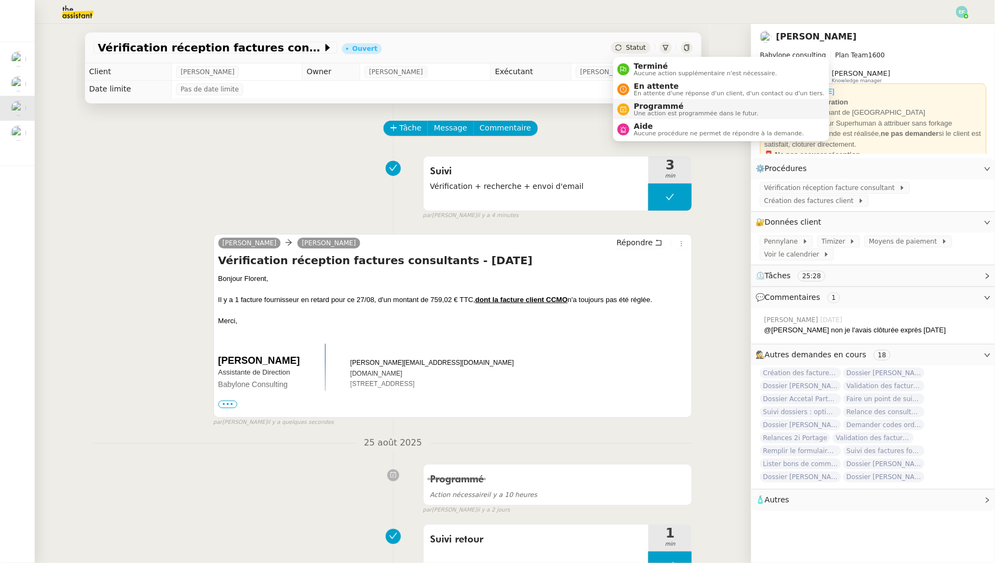
click at [641, 106] on span "Programmé" at bounding box center [696, 106] width 125 height 9
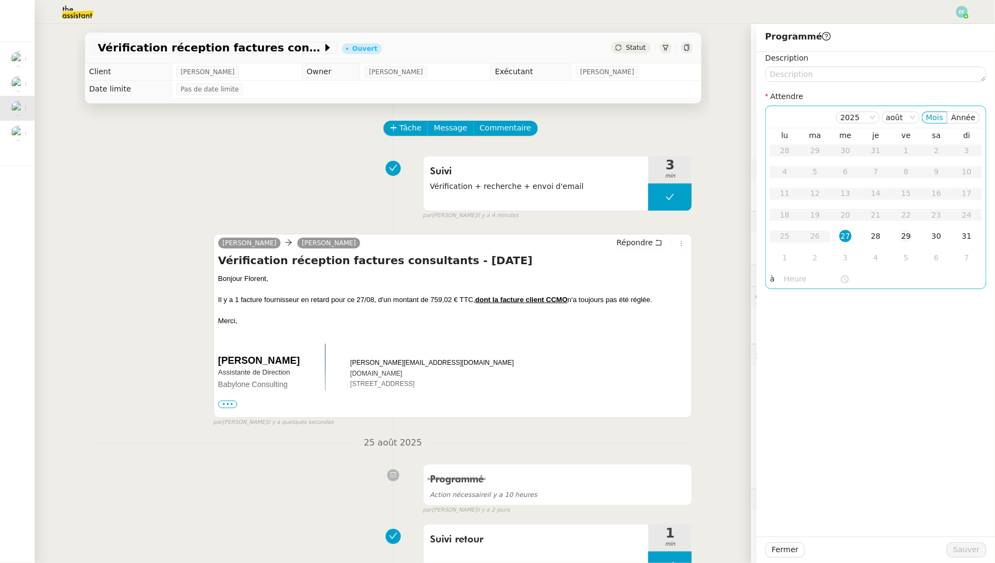
click at [902, 235] on div "29" at bounding box center [906, 236] width 12 height 12
click at [960, 550] on span "Sauver" at bounding box center [966, 550] width 27 height 12
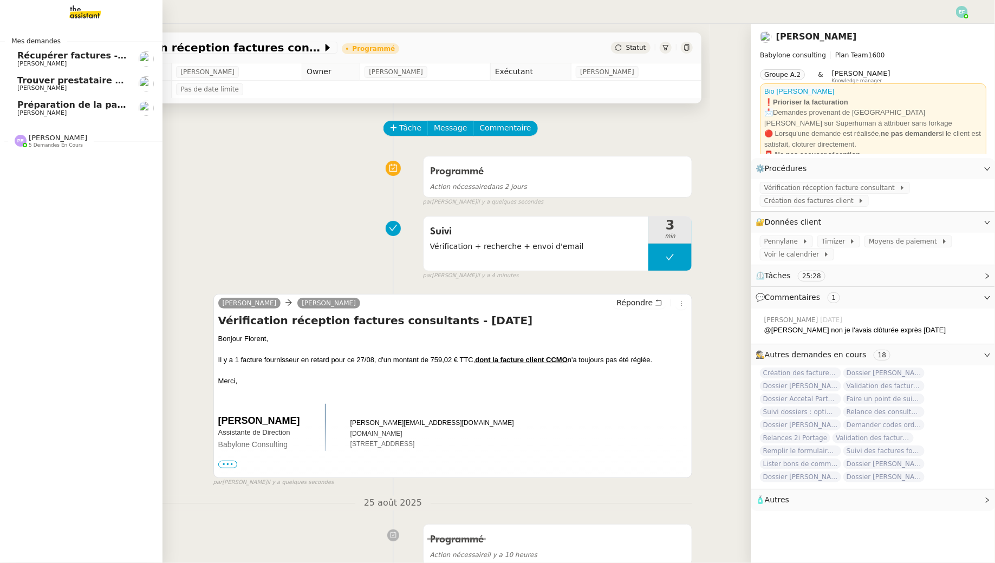
click at [38, 81] on span "Trouver prestataire entretien climatisation" at bounding box center [122, 80] width 210 height 10
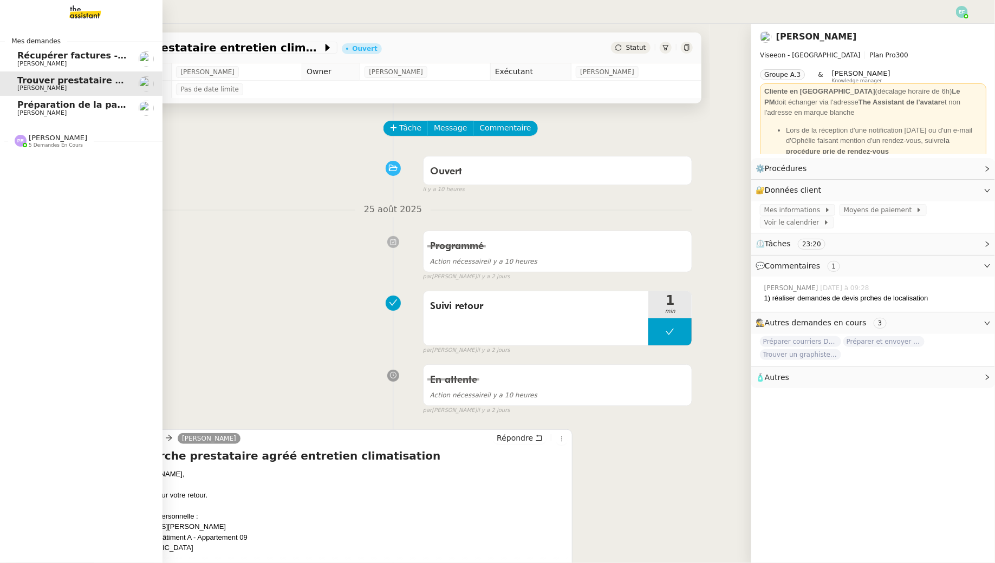
click at [36, 56] on span "Récupérer factures - [DATE]" at bounding box center [85, 55] width 136 height 10
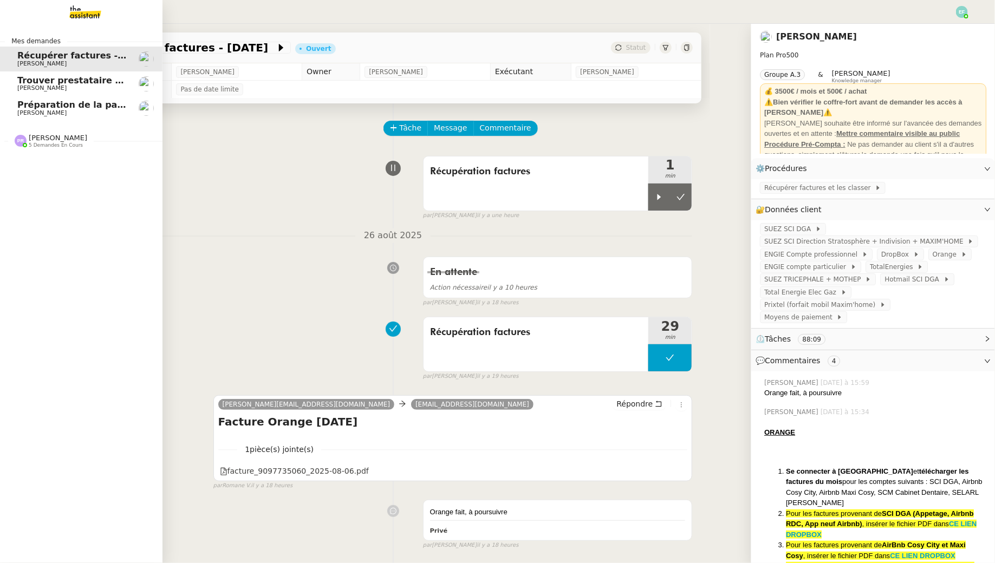
click at [24, 81] on span "Trouver prestataire entretien climatisation" at bounding box center [122, 80] width 210 height 10
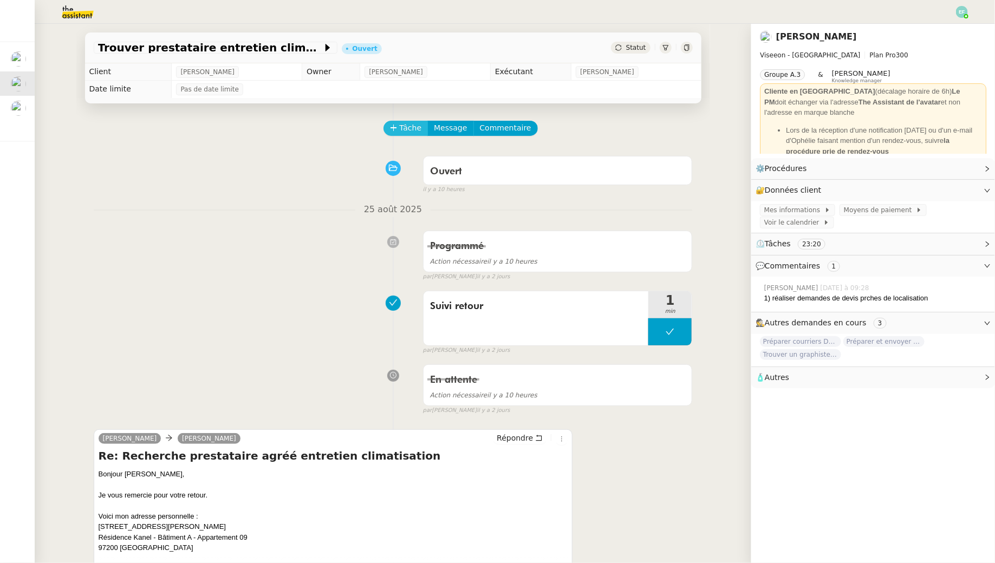
click at [416, 126] on span "Tâche" at bounding box center [411, 128] width 22 height 12
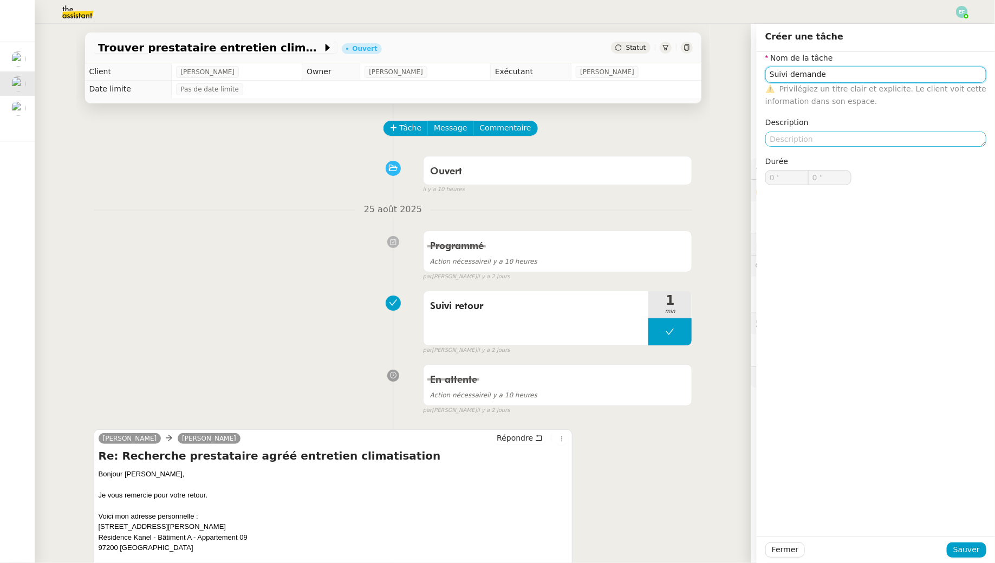
type input "Suivi demande"
click at [816, 142] on textarea at bounding box center [875, 139] width 221 height 15
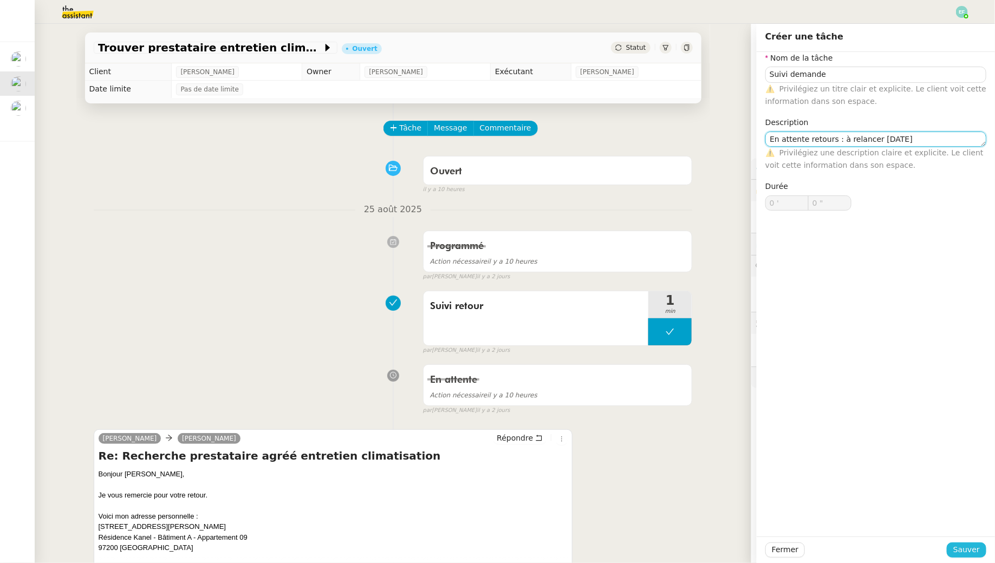
type textarea "En attente retours : à relancer demain"
click at [967, 554] on span "Sauver" at bounding box center [966, 550] width 27 height 12
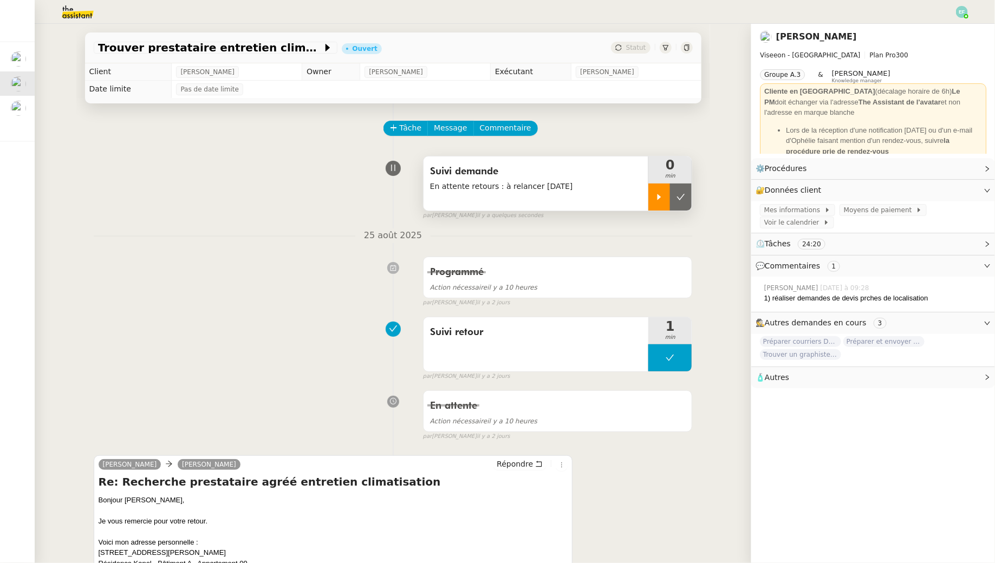
click at [660, 191] on div at bounding box center [659, 197] width 22 height 27
click at [685, 200] on div at bounding box center [669, 197] width 43 height 27
click at [685, 200] on icon at bounding box center [680, 197] width 9 height 9
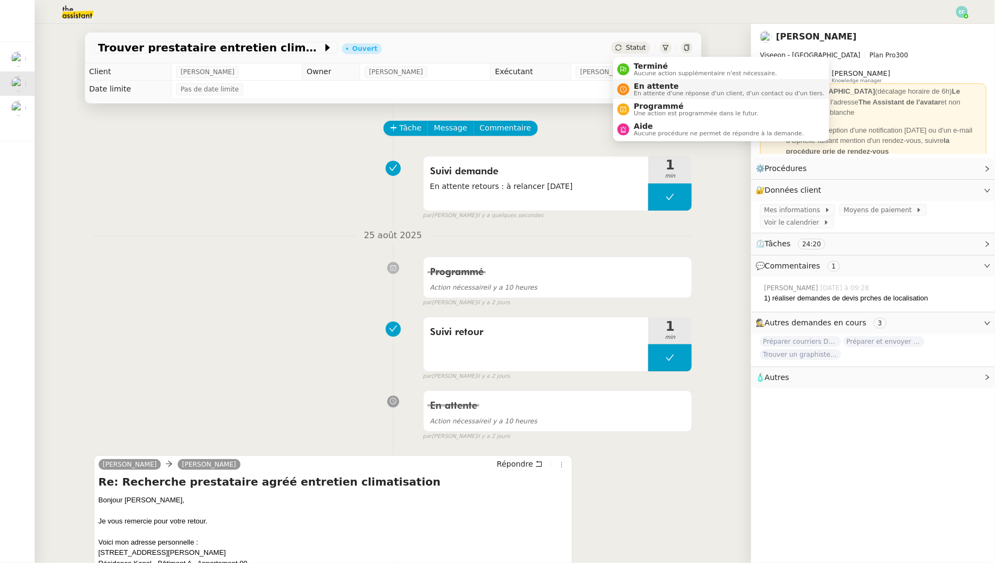
click at [649, 88] on span "En attente" at bounding box center [729, 86] width 191 height 9
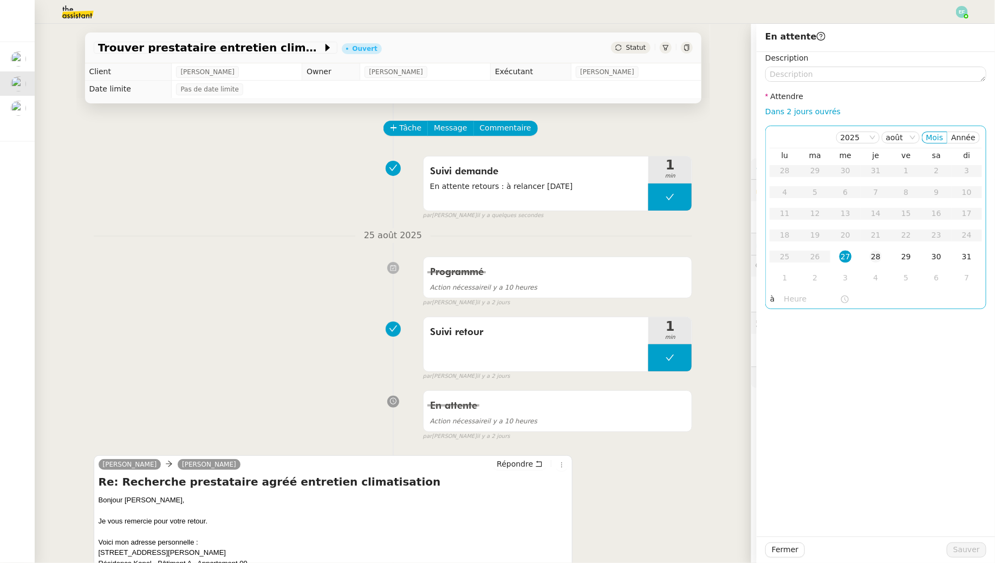
click at [872, 258] on div "28" at bounding box center [876, 257] width 12 height 12
click at [958, 548] on span "Sauver" at bounding box center [966, 550] width 27 height 12
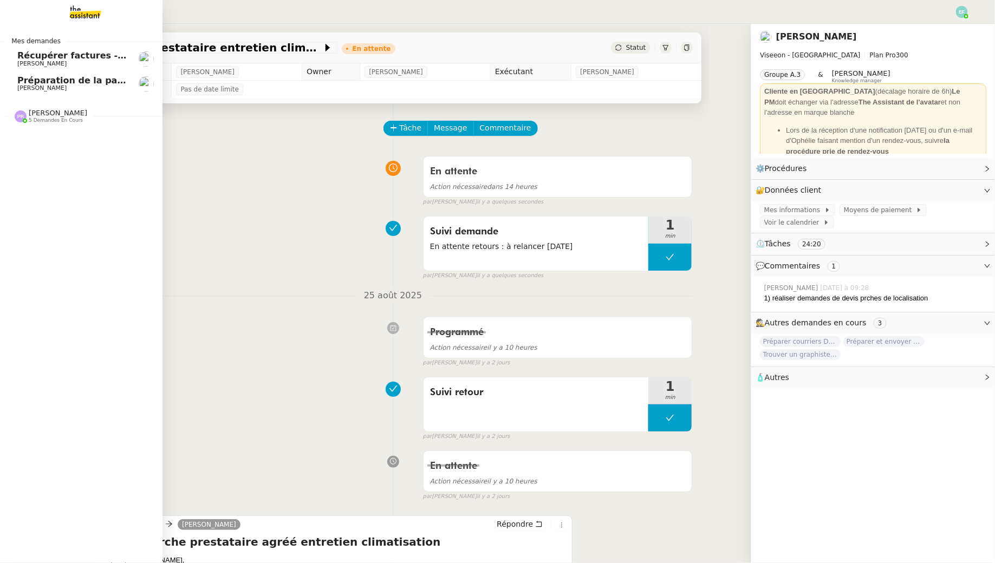
click at [55, 75] on link "Préparation de la paie sur Payfit- [DATE] [PERSON_NAME]" at bounding box center [81, 83] width 162 height 25
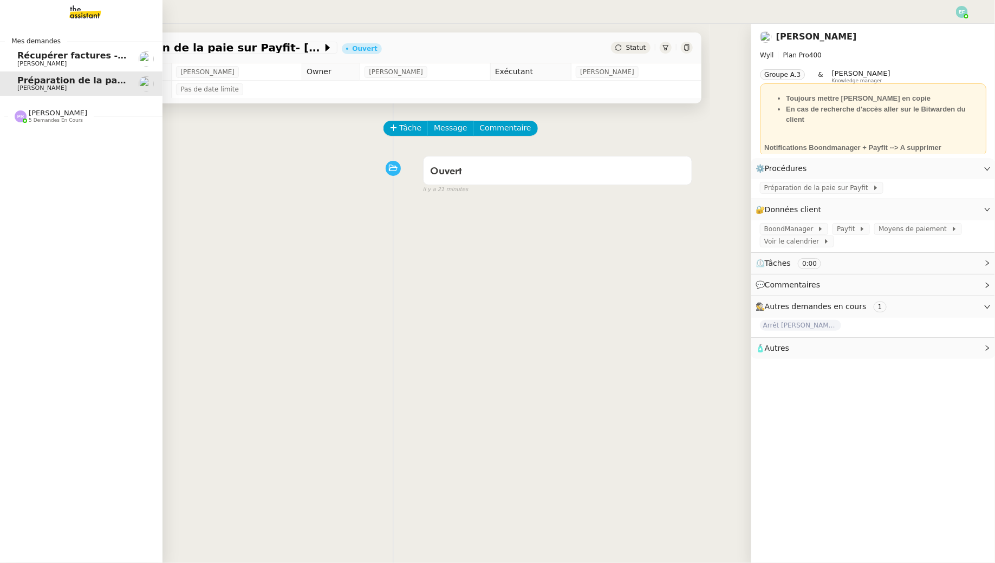
click at [55, 60] on span "Récupérer factures - [DATE]" at bounding box center [85, 55] width 136 height 10
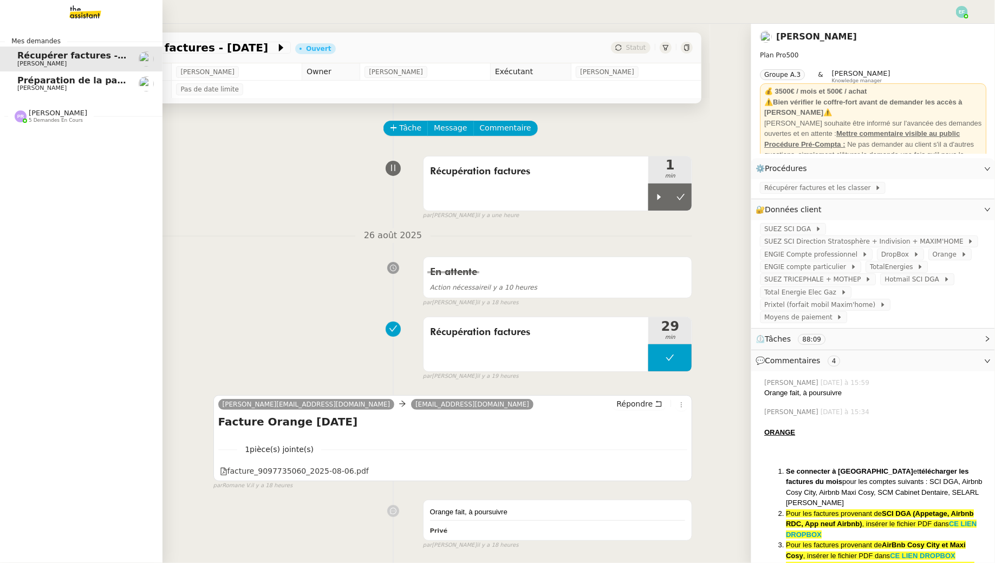
click at [54, 121] on span "5 demandes en cours" at bounding box center [56, 121] width 54 height 6
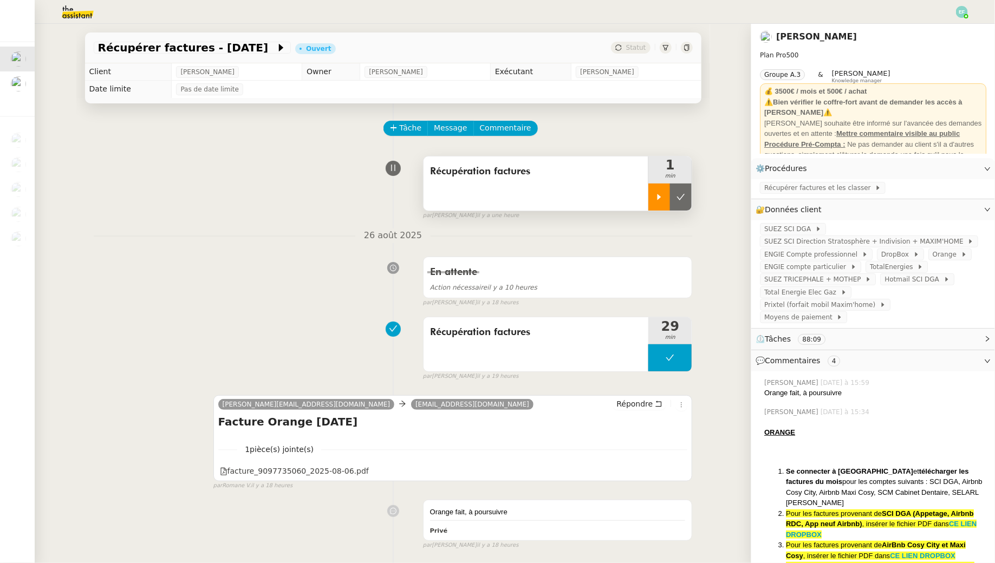
click at [653, 194] on div at bounding box center [659, 197] width 22 height 27
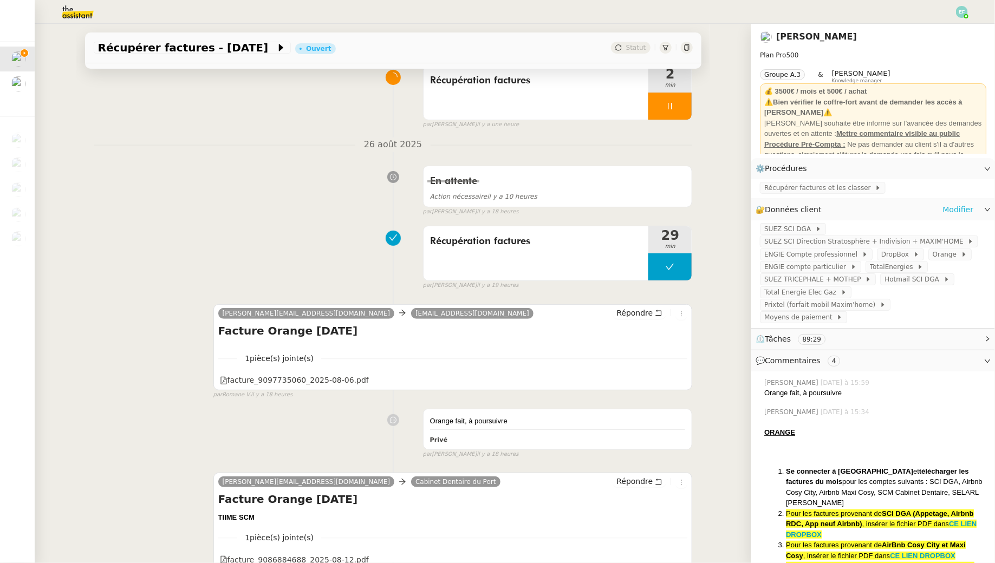
click at [967, 207] on link "Modifier" at bounding box center [957, 210] width 31 height 12
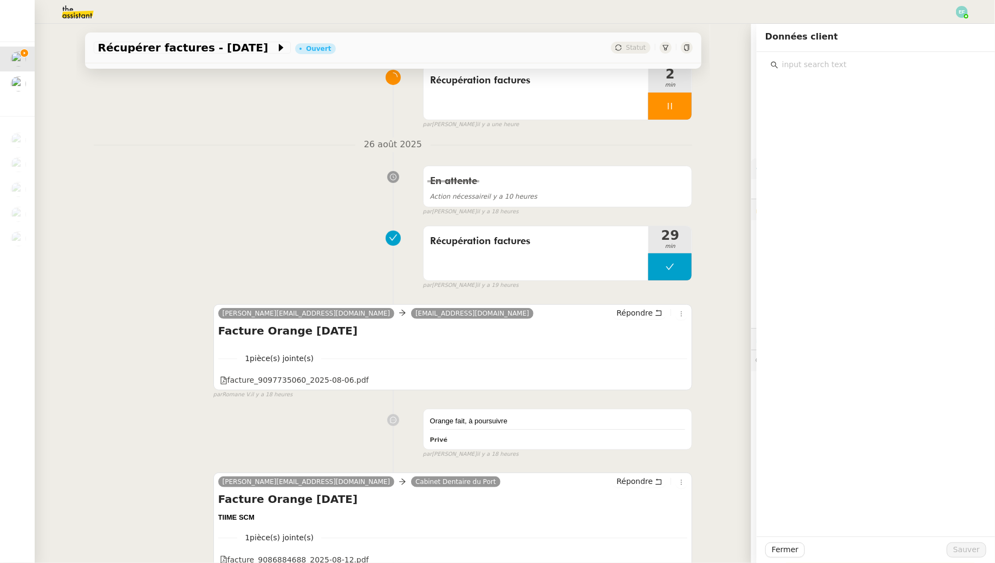
click at [813, 70] on input "text" at bounding box center [879, 64] width 203 height 15
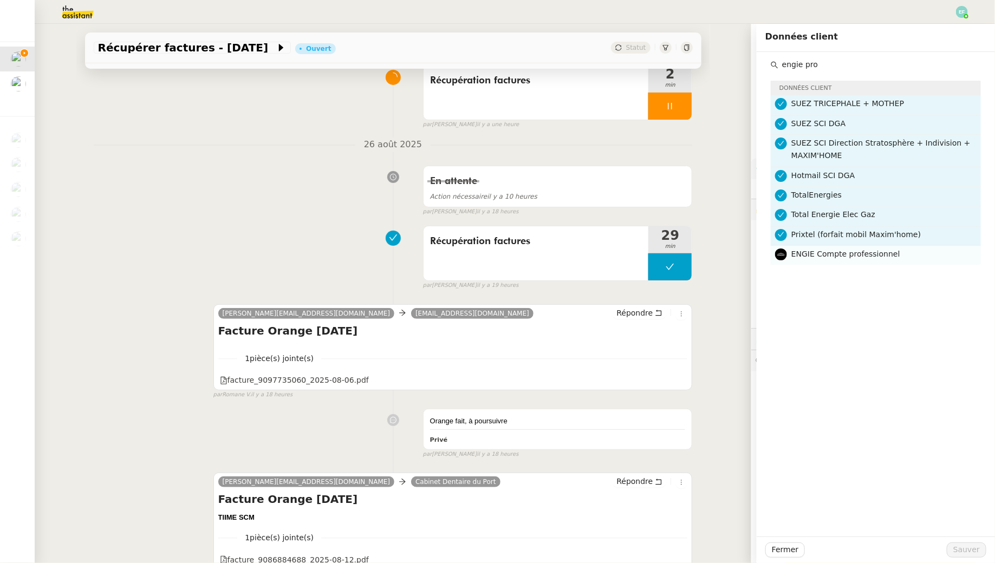
type input "engie pro"
click at [837, 254] on span "ENGIE Compte professionnel" at bounding box center [845, 254] width 109 height 9
click at [969, 555] on span "Sauver" at bounding box center [966, 550] width 27 height 12
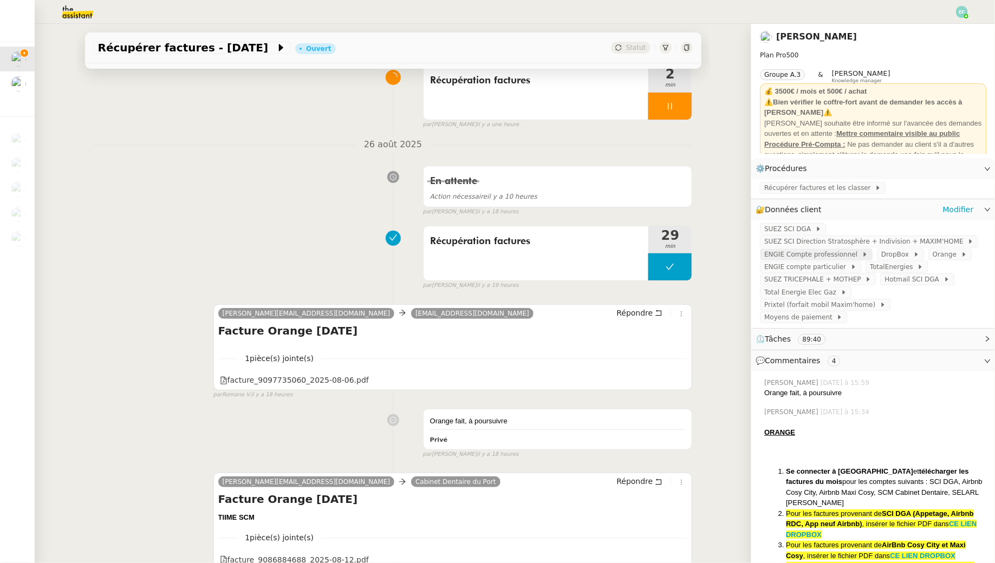
click at [815, 258] on span "ENGIE Compte professionnel" at bounding box center [812, 254] width 97 height 11
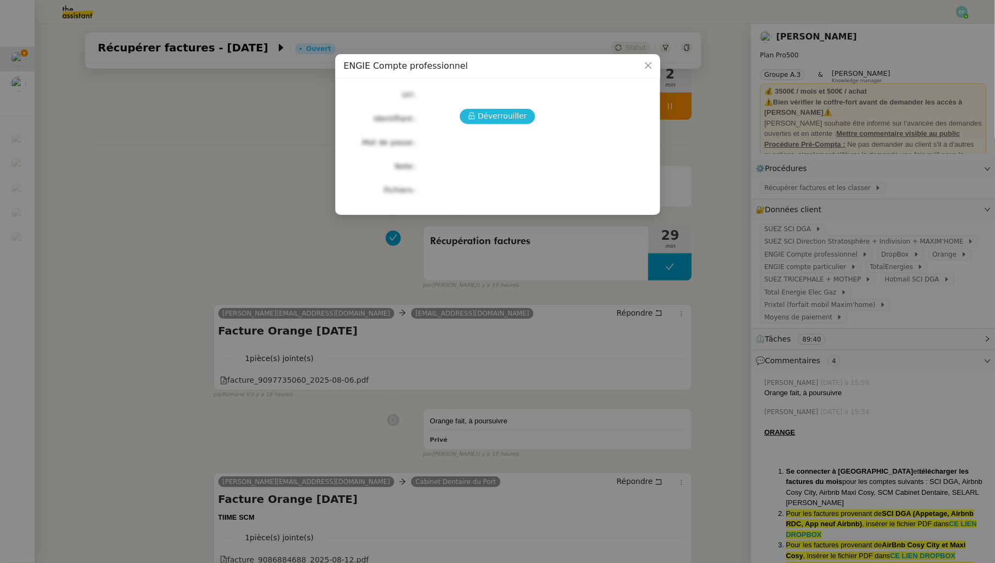
click at [518, 123] on button "Déverrouiller" at bounding box center [497, 116] width 75 height 15
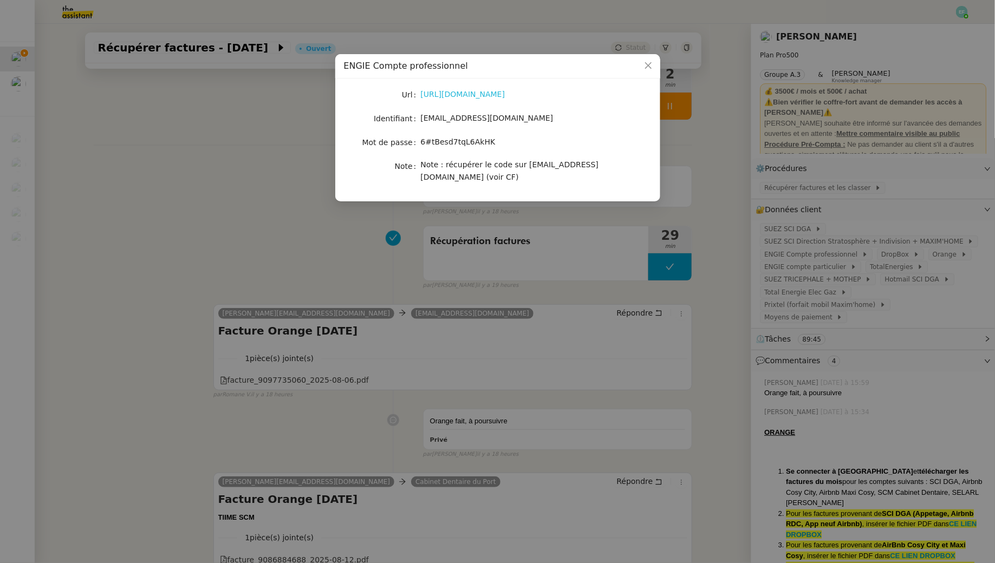
click at [505, 97] on link "[URL][DOMAIN_NAME]" at bounding box center [463, 94] width 84 height 9
click at [475, 96] on link "[URL][DOMAIN_NAME]" at bounding box center [463, 94] width 84 height 9
click at [496, 118] on span "[EMAIL_ADDRESS][DOMAIN_NAME]" at bounding box center [487, 118] width 133 height 9
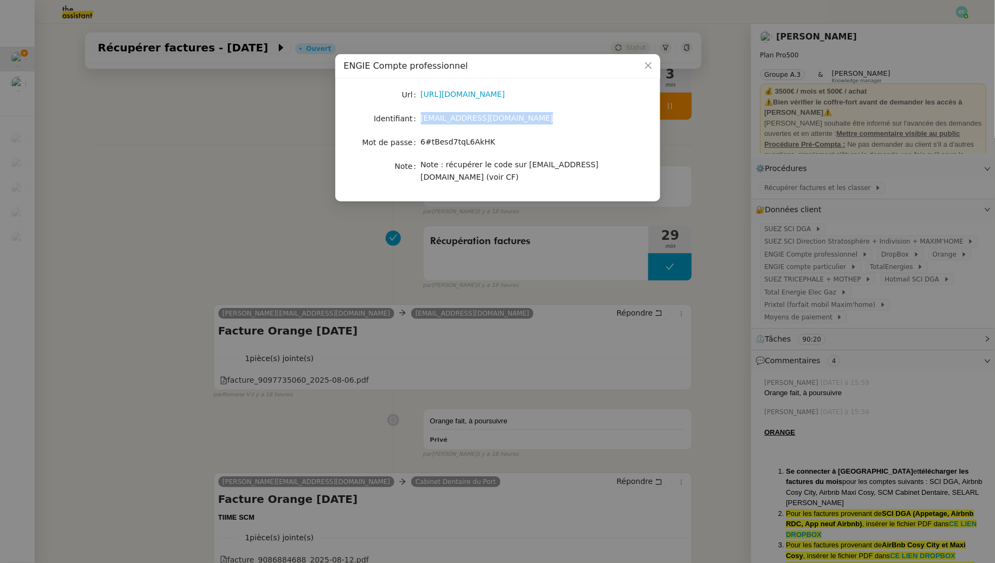
copy span "[EMAIL_ADDRESS][DOMAIN_NAME]"
click at [462, 138] on span "6#tBesd7tqL6AkHK" at bounding box center [458, 142] width 75 height 9
copy span "6#tBesd7tqL6AkHK"
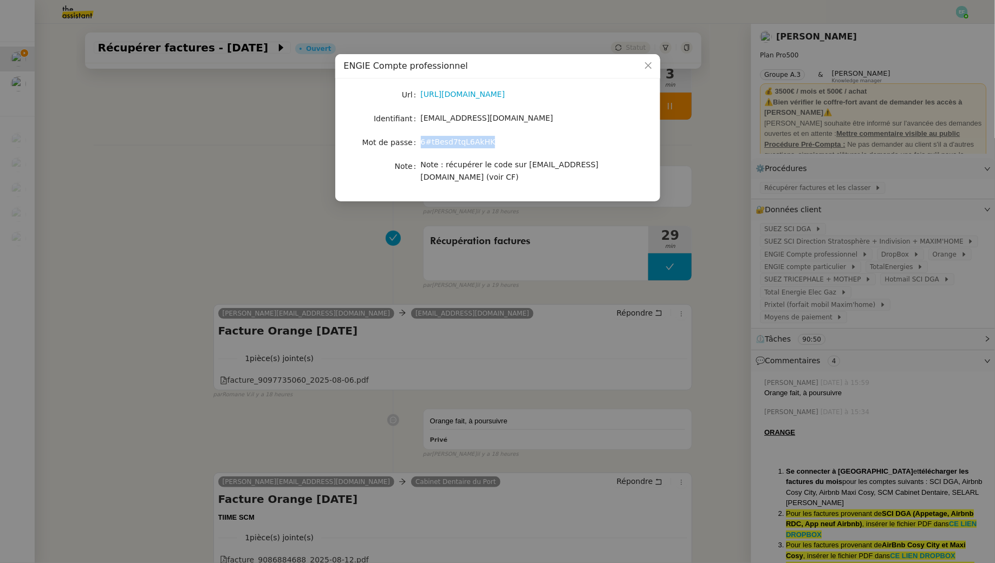
click at [258, 244] on nz-modal-container "ENGIE Compte professionnel Url [URL][DOMAIN_NAME] Identifiant [EMAIL_ADDRESS][D…" at bounding box center [497, 281] width 995 height 563
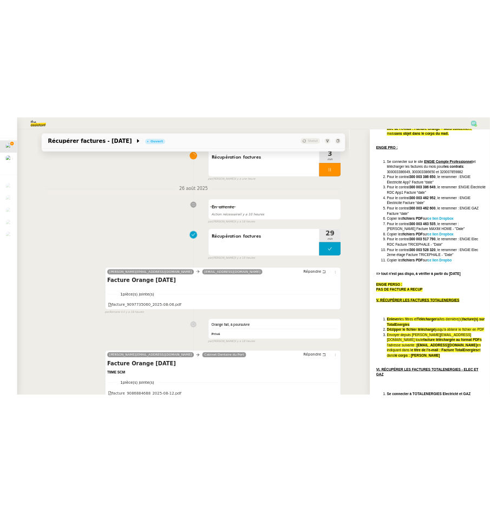
scroll to position [649, 0]
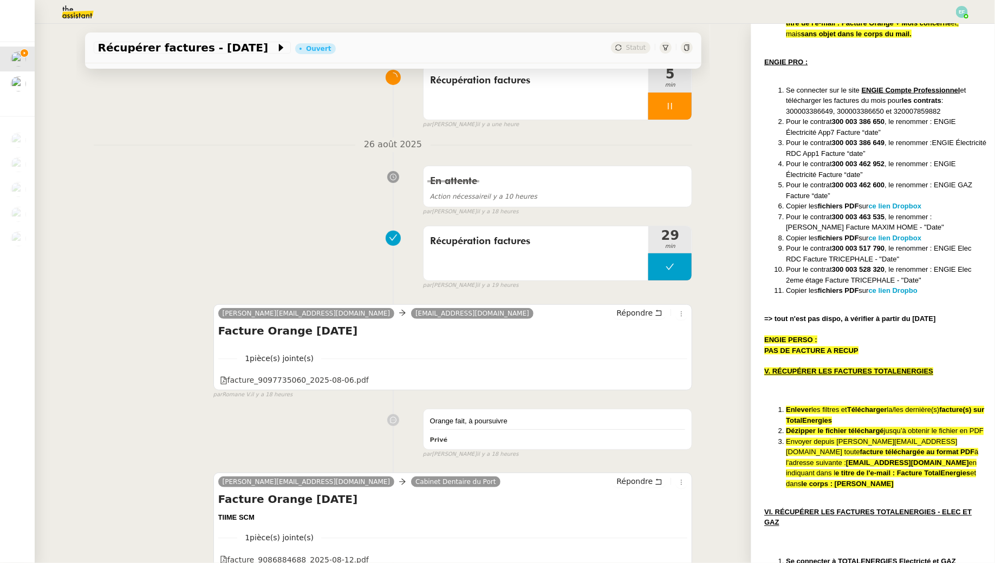
drag, startPoint x: 935, startPoint y: 131, endPoint x: 904, endPoint y: 140, distance: 32.9
click at [904, 140] on li "Pour le contrat 300 003 386 649 , le renommer :ENGIE Électricité RDC App1 Factu…" at bounding box center [886, 148] width 200 height 21
copy li "ENGIE Électricité RDC App1 Facture “date”"
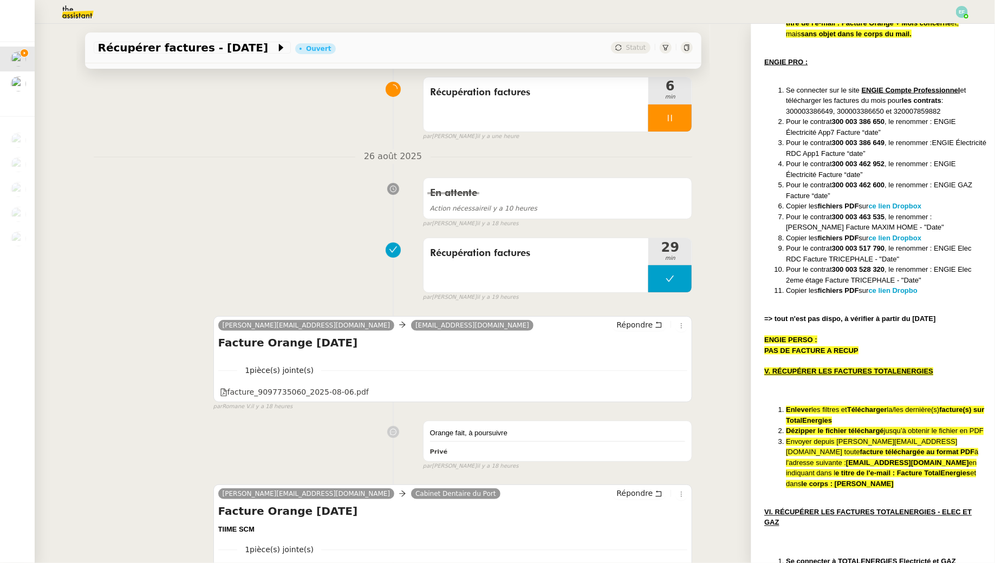
click at [893, 122] on li "Pour le contrat 300 003 386 650 , le renommer : ENGIE Électricité App7 Facture …" at bounding box center [886, 126] width 200 height 21
drag, startPoint x: 893, startPoint y: 121, endPoint x: 937, endPoint y: 115, distance: 44.3
click at [937, 116] on li "Pour le contrat 300 003 386 650 , le renommer : ENGIE Électricité App7 Facture …" at bounding box center [886, 126] width 200 height 21
copy li "ENGIE Électricité App7 Facture “date”"
click at [893, 125] on li "Pour le contrat 300 003 386 650 , le renommer : ENGIE Électricité App7 Facture …" at bounding box center [886, 126] width 200 height 21
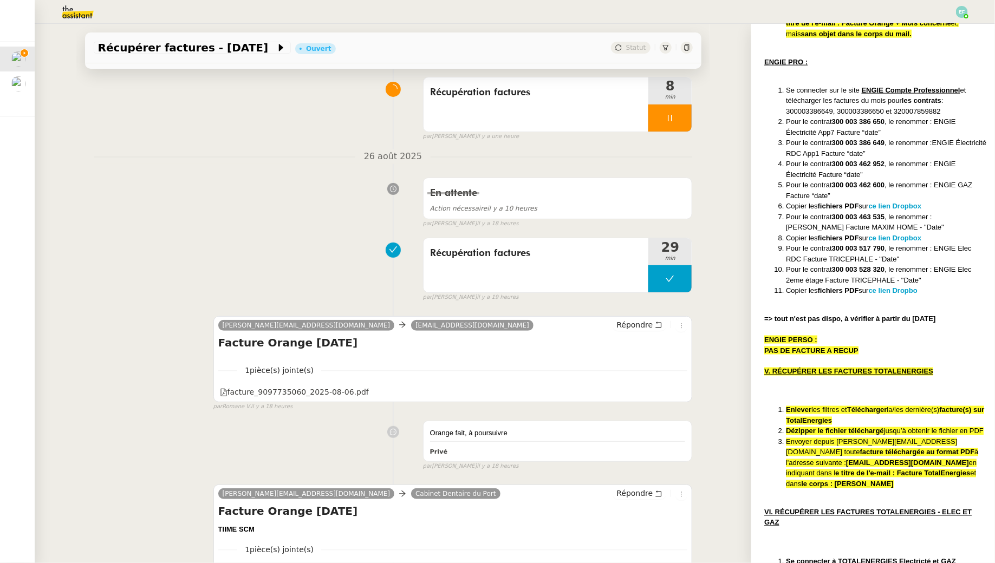
drag, startPoint x: 868, startPoint y: 164, endPoint x: 939, endPoint y: 156, distance: 71.3
click at [939, 159] on li "Pour le contrat 300 003 462 952 , le renommer : ENGIE Électricité Facture “date”" at bounding box center [886, 169] width 200 height 21
copy li "ENGIE Électricité Facture “date”"
drag, startPoint x: 937, startPoint y: 174, endPoint x: 840, endPoint y: 186, distance: 97.7
click at [840, 186] on li "Pour le contrat 300 003 462 600 , le renommer : ENGIE GAZ Facture “date”" at bounding box center [886, 190] width 200 height 21
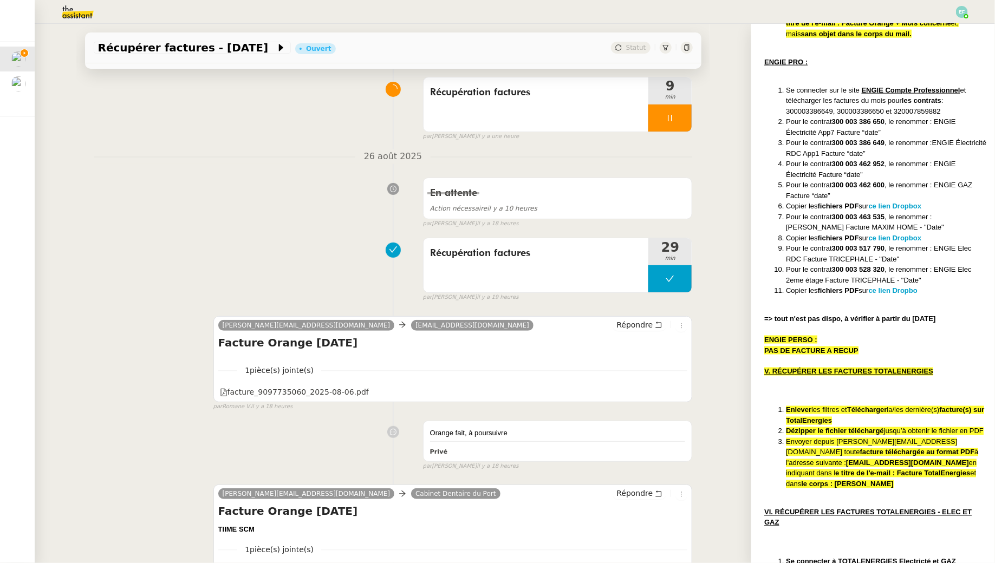
copy li "ENGIE GAZ Facture “date”"
click at [908, 202] on strong "ce lien Dropbox" at bounding box center [894, 206] width 53 height 8
click at [869, 184] on li "Pour le contrat 300 003 462 600 , le renommer : ENGIE GAZ Facture “date”" at bounding box center [886, 190] width 200 height 21
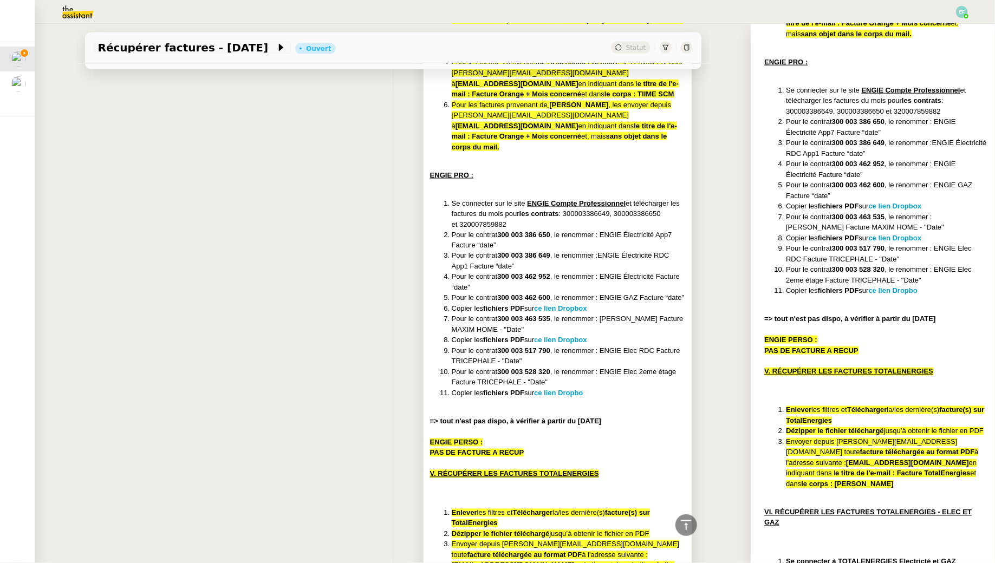
scroll to position [773, 0]
click at [622, 272] on li "Pour le contrat 300 003 462 952 , le renommer : ENGIE Électricité Facture “date”" at bounding box center [569, 282] width 234 height 21
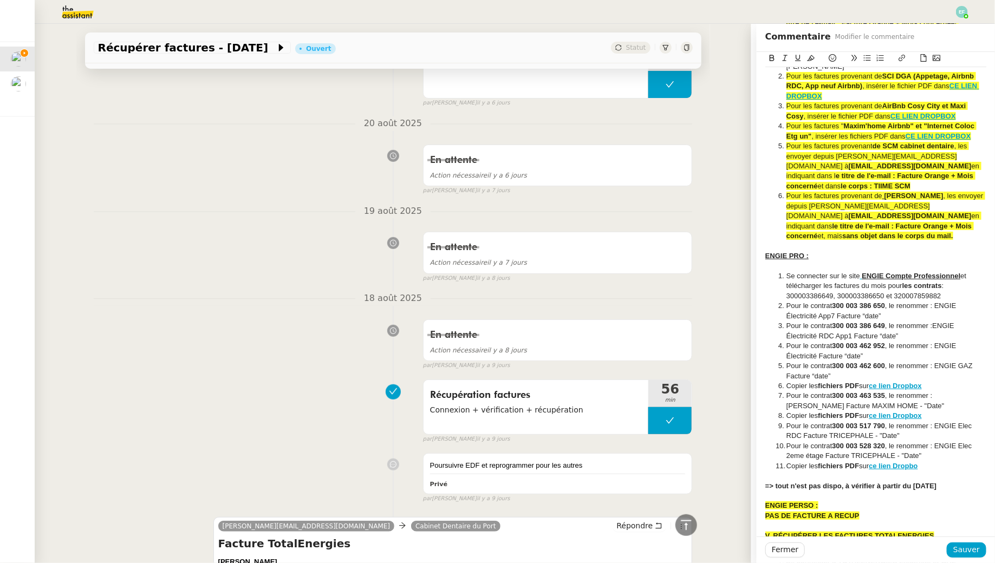
scroll to position [2140, 0]
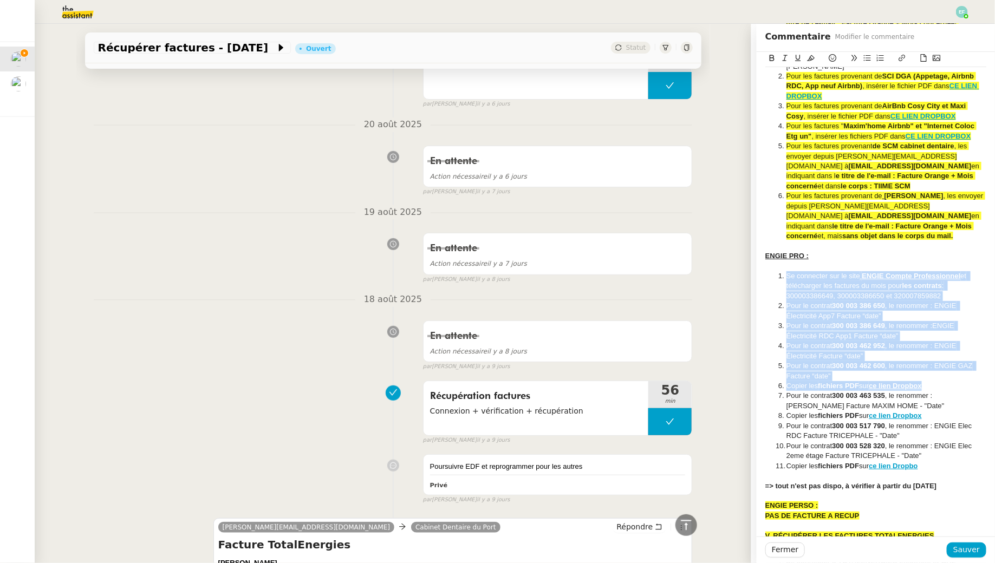
drag, startPoint x: 777, startPoint y: 275, endPoint x: 941, endPoint y: 384, distance: 197.9
click at [941, 384] on ol "﻿ Se connecter sur le site ENGIE Compte Professionnel et télécharger les factur…" at bounding box center [875, 371] width 221 height 200
click at [812, 61] on icon at bounding box center [811, 58] width 8 height 8
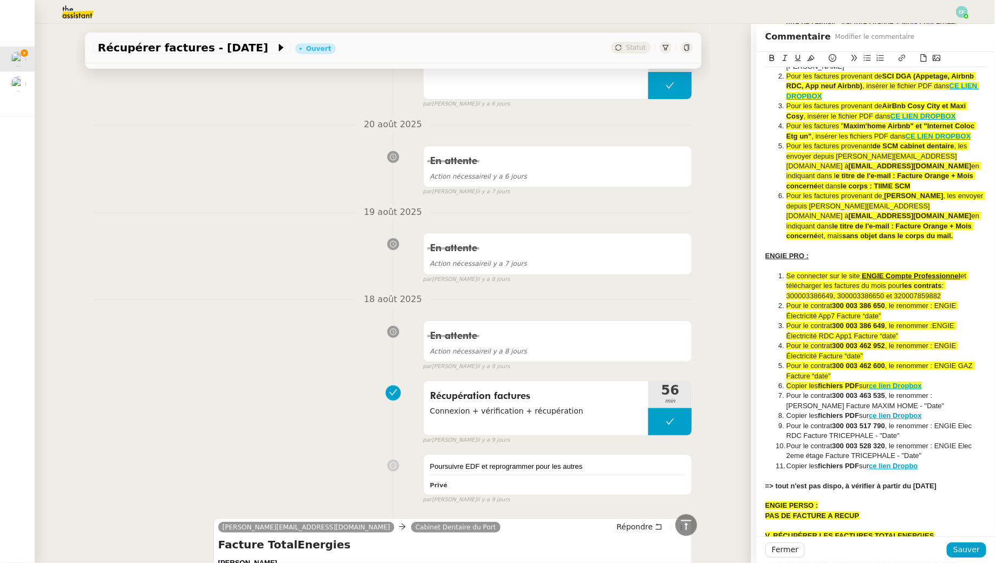
click at [890, 242] on div at bounding box center [875, 247] width 221 height 10
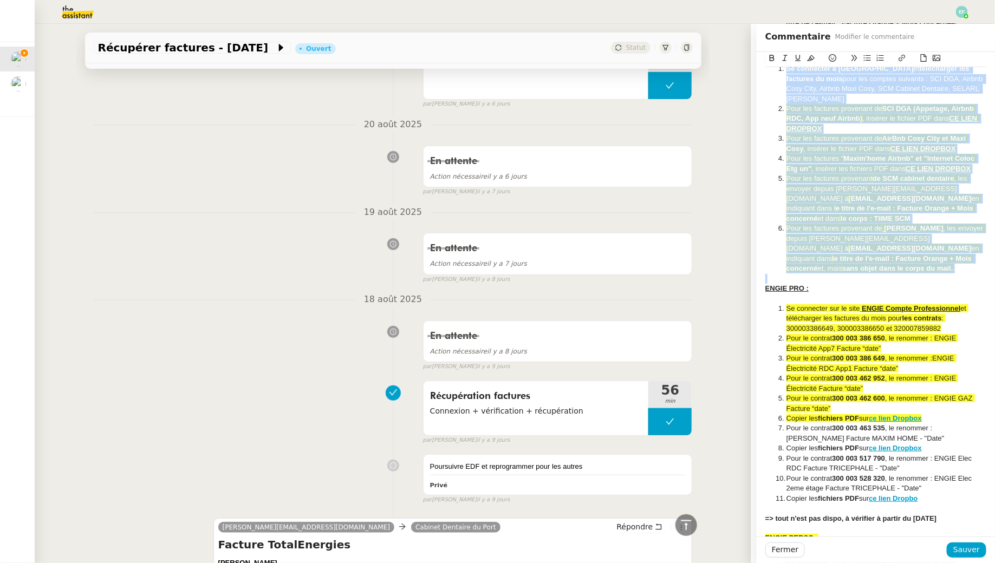
scroll to position [0, 0]
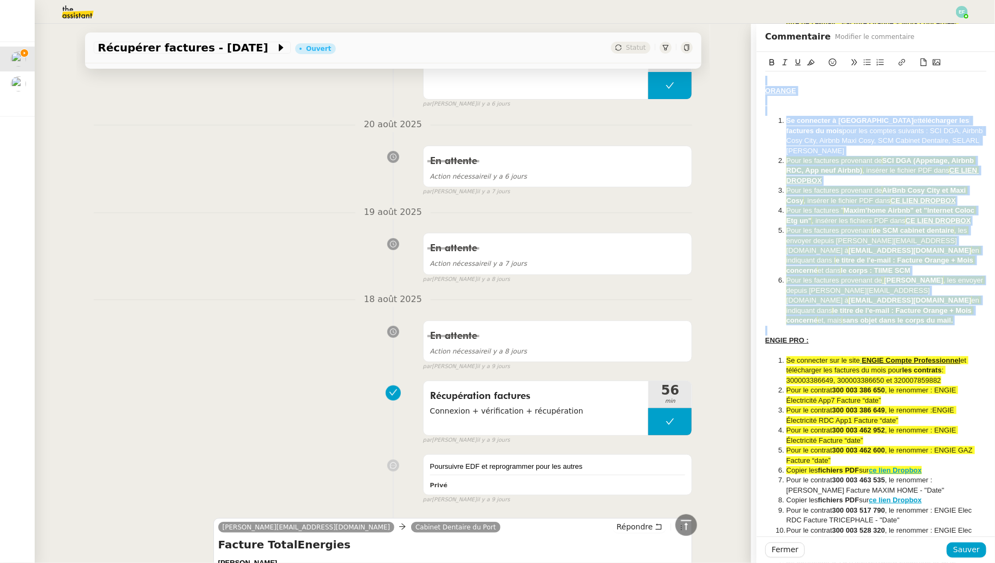
drag, startPoint x: 859, startPoint y: 243, endPoint x: 769, endPoint y: 43, distance: 219.1
click at [769, 43] on div "Commentaire Modifier le commentaire ORANGE Se connecter à ORANGE et télécharger…" at bounding box center [875, 293] width 238 height 539
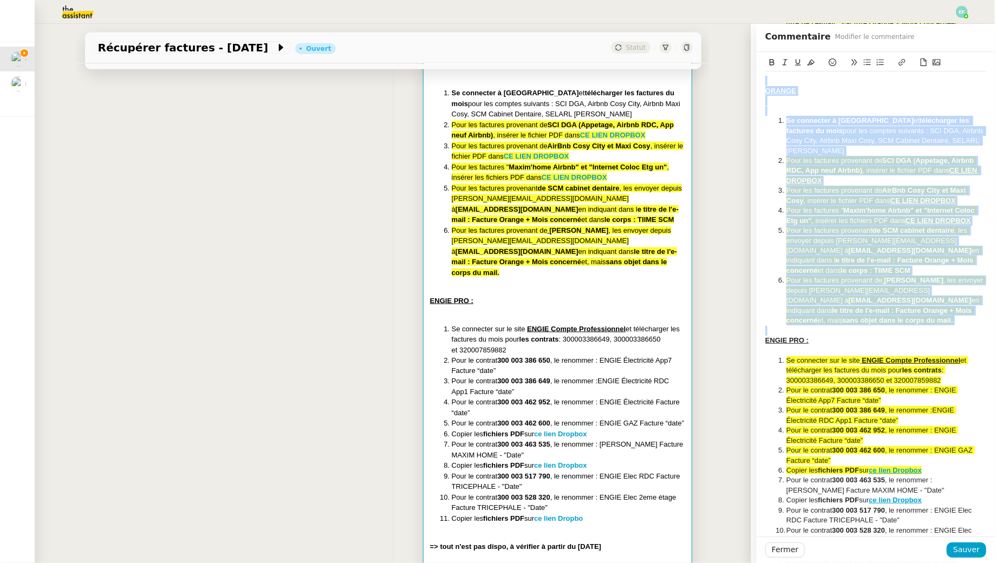
scroll to position [650, 0]
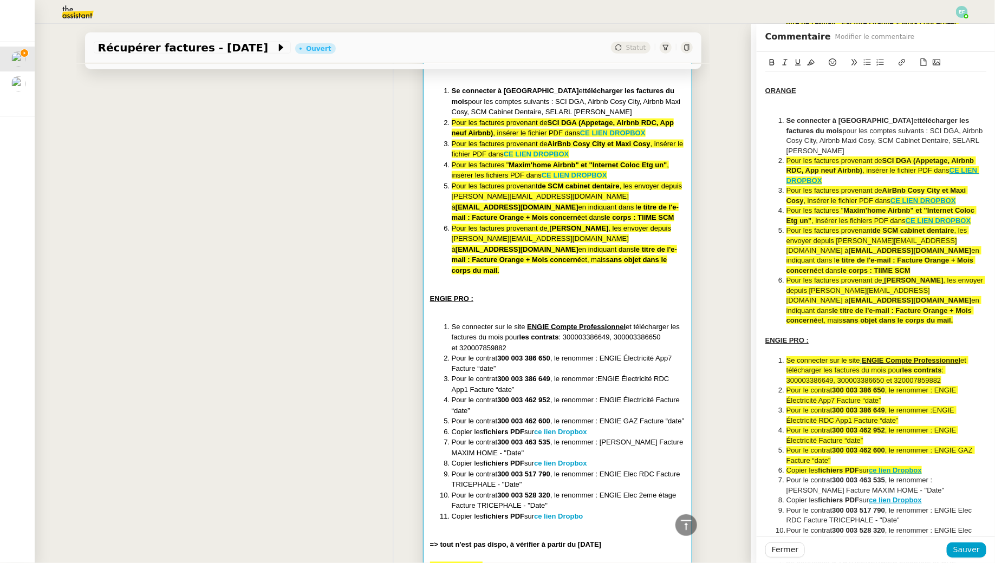
click at [865, 343] on div "ENGIE PRO :" at bounding box center [875, 341] width 221 height 10
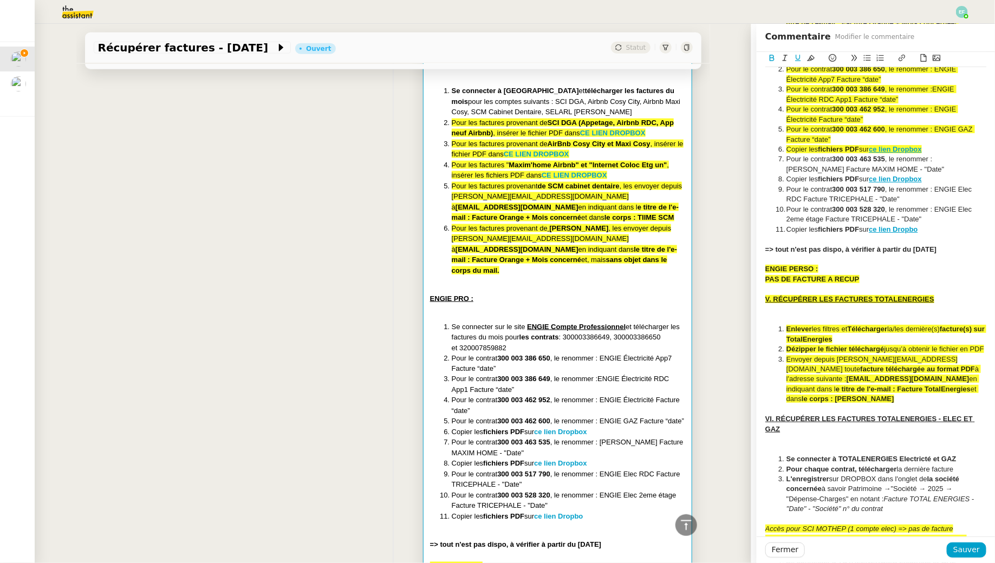
scroll to position [308, 0]
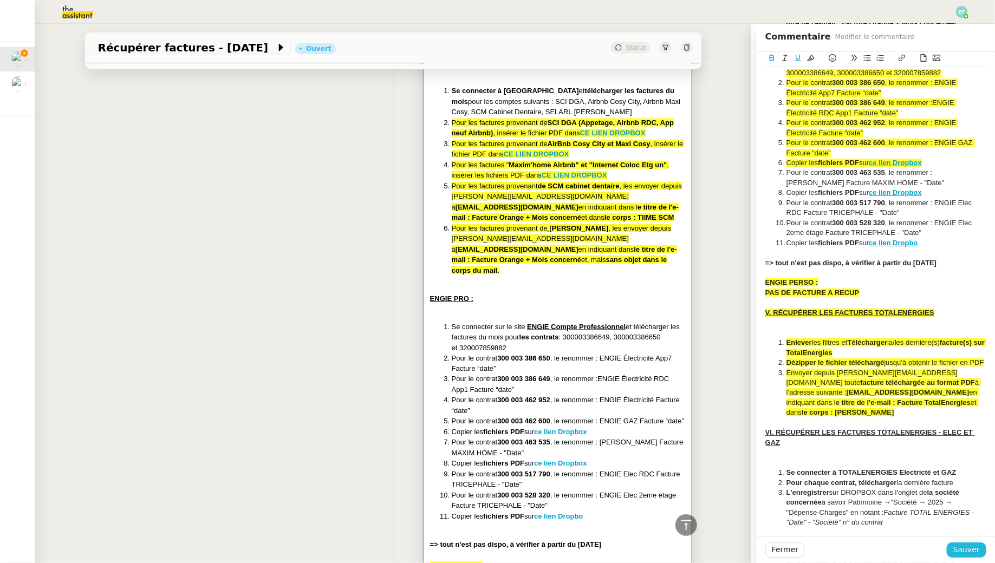
click at [980, 550] on span "Sauver" at bounding box center [966, 550] width 27 height 12
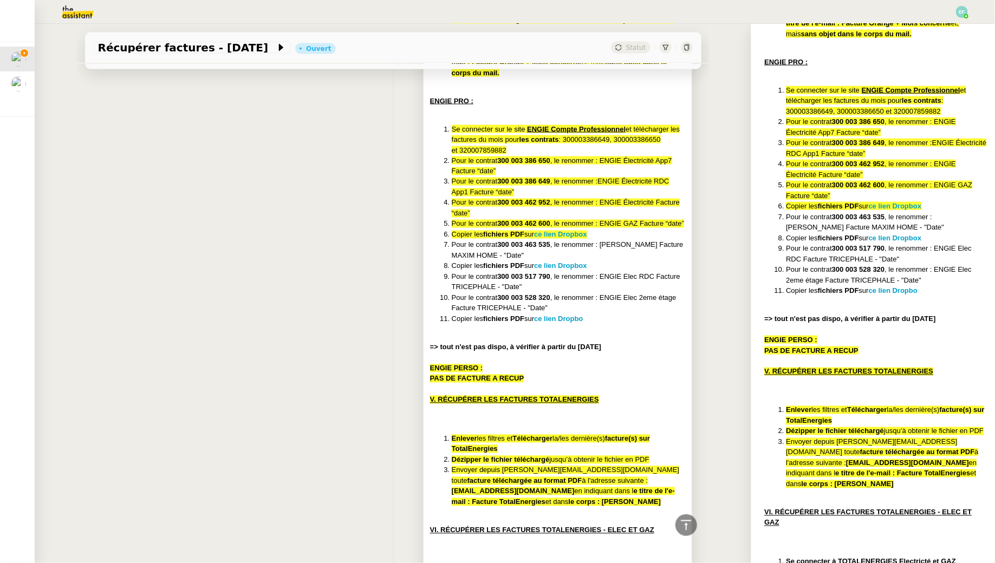
scroll to position [843, 0]
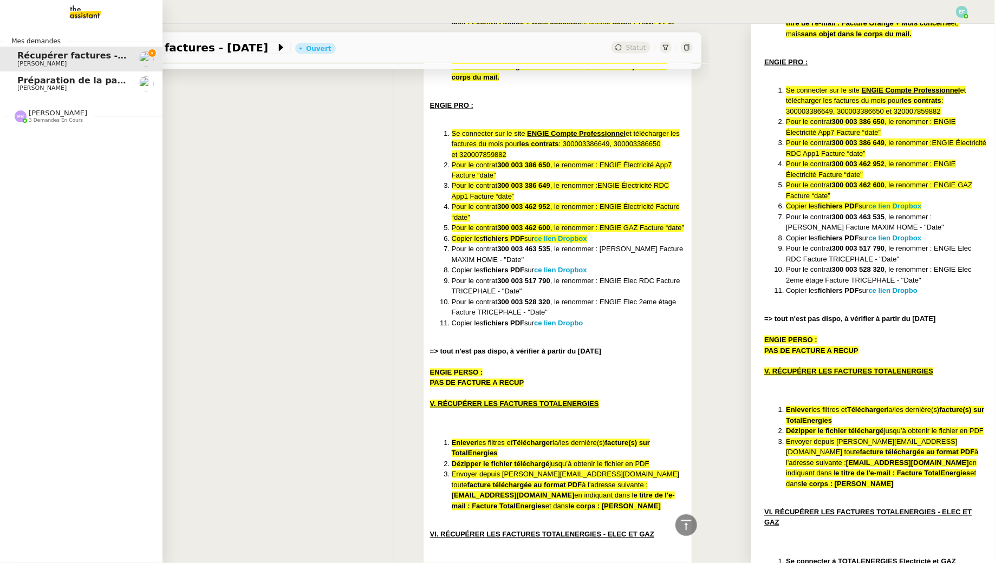
click at [16, 86] on link "Préparation de la paie sur Payfit- [DATE] [PERSON_NAME]" at bounding box center [81, 83] width 162 height 25
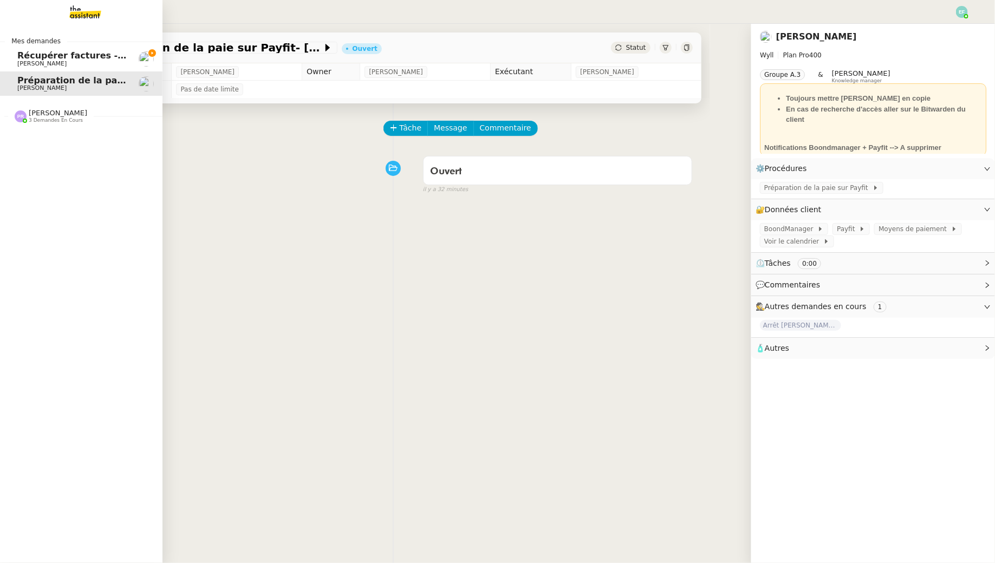
click at [28, 56] on span "Récupérer factures - [DATE]" at bounding box center [85, 55] width 136 height 10
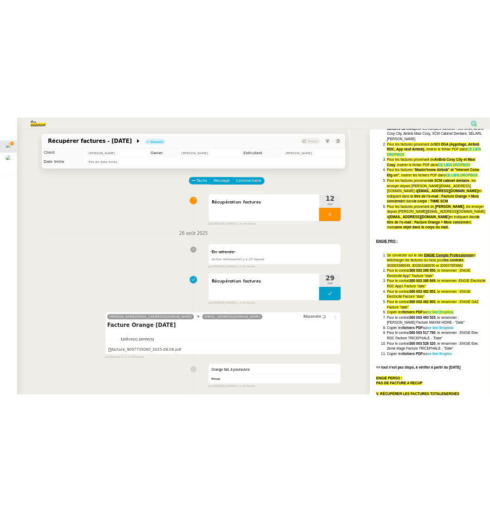
scroll to position [472, 0]
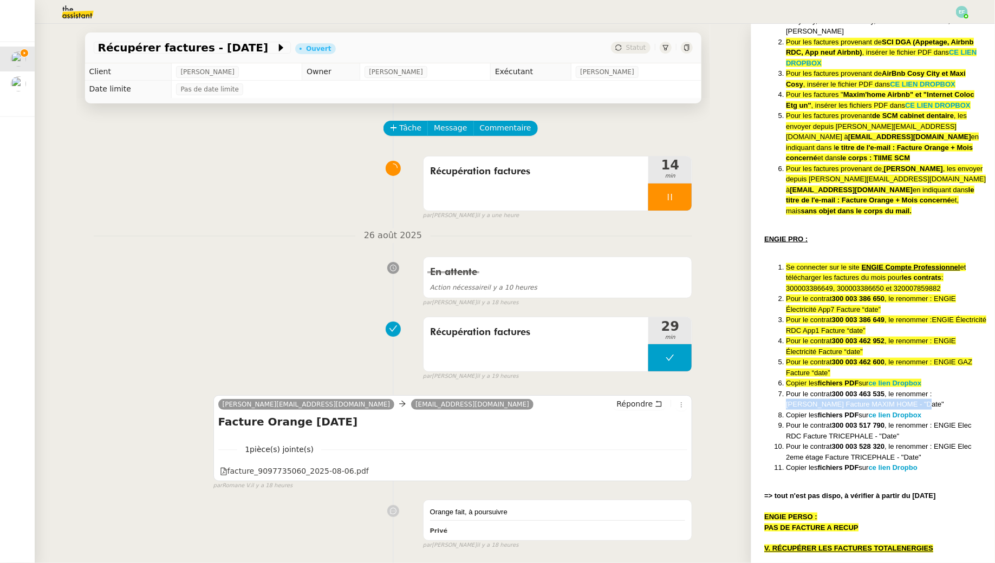
drag, startPoint x: 938, startPoint y: 382, endPoint x: 938, endPoint y: 392, distance: 10.3
click at [938, 393] on li "Pour le contrat 300 003 463 535 , le renommer : ENGIE Gaz Facture MAXIM HOME - …" at bounding box center [886, 399] width 200 height 21
copy li "ENGIE Gaz Facture MAXIM HOME - "Date""
click at [906, 411] on strong "ce lien Dropbox" at bounding box center [894, 415] width 53 height 8
click at [340, 302] on div "En attente Action nécessaire il y a 10 heures false par [PERSON_NAME] il y a 18…" at bounding box center [393, 280] width 599 height 56
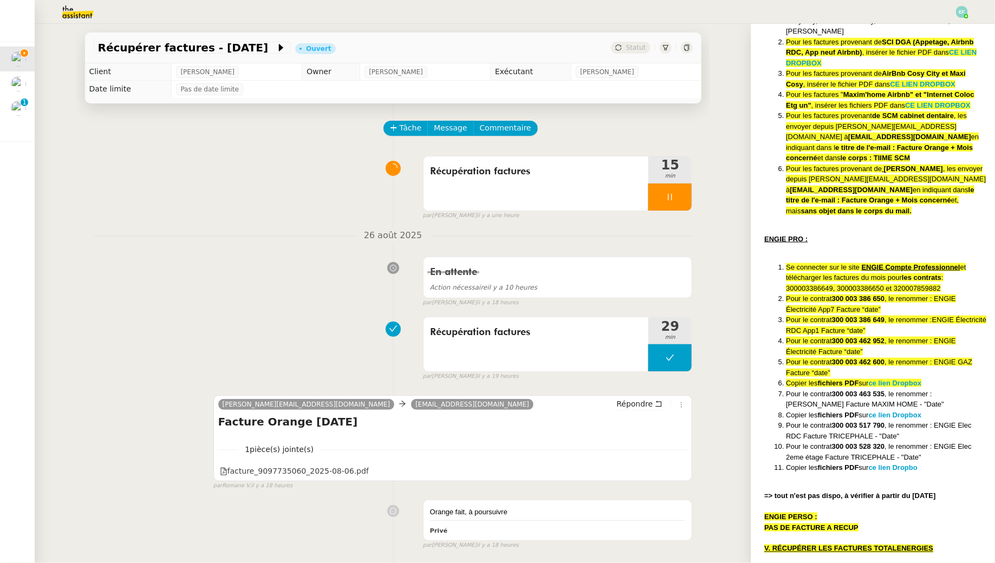
click at [852, 393] on li "Pour le contrat 300 003 463 535 , le renommer : ENGIE Gaz Facture MAXIM HOME - …" at bounding box center [886, 399] width 200 height 21
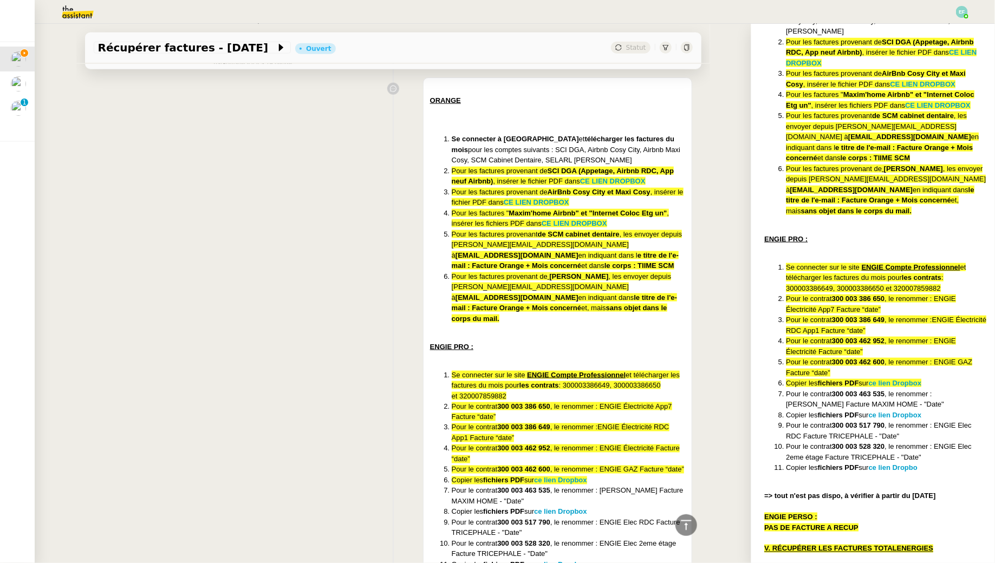
scroll to position [765, 0]
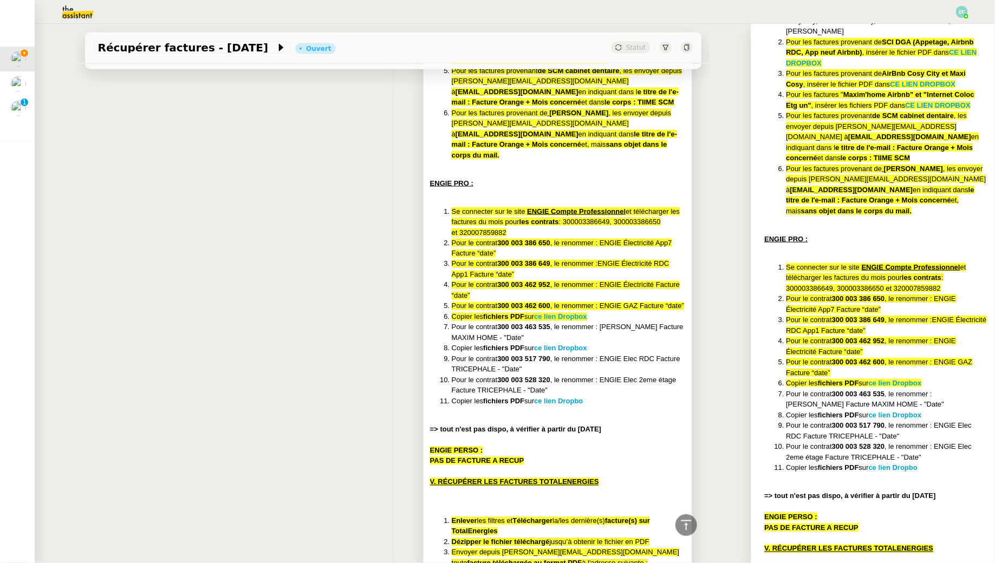
click at [565, 325] on li "Pour le contrat 300 003 463 535 , le renommer : ENGIE Gaz Facture MAXIM HOME - …" at bounding box center [569, 332] width 234 height 21
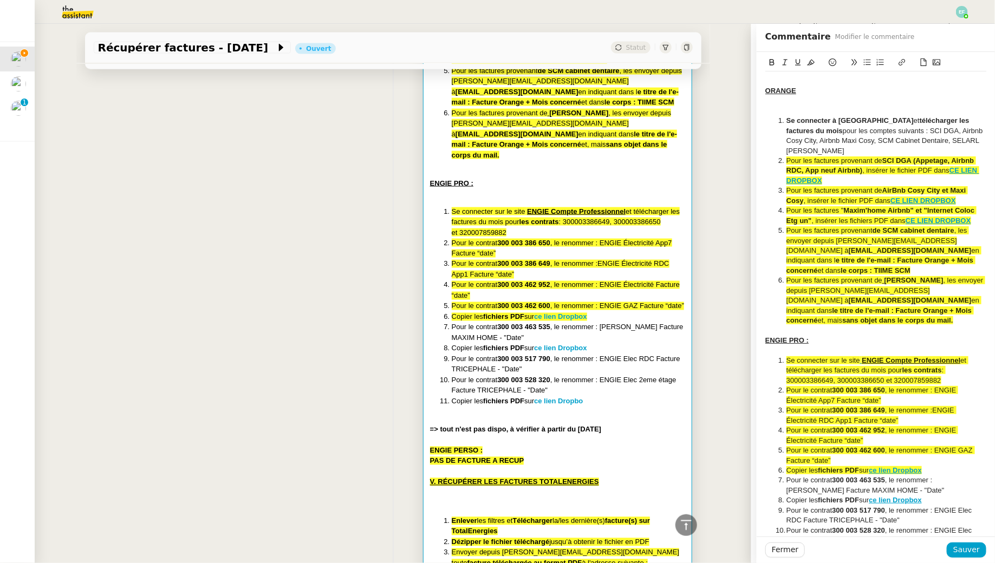
scroll to position [51, 0]
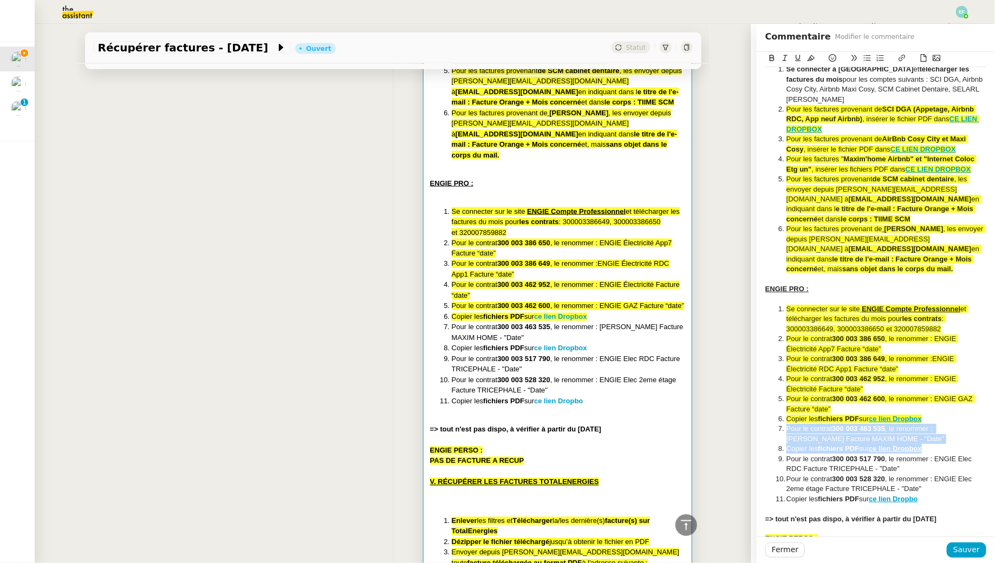
drag, startPoint x: 949, startPoint y: 451, endPoint x: 768, endPoint y: 426, distance: 182.6
click at [768, 426] on ol "﻿ Se connecter sur le site ENGIE Compte Professionnel et télécharger les factur…" at bounding box center [875, 404] width 221 height 200
click at [811, 59] on icon at bounding box center [811, 58] width 8 height 6
click at [927, 465] on li "Pour le contrat 300 003 517 790 , le renommer : ENGIE Elec RDC Facture TRICEPHA…" at bounding box center [881, 464] width 211 height 20
click at [966, 546] on span "Sauver" at bounding box center [966, 550] width 27 height 12
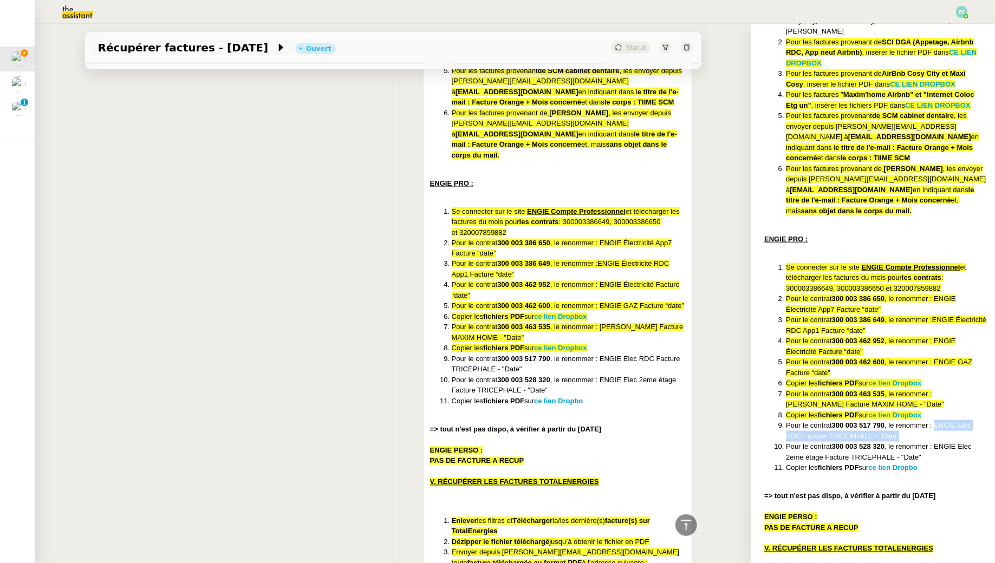
drag, startPoint x: 939, startPoint y: 423, endPoint x: 938, endPoint y: 415, distance: 8.1
click at [938, 420] on li "Pour le contrat 300 003 517 790 , le renommer : ENGIE Elec RDC Facture TRICEPHA…" at bounding box center [886, 430] width 200 height 21
copy li "ENGIE Elec RDC Facture TRICEPHALE - "Date""
drag, startPoint x: 929, startPoint y: 444, endPoint x: 939, endPoint y: 438, distance: 11.2
click at [939, 441] on li "Pour le contrat 300 003 528 320 , le renommer : ENGIE Elec 2eme étage Facture T…" at bounding box center [886, 451] width 200 height 21
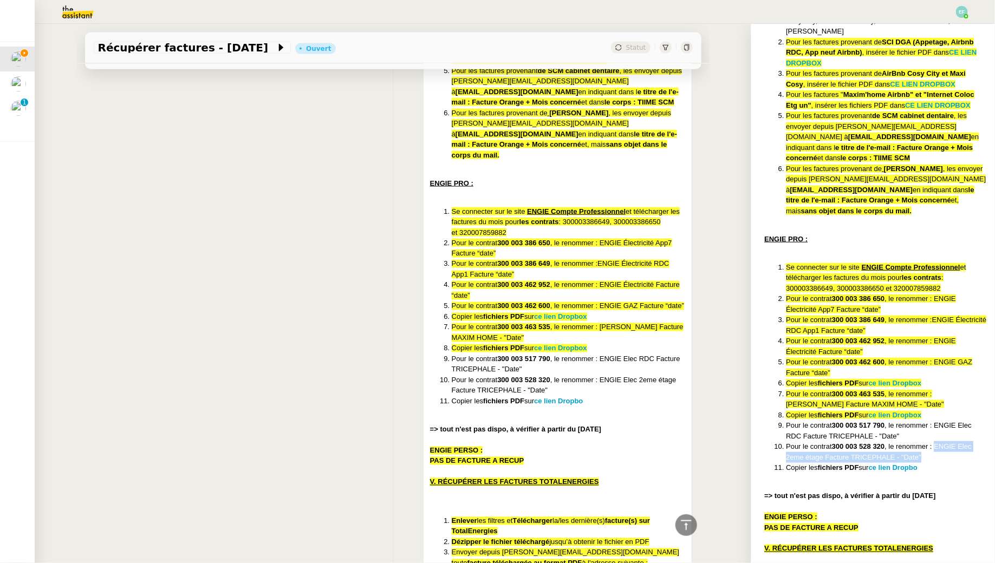
copy li "ENGIE Elec 2eme étage Facture TRICEPHALE - "Date""
click at [910, 464] on strong "ce lien Dropbo" at bounding box center [892, 468] width 49 height 8
click at [610, 379] on li "Pour le contrat 300 003 528 320 , le renommer : ENGIE Elec 2eme étage Facture T…" at bounding box center [569, 385] width 234 height 21
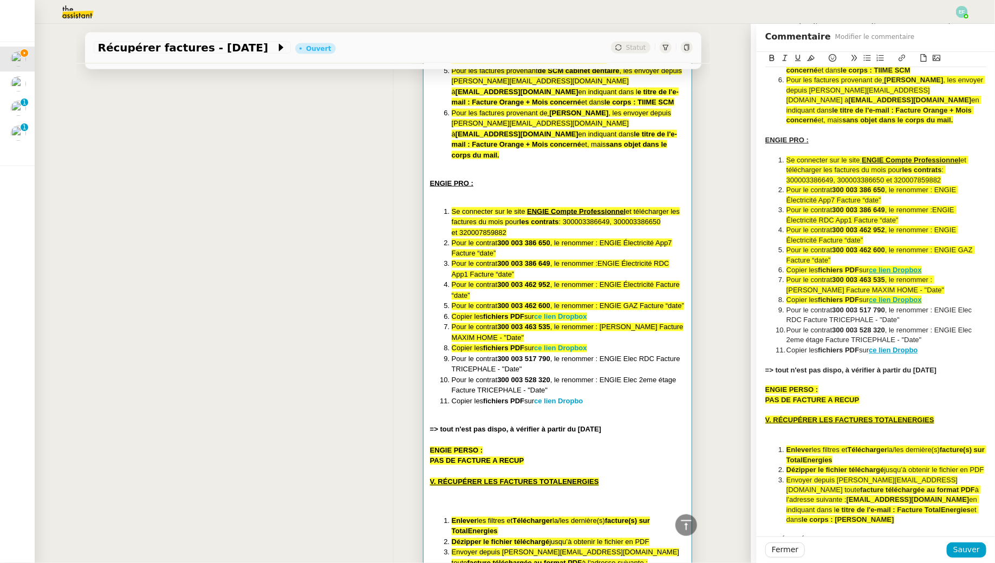
scroll to position [302, 0]
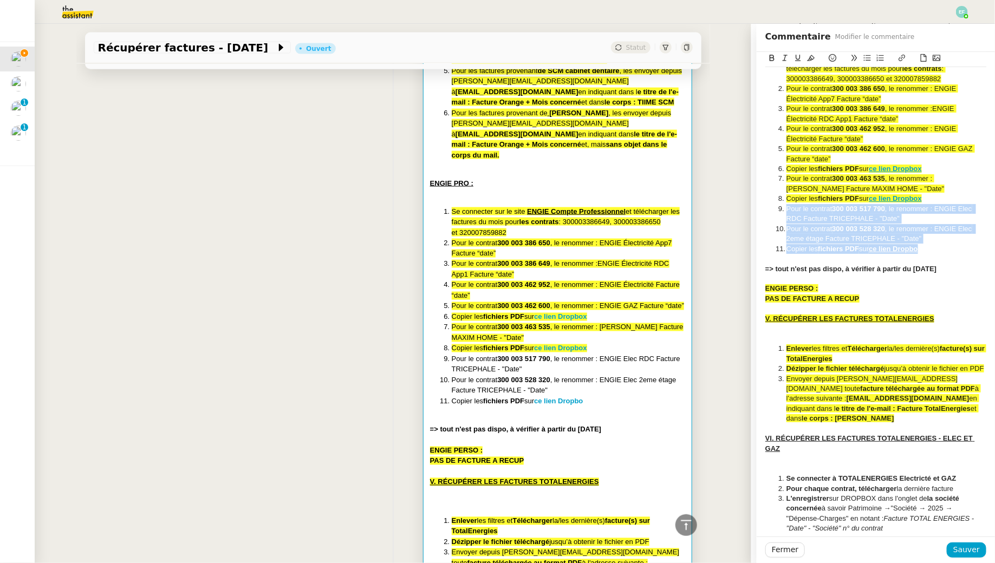
drag, startPoint x: 943, startPoint y: 249, endPoint x: 785, endPoint y: 207, distance: 163.5
click at [785, 207] on ol "﻿ Se connecter sur le site ENGIE Compte Professionnel et télécharger les factur…" at bounding box center [875, 154] width 221 height 200
click at [810, 58] on icon at bounding box center [811, 58] width 8 height 8
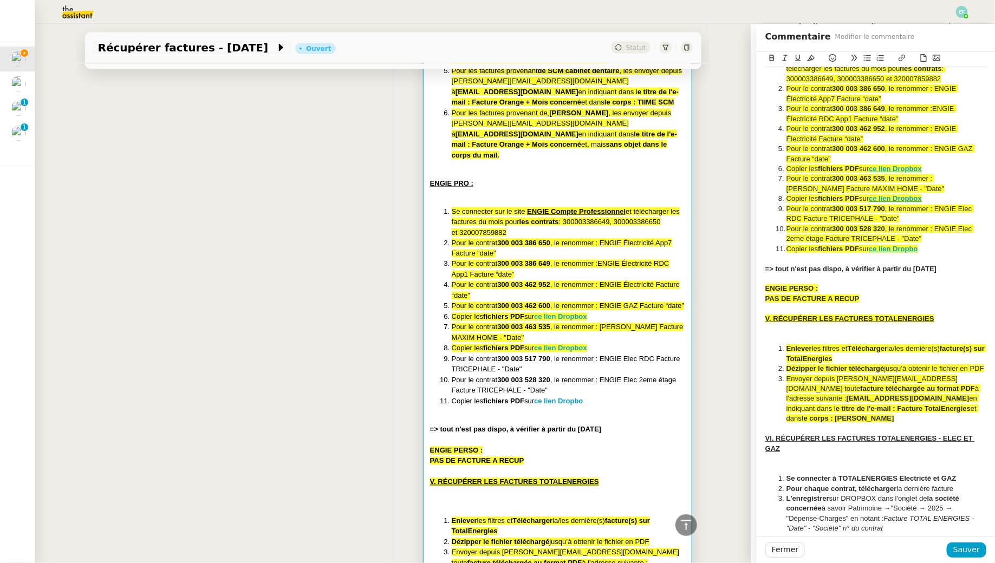
click at [894, 278] on div at bounding box center [875, 279] width 221 height 10
click at [970, 551] on span "Sauver" at bounding box center [966, 550] width 27 height 12
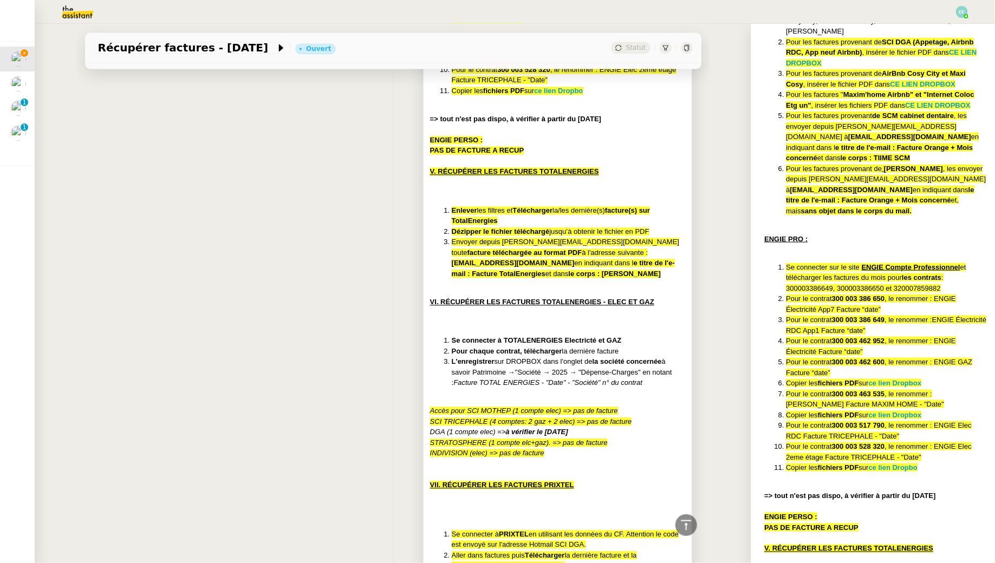
scroll to position [1075, 0]
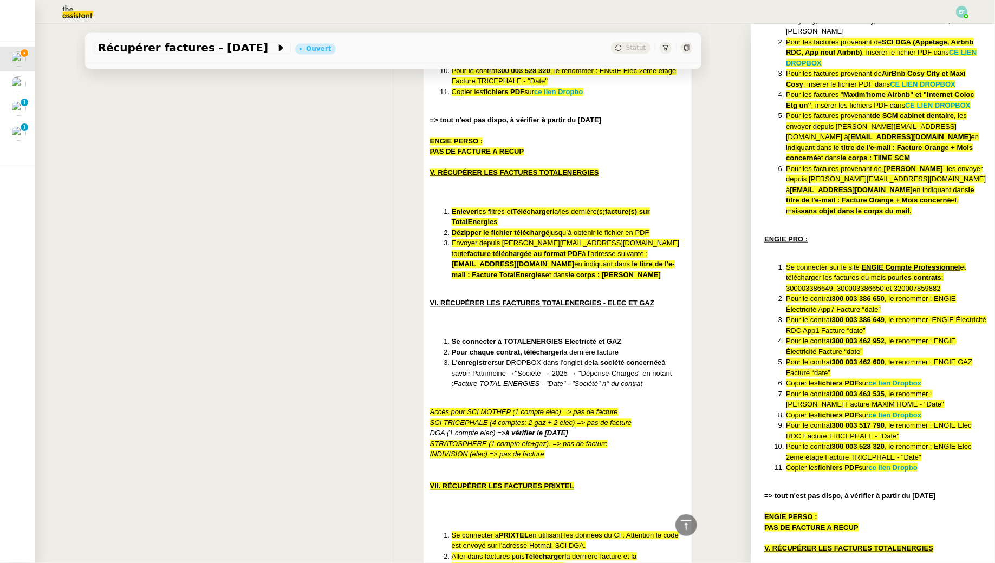
click at [333, 301] on div "ORANGE Se connecter à ORANGE et télécharger les factures du mois pour les compt…" at bounding box center [393, 262] width 599 height 1326
click at [307, 300] on div "ORANGE Se connecter à ORANGE et télécharger les factures du mois pour les compt…" at bounding box center [393, 262] width 599 height 1326
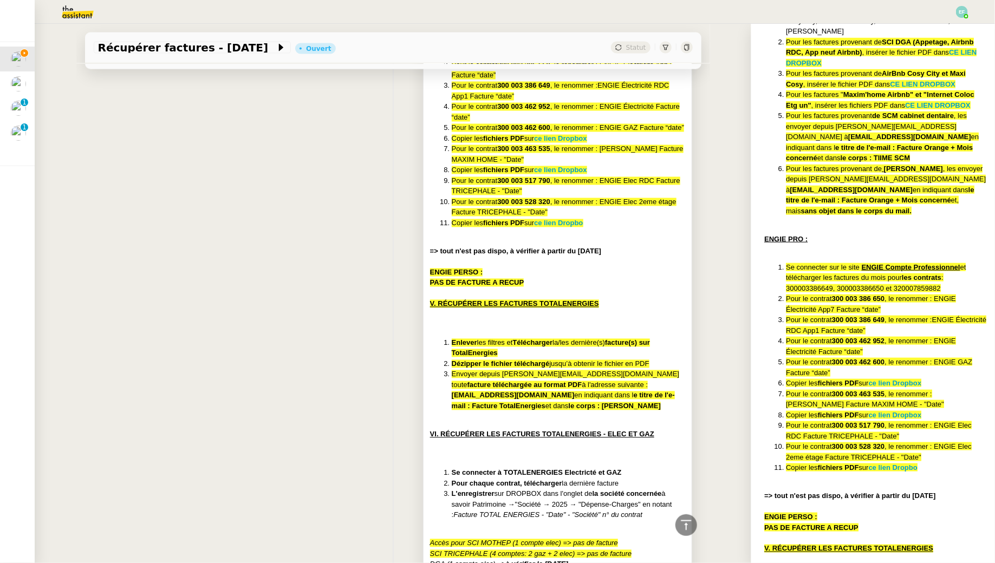
scroll to position [948, 0]
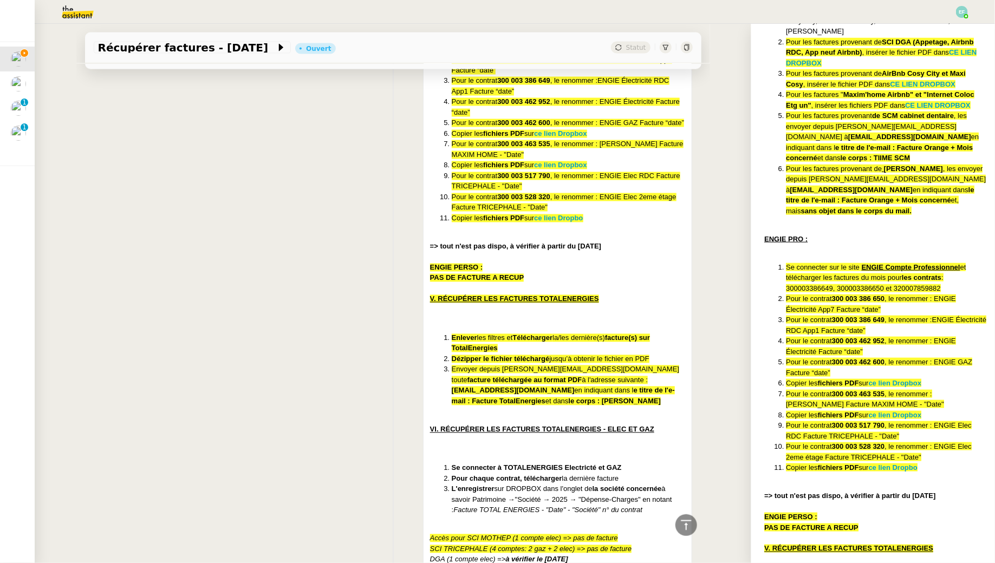
click at [305, 268] on div "ORANGE Se connecter à ORANGE et télécharger les factures du mois pour les compt…" at bounding box center [393, 389] width 599 height 1326
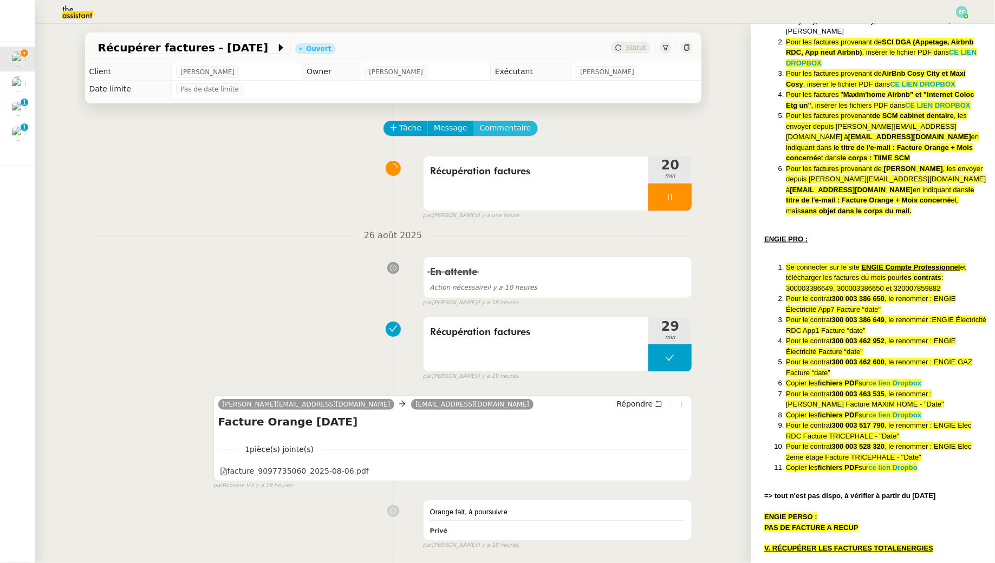
click at [519, 134] on span "Commentaire" at bounding box center [505, 128] width 51 height 12
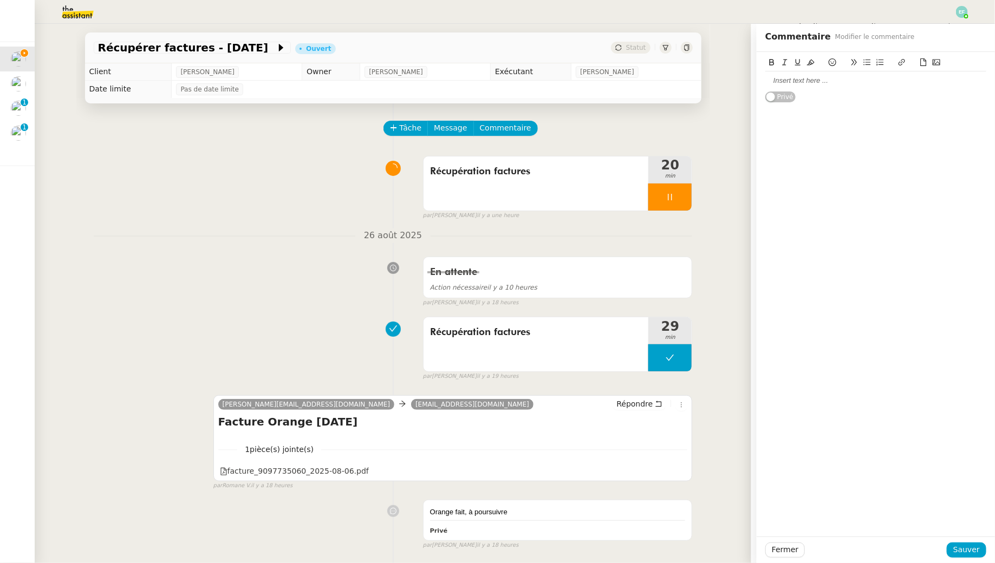
click at [824, 81] on div at bounding box center [875, 81] width 221 height 10
click at [969, 551] on span "Sauver" at bounding box center [966, 550] width 27 height 12
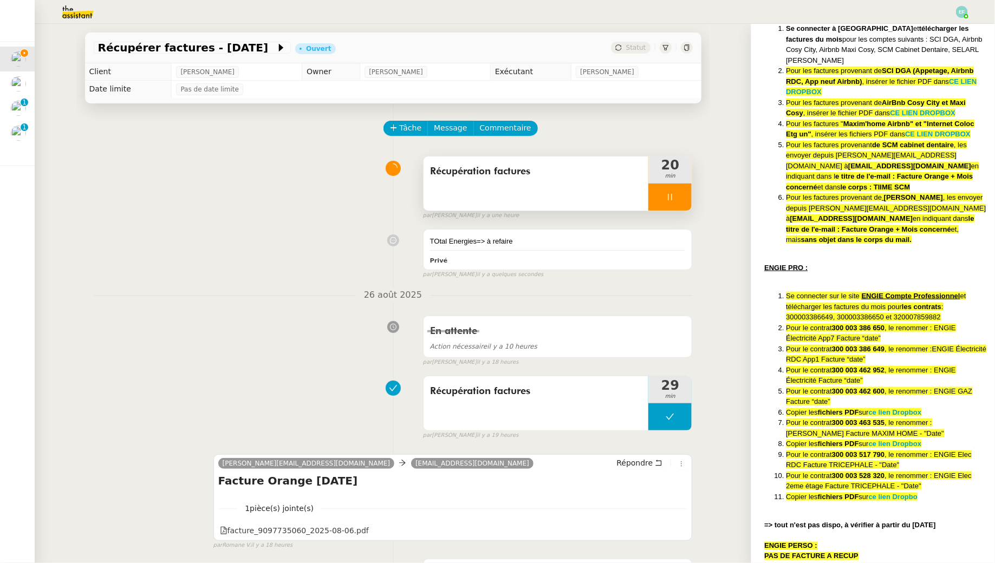
click at [673, 197] on icon at bounding box center [670, 197] width 9 height 9
click at [681, 197] on icon at bounding box center [680, 197] width 9 height 9
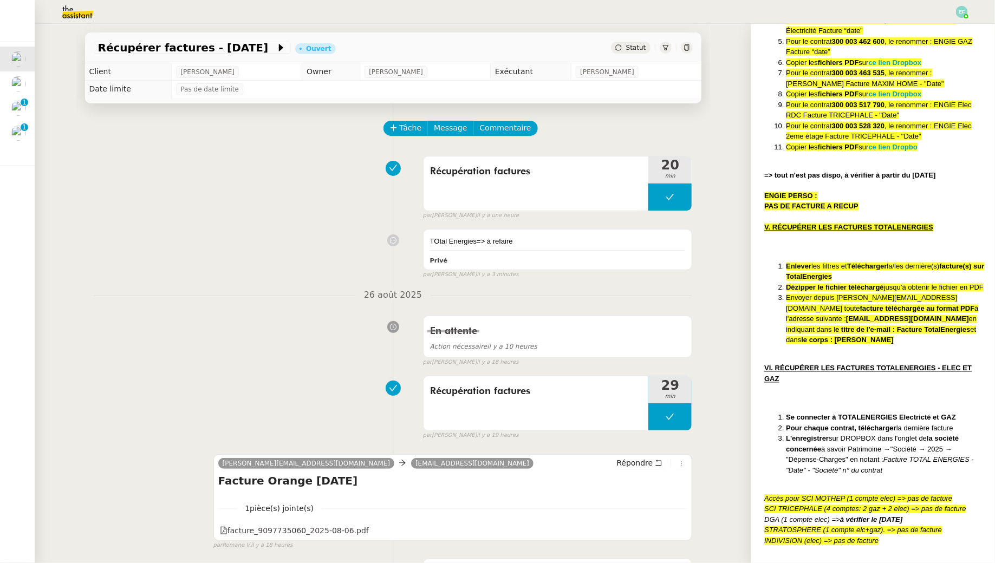
scroll to position [825, 0]
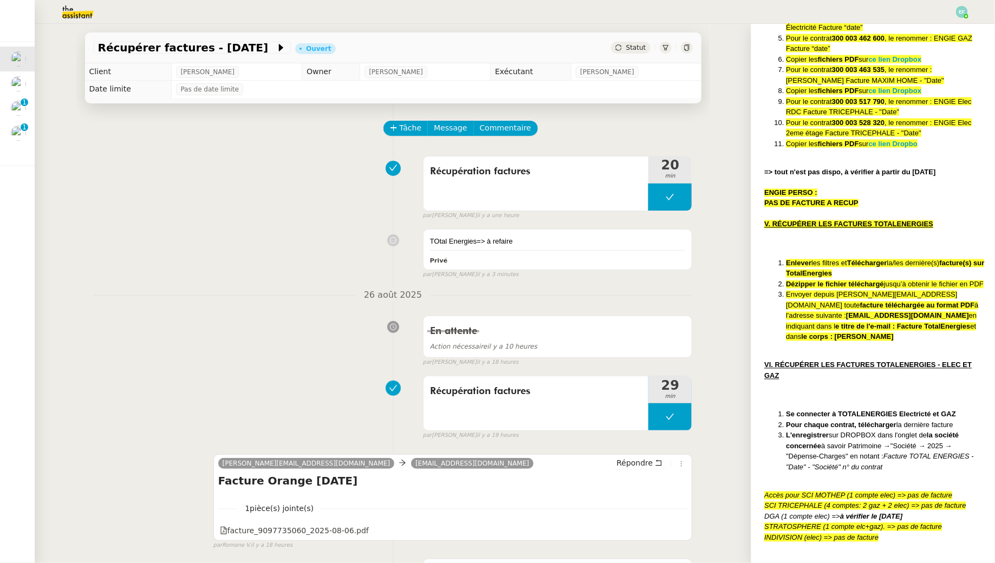
click at [310, 271] on div "TOtal Energies=> à refaire Privé false par [PERSON_NAME] il y a 3 minutes" at bounding box center [393, 251] width 599 height 55
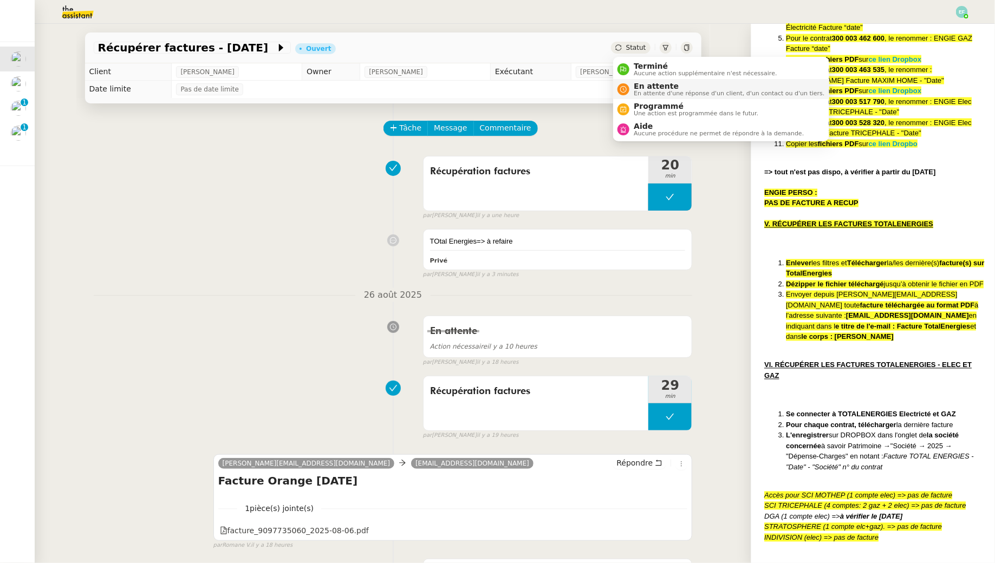
click at [641, 90] on span "En attente d'une réponse d'un client, d'un contact ou d'un tiers." at bounding box center [729, 93] width 191 height 6
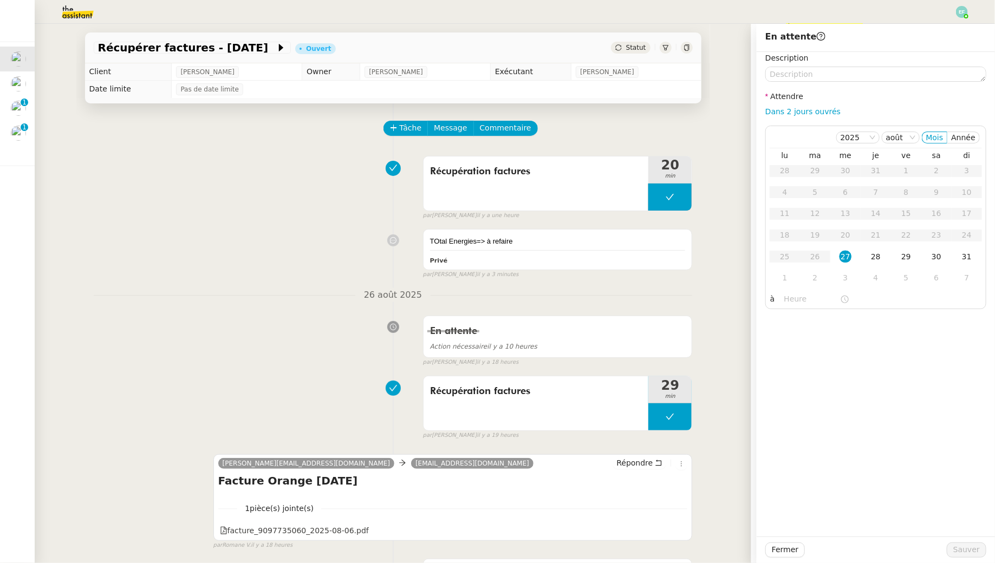
click at [205, 146] on div "Tâche Message Commentaire" at bounding box center [393, 134] width 599 height 26
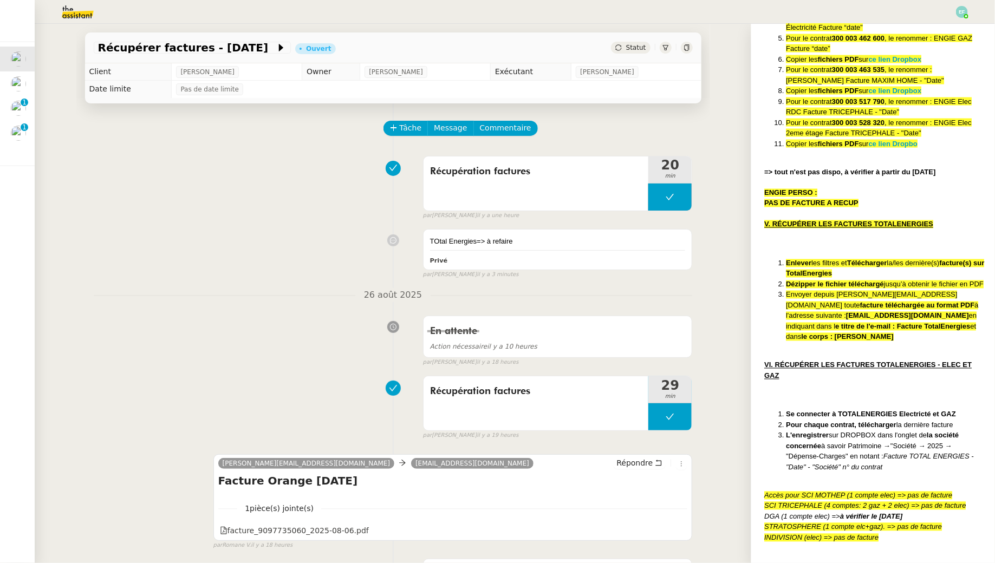
click at [621, 121] on div "Tâche Message Commentaire" at bounding box center [538, 134] width 308 height 26
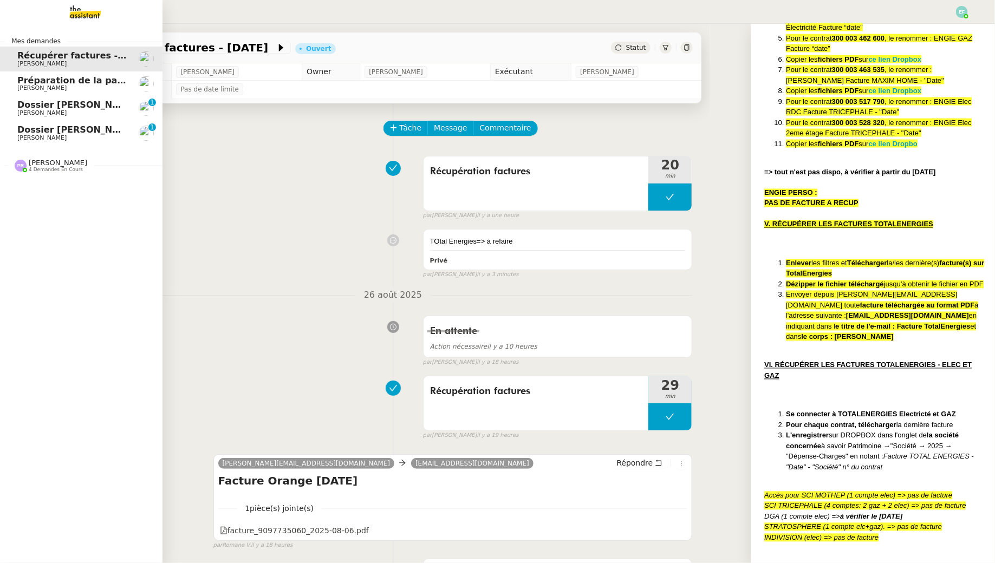
click at [25, 91] on span "[PERSON_NAME]" at bounding box center [41, 87] width 49 height 7
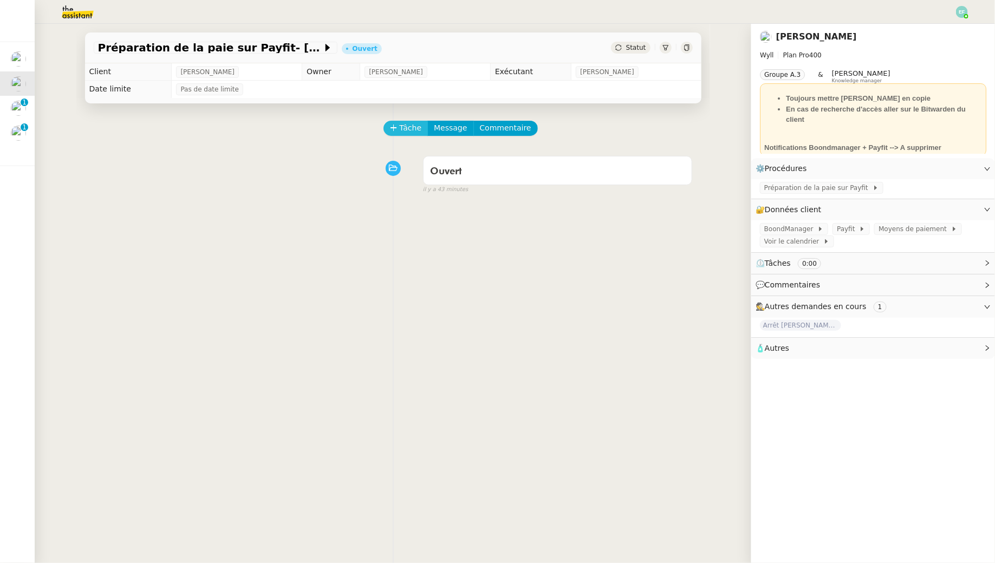
click at [398, 130] on button "Tâche" at bounding box center [405, 128] width 45 height 15
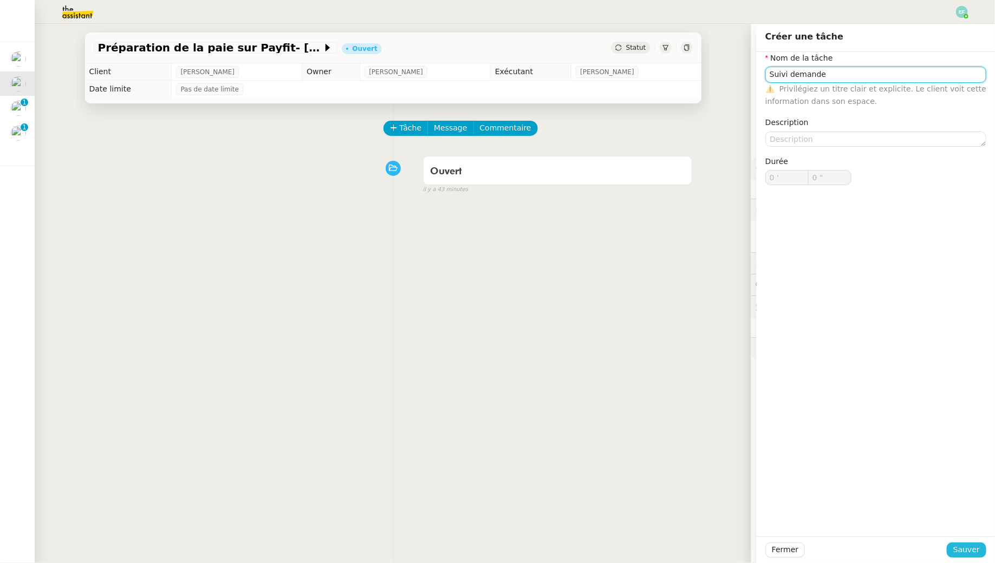
type input "Suivi demande"
click at [974, 544] on span "Sauver" at bounding box center [966, 550] width 27 height 12
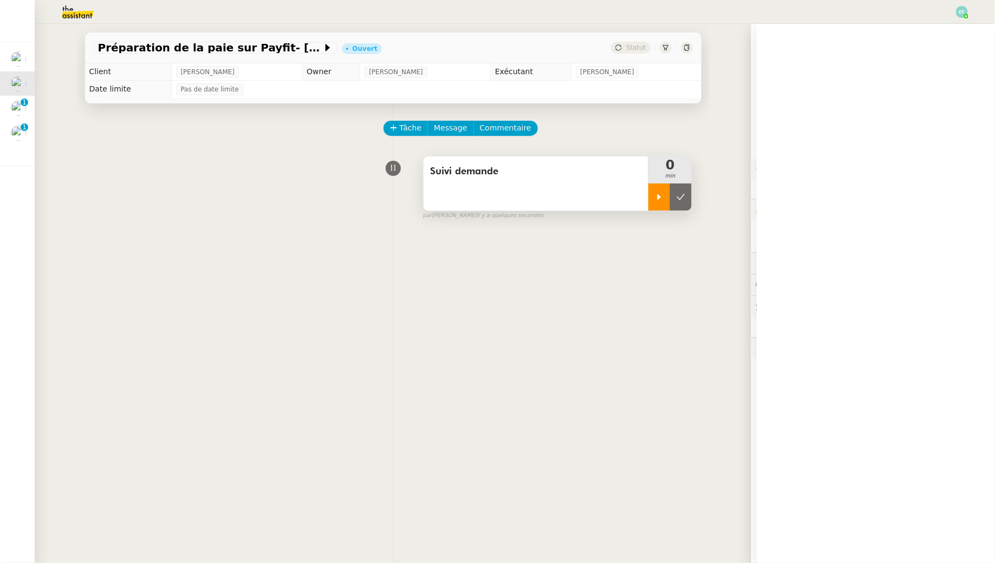
click at [660, 185] on div at bounding box center [659, 197] width 22 height 27
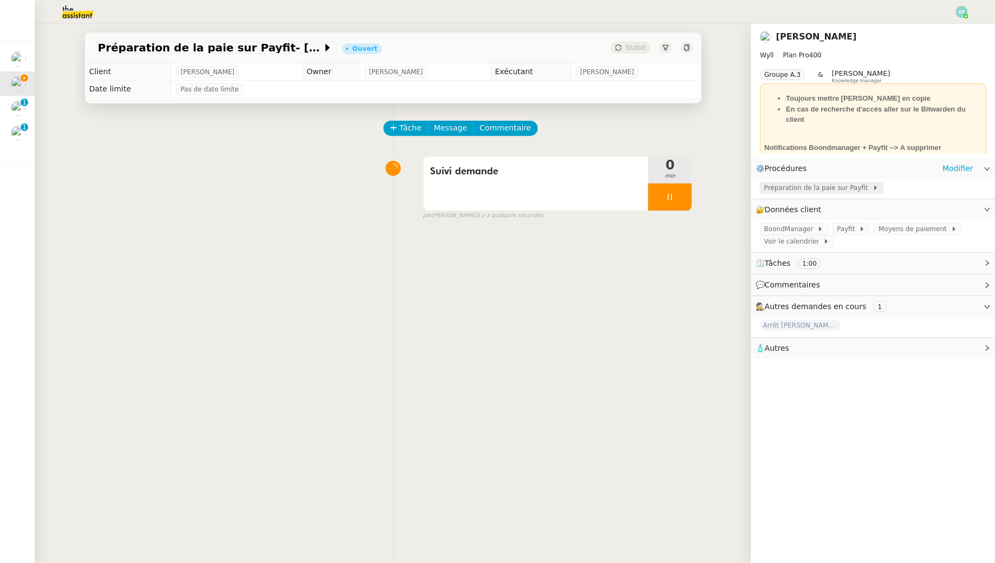
click at [848, 188] on span "Préparation de la paie sur Payfit" at bounding box center [818, 187] width 108 height 11
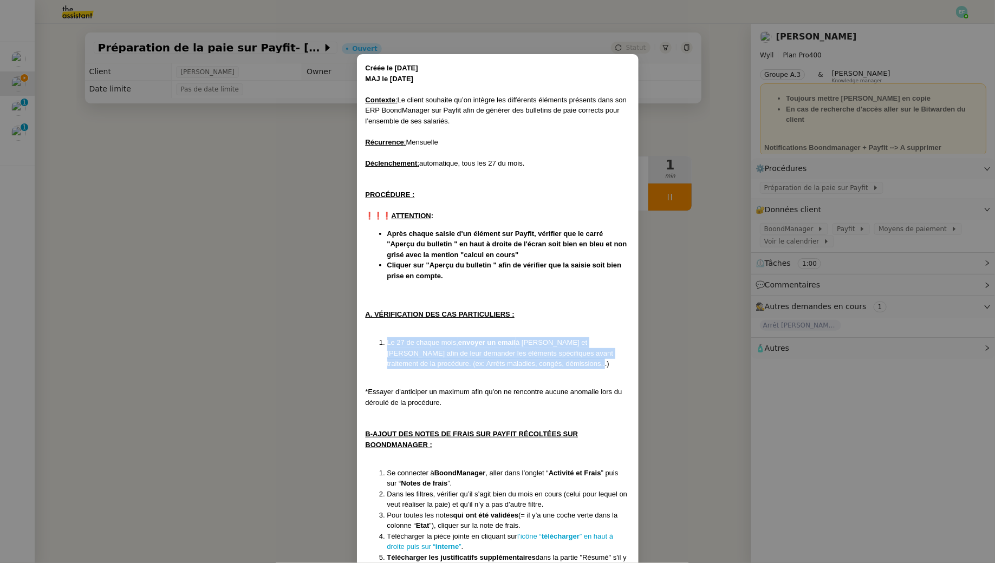
drag, startPoint x: 578, startPoint y: 367, endPoint x: 352, endPoint y: 338, distance: 227.6
click at [351, 338] on nz-modal-container "Créée le [DATE] MAJ le [DATE] Contexte : Le client souhaite qu’on intègre les d…" at bounding box center [497, 281] width 995 height 563
copy li "Le 27 de chaque mois, envoyer un email à [PERSON_NAME] et [PERSON_NAME] afin de…"
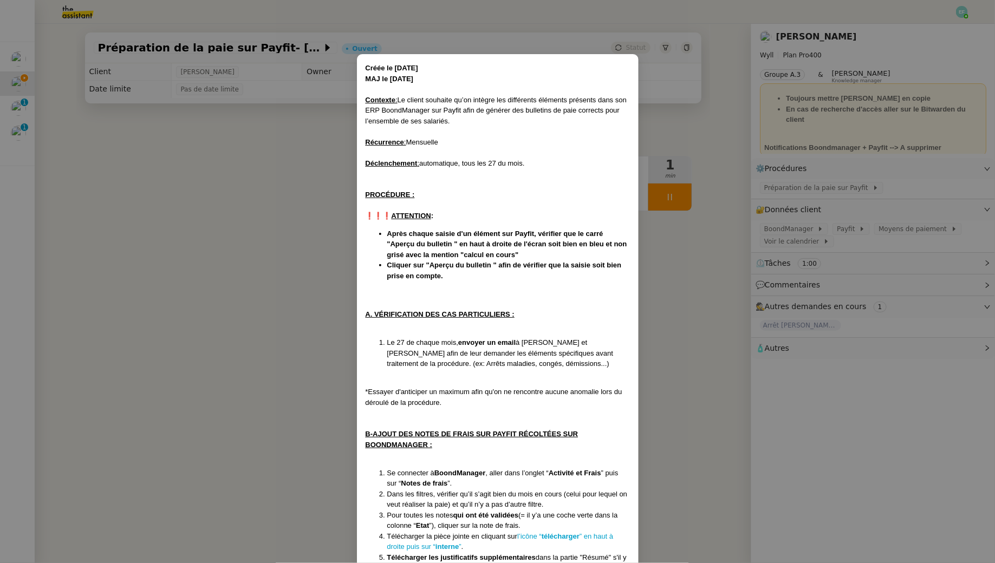
click at [283, 233] on nz-modal-container "Créée le [DATE] MAJ le [DATE] Contexte : Le client souhaite qu’on intègre les d…" at bounding box center [497, 281] width 995 height 563
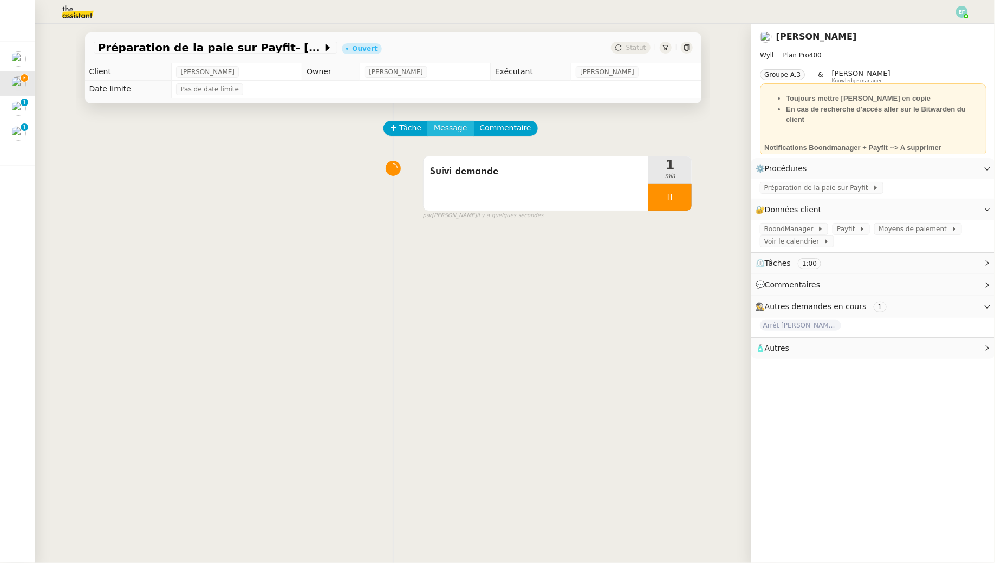
click at [447, 132] on span "Message" at bounding box center [450, 128] width 33 height 12
click at [459, 158] on span "Nouvelle conversation" at bounding box center [497, 159] width 95 height 9
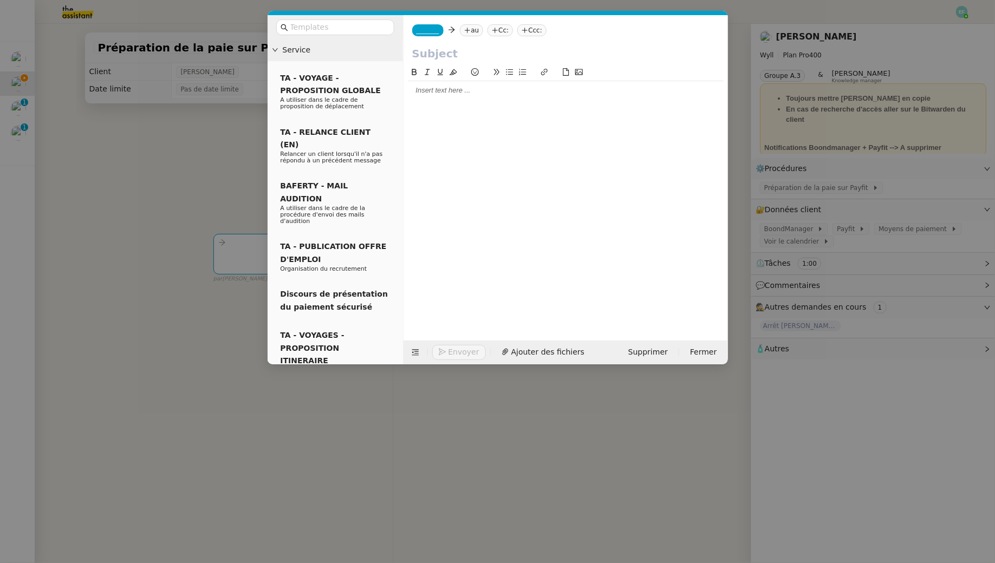
click at [468, 31] on icon at bounding box center [467, 30] width 6 height 6
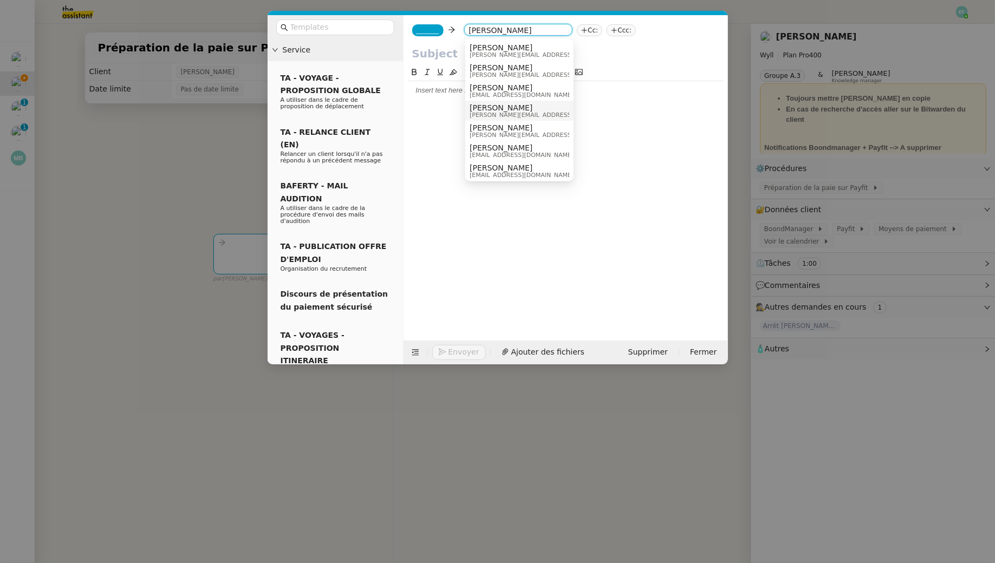
type input "[PERSON_NAME]"
click at [493, 113] on span "[PERSON_NAME][EMAIL_ADDRESS][DOMAIN_NAME]" at bounding box center [546, 115] width 154 height 6
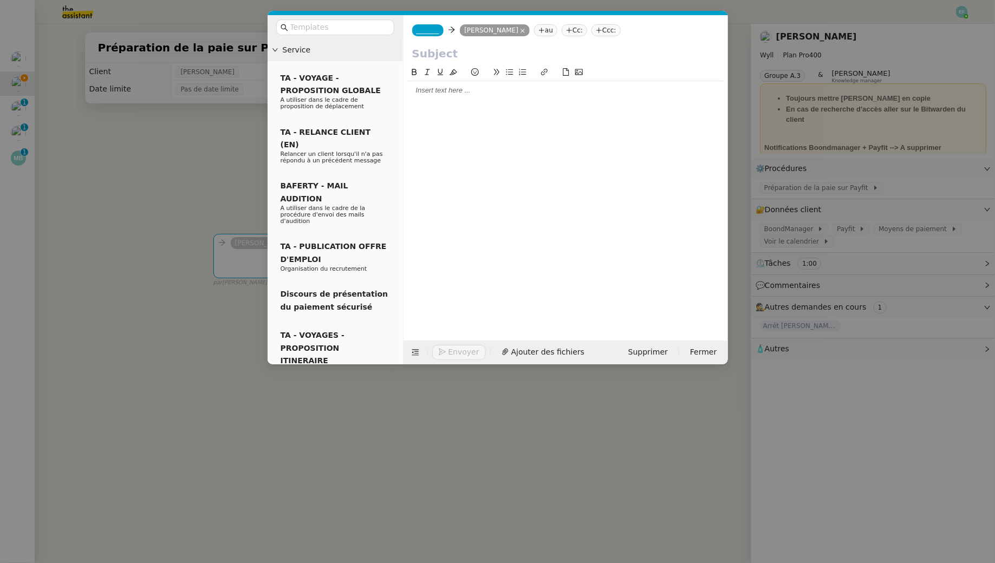
click at [557, 31] on nz-tag "au" at bounding box center [545, 30] width 23 height 12
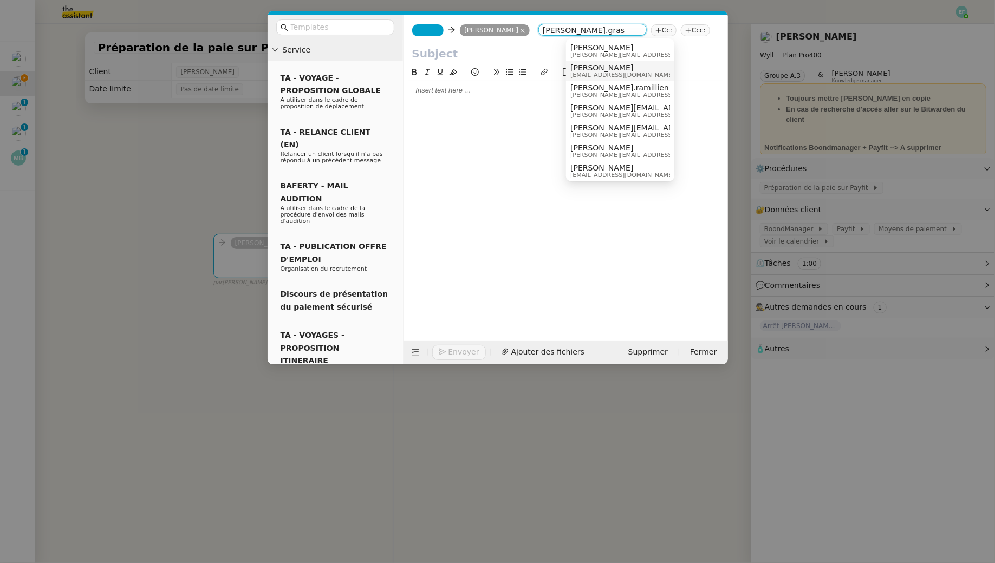
type input "[PERSON_NAME].gras"
click at [588, 64] on span "[PERSON_NAME]" at bounding box center [622, 67] width 104 height 9
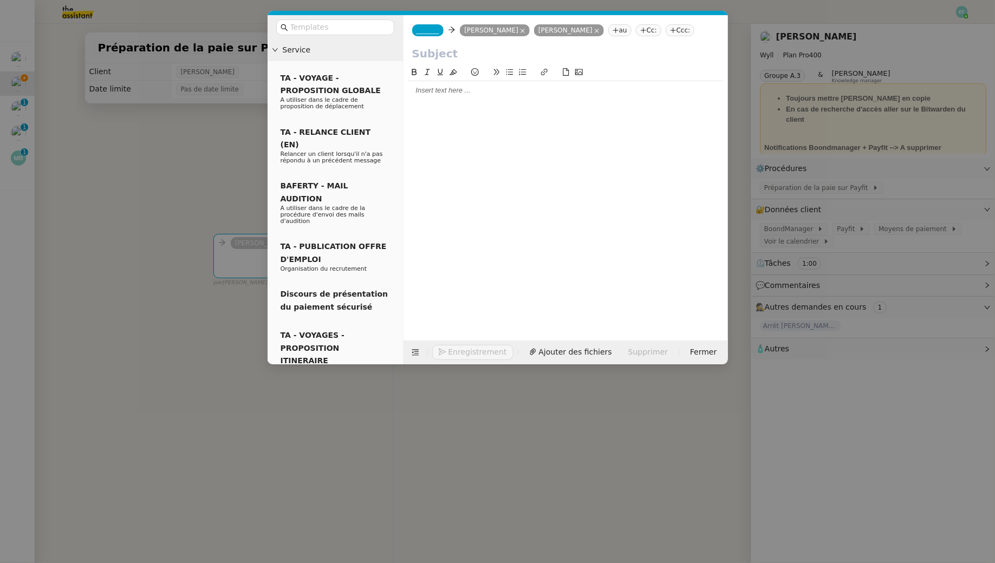
click at [431, 27] on span "_______" at bounding box center [427, 31] width 23 height 8
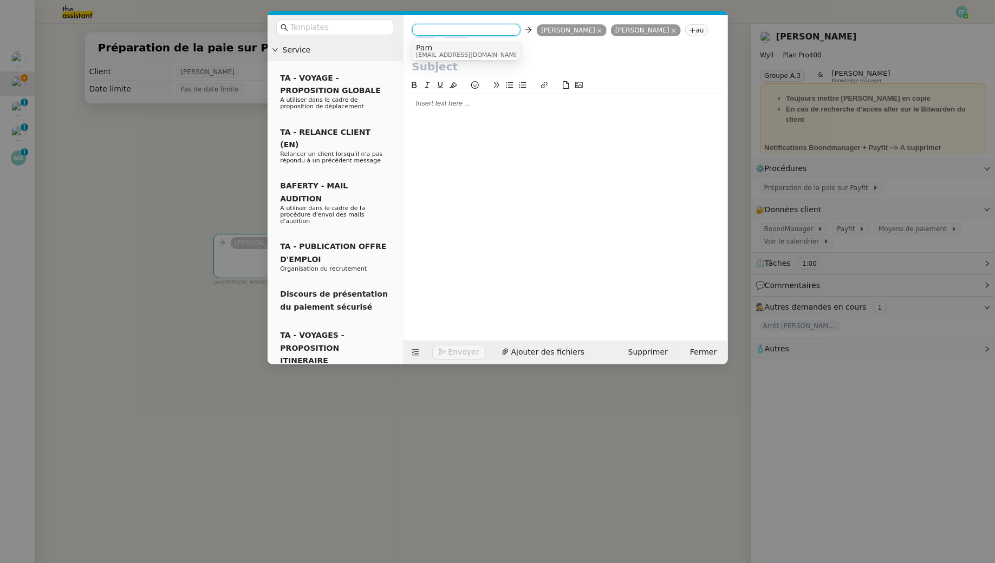
click at [437, 48] on span "Pam" at bounding box center [468, 47] width 104 height 9
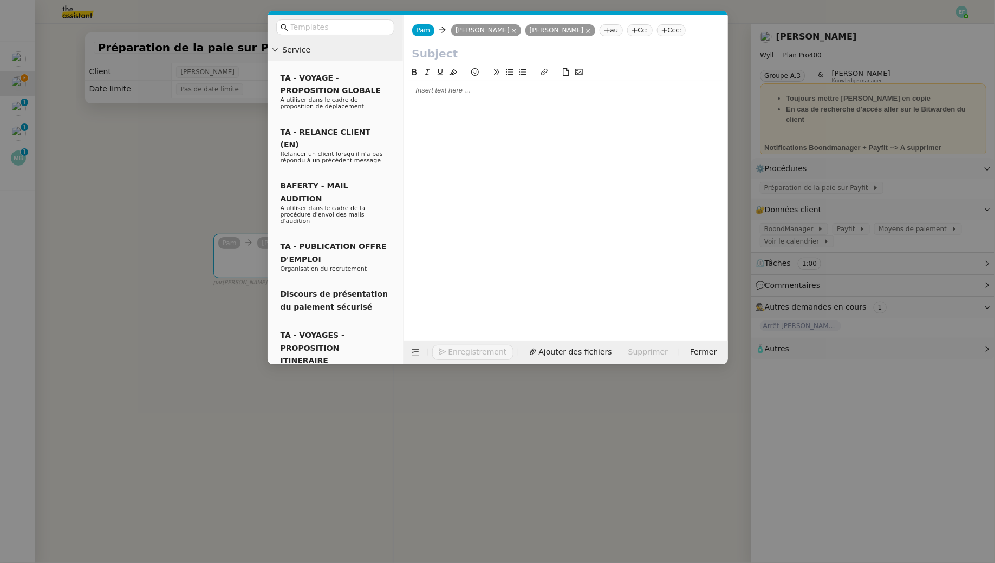
click at [434, 94] on div at bounding box center [566, 91] width 316 height 10
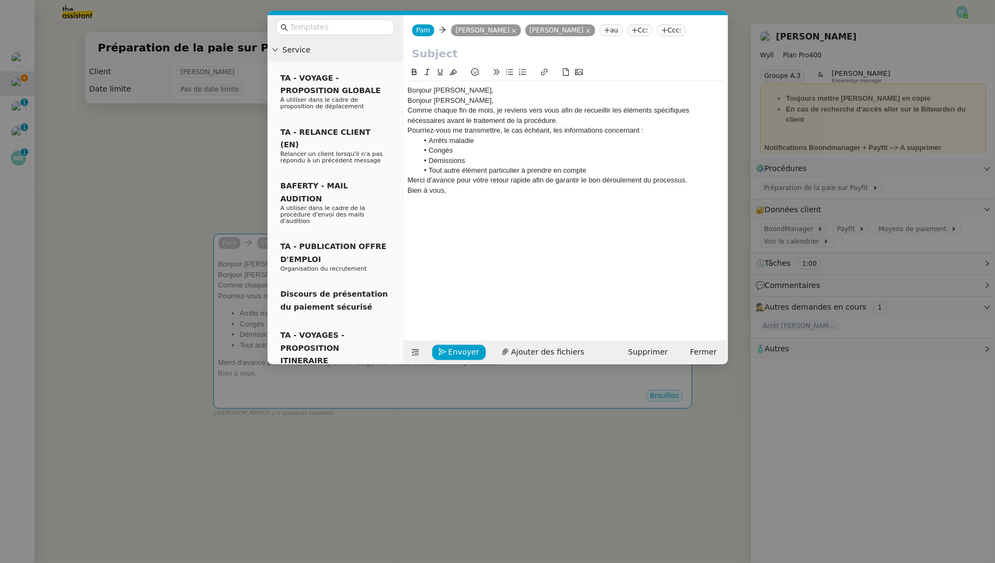
click at [409, 100] on div "Bonjour [PERSON_NAME]," at bounding box center [566, 101] width 316 height 10
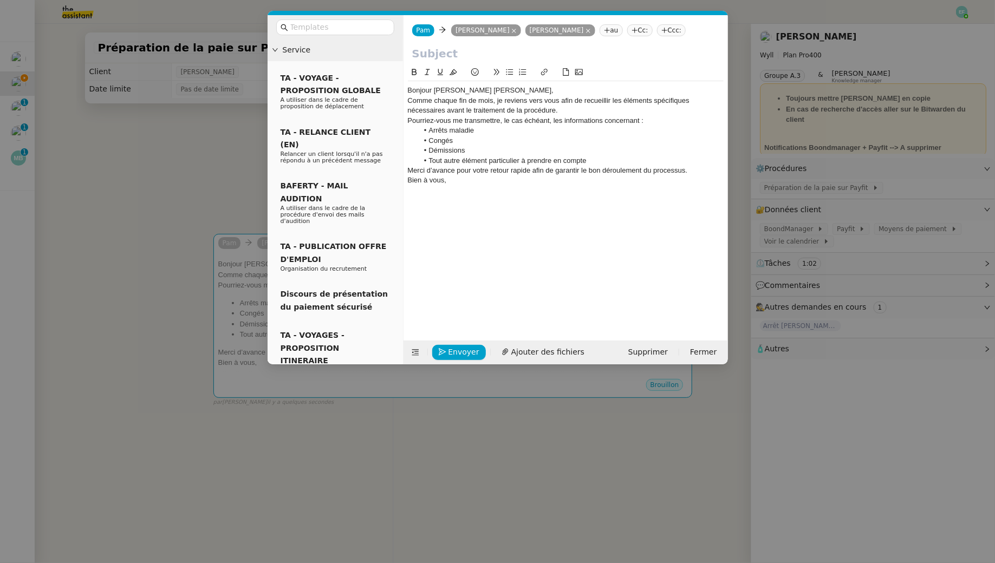
drag, startPoint x: 546, startPoint y: 88, endPoint x: 434, endPoint y: 89, distance: 112.1
click at [434, 89] on div "Bonjour [PERSON_NAME] [PERSON_NAME]," at bounding box center [566, 91] width 316 height 10
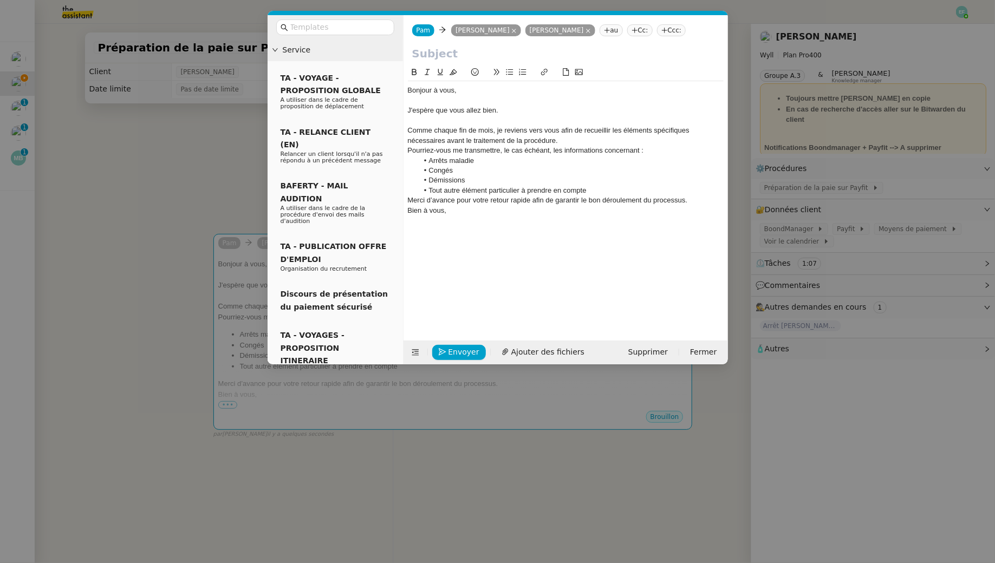
click at [576, 142] on div "Comme chaque fin de mois, je reviens vers vous afin de recueillir les éléments …" at bounding box center [566, 136] width 316 height 20
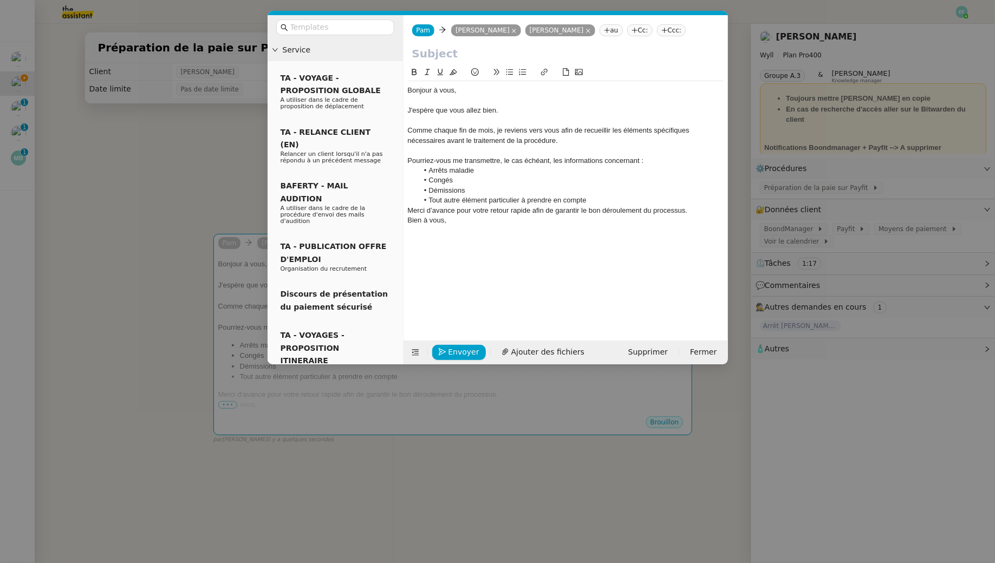
click at [609, 198] on li "Tout autre élément particulier à prendre en compte" at bounding box center [570, 200] width 305 height 10
drag, startPoint x: 692, startPoint y: 220, endPoint x: 398, endPoint y: 213, distance: 294.1
click at [398, 213] on nz-layout "Service TA - VOYAGE - PROPOSITION GLOBALE A utiliser dans le cadre de propositi…" at bounding box center [498, 189] width 460 height 349
click at [177, 136] on nz-modal-container "Service TA - VOYAGE - PROPOSITION GLOBALE A utiliser dans le cadre de propositi…" at bounding box center [497, 281] width 995 height 563
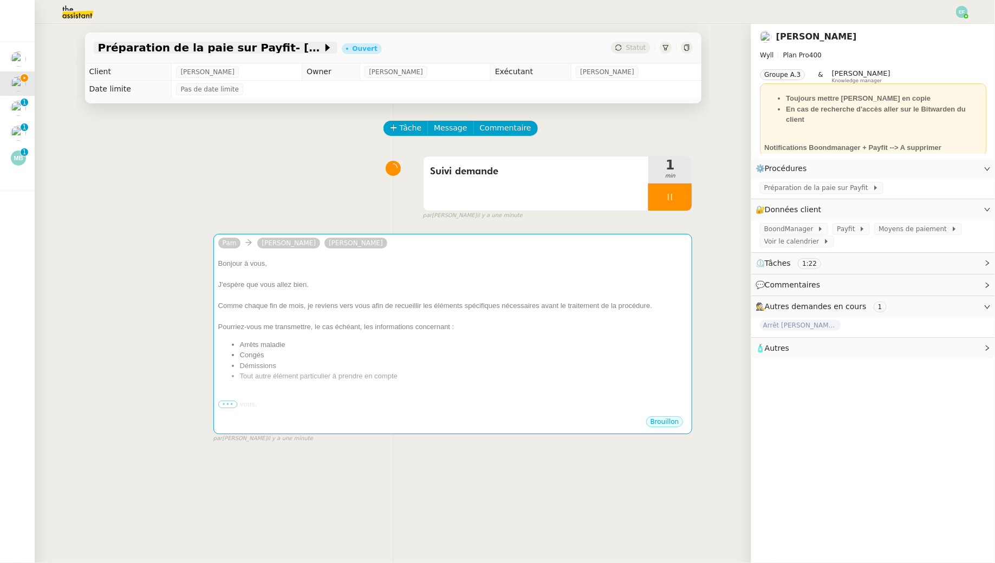
click at [251, 48] on span "Préparation de la paie sur Payfit- [DATE]" at bounding box center [210, 47] width 224 height 11
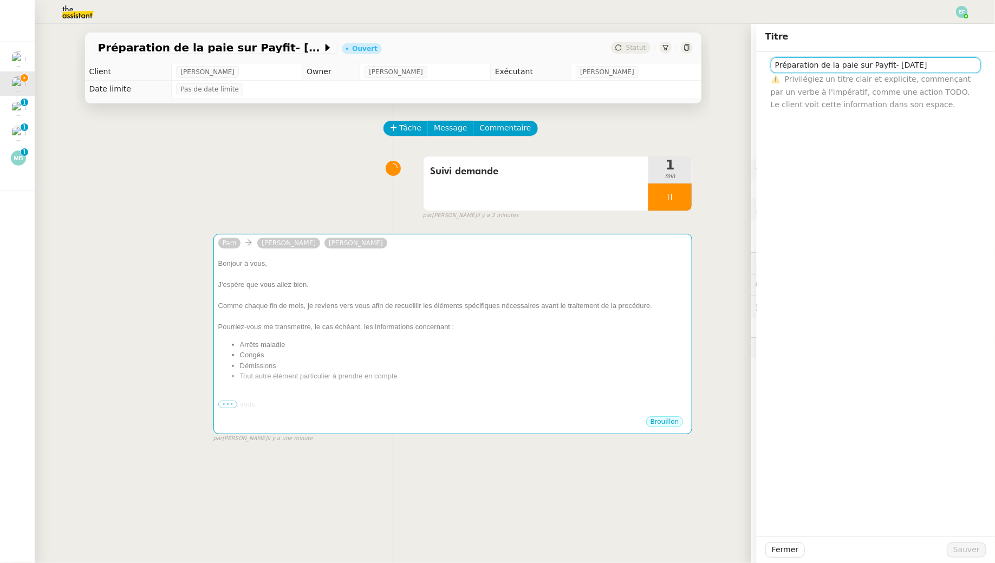
click at [813, 63] on input "Préparation de la paie sur Payfit- [DATE]" at bounding box center [876, 65] width 210 height 16
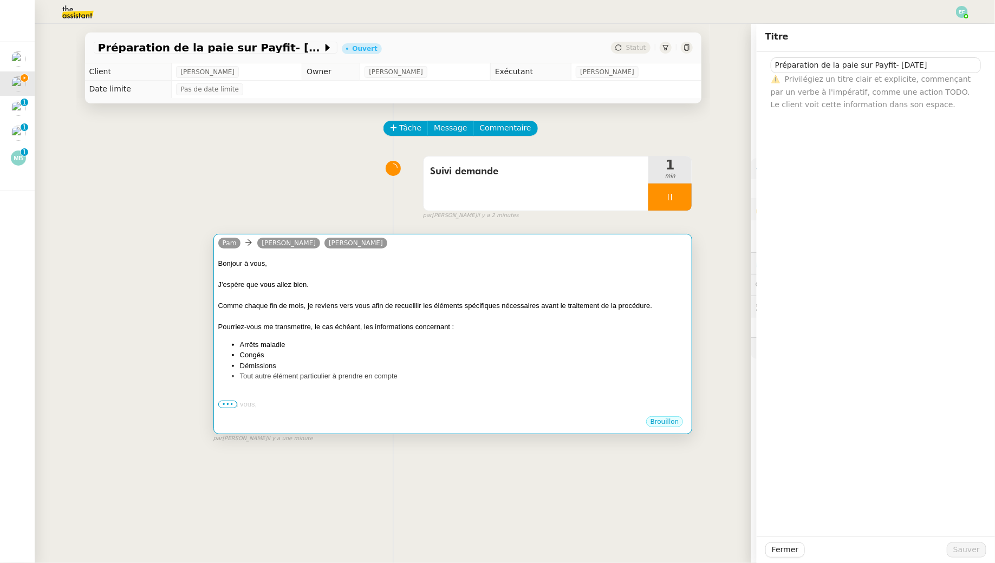
click at [518, 283] on div "J'espère que vous allez bien." at bounding box center [452, 284] width 469 height 11
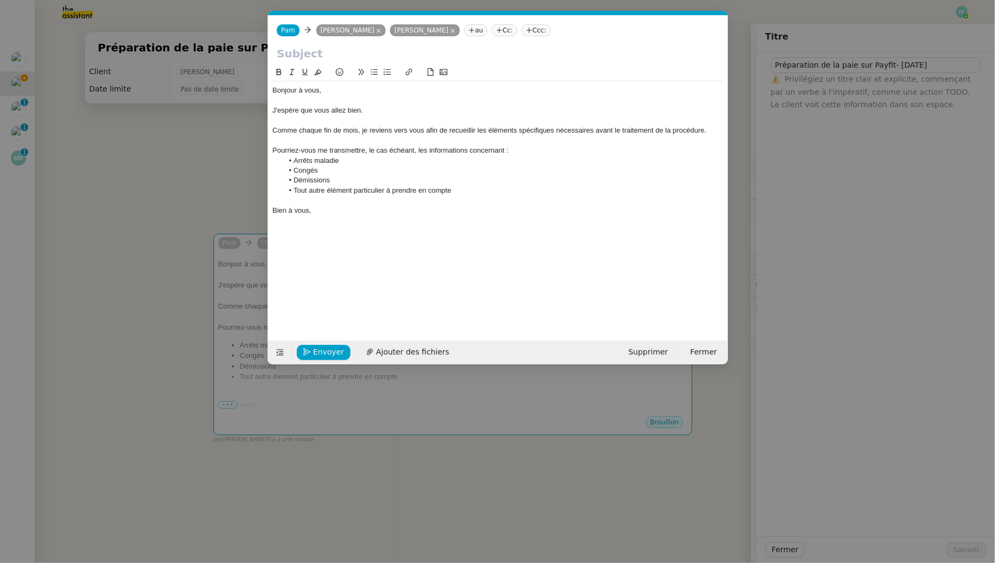
scroll to position [0, 23]
click at [332, 50] on input "text" at bounding box center [498, 53] width 442 height 16
paste input "Préparation de la paie sur Payfit- [DATE]"
type input "Préparation de la paie sur Payfit- [DATE]"
click at [350, 94] on div "Bonjour à vous," at bounding box center [497, 91] width 451 height 10
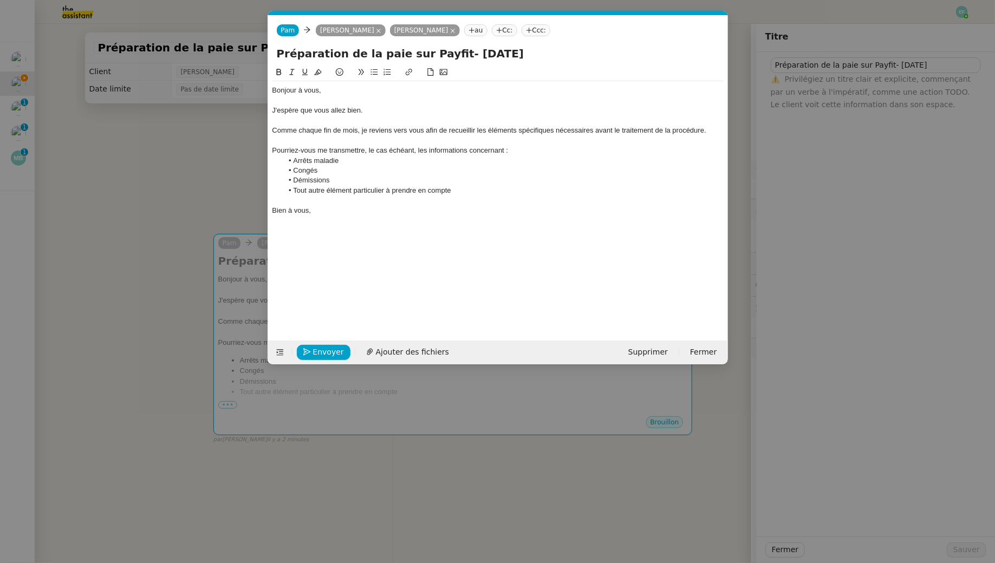
click at [715, 132] on div "Comme chaque fin de mois, je reviens vers vous afin de recueillir les éléments …" at bounding box center [497, 131] width 451 height 10
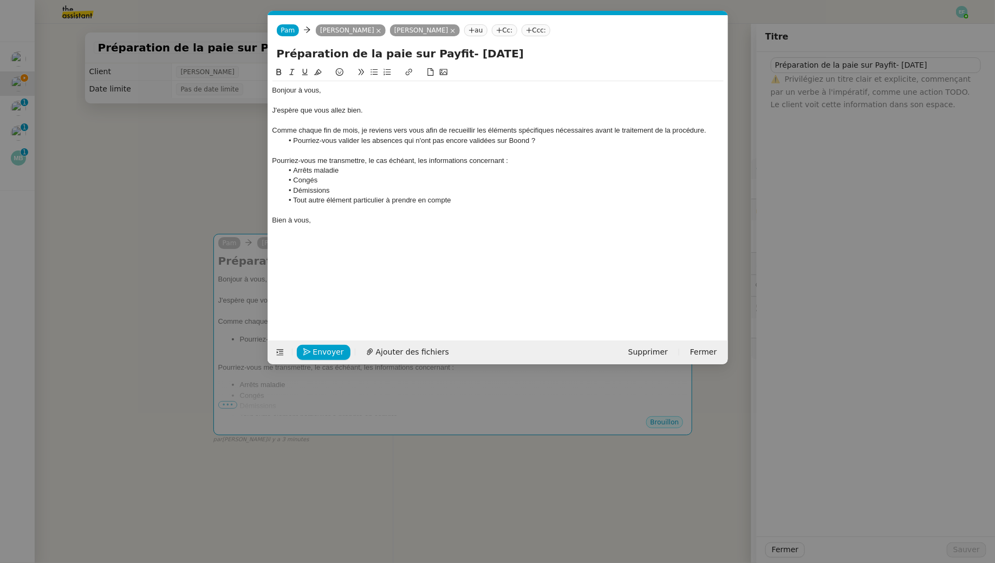
click at [480, 140] on li "Pourriez-vous valider les absences qui n'ont pas encore validées sur Boond ?" at bounding box center [503, 141] width 441 height 10
click at [0, 0] on lt-em "validé" at bounding box center [0, 0] width 0 height 0
click at [404, 138] on li "Pourriez-vous valider les absences qui n'ont pas encore validé sur Boond ?" at bounding box center [503, 141] width 441 height 10
drag, startPoint x: 581, startPoint y: 138, endPoint x: 270, endPoint y: 138, distance: 311.4
click at [270, 138] on nz-spin "Bonjour à vous, J'espère que vous allez bien. Comme chaque fin de mois, je revi…" at bounding box center [498, 197] width 460 height 262
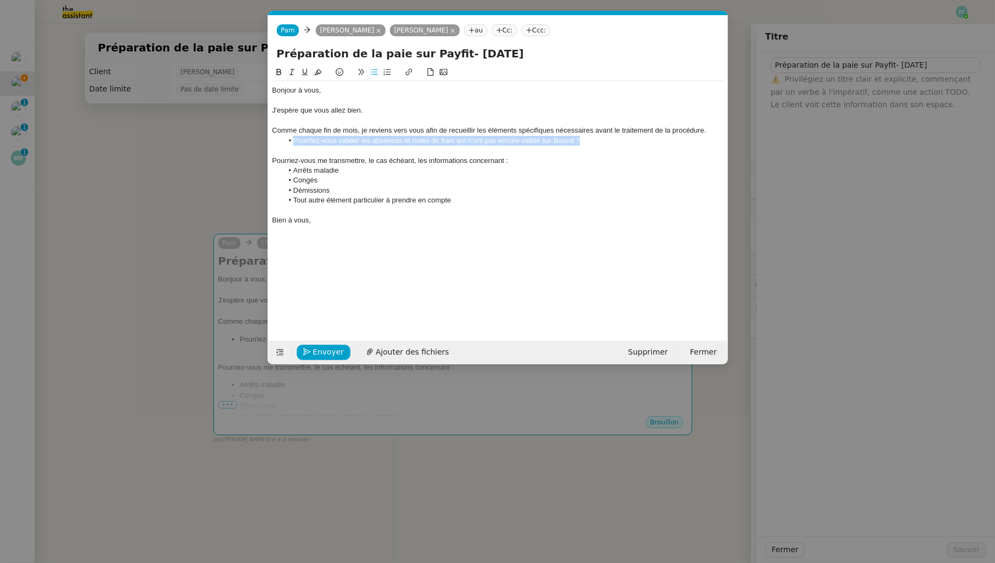
click at [428, 139] on li "Pourriez-vous valider les absences et notes de frais qui n'ont pas encore valid…" at bounding box center [503, 141] width 441 height 10
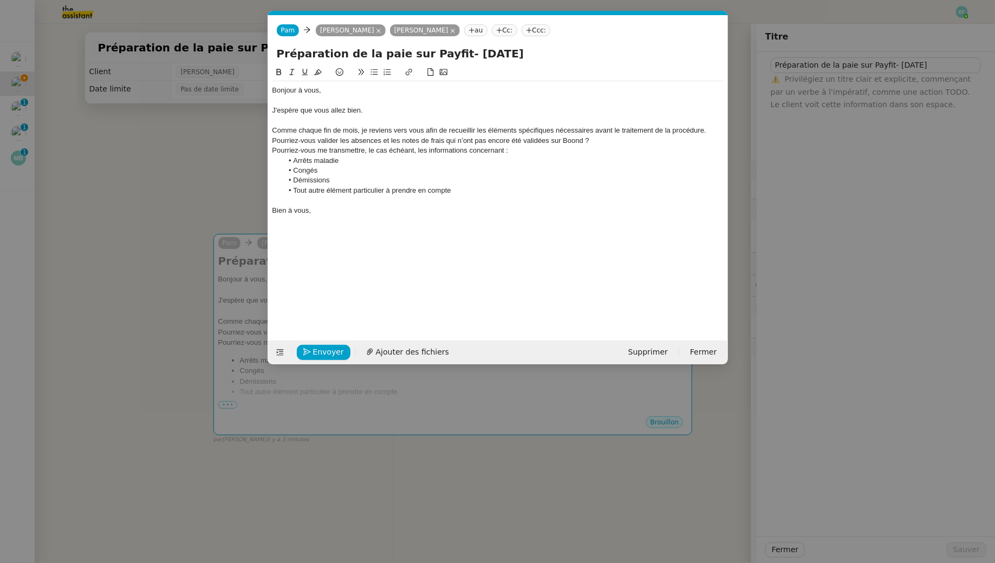
click at [273, 140] on div "Pourriez-vous valider les absences et les notes de frais qui n’ont pas encore é…" at bounding box center [497, 141] width 451 height 10
click at [426, 141] on li "Pourriez-vous valider les absences et les notes de frais qui n’ont pas encore é…" at bounding box center [503, 141] width 441 height 10
click at [281, 69] on icon at bounding box center [279, 72] width 8 height 8
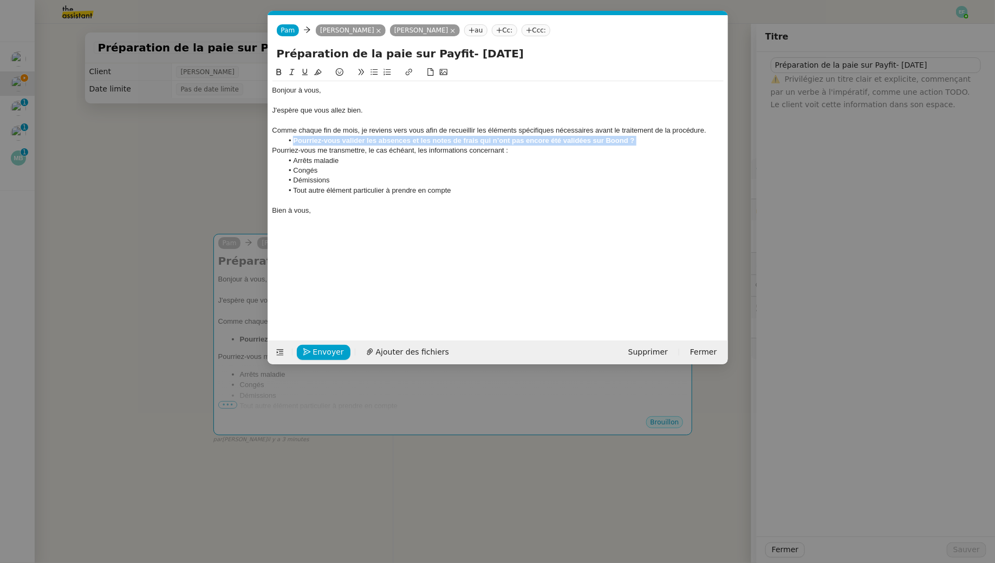
click at [272, 150] on div "Pourriez-vous me transmettre, le cas échéant, les informations concernant :" at bounding box center [497, 151] width 451 height 10
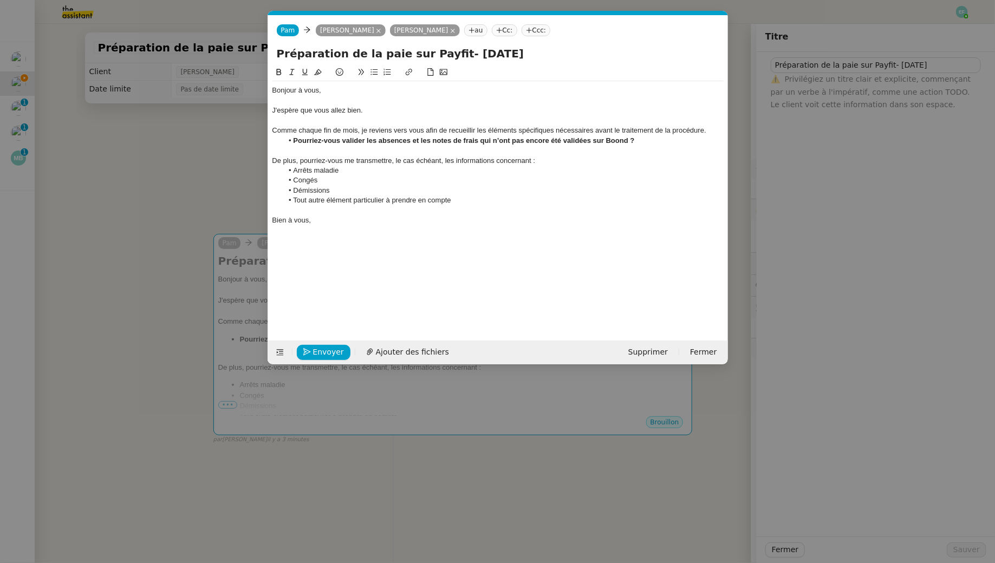
click at [471, 203] on li "Tout autre élément particulier à prendre en compte" at bounding box center [503, 200] width 441 height 10
drag, startPoint x: 327, startPoint y: 129, endPoint x: 334, endPoint y: 145, distance: 17.2
click at [334, 145] on div "Bonjour à vous, J'espère que vous allez bien. Comme chaque fin de mois, je revi…" at bounding box center [497, 155] width 451 height 148
click at [334, 145] on li "Pourriez-vous valider les absences et les notes de frais qui n’ont pas encore é…" at bounding box center [503, 141] width 441 height 10
click at [356, 147] on div at bounding box center [497, 151] width 451 height 10
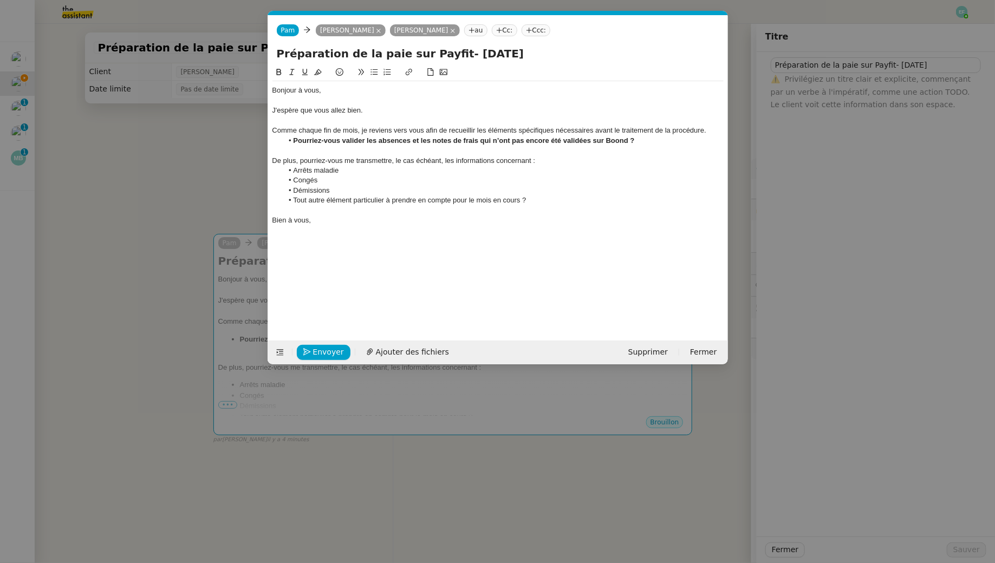
click at [656, 146] on div at bounding box center [497, 151] width 451 height 10
click at [654, 141] on li "Pourriez-vous valider les absences et les notes de frais qui n’ont pas encore é…" at bounding box center [503, 141] width 441 height 10
click at [479, 140] on strong "Pourriez-vous valider les absences et les notes de frais qui n’ont pas encore é…" at bounding box center [463, 140] width 341 height 8
click at [406, 156] on div "De plus, pourriez-vous me transmettre, le cas échéant, les informations concern…" at bounding box center [497, 161] width 451 height 10
click at [363, 219] on div "Bien à vous," at bounding box center [497, 221] width 451 height 10
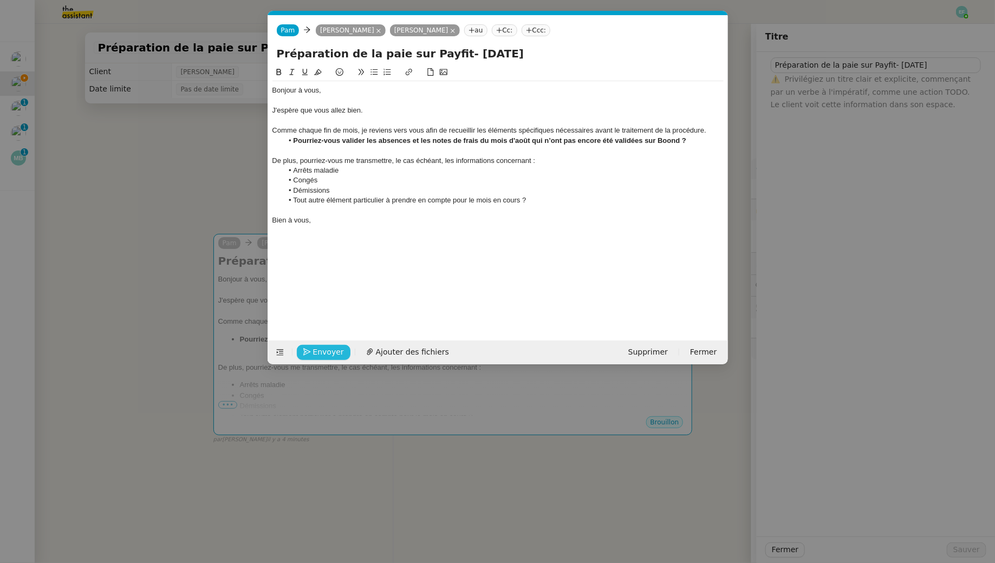
click at [326, 354] on span "Envoyer" at bounding box center [328, 352] width 31 height 12
click at [326, 354] on span "Confirmer l'envoi" at bounding box center [345, 352] width 65 height 12
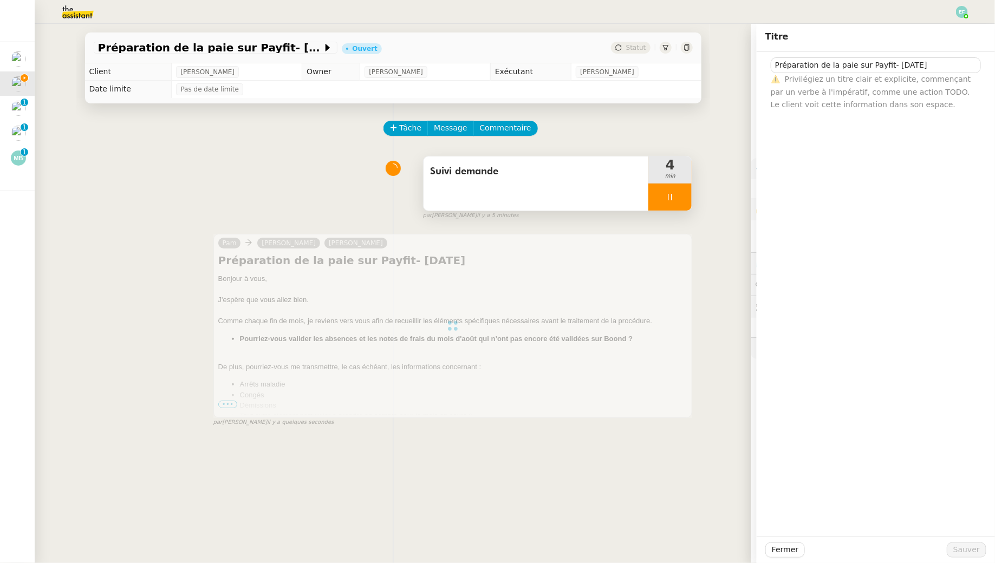
click at [538, 181] on div "Suivi demande" at bounding box center [535, 183] width 225 height 54
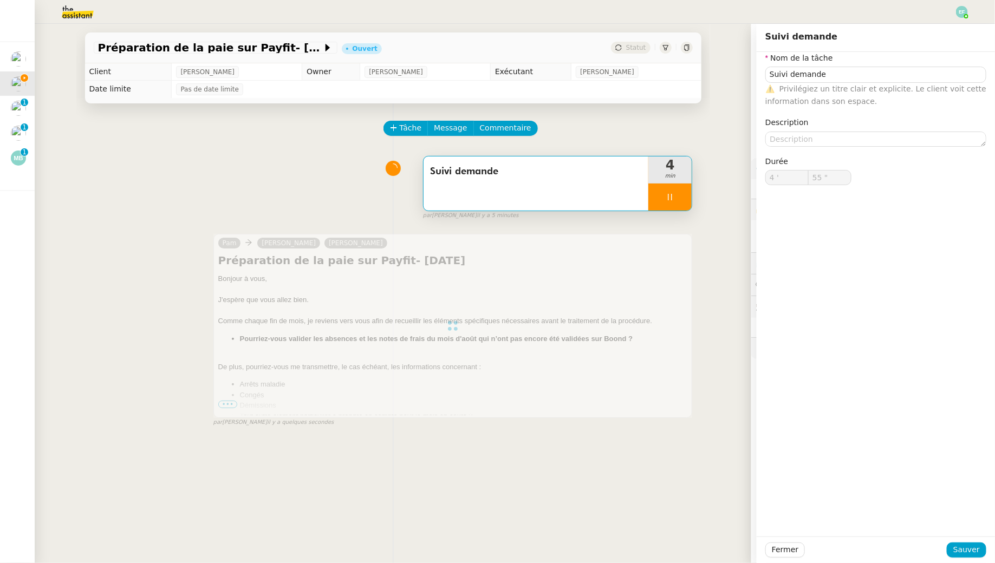
type input "Suivi demande"
type input "4 '"
click at [807, 135] on textarea at bounding box center [875, 139] width 221 height 15
type input "56 ""
type textarea "Vérific"
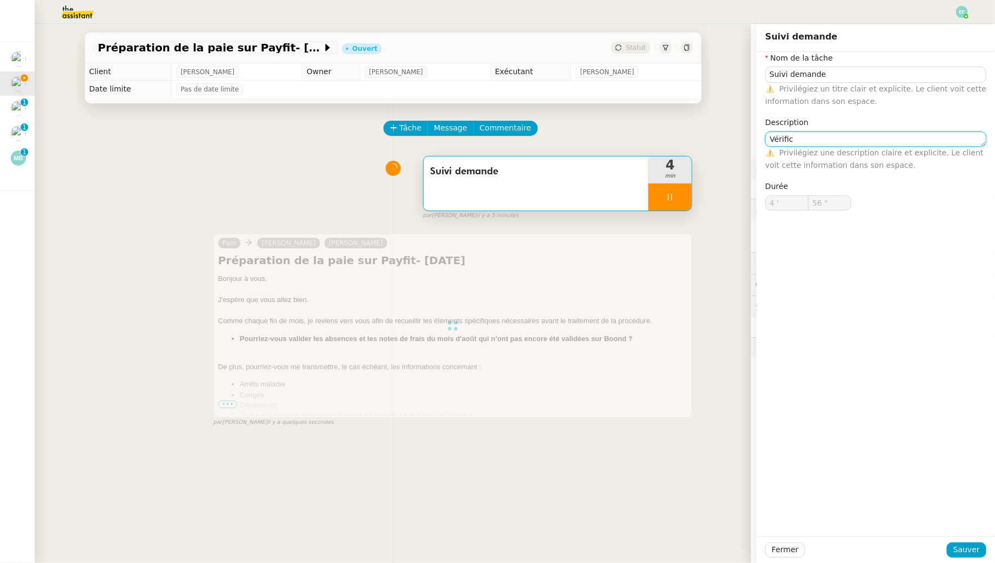
type input "57 ""
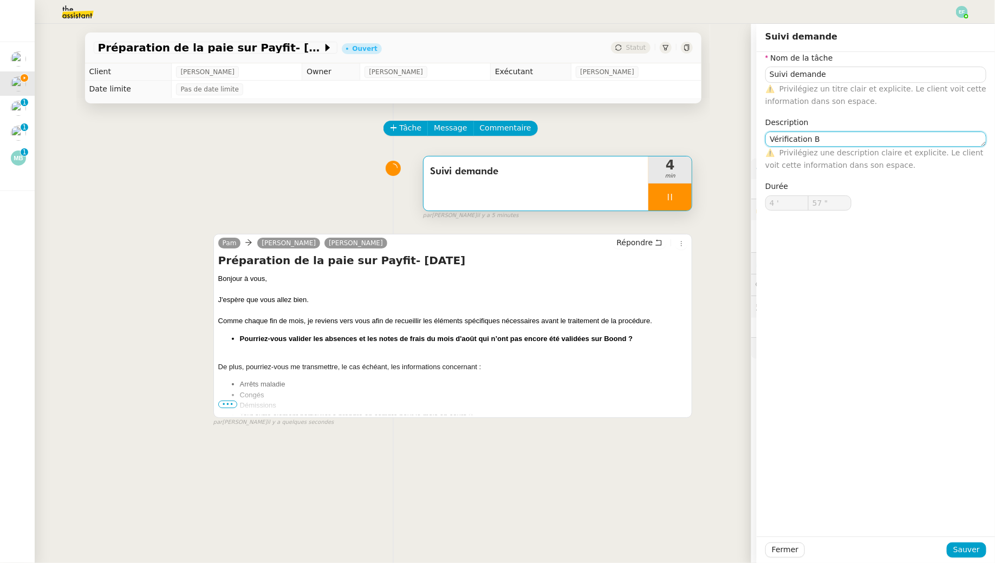
type textarea "Vérification Bo"
type input "58 ""
type textarea "Vérification Boo"
type input "Suivi demande"
type input "4 '"
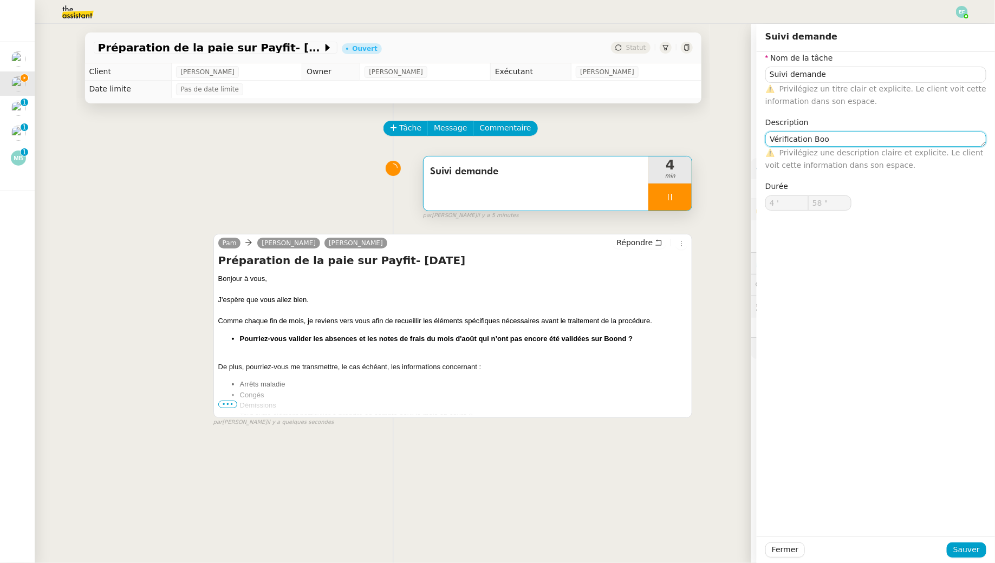
type input "58 ""
type textarea "nd"
type input "Suivi demande"
type input "4 '"
type input "58 ""
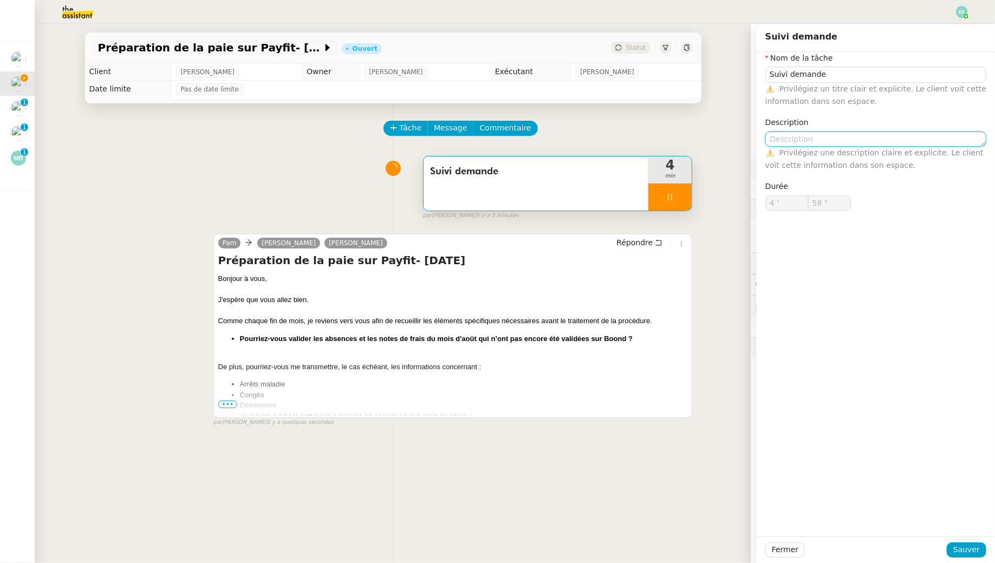
type input "Suivi demande"
type input "4 '"
type input "58 ""
type input "59 ""
type textarea "v"
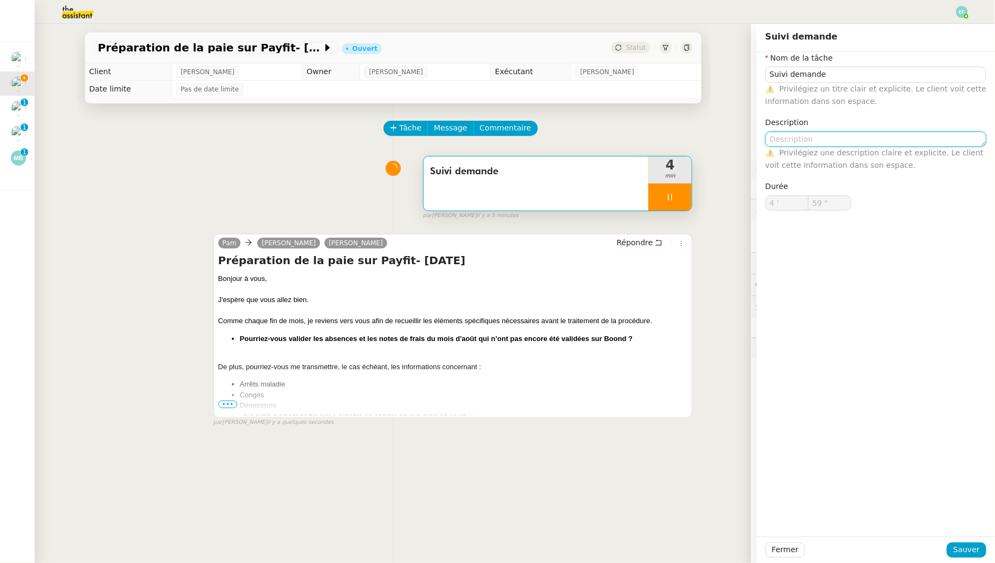
type input "5 '"
type input "0 ""
type textarea "Vérific"
type input "1 ""
type textarea "Vérification"
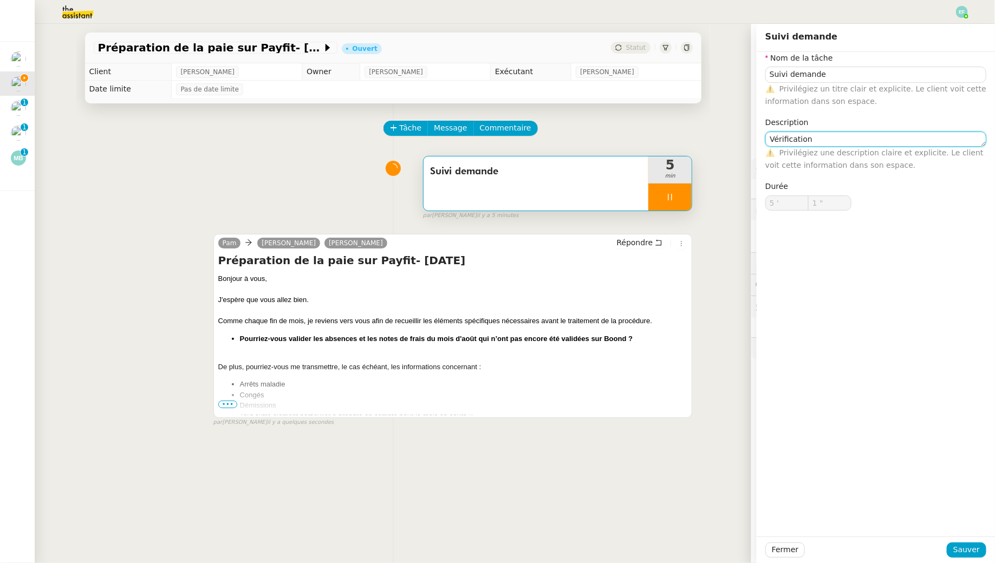
type input "2 ""
type textarea "Vérification Boond +"
type input "3 ""
type textarea "Vérification Boond + envoi d'e"
type input "4 ""
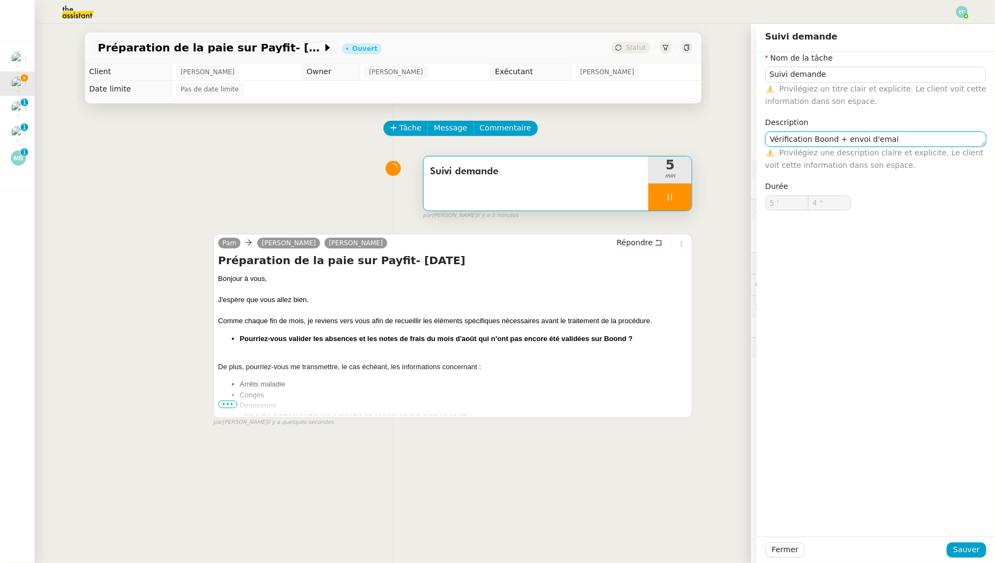
type textarea "Vérification Boond + envoi d'email"
type input "6 ""
type textarea "Vérification Boond + envoi d'email"
click at [975, 549] on span "Sauver" at bounding box center [966, 550] width 27 height 12
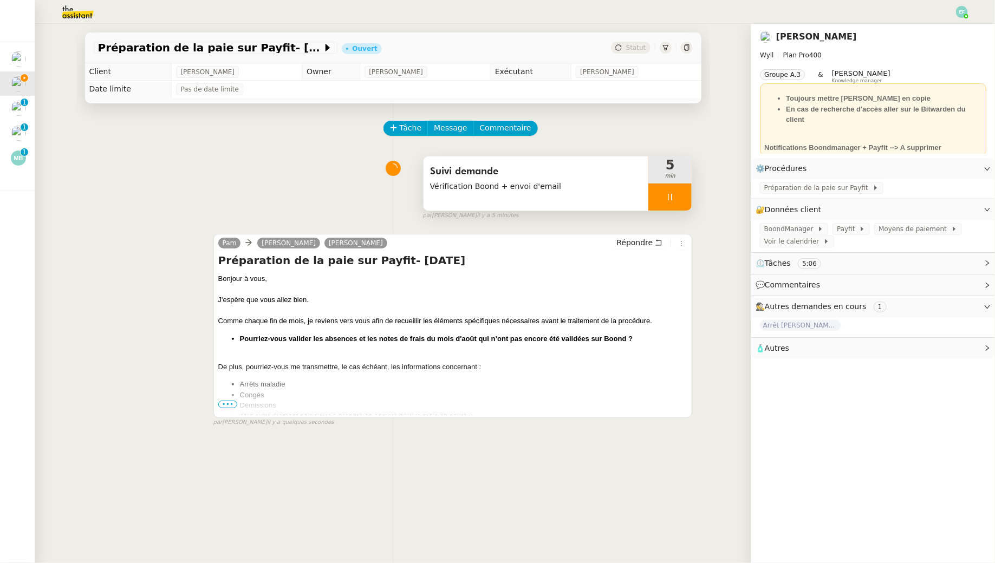
click at [673, 194] on icon at bounding box center [670, 197] width 9 height 9
click at [673, 194] on button at bounding box center [681, 197] width 22 height 27
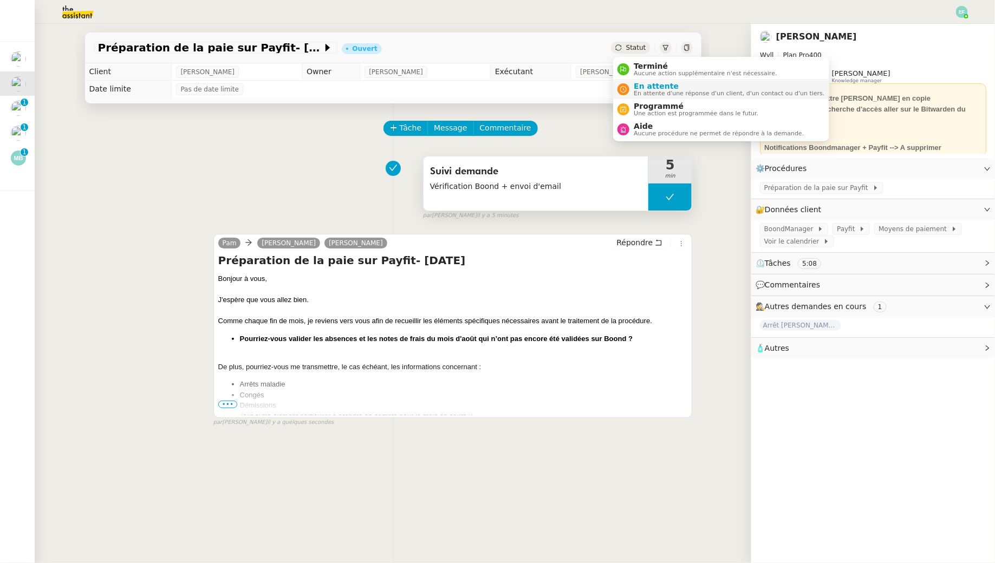
click at [632, 87] on div "En attente En attente d'une réponse d'un client, d'un contact ou d'un tiers." at bounding box center [726, 89] width 195 height 15
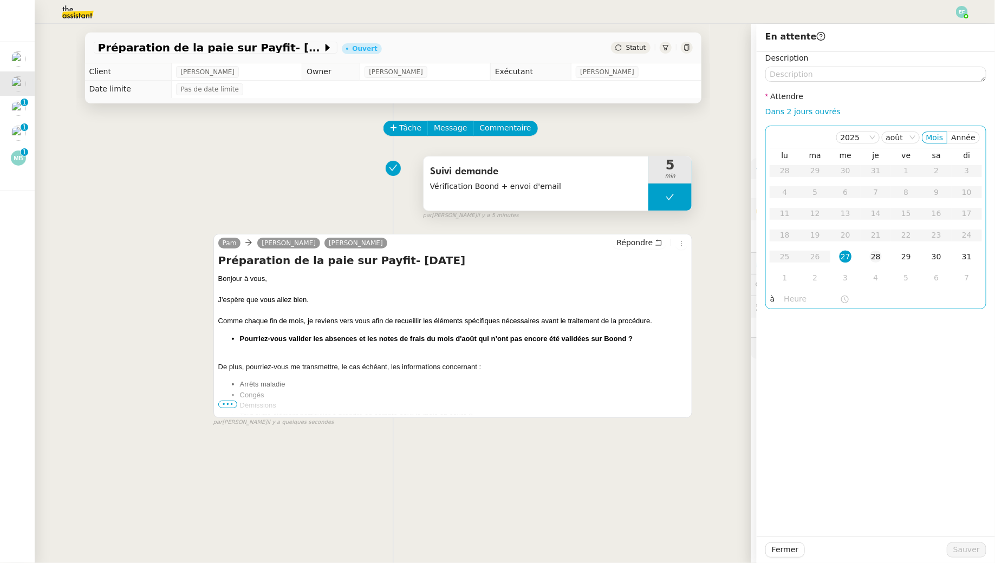
click at [878, 259] on div "28" at bounding box center [876, 257] width 12 height 12
click at [958, 552] on span "Sauver" at bounding box center [966, 550] width 27 height 12
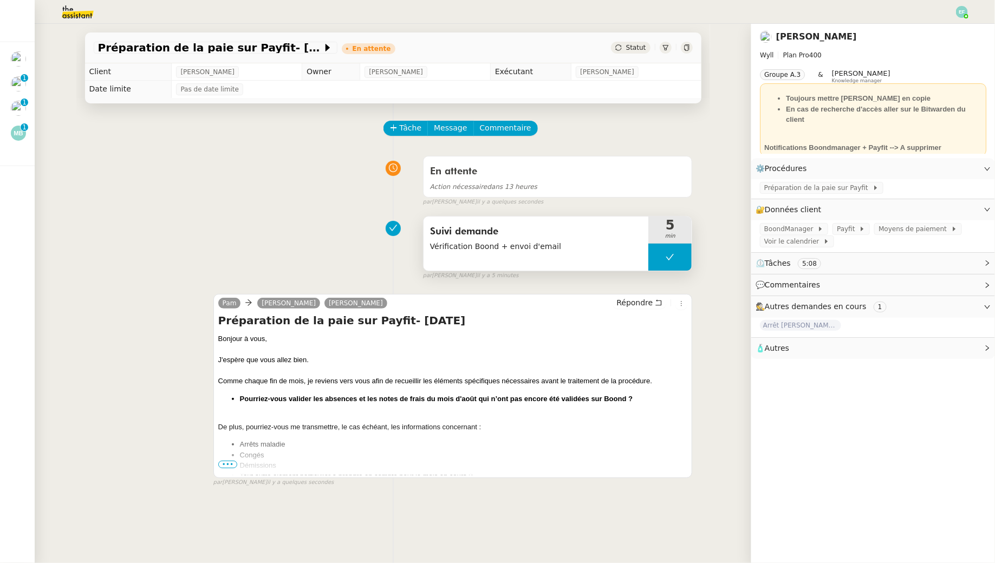
click at [231, 466] on span "•••" at bounding box center [227, 465] width 19 height 8
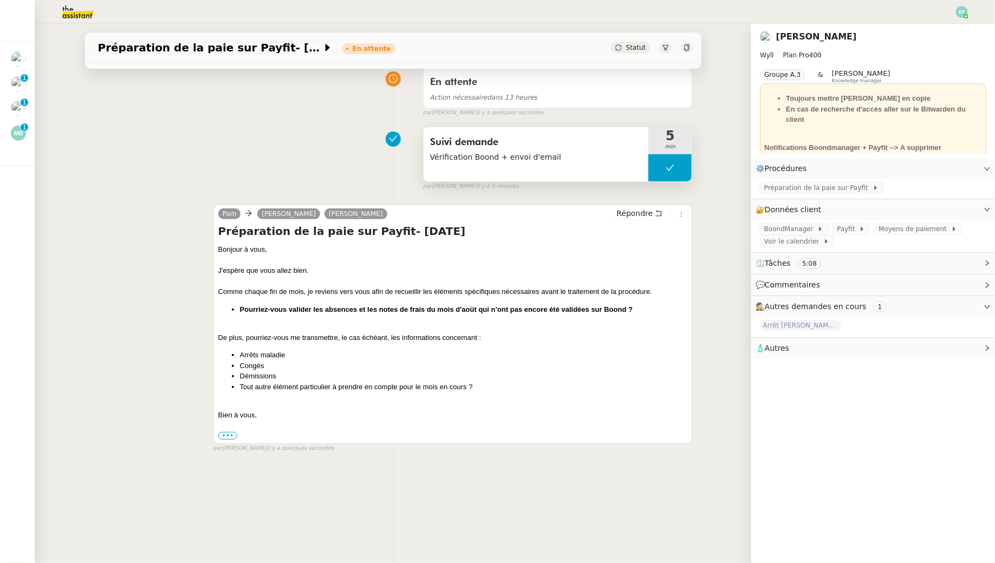
scroll to position [96, 0]
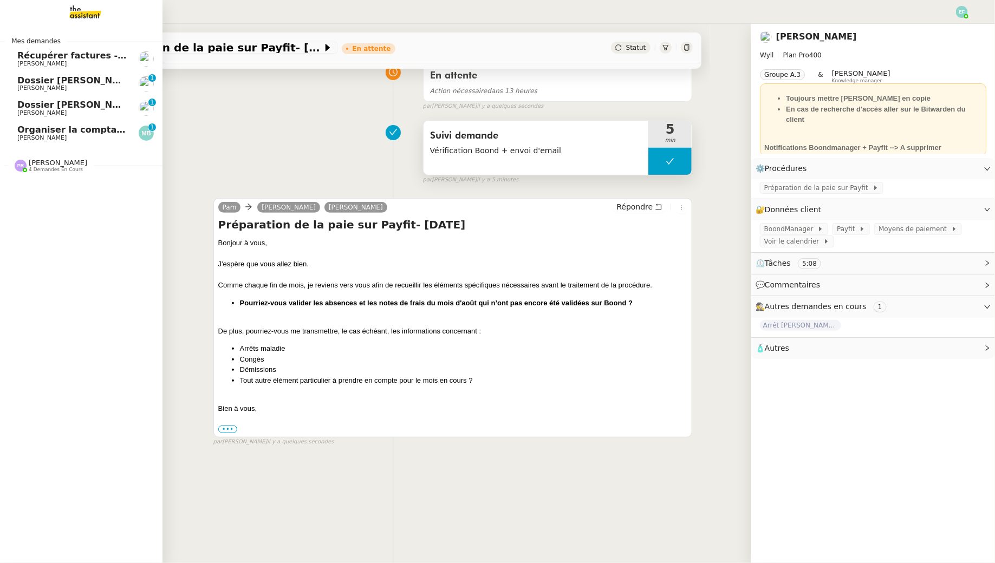
click at [27, 124] on link "Organiser la comptabilité NURI 2025 [PERSON_NAME] 0 1 2 3 4 5 6 7 8 9" at bounding box center [81, 133] width 162 height 25
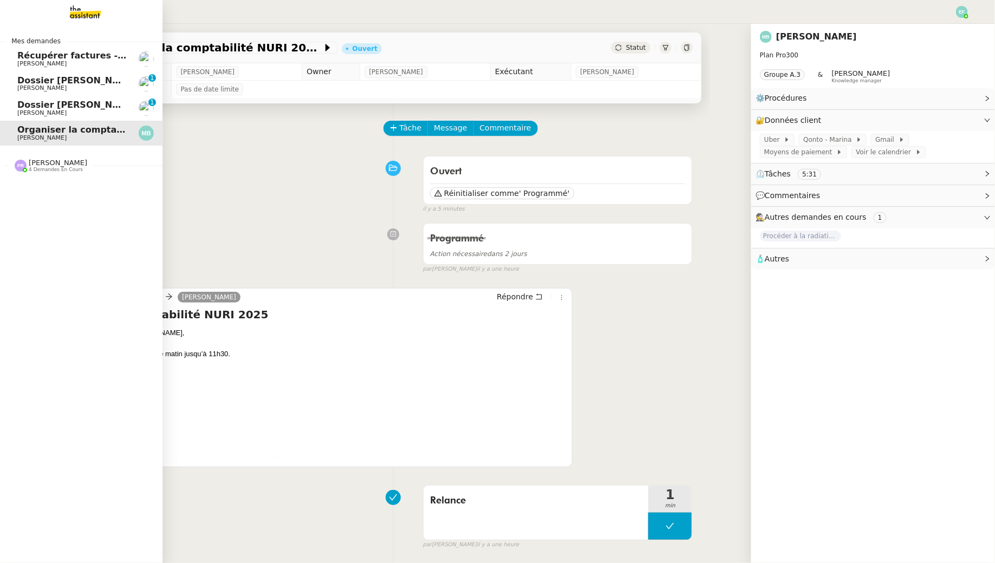
click at [28, 108] on span "Dossier [PERSON_NAME]" at bounding box center [77, 105] width 120 height 10
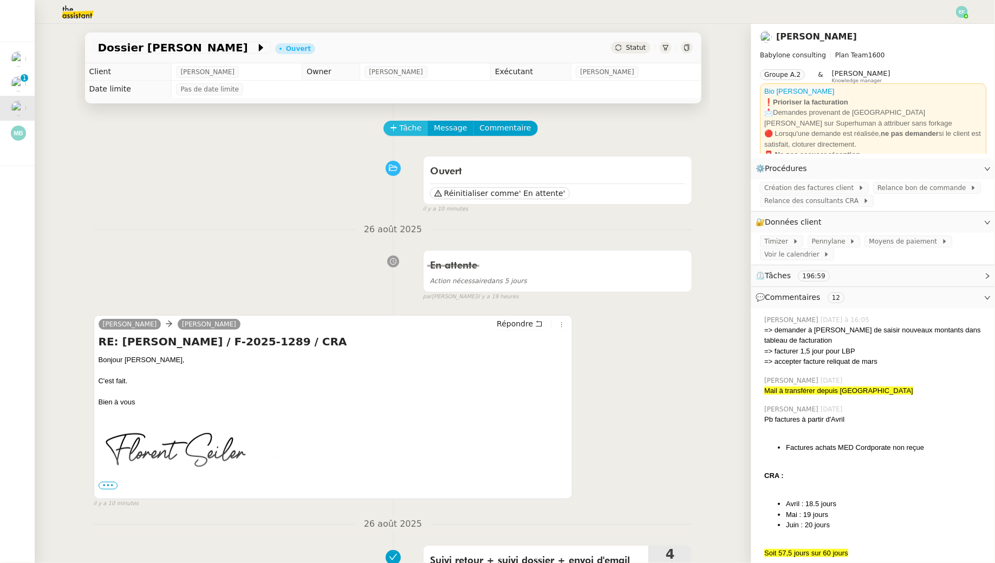
click at [408, 133] on span "Tâche" at bounding box center [411, 128] width 22 height 12
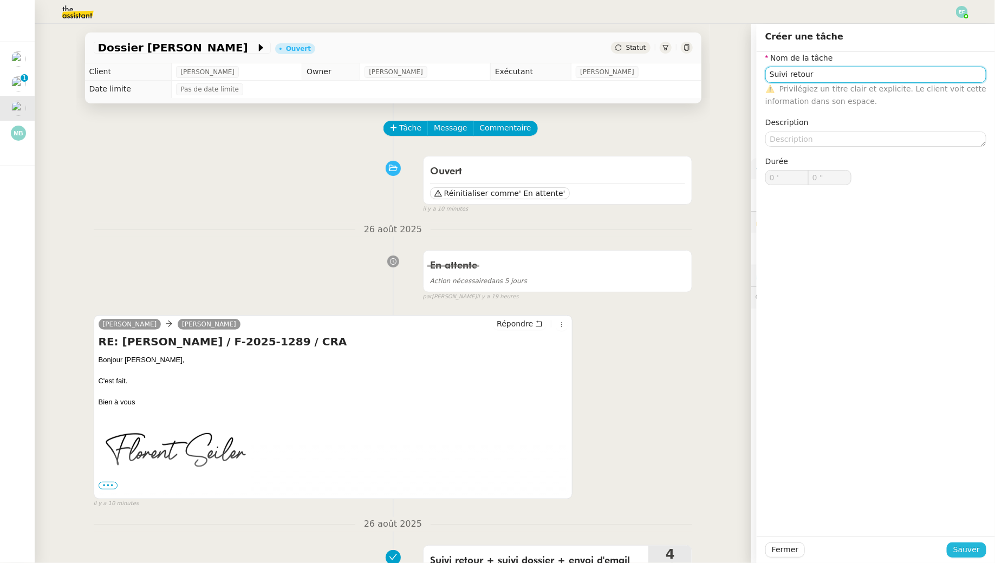
type input "Suivi retour"
click at [954, 548] on button "Sauver" at bounding box center [967, 550] width 40 height 15
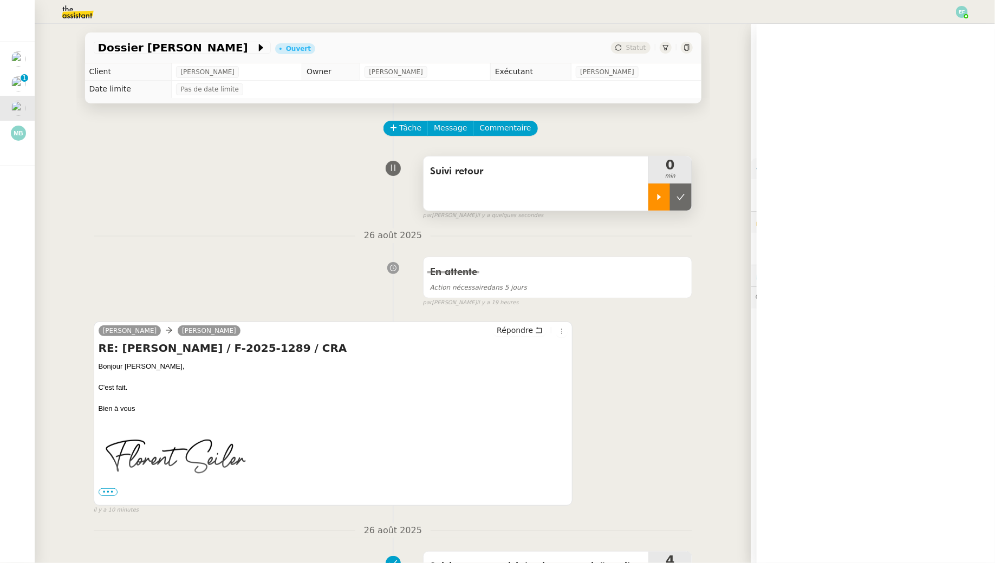
click at [663, 195] on icon at bounding box center [659, 197] width 9 height 9
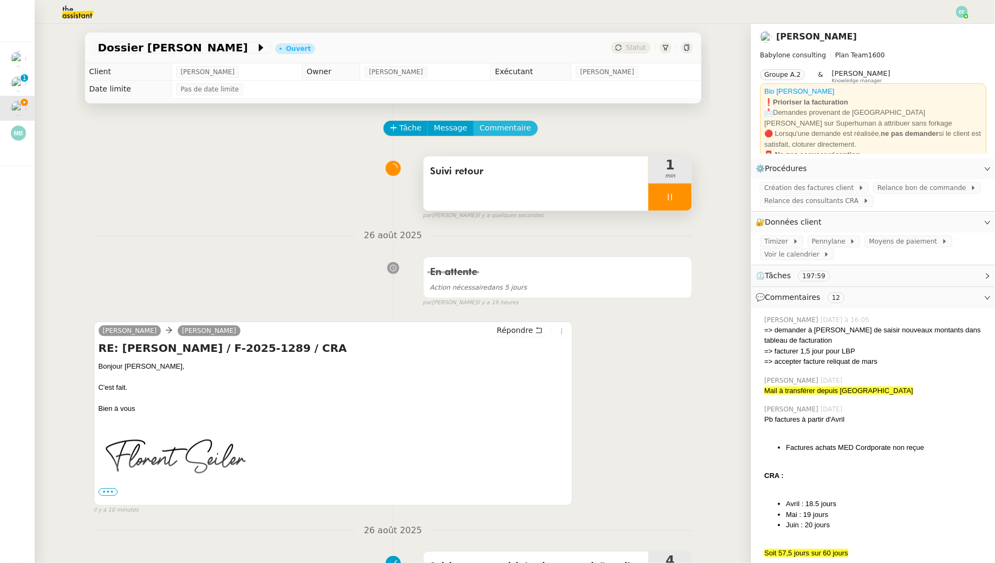
click at [524, 132] on button "Commentaire" at bounding box center [505, 128] width 64 height 15
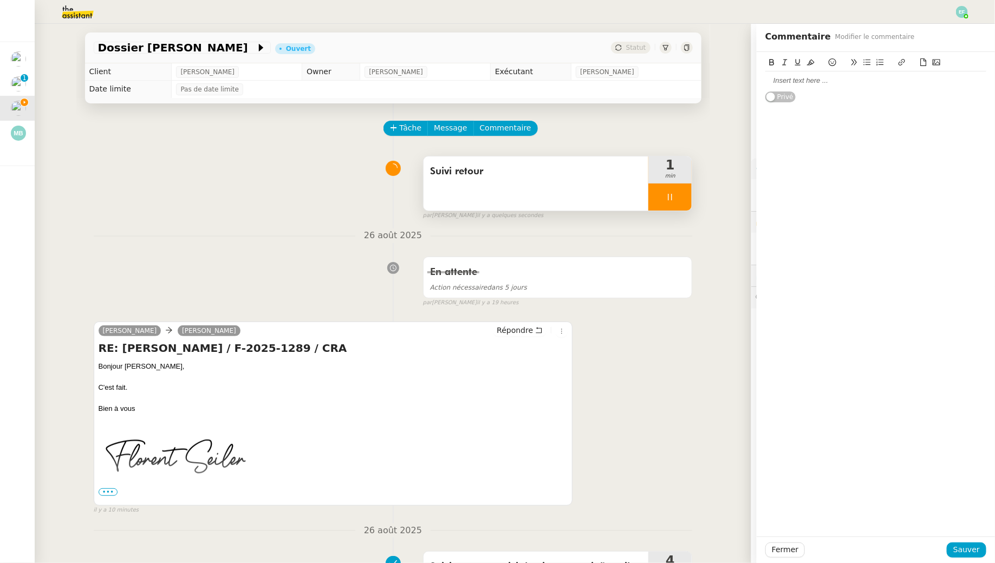
click at [811, 79] on div at bounding box center [875, 81] width 221 height 10
click at [967, 546] on span "Sauver" at bounding box center [966, 550] width 27 height 12
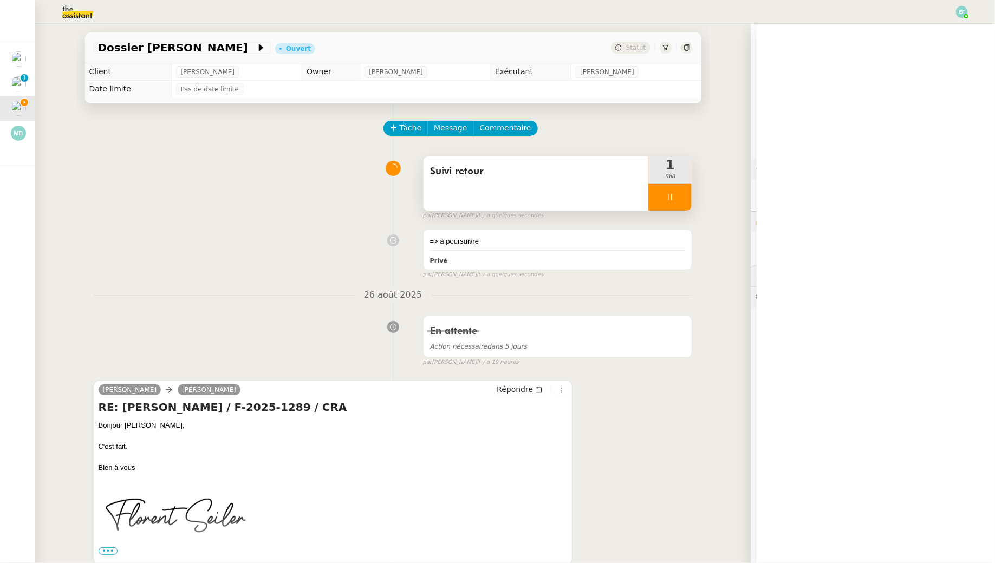
click at [681, 194] on div at bounding box center [669, 197] width 43 height 27
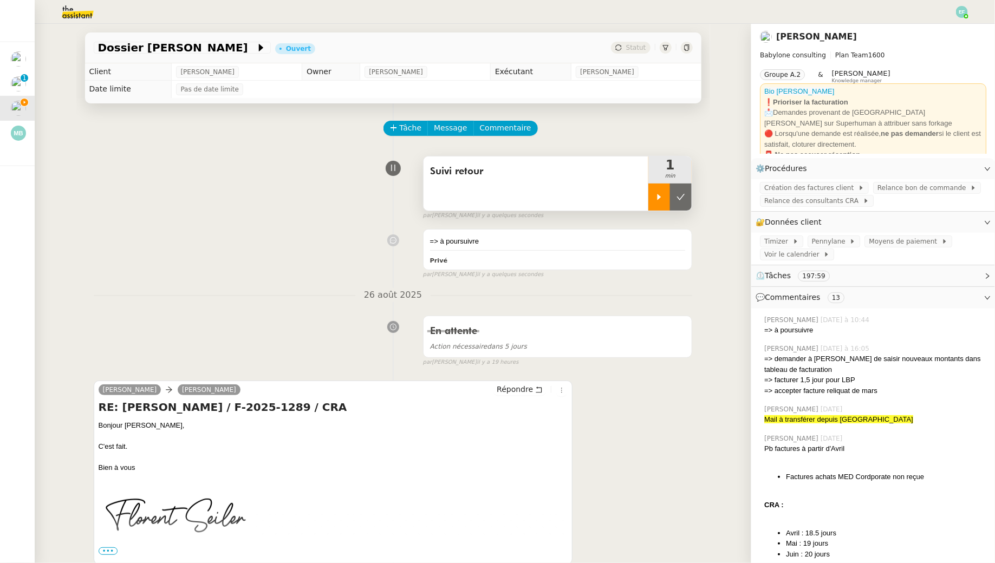
click at [681, 194] on icon at bounding box center [680, 197] width 9 height 9
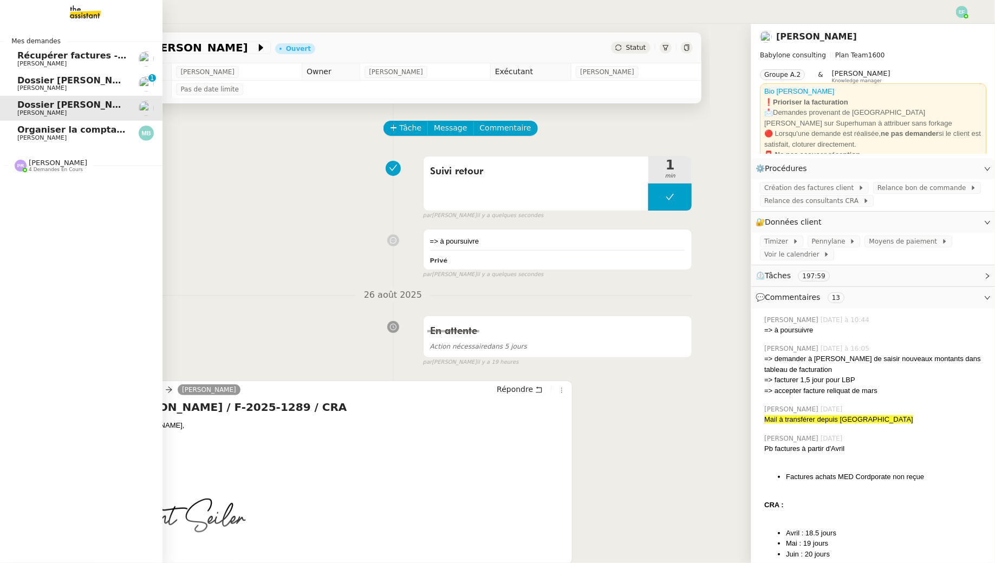
click at [21, 80] on span "Dossier [PERSON_NAME]" at bounding box center [77, 80] width 120 height 10
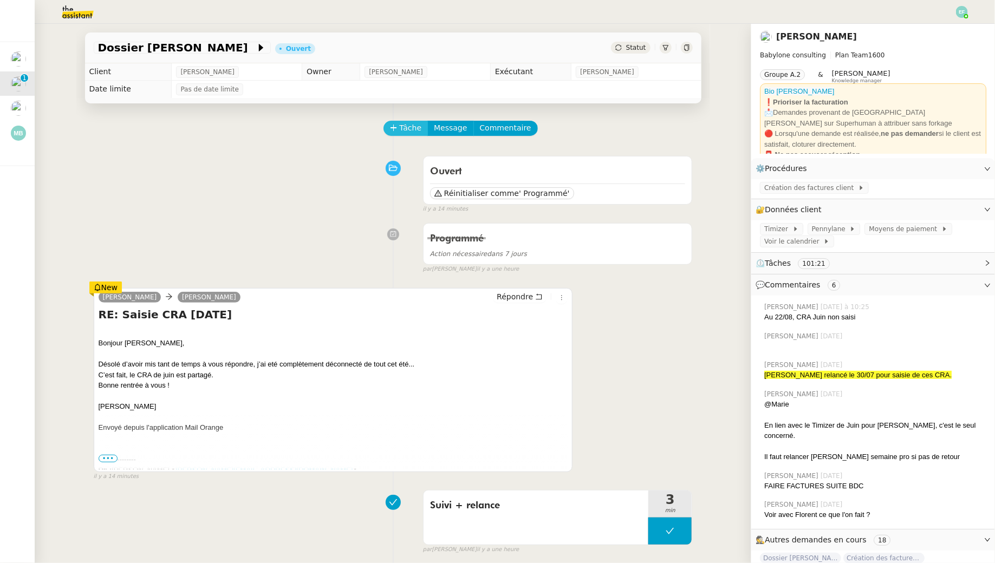
click at [406, 128] on span "Tâche" at bounding box center [411, 128] width 22 height 12
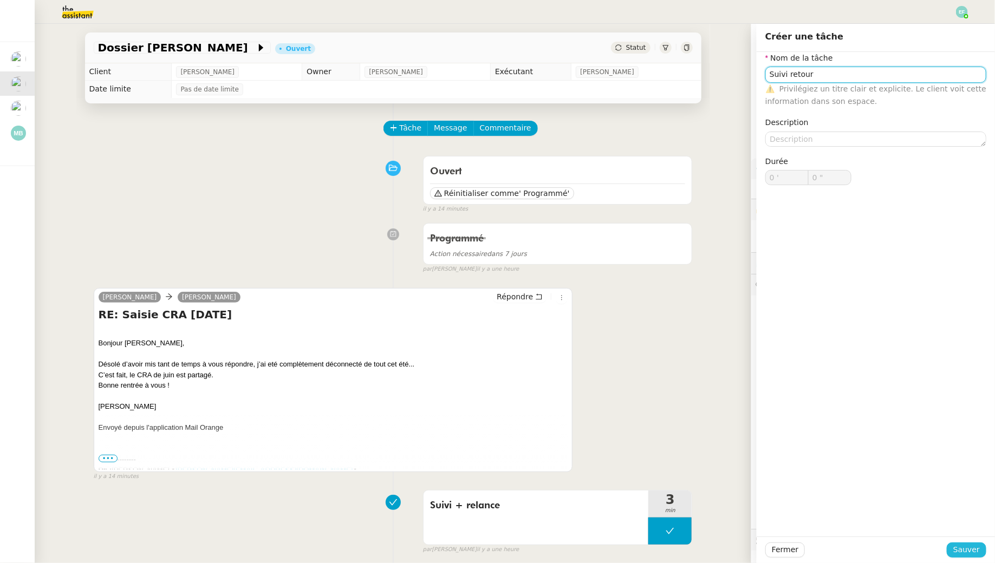
type input "Suivi retour"
click at [954, 547] on button "Sauver" at bounding box center [967, 550] width 40 height 15
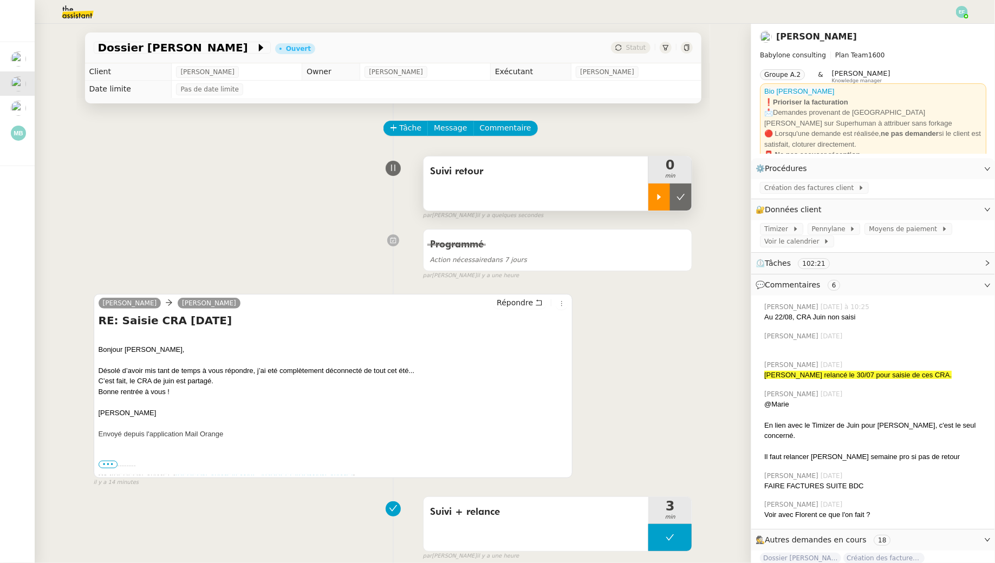
click at [659, 204] on div at bounding box center [659, 197] width 22 height 27
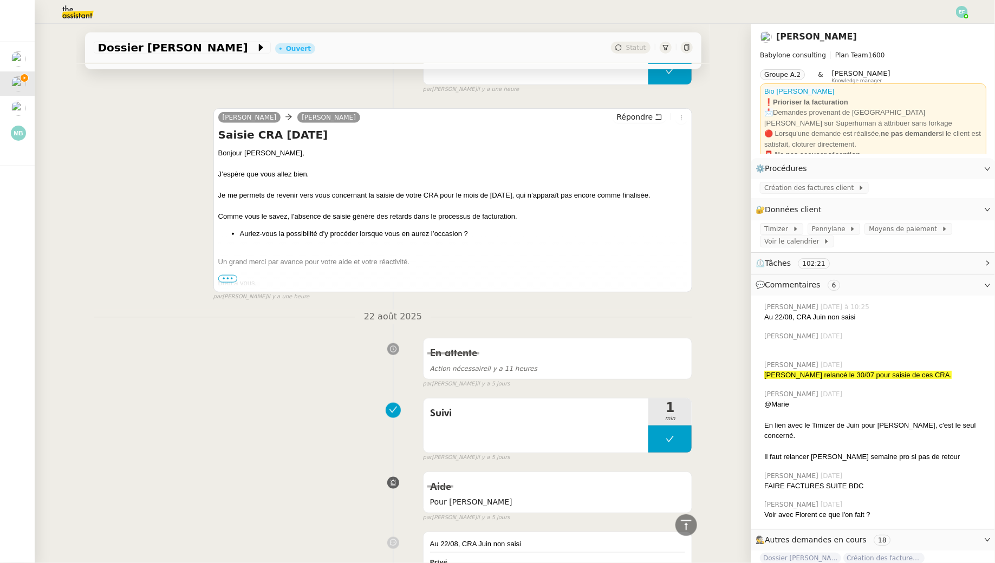
scroll to position [464, 0]
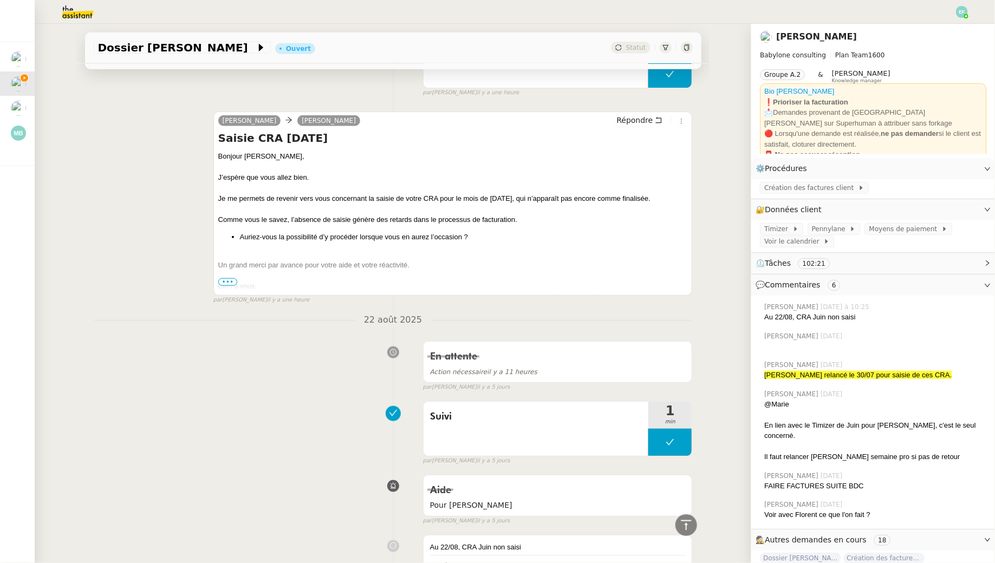
click at [226, 281] on span "•••" at bounding box center [227, 282] width 19 height 8
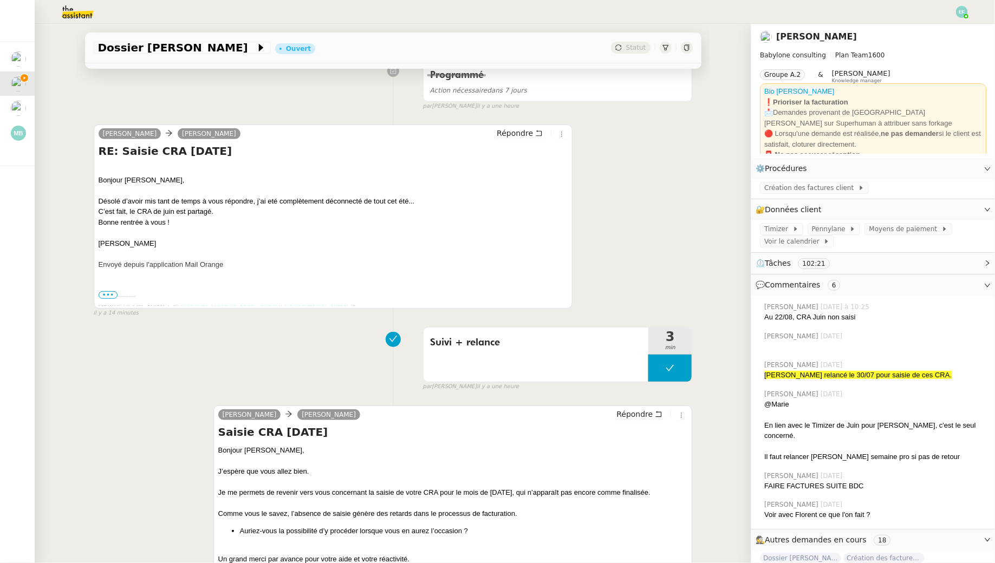
scroll to position [0, 0]
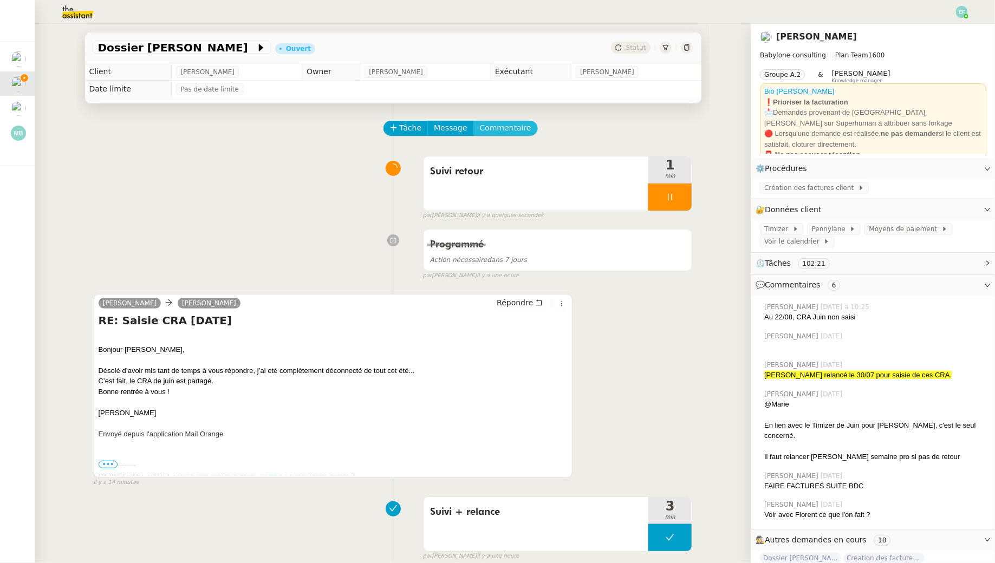
click at [507, 131] on span "Commentaire" at bounding box center [505, 128] width 51 height 12
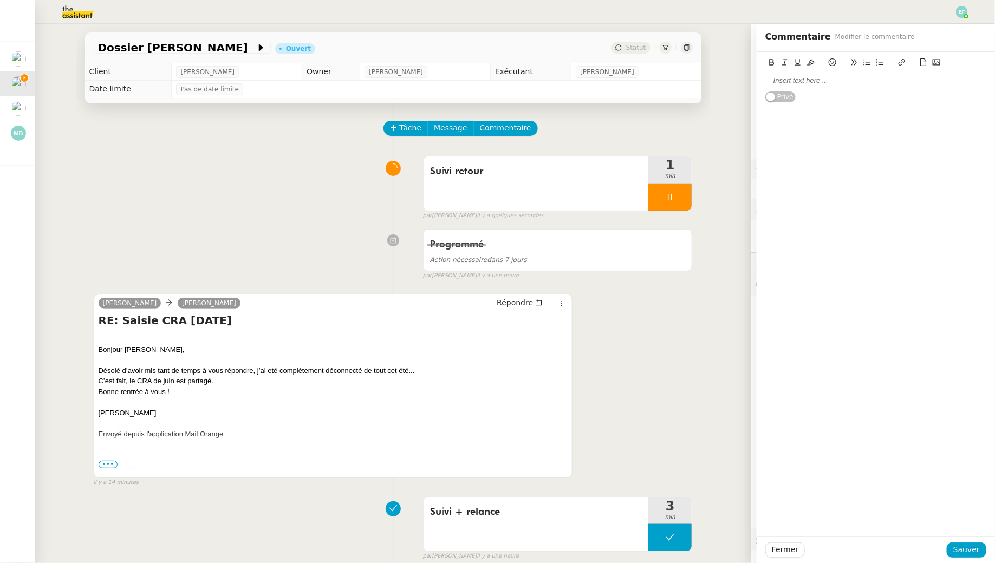
click at [812, 84] on div at bounding box center [875, 81] width 221 height 10
click at [980, 549] on button "Sauver" at bounding box center [967, 550] width 40 height 15
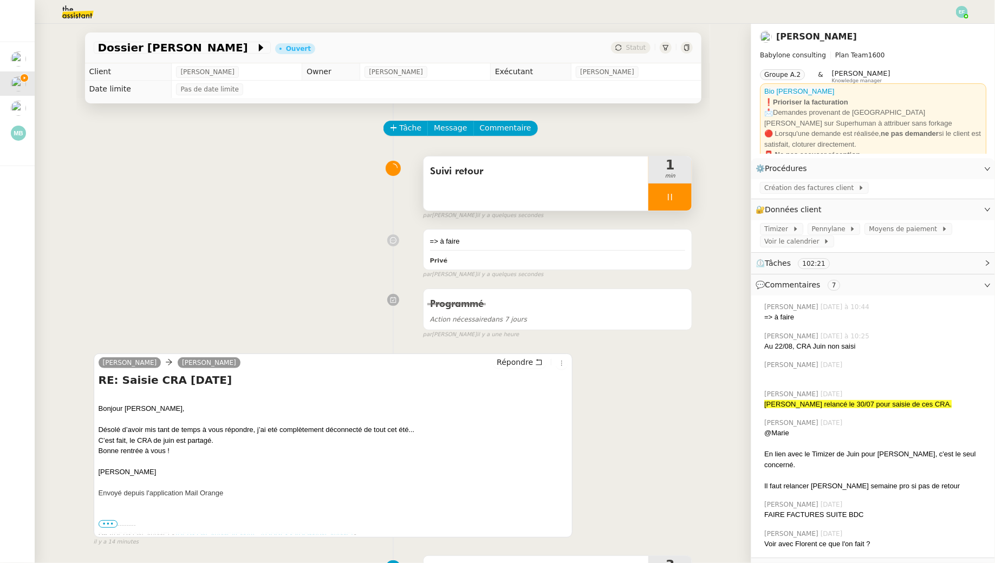
click at [672, 188] on div at bounding box center [669, 197] width 43 height 27
click at [681, 188] on button at bounding box center [681, 197] width 22 height 27
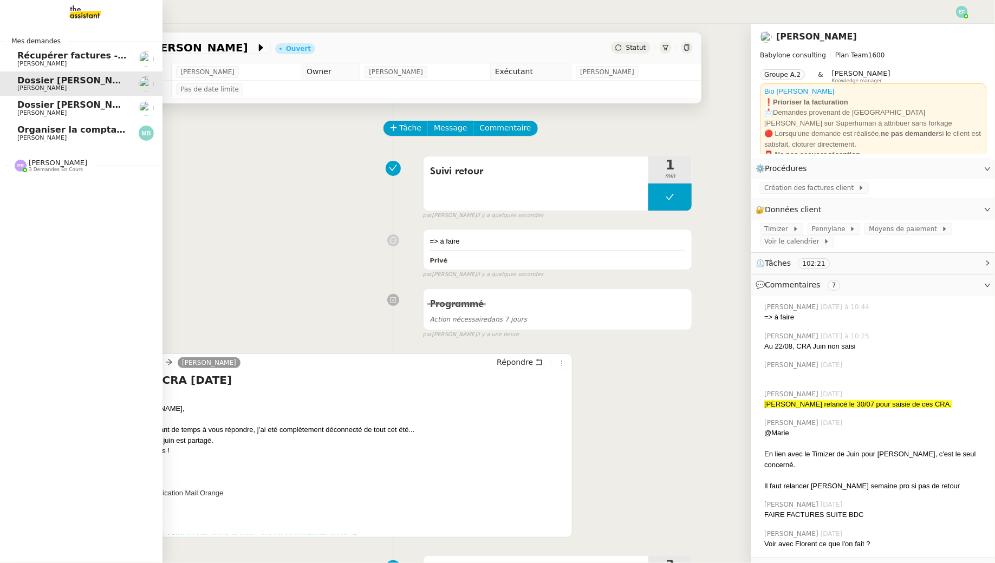
click at [28, 115] on span "[PERSON_NAME]" at bounding box center [41, 112] width 49 height 7
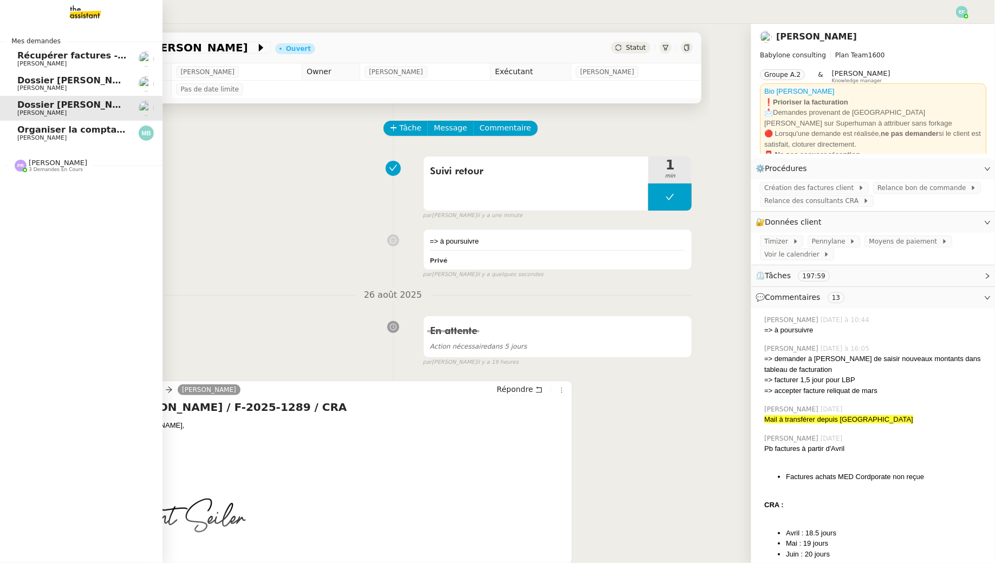
click at [63, 141] on link "Organiser la comptabilité NURI 2025 [PERSON_NAME]" at bounding box center [81, 133] width 162 height 25
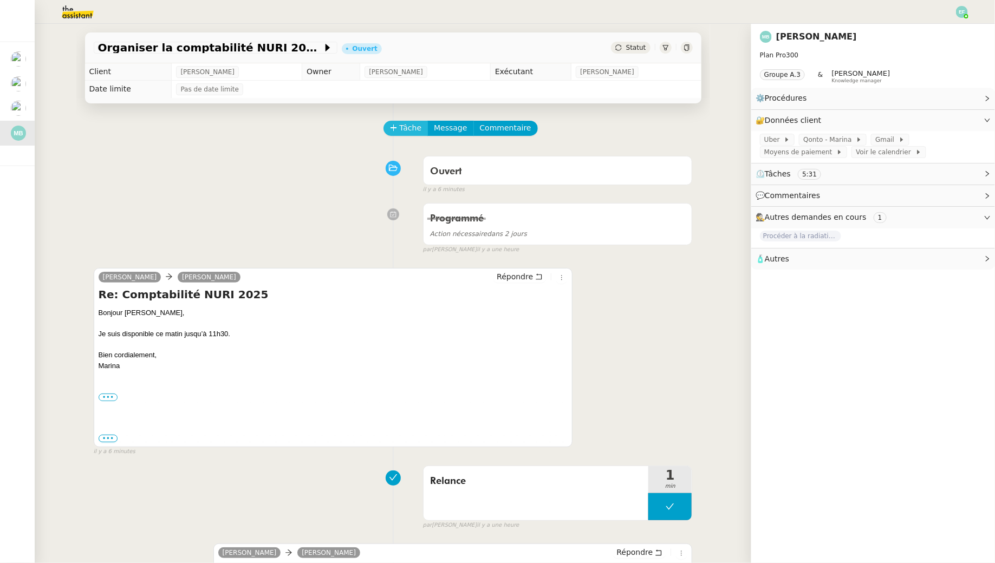
click at [401, 127] on span "Tâche" at bounding box center [411, 128] width 22 height 12
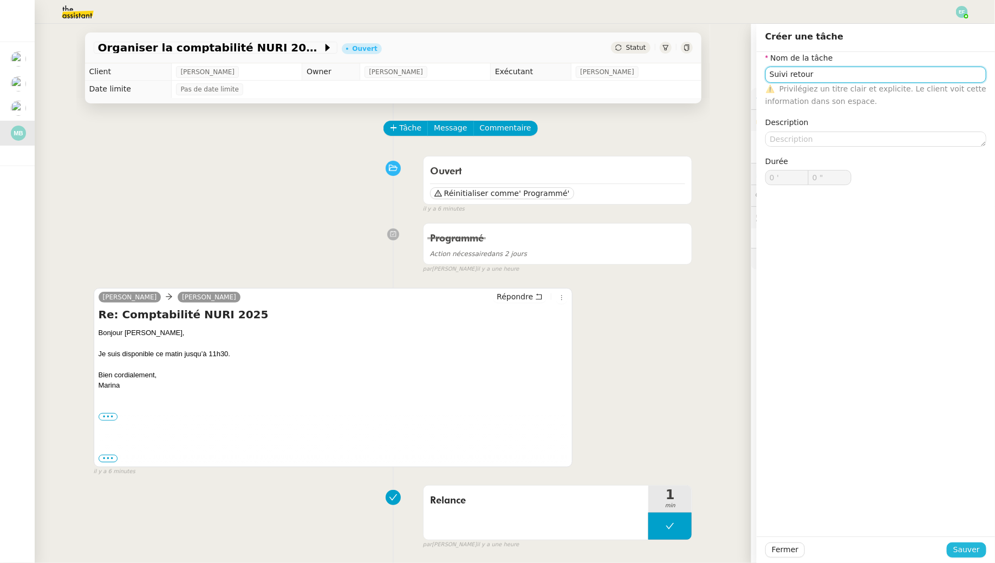
type input "Suivi retour"
click at [961, 550] on span "Sauver" at bounding box center [966, 550] width 27 height 12
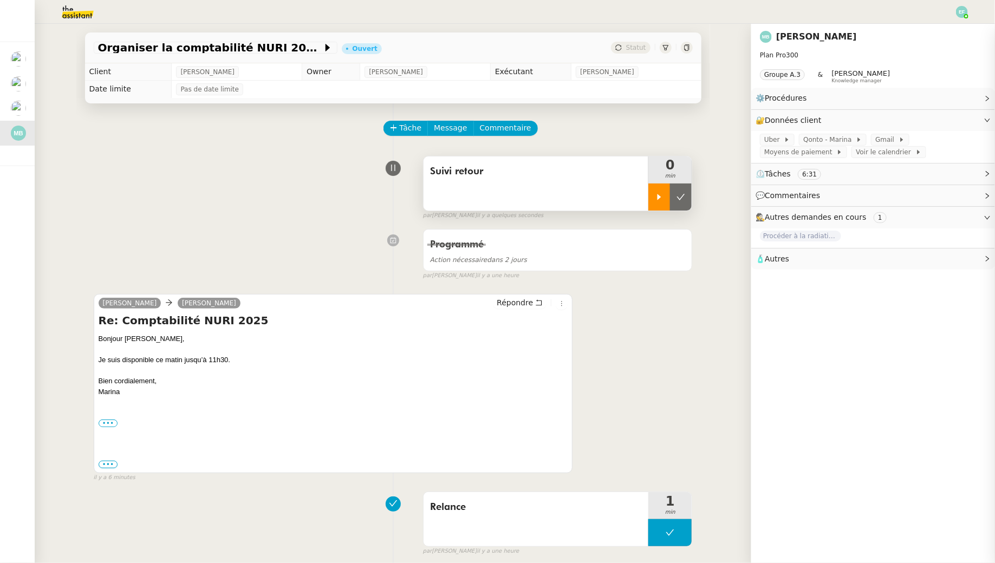
click at [657, 195] on icon at bounding box center [659, 197] width 9 height 9
click at [673, 195] on icon at bounding box center [670, 197] width 9 height 9
click at [682, 199] on icon at bounding box center [680, 197] width 9 height 9
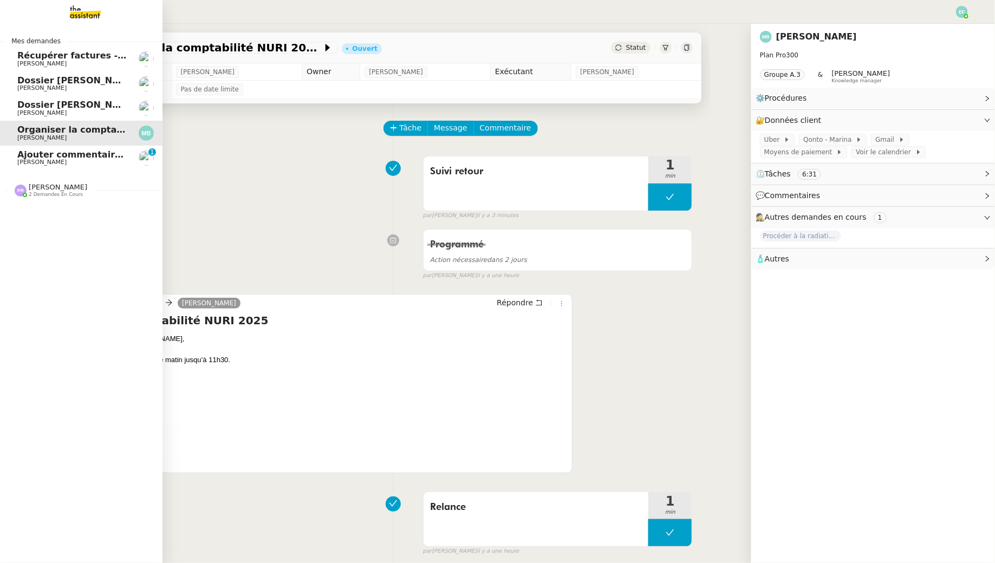
click at [22, 158] on span "Ajouter commentaires sur factures" at bounding box center [102, 154] width 171 height 10
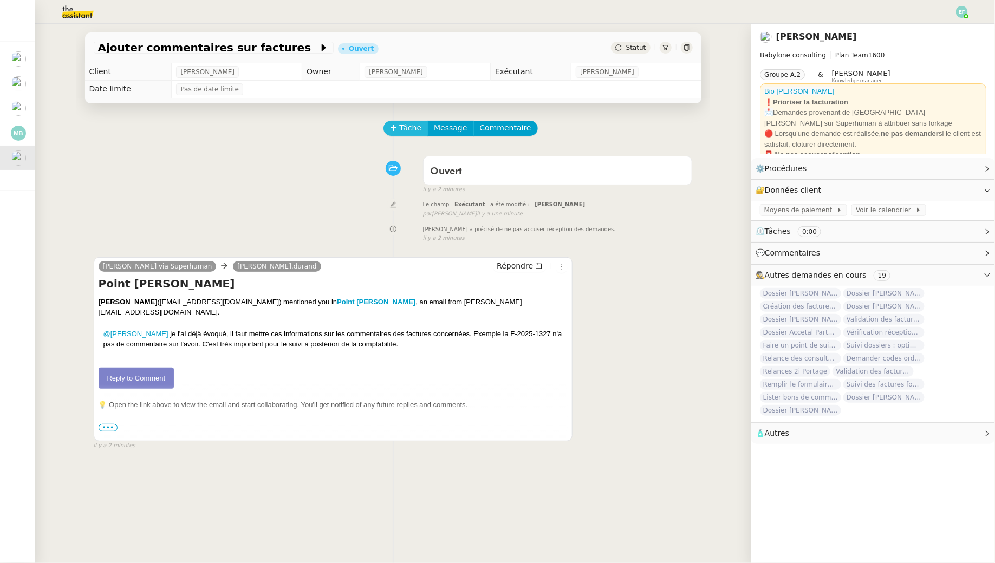
click at [417, 128] on span "Tâche" at bounding box center [411, 128] width 22 height 12
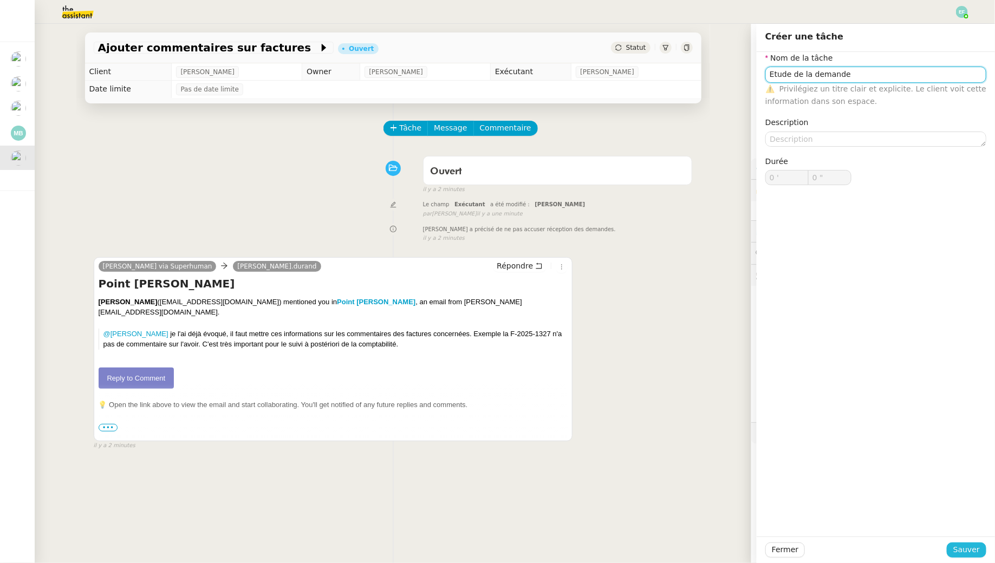
type input "Etude de la demande"
click at [958, 550] on span "Sauver" at bounding box center [966, 550] width 27 height 12
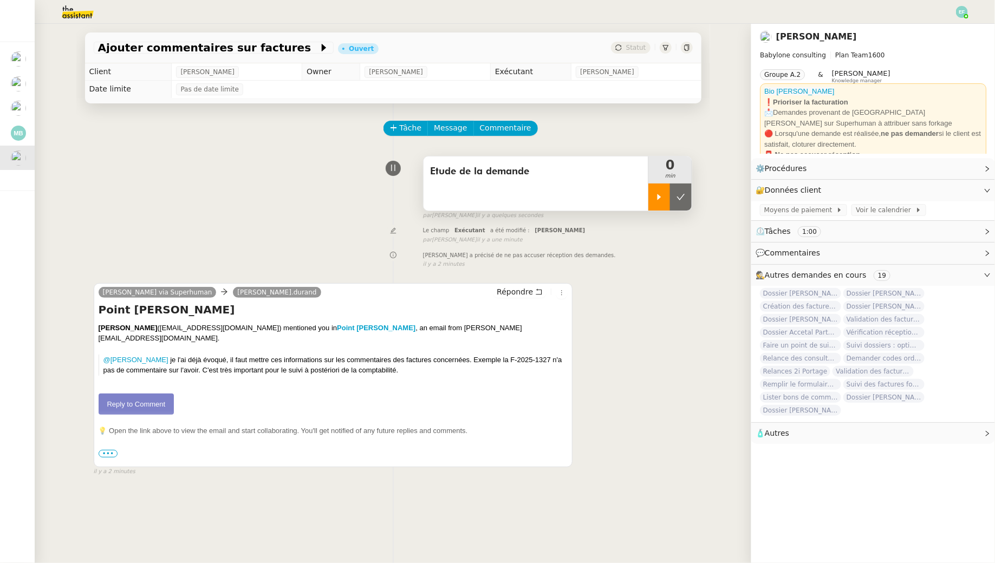
click at [659, 193] on icon at bounding box center [659, 197] width 9 height 9
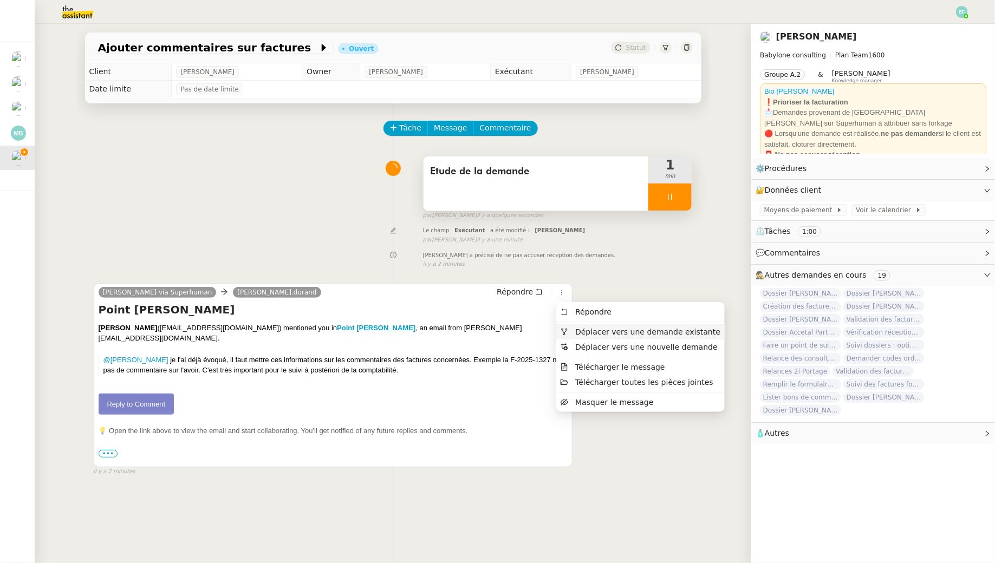
click at [573, 333] on span "Déplacer vers une demande existante" at bounding box center [640, 332] width 160 height 10
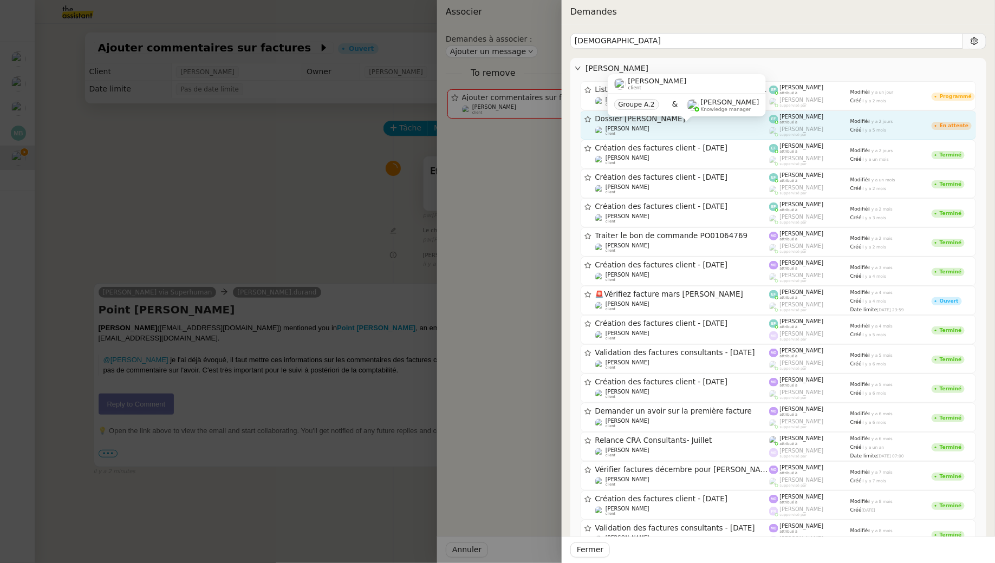
type input "[DEMOGRAPHIC_DATA]"
click at [724, 127] on div "[PERSON_NAME] client" at bounding box center [682, 131] width 174 height 11
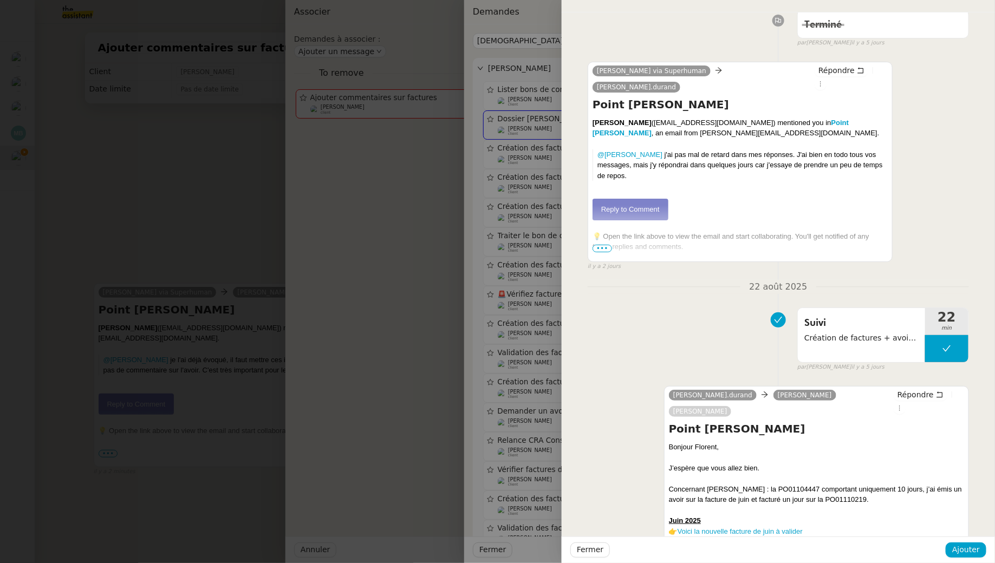
scroll to position [225, 0]
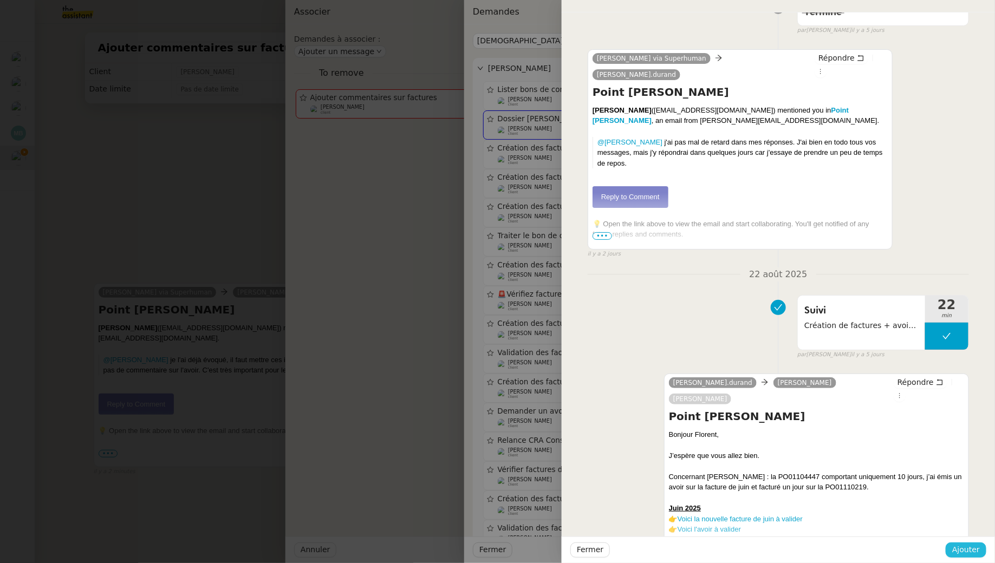
click at [959, 548] on span "Ajouter" at bounding box center [966, 550] width 28 height 12
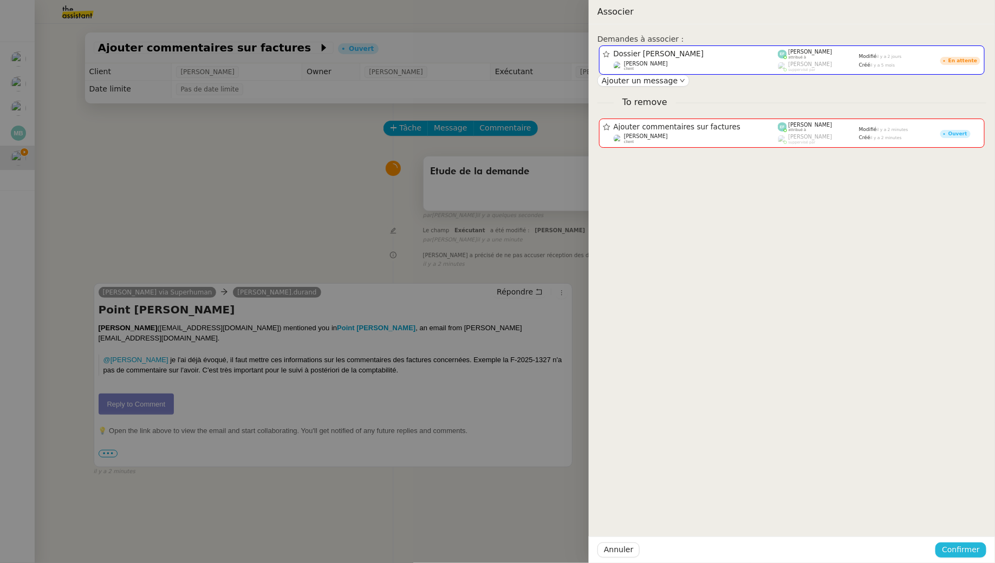
click at [951, 551] on span "Confirmer" at bounding box center [961, 550] width 38 height 12
click at [961, 519] on span "Ajouter" at bounding box center [962, 521] width 28 height 11
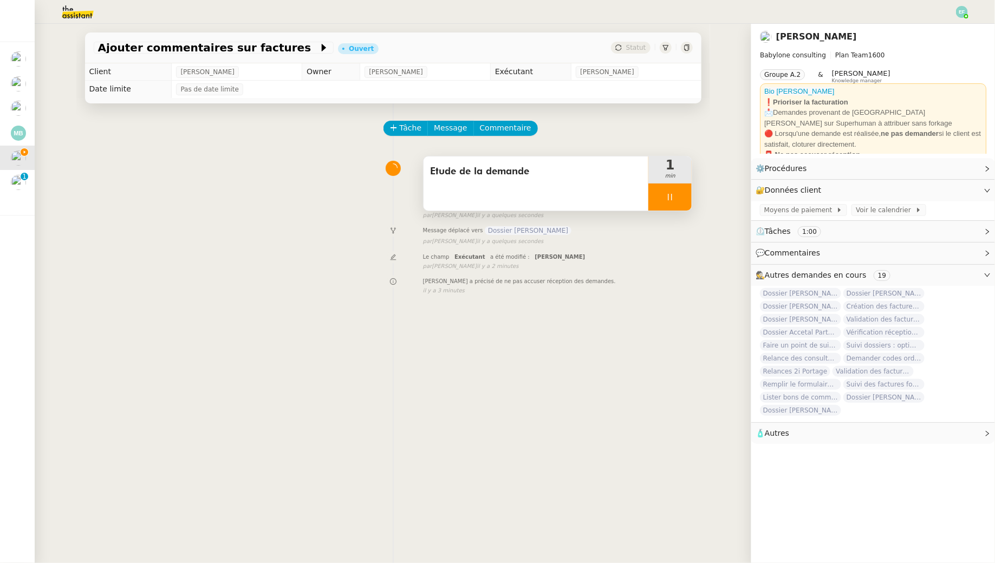
click at [675, 201] on div at bounding box center [669, 197] width 43 height 27
click at [686, 200] on button at bounding box center [681, 197] width 22 height 27
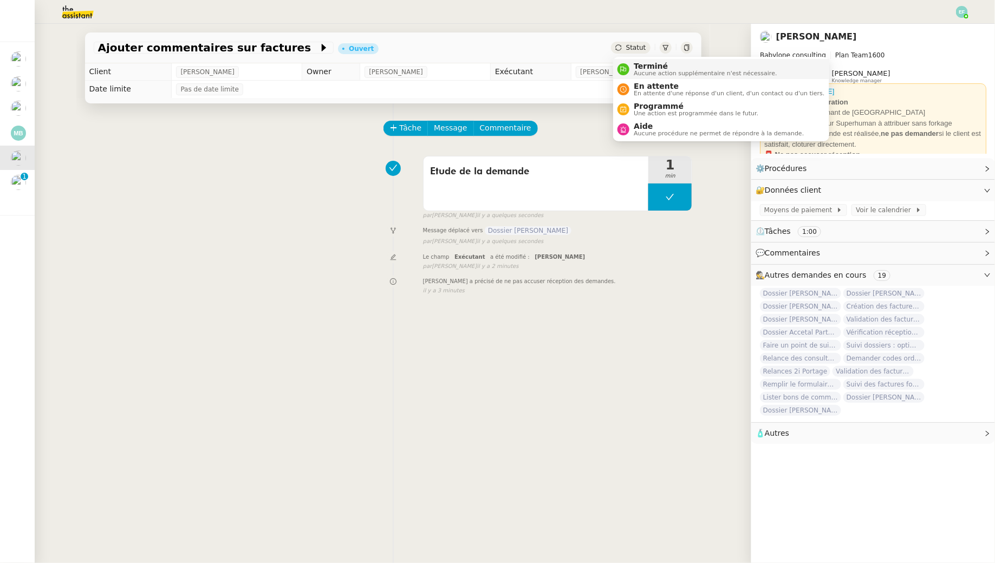
click at [642, 72] on span "Aucune action supplémentaire n'est nécessaire." at bounding box center [705, 73] width 143 height 6
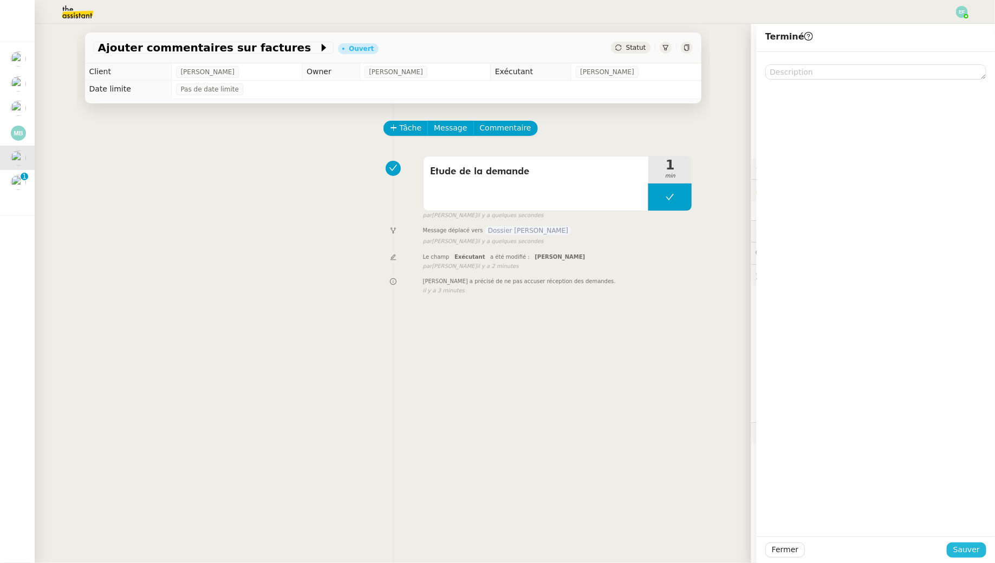
click at [976, 548] on span "Sauver" at bounding box center [966, 550] width 27 height 12
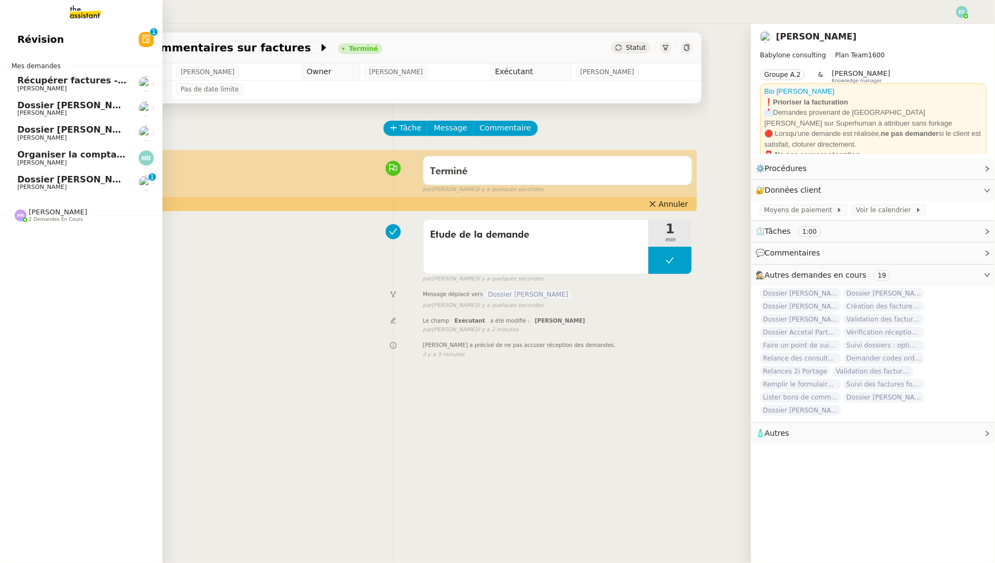
click at [17, 189] on span "[PERSON_NAME]" at bounding box center [41, 187] width 49 height 7
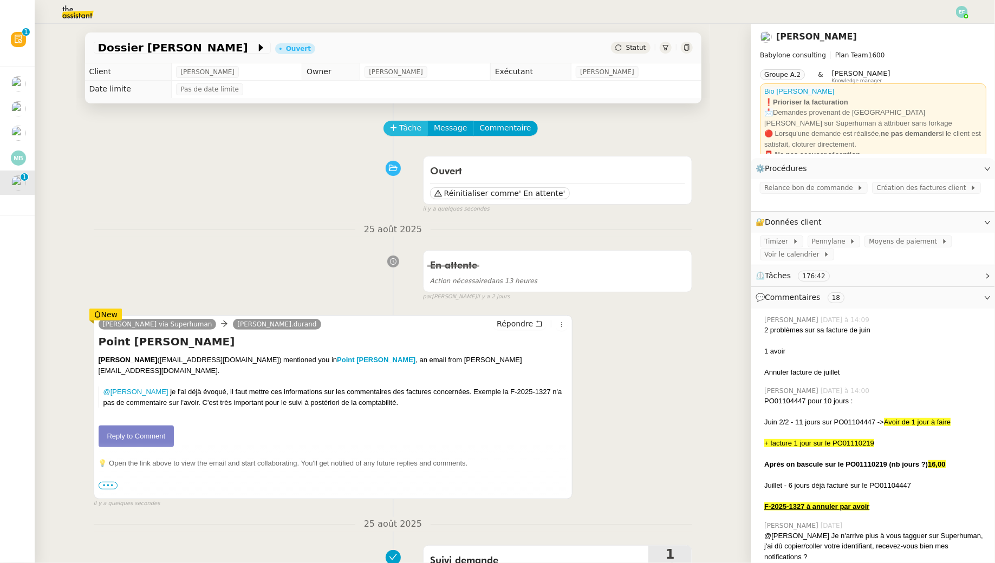
click at [415, 129] on span "Tâche" at bounding box center [411, 128] width 22 height 12
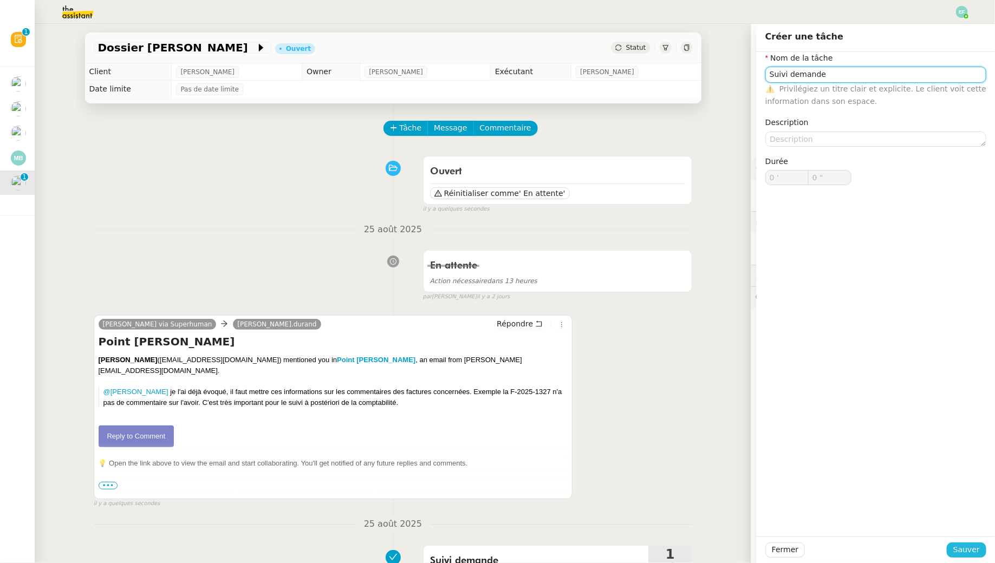
type input "Suivi demande"
click at [973, 544] on span "Sauver" at bounding box center [966, 550] width 27 height 12
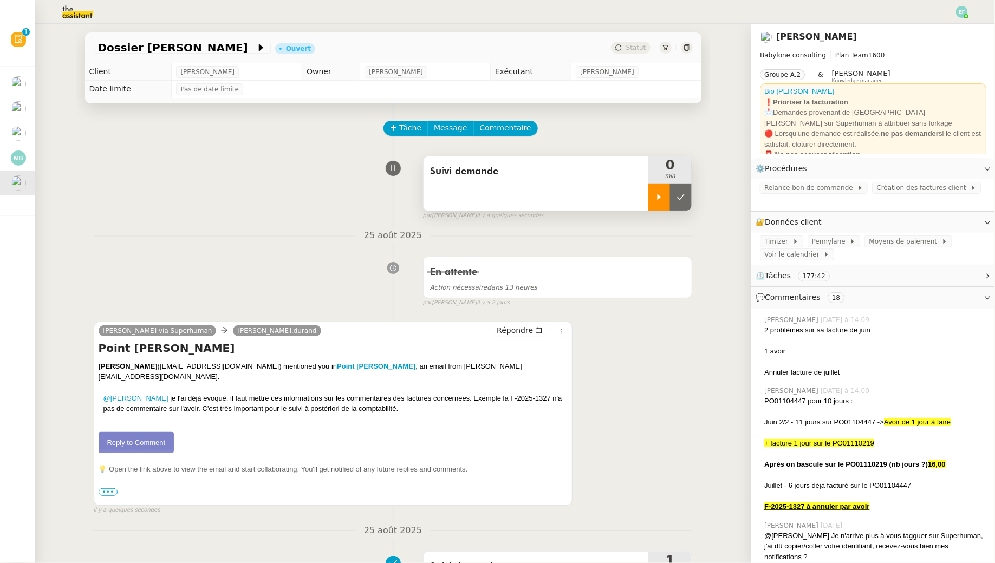
click at [658, 200] on icon at bounding box center [659, 197] width 4 height 6
click at [144, 441] on link "Reply to Comment" at bounding box center [137, 443] width 76 height 22
drag, startPoint x: 544, startPoint y: 398, endPoint x: 503, endPoint y: 400, distance: 41.2
click at [503, 400] on p "@Claudine Durand ​ je l'ai déjà évoqué, il faut mettre ces informations sur les…" at bounding box center [335, 403] width 465 height 21
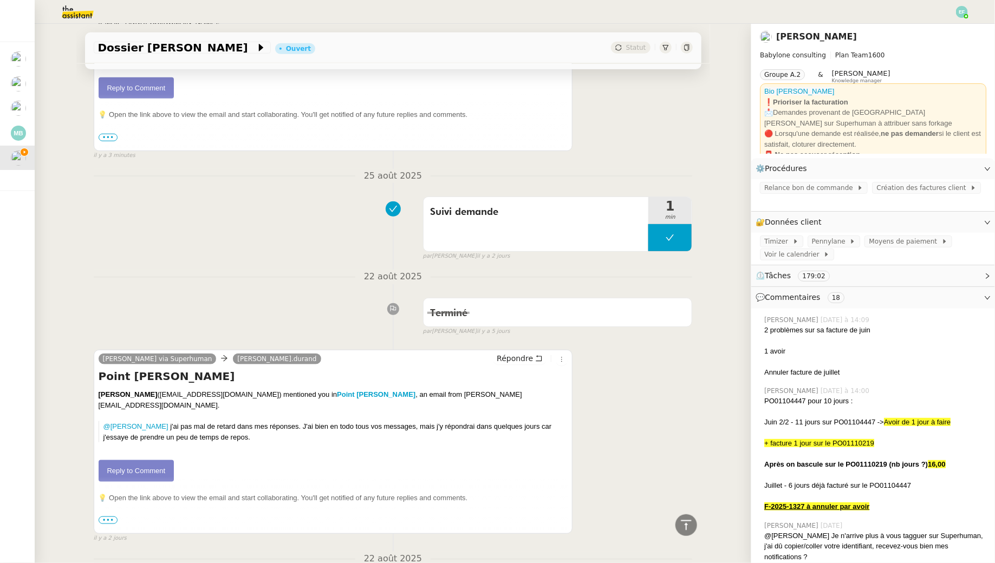
scroll to position [271, 0]
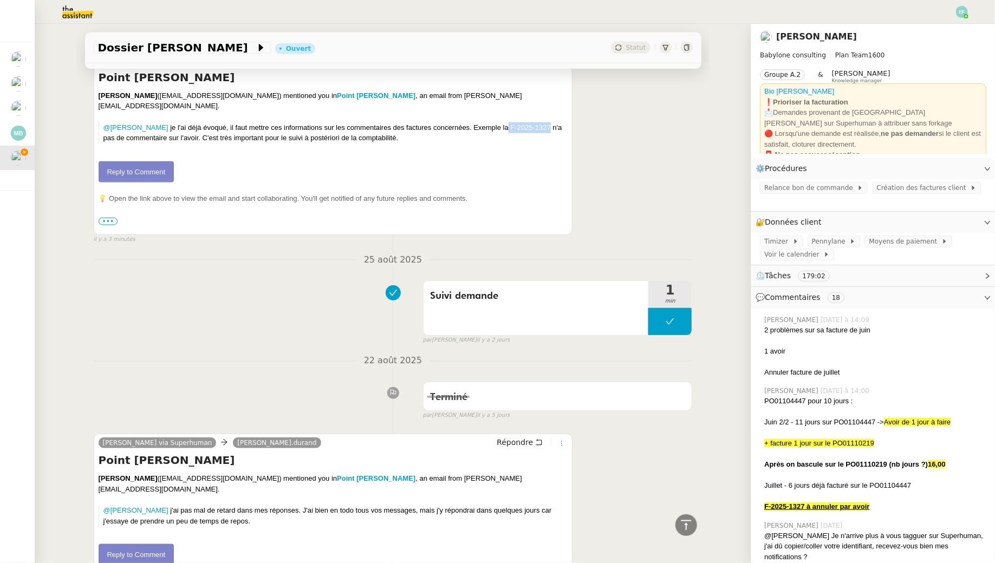
click at [161, 175] on link "Reply to Comment" at bounding box center [137, 172] width 76 height 22
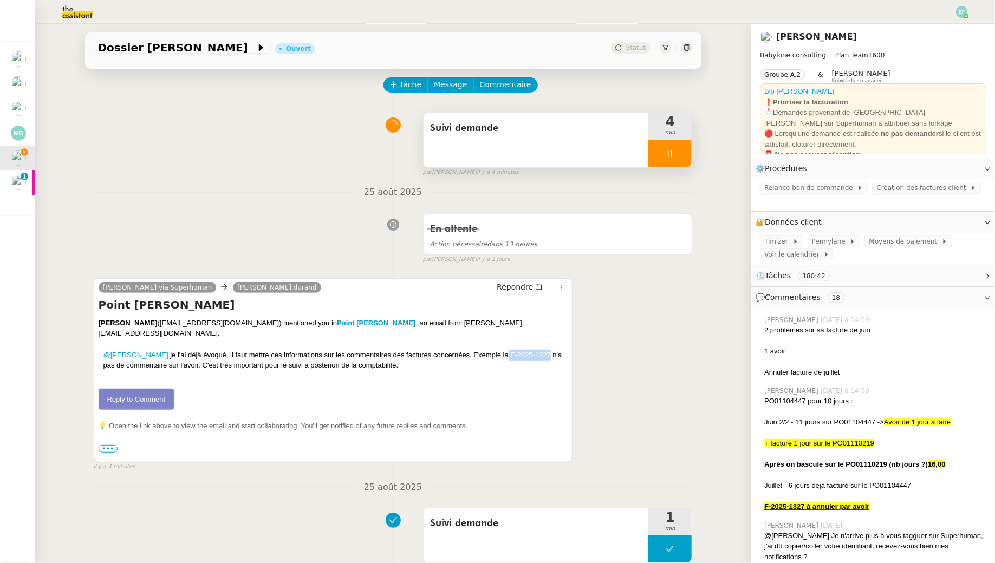
scroll to position [0, 0]
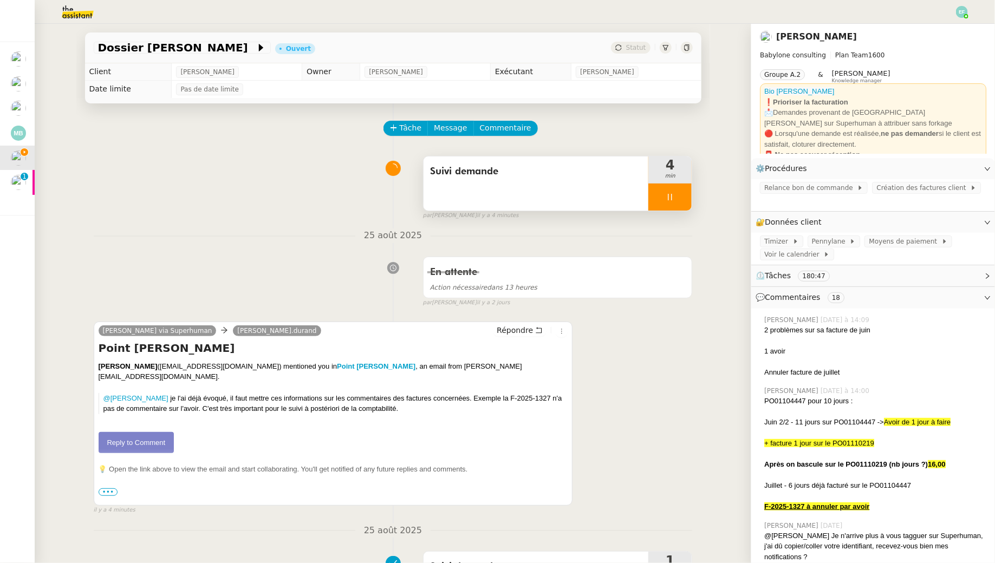
click at [493, 197] on div "Suivi demande" at bounding box center [535, 183] width 225 height 54
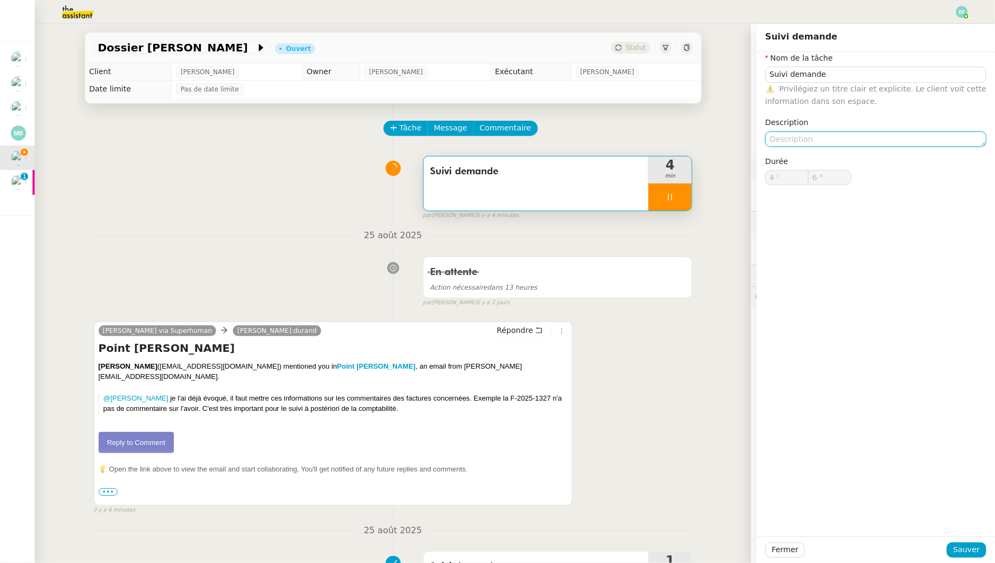
click at [815, 140] on textarea at bounding box center [875, 139] width 221 height 15
type input "7 ""
type textarea "Suivi"
type input "8 ""
type textarea "Suivi retour"
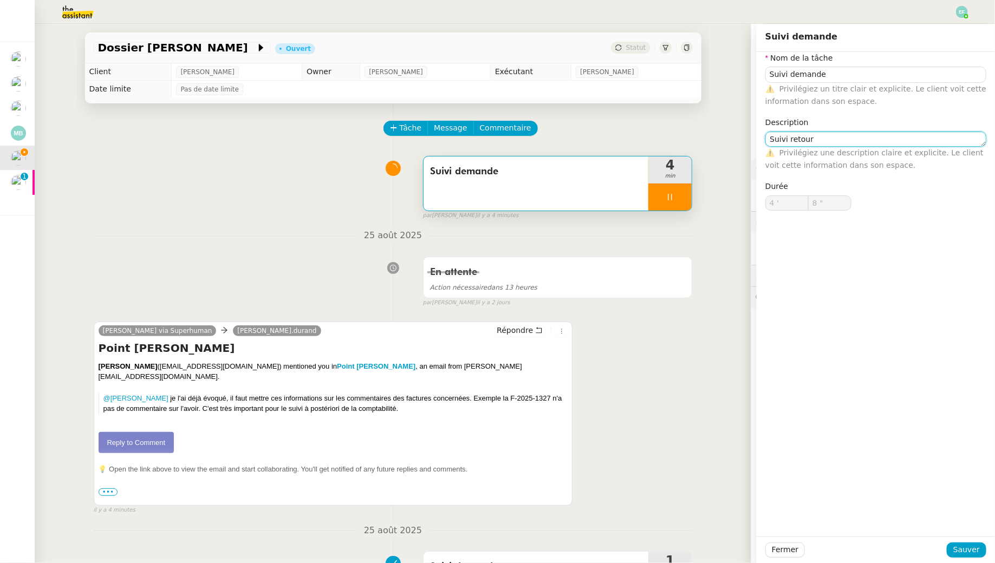
type input "9 ""
type textarea "Suivi retour + intég"
type input "10 ""
type textarea "Suivi retour + intégration"
type input "11 ""
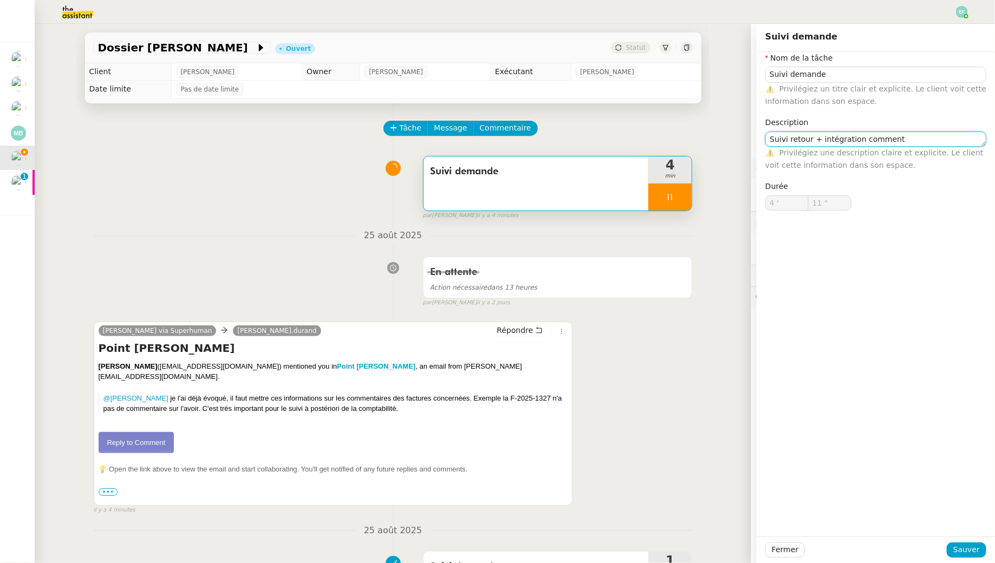
type textarea "Suivi retour + intégration commenta"
type input "12 ""
type textarea "Suivi retour + intégration commentaier"
type input "13 ""
type textarea "Suivi retour + intégration commentaires Pen"
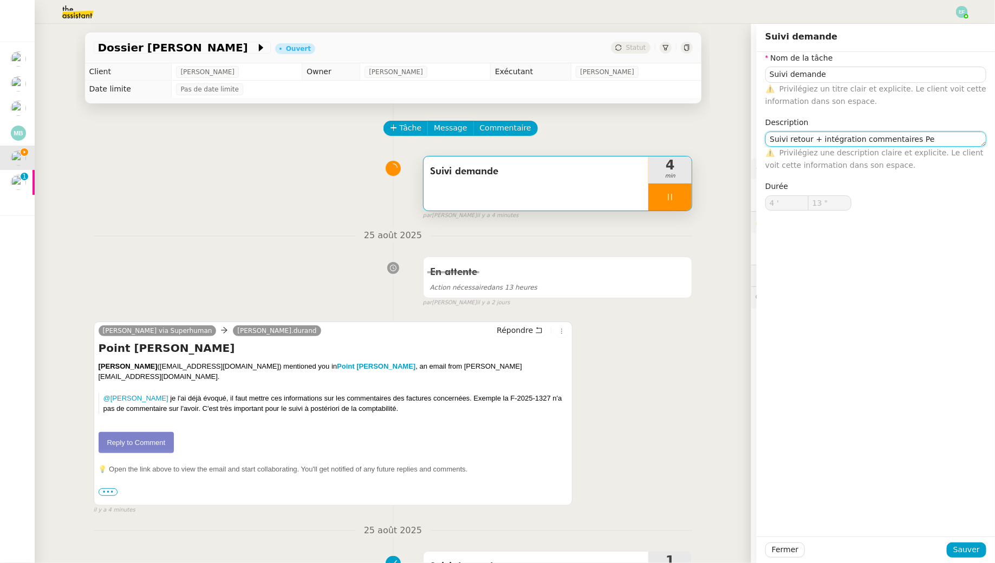
type input "14 ""
type textarea "Suivi retour + intégration commentaires Pennyla"
type input "15 ""
type textarea "Suivi retour + intégration commentaires Pennylane"
type input "16 ""
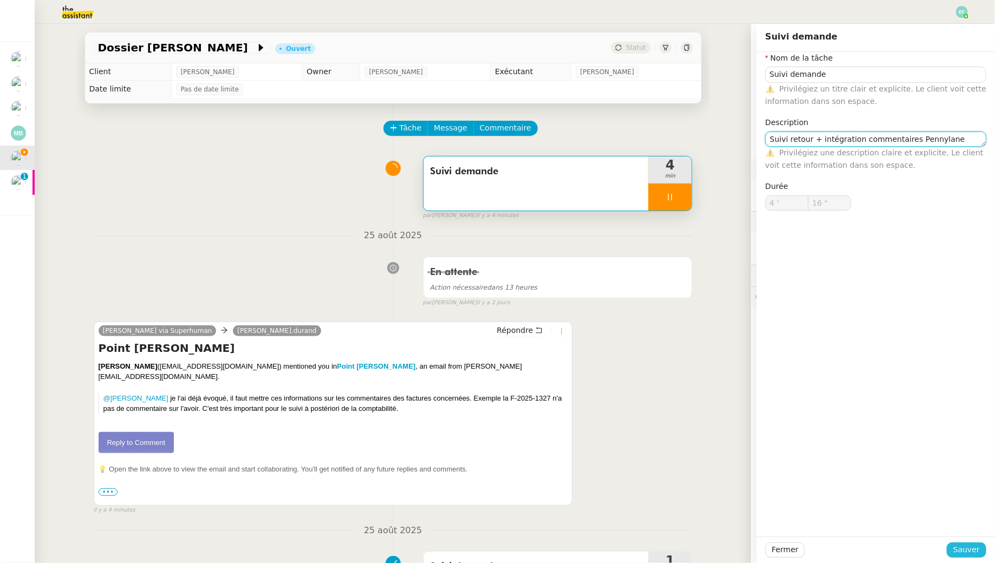
type textarea "Suivi retour + intégration commentaires Pennylane"
click at [968, 555] on span "Sauver" at bounding box center [966, 550] width 27 height 12
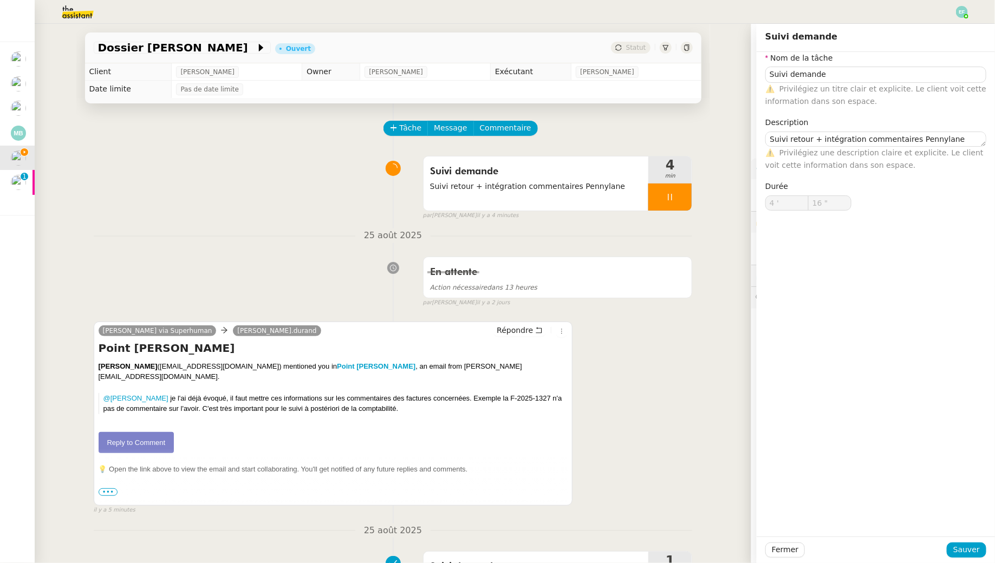
click at [678, 192] on div at bounding box center [669, 197] width 43 height 27
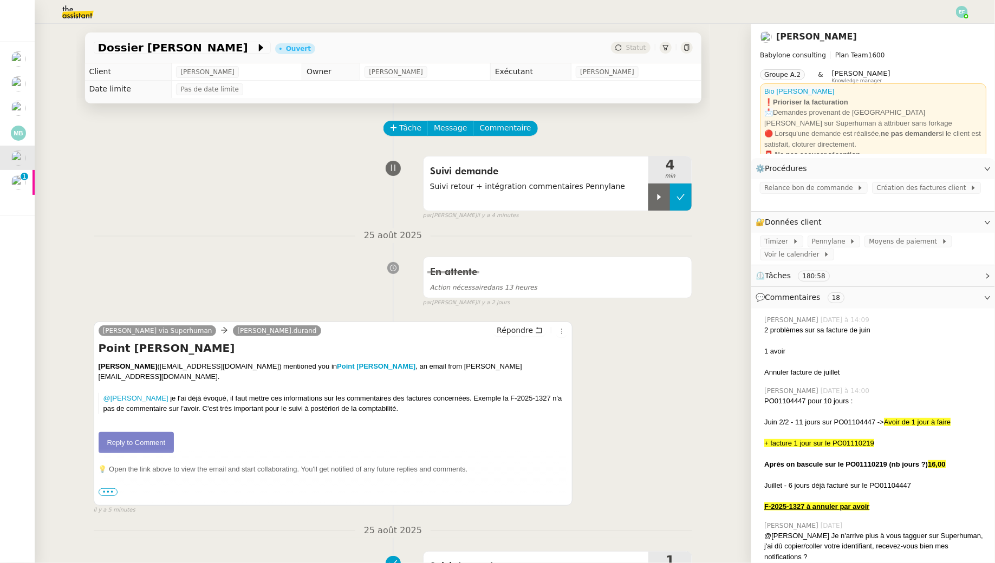
click at [683, 195] on icon at bounding box center [681, 197] width 8 height 6
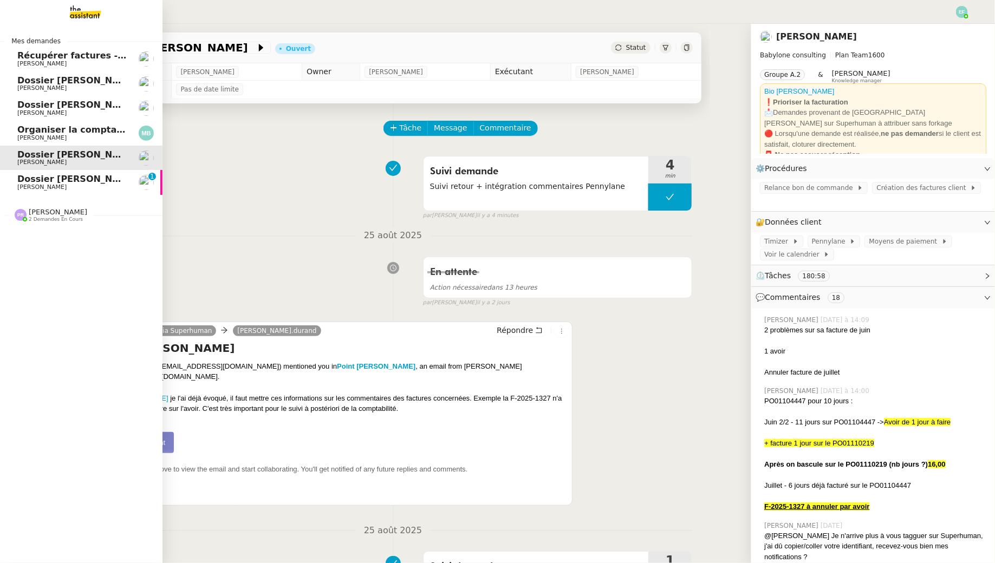
click at [43, 194] on link "Dossier Nicolas Guillet-Renault Florent Seiler 0 1 2 3 4 5 6 7 8 9" at bounding box center [81, 182] width 162 height 25
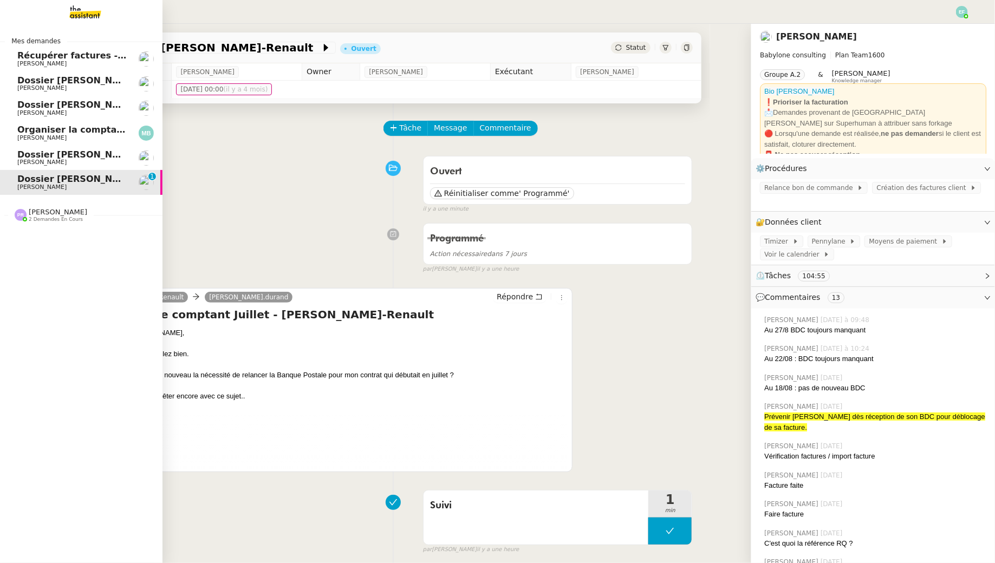
click at [22, 155] on span "Dossier [PERSON_NAME]" at bounding box center [77, 154] width 120 height 10
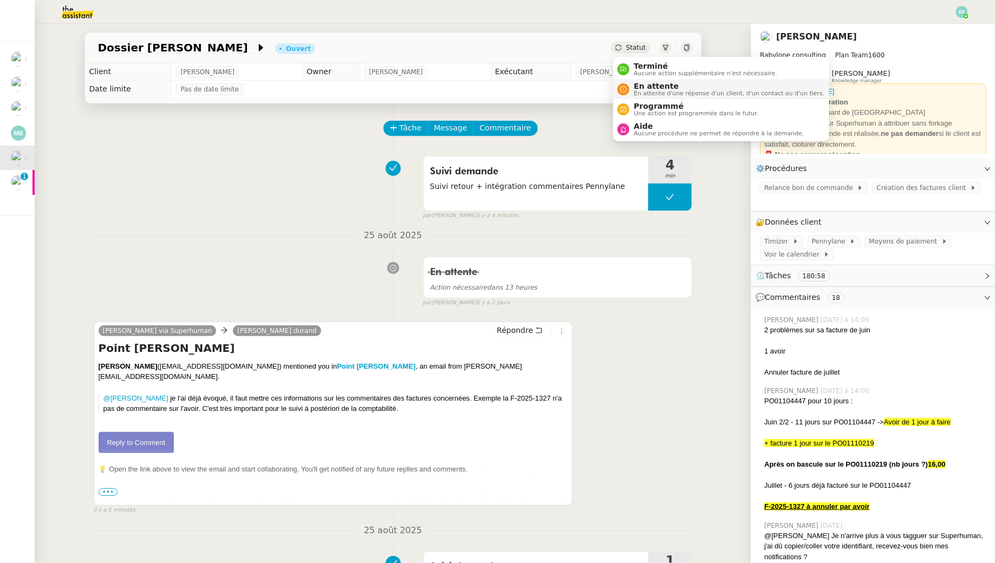
click at [637, 91] on span "En attente d'une réponse d'un client, d'un contact ou d'un tiers." at bounding box center [729, 93] width 191 height 6
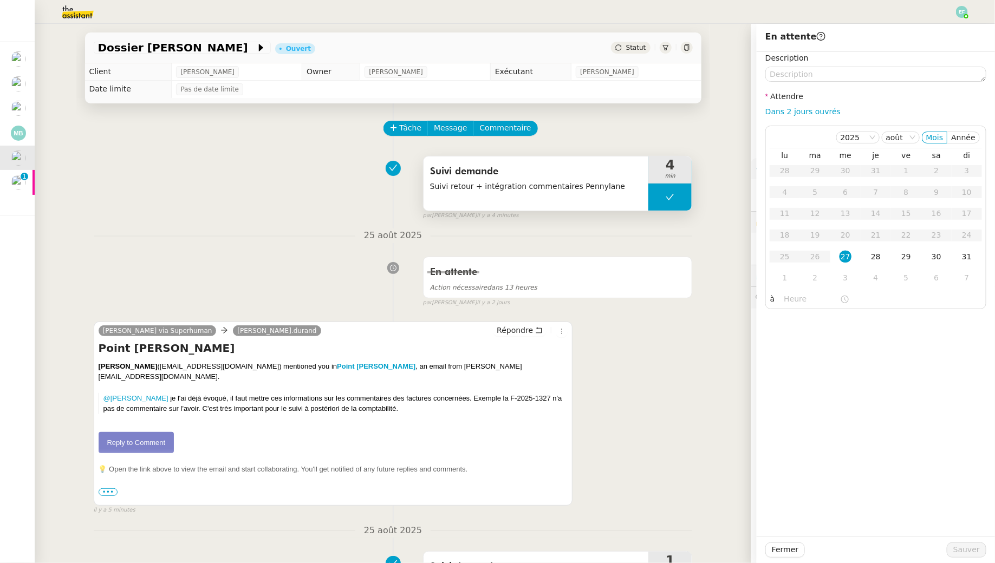
click at [676, 198] on button at bounding box center [669, 197] width 43 height 27
click at [657, 199] on icon at bounding box center [659, 197] width 9 height 9
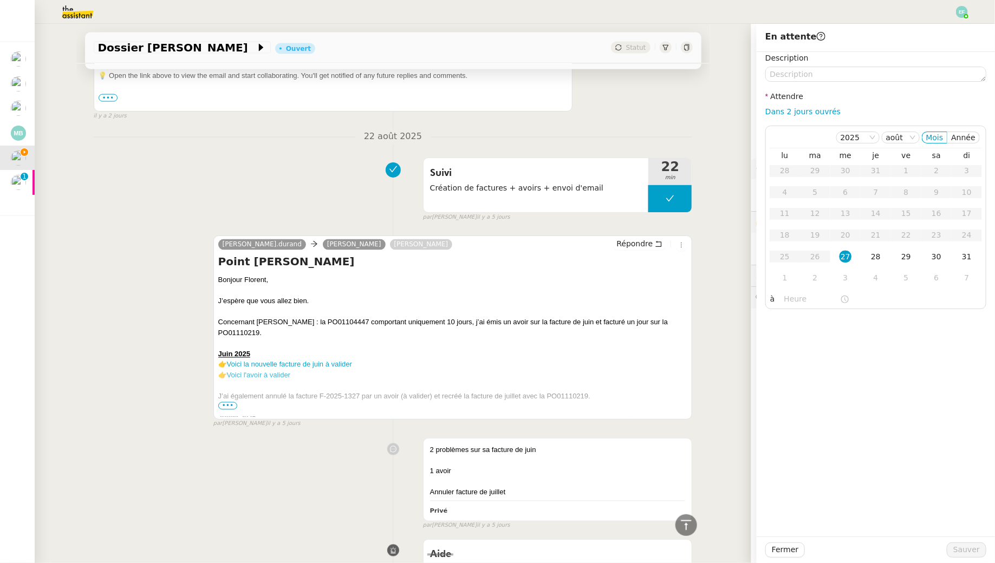
scroll to position [947, 0]
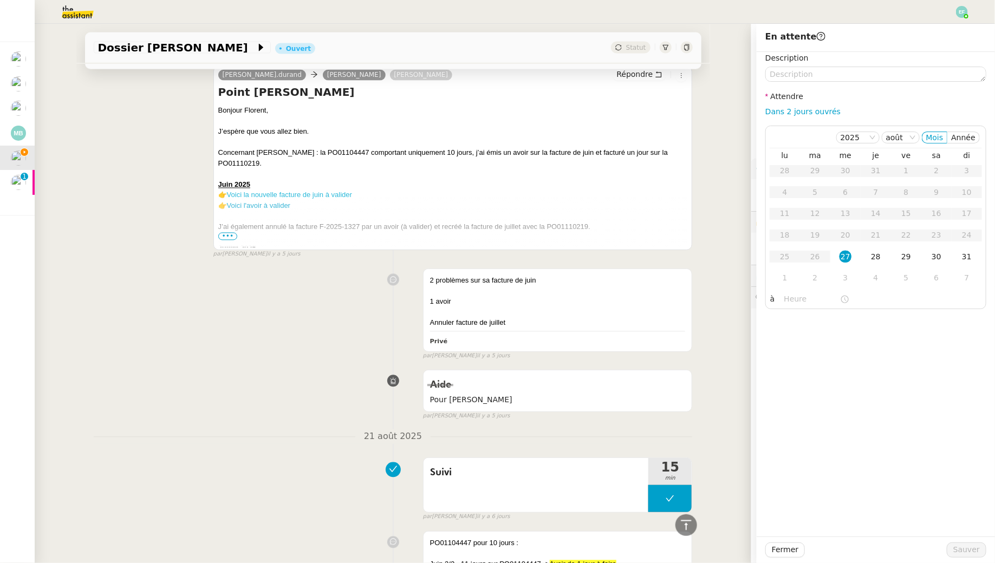
click at [295, 193] on link "Voici la nouvelle facture de juin à valider" at bounding box center [289, 195] width 125 height 8
click at [265, 202] on link "Voici l'avoir à valider" at bounding box center [258, 206] width 63 height 8
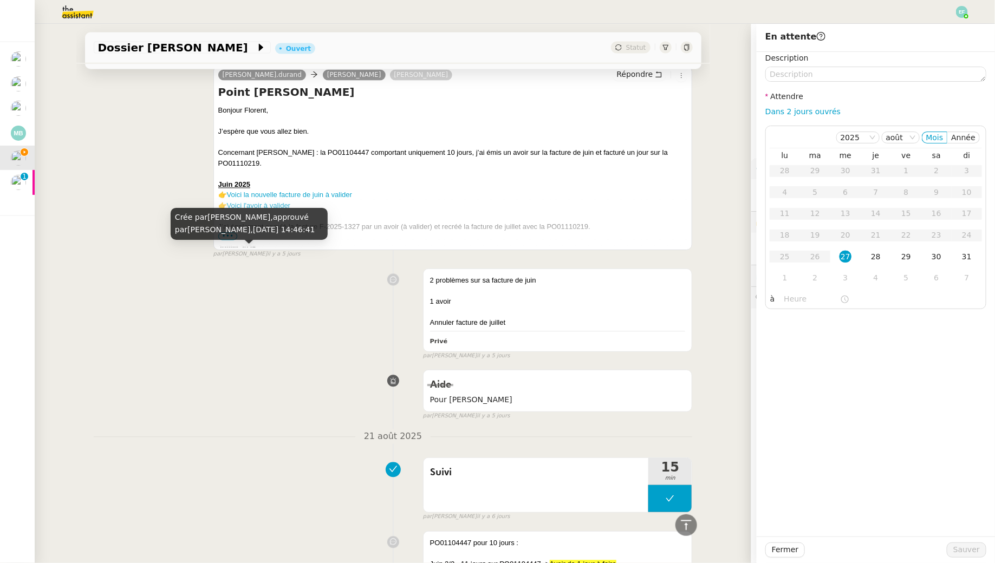
click at [230, 236] on div "Crée par Emelyne Foussier, approuvé par Emelyne Foussier, 22 août 2025, 14:46:41" at bounding box center [249, 224] width 157 height 32
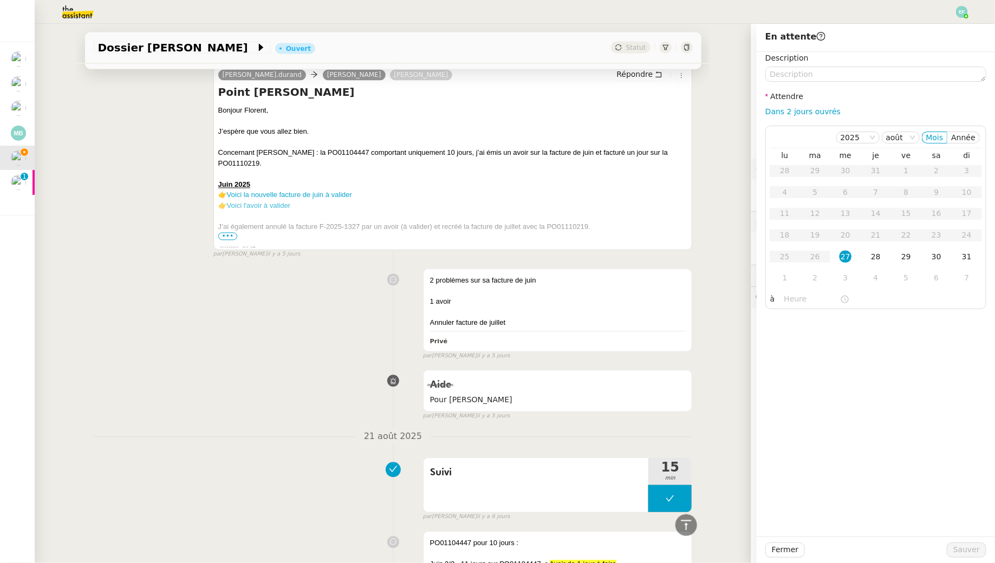
click at [235, 233] on span "•••" at bounding box center [227, 237] width 19 height 8
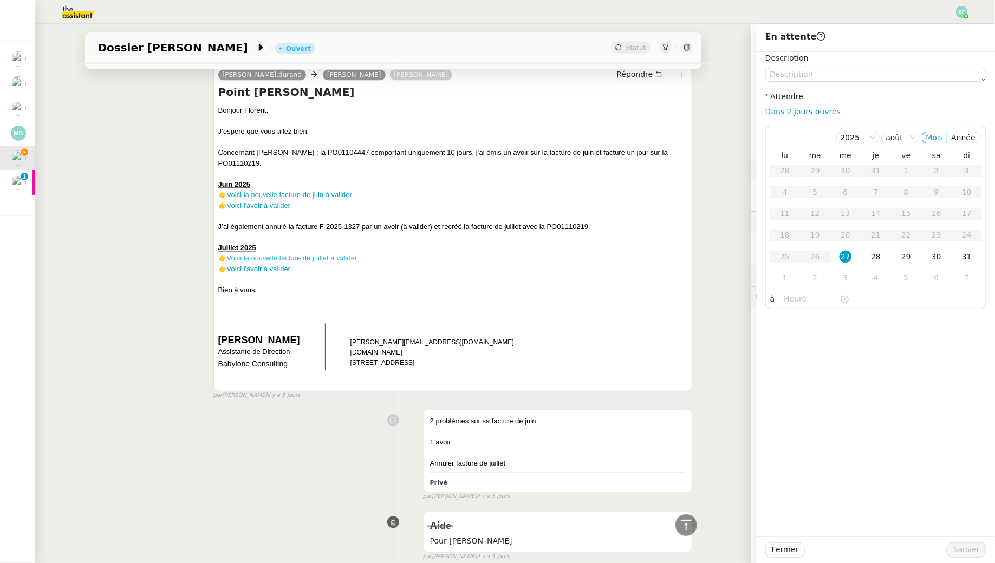
click at [257, 256] on link "Voici la nouvelle facture de juillet à valider" at bounding box center [292, 259] width 131 height 8
click at [260, 259] on link "Voici la nouvelle facture de juillet à valider" at bounding box center [292, 259] width 131 height 8
click at [271, 268] on link "Voici l'avoir à valider" at bounding box center [258, 269] width 63 height 8
click at [335, 256] on link "Voici la nouvelle facture de juillet à valider" at bounding box center [292, 259] width 131 height 8
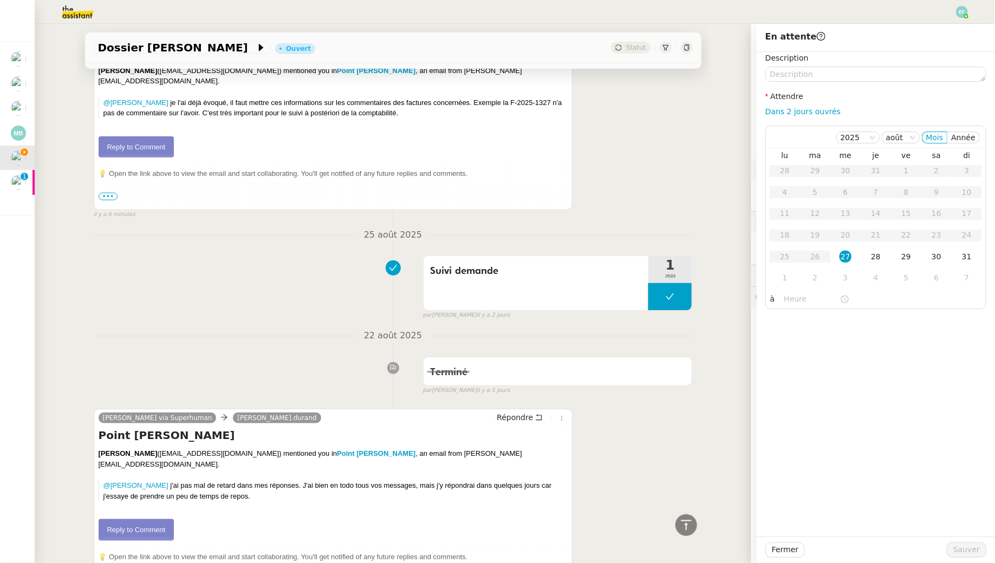
scroll to position [0, 0]
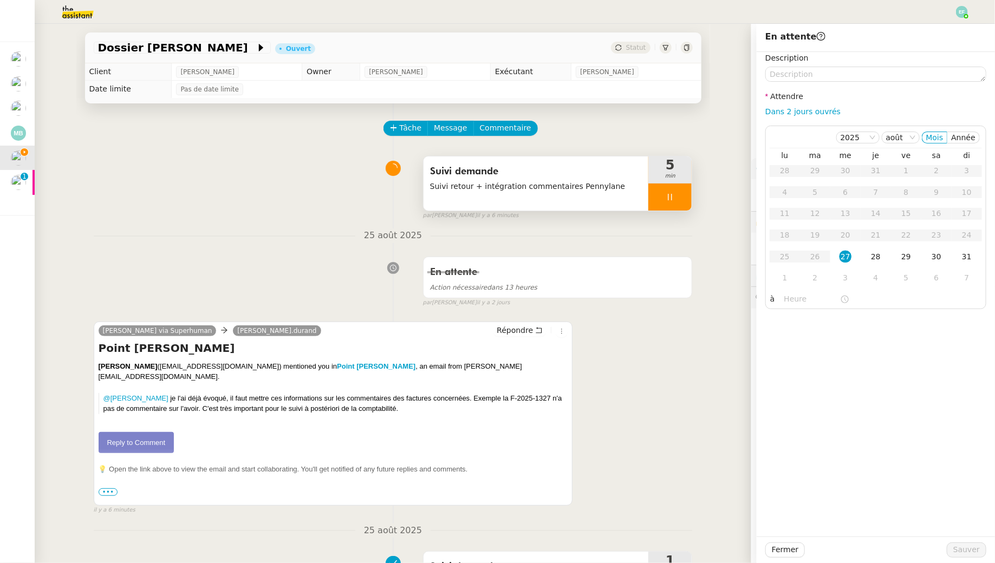
click at [672, 192] on div at bounding box center [669, 197] width 43 height 27
click at [681, 193] on icon at bounding box center [680, 197] width 9 height 9
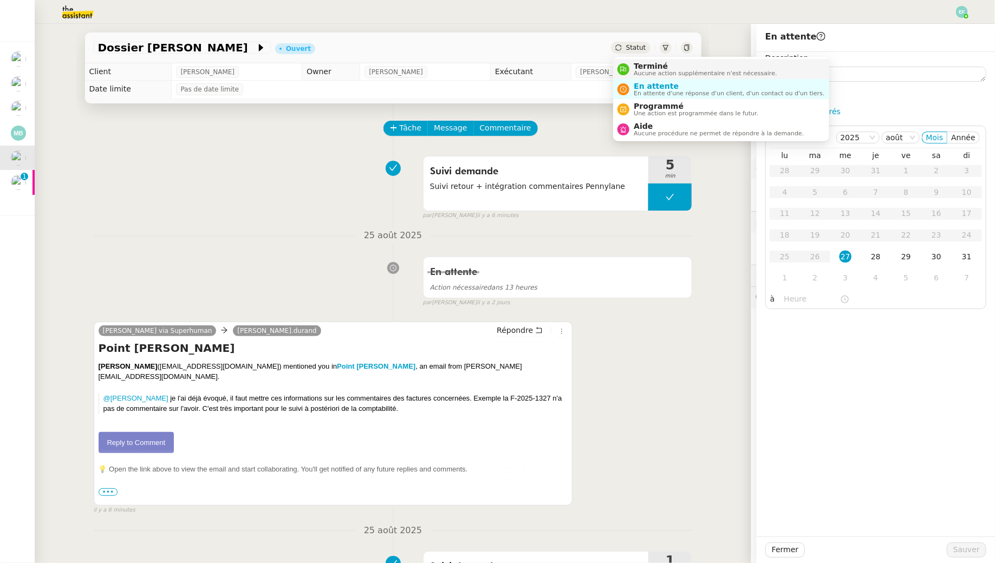
click at [637, 70] on span "Aucune action supplémentaire n'est nécessaire." at bounding box center [705, 73] width 143 height 6
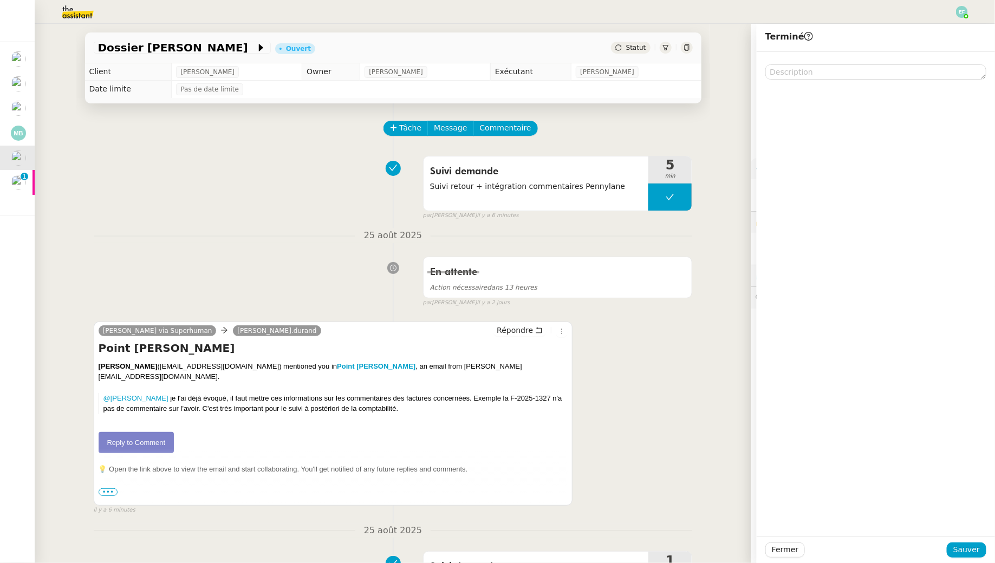
click at [684, 432] on div "Florent Seiler via Superhuman Claudine.durand Répondre Point Mohamed Taohid Flo…" at bounding box center [393, 413] width 599 height 203
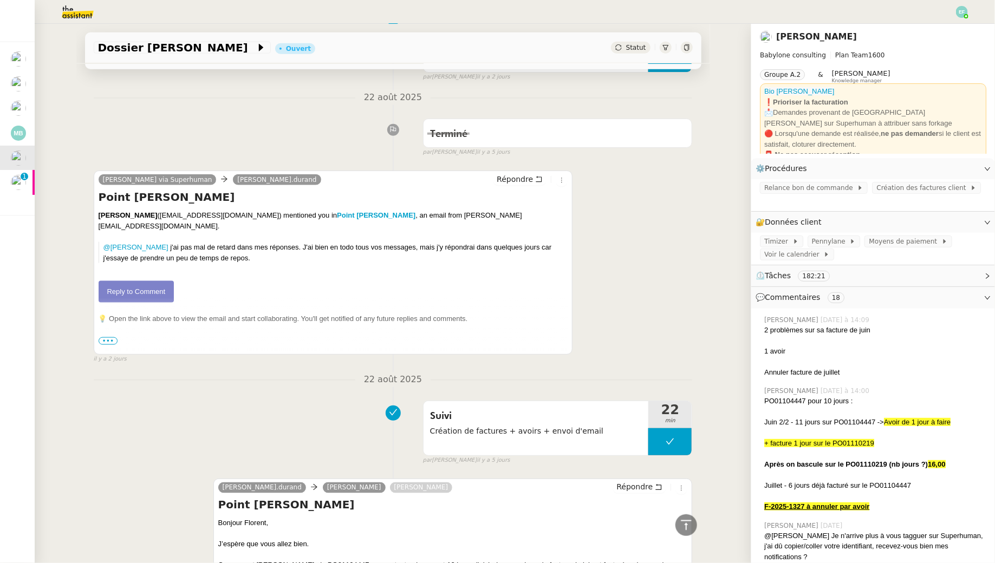
scroll to position [71, 0]
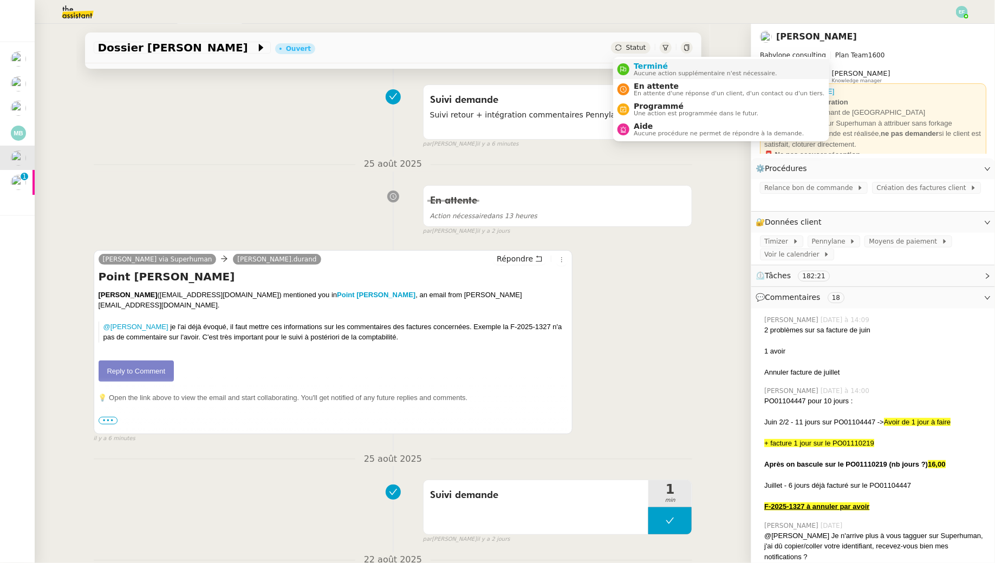
click at [637, 67] on span "Terminé" at bounding box center [705, 66] width 143 height 9
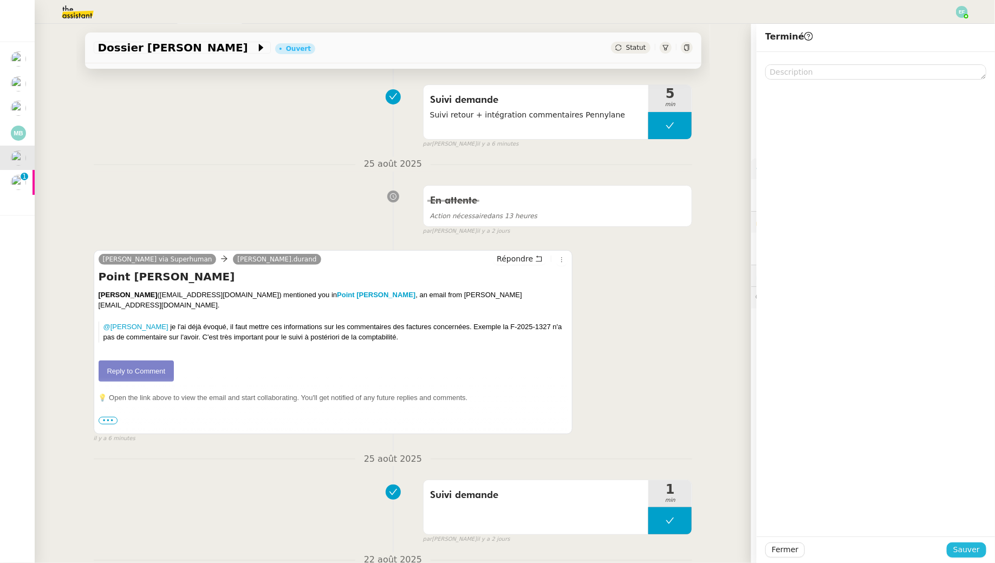
click at [962, 548] on span "Sauver" at bounding box center [966, 550] width 27 height 12
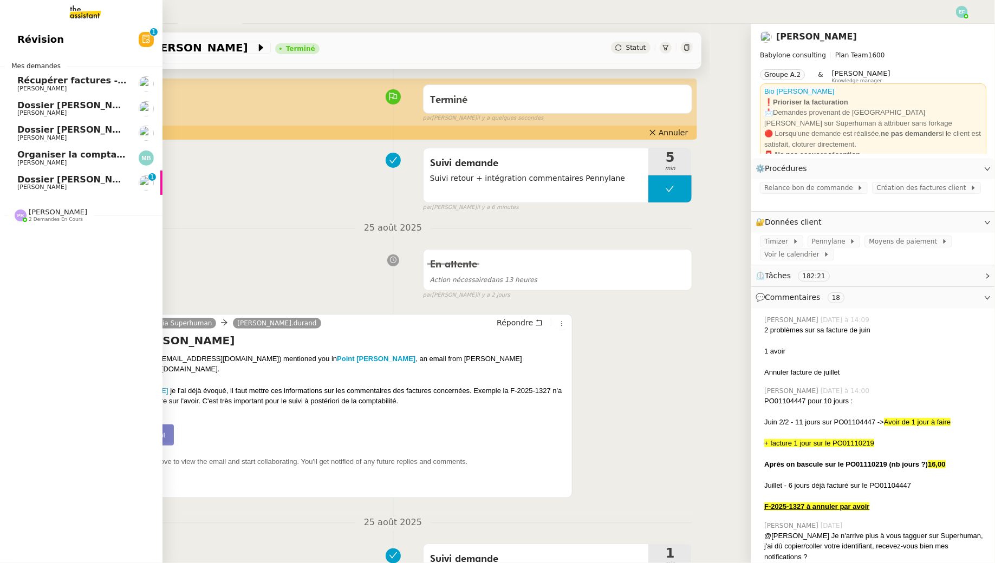
click at [30, 182] on span "Dossier [PERSON_NAME]-Renault" at bounding box center [97, 179] width 161 height 10
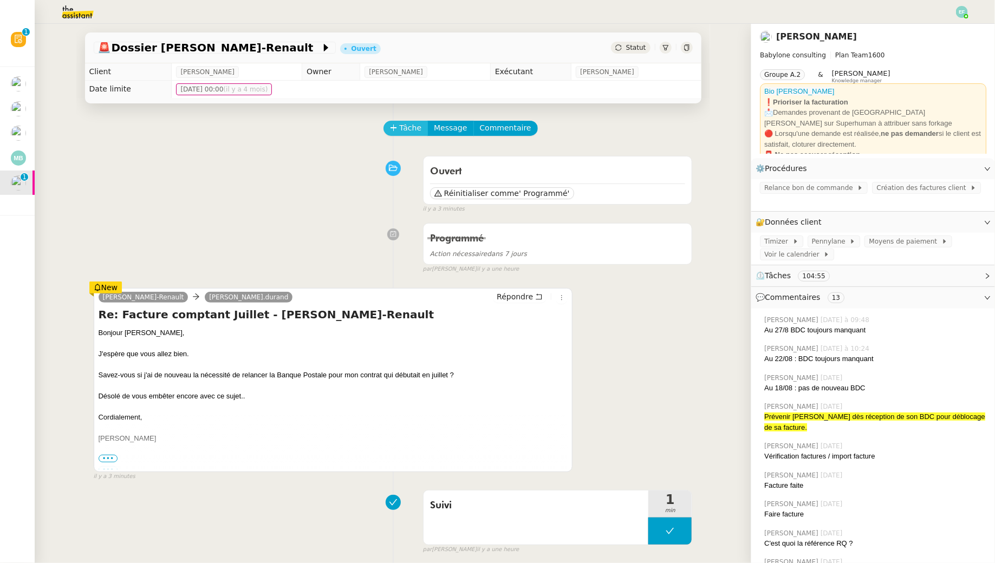
click at [404, 125] on span "Tâche" at bounding box center [411, 128] width 22 height 12
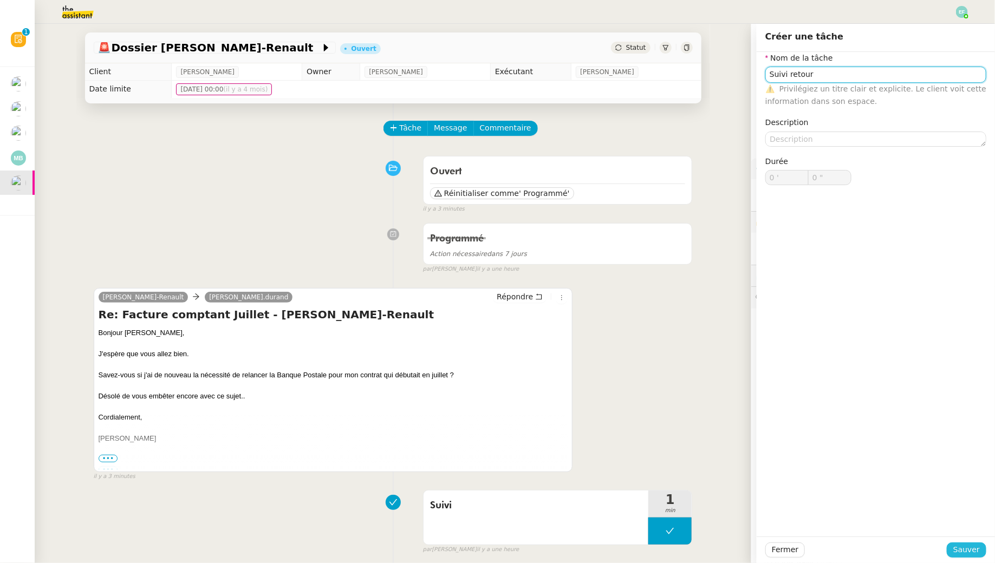
type input "Suivi retour"
click at [979, 545] on span "Sauver" at bounding box center [966, 550] width 27 height 12
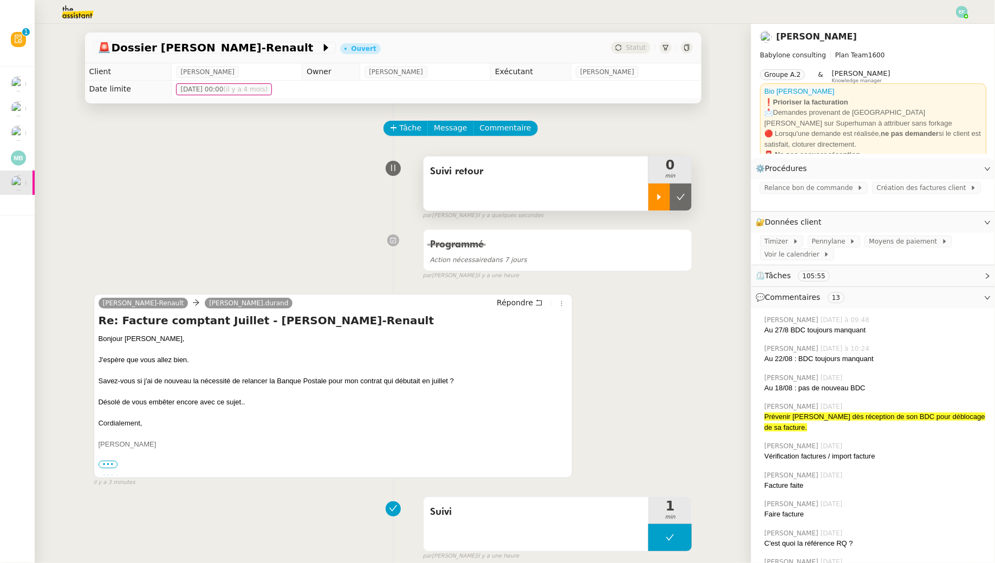
click at [658, 201] on icon at bounding box center [659, 197] width 9 height 9
click at [538, 303] on icon at bounding box center [539, 303] width 8 height 8
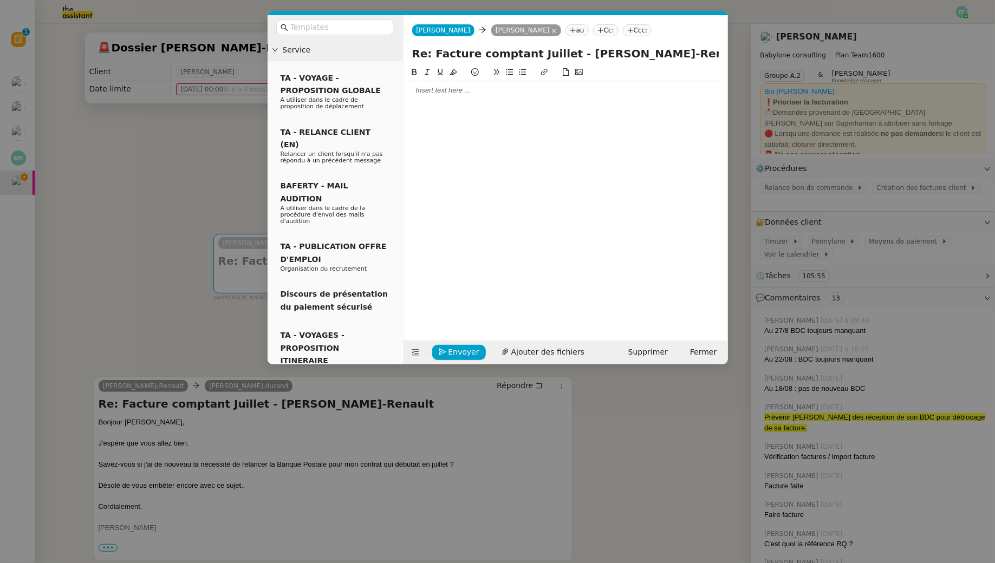
click at [481, 87] on div at bounding box center [566, 91] width 316 height 10
click at [94, 154] on nz-modal-container "Service TA - VOYAGE - PROPOSITION GLOBALE A utiliser dans le cadre de propositi…" at bounding box center [497, 281] width 995 height 563
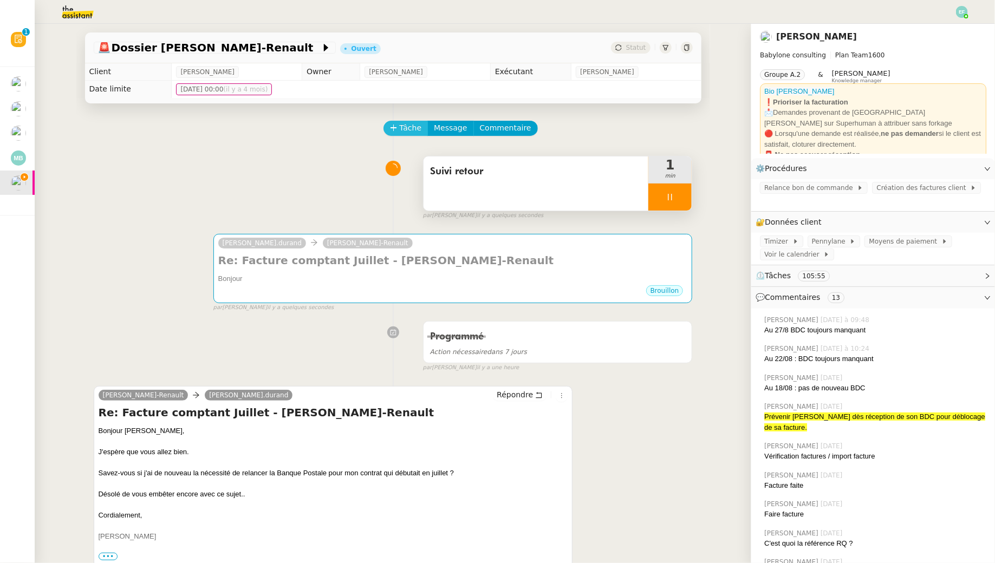
click at [407, 132] on span "Tâche" at bounding box center [411, 128] width 22 height 12
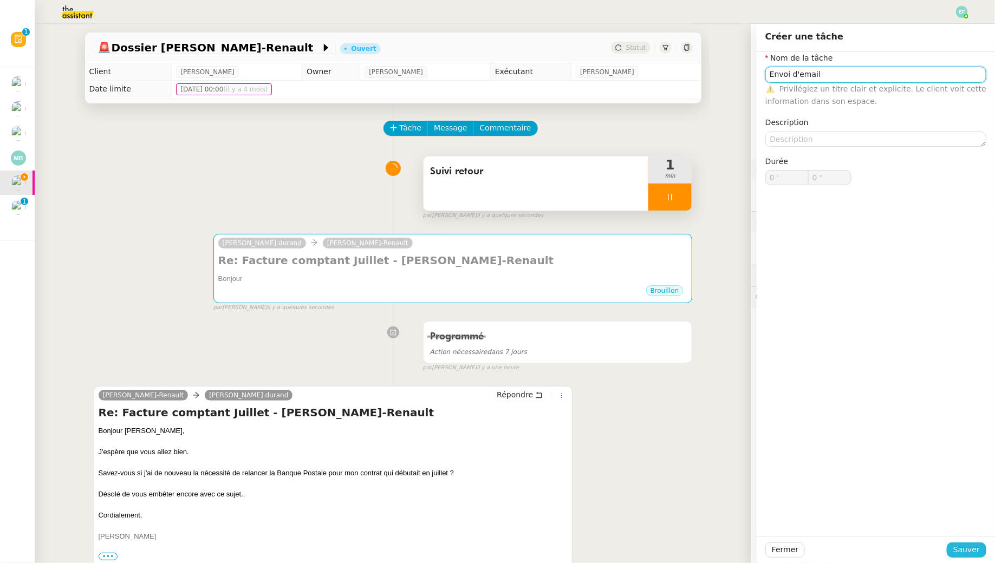
type input "Envoi d'email"
click at [974, 546] on span "Sauver" at bounding box center [966, 550] width 27 height 12
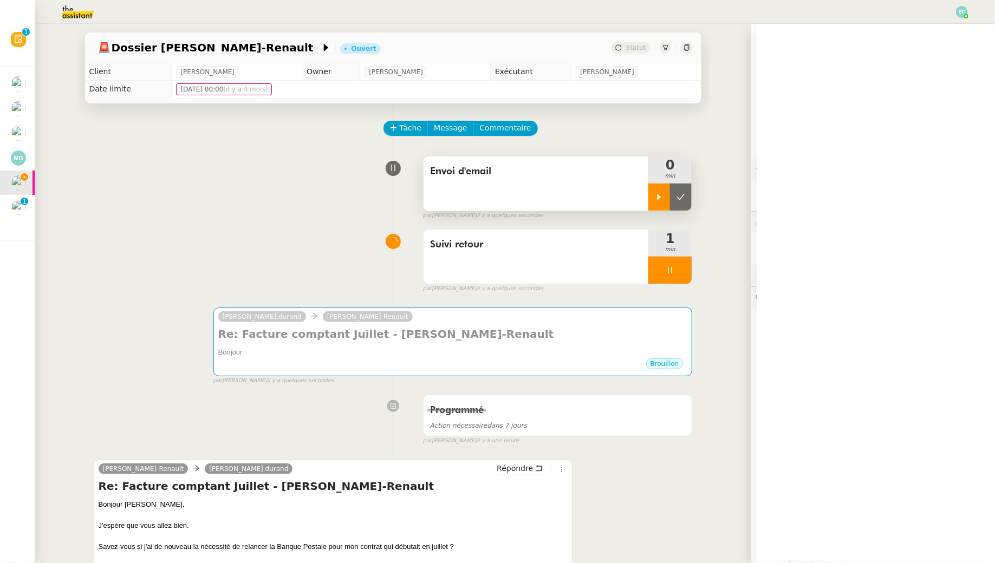
click at [667, 204] on div at bounding box center [659, 197] width 22 height 27
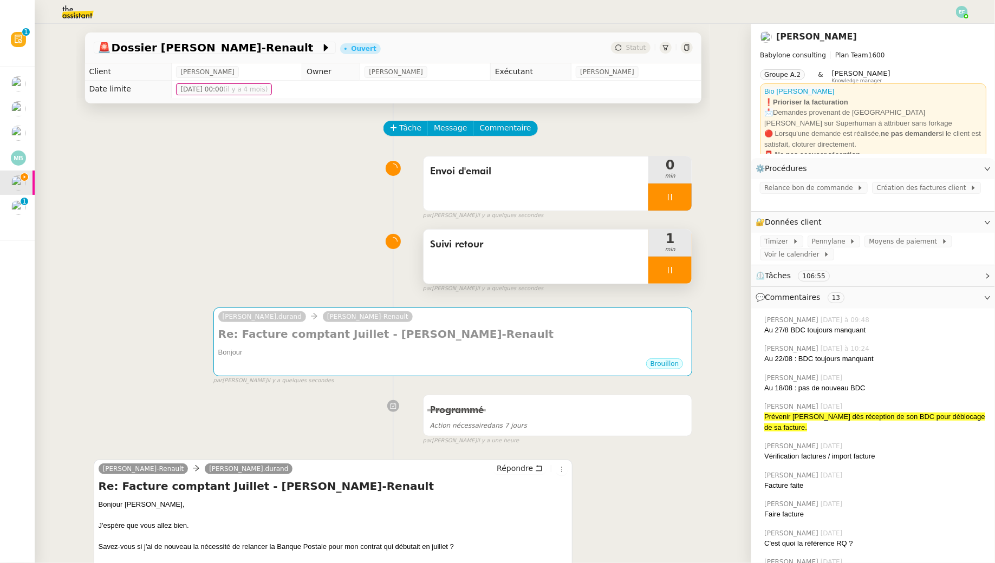
click at [674, 273] on icon at bounding box center [670, 270] width 9 height 9
click at [674, 273] on button at bounding box center [681, 270] width 22 height 27
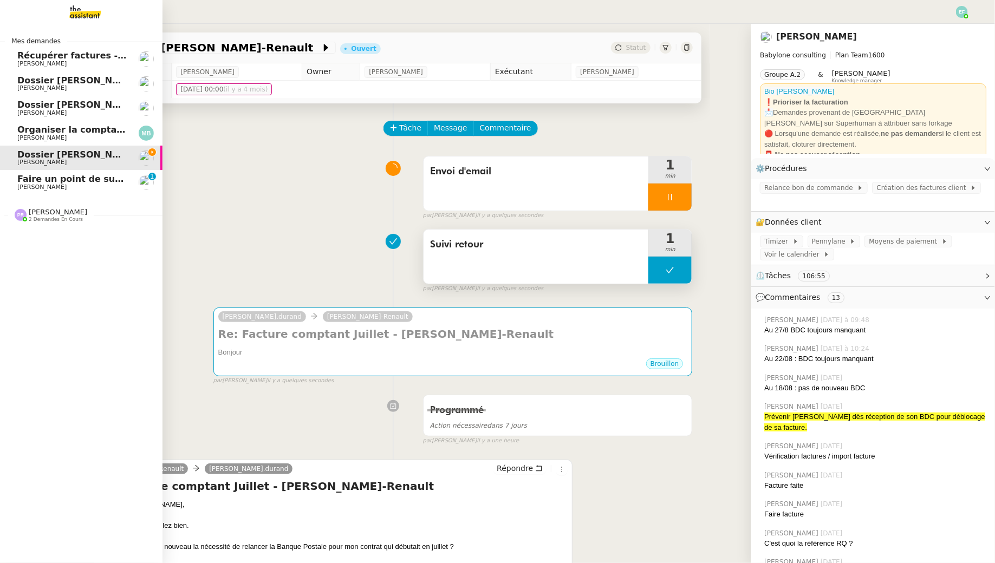
click at [25, 188] on span "[PERSON_NAME]" at bounding box center [41, 187] width 49 height 7
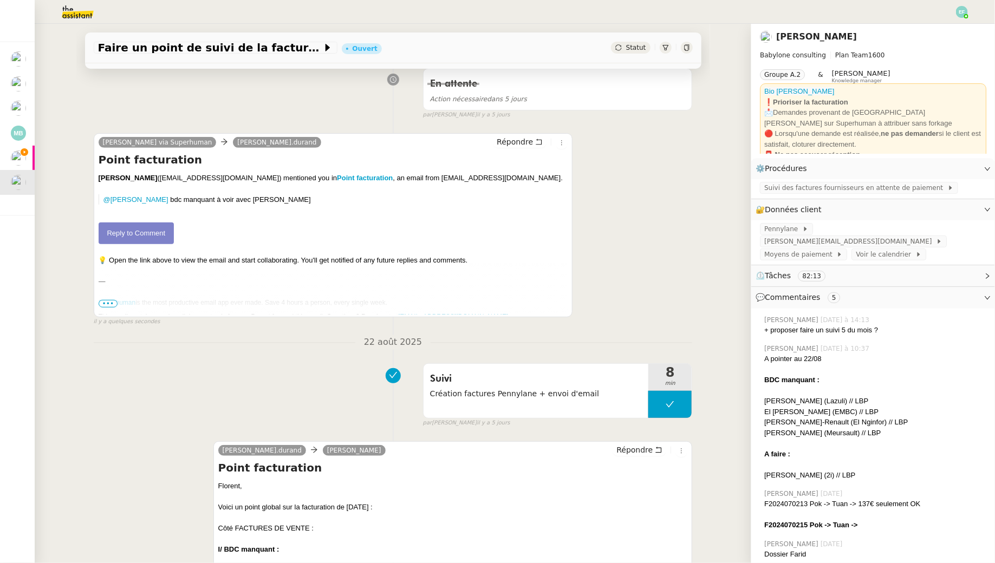
scroll to position [178, 0]
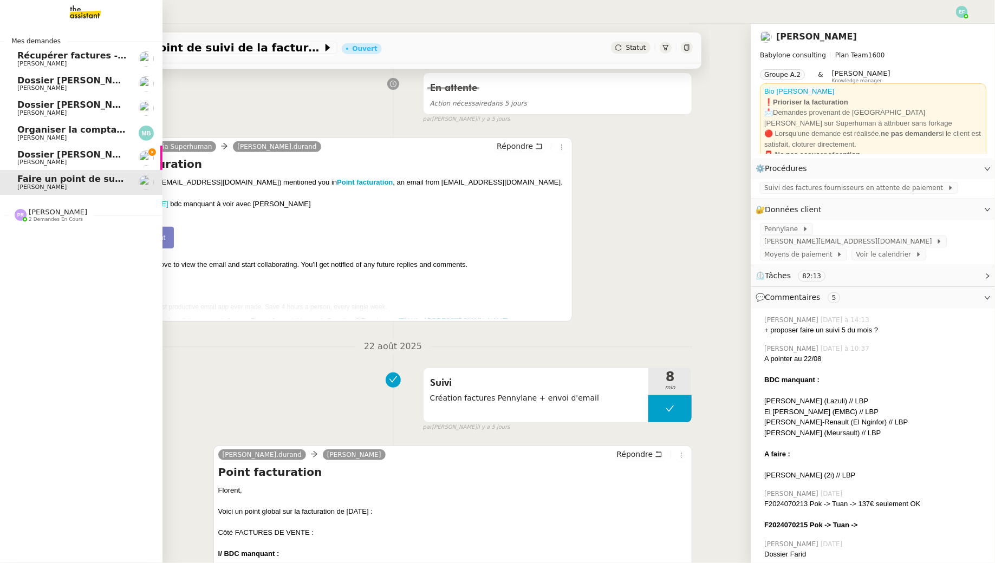
click at [28, 157] on span "Dossier [PERSON_NAME]-Renault" at bounding box center [97, 154] width 161 height 10
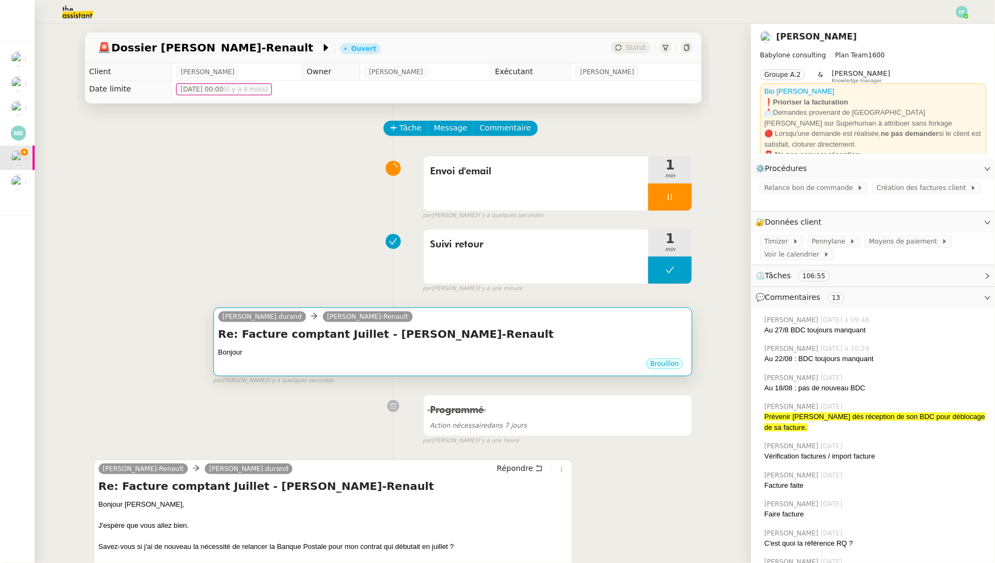
click at [375, 363] on div "Brouillon" at bounding box center [452, 365] width 469 height 16
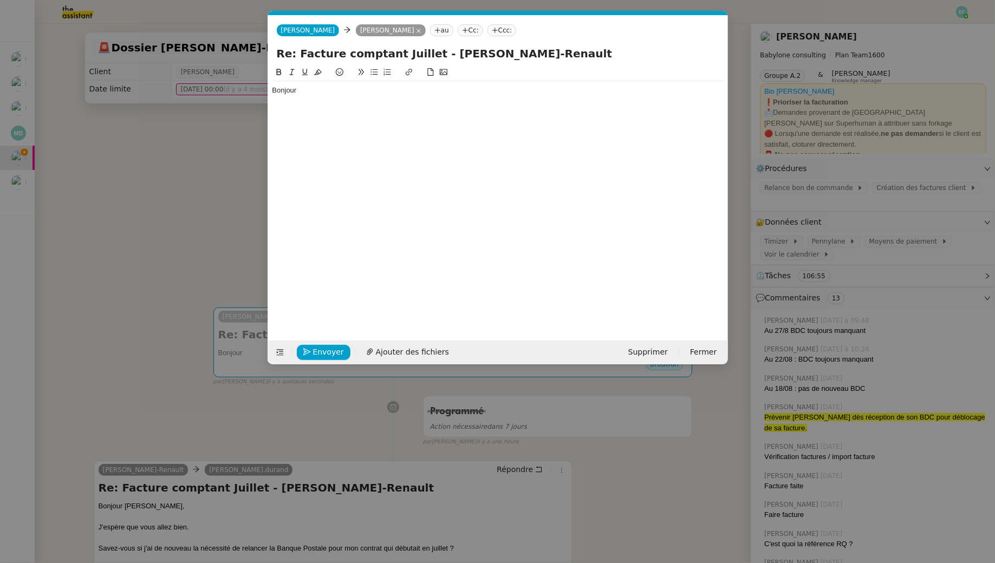
scroll to position [0, 23]
click at [394, 88] on div "Bonjour" at bounding box center [497, 91] width 451 height 10
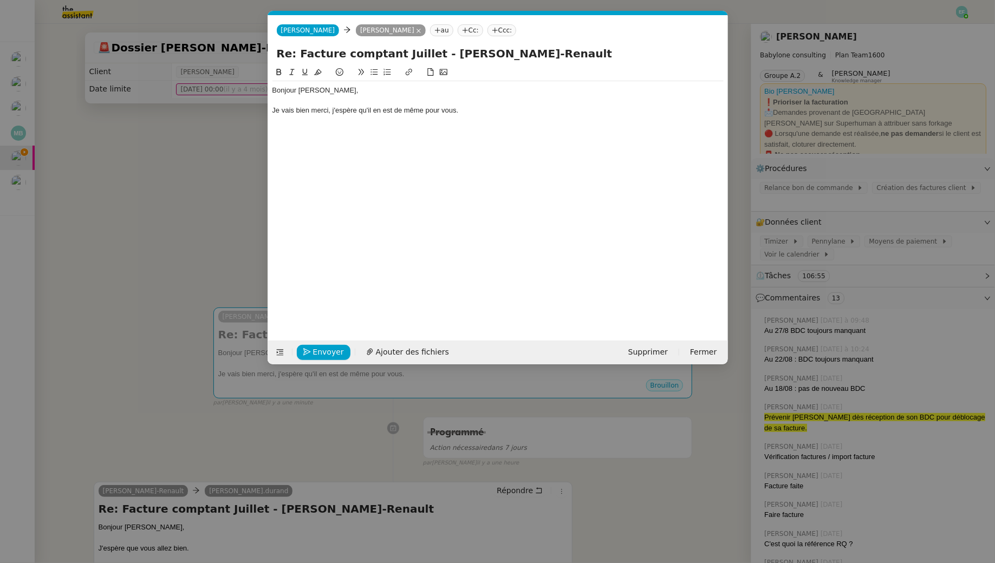
click at [163, 187] on nz-modal-container "Service TA - VOYAGE - PROPOSITION GLOBALE A utiliser dans le cadre de propositi…" at bounding box center [497, 281] width 995 height 563
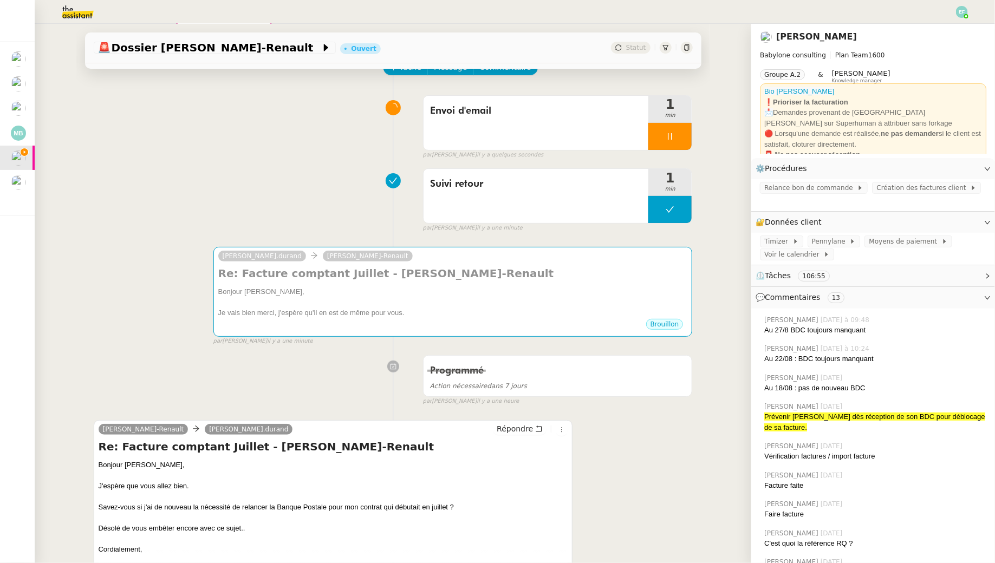
scroll to position [140, 0]
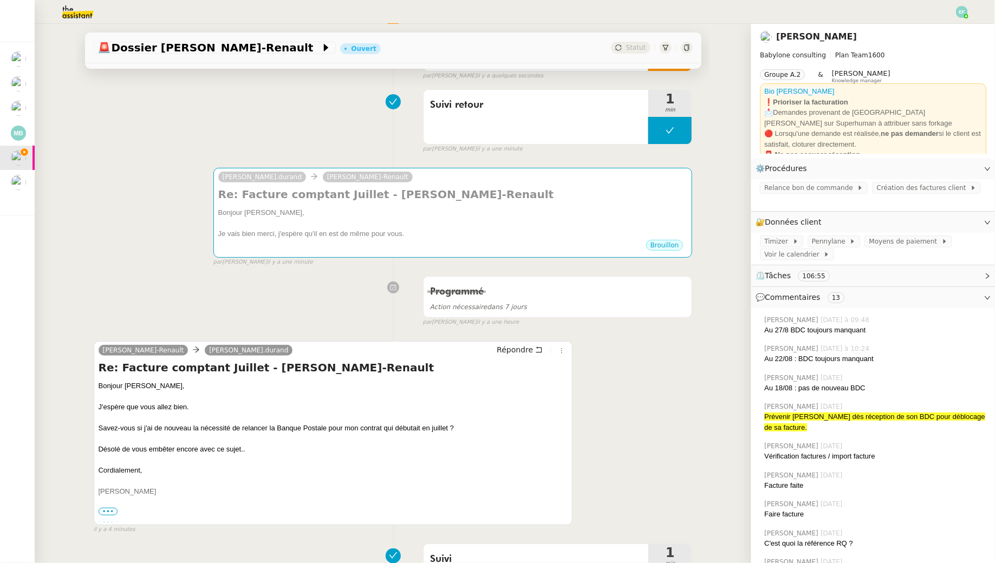
click at [450, 259] on div "par Emelyne F. il y a une minute" at bounding box center [452, 262] width 479 height 9
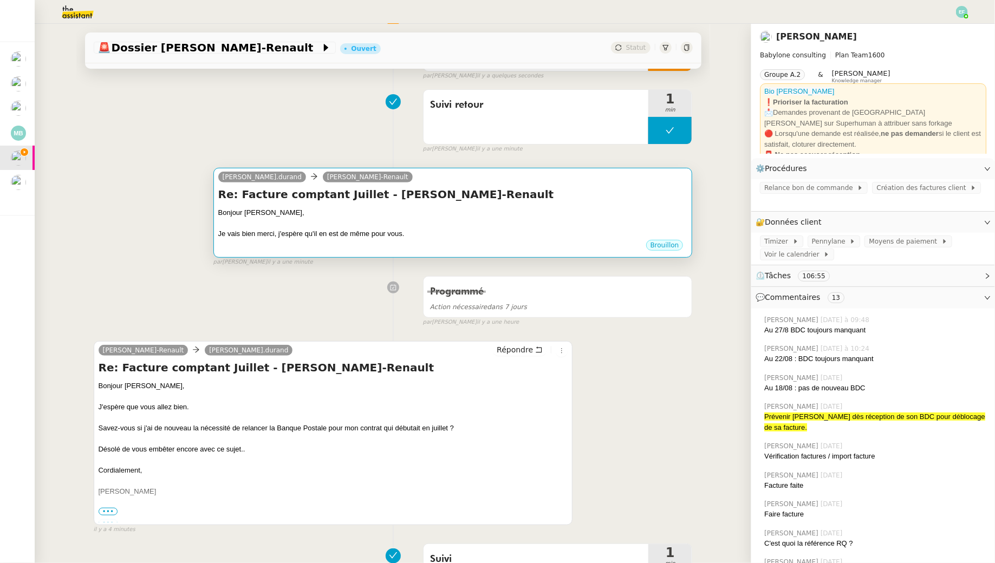
click at [448, 226] on div at bounding box center [452, 223] width 469 height 11
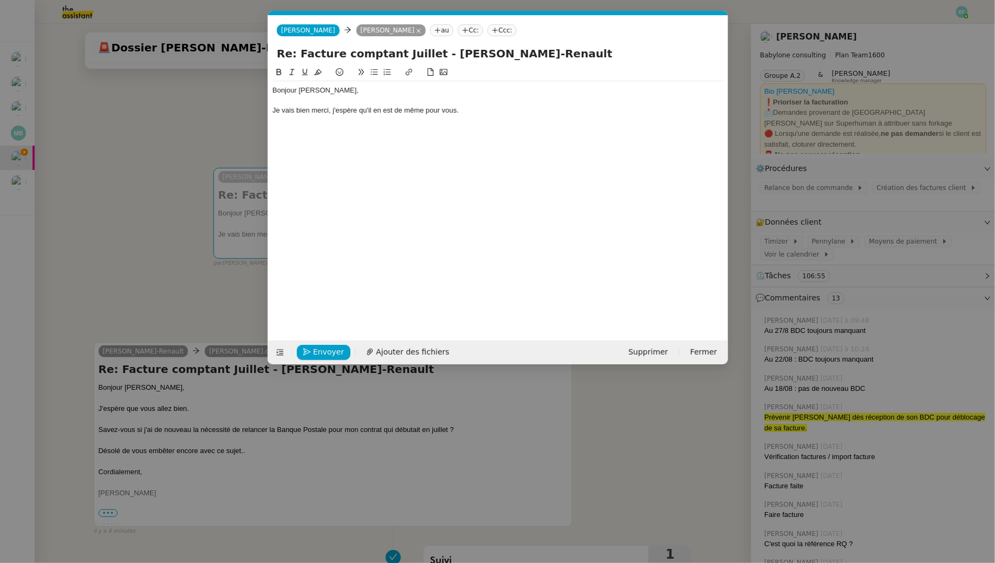
scroll to position [0, 23]
click at [485, 114] on div "Je vais bien merci, j'espère qu'il en est de même pour vous." at bounding box center [497, 111] width 451 height 10
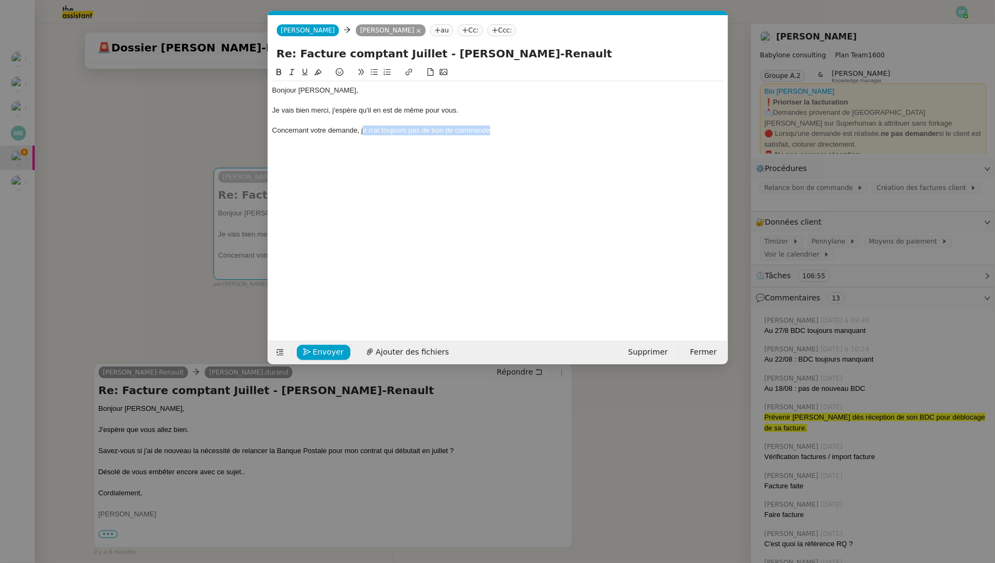
drag, startPoint x: 534, startPoint y: 135, endPoint x: 362, endPoint y: 133, distance: 171.7
click at [362, 133] on div "Bonjour Nicolas, Je vais bien merci, j'espère qu'il en est de même pour vous. C…" at bounding box center [497, 110] width 451 height 58
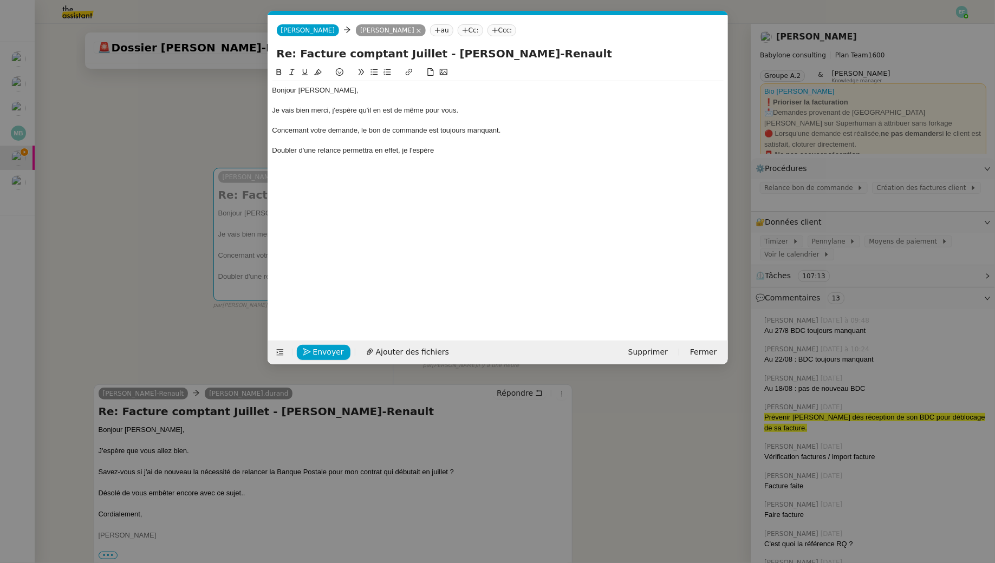
click at [390, 149] on div "Doubler d'une relance permettra en effet, je l'espère" at bounding box center [497, 151] width 451 height 10
click at [427, 151] on div "Doubler d'une relance permettra, je l'espère" at bounding box center [497, 151] width 451 height 10
click at [342, 150] on div "Doubler d'une relance permettra, je l'espère, de faire avancer votre dossier." at bounding box center [497, 151] width 451 height 10
click at [563, 150] on div "Doubler d'une relance de votre côté permettra, je l'espère, de faire avancer vo…" at bounding box center [497, 151] width 451 height 10
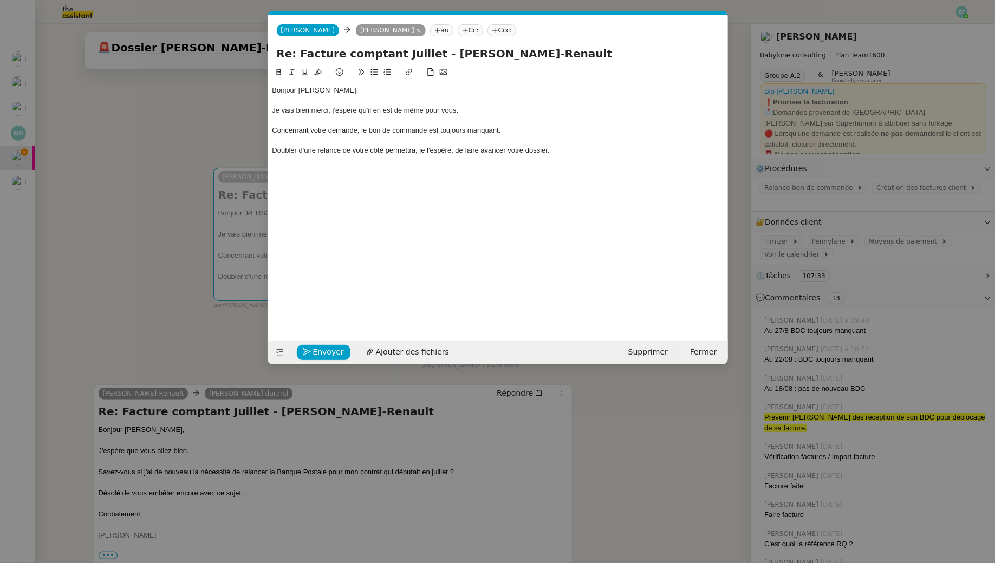
click at [449, 149] on div "Doubler d'une relance de votre côté permettra, je l'espère, de faire avancer vo…" at bounding box center [497, 151] width 451 height 10
click at [562, 151] on div "Doubler d'une relance de votre côté permettra, je l'espère, de faire avancer vo…" at bounding box center [497, 151] width 451 height 10
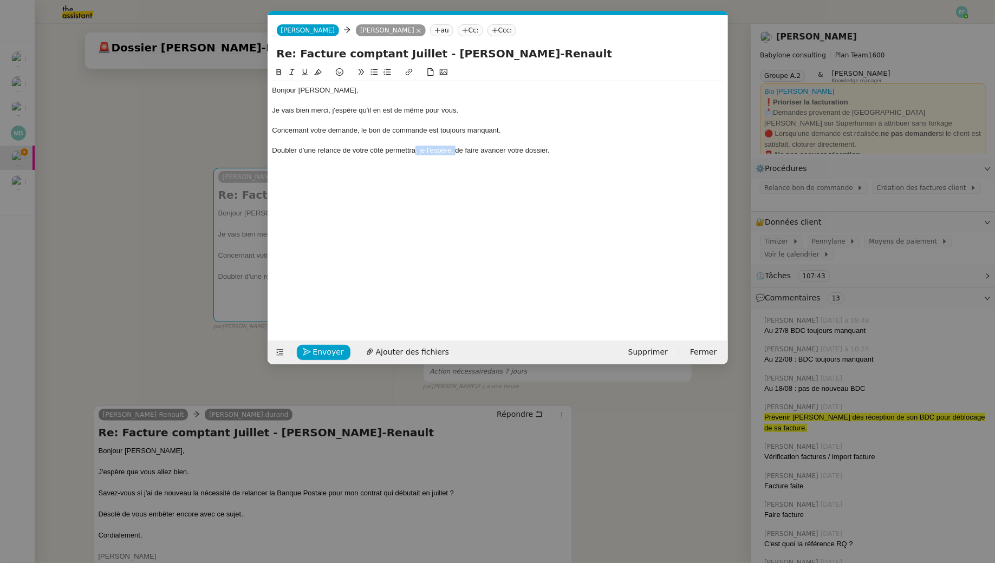
drag, startPoint x: 454, startPoint y: 151, endPoint x: 415, endPoint y: 150, distance: 39.5
click at [415, 150] on div "Doubler d'une relance de votre côté permettra, je l'espère, de faire avancer vo…" at bounding box center [497, 151] width 451 height 10
click at [534, 147] on div "Doubler d'une relance de votre côté permettra en effet de faire avancer votre d…" at bounding box center [497, 151] width 451 height 10
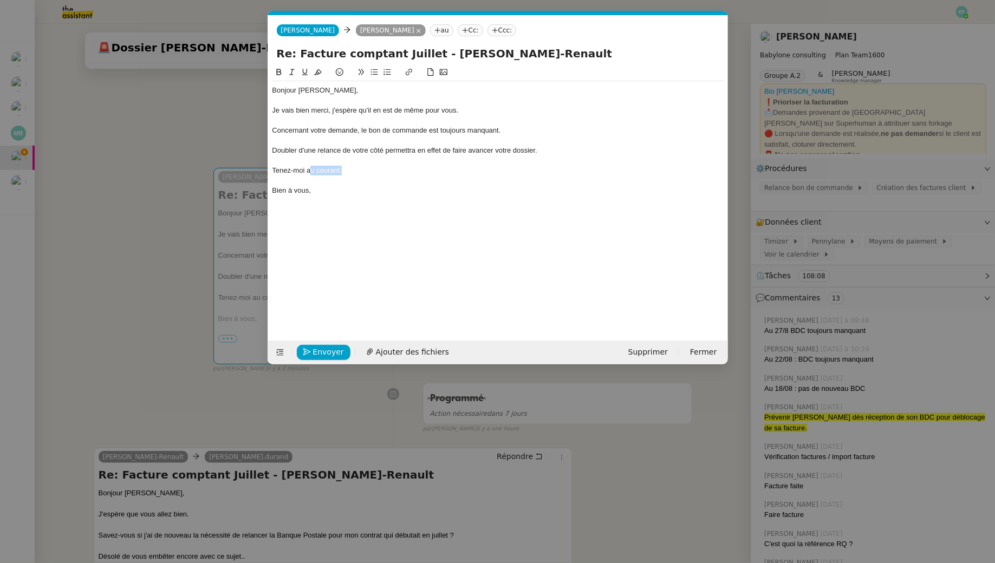
drag, startPoint x: 350, startPoint y: 171, endPoint x: 311, endPoint y: 172, distance: 39.6
click at [311, 172] on div "Tenez-moi au courant." at bounding box center [497, 171] width 451 height 10
click at [325, 175] on div "Tenez-moi au courant." at bounding box center [497, 171] width 451 height 10
click at [359, 172] on div "Tenez-moi au courant." at bounding box center [497, 171] width 451 height 10
click at [520, 130] on div "Concernant votre demande, le bon de commande est toujours manquant." at bounding box center [497, 131] width 451 height 10
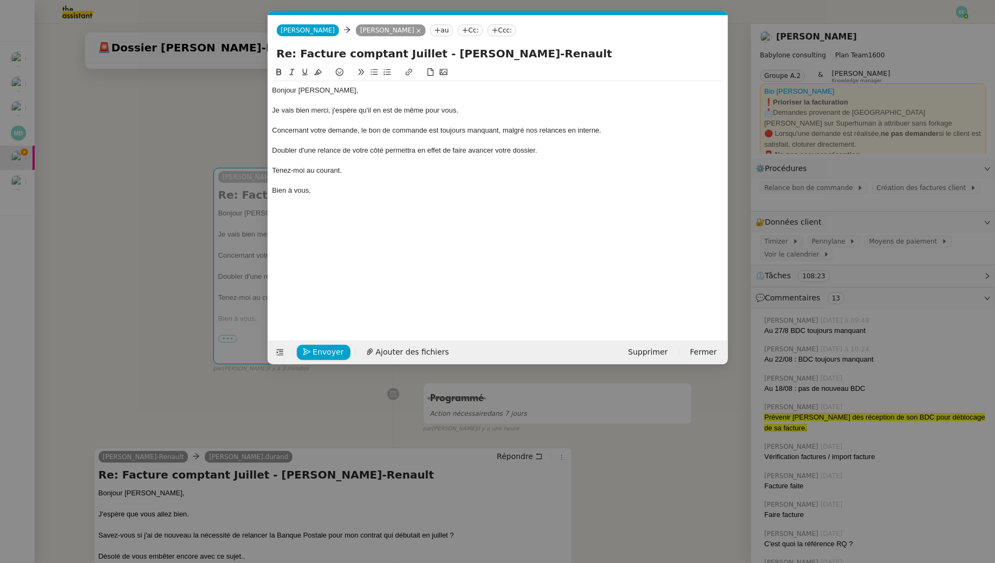
click at [359, 171] on div "Tenez-moi au courant." at bounding box center [497, 171] width 451 height 10
click at [323, 350] on span "Envoyer" at bounding box center [328, 352] width 31 height 12
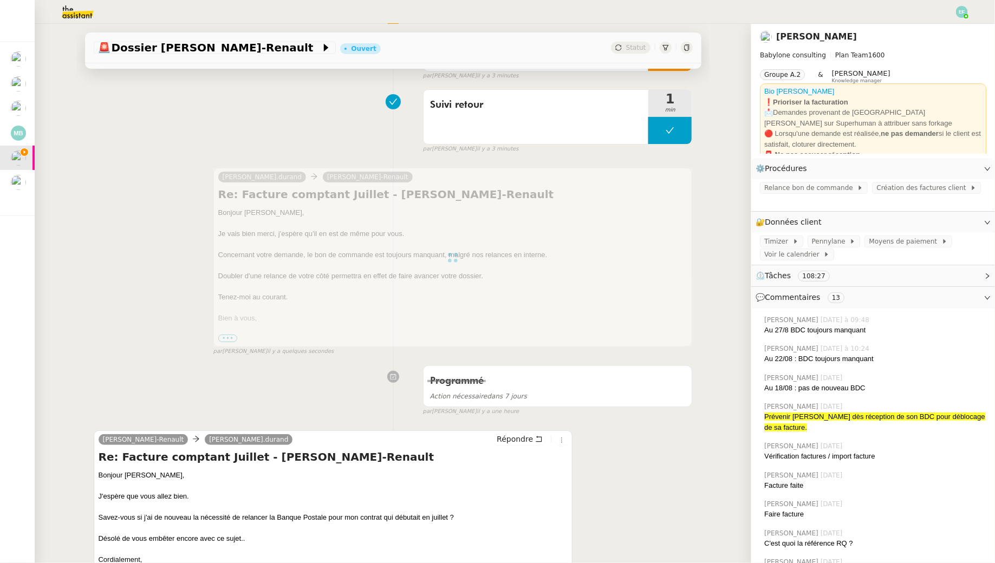
scroll to position [0, 0]
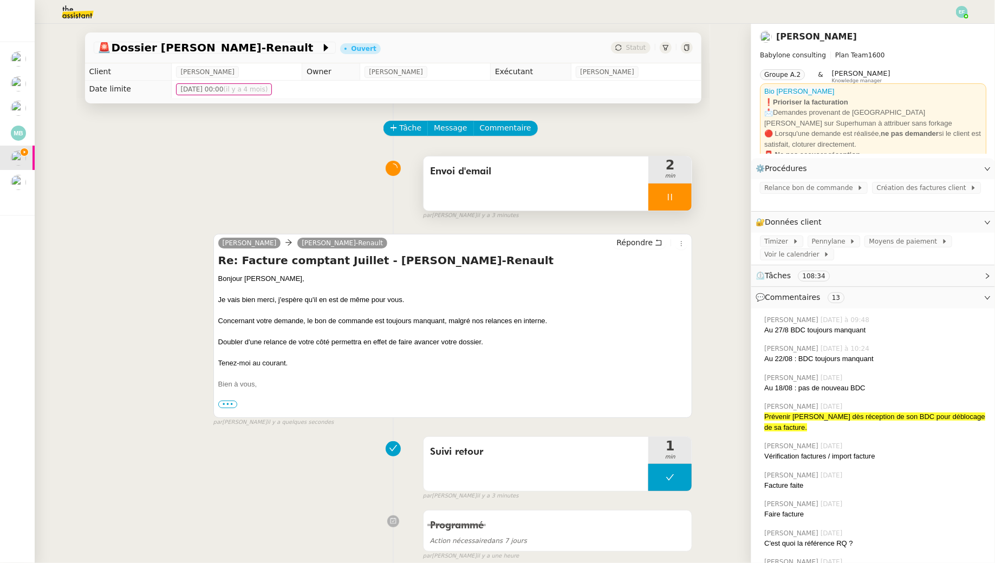
click at [677, 200] on div at bounding box center [669, 197] width 43 height 27
click at [681, 200] on icon at bounding box center [680, 197] width 9 height 9
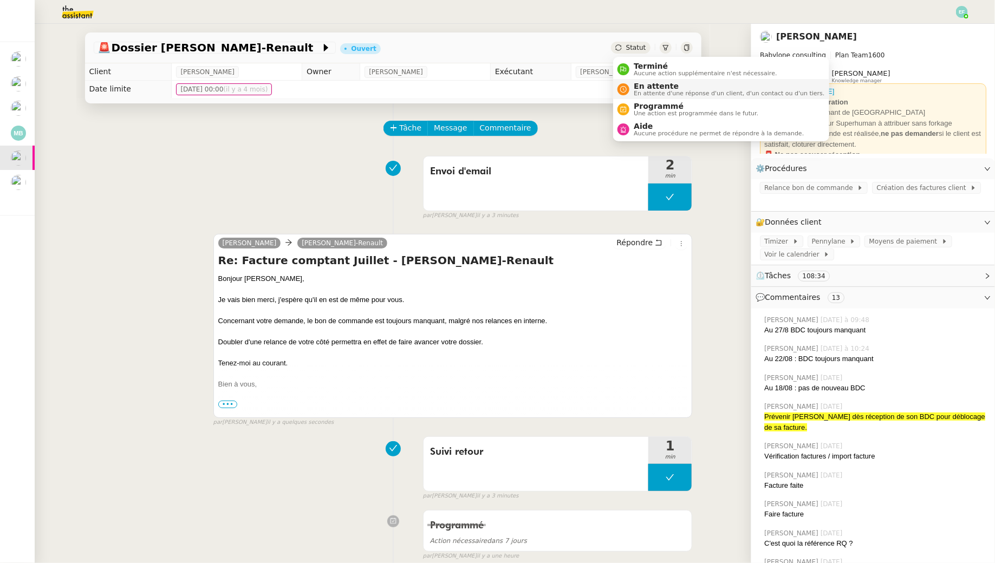
click at [641, 95] on span "En attente d'une réponse d'un client, d'un contact ou d'un tiers." at bounding box center [729, 93] width 191 height 6
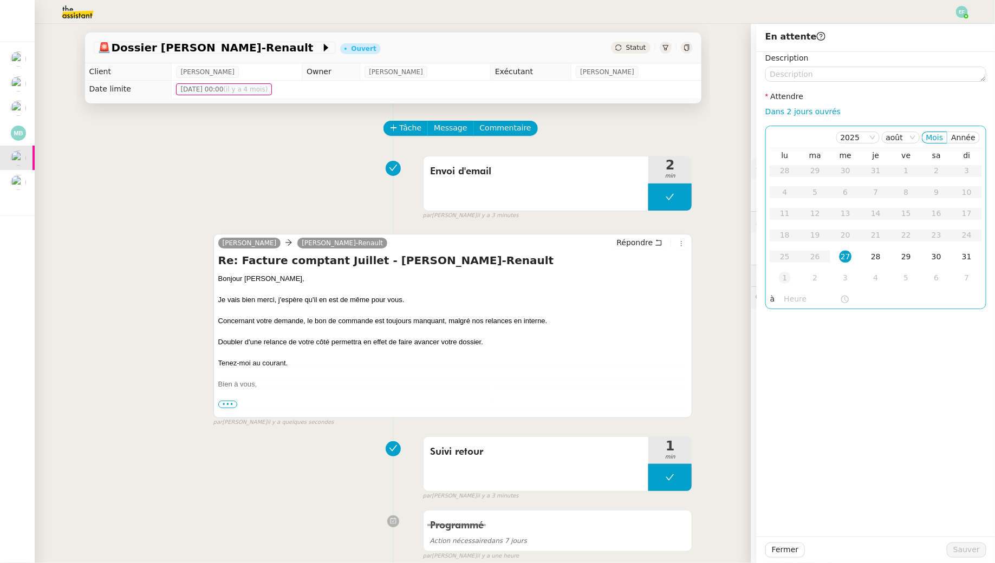
click at [787, 277] on div "1" at bounding box center [785, 278] width 12 height 12
click at [966, 546] on span "Sauver" at bounding box center [966, 550] width 27 height 12
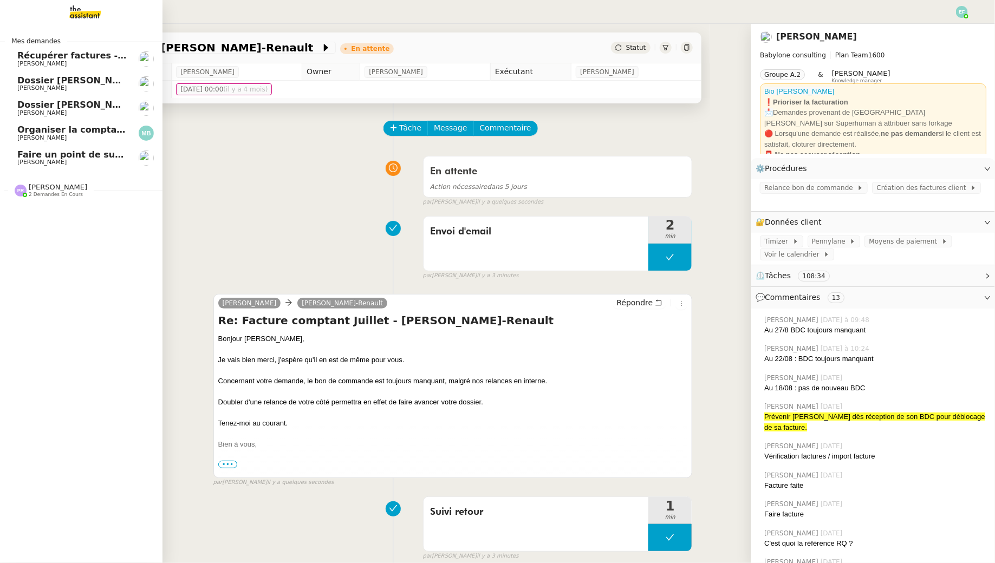
click at [56, 60] on span "[PERSON_NAME]" at bounding box center [41, 63] width 49 height 7
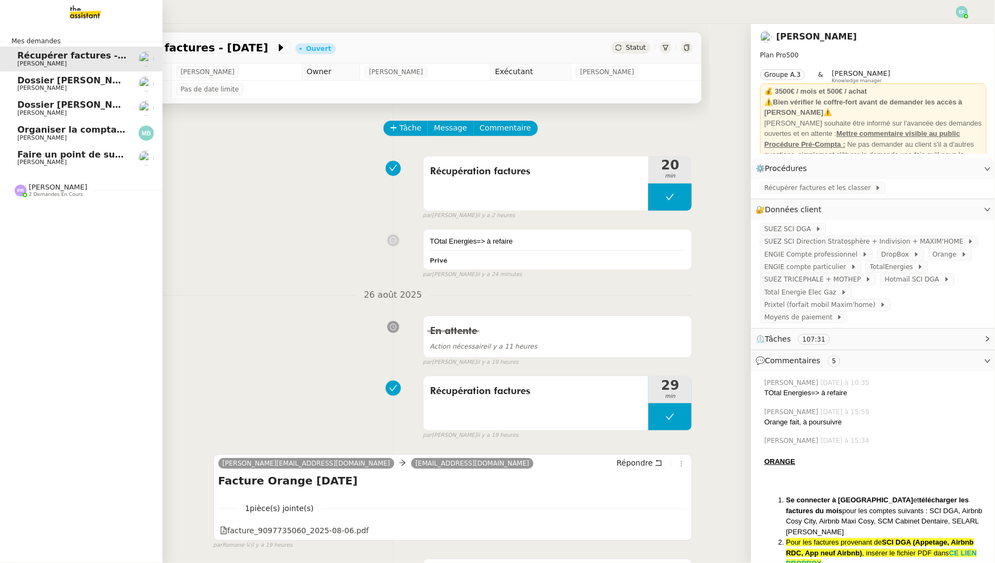
click at [24, 80] on span "Dossier [PERSON_NAME]" at bounding box center [77, 80] width 120 height 10
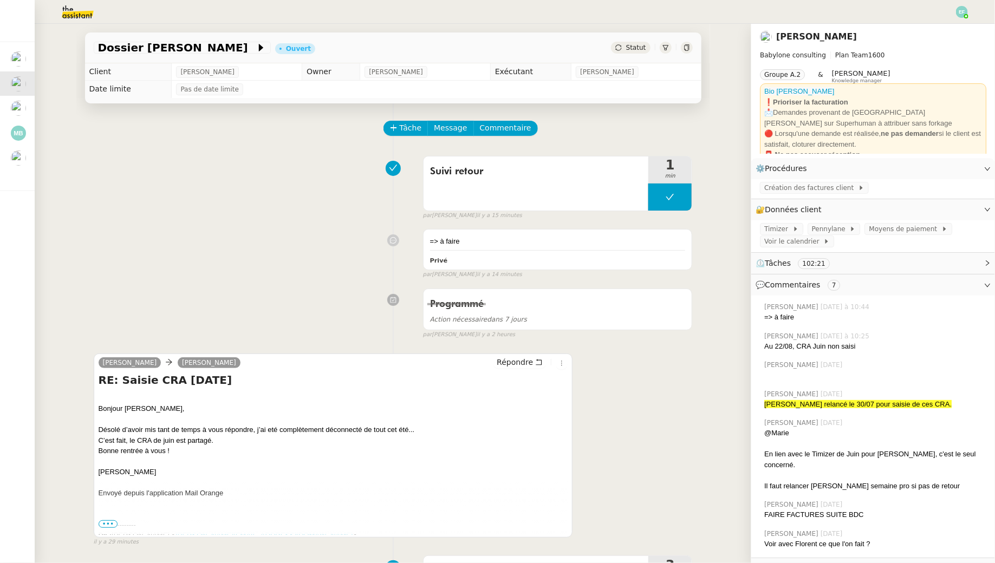
click at [962, 12] on img at bounding box center [962, 12] width 12 height 12
click at [953, 32] on li "Suivi" at bounding box center [932, 30] width 70 height 15
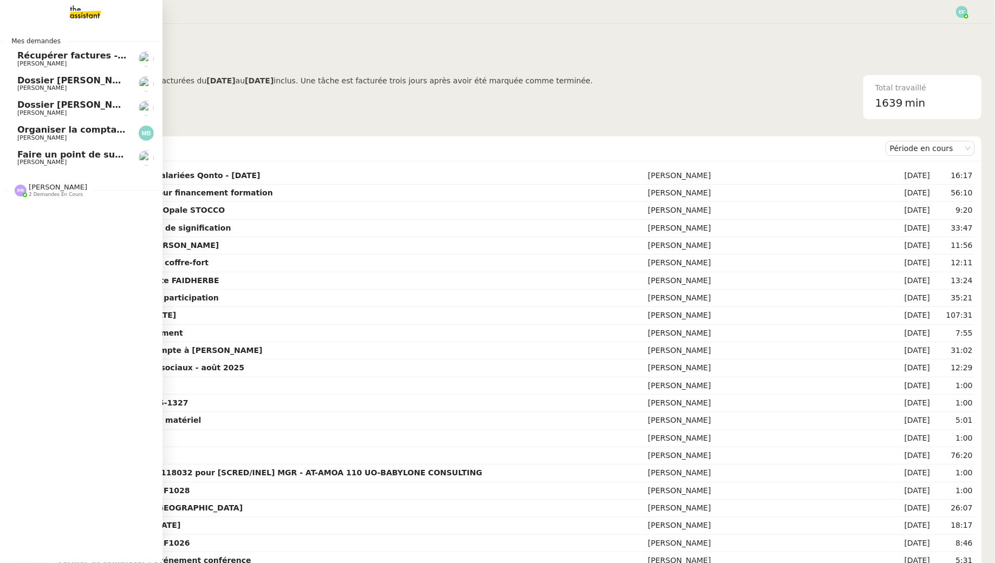
click at [39, 103] on span "Dossier [PERSON_NAME]" at bounding box center [77, 105] width 120 height 10
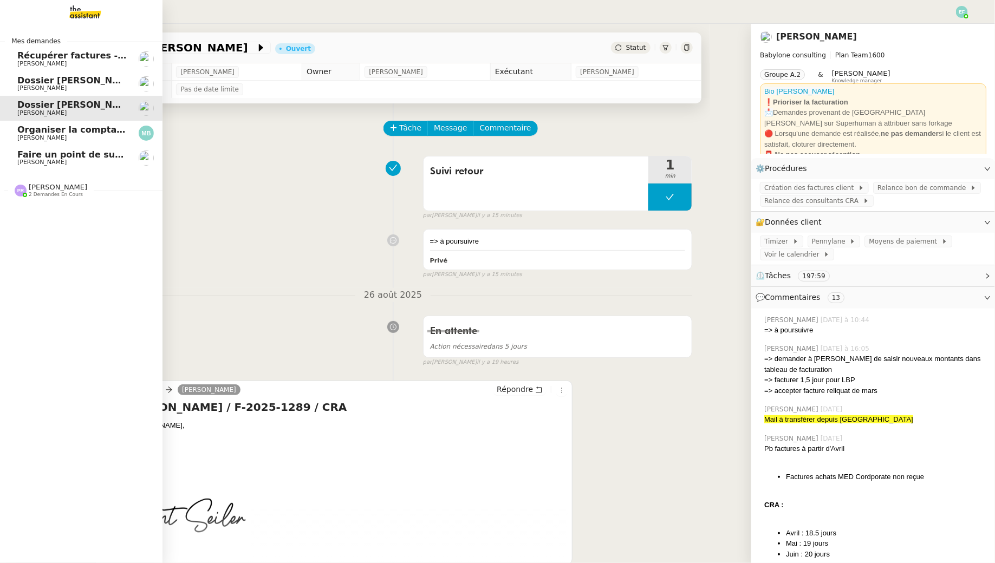
click at [49, 136] on span "[PERSON_NAME]" at bounding box center [41, 137] width 49 height 7
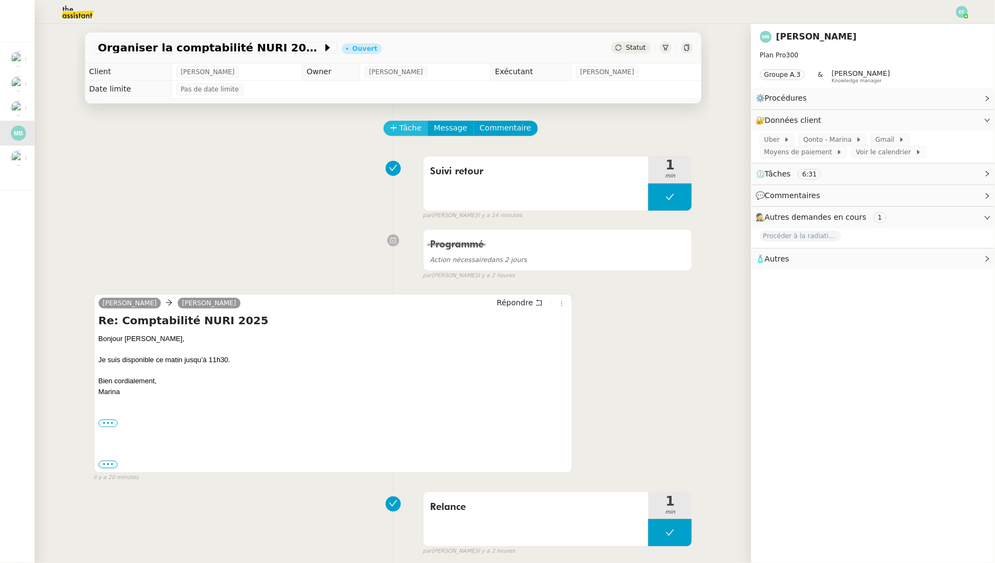
click at [404, 121] on button "Tâche" at bounding box center [405, 128] width 45 height 15
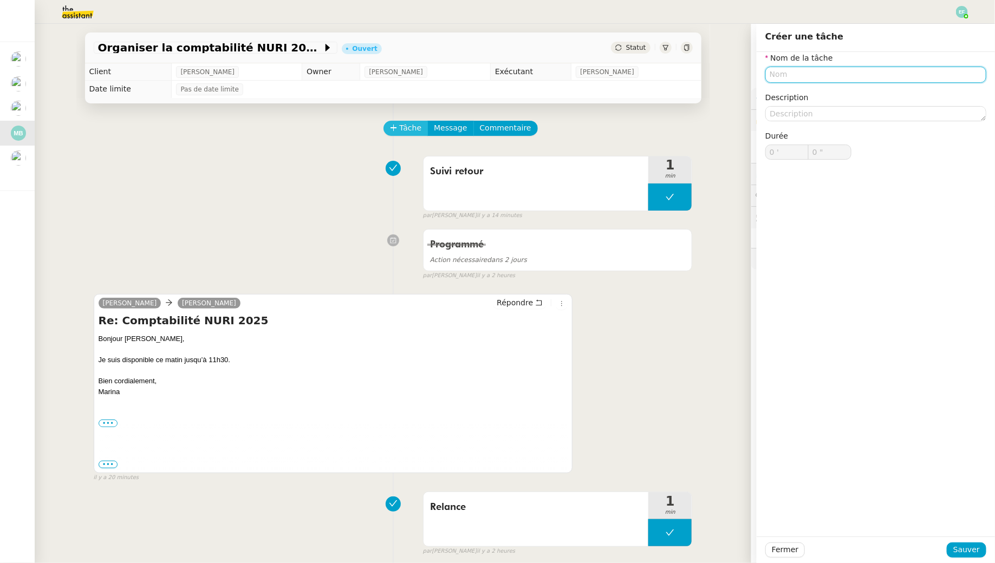
type input "D"
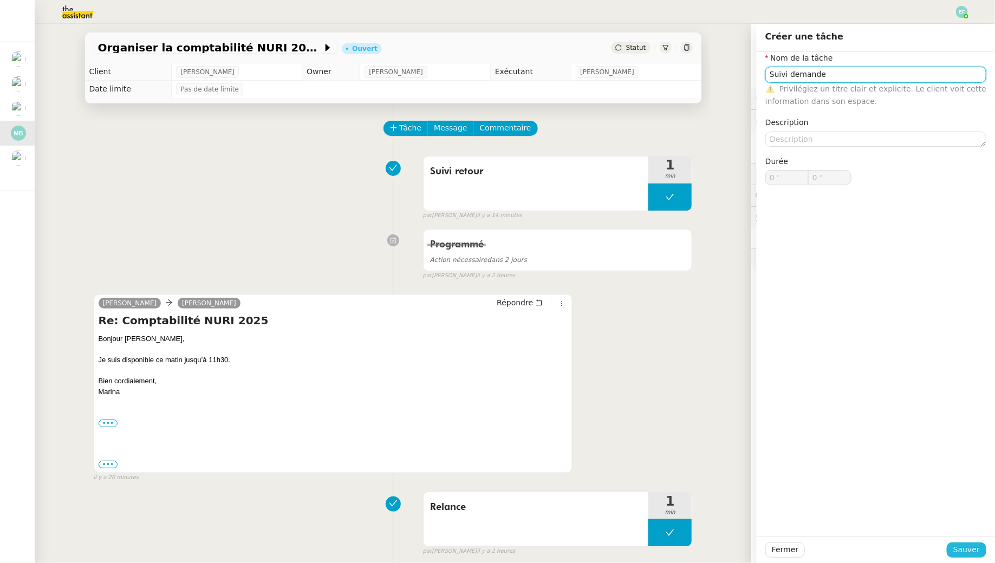
type input "Suivi demande"
click at [962, 546] on span "Sauver" at bounding box center [966, 550] width 27 height 12
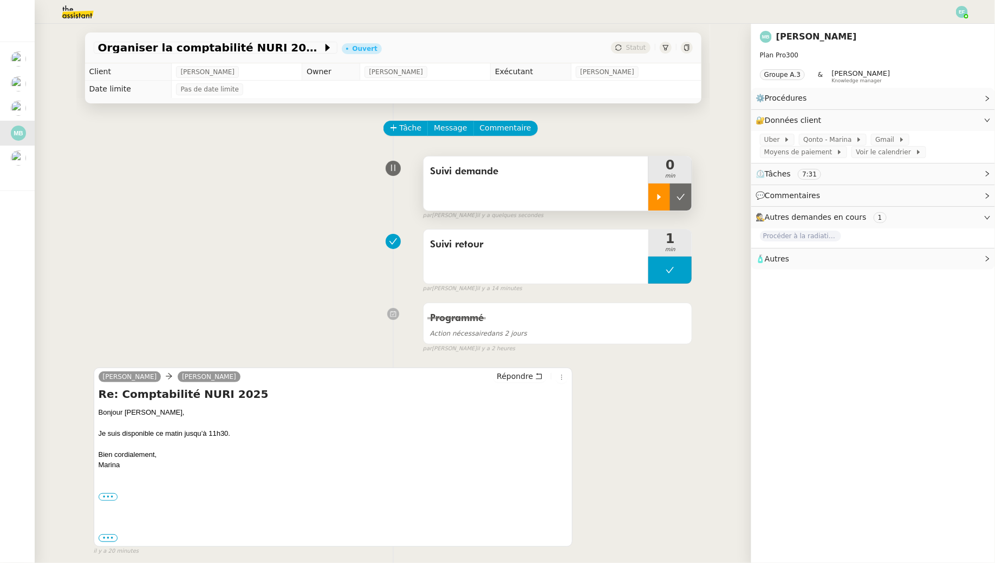
click at [655, 194] on icon at bounding box center [659, 197] width 9 height 9
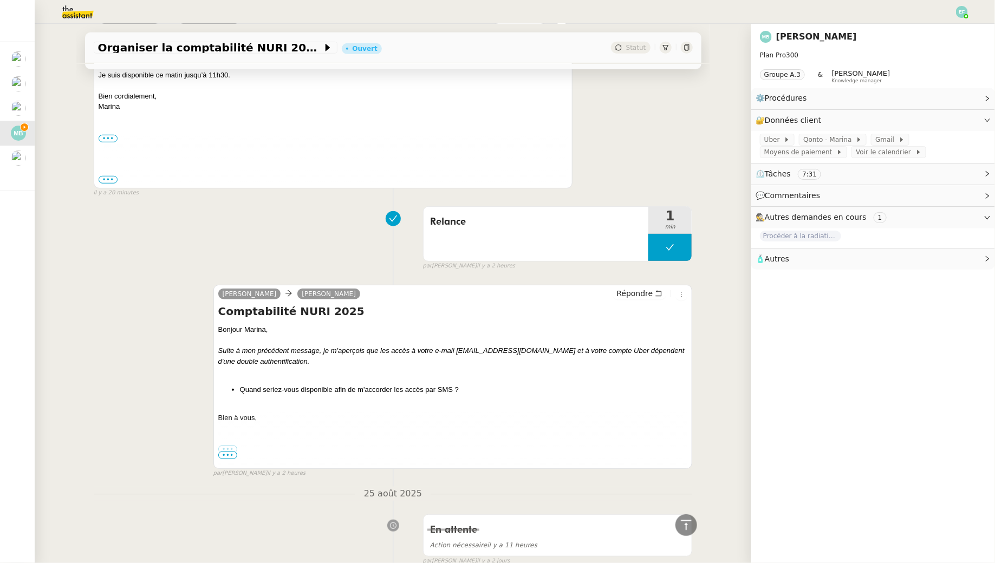
scroll to position [332, 0]
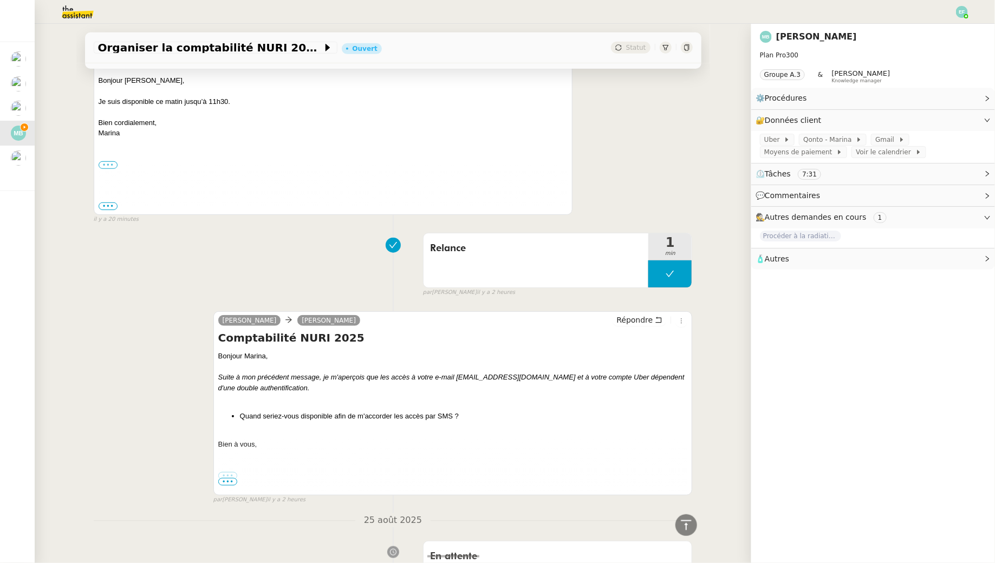
click at [110, 164] on label "•••" at bounding box center [108, 165] width 19 height 8
click at [0, 0] on input "•••" at bounding box center [0, 0] width 0 height 0
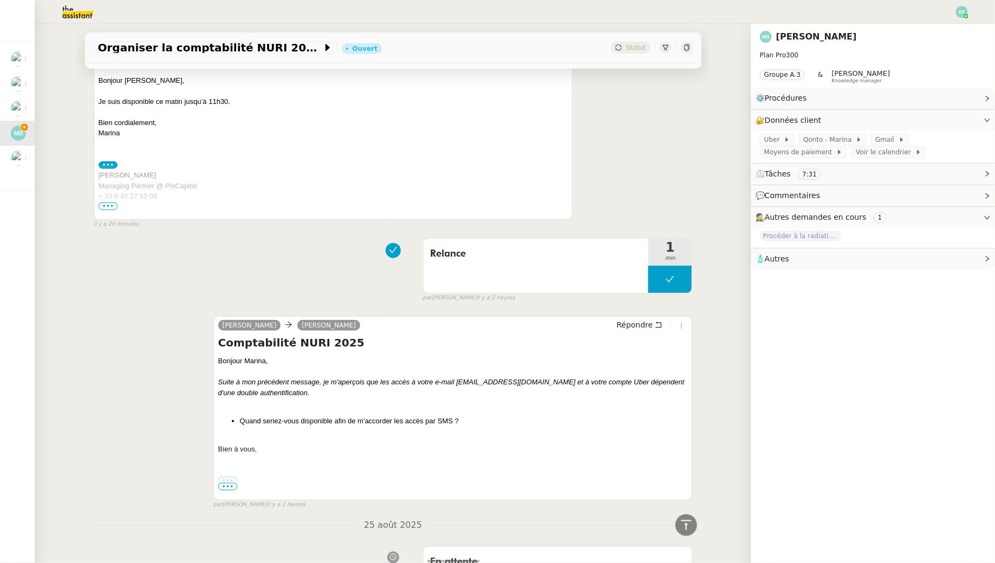
click at [108, 205] on span "•••" at bounding box center [108, 207] width 19 height 8
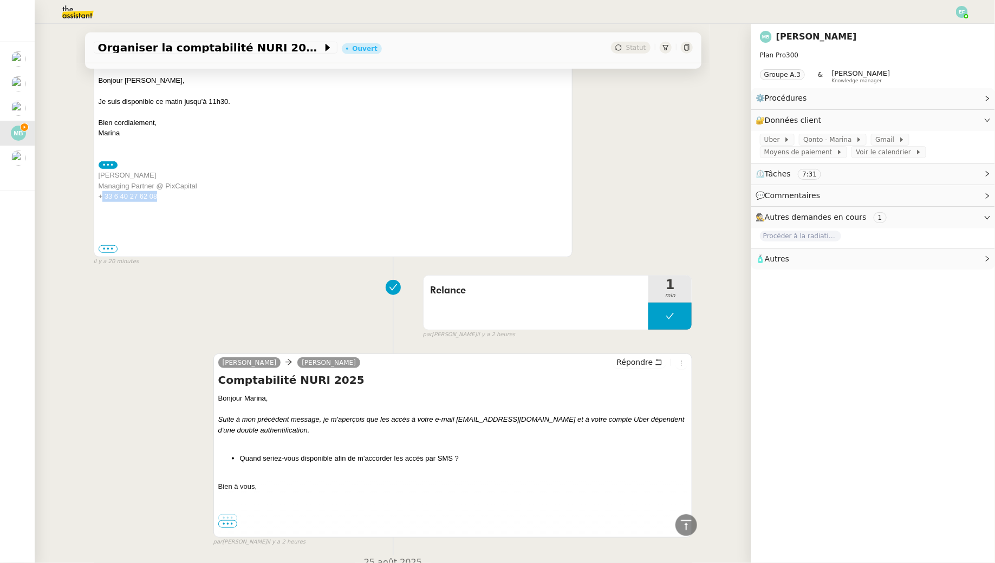
drag, startPoint x: 168, startPoint y: 195, endPoint x: 102, endPoint y: 194, distance: 66.1
click at [102, 194] on div "+ 33 6 40 27 62 08" at bounding box center [333, 196] width 469 height 11
click at [780, 141] on span at bounding box center [782, 140] width 4 height 8
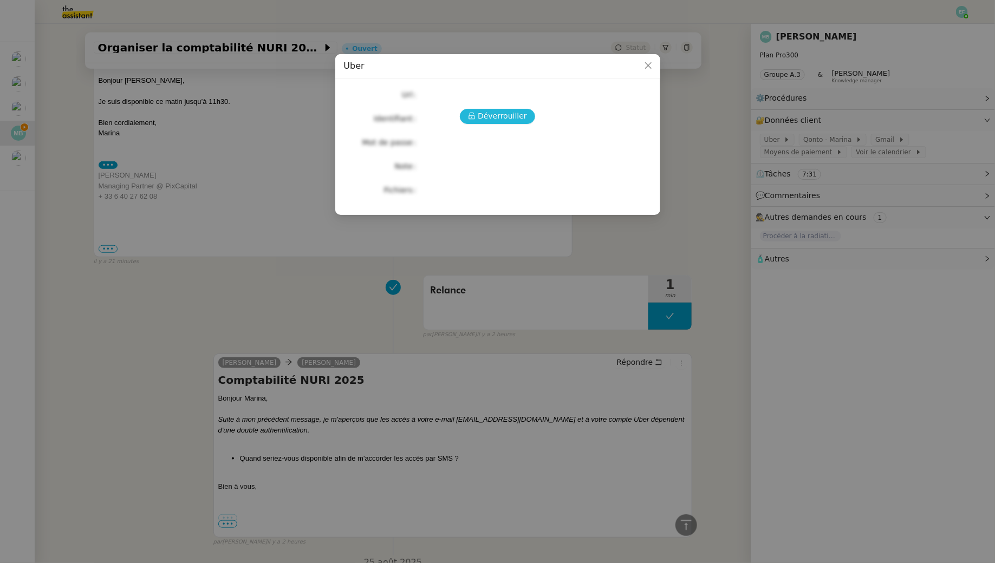
click at [525, 121] on button "Déverrouiller" at bounding box center [497, 116] width 75 height 15
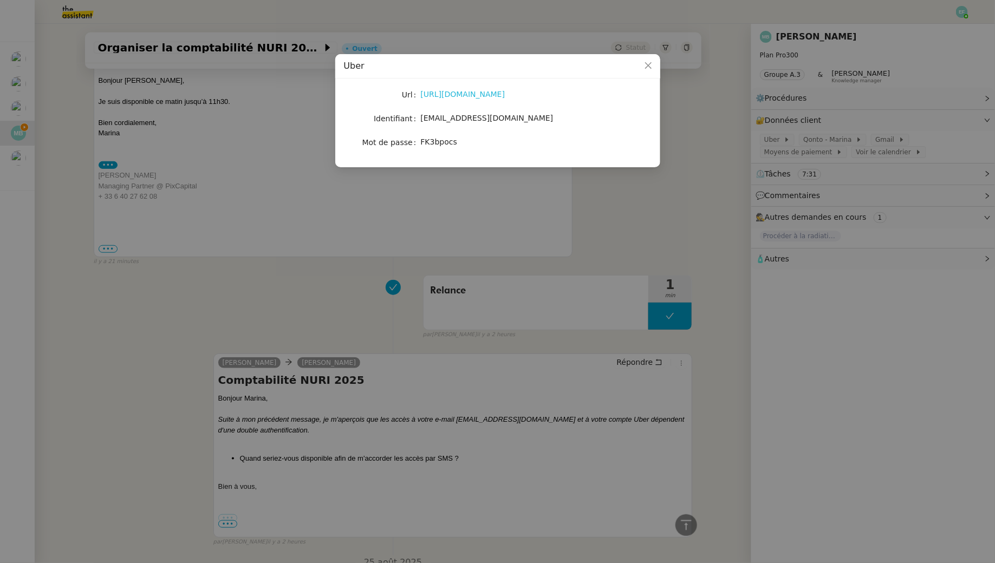
click at [485, 98] on link "https://www.uber.com/fr/en/" at bounding box center [463, 94] width 84 height 9
click at [488, 118] on span "marina.barthelemy@outlook.com" at bounding box center [487, 118] width 133 height 9
drag, startPoint x: 13, startPoint y: 188, endPoint x: 13, endPoint y: 181, distance: 7.0
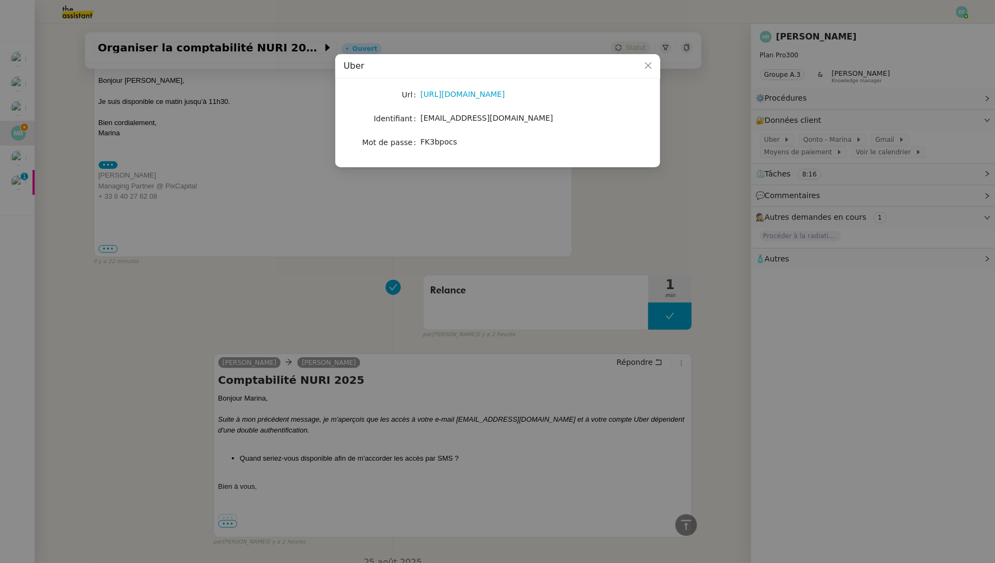
click at [13, 184] on nz-modal-container "Uber Url https://www.uber.com/fr/en/ Identifiant marina.barthelemy@outlook.com …" at bounding box center [497, 281] width 995 height 563
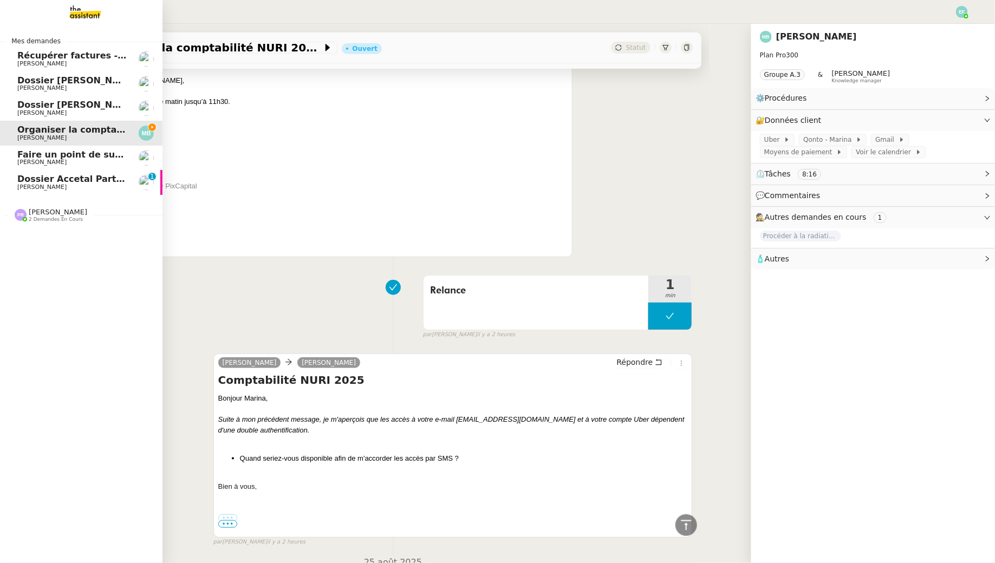
click at [22, 181] on span "Dossier Accetal Partners" at bounding box center [77, 179] width 120 height 10
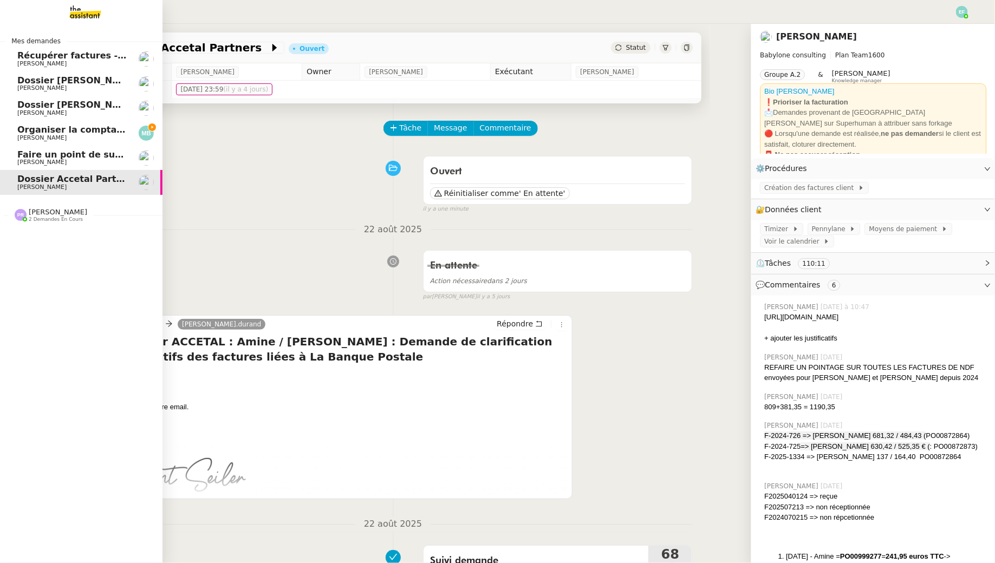
click at [30, 134] on span "[PERSON_NAME]" at bounding box center [41, 137] width 49 height 7
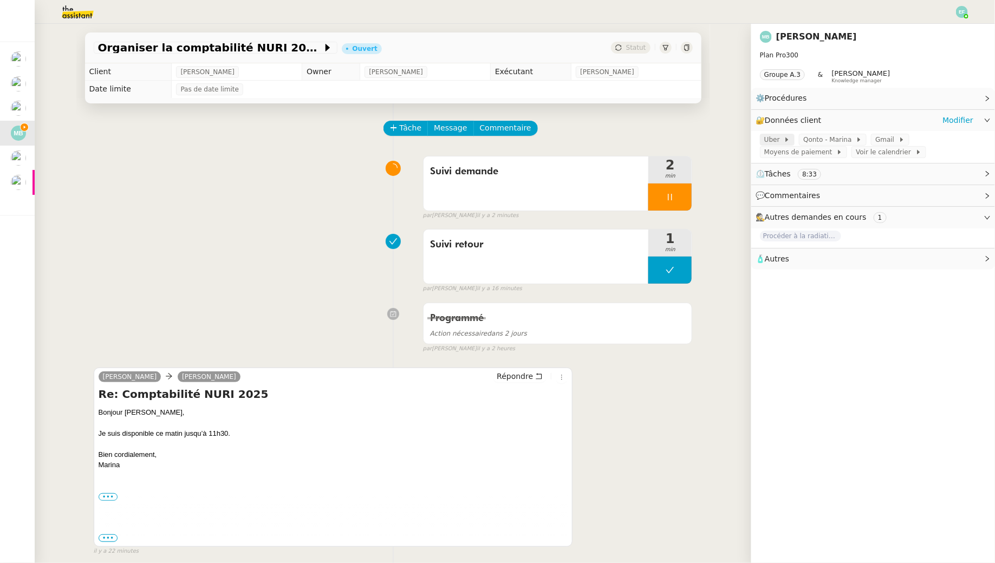
click at [774, 136] on span "Uber" at bounding box center [773, 139] width 19 height 11
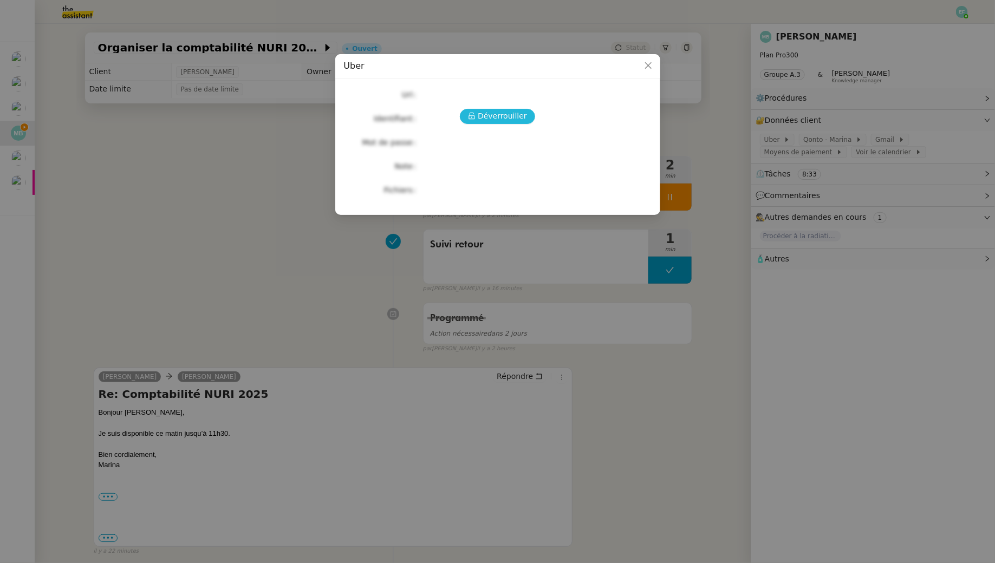
click at [490, 114] on span "Déverrouiller" at bounding box center [502, 116] width 49 height 12
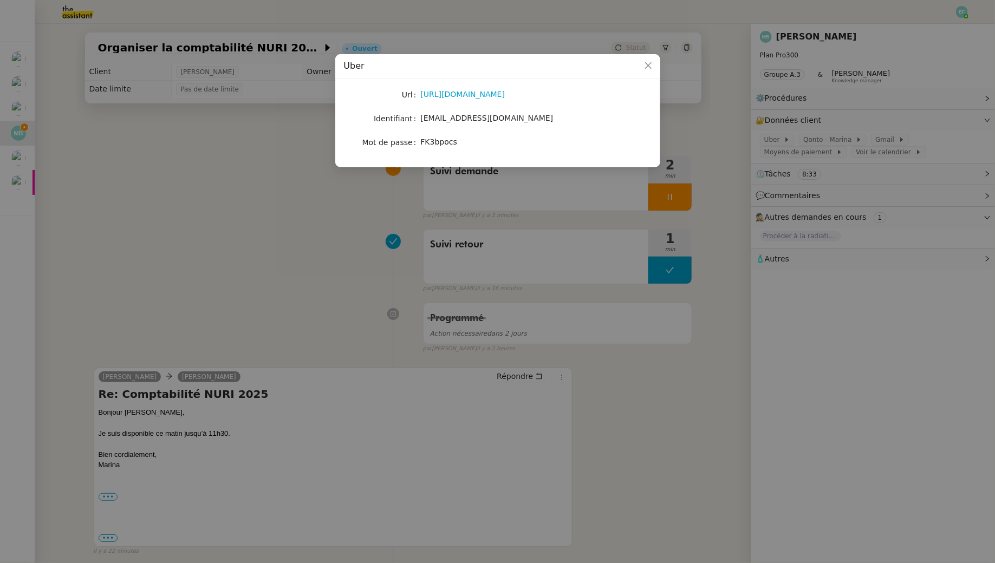
click at [448, 141] on span "FK3bpocs" at bounding box center [439, 142] width 36 height 9
click at [187, 271] on nz-modal-container "Uber Url https://www.uber.com/fr/en/ Identifiant marina.barthelemy@outlook.com …" at bounding box center [497, 281] width 995 height 563
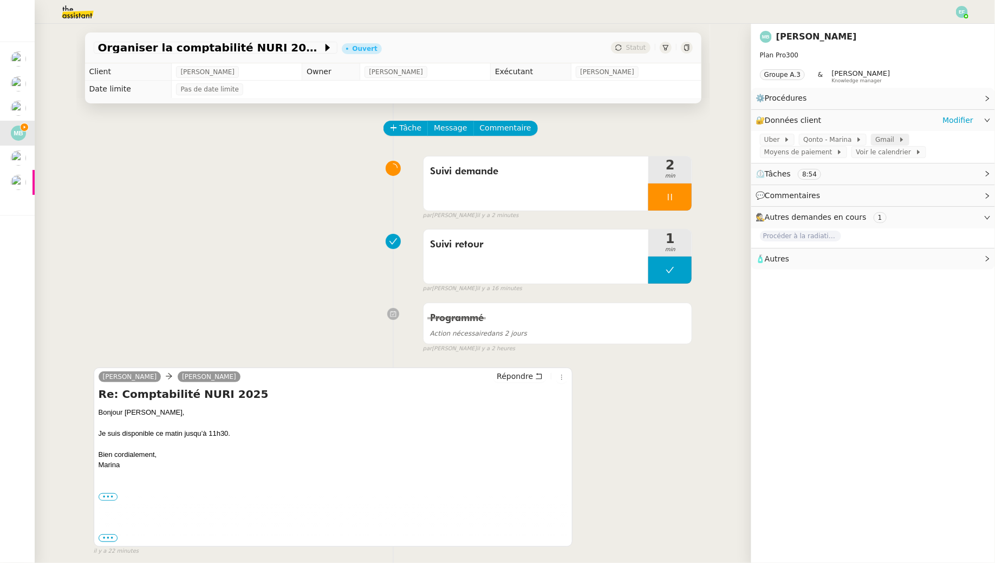
click at [880, 134] on span "Gmail" at bounding box center [886, 139] width 23 height 11
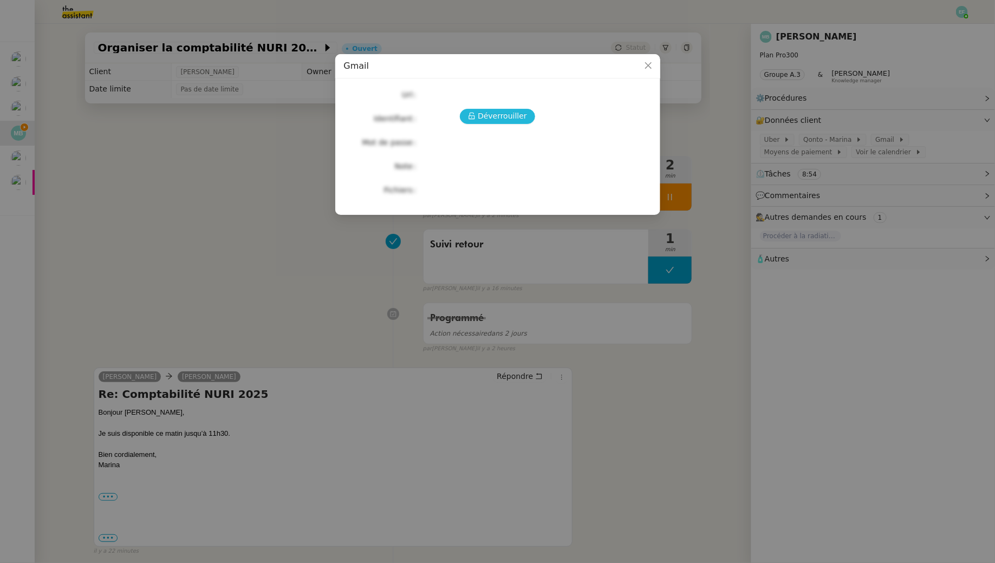
click at [512, 115] on span "Déverrouiller" at bounding box center [502, 116] width 49 height 12
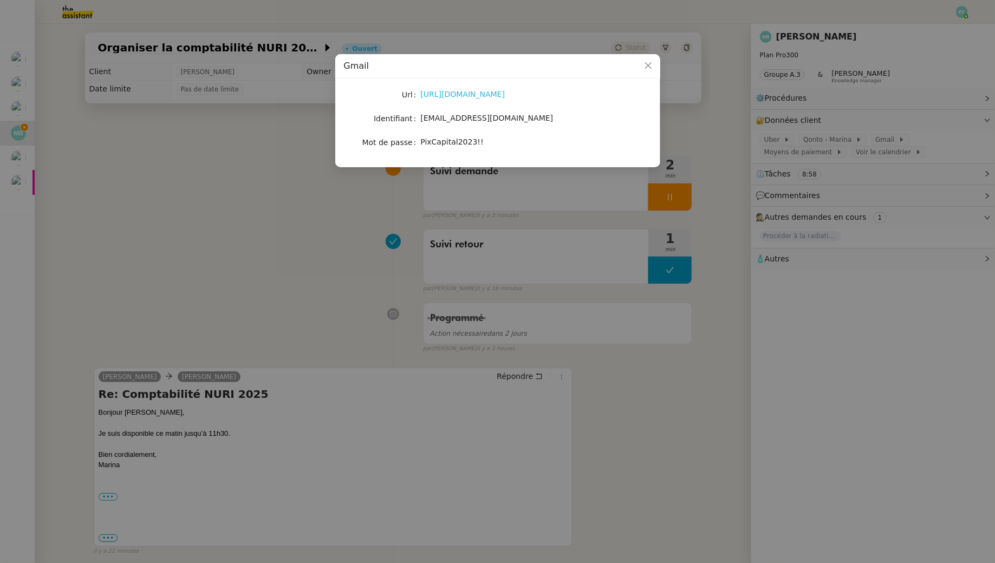
click at [488, 97] on link "https://www.google.com/intl/fr/gmail/about/" at bounding box center [463, 94] width 84 height 9
click at [453, 119] on span "[EMAIL_ADDRESS][DOMAIN_NAME]" at bounding box center [487, 118] width 133 height 9
click at [461, 142] on span "PixCapital2023!!" at bounding box center [452, 142] width 63 height 9
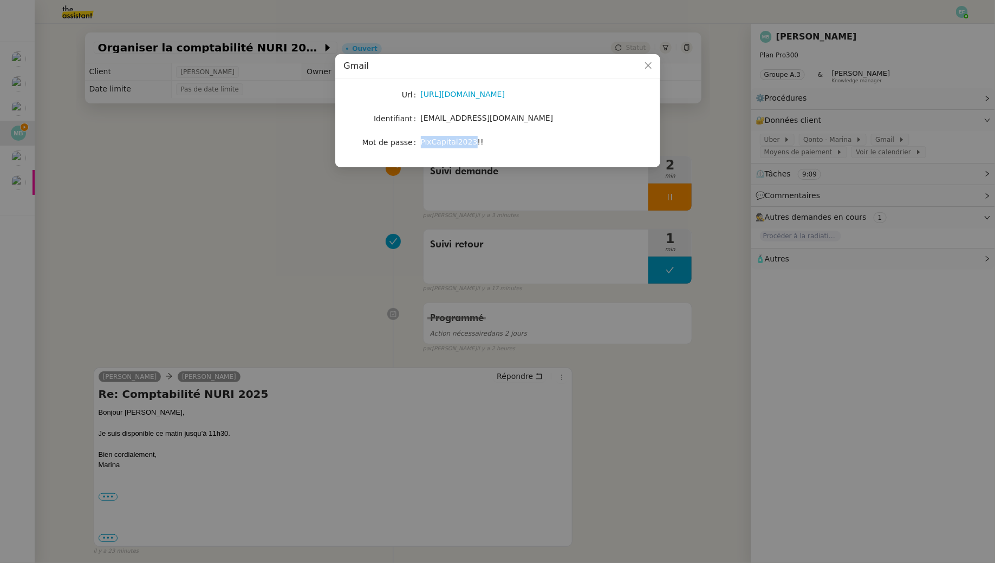
click at [461, 142] on span "PixCapital2023!!" at bounding box center [452, 142] width 63 height 9
copy span "PixCapital2023!!"
click at [213, 203] on nz-modal-container "Gmail Url [URL][DOMAIN_NAME] Identifiant [EMAIL_ADDRESS][DOMAIN_NAME] Mot de pa…" at bounding box center [497, 281] width 995 height 563
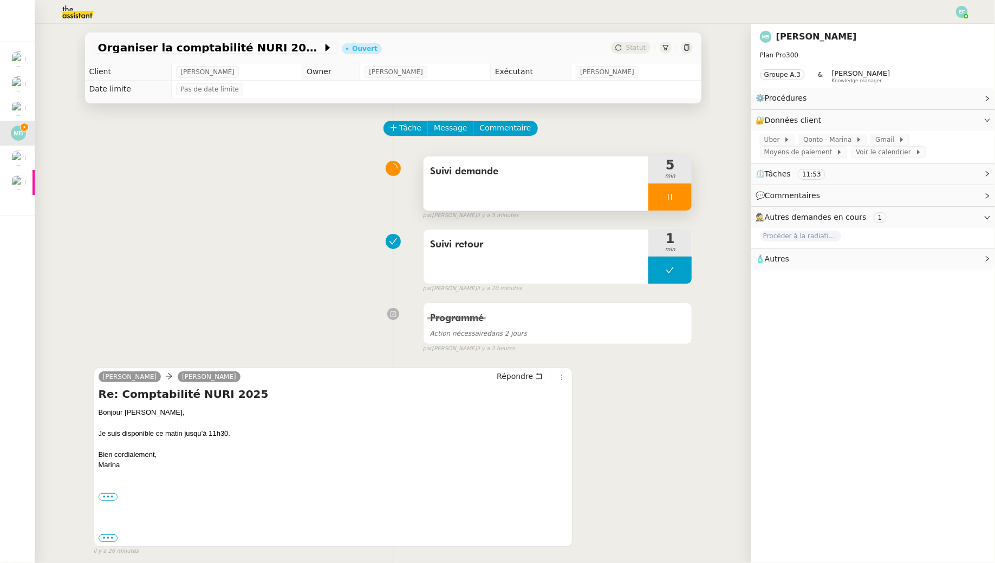
click at [677, 196] on div at bounding box center [669, 197] width 43 height 27
click at [681, 196] on icon at bounding box center [680, 197] width 9 height 9
click at [680, 196] on button at bounding box center [669, 197] width 43 height 27
click at [664, 195] on div at bounding box center [659, 197] width 22 height 27
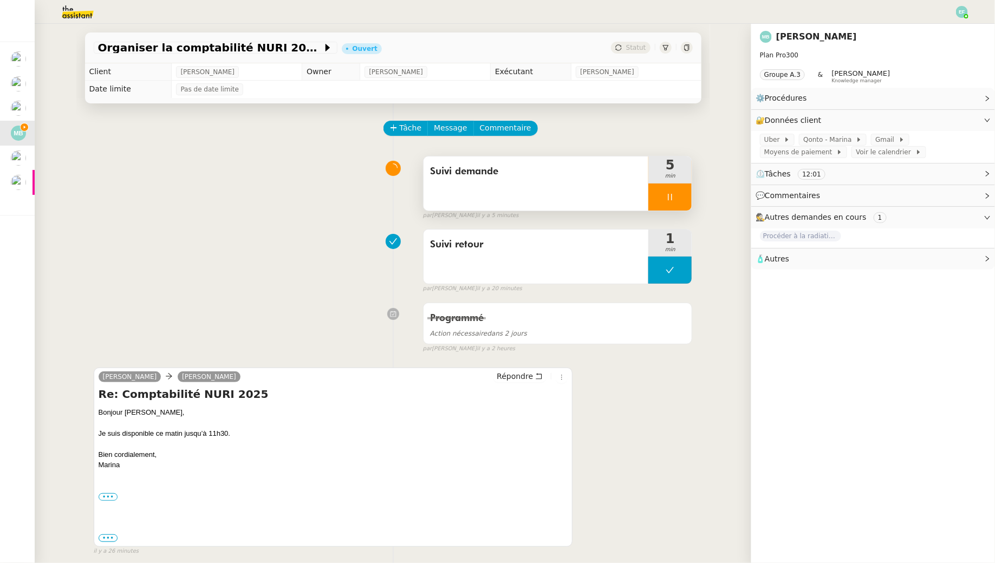
click at [670, 200] on icon at bounding box center [670, 197] width 9 height 9
click at [684, 199] on icon at bounding box center [680, 197] width 9 height 9
click at [570, 191] on div "Suivi demande" at bounding box center [535, 183] width 225 height 54
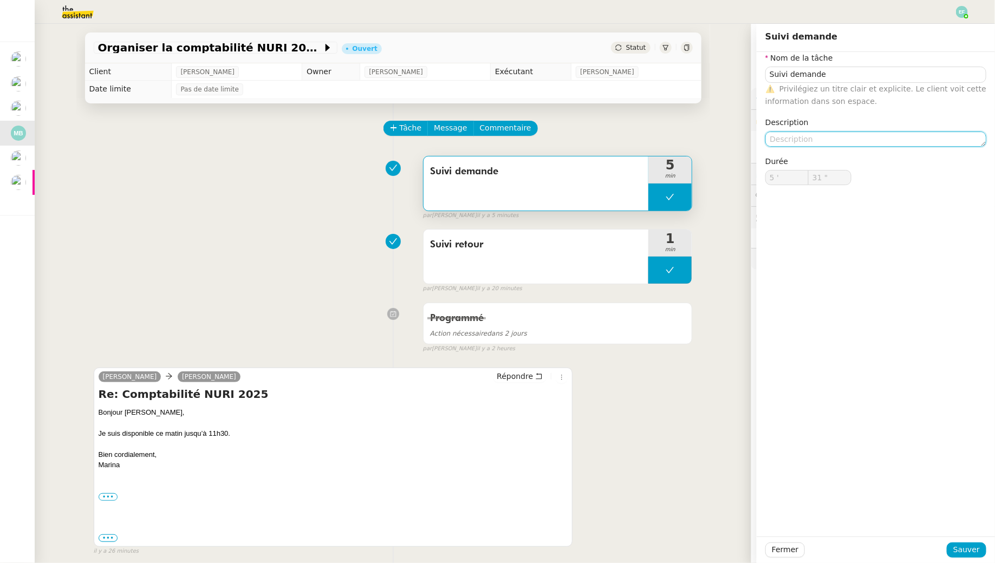
click at [888, 138] on textarea at bounding box center [875, 139] width 221 height 15
type textarea "Echanges SMS + connexion"
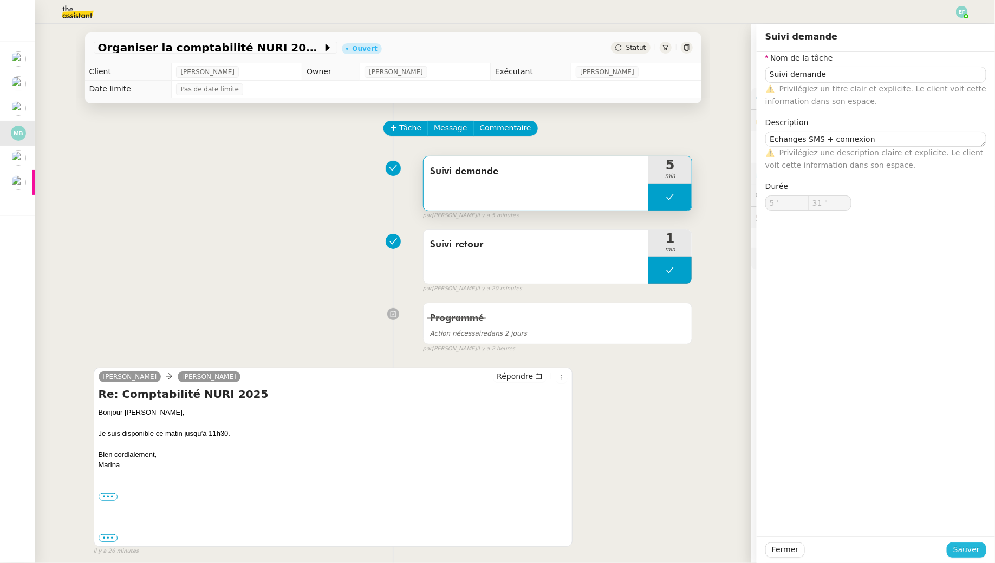
click at [976, 555] on span "Sauver" at bounding box center [966, 550] width 27 height 12
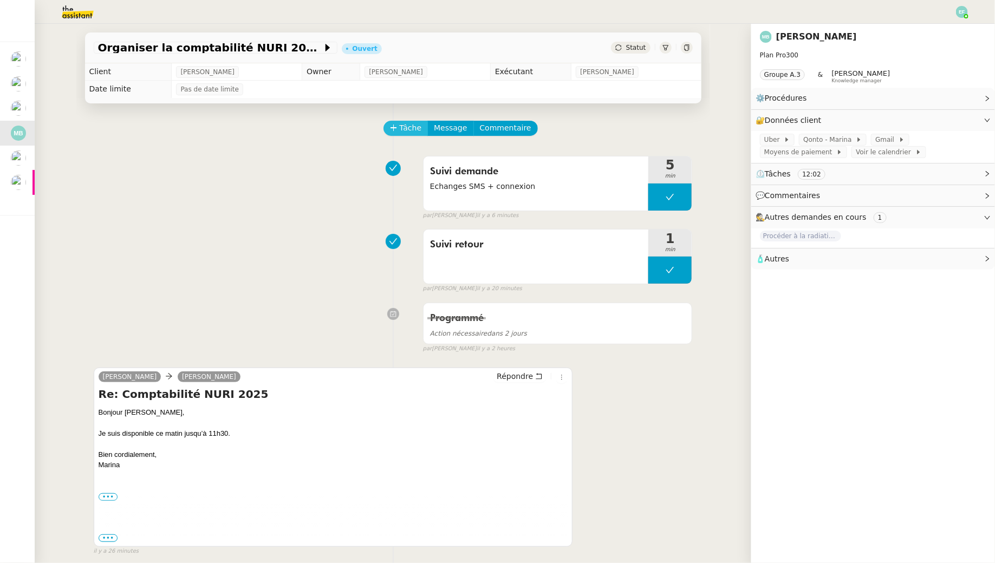
click at [414, 127] on span "Tâche" at bounding box center [411, 128] width 22 height 12
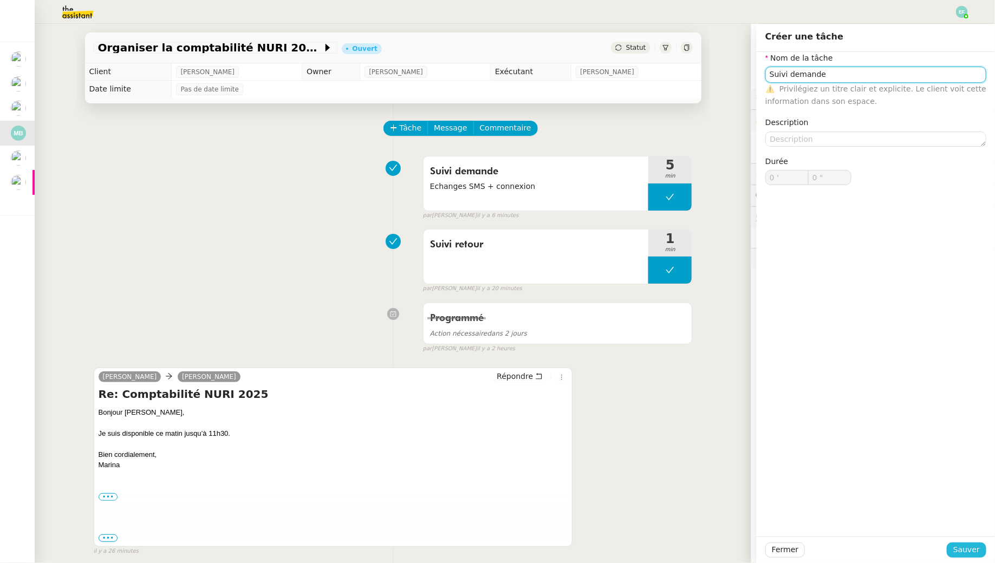
type input "Suivi demande"
click at [964, 547] on span "Sauver" at bounding box center [966, 550] width 27 height 12
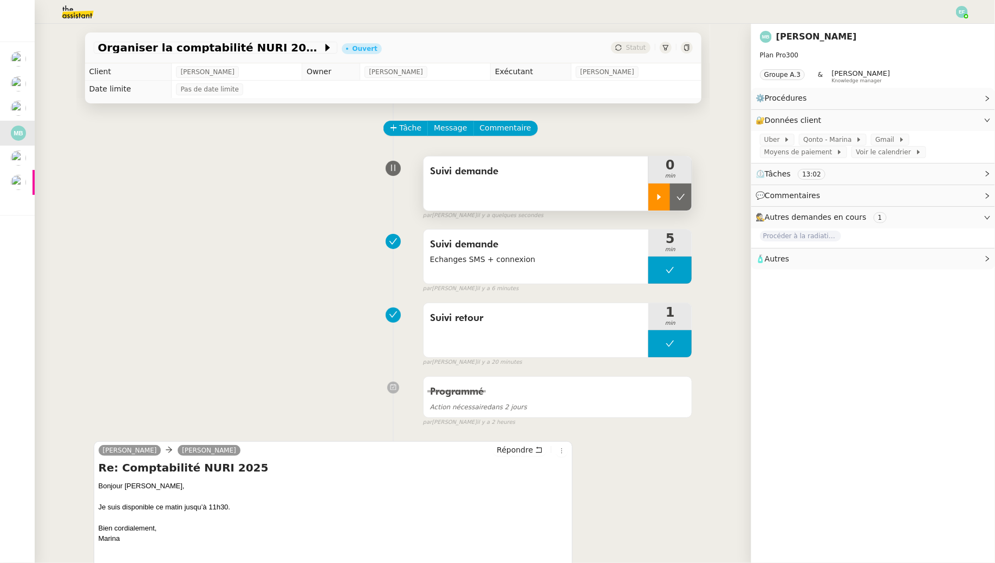
click at [655, 185] on div at bounding box center [659, 197] width 22 height 27
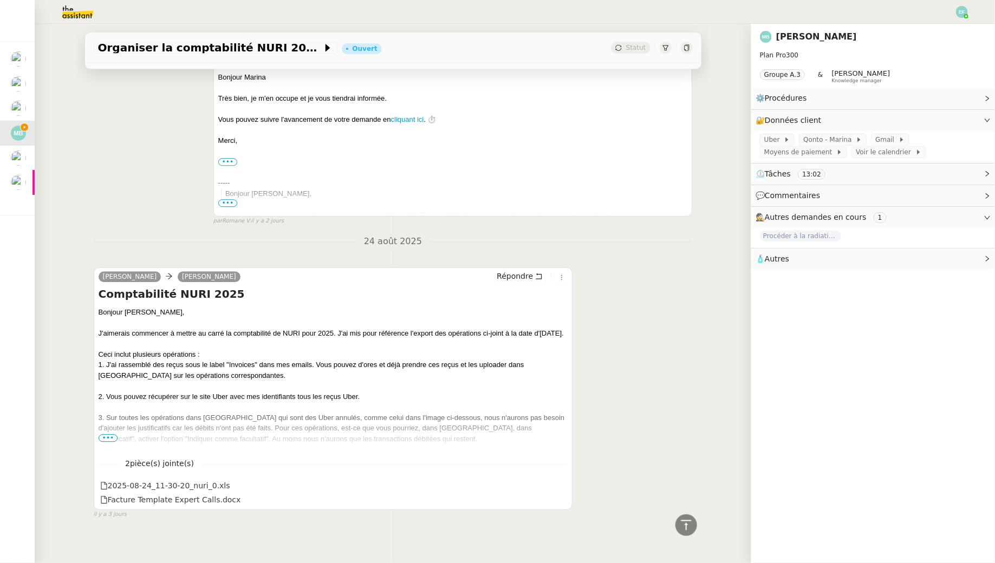
scroll to position [1263, 0]
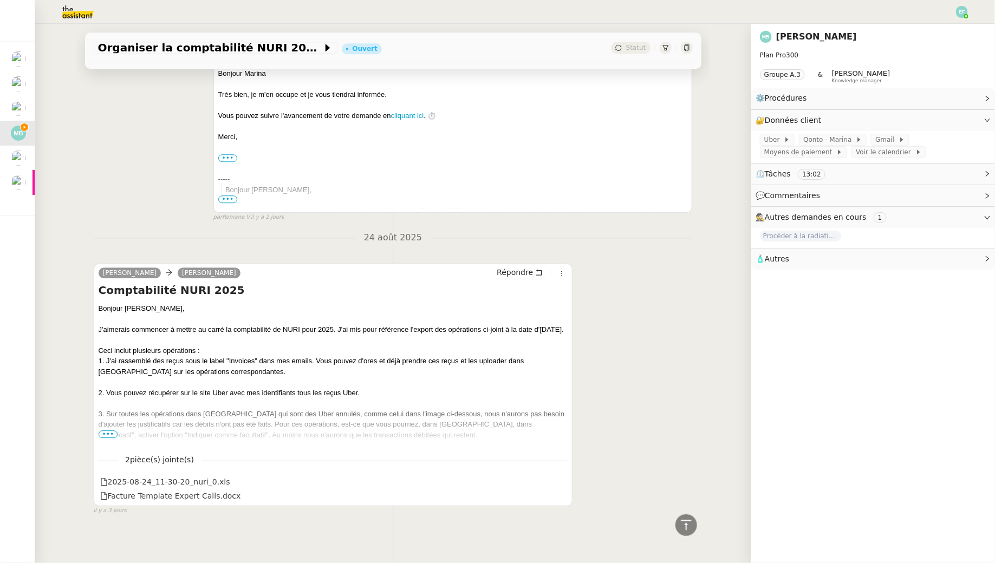
click at [108, 431] on span "•••" at bounding box center [108, 435] width 19 height 8
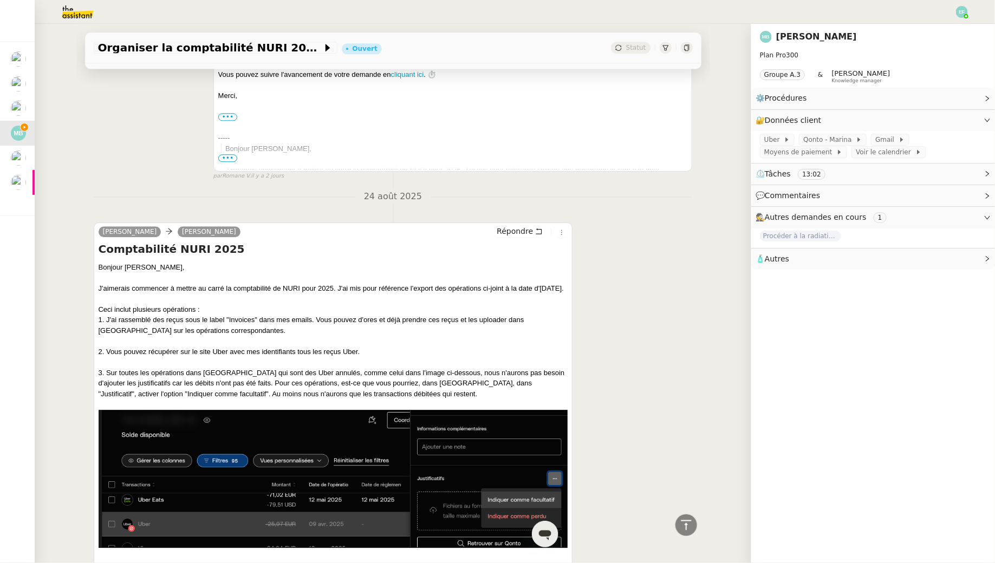
scroll to position [1305, 0]
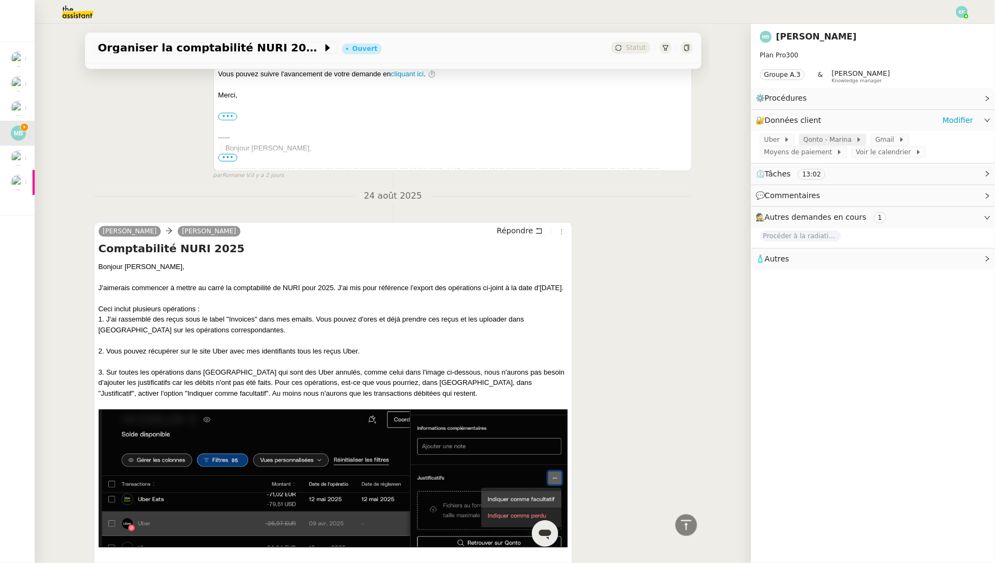
click at [842, 139] on span "Qonto - Marina" at bounding box center [829, 139] width 53 height 11
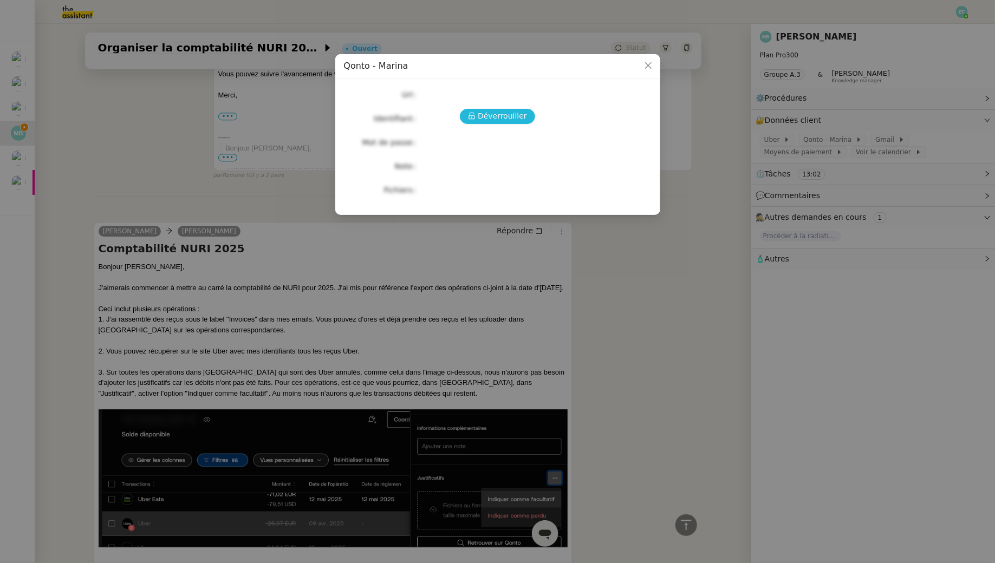
click at [497, 116] on span "Déverrouiller" at bounding box center [502, 116] width 49 height 12
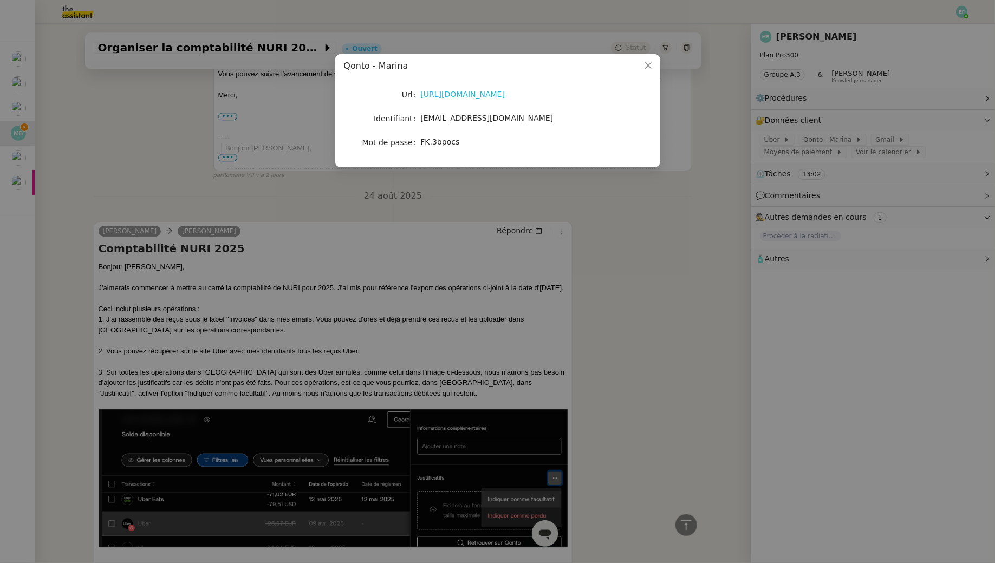
click at [481, 92] on link "https://qonto.com/fr" at bounding box center [463, 94] width 84 height 9
click at [455, 121] on span "[EMAIL_ADDRESS][DOMAIN_NAME]" at bounding box center [487, 118] width 133 height 9
copy span "[EMAIL_ADDRESS][DOMAIN_NAME]"
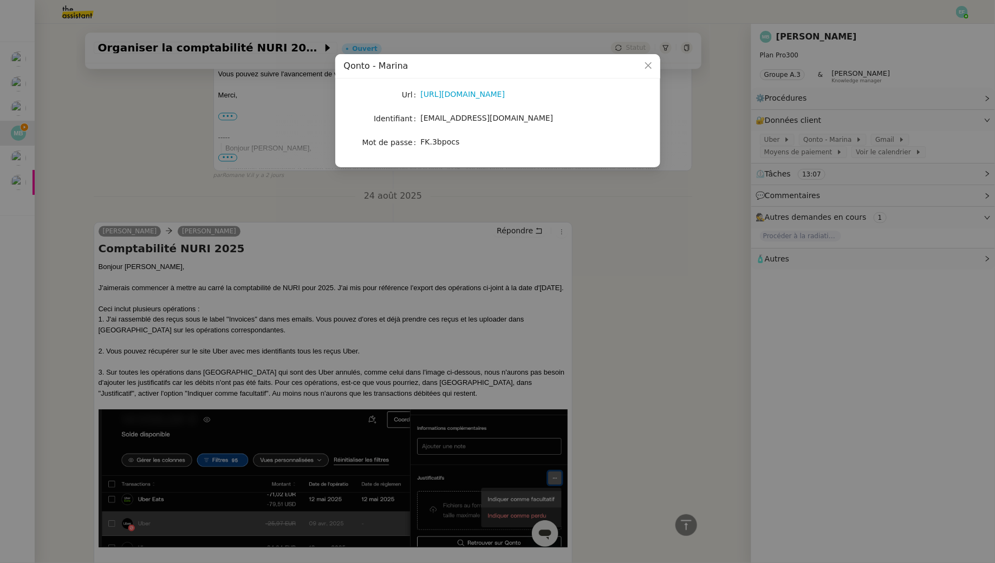
click at [449, 144] on span "FK.3bpocs" at bounding box center [440, 142] width 39 height 9
copy span "FK.3bpocs"
click at [284, 234] on nz-modal-container "Qonto - Marina Url https://qonto.com/fr Identifiant marina.barthelemy@outlook.c…" at bounding box center [497, 281] width 995 height 563
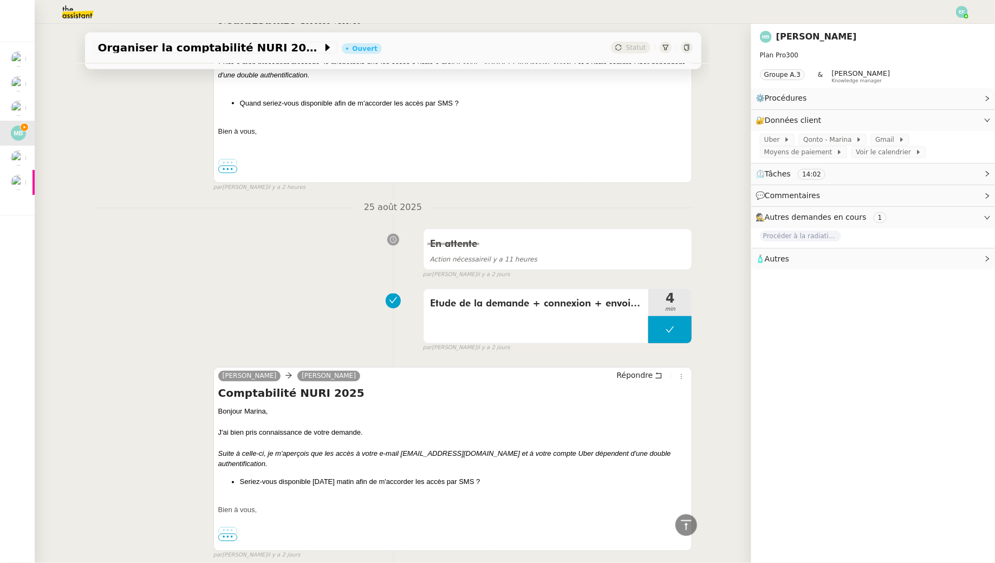
scroll to position [0, 0]
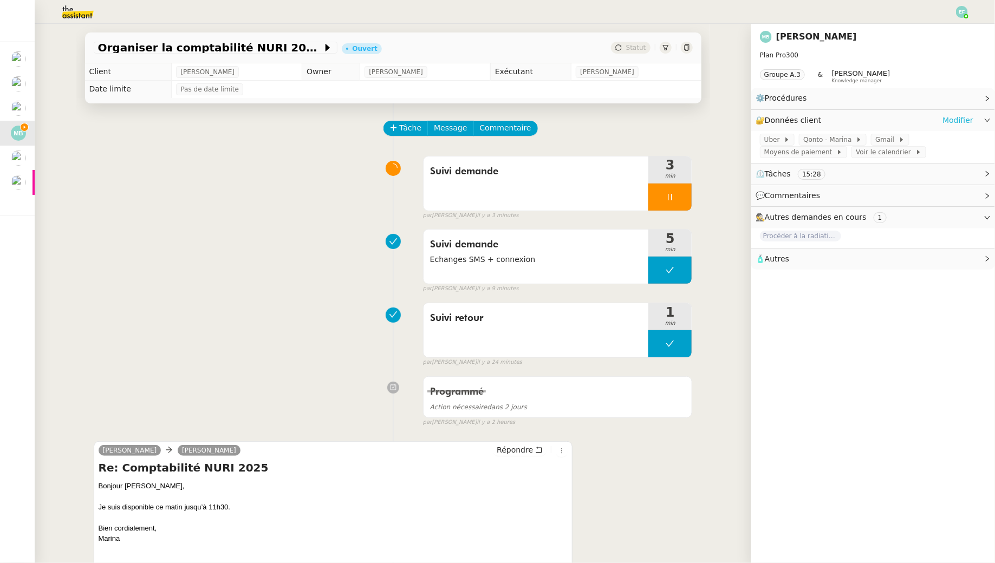
click at [962, 123] on link "Modifier" at bounding box center [957, 120] width 31 height 12
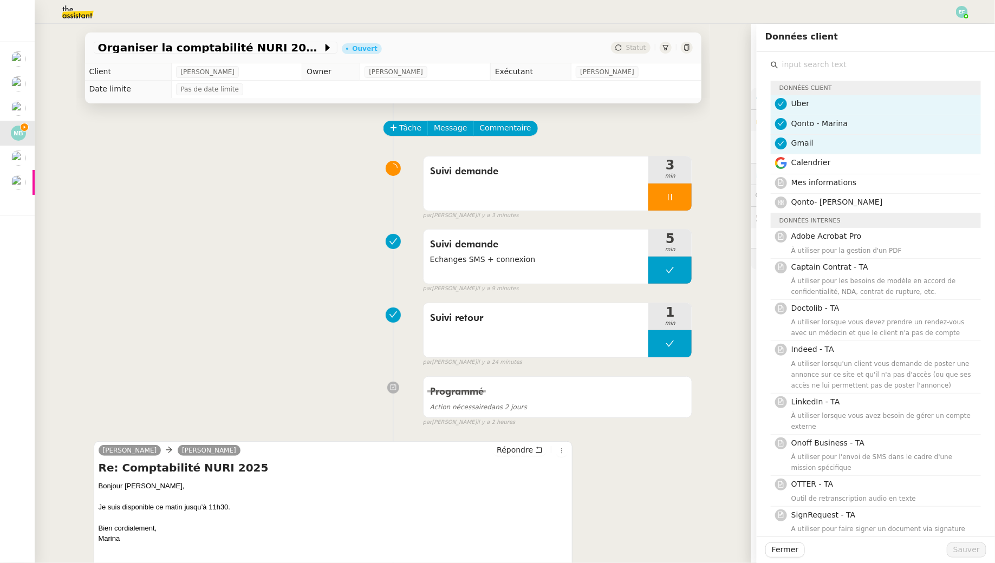
click at [850, 70] on input "text" at bounding box center [879, 64] width 203 height 15
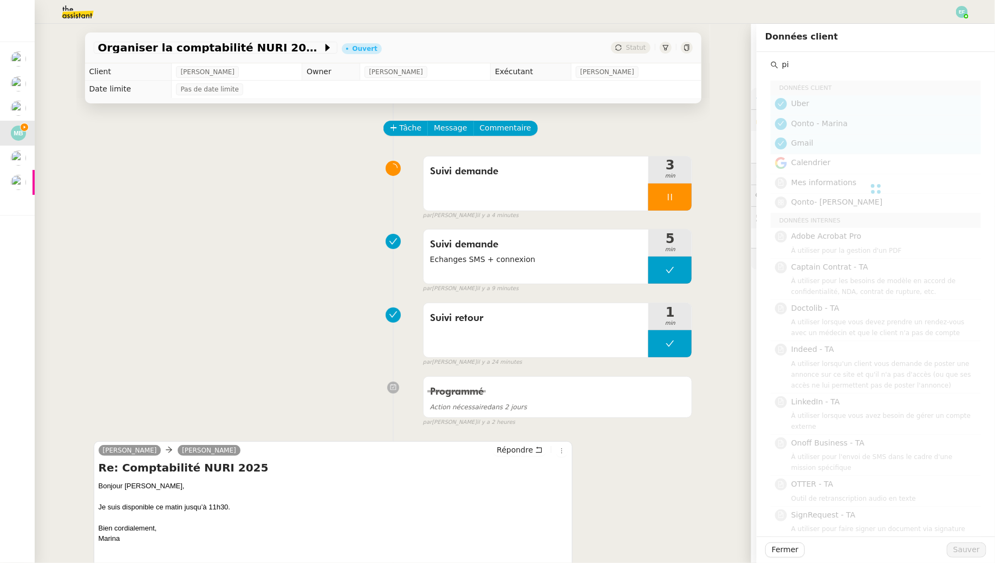
type input "p"
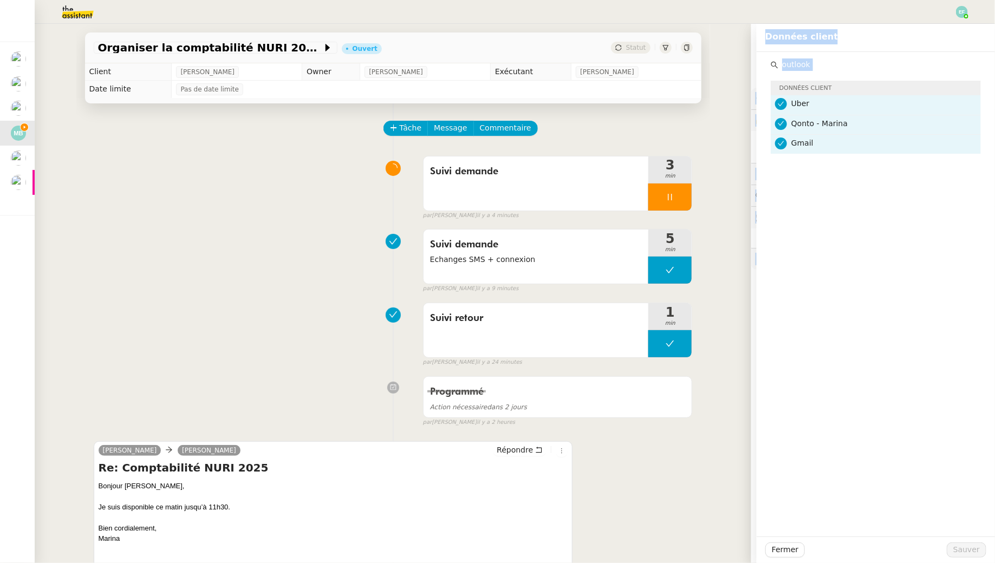
drag, startPoint x: 858, startPoint y: 74, endPoint x: 749, endPoint y: 53, distance: 111.4
click at [749, 53] on app-ticket "Organiser la comptabilité NURI 2025 Ouvert Statut Client Marina Barthelemy Owne…" at bounding box center [515, 293] width 960 height 539
click at [793, 63] on input "outlook" at bounding box center [879, 64] width 203 height 15
type input "qonto"
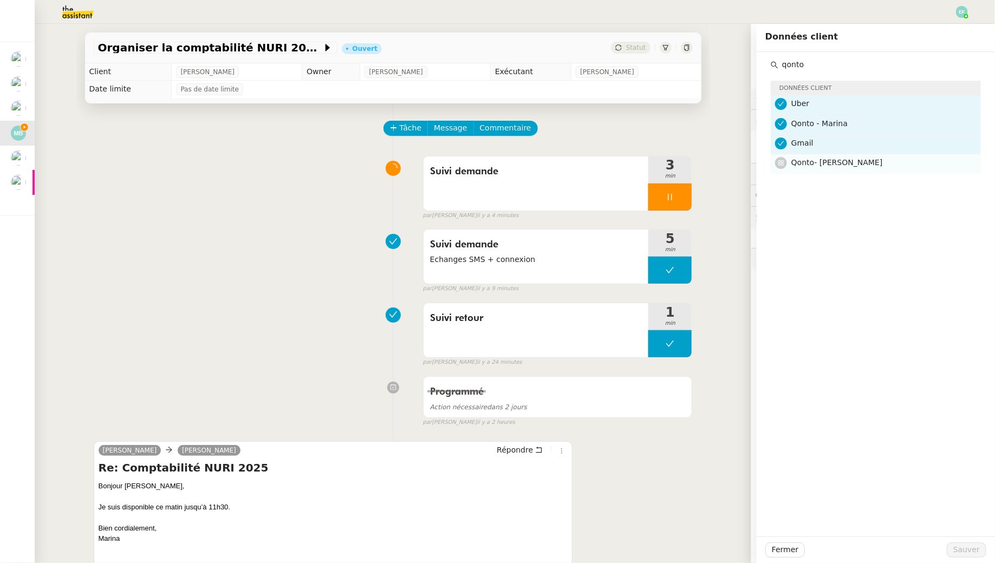
click at [842, 162] on span "Qonto- Hélène" at bounding box center [837, 162] width 92 height 9
click at [967, 549] on span "Sauver" at bounding box center [966, 550] width 27 height 12
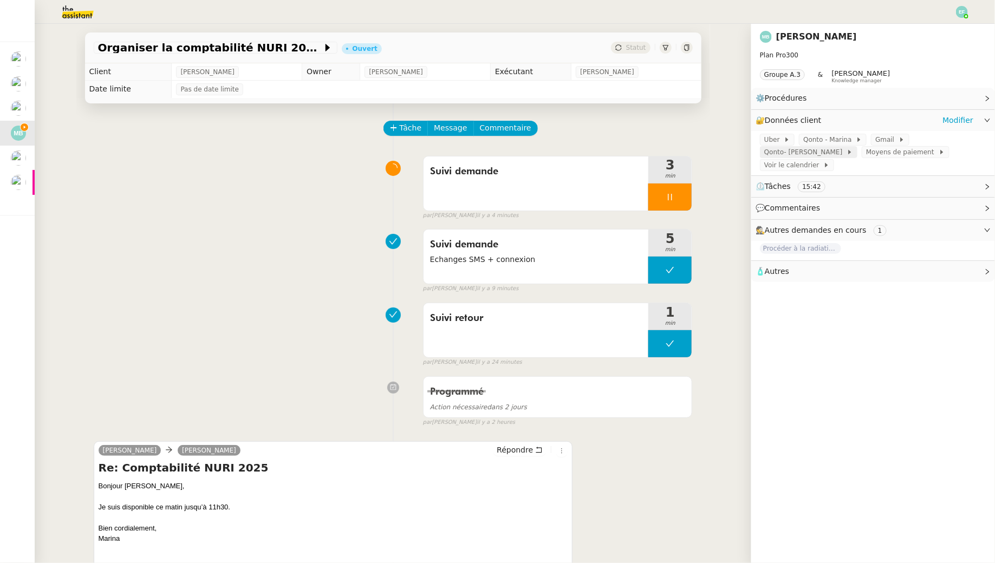
click at [846, 147] on span "Qonto- Hélène" at bounding box center [805, 152] width 82 height 11
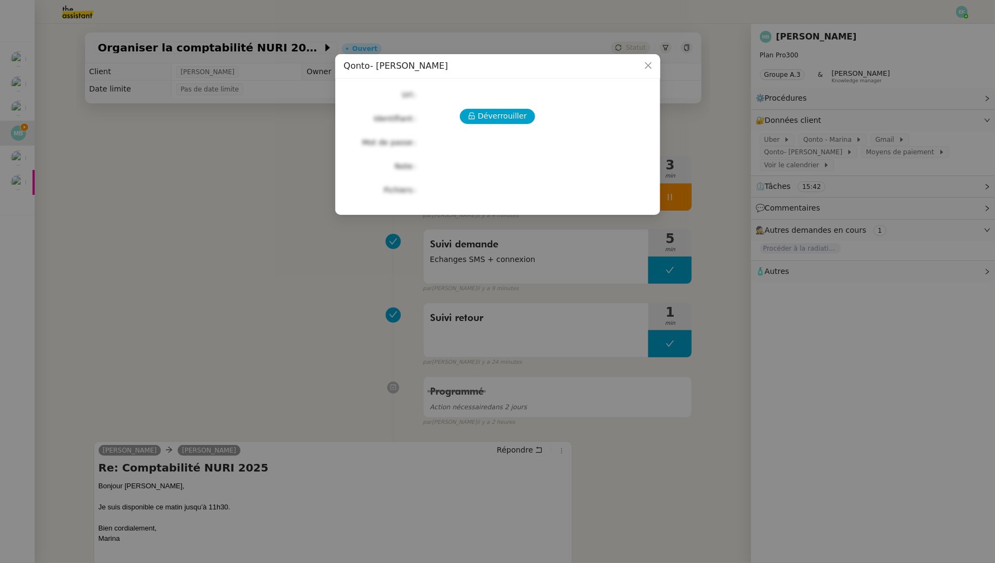
click at [501, 108] on div "Déverrouiller Url Identifiant Mot de passe Note Fichiers Upload" at bounding box center [498, 142] width 308 height 110
click at [501, 115] on span "Déverrouiller" at bounding box center [502, 116] width 49 height 12
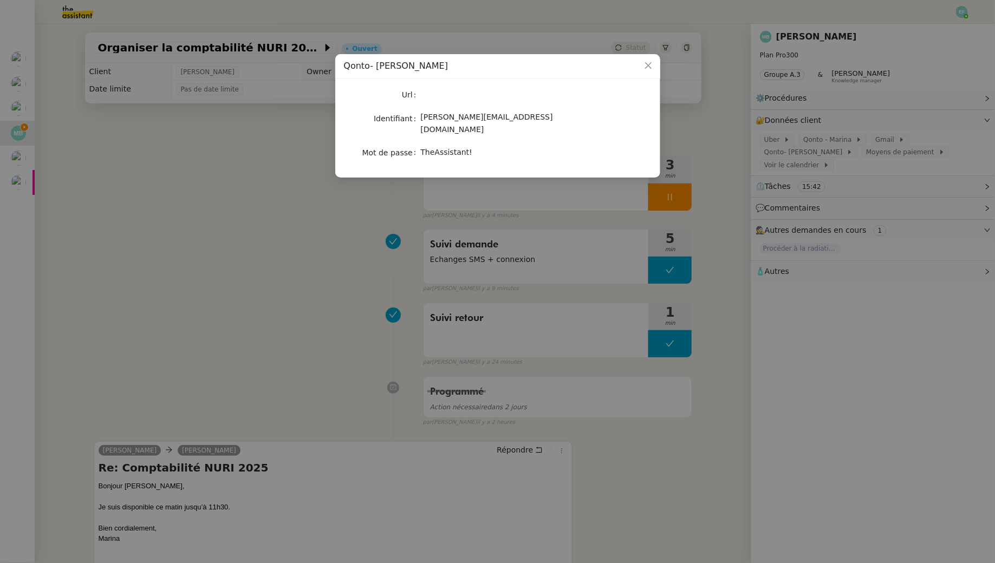
click at [487, 119] on span "helene.uj9@theassistant.com" at bounding box center [487, 123] width 132 height 21
copy span "helene.uj9@theassistant.com"
click at [310, 253] on nz-modal-container "Qonto- Hélène Url Identifiant helene.uj9@theassistant.com Mot de passe TheAssis…" at bounding box center [497, 281] width 995 height 563
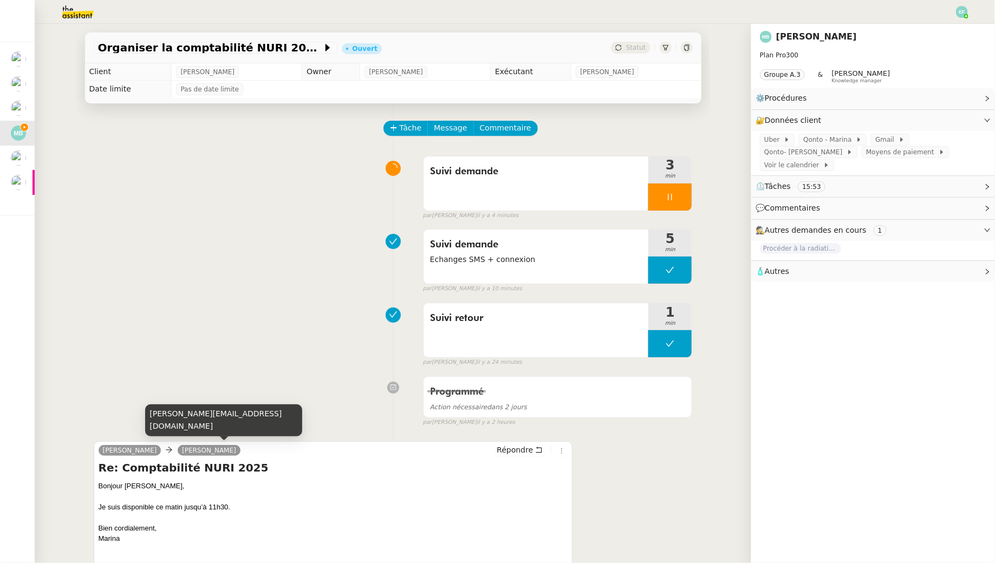
click at [200, 430] on div "[PERSON_NAME][EMAIL_ADDRESS][DOMAIN_NAME]" at bounding box center [223, 421] width 157 height 32
copy div "[PERSON_NAME][EMAIL_ADDRESS][DOMAIN_NAME]"
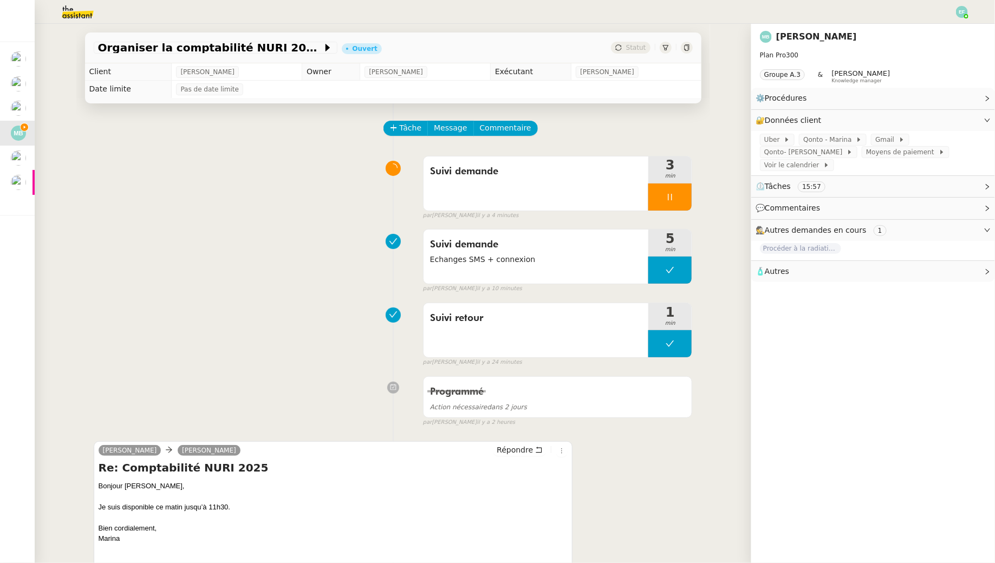
click at [250, 185] on div "Suivi demande 3 min false par Emelyne F. il y a 4 minutes" at bounding box center [393, 185] width 599 height 69
click at [665, 190] on div at bounding box center [669, 197] width 43 height 27
click at [661, 195] on icon at bounding box center [659, 197] width 9 height 9
click at [846, 147] on span "Qonto- Hélène" at bounding box center [805, 152] width 82 height 11
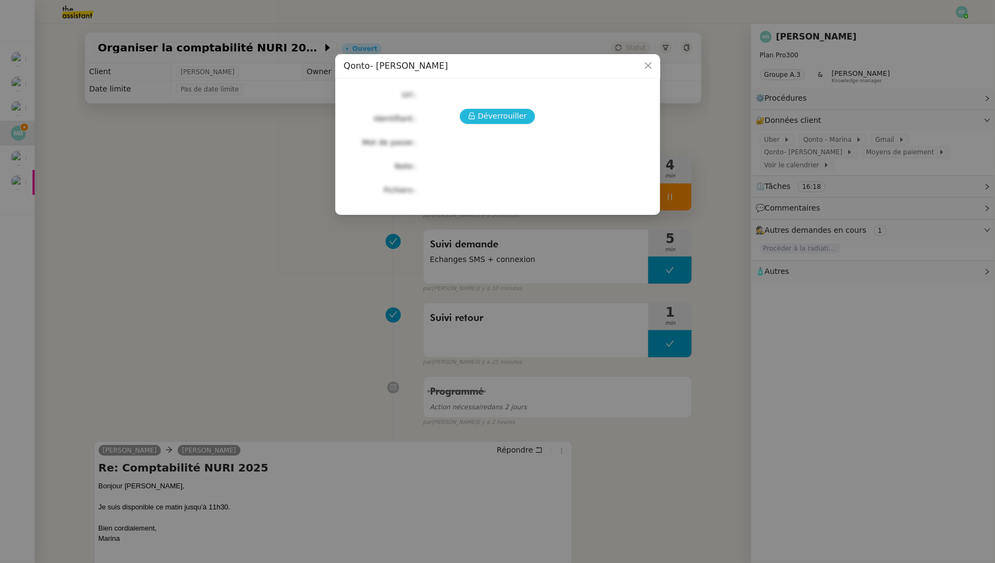
click at [504, 115] on span "Déverrouiller" at bounding box center [502, 116] width 49 height 12
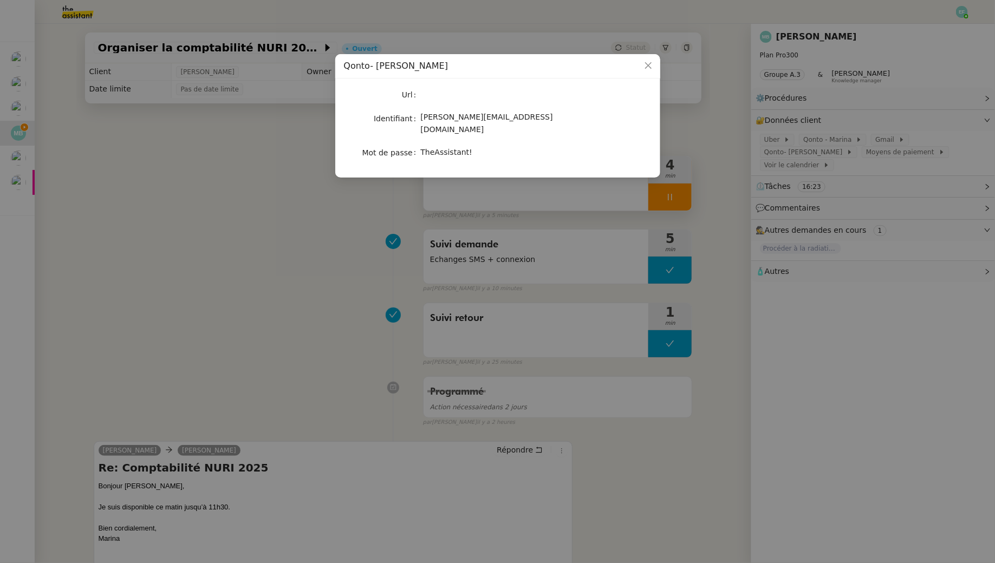
click at [500, 120] on span "helene.uj9@theassistant.com" at bounding box center [487, 123] width 132 height 21
copy span "helene.uj9@theassistant.com"
click at [461, 147] on div "TheAssistant!" at bounding box center [510, 152] width 179 height 12
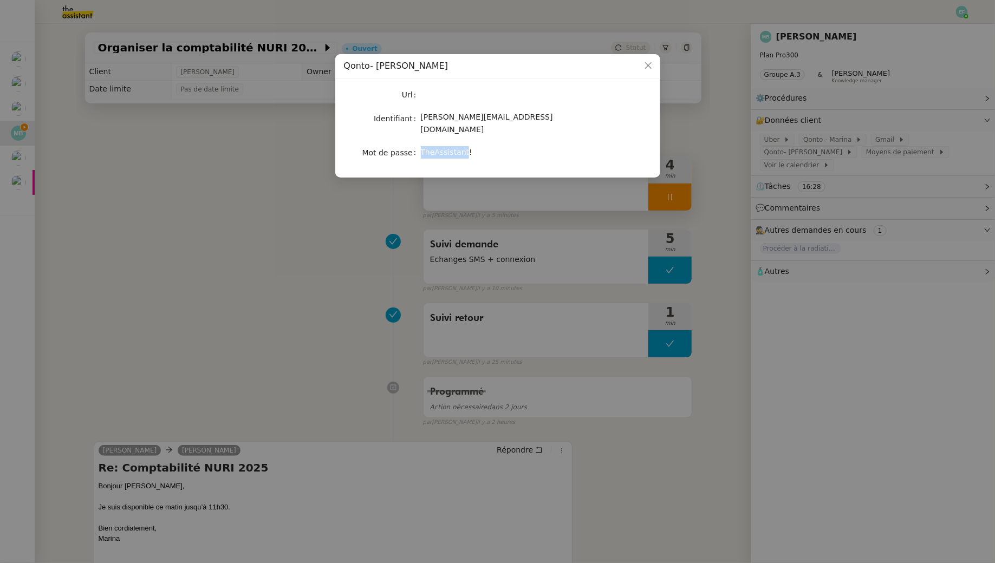
click at [461, 147] on div "TheAssistant!" at bounding box center [510, 152] width 179 height 12
copy span "TheAssistant!"
click at [194, 187] on nz-modal-container "Qonto- Hélène Url Identifiant helene.uj9@theassistant.com Mot de passe TheAssis…" at bounding box center [497, 281] width 995 height 563
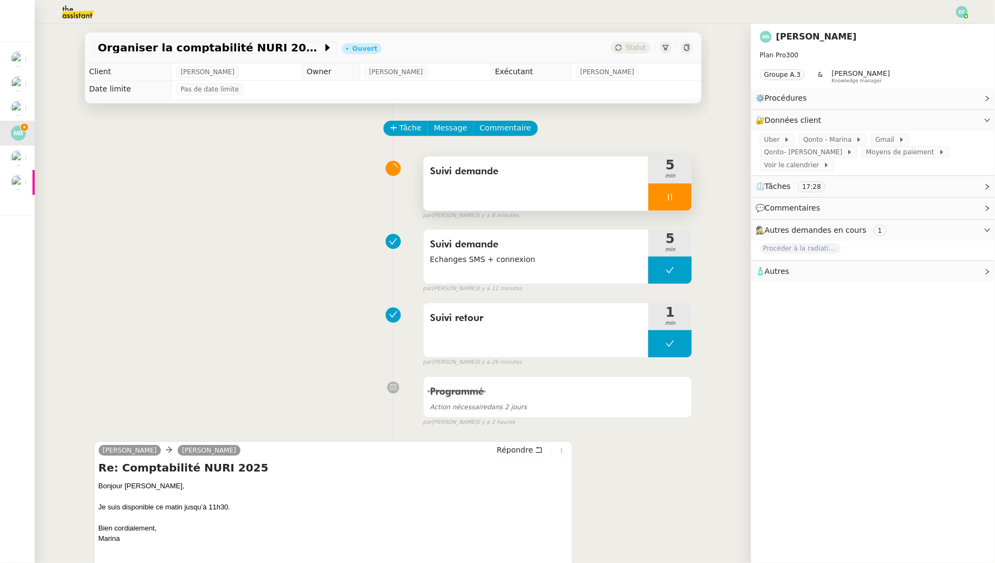
click at [680, 193] on div at bounding box center [669, 197] width 43 height 27
click at [657, 198] on icon at bounding box center [659, 197] width 9 height 9
click at [846, 147] on span "Qonto- Hélène" at bounding box center [805, 152] width 82 height 11
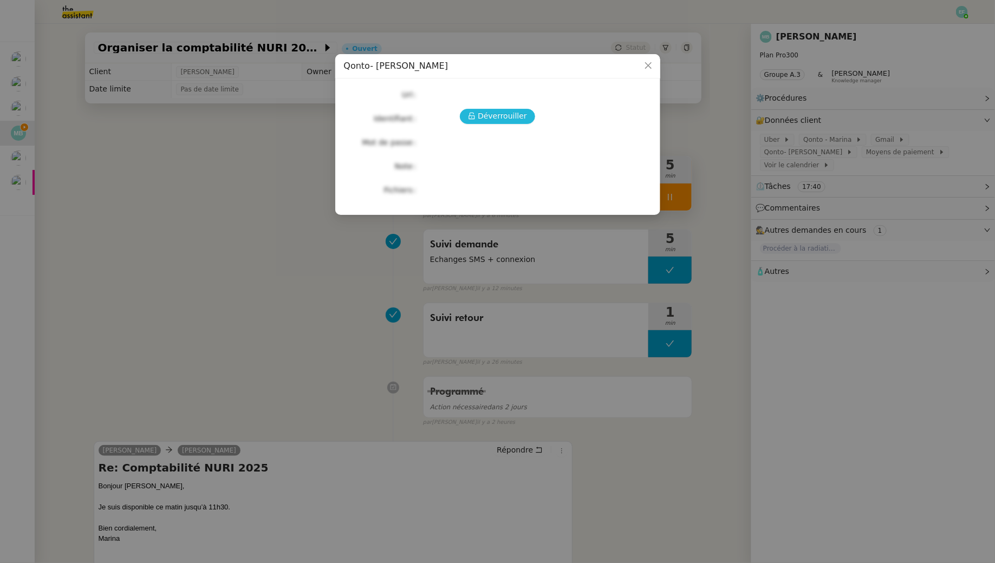
click at [492, 115] on span "Déverrouiller" at bounding box center [502, 116] width 49 height 12
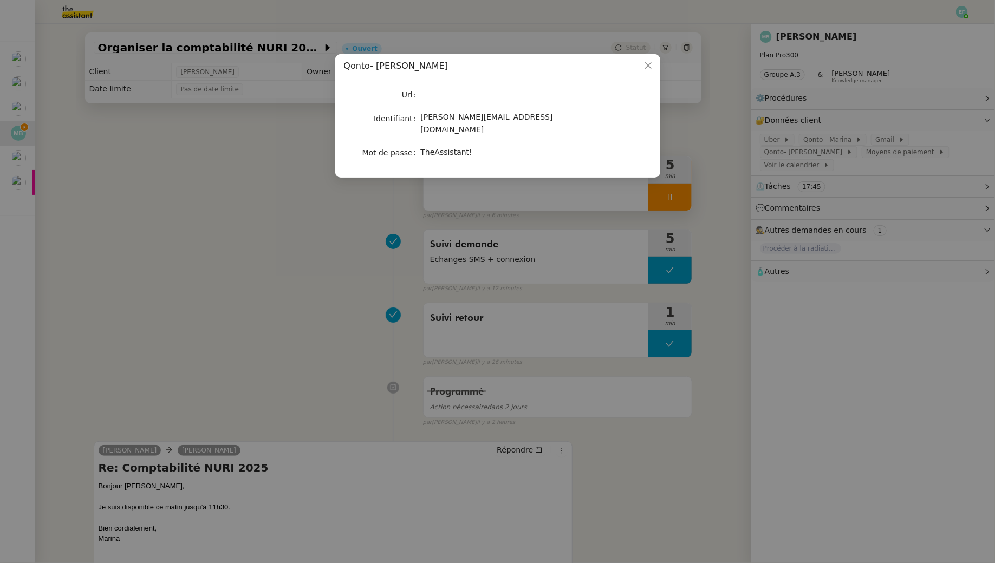
click at [185, 158] on nz-modal-container "Qonto- Hélène Url Identifiant helene.uj9@theassistant.com Mot de passe TheAssis…" at bounding box center [497, 281] width 995 height 563
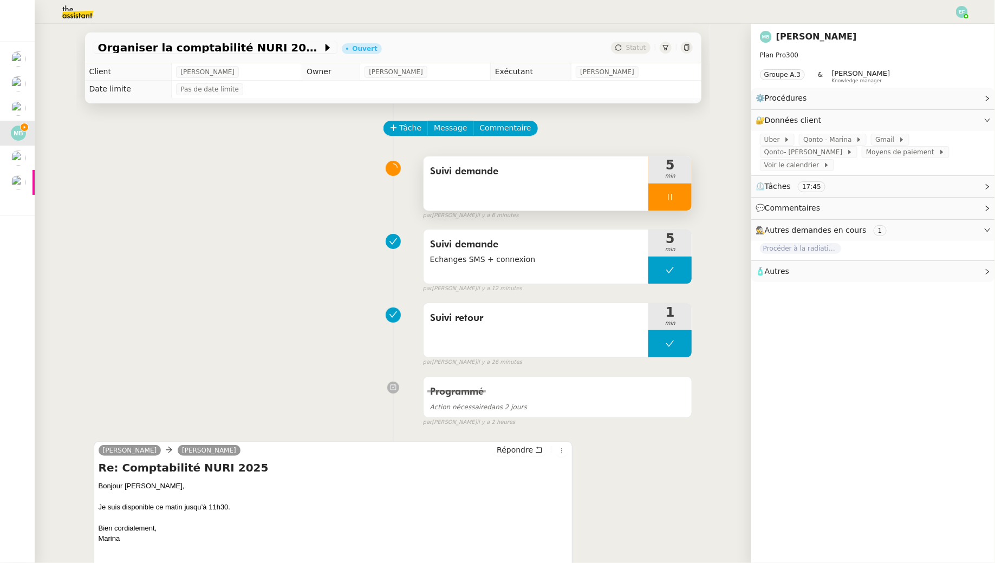
click at [683, 199] on div at bounding box center [669, 197] width 43 height 27
click at [683, 199] on icon at bounding box center [680, 197] width 9 height 9
click at [669, 195] on icon at bounding box center [670, 197] width 9 height 9
click at [669, 195] on div at bounding box center [659, 197] width 22 height 27
click at [675, 187] on div at bounding box center [669, 197] width 43 height 27
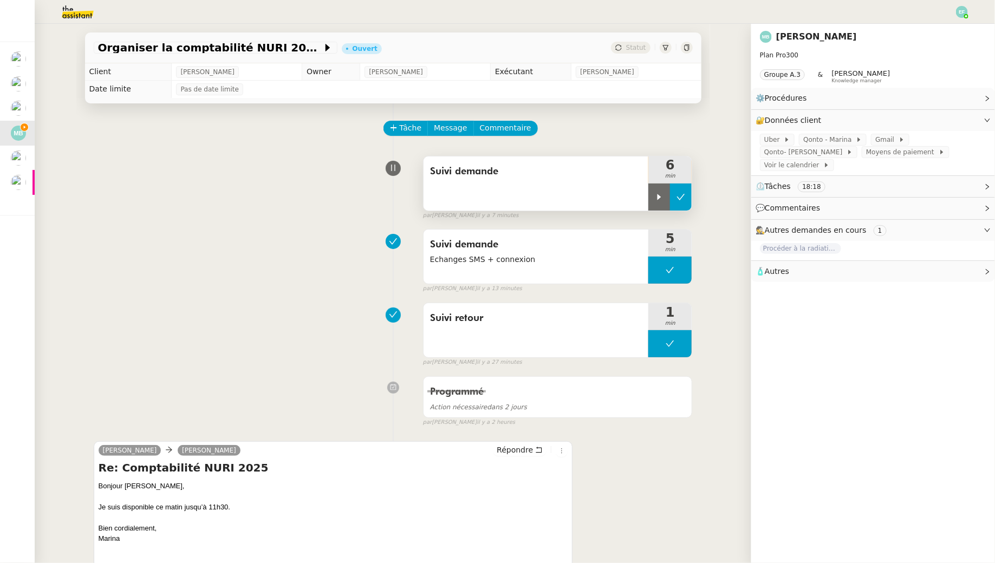
click at [689, 195] on button at bounding box center [681, 197] width 22 height 27
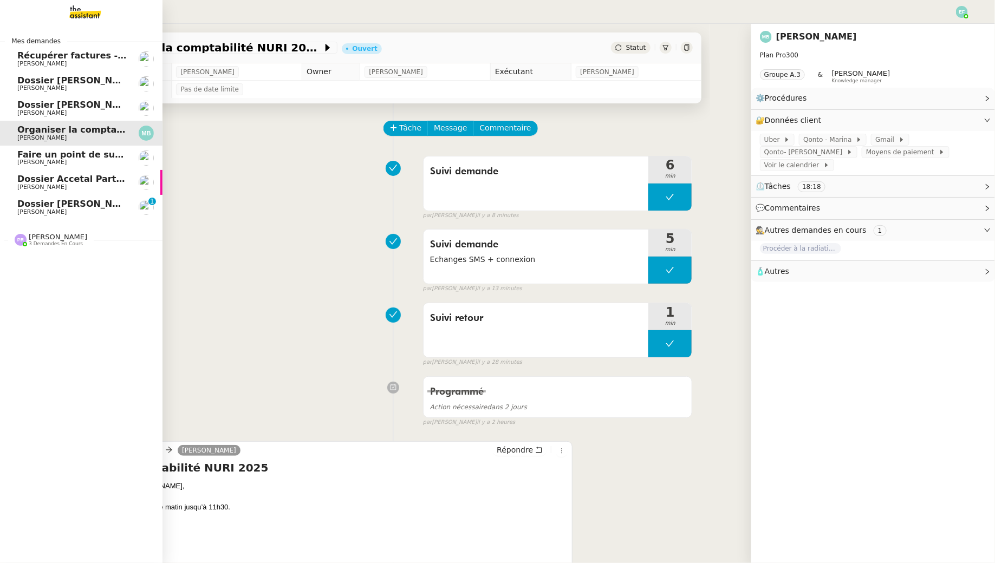
click at [25, 207] on span "Dossier [PERSON_NAME] [DATE] / [GEOGRAPHIC_DATA][DATE]" at bounding box center [167, 204] width 300 height 10
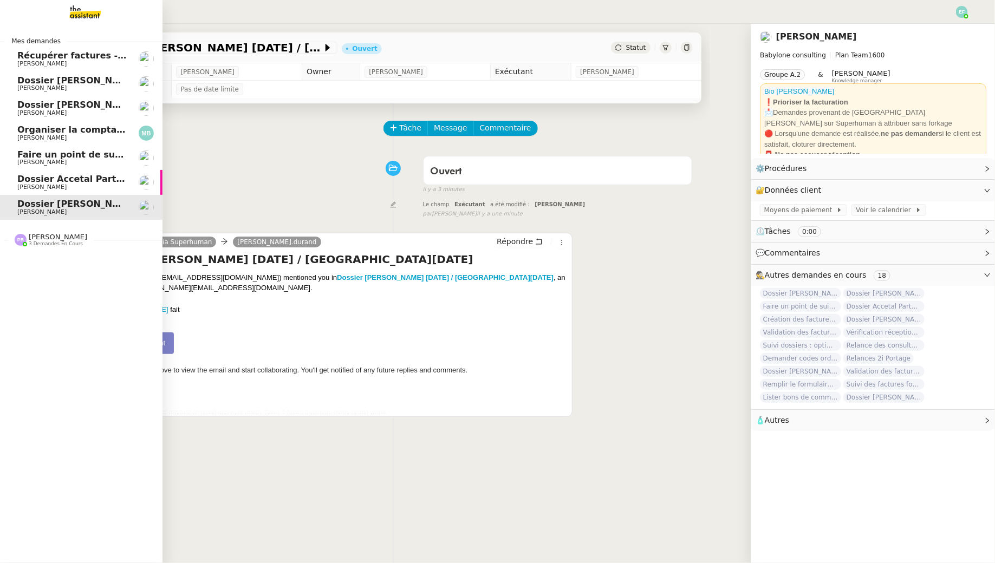
click at [60, 134] on span "Organiser la comptabilité NURI 2025" at bounding box center [106, 130] width 179 height 10
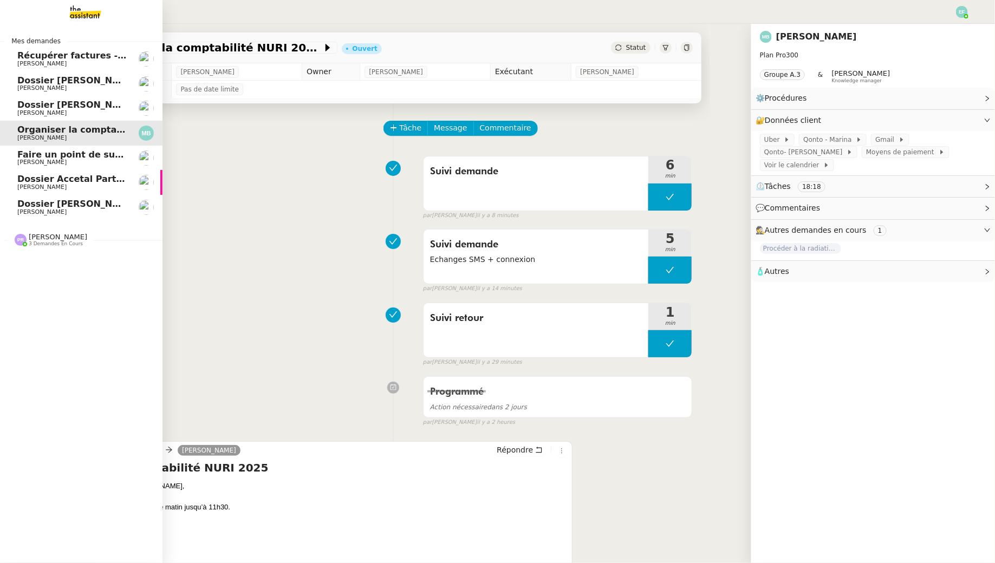
click at [54, 240] on span "[PERSON_NAME]" at bounding box center [58, 237] width 58 height 8
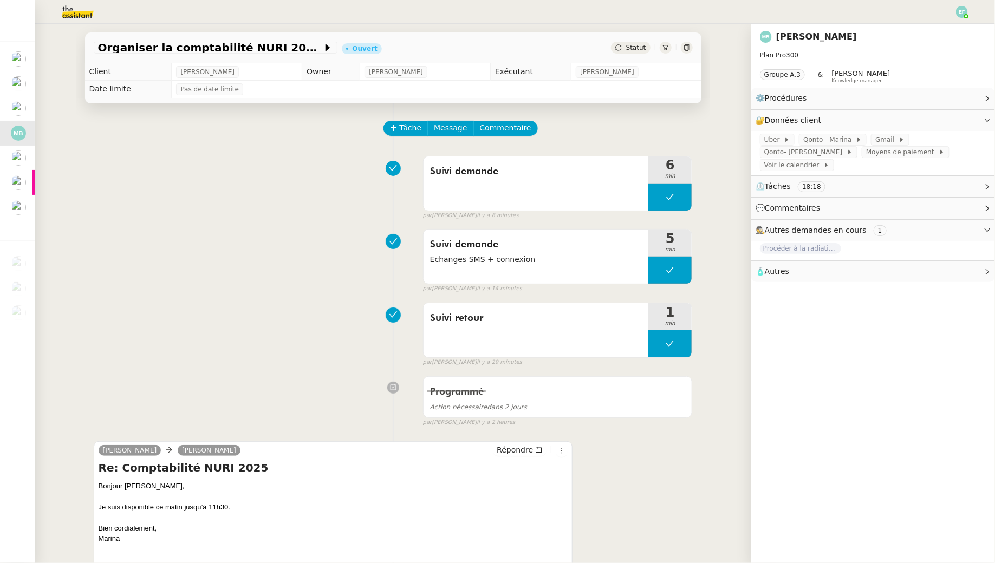
click at [257, 178] on div "Suivi demande 6 min false par Emelyne F. il y a 8 minutes" at bounding box center [393, 185] width 599 height 69
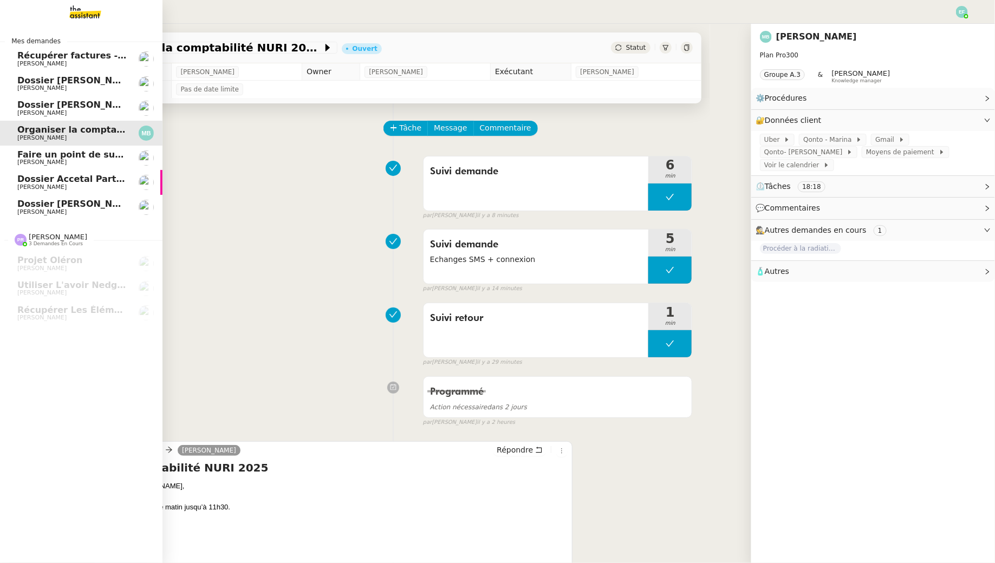
click at [96, 211] on span "[PERSON_NAME]" at bounding box center [71, 212] width 109 height 6
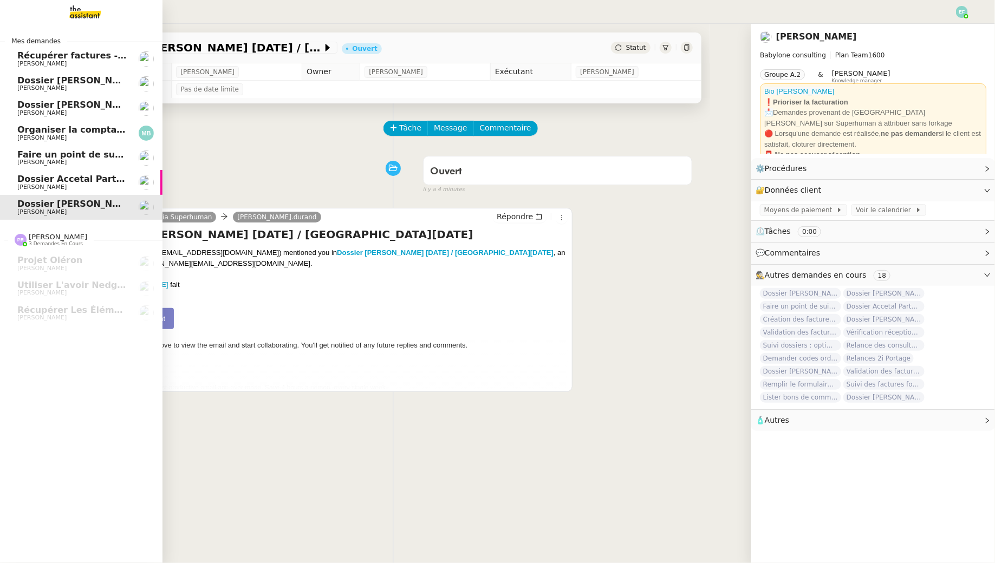
click at [100, 175] on span "Dossier Accetal Partners" at bounding box center [77, 179] width 120 height 10
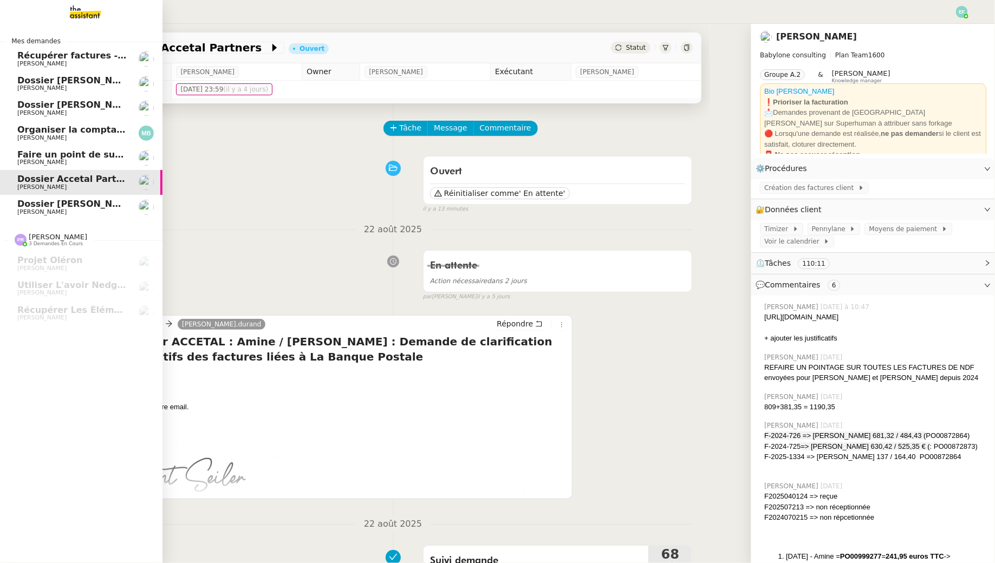
click at [54, 76] on span "Dossier [PERSON_NAME]" at bounding box center [77, 80] width 120 height 10
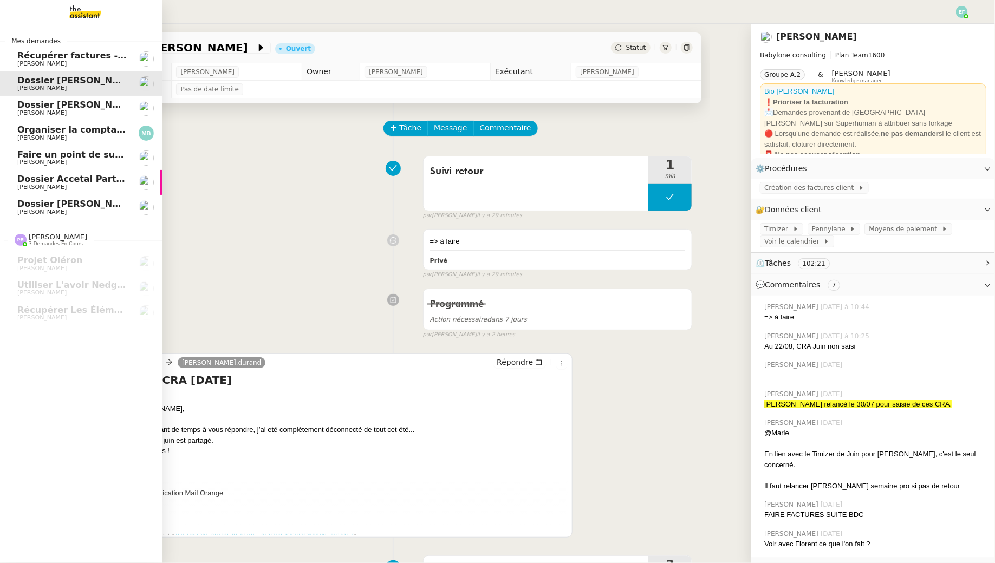
click at [83, 98] on link "Dossier [PERSON_NAME] [PERSON_NAME]" at bounding box center [81, 108] width 162 height 25
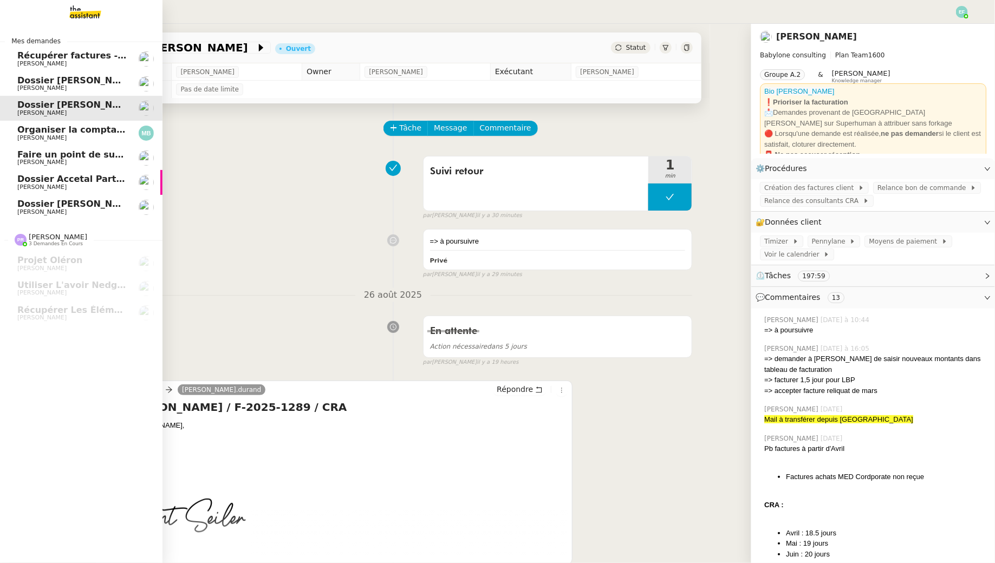
click at [87, 135] on span "[PERSON_NAME]" at bounding box center [71, 138] width 109 height 6
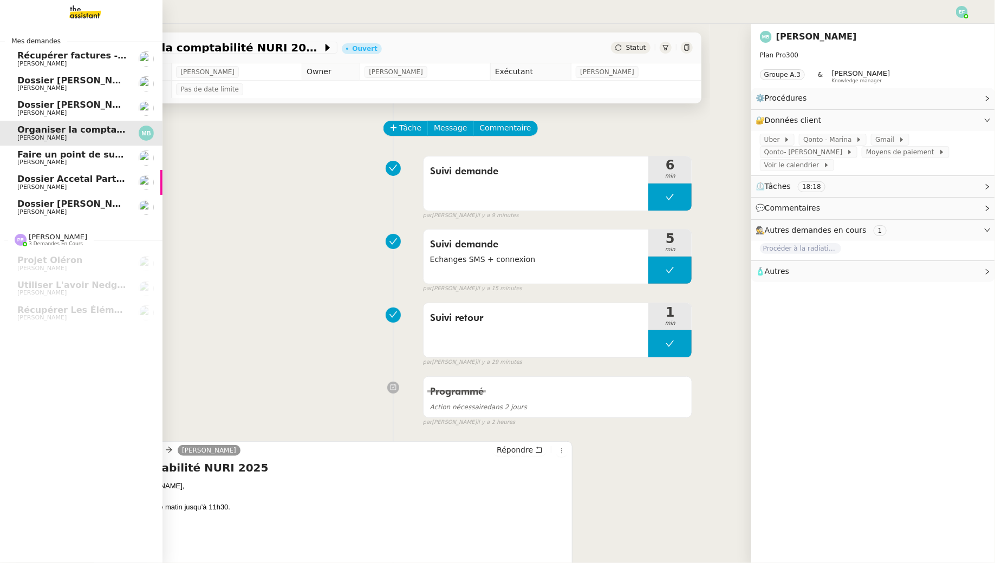
click at [105, 60] on span "Récupérer factures - [DATE]" at bounding box center [85, 55] width 136 height 10
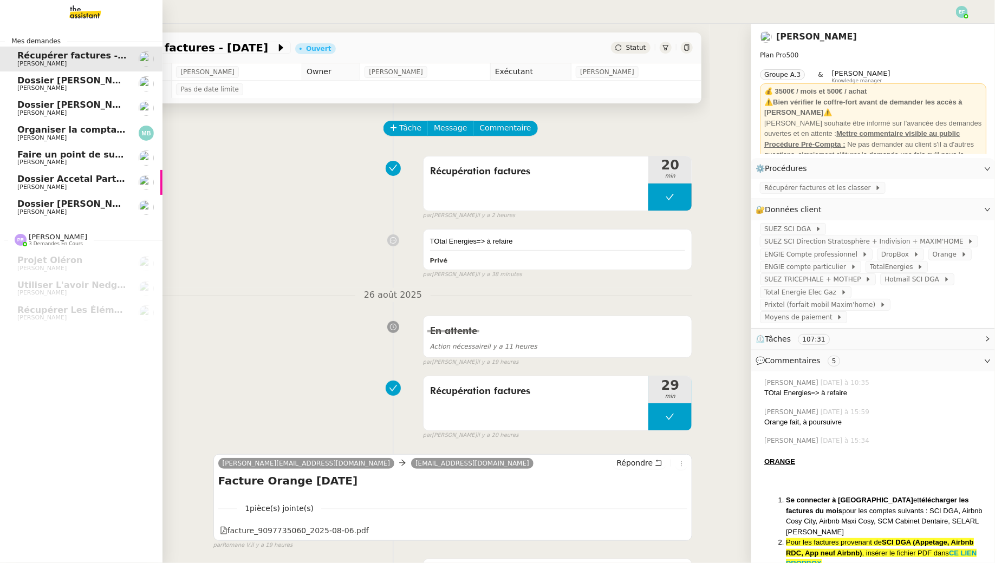
click at [73, 204] on span "Dossier [PERSON_NAME] [DATE] / [GEOGRAPHIC_DATA][DATE]" at bounding box center [167, 204] width 300 height 10
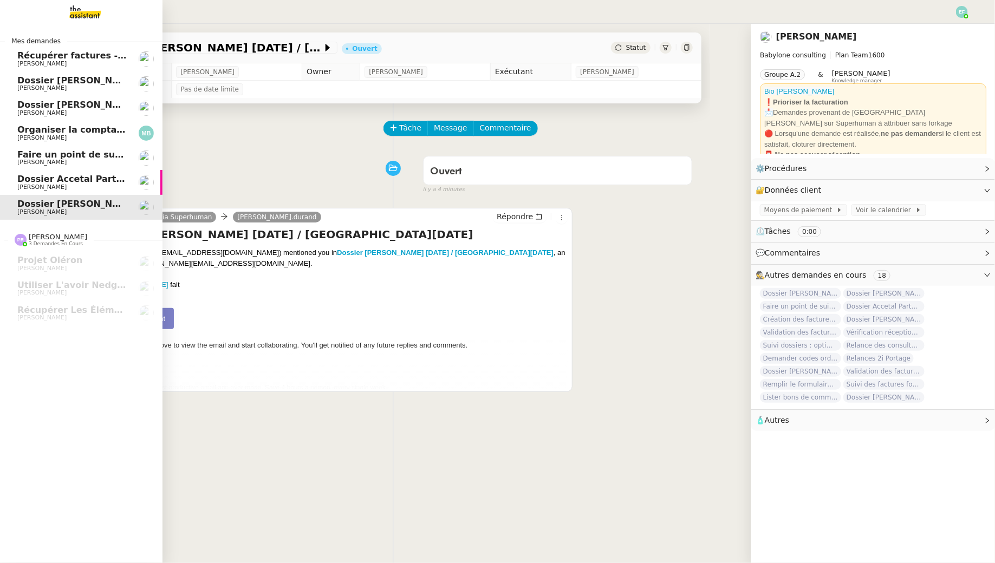
click at [27, 62] on span "[PERSON_NAME]" at bounding box center [41, 63] width 49 height 7
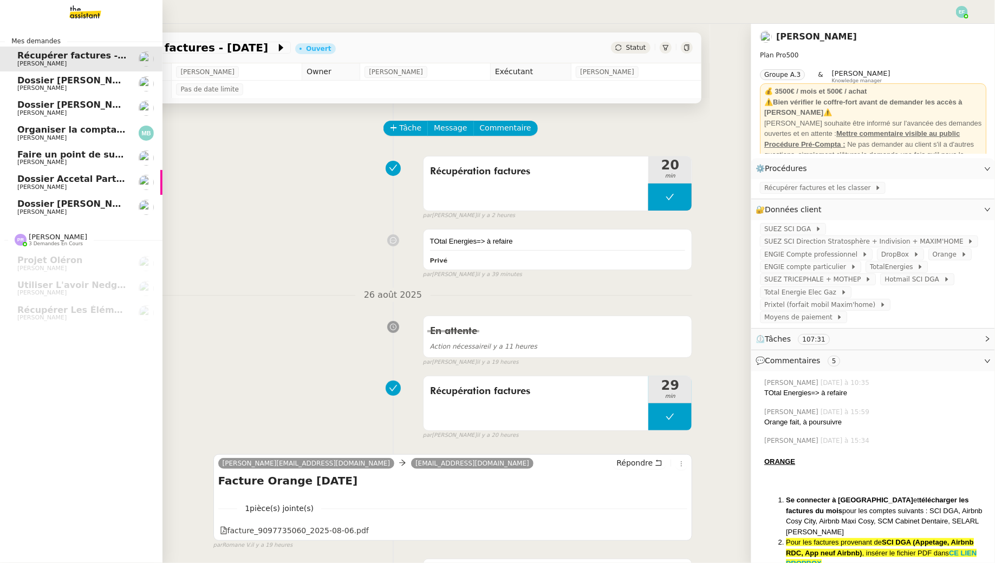
click at [61, 217] on link "Dossier Mohamed Touzani Juin 2025 / Mars 2025 Florent Seiler" at bounding box center [81, 207] width 162 height 25
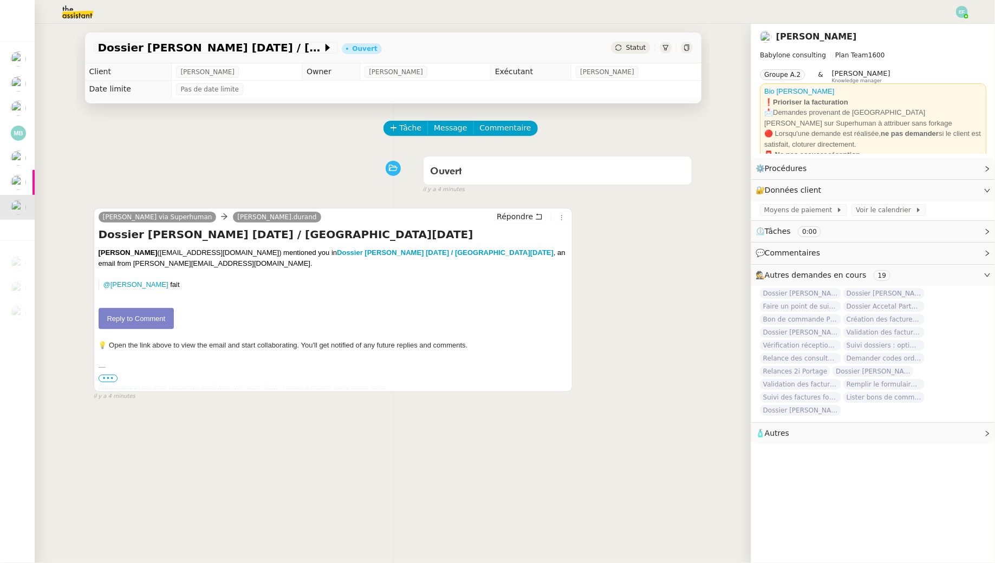
click at [403, 136] on div "Tâche Message Commentaire" at bounding box center [538, 134] width 308 height 26
click at [407, 122] on span "Tâche" at bounding box center [411, 128] width 22 height 12
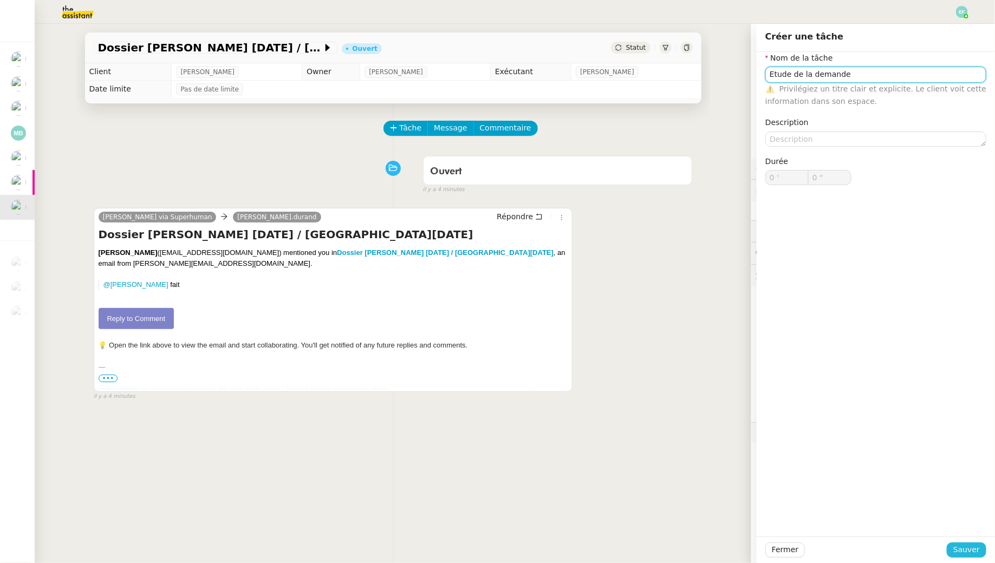
type input "Etude de la demande"
click at [967, 549] on span "Sauver" at bounding box center [966, 550] width 27 height 12
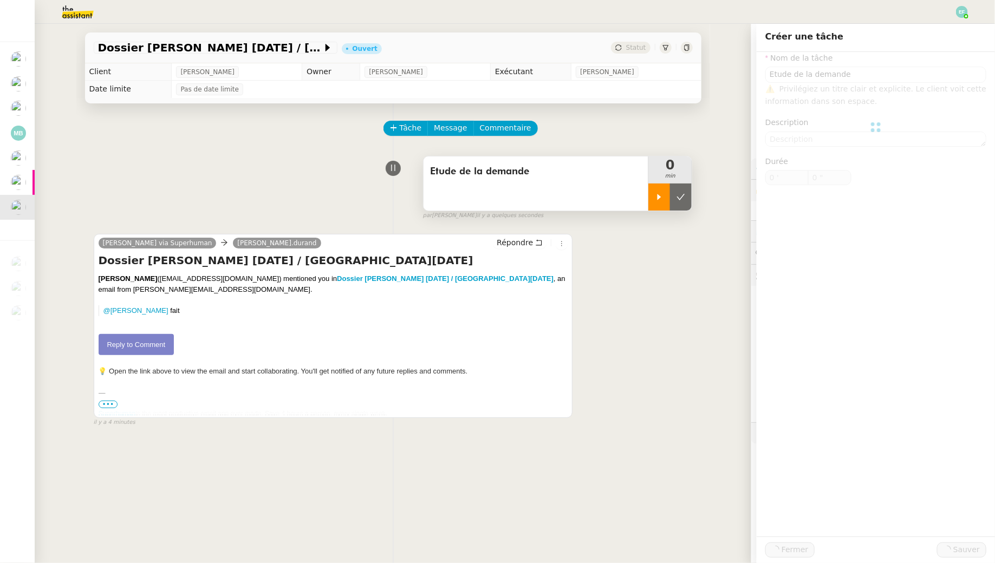
click at [655, 187] on div at bounding box center [659, 197] width 22 height 27
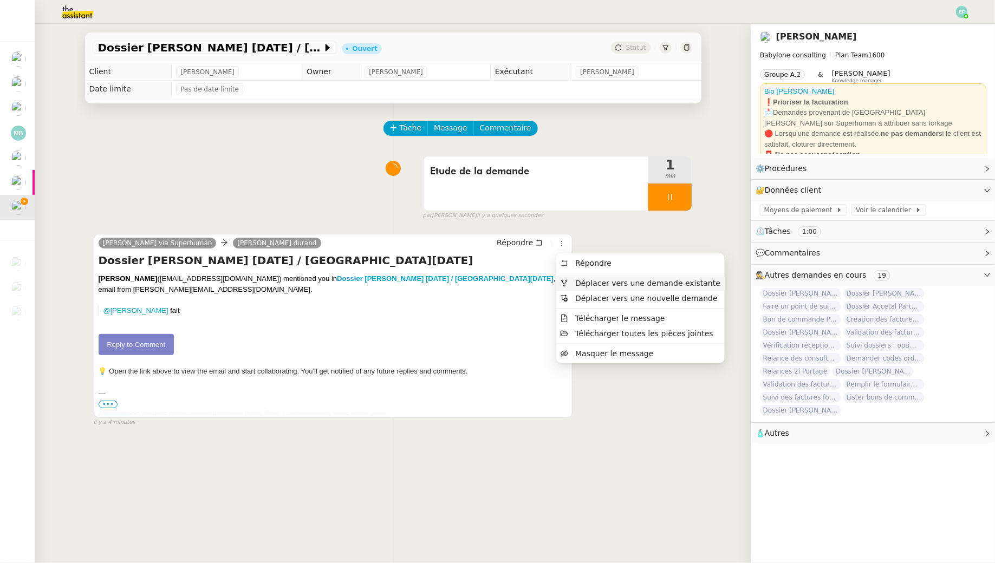
click at [581, 279] on span "Déplacer vers une demande existante" at bounding box center [647, 283] width 145 height 9
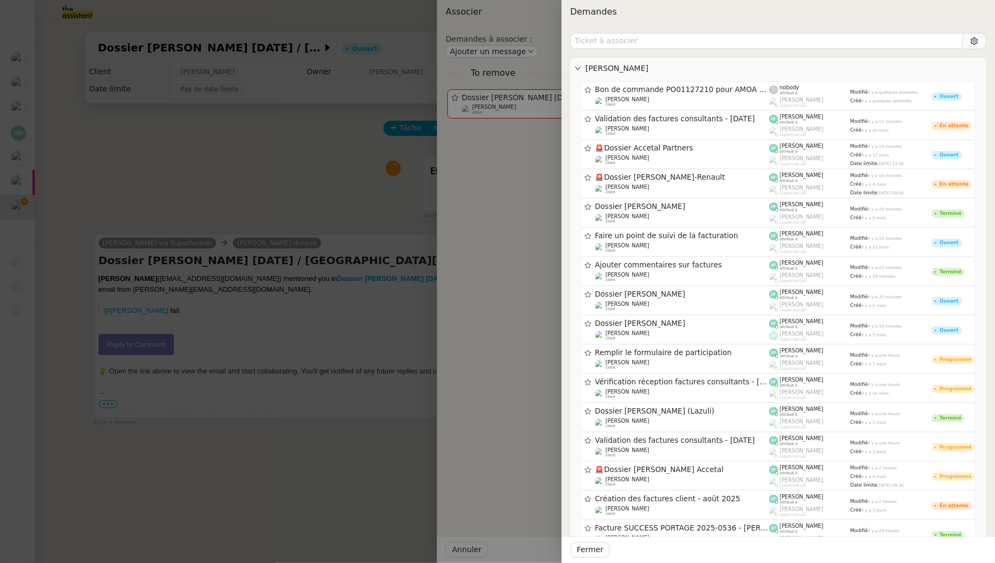
click at [679, 49] on div "Florent Seiler Bon de commande ​PO01127210​ pour ​AMOA - Projet RL MAJ PRO-AT-B…" at bounding box center [778, 453] width 416 height 841
click at [674, 40] on input "text" at bounding box center [766, 41] width 393 height 16
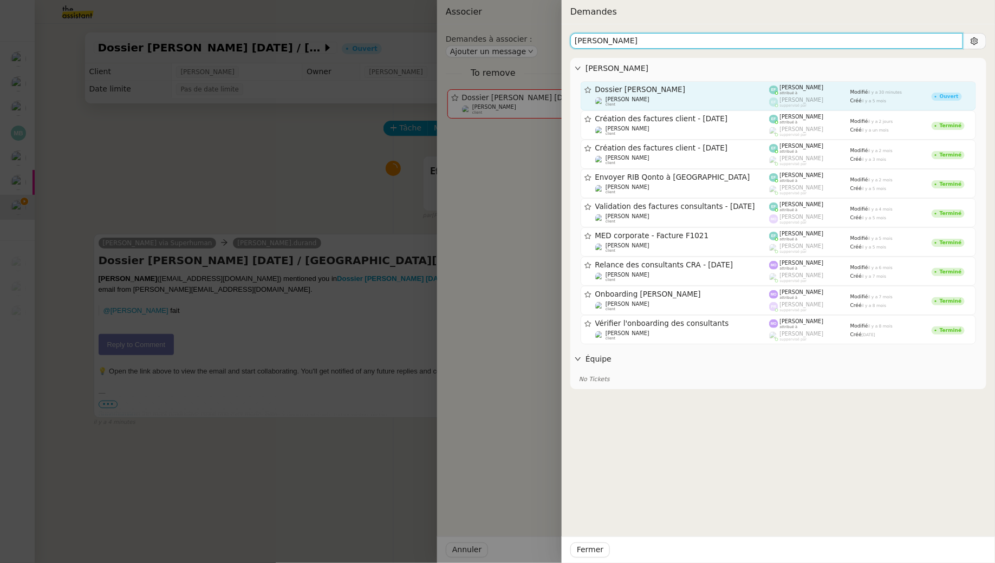
type input "mohamed touzani"
click at [741, 90] on span "Dossier [PERSON_NAME]" at bounding box center [682, 90] width 174 height 8
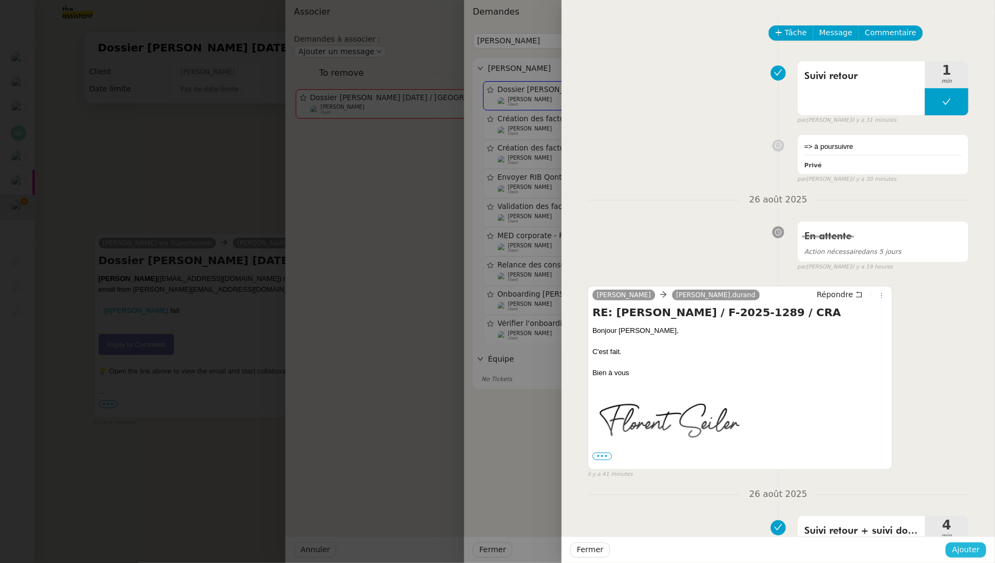
click at [967, 551] on span "Ajouter" at bounding box center [966, 550] width 28 height 12
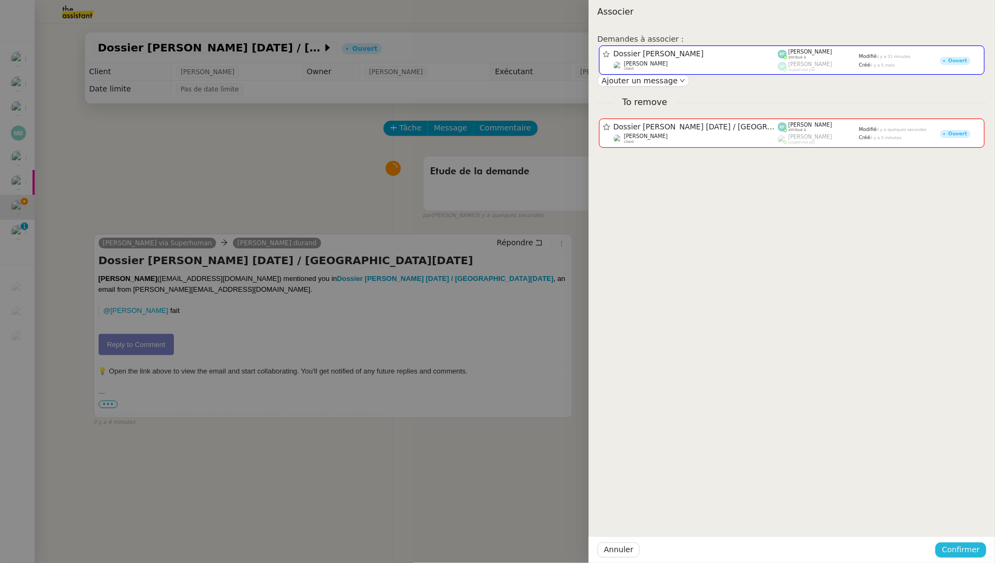
click at [960, 549] on span "Confirmer" at bounding box center [961, 550] width 38 height 12
click at [971, 518] on span "Ajouter" at bounding box center [962, 521] width 28 height 11
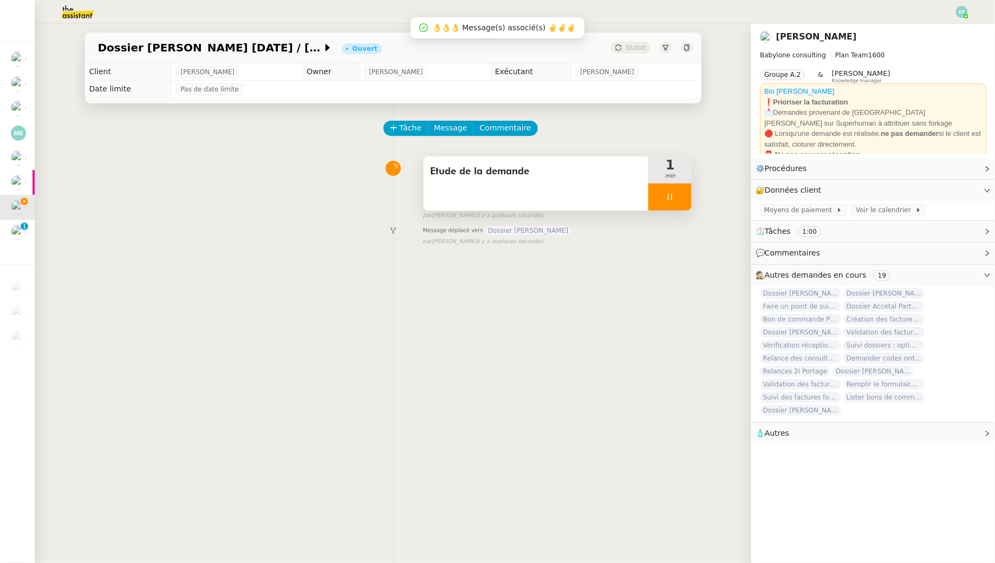
click at [670, 193] on icon at bounding box center [670, 197] width 9 height 9
click at [682, 195] on icon at bounding box center [680, 197] width 9 height 9
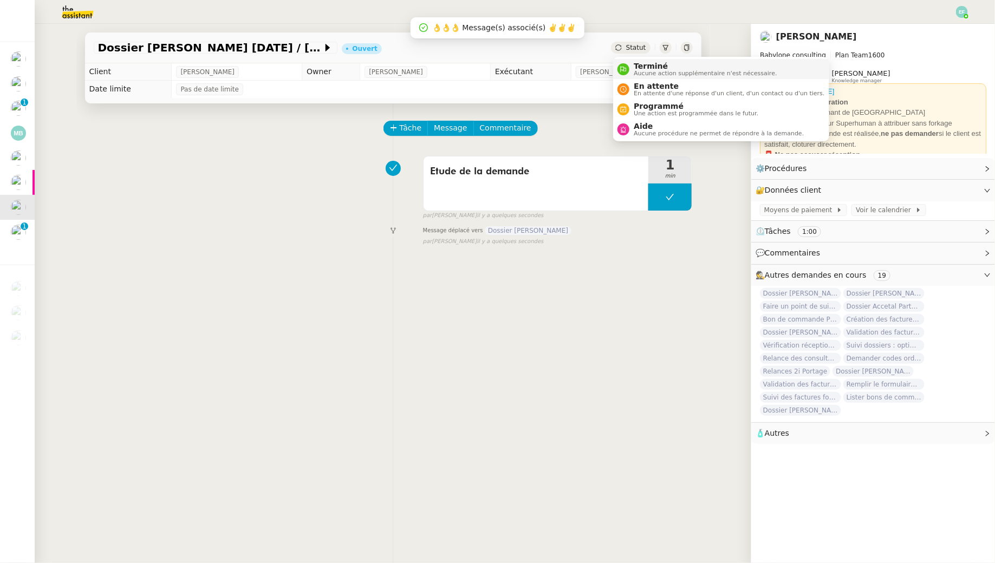
click at [649, 60] on li "Terminé Aucune action supplémentaire n'est nécessaire." at bounding box center [721, 69] width 216 height 20
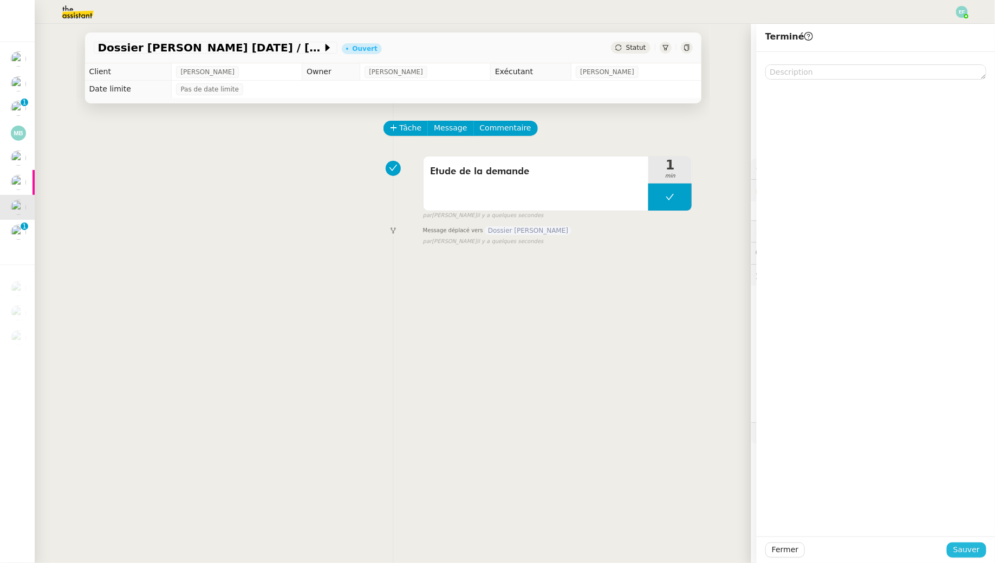
click at [975, 545] on span "Sauver" at bounding box center [966, 550] width 27 height 12
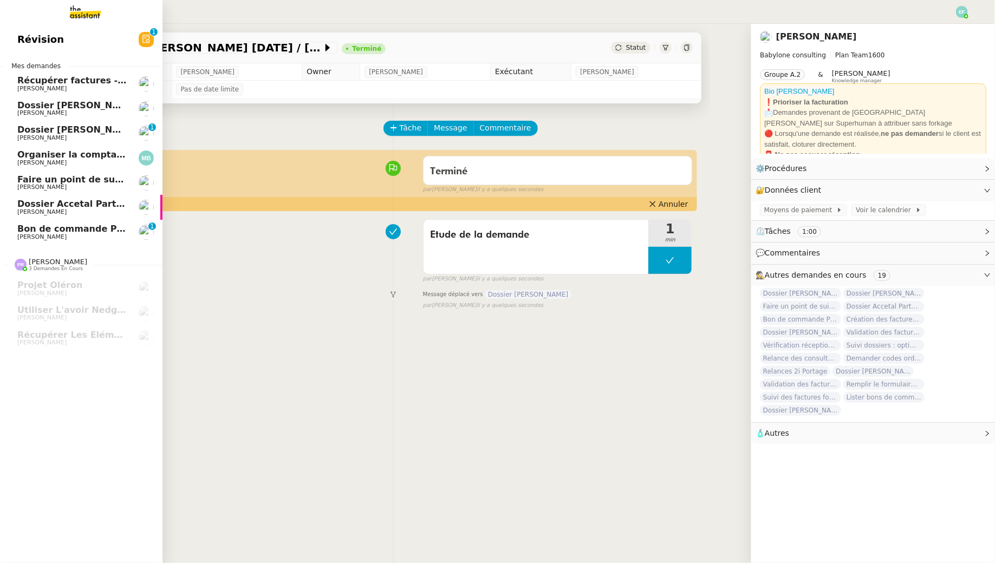
click at [23, 236] on span "[PERSON_NAME]" at bounding box center [41, 236] width 49 height 7
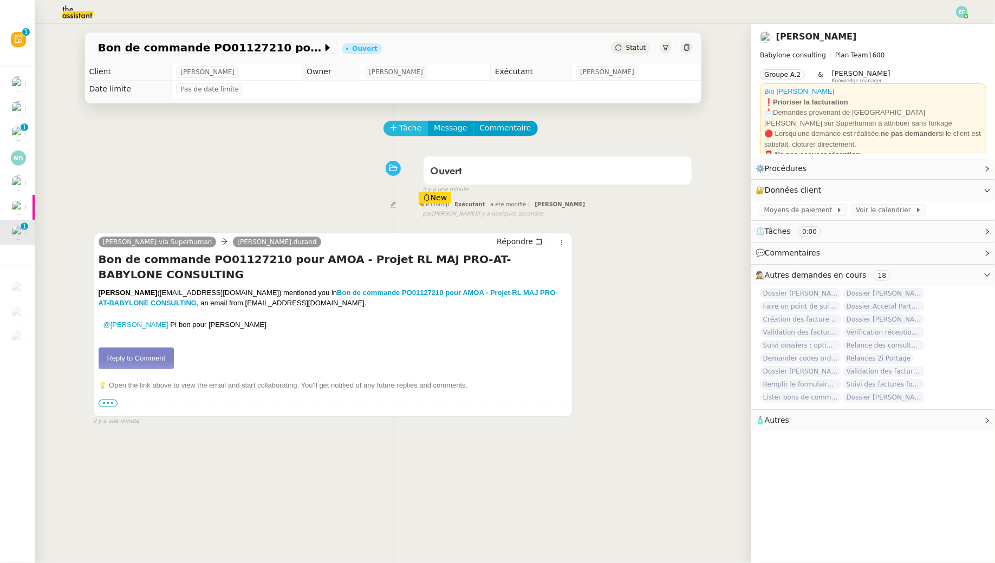
click at [413, 126] on span "Tâche" at bounding box center [411, 128] width 22 height 12
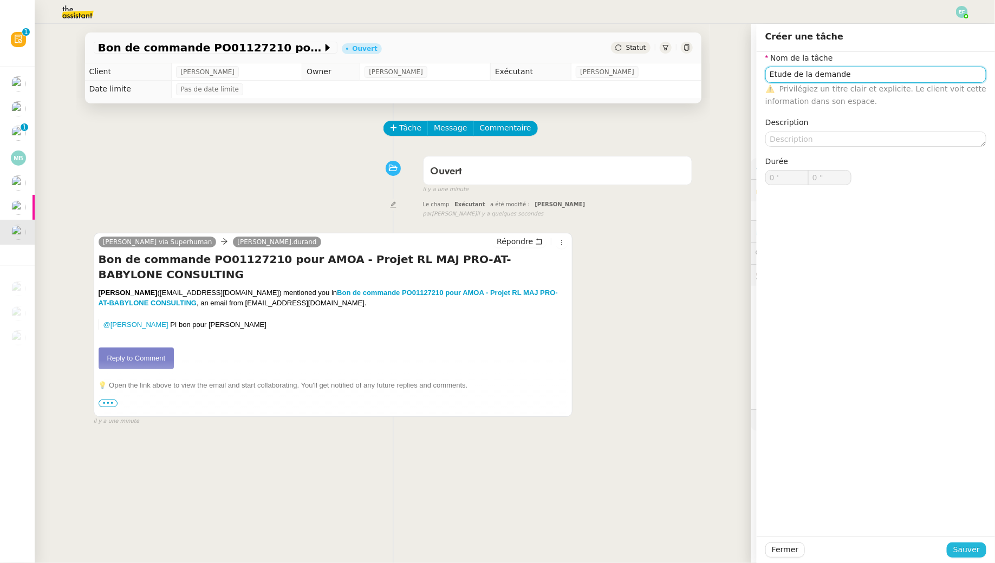
type input "Etude de la demande"
click at [968, 551] on span "Sauver" at bounding box center [966, 550] width 27 height 12
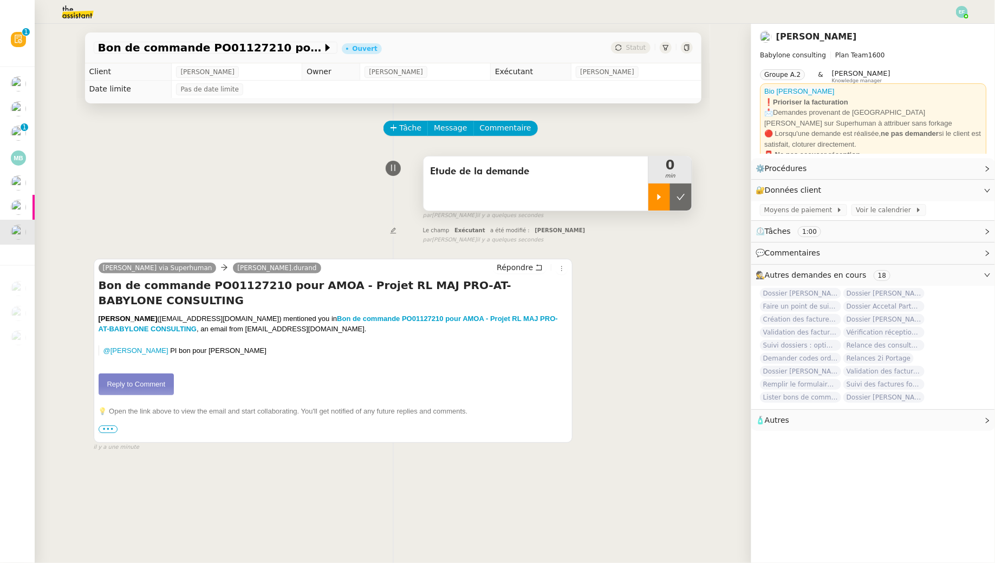
click at [658, 193] on icon at bounding box center [659, 197] width 9 height 9
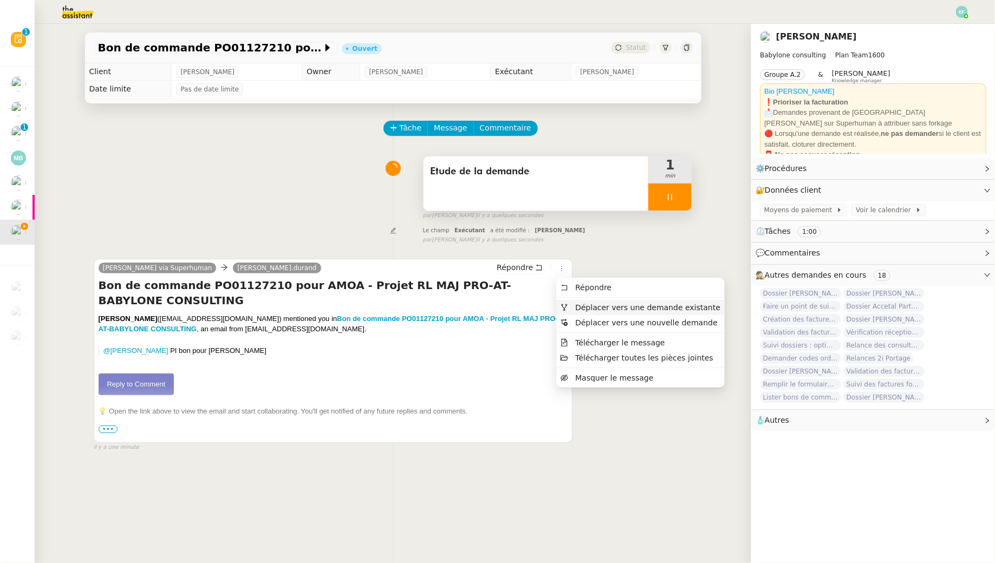
click at [578, 306] on span "Déplacer vers une demande existante" at bounding box center [647, 307] width 145 height 9
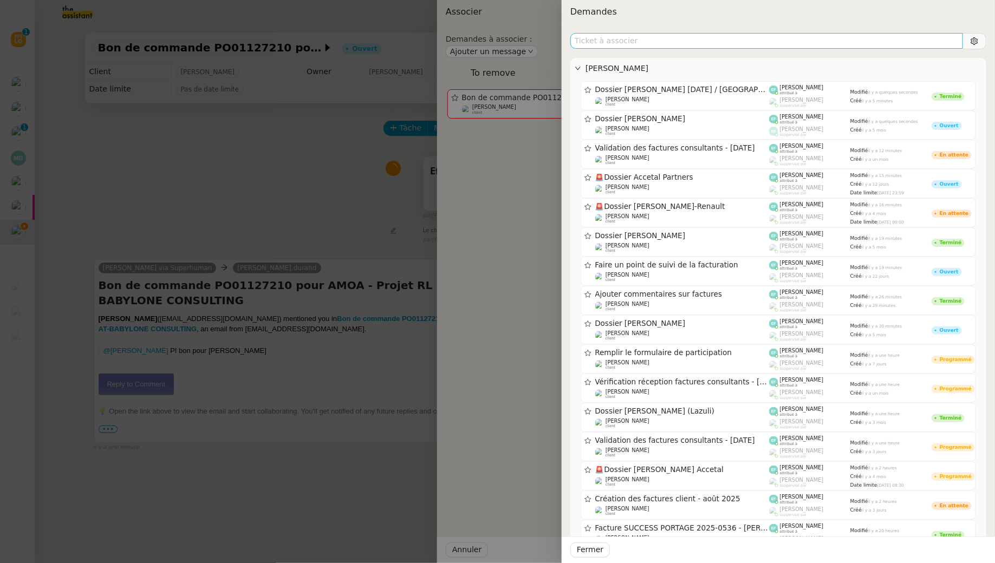
click at [702, 45] on input "text" at bounding box center [766, 41] width 393 height 16
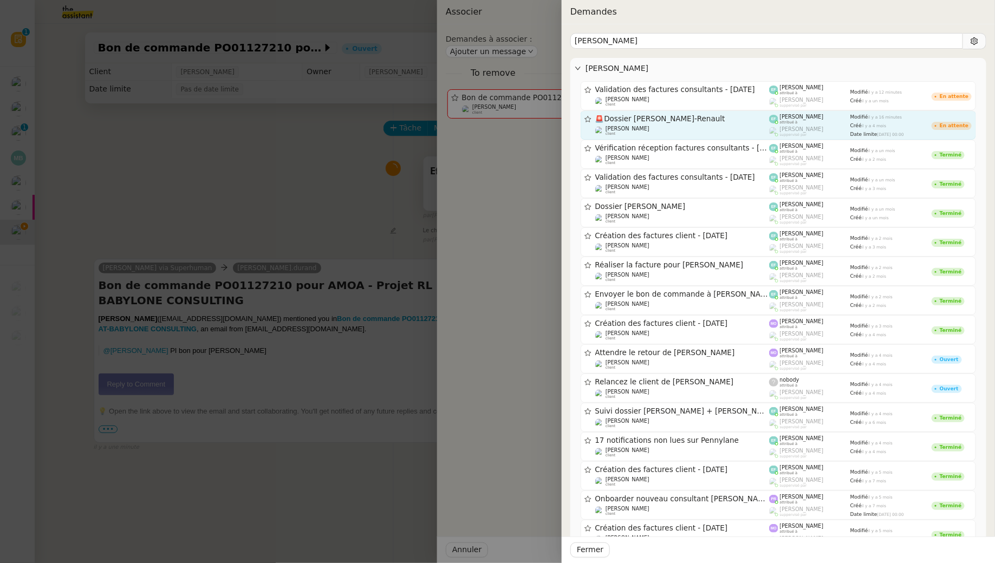
type input "nicolas"
click at [751, 119] on span "🚨 Dossier Nicolas Guillet-Renault" at bounding box center [682, 119] width 174 height 8
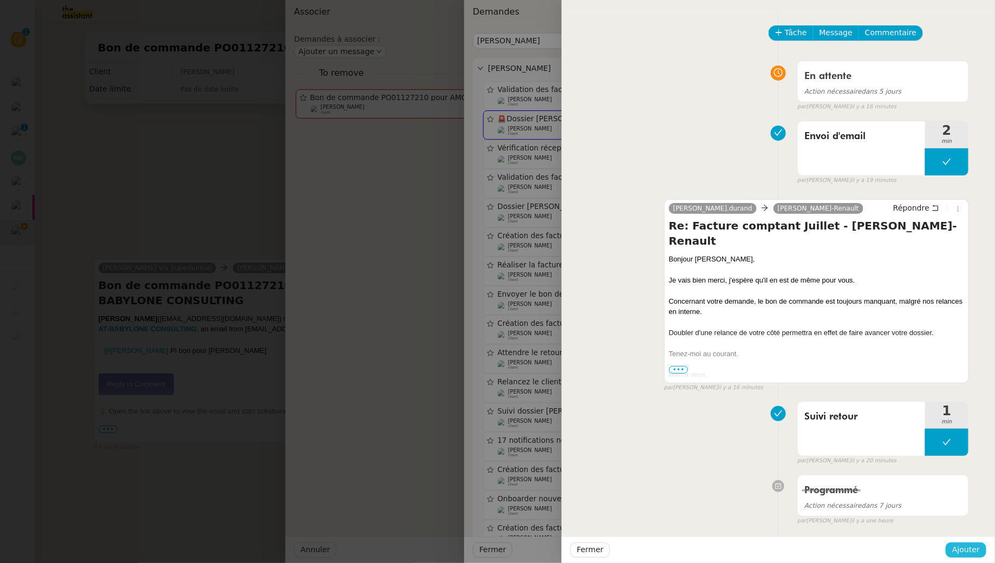
click at [972, 551] on span "Ajouter" at bounding box center [966, 550] width 28 height 12
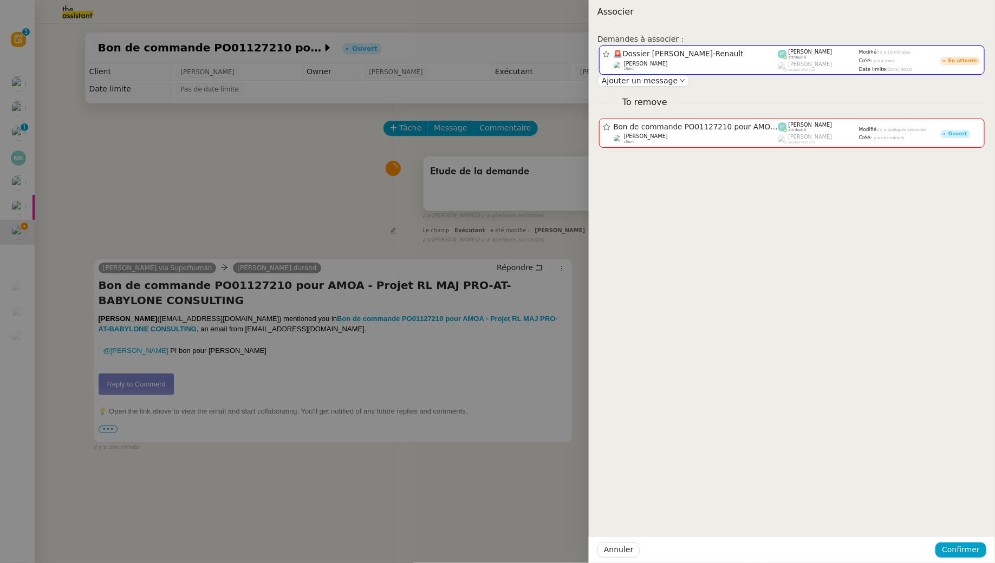
click at [949, 541] on div "Annuler Confirmer" at bounding box center [792, 550] width 406 height 27
click at [951, 554] on span "Confirmer" at bounding box center [961, 550] width 38 height 12
click at [959, 523] on span "Ajouter" at bounding box center [962, 521] width 28 height 11
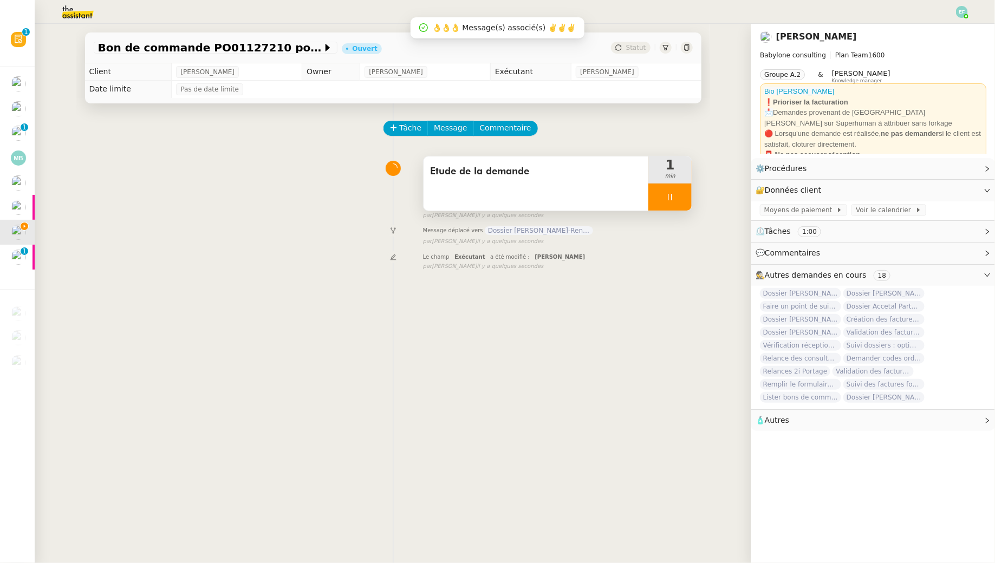
click at [683, 197] on div at bounding box center [669, 197] width 43 height 27
click at [683, 197] on icon at bounding box center [680, 197] width 9 height 9
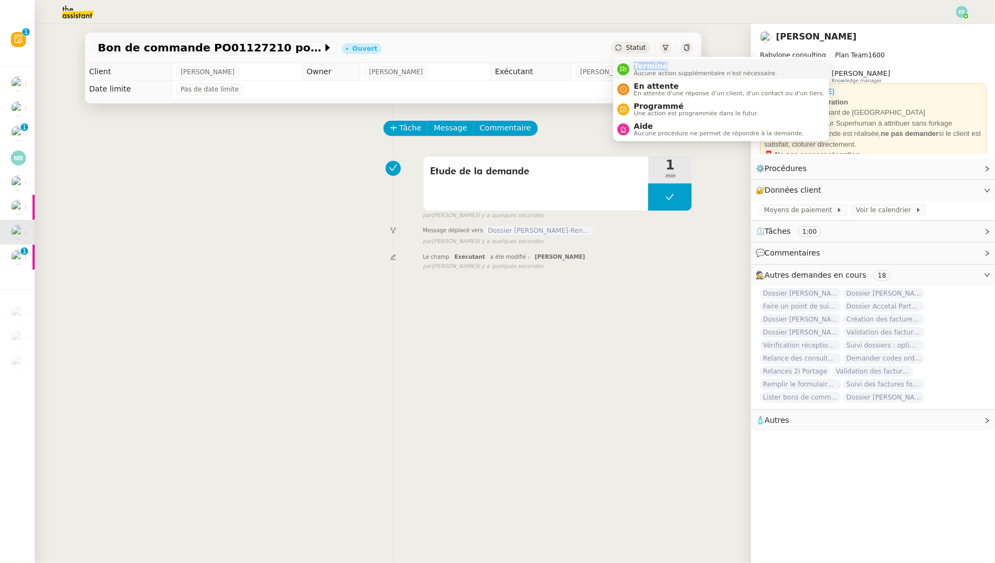
click at [668, 66] on span "Terminé" at bounding box center [705, 66] width 143 height 9
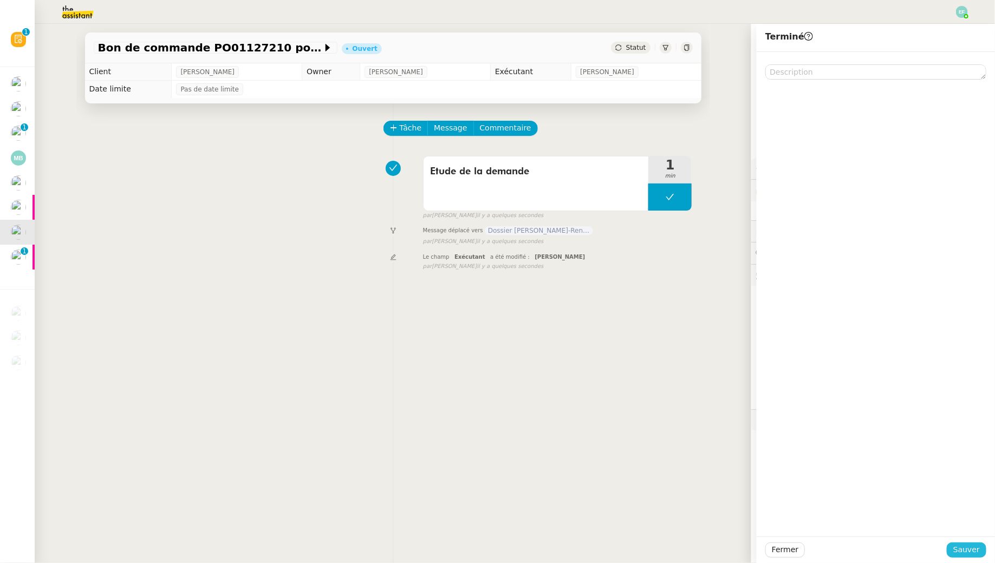
click at [968, 545] on span "Sauver" at bounding box center [966, 550] width 27 height 12
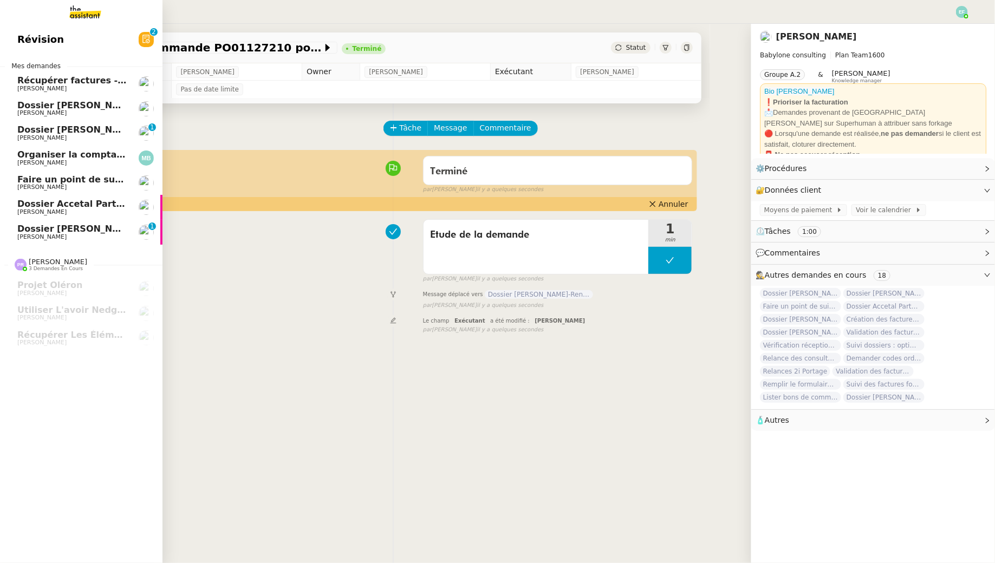
click at [7, 243] on link "Dossier [PERSON_NAME]-[PERSON_NAME] 0 1 2 3 4 5 6 7 8 9" at bounding box center [81, 232] width 162 height 25
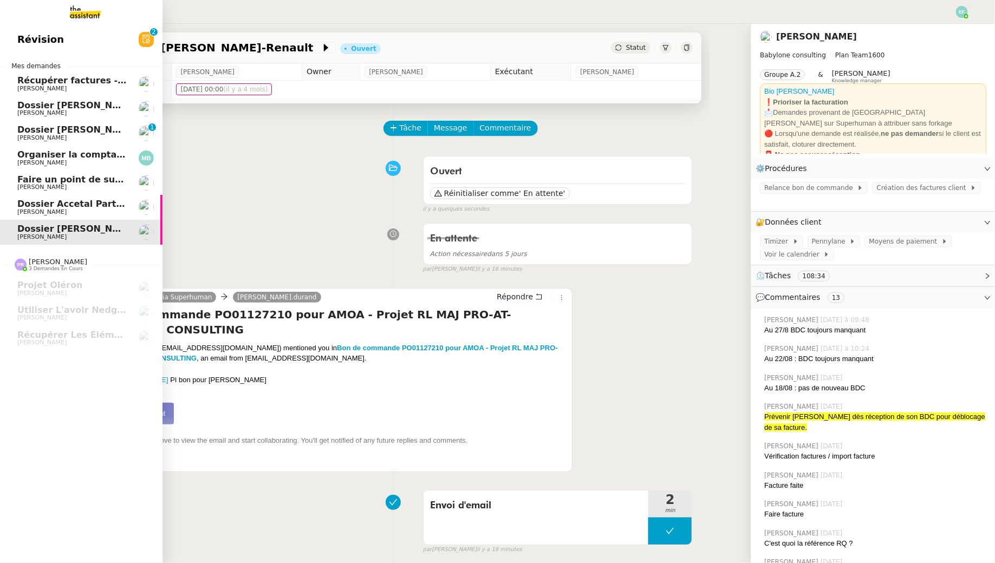
click at [27, 126] on span "Dossier [PERSON_NAME]" at bounding box center [77, 130] width 120 height 10
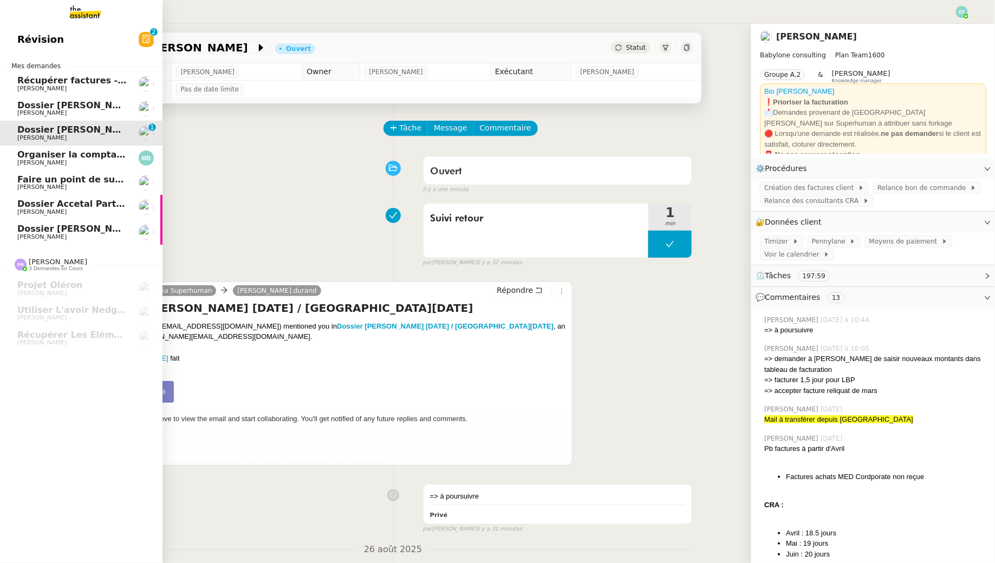
click at [30, 236] on span "[PERSON_NAME]" at bounding box center [41, 236] width 49 height 7
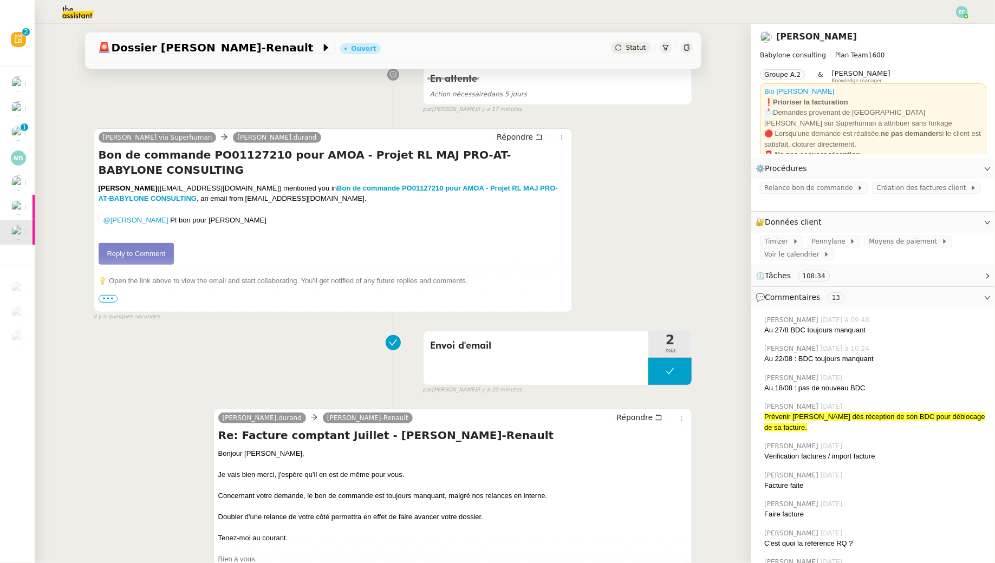
scroll to position [178, 0]
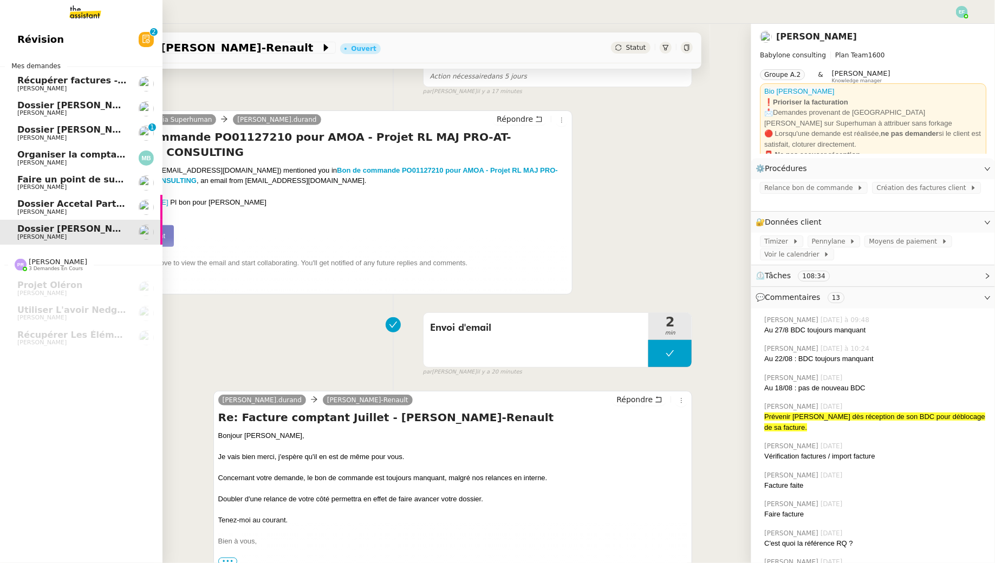
click at [28, 136] on span "[PERSON_NAME]" at bounding box center [41, 137] width 49 height 7
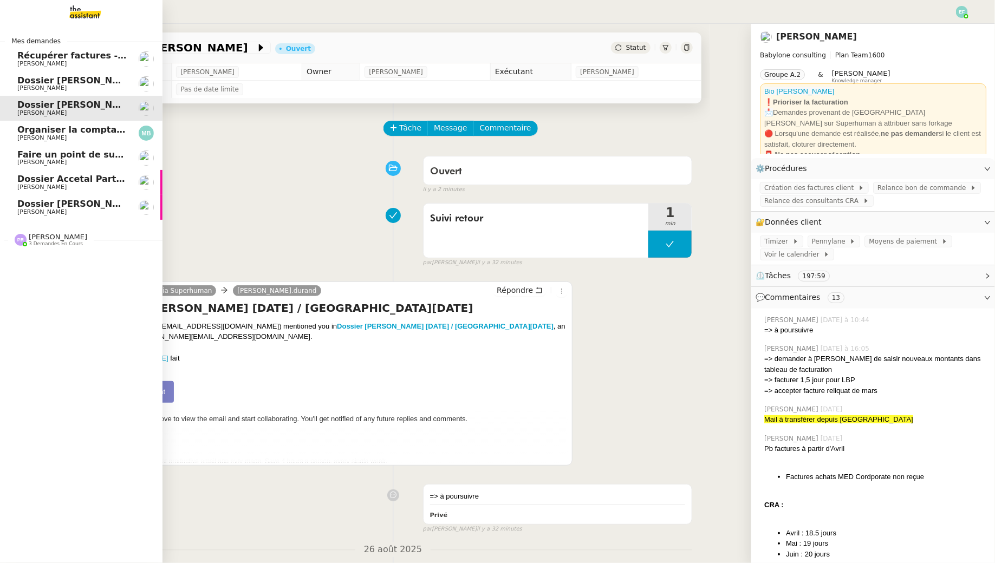
click at [80, 136] on span "[PERSON_NAME]" at bounding box center [71, 138] width 109 height 6
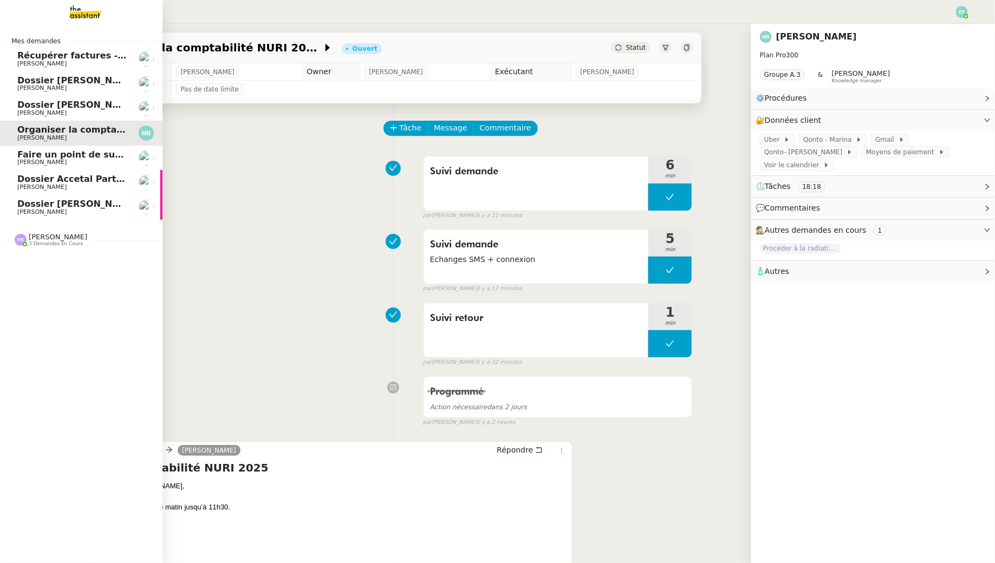
click at [23, 80] on span "Dossier [PERSON_NAME]" at bounding box center [77, 80] width 120 height 10
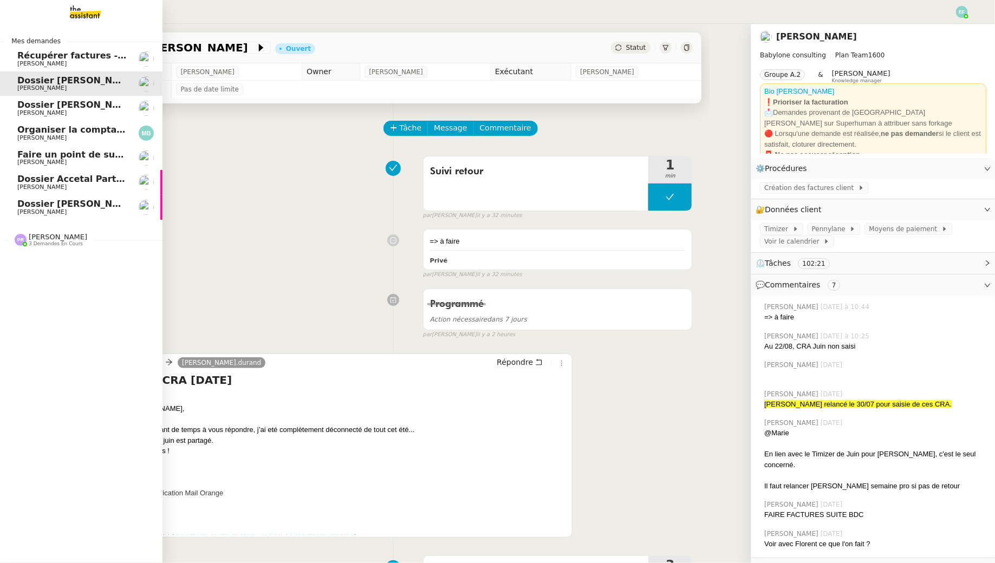
click at [55, 55] on span "Récupérer factures - [DATE]" at bounding box center [85, 55] width 136 height 10
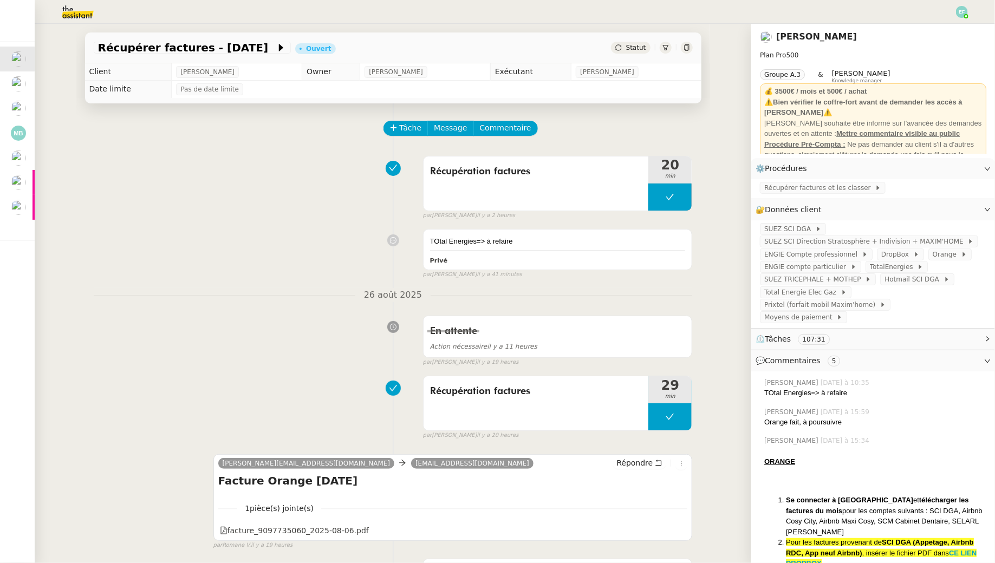
scroll to position [75, 0]
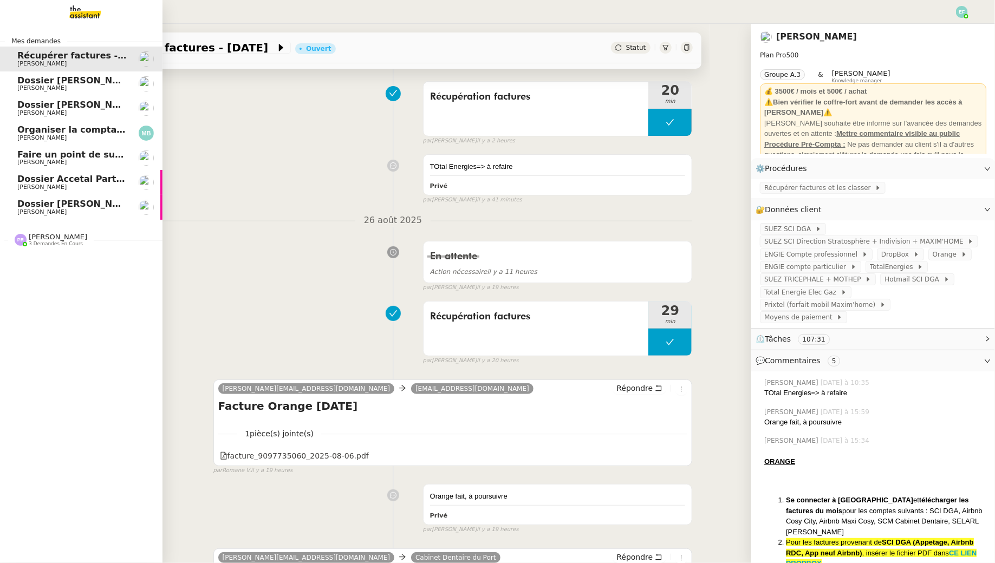
click at [35, 207] on span "Dossier [PERSON_NAME]-Renault" at bounding box center [97, 204] width 161 height 10
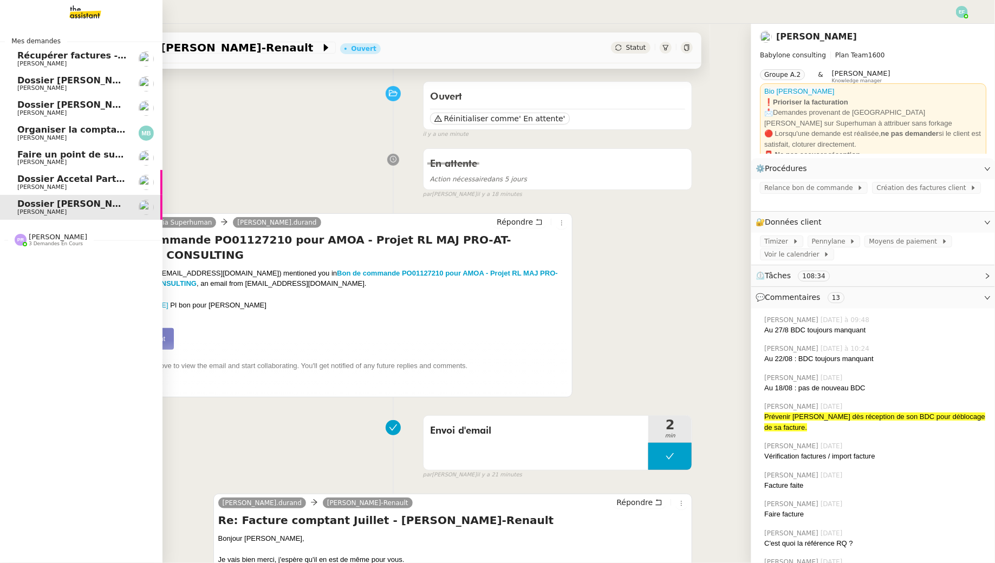
click at [21, 55] on span "Récupérer factures - [DATE]" at bounding box center [85, 55] width 136 height 10
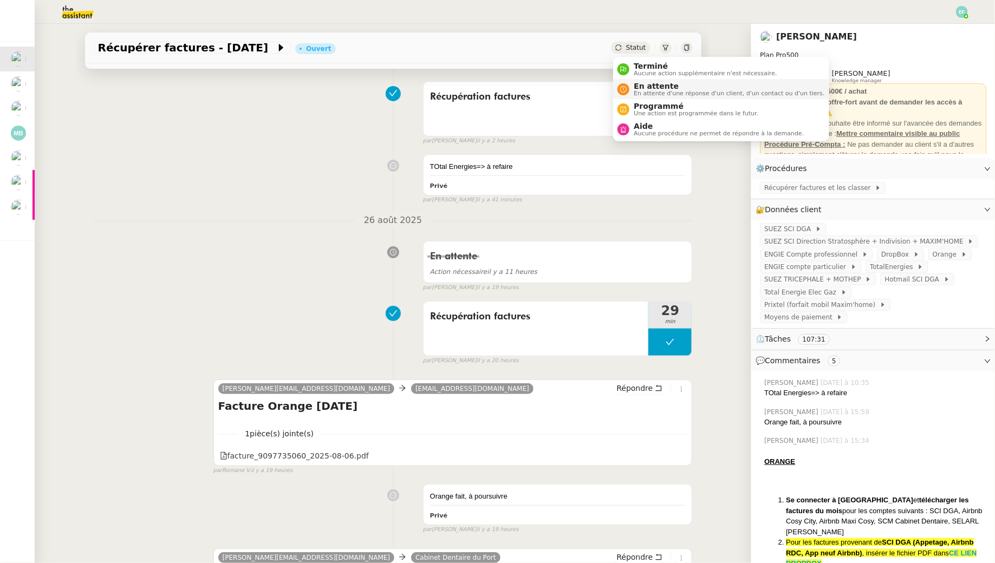
click at [641, 86] on span "En attente" at bounding box center [729, 86] width 191 height 9
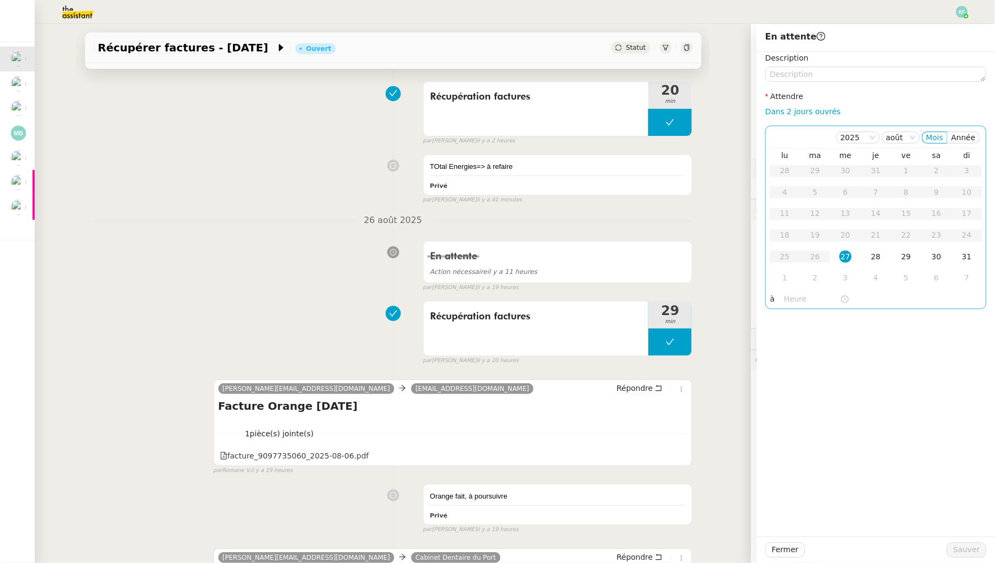
click at [845, 259] on div "27" at bounding box center [845, 257] width 12 height 12
click at [792, 297] on input "text" at bounding box center [812, 299] width 56 height 12
click at [791, 354] on div "14" at bounding box center [793, 355] width 30 height 13
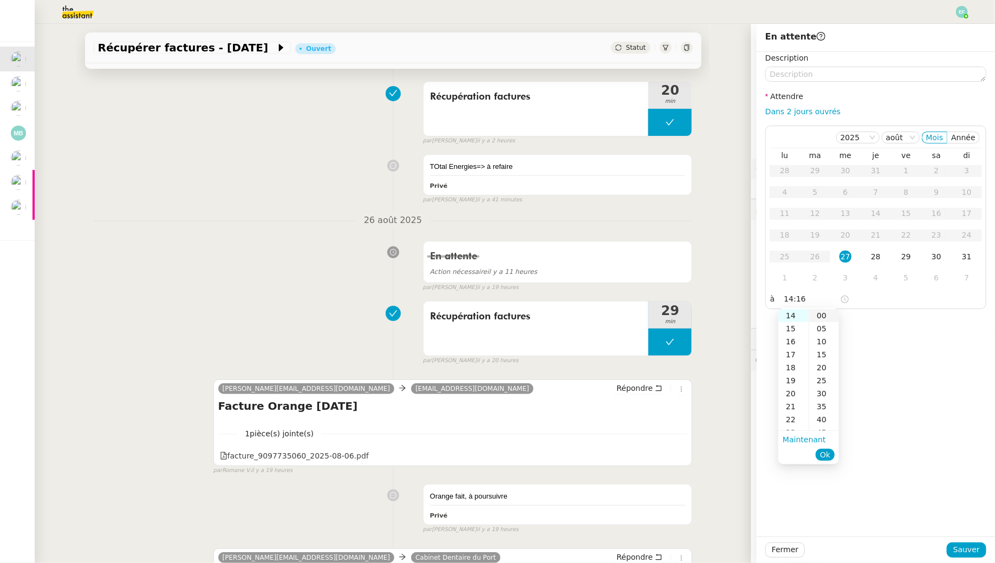
click at [823, 318] on div "00" at bounding box center [824, 315] width 30 height 13
click at [829, 451] on span "Ok" at bounding box center [825, 454] width 10 height 11
type input "14:00"
click at [961, 549] on span "Sauver" at bounding box center [966, 550] width 27 height 12
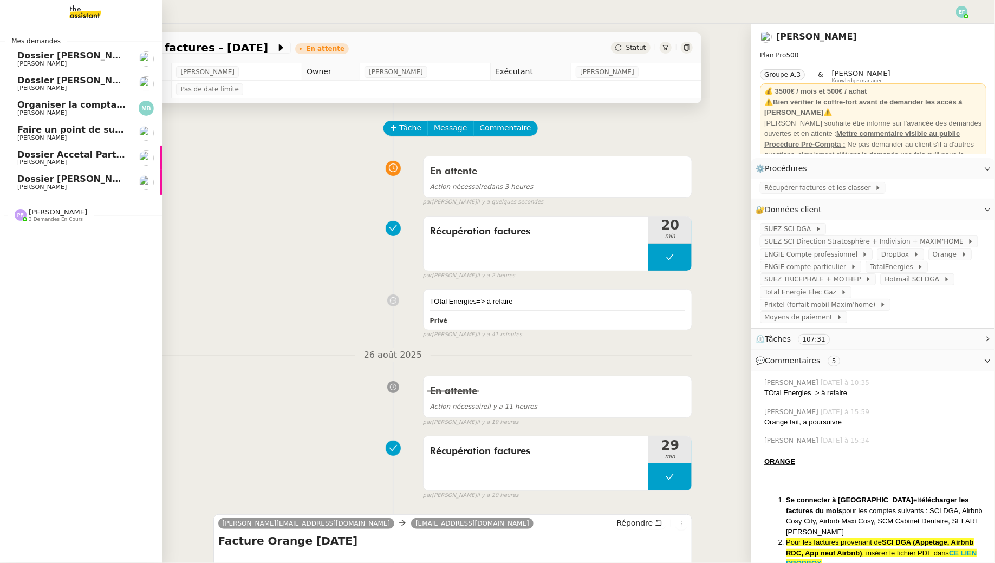
click at [81, 55] on span "Dossier [PERSON_NAME]" at bounding box center [77, 55] width 120 height 10
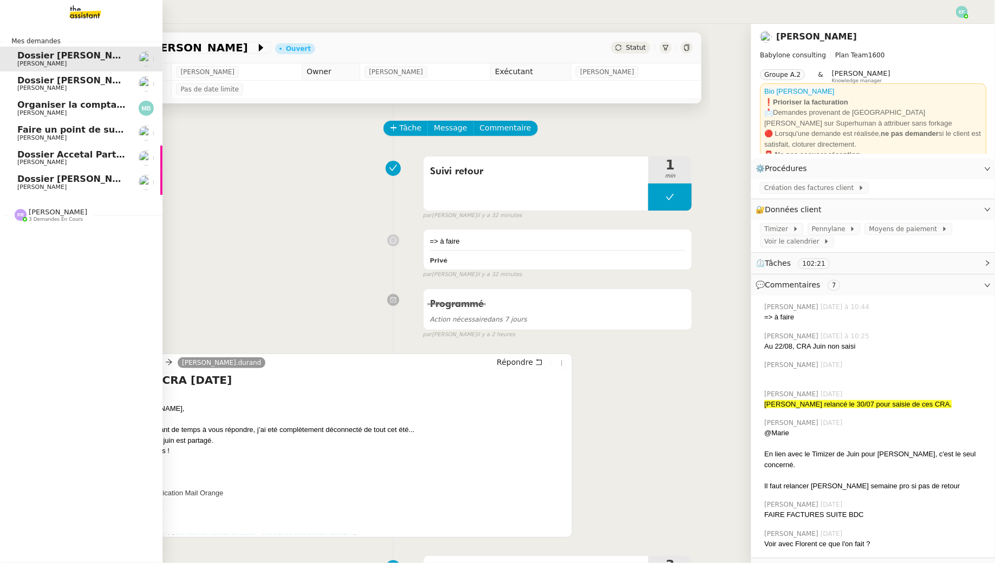
click at [84, 182] on span "Dossier [PERSON_NAME]-Renault" at bounding box center [97, 179] width 161 height 10
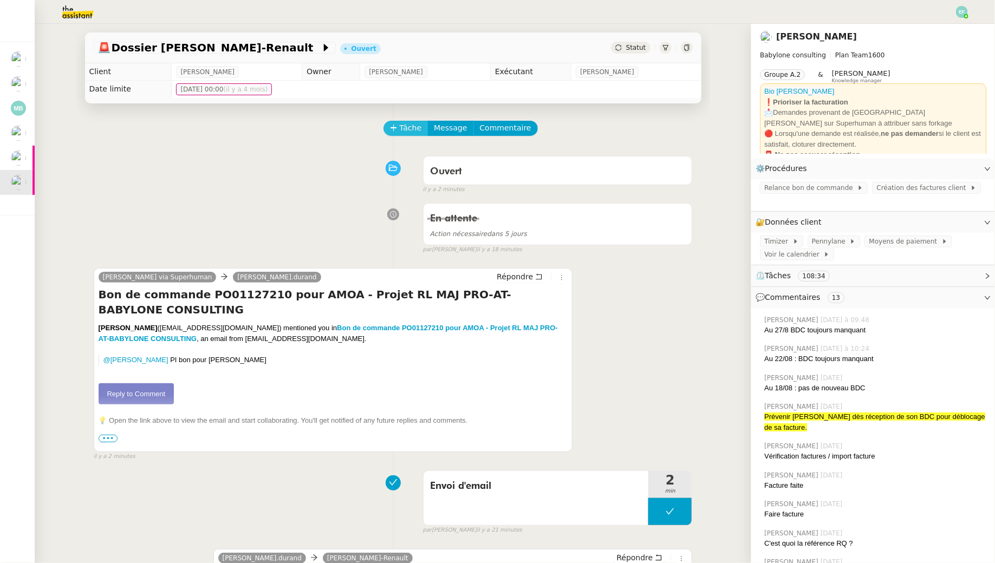
click at [411, 127] on span "Tâche" at bounding box center [411, 128] width 22 height 12
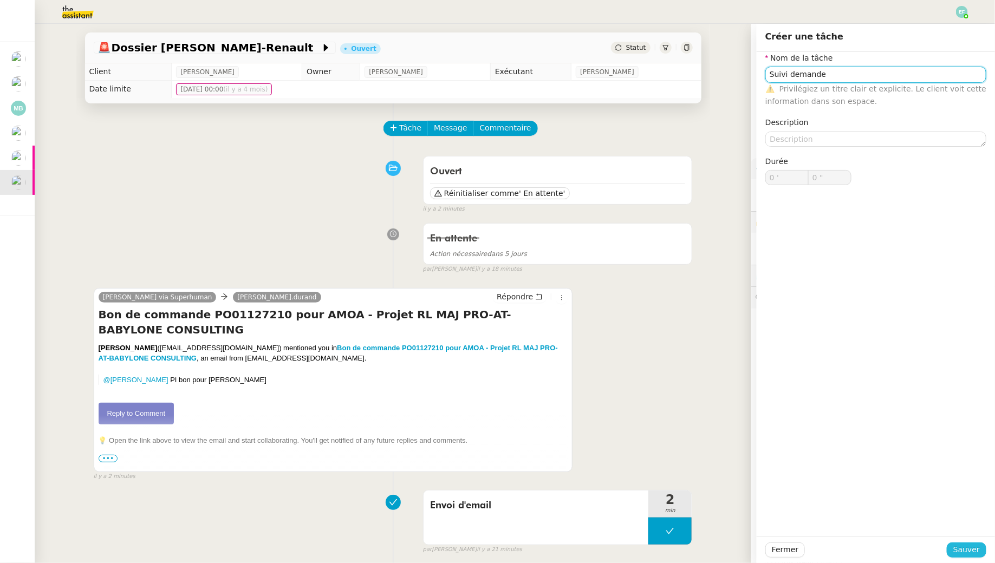
type input "Suivi demande"
click at [982, 547] on button "Sauver" at bounding box center [967, 550] width 40 height 15
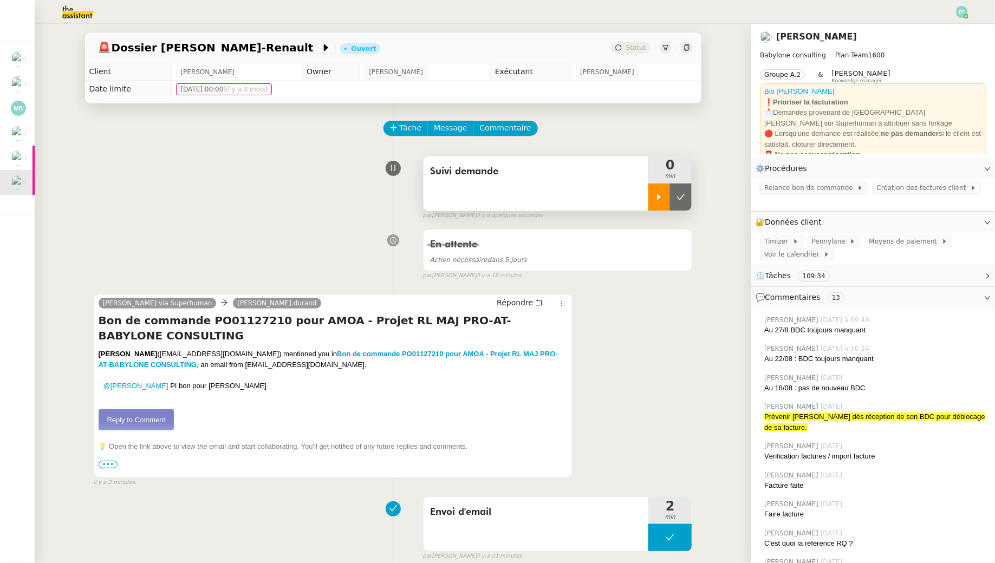
click at [653, 193] on div at bounding box center [659, 197] width 22 height 27
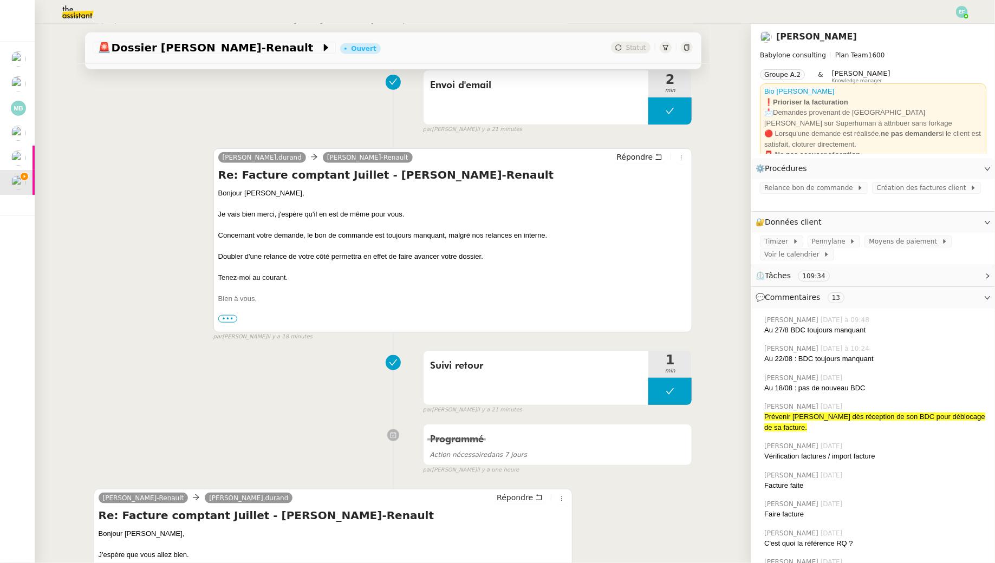
scroll to position [432, 0]
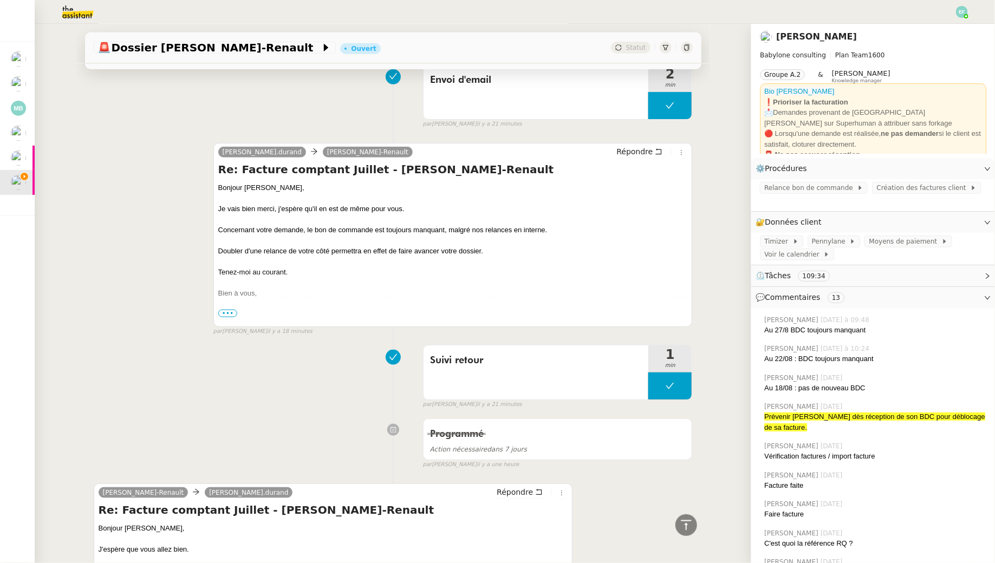
click at [656, 146] on div "Répondre" at bounding box center [649, 152] width 75 height 13
click at [657, 150] on icon at bounding box center [659, 152] width 8 height 8
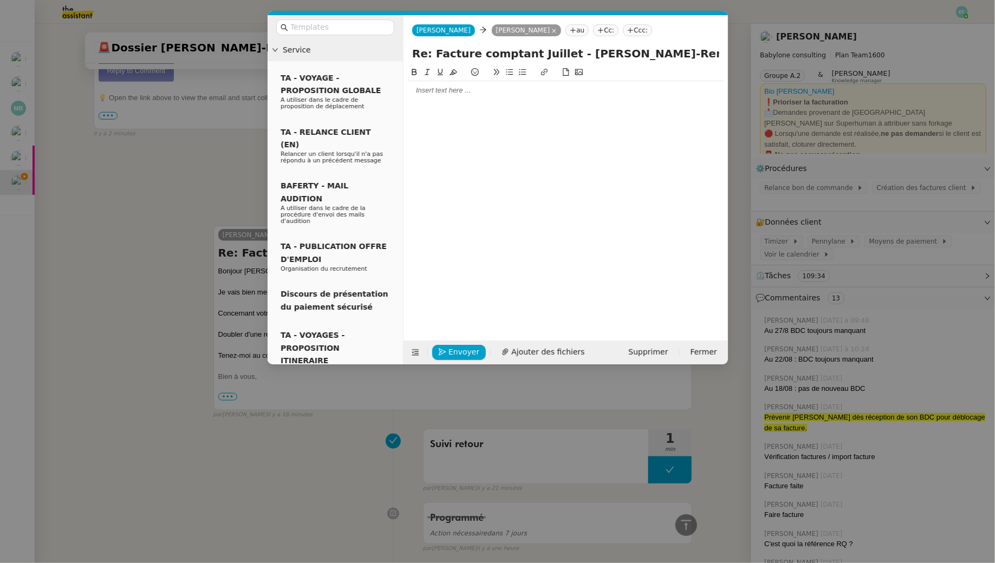
scroll to position [515, 0]
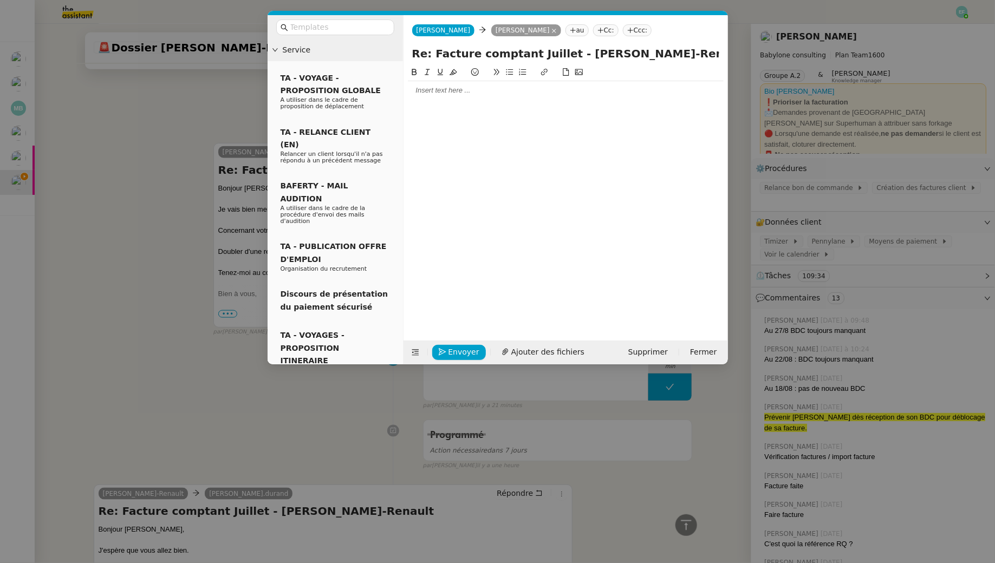
click at [539, 88] on div at bounding box center [566, 91] width 316 height 10
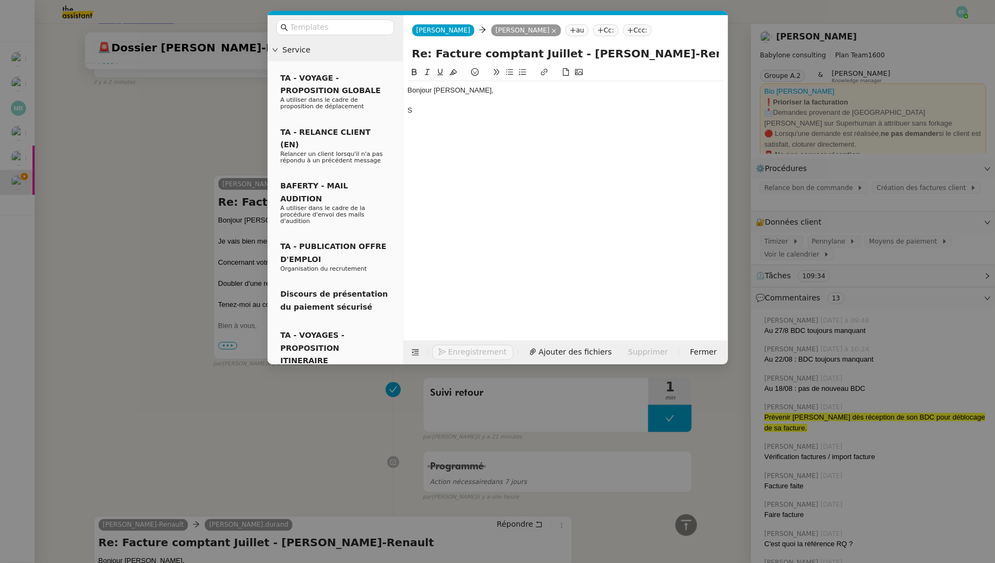
scroll to position [547, 0]
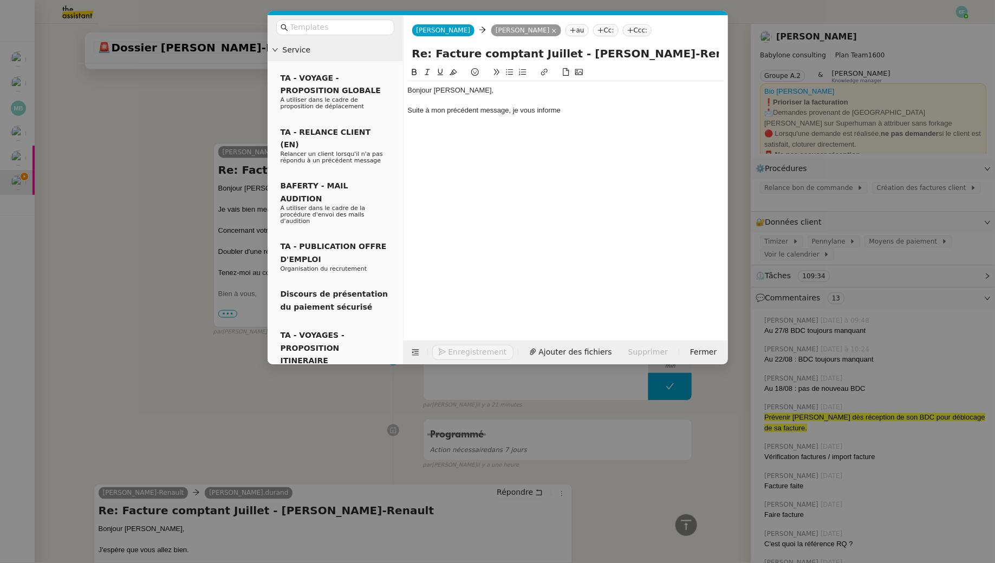
click at [131, 138] on nz-modal-container "Service TA - VOYAGE - PROPOSITION GLOBALE A utiliser dans le cadre de propositi…" at bounding box center [497, 281] width 995 height 563
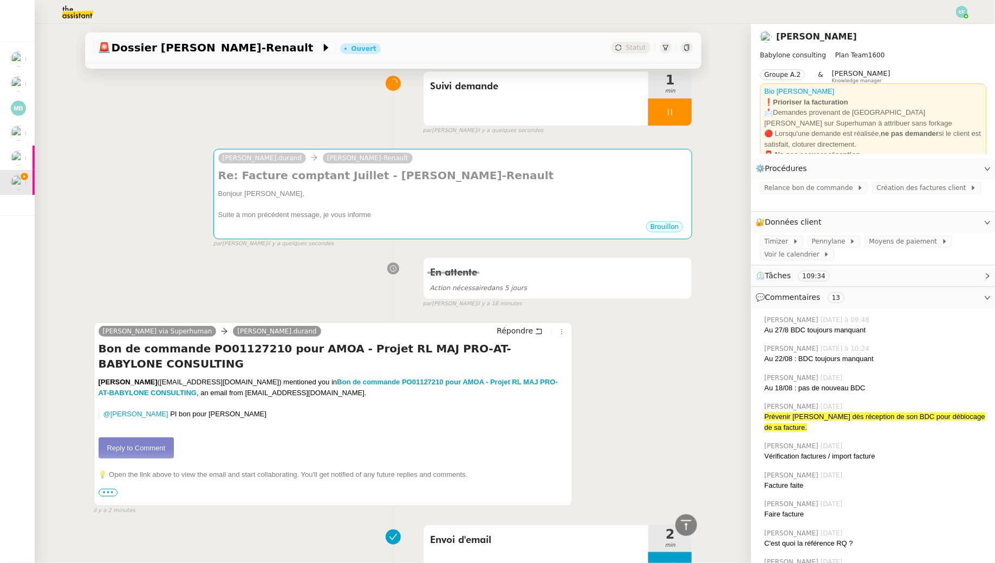
scroll to position [0, 0]
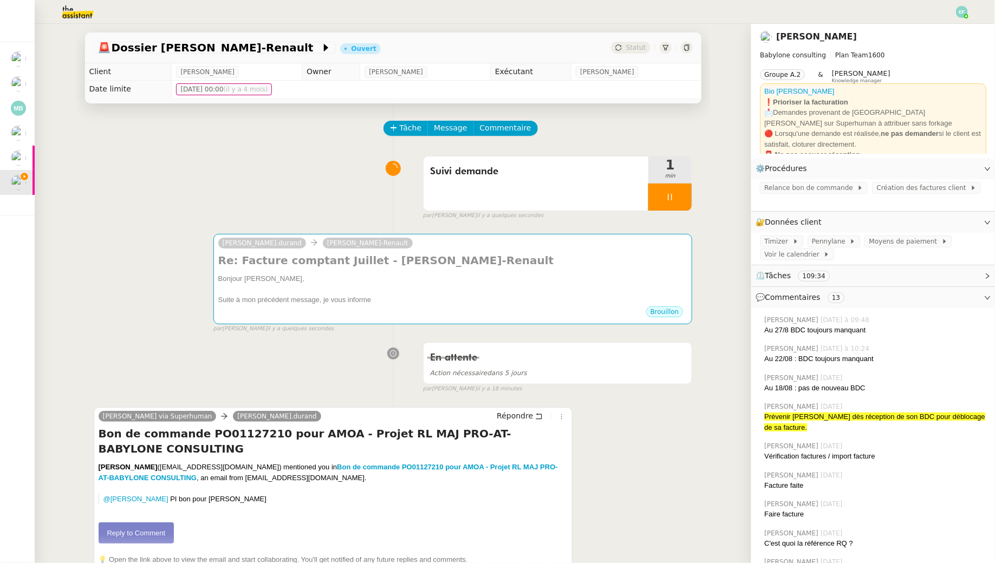
click at [145, 534] on link "Reply to Comment" at bounding box center [137, 534] width 76 height 22
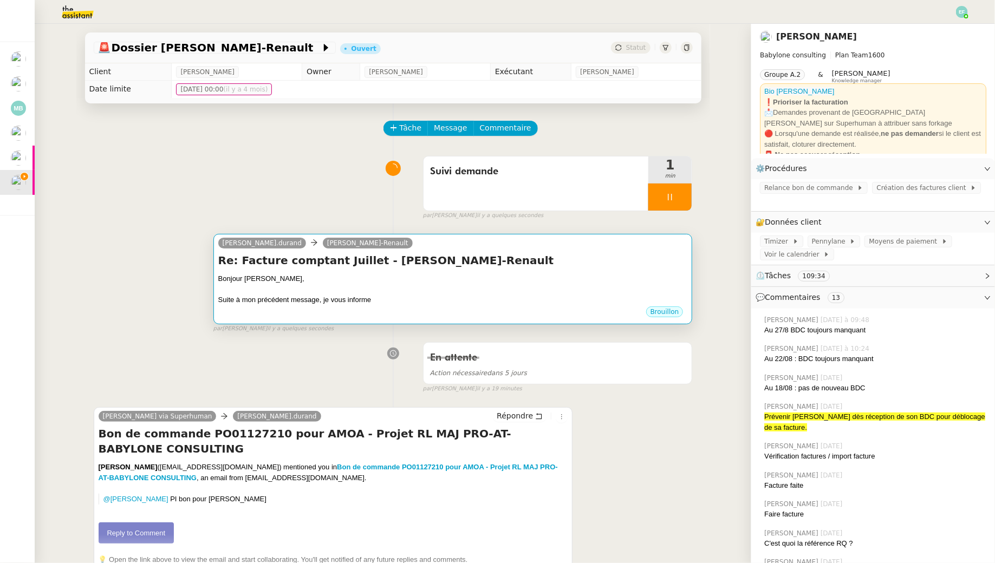
click at [401, 313] on div "Brouillon" at bounding box center [452, 313] width 469 height 16
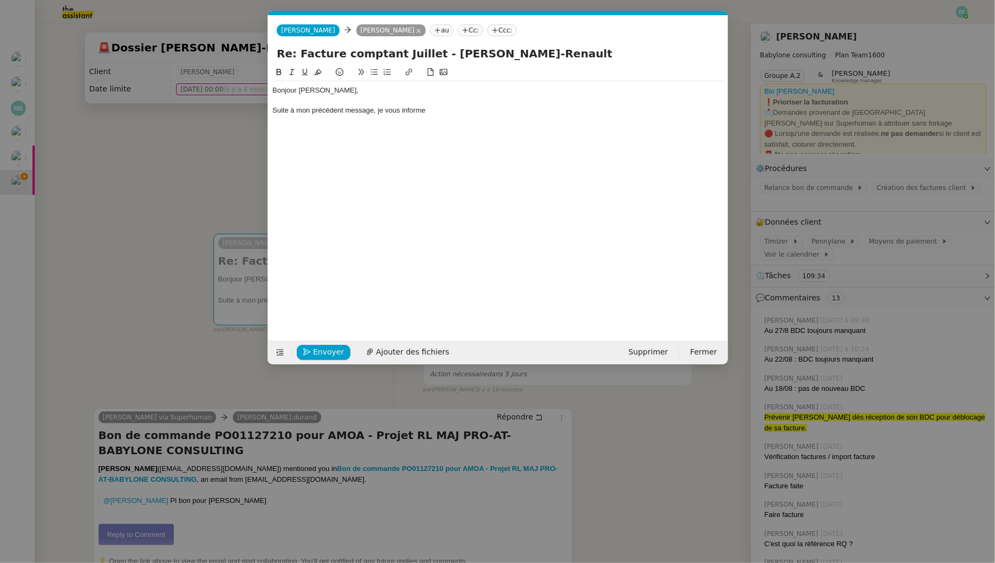
scroll to position [0, 23]
click at [451, 123] on div "Bonjour Nicolas, Suite à mon précédent message, je vous informe" at bounding box center [497, 195] width 451 height 258
click at [447, 105] on div at bounding box center [497, 101] width 451 height 10
click at [437, 113] on div "Suite à mon précédent message, je vous informe" at bounding box center [497, 111] width 451 height 10
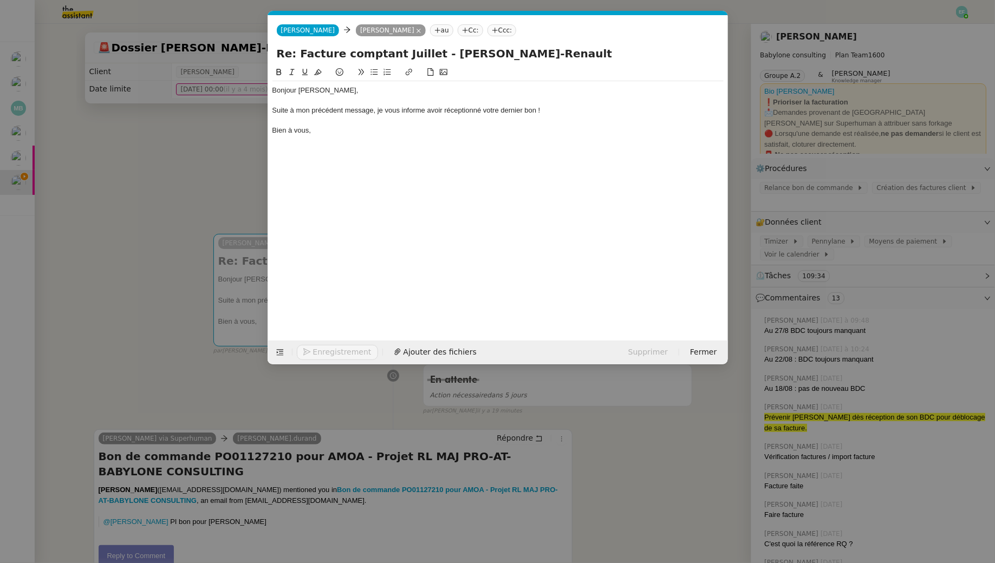
click at [566, 113] on div "Suite à mon précédent message, je vous informe avoir réceptionné votre dernier …" at bounding box center [497, 111] width 451 height 10
click at [344, 136] on div "Bonjour Nicolas, Suite à mon précédent message, je vous informe avoir réception…" at bounding box center [497, 110] width 451 height 58
drag, startPoint x: 316, startPoint y: 132, endPoint x: 243, endPoint y: 144, distance: 73.5
click at [244, 144] on nz-modal-container "Service TA - VOYAGE - PROPOSITION GLOBALE A utiliser dans le cadre de propositi…" at bounding box center [497, 281] width 995 height 563
drag, startPoint x: 309, startPoint y: 133, endPoint x: 271, endPoint y: 133, distance: 37.9
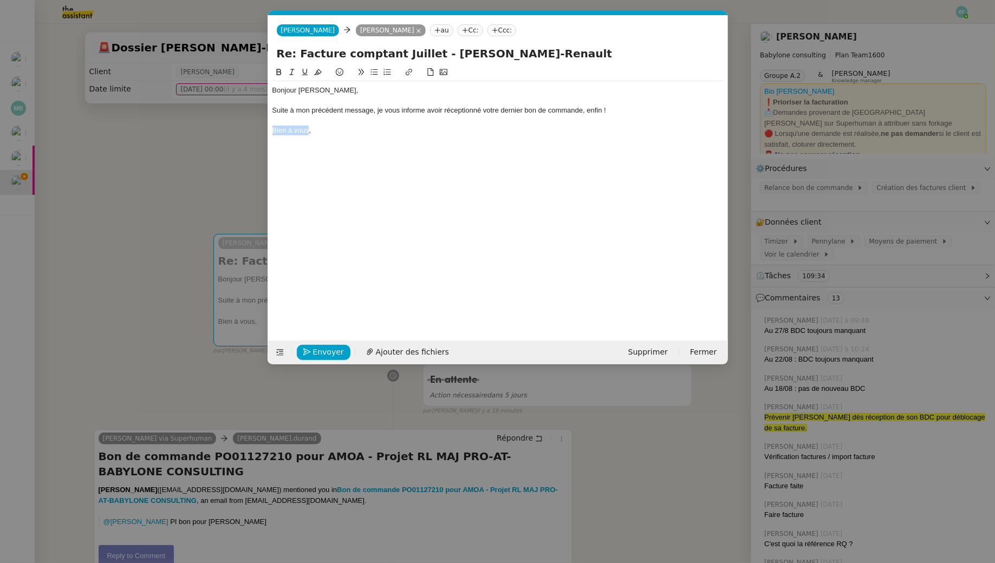
click at [272, 133] on div "Bien à vous," at bounding box center [497, 131] width 451 height 10
click at [330, 353] on span "Envoyer" at bounding box center [328, 352] width 31 height 12
click at [330, 353] on span "Confirmer l'envoi" at bounding box center [345, 352] width 65 height 12
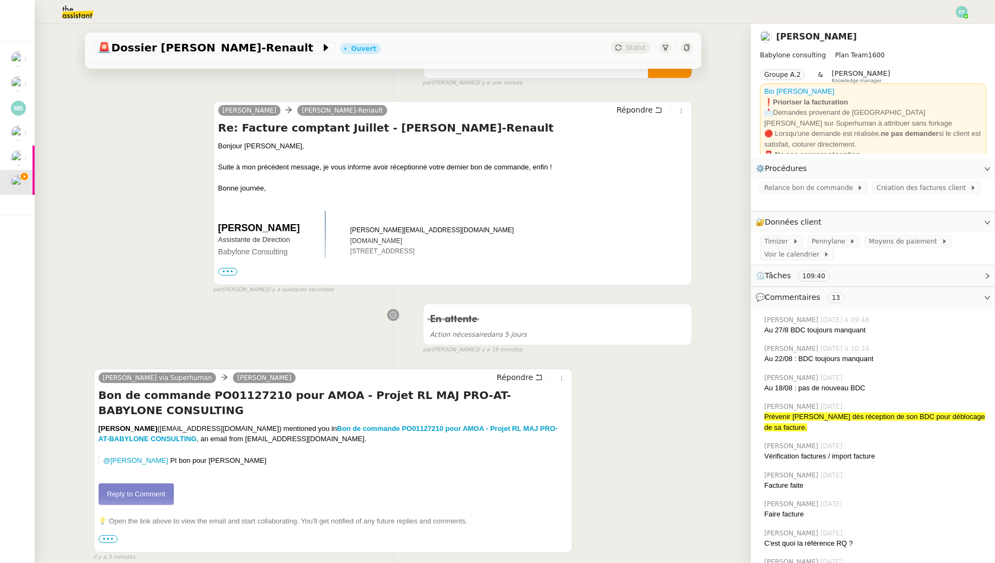
scroll to position [0, 0]
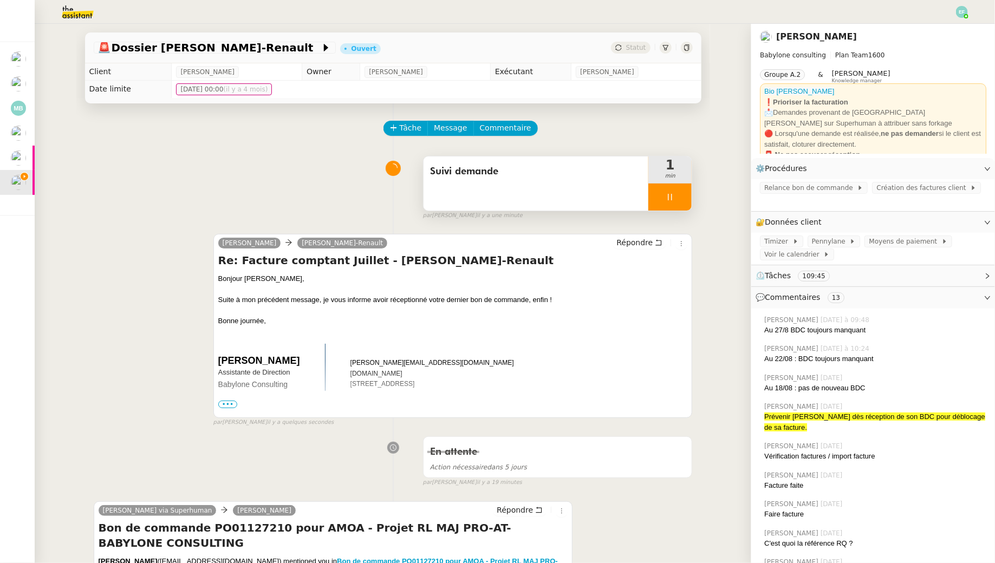
click at [660, 205] on div at bounding box center [669, 197] width 43 height 27
click at [683, 200] on icon at bounding box center [680, 197] width 9 height 9
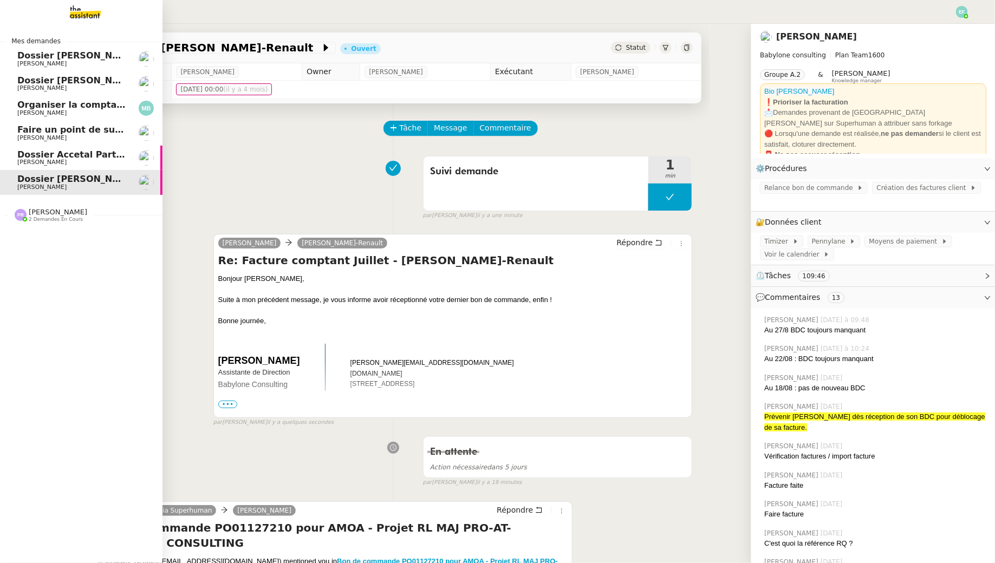
click at [31, 163] on span "[PERSON_NAME]" at bounding box center [41, 162] width 49 height 7
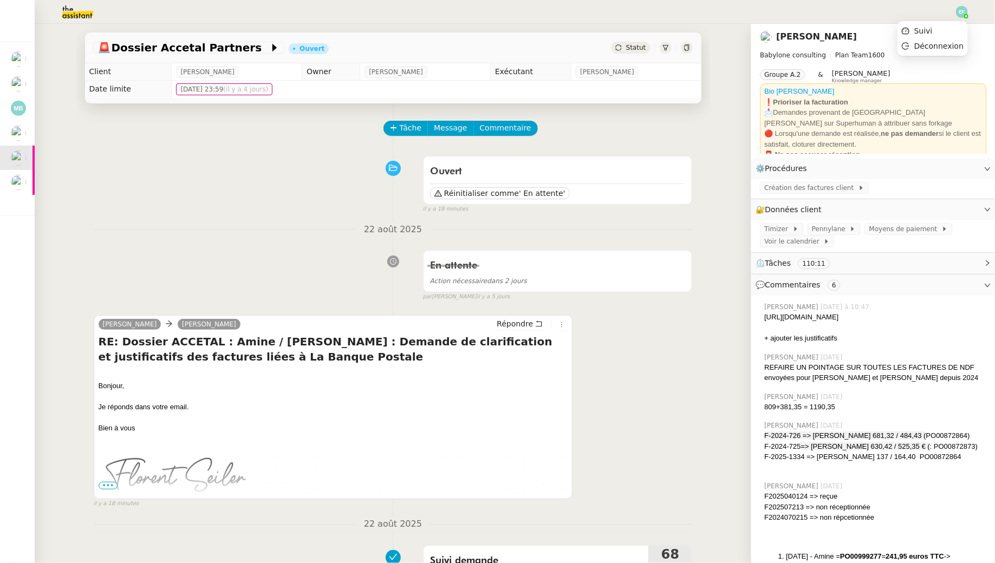
click at [962, 9] on img at bounding box center [962, 12] width 12 height 12
click at [951, 27] on li "Suivi" at bounding box center [932, 30] width 70 height 15
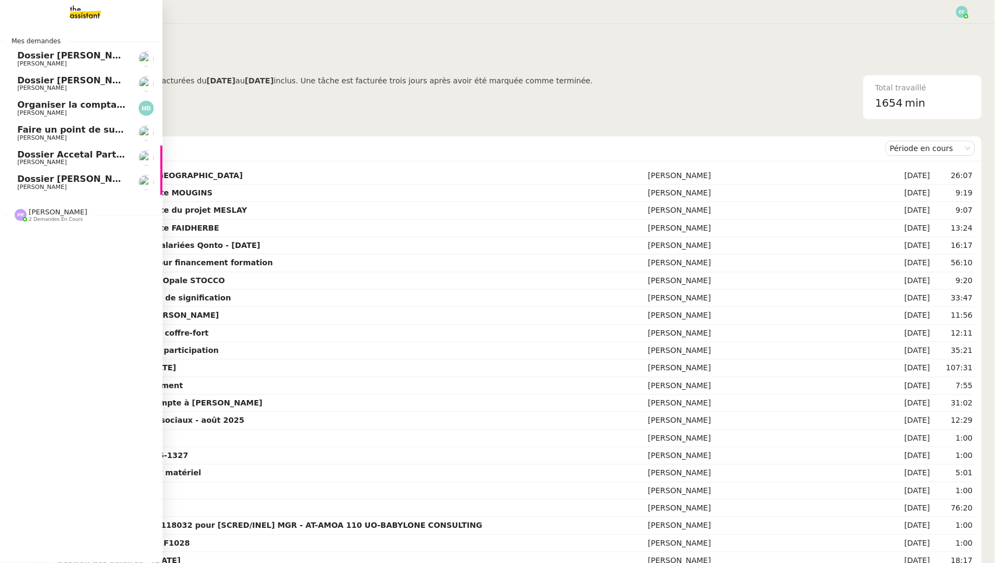
click at [53, 166] on link "Dossier Accetal Partners Florent Seiler" at bounding box center [81, 158] width 162 height 25
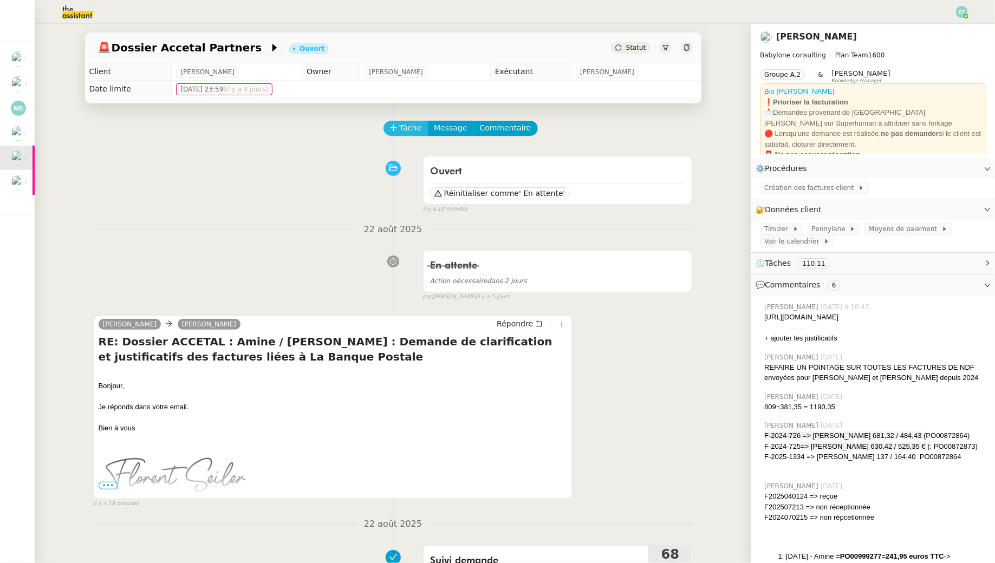
click at [398, 125] on button "Tâche" at bounding box center [405, 128] width 45 height 15
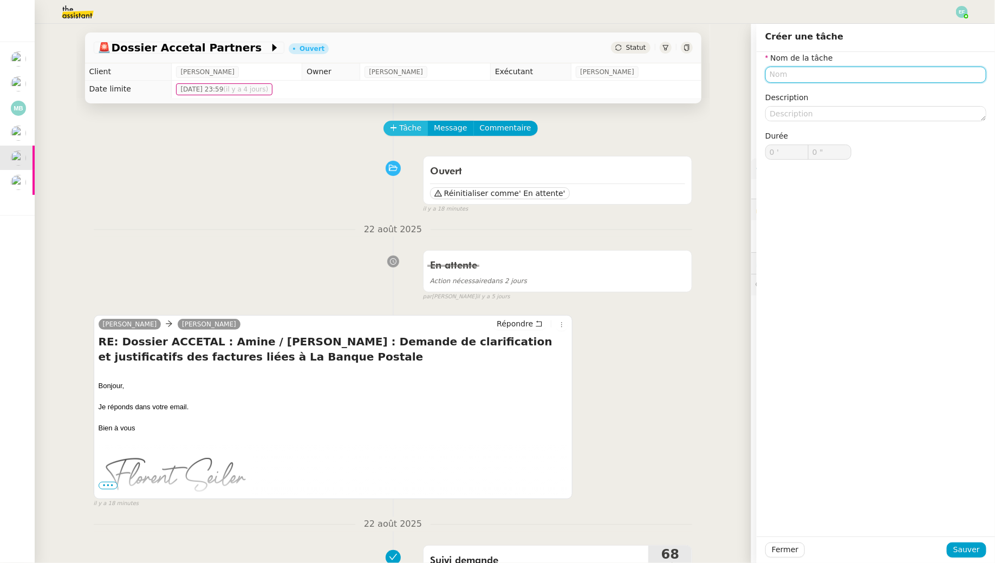
type input "`"
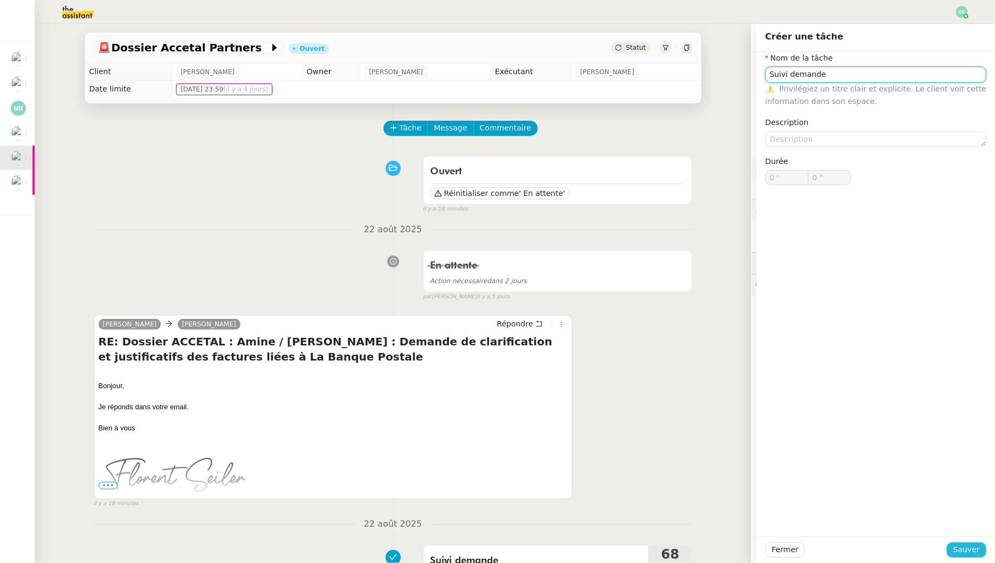
type input "Suivi demande"
click at [971, 551] on span "Sauver" at bounding box center [966, 550] width 27 height 12
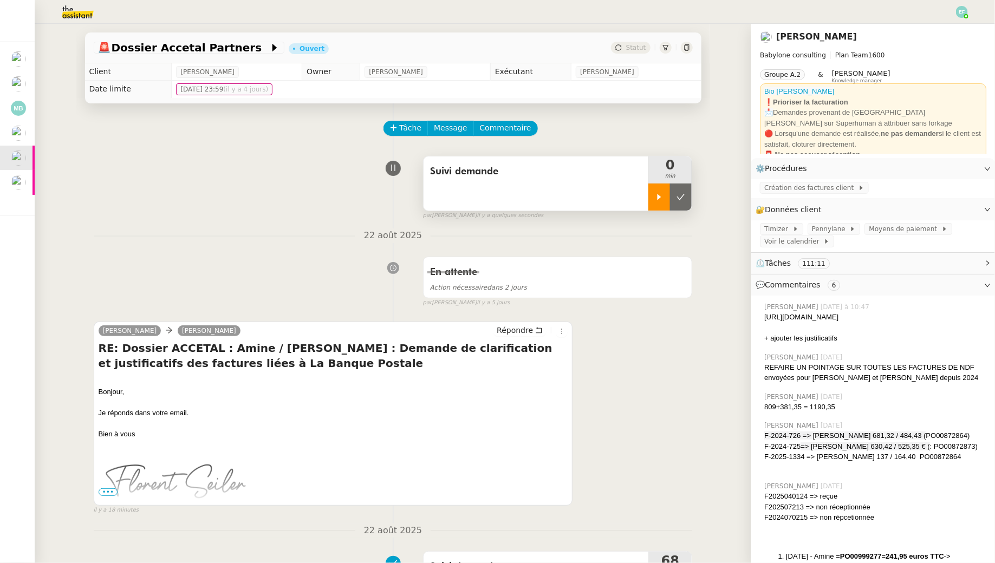
click at [658, 191] on div at bounding box center [659, 197] width 22 height 27
click at [106, 492] on span "•••" at bounding box center [108, 492] width 19 height 8
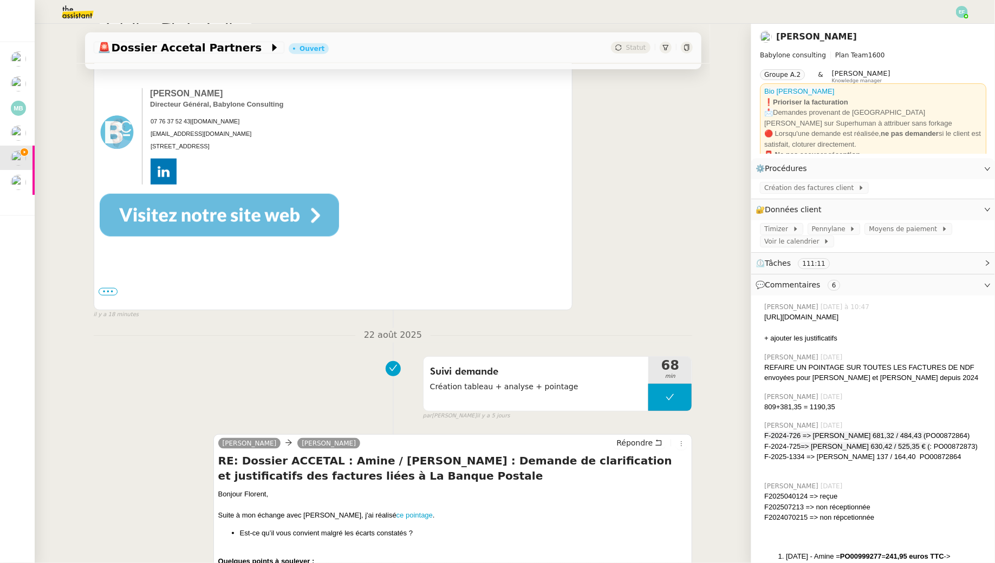
scroll to position [460, 0]
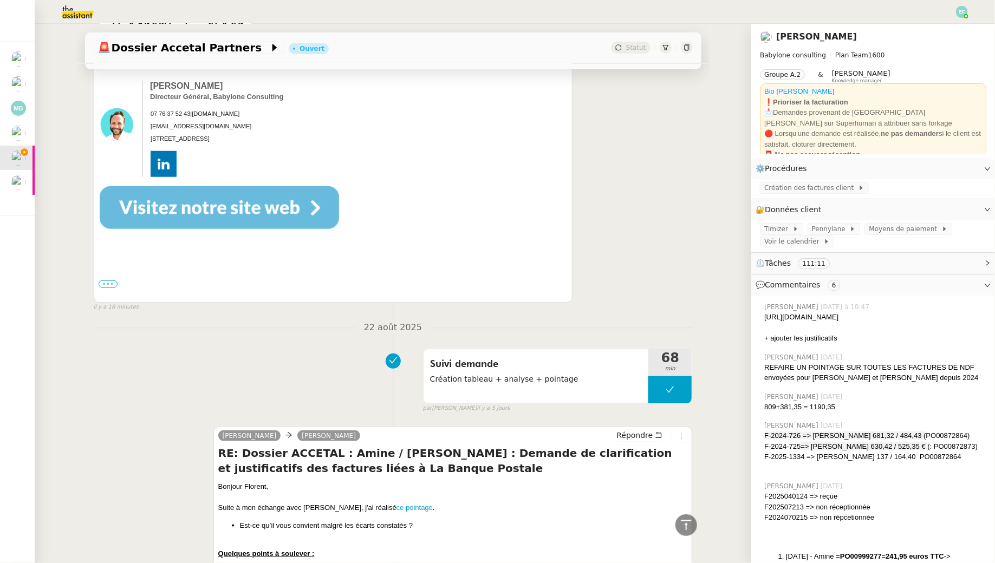
click at [109, 286] on label "•••" at bounding box center [108, 285] width 19 height 8
click at [0, 0] on input "•••" at bounding box center [0, 0] width 0 height 0
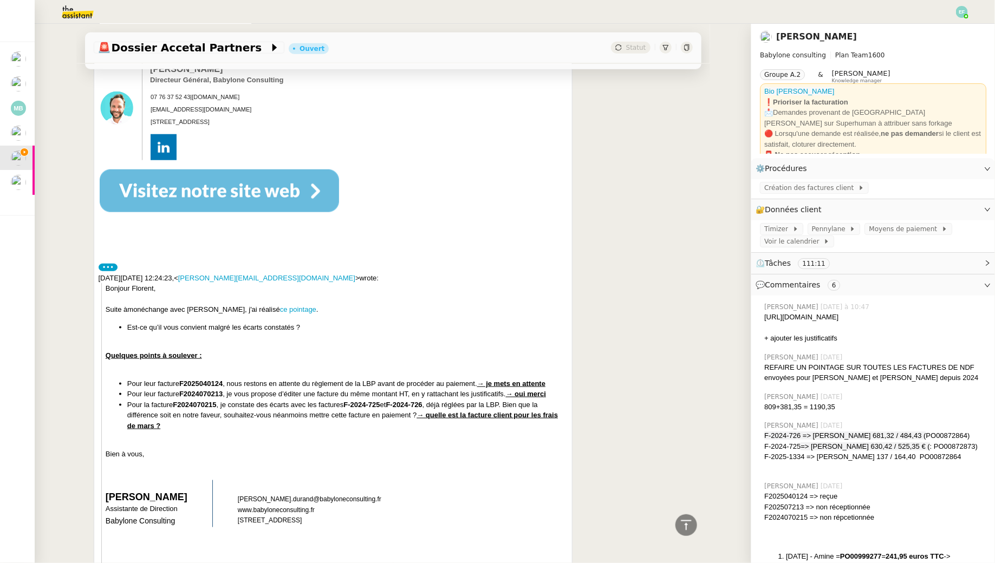
scroll to position [0, 0]
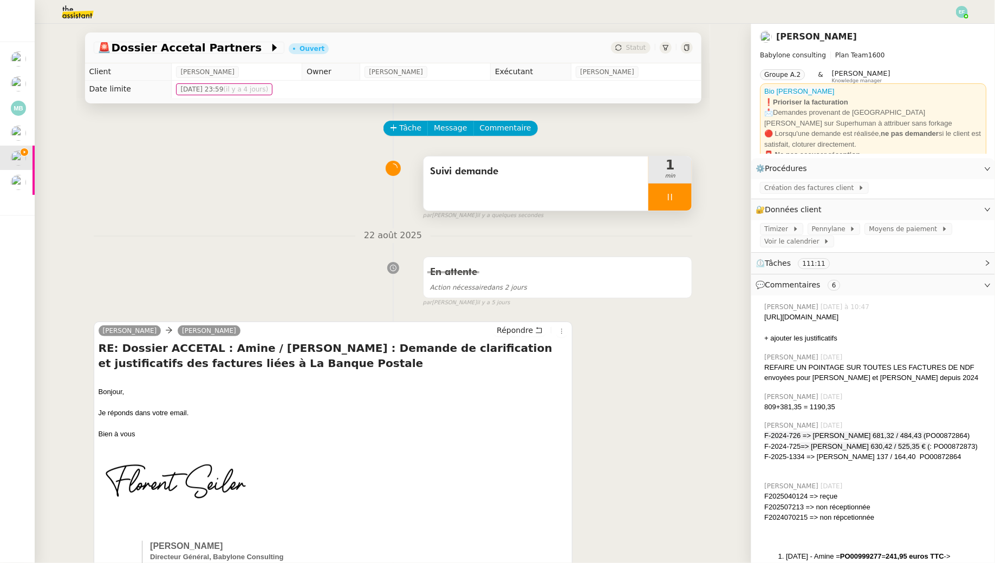
click at [546, 169] on span "Suivi demande" at bounding box center [536, 172] width 212 height 16
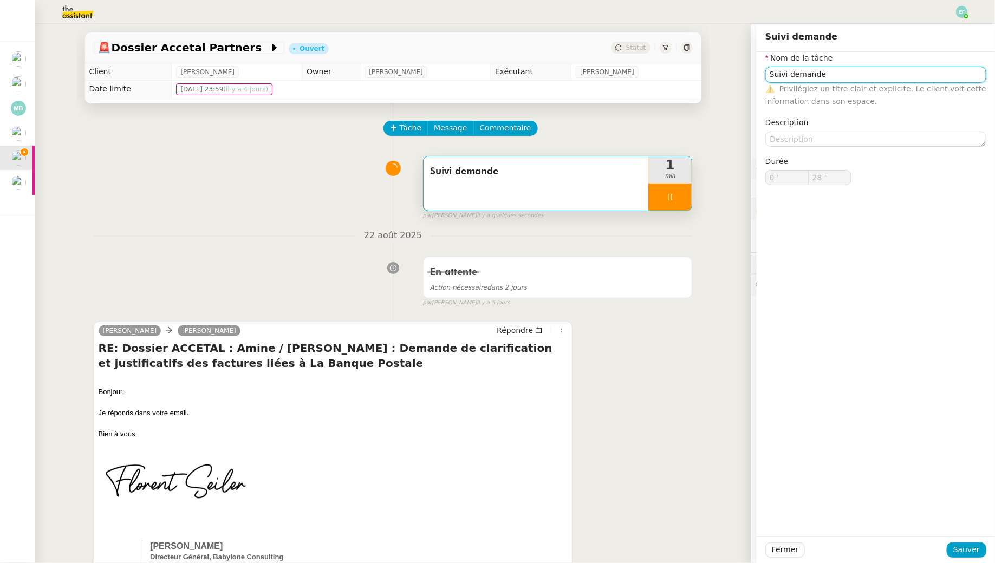
click at [802, 79] on input "Suivi demande" at bounding box center [875, 75] width 221 height 16
type input "29 ""
type input "Suivi retour"
type input "31 ""
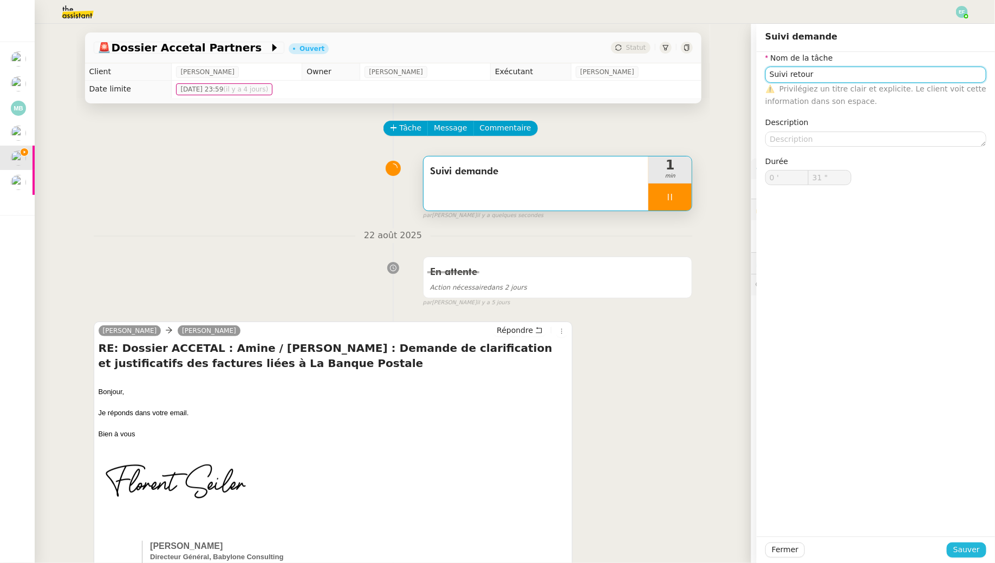
type input "Suivi retour"
click at [958, 548] on span "Sauver" at bounding box center [966, 550] width 27 height 12
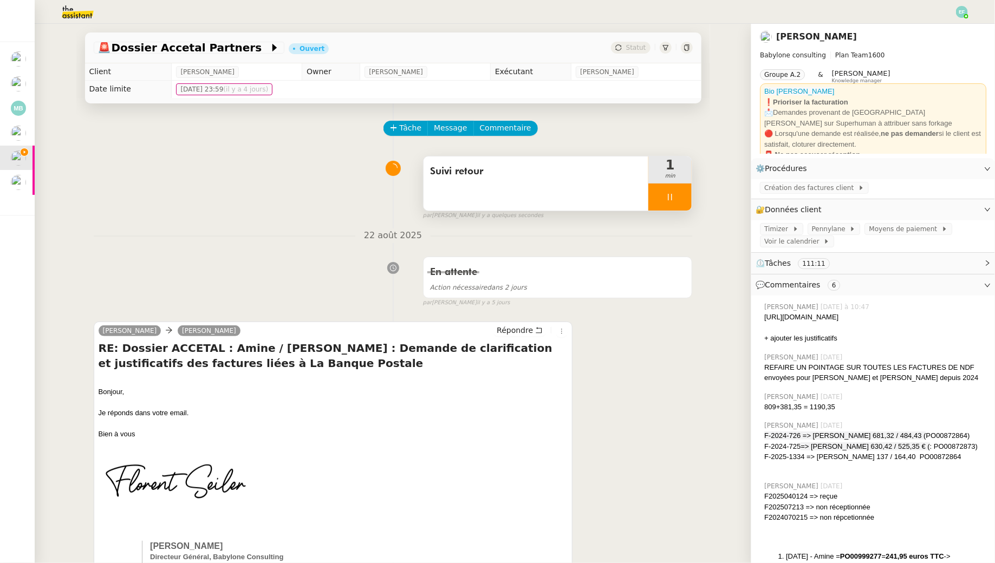
click at [676, 200] on div at bounding box center [669, 197] width 43 height 27
click at [960, 15] on img at bounding box center [962, 12] width 12 height 12
click at [950, 31] on li "Suivi" at bounding box center [932, 30] width 70 height 15
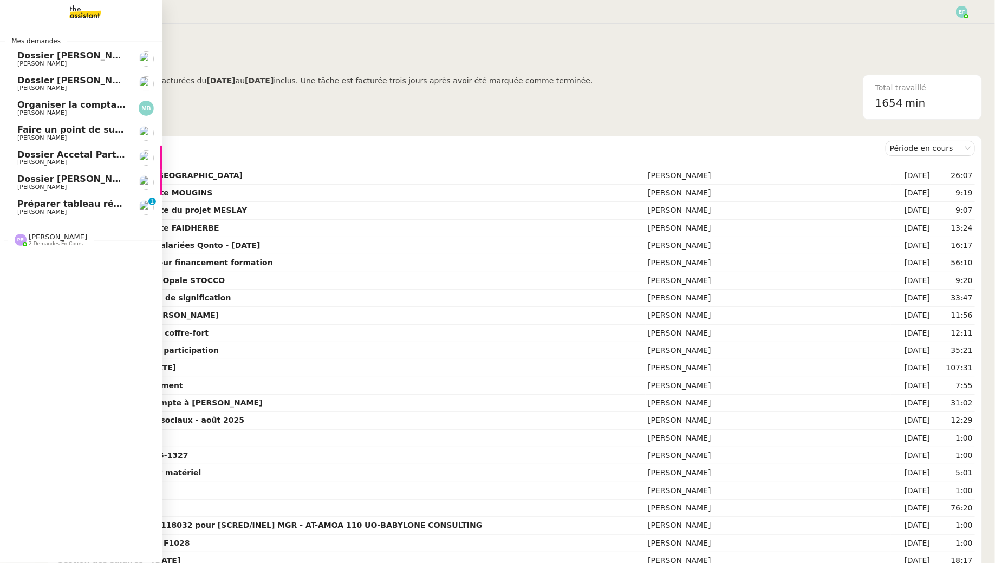
click at [46, 208] on span "Préparer tableau récapitulatif des paiements Paypal" at bounding box center [145, 204] width 256 height 10
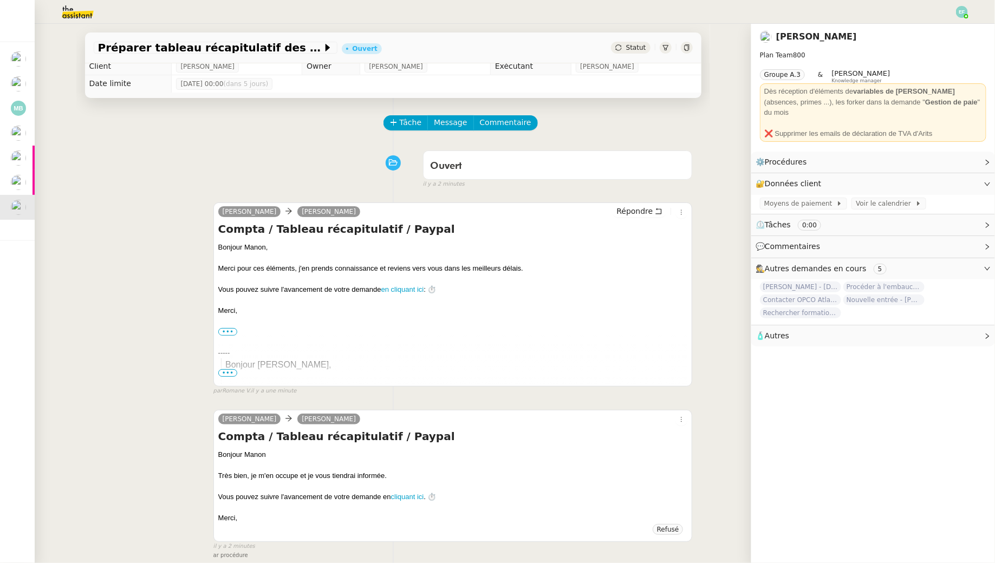
scroll to position [3, 0]
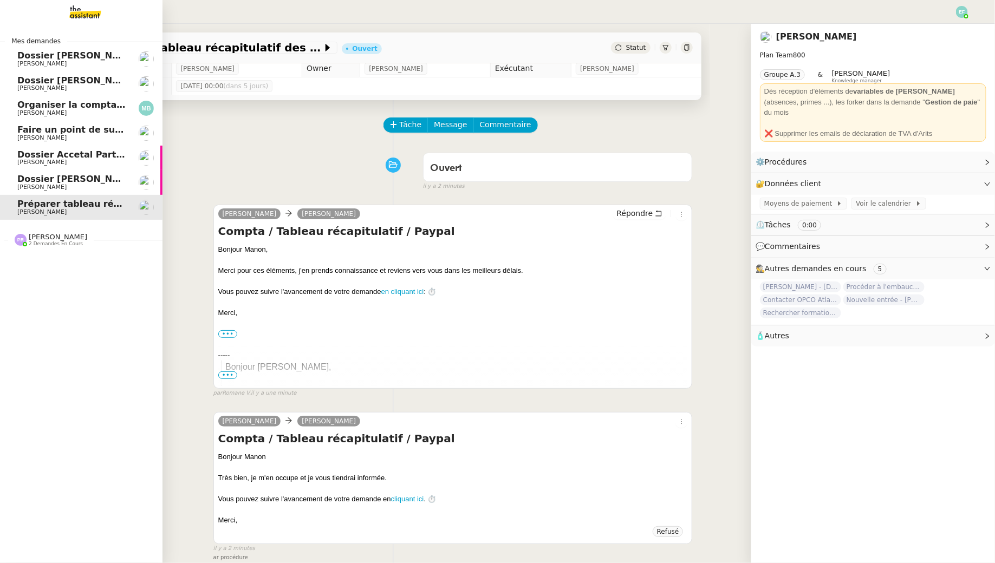
click at [51, 244] on span "2 demandes en cours" at bounding box center [56, 244] width 54 height 6
click at [80, 106] on span "Organiser la comptabilité NURI 2025" at bounding box center [106, 105] width 179 height 10
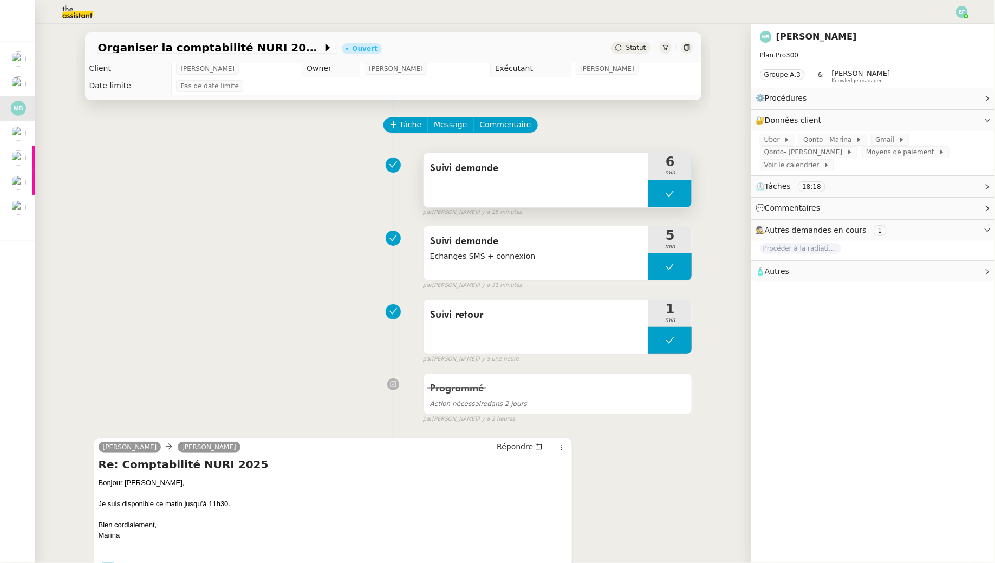
click at [676, 193] on button at bounding box center [669, 193] width 43 height 27
click at [662, 192] on icon at bounding box center [659, 194] width 9 height 9
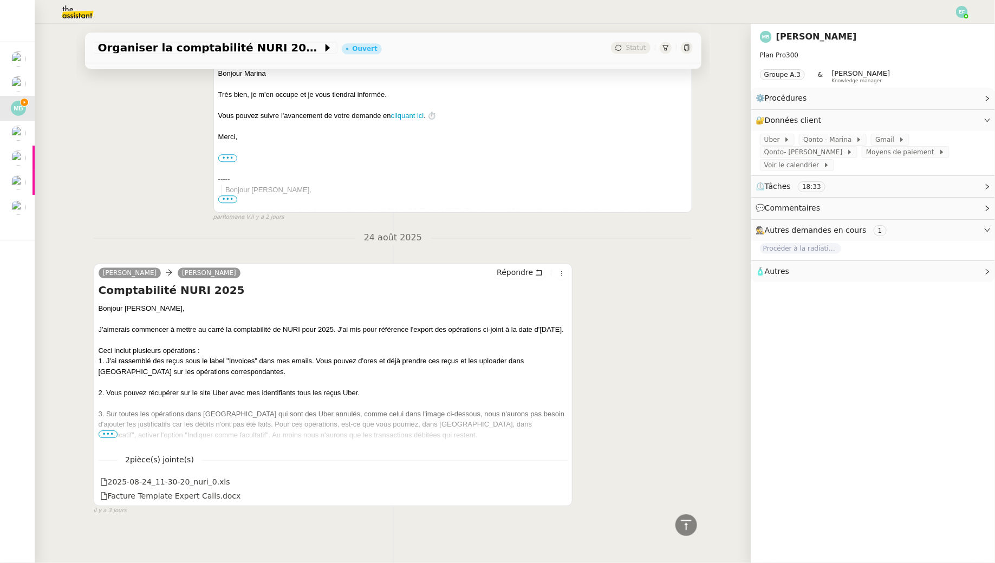
click at [111, 431] on span "•••" at bounding box center [108, 435] width 19 height 8
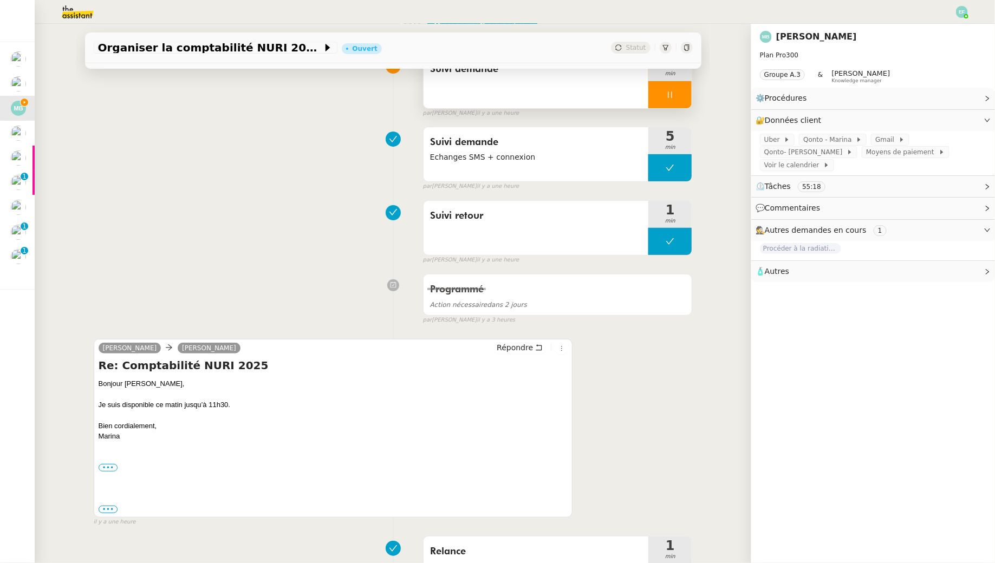
scroll to position [0, 0]
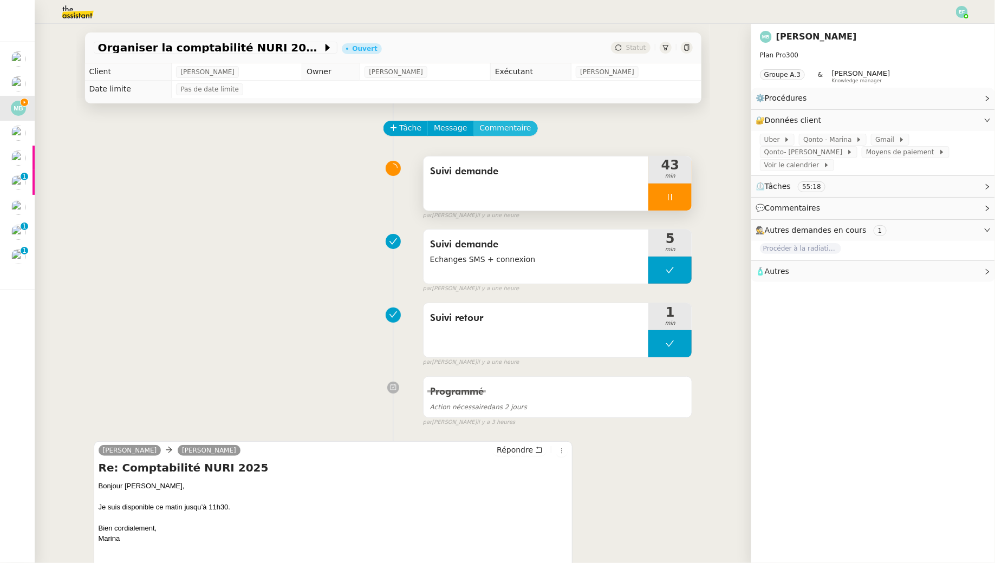
click at [500, 132] on span "Commentaire" at bounding box center [505, 128] width 51 height 12
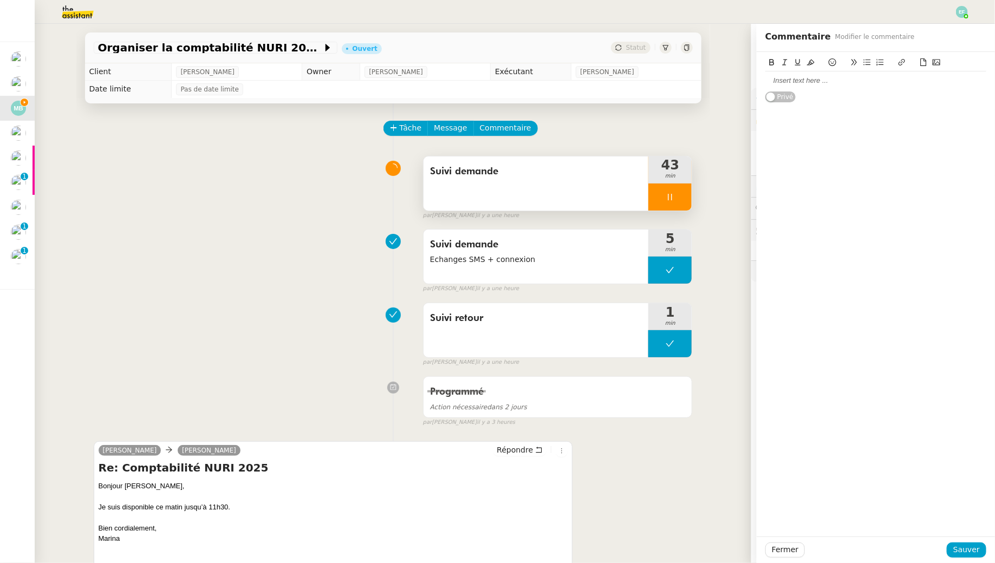
click at [865, 84] on div at bounding box center [875, 81] width 221 height 10
click at [964, 545] on span "Sauver" at bounding box center [966, 550] width 27 height 12
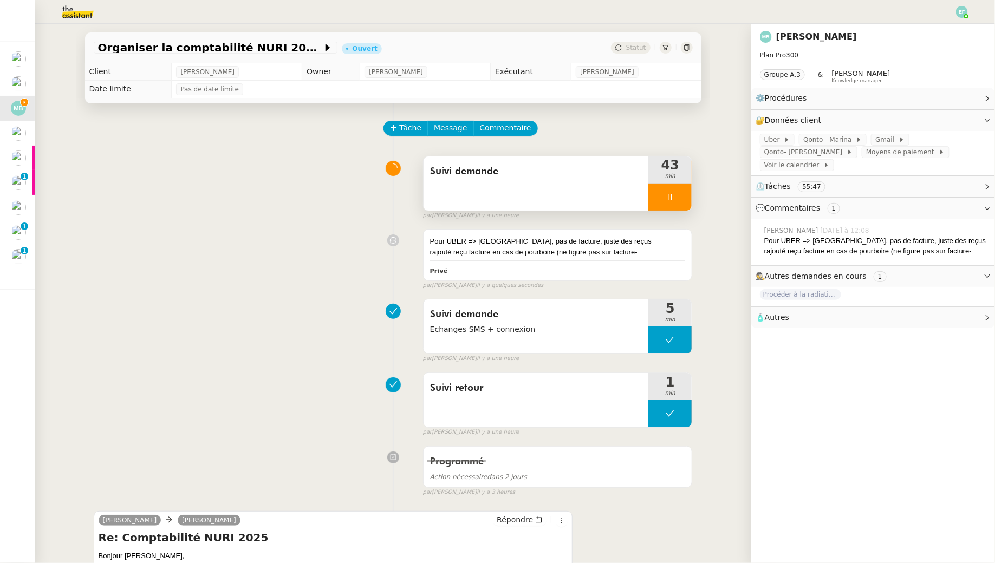
click at [583, 180] on div "Suivi demande" at bounding box center [536, 171] width 212 height 17
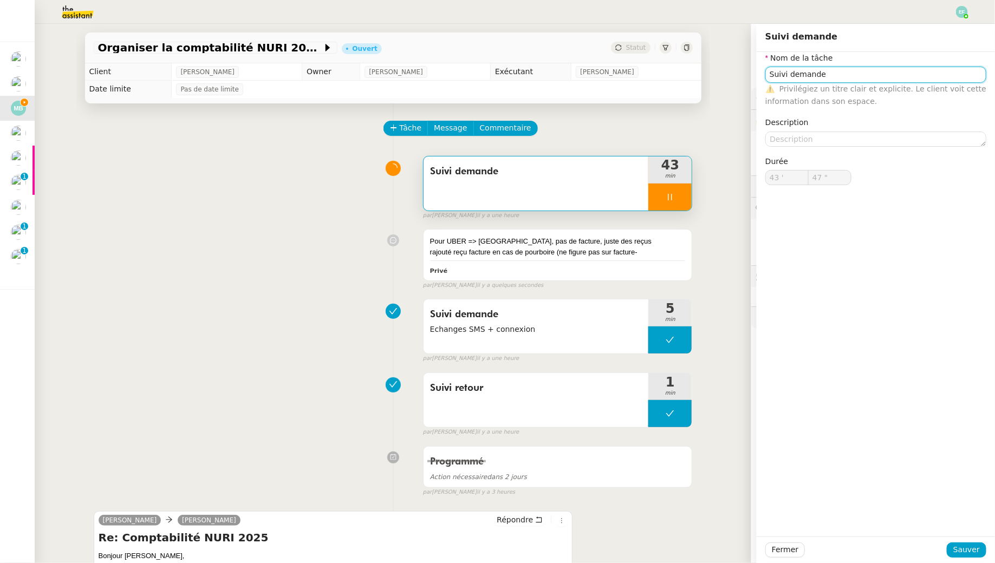
click at [813, 75] on input "Suivi demande" at bounding box center [875, 75] width 221 height 16
type input "48 ""
type input "Pointa"
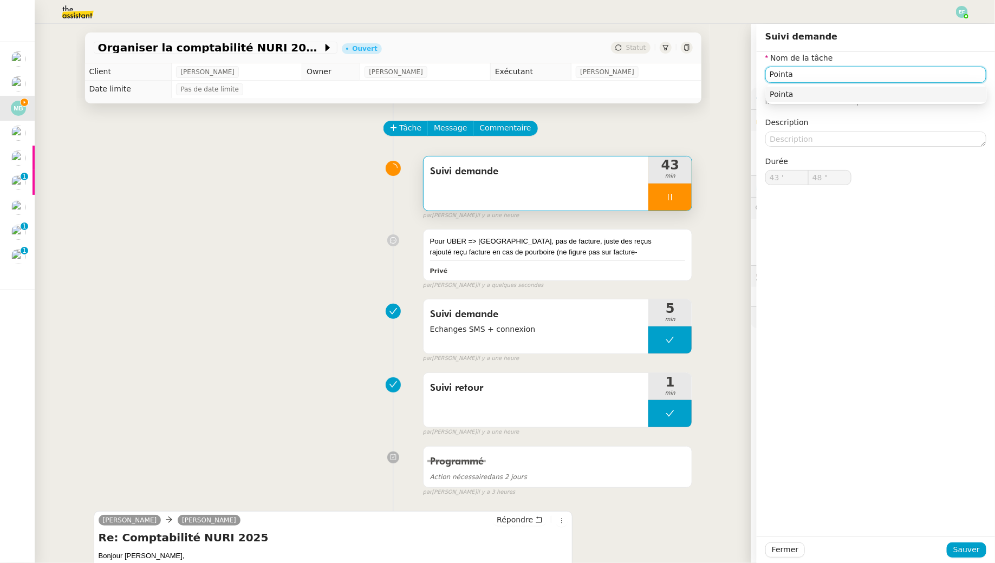
type input "49 ""
type input "Pointage Uber"
type input "50 ""
type input "Pointage Uber"
type input "51 ""
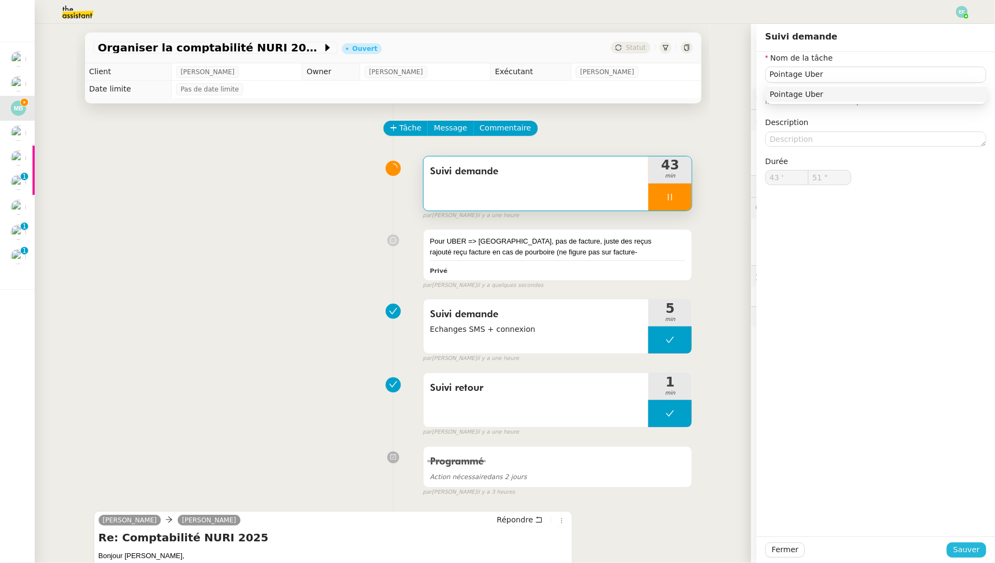
click at [974, 551] on span "Sauver" at bounding box center [966, 550] width 27 height 12
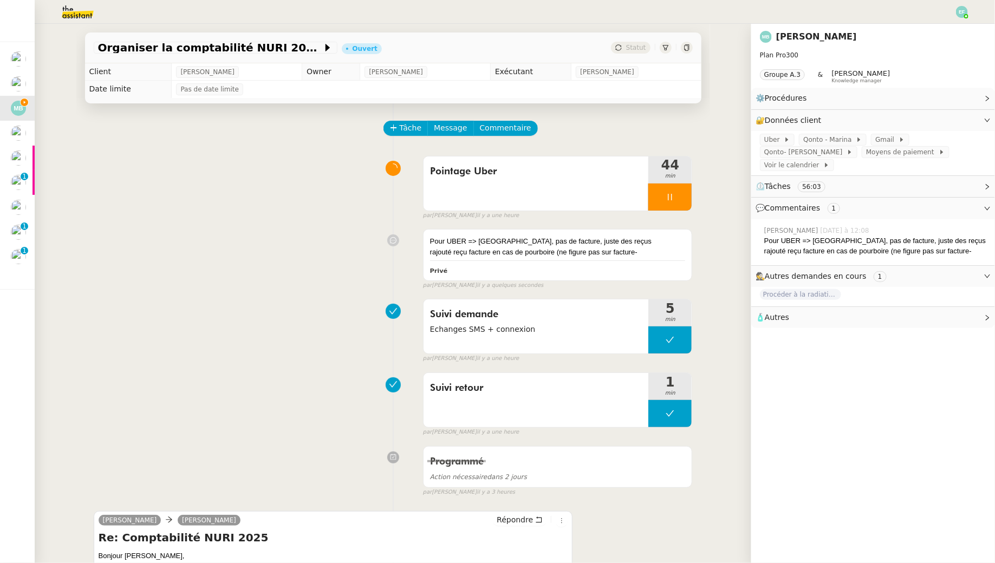
click at [662, 198] on div at bounding box center [669, 197] width 43 height 27
click at [671, 198] on button at bounding box center [681, 197] width 22 height 27
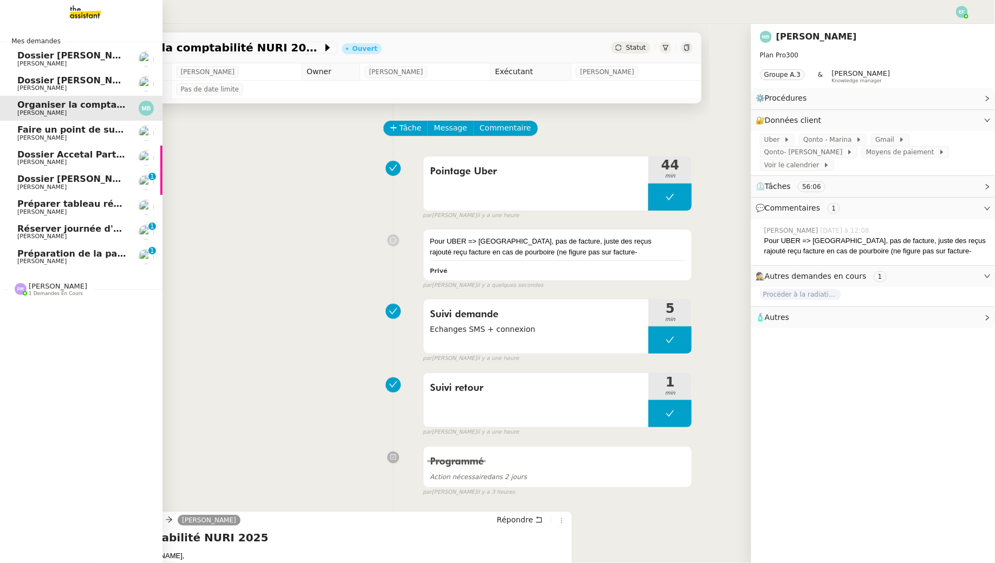
click at [43, 234] on span "[PERSON_NAME]" at bounding box center [41, 236] width 49 height 7
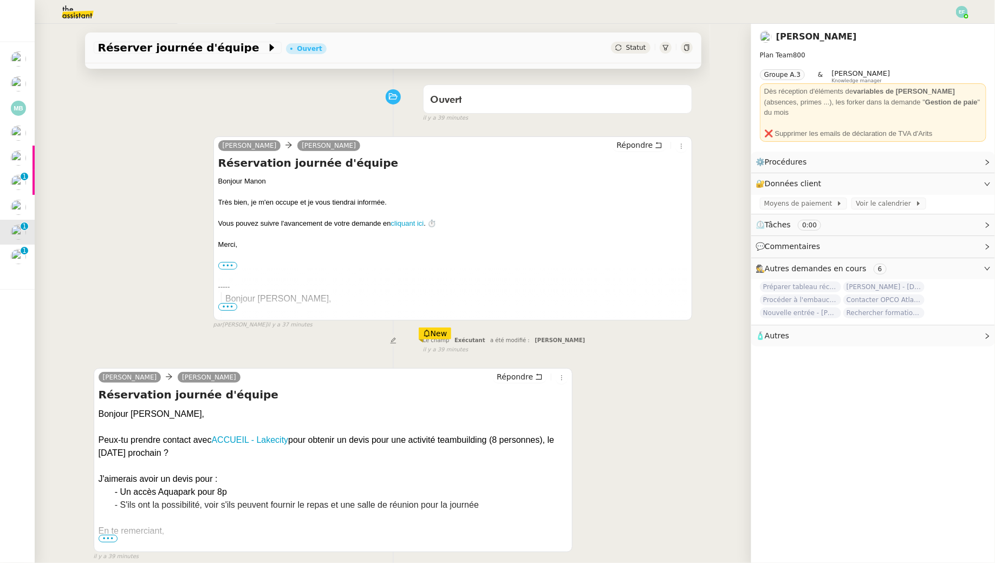
scroll to position [74, 0]
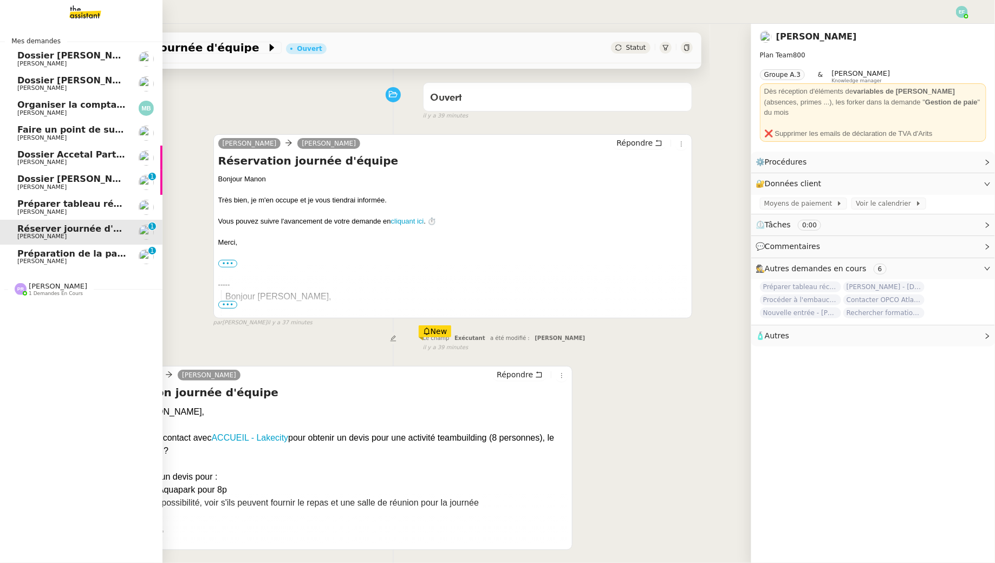
click at [27, 261] on span "[PERSON_NAME]" at bounding box center [41, 261] width 49 height 7
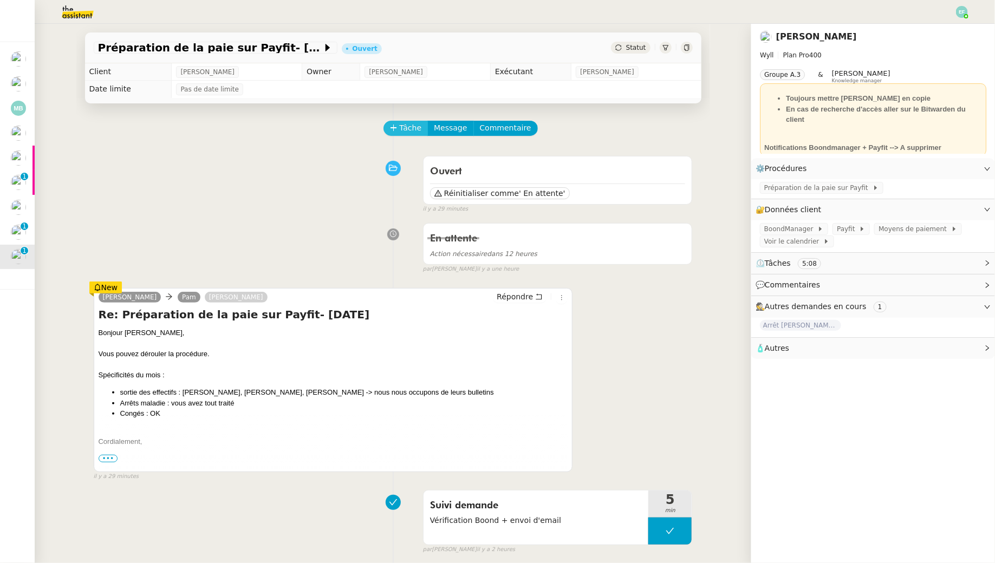
click at [406, 130] on span "Tâche" at bounding box center [411, 128] width 22 height 12
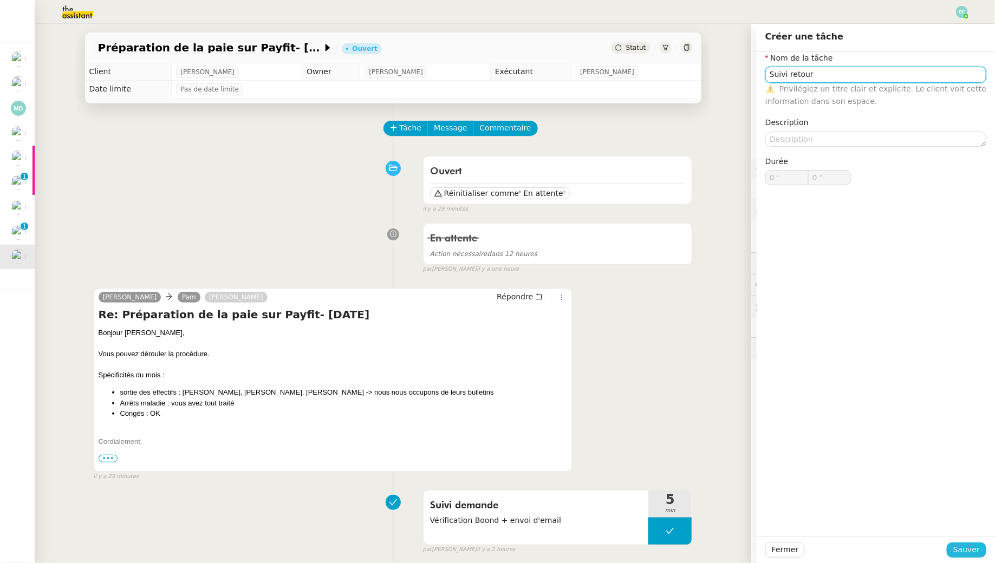
type input "Suivi retour"
click at [958, 552] on span "Sauver" at bounding box center [966, 550] width 27 height 12
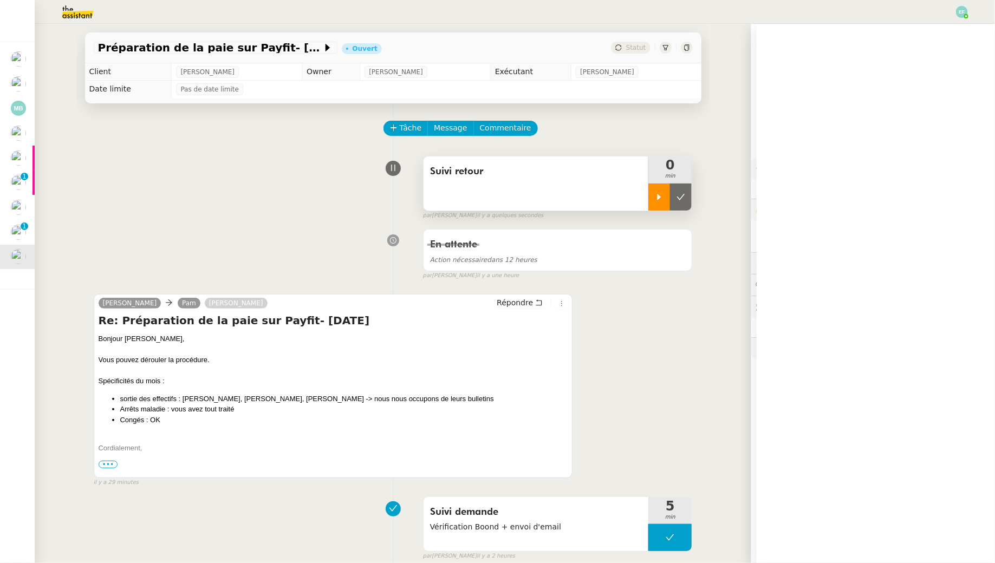
click at [661, 209] on div at bounding box center [659, 197] width 22 height 27
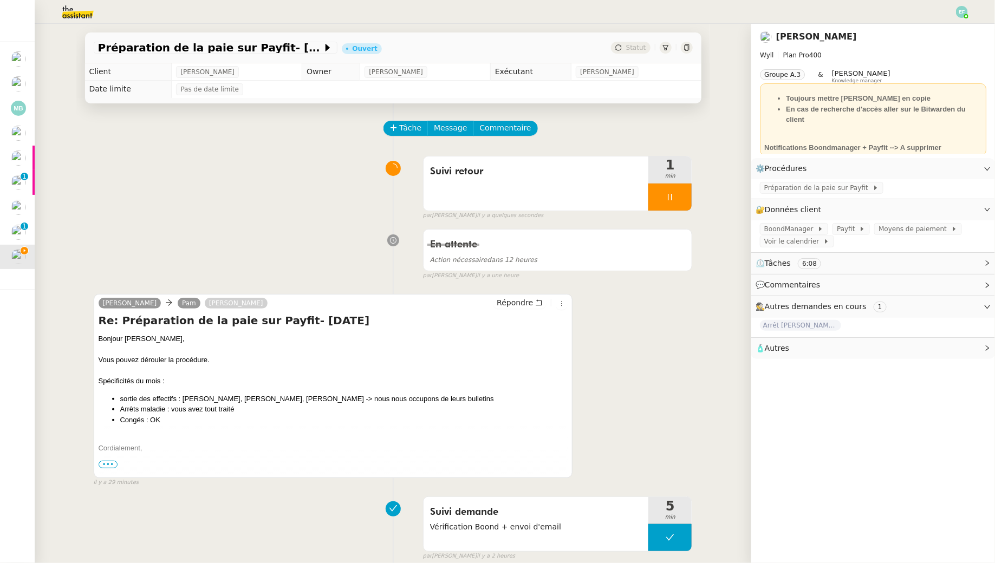
click at [102, 462] on span "•••" at bounding box center [108, 465] width 19 height 8
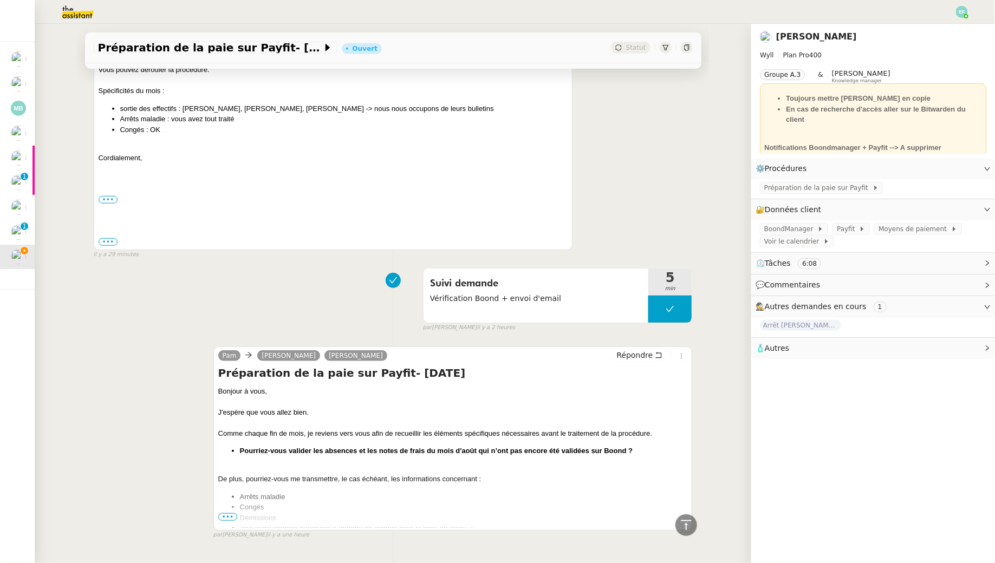
scroll to position [290, 0]
click at [229, 515] on span "•••" at bounding box center [227, 518] width 19 height 8
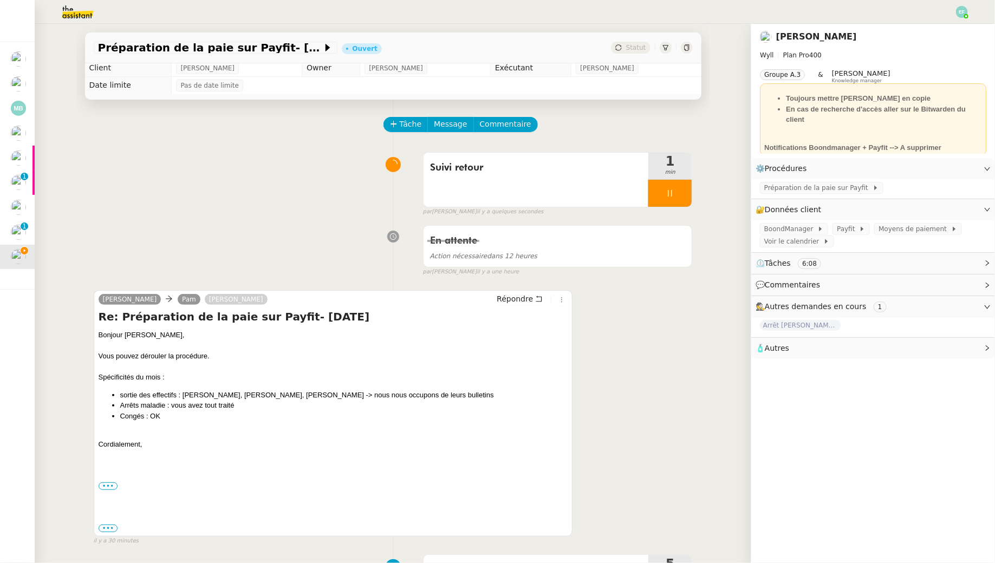
scroll to position [0, 0]
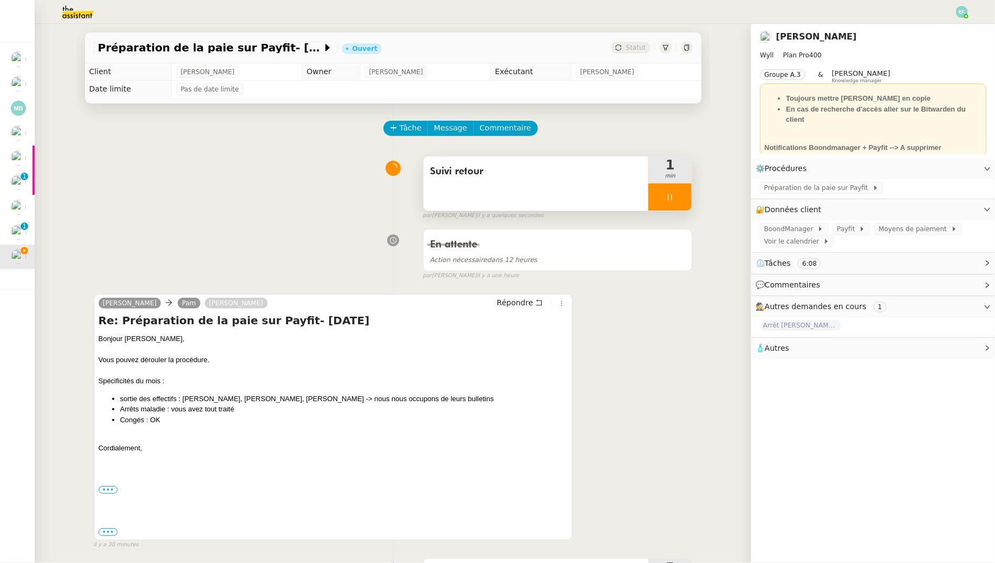
click at [667, 199] on icon at bounding box center [670, 197] width 9 height 9
click at [677, 199] on icon at bounding box center [680, 197] width 9 height 9
click at [653, 200] on button at bounding box center [669, 197] width 43 height 27
click at [653, 200] on div at bounding box center [659, 197] width 22 height 27
click at [682, 200] on div at bounding box center [669, 197] width 43 height 27
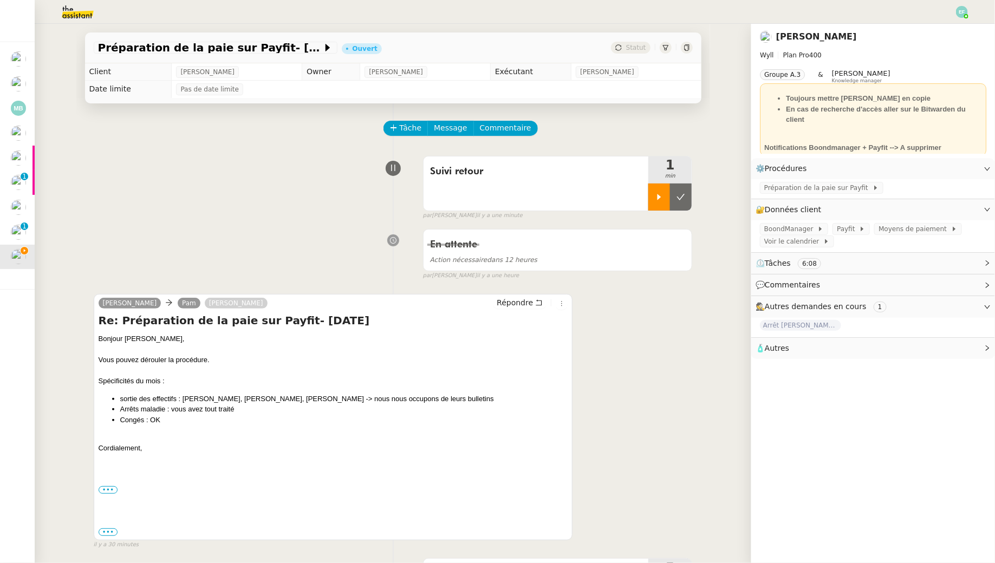
click at [682, 200] on icon at bounding box center [680, 197] width 9 height 9
click at [966, 12] on img at bounding box center [962, 12] width 12 height 12
click at [945, 29] on li "Suivi" at bounding box center [932, 30] width 70 height 15
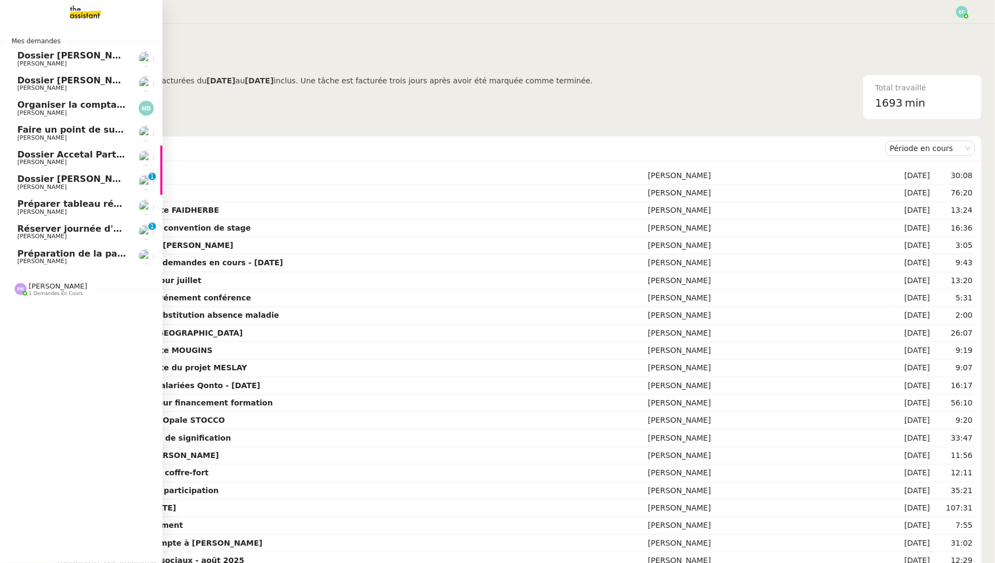
click at [114, 107] on span "Organiser la comptabilité NURI 2025" at bounding box center [106, 105] width 179 height 10
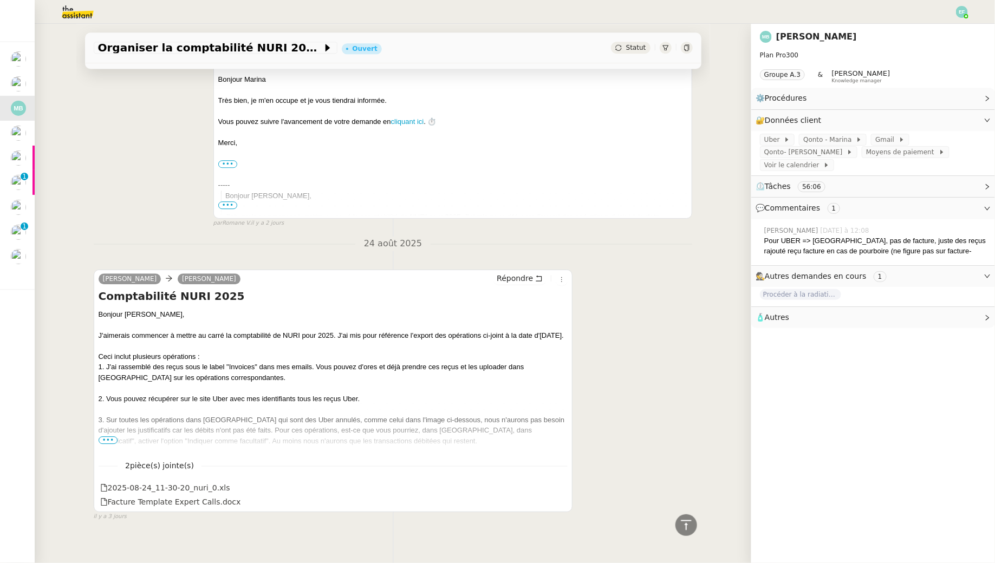
scroll to position [1333, 0]
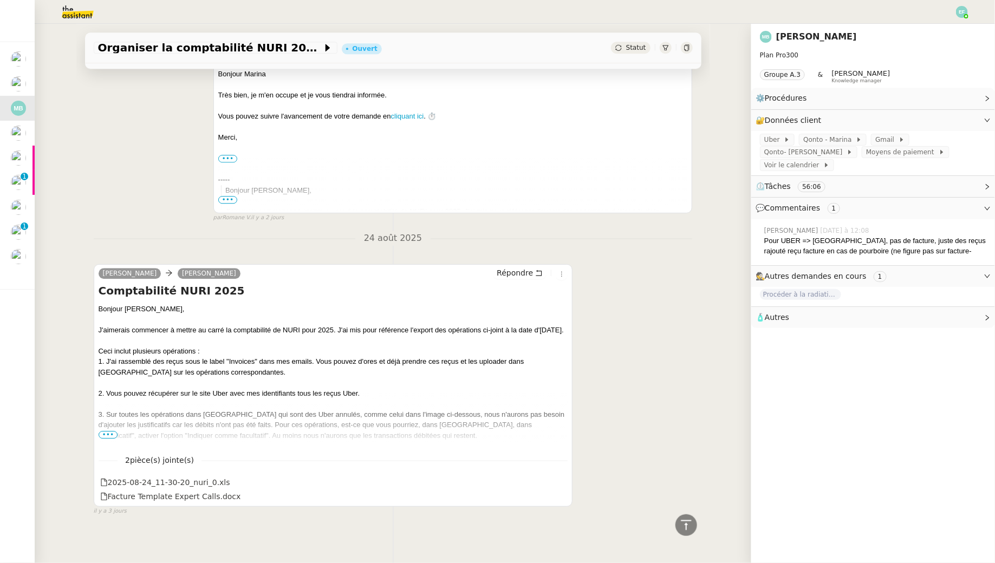
click at [109, 431] on span "•••" at bounding box center [108, 435] width 19 height 8
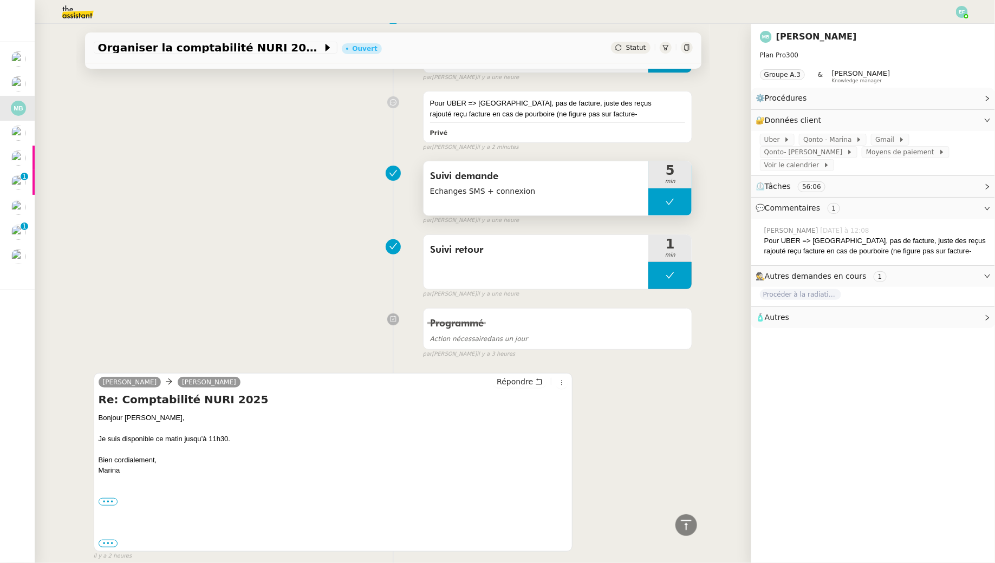
scroll to position [0, 0]
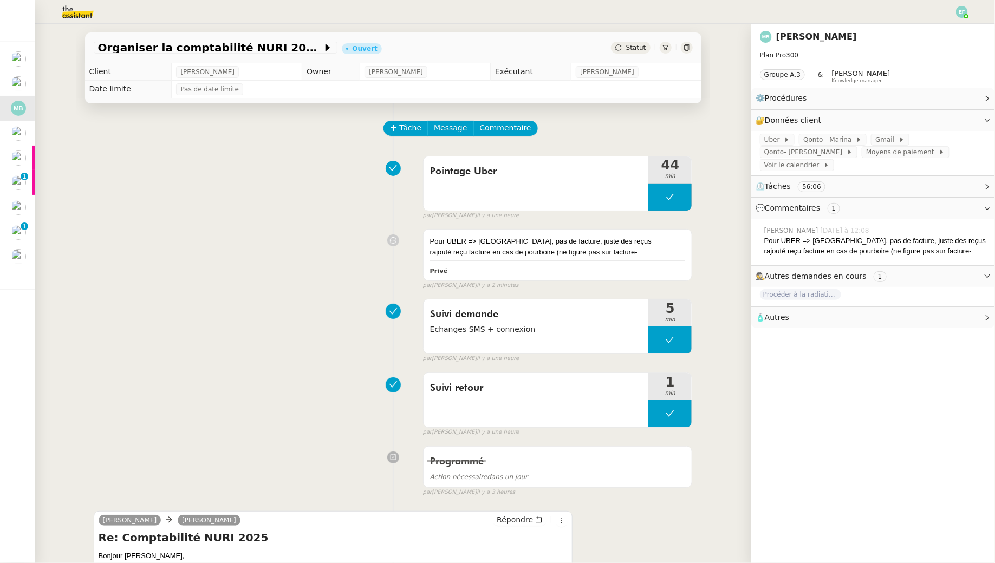
click at [964, 10] on img at bounding box center [962, 12] width 12 height 12
click at [939, 30] on li "Suivi" at bounding box center [932, 30] width 70 height 15
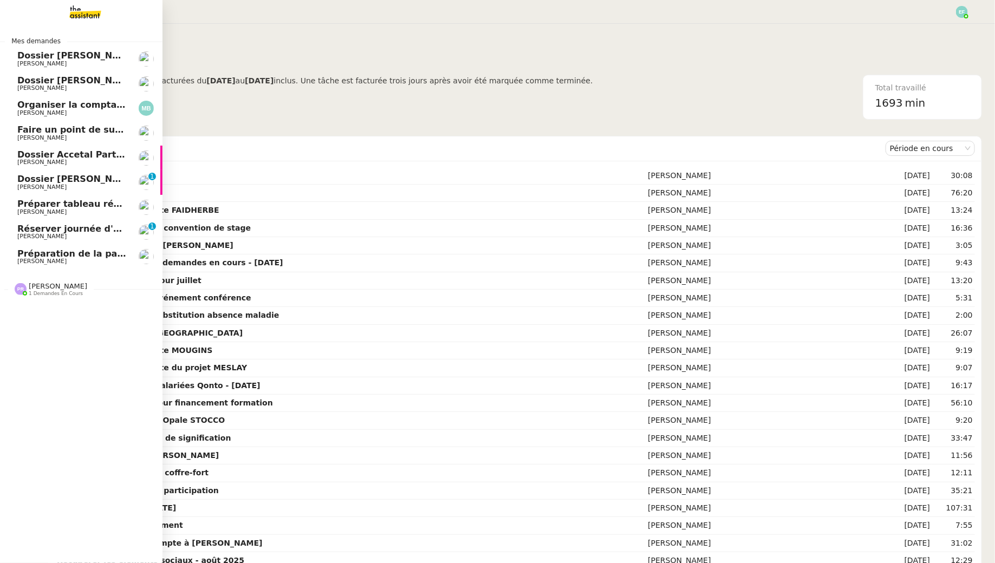
click at [74, 231] on span "Réserver journée d'équipe" at bounding box center [81, 229] width 129 height 10
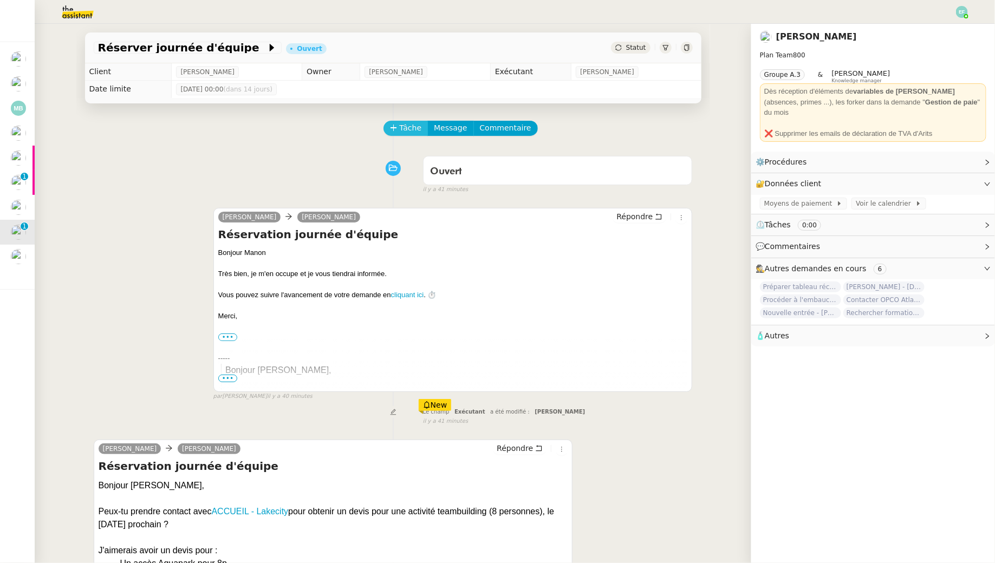
click at [401, 132] on span "Tâche" at bounding box center [411, 128] width 22 height 12
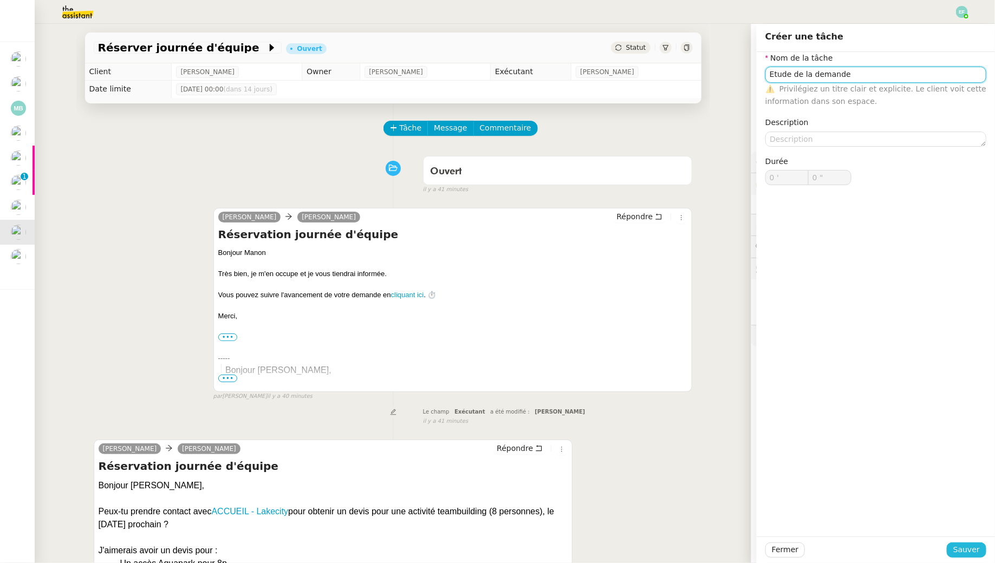
type input "Etude de la demande"
click at [969, 544] on span "Sauver" at bounding box center [966, 550] width 27 height 12
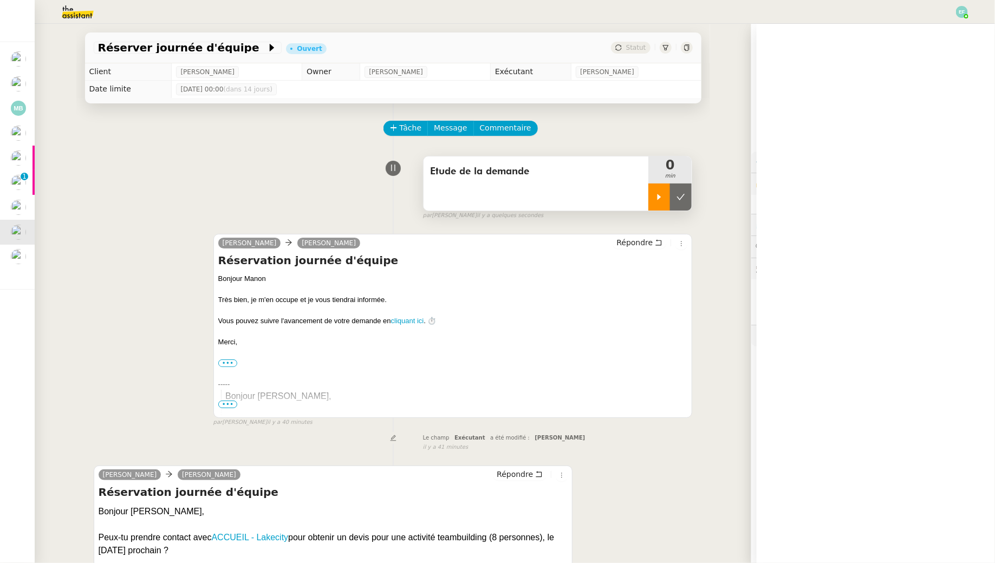
click at [661, 201] on div at bounding box center [659, 197] width 22 height 27
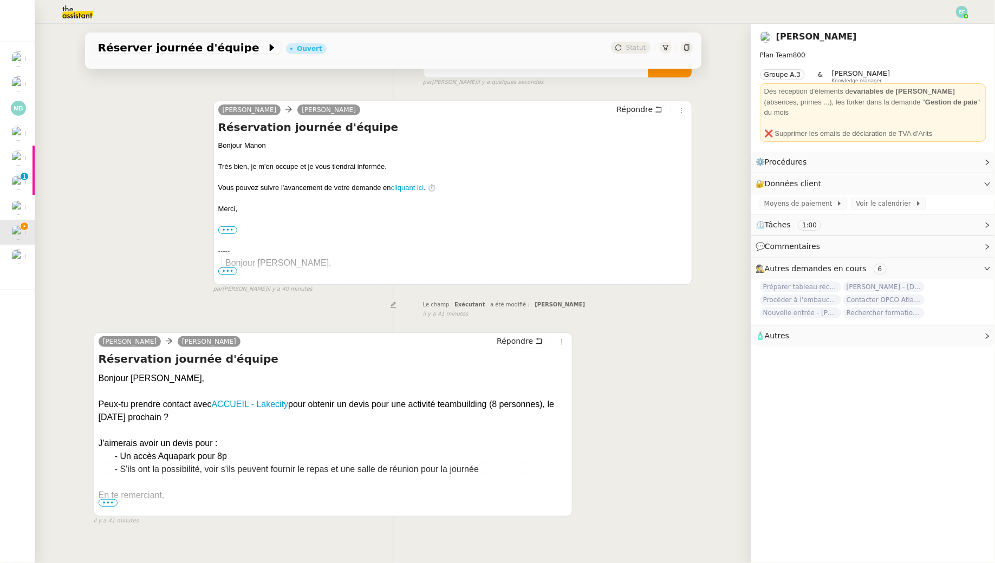
scroll to position [147, 0]
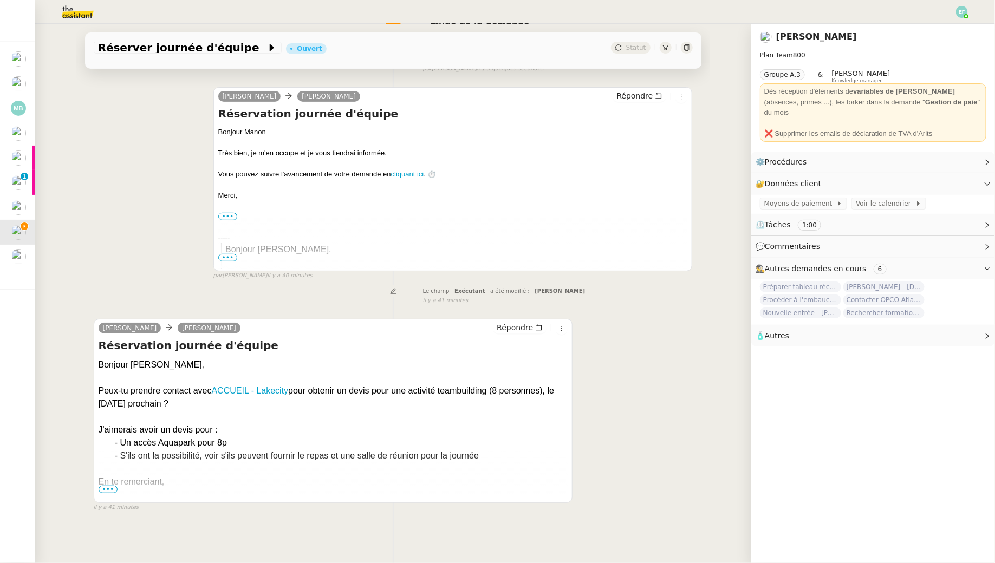
click at [108, 487] on span "•••" at bounding box center [108, 490] width 19 height 8
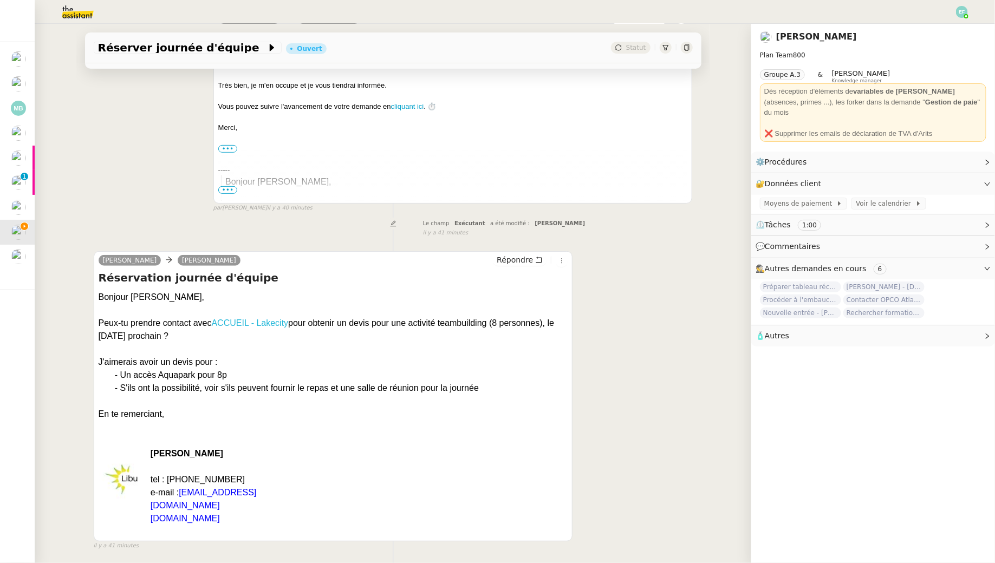
scroll to position [0, 0]
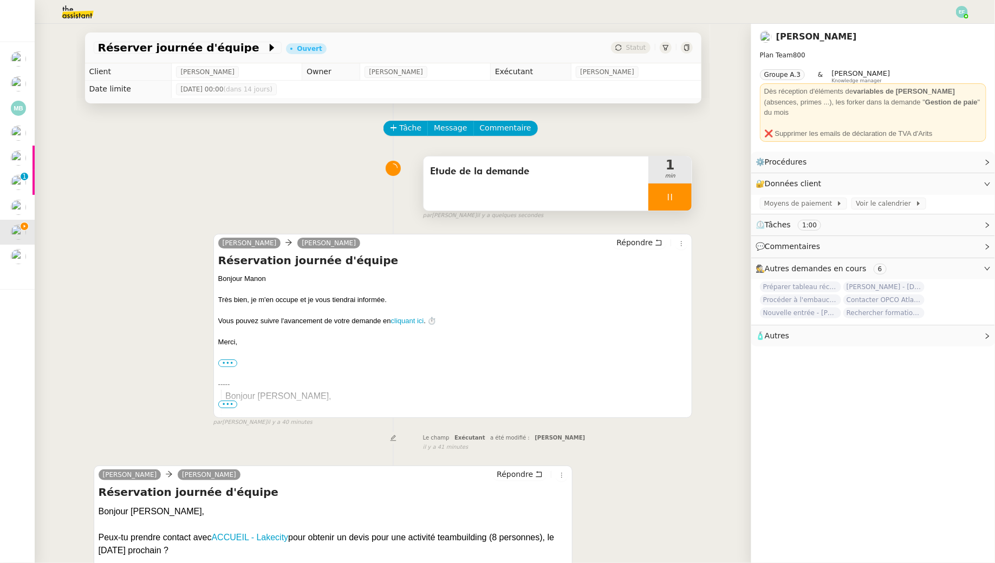
click at [658, 197] on div at bounding box center [669, 197] width 43 height 27
click at [679, 197] on icon at bounding box center [680, 197] width 9 height 9
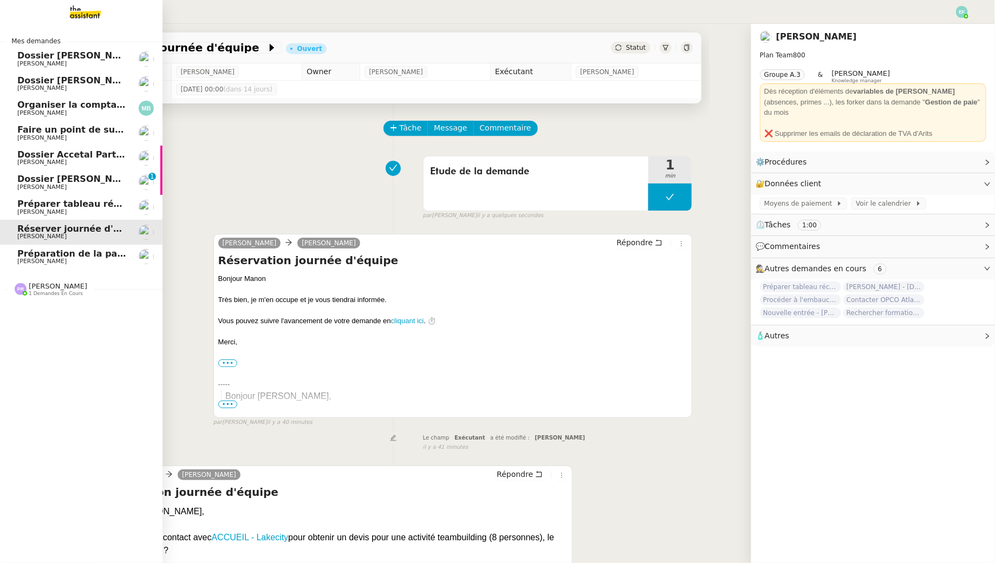
click at [48, 204] on span "Préparer tableau récapitulatif des paiements Paypal" at bounding box center [145, 204] width 256 height 10
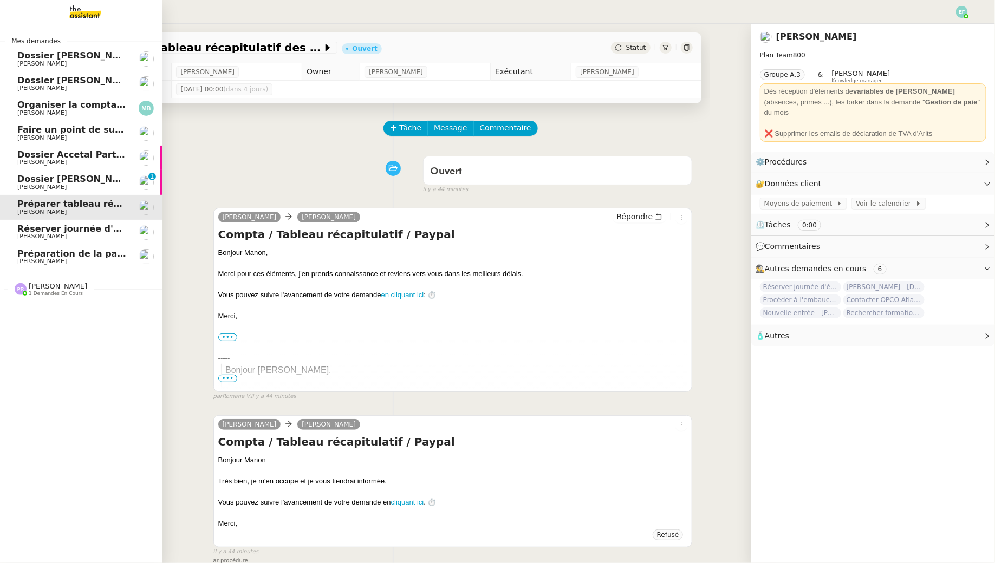
click at [114, 175] on span "Dossier [PERSON_NAME]-Renault" at bounding box center [97, 179] width 161 height 10
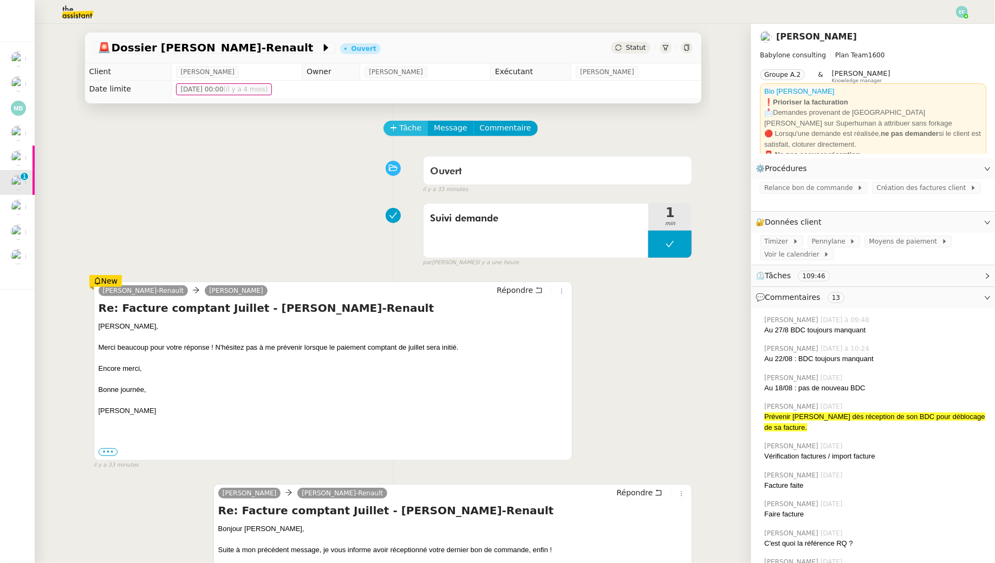
click at [392, 131] on icon at bounding box center [394, 128] width 8 height 8
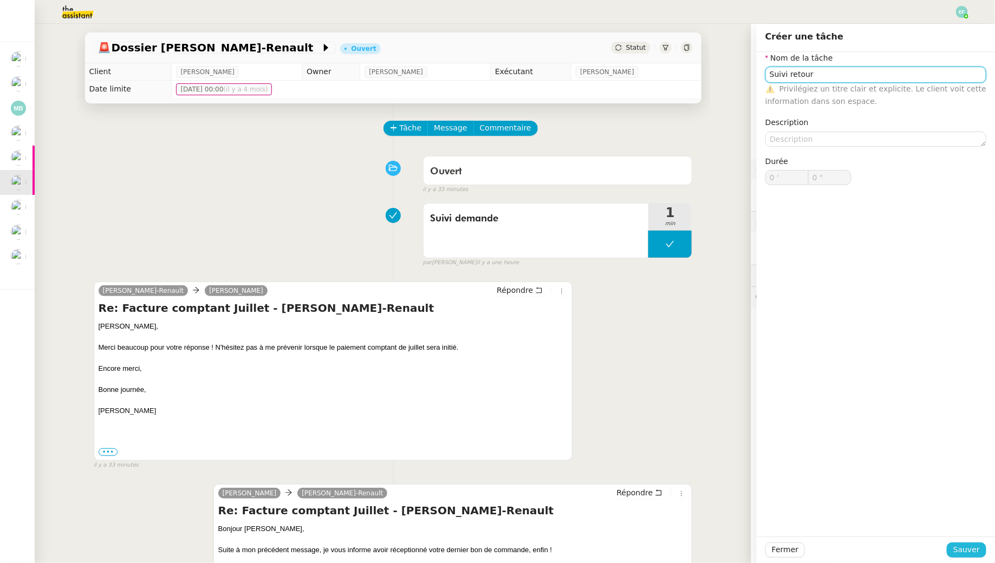
type input "Suivi retour"
click at [968, 557] on button "Sauver" at bounding box center [967, 550] width 40 height 15
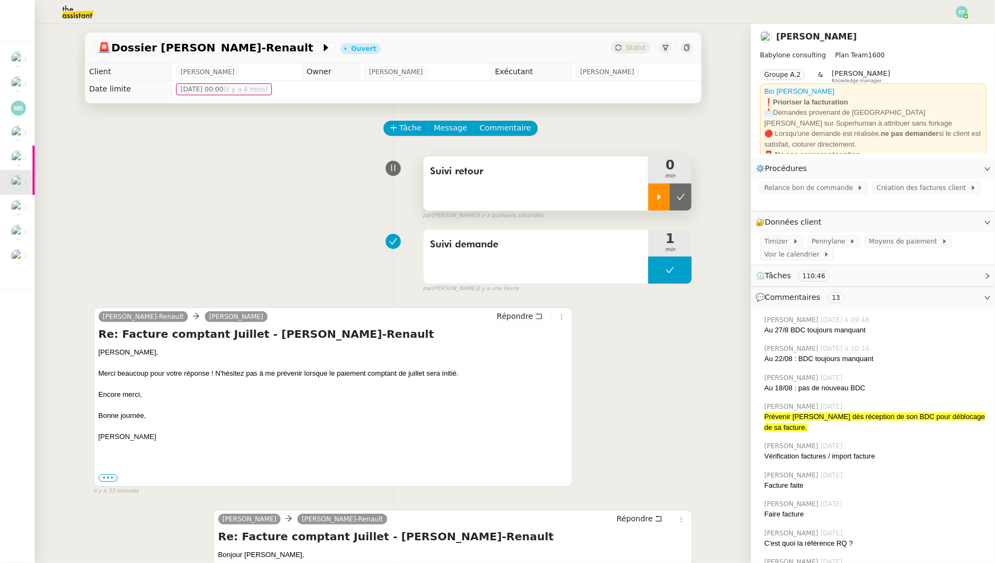
click at [660, 197] on icon at bounding box center [659, 197] width 4 height 6
click at [507, 123] on span "Commentaire" at bounding box center [505, 128] width 51 height 12
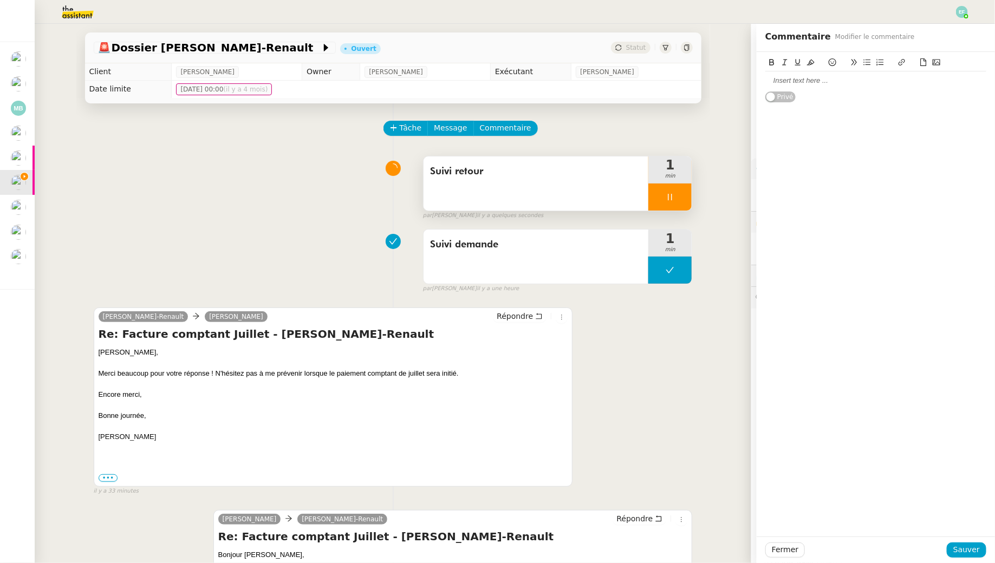
click at [775, 83] on div at bounding box center [875, 81] width 221 height 10
click at [992, 560] on div "Fermer Sauver" at bounding box center [875, 550] width 238 height 27
click at [969, 547] on span "Sauver" at bounding box center [966, 550] width 27 height 12
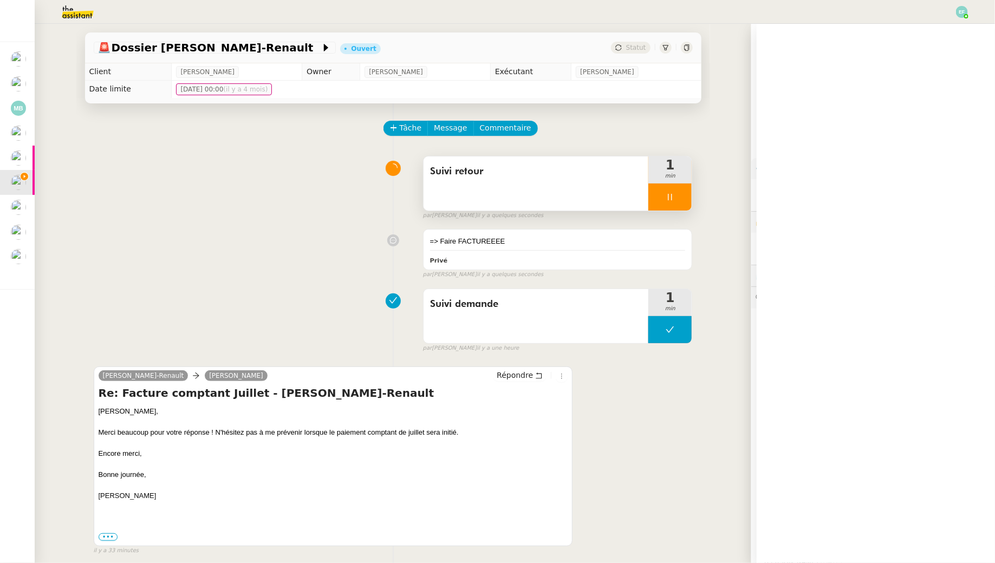
click at [679, 198] on div at bounding box center [669, 197] width 43 height 27
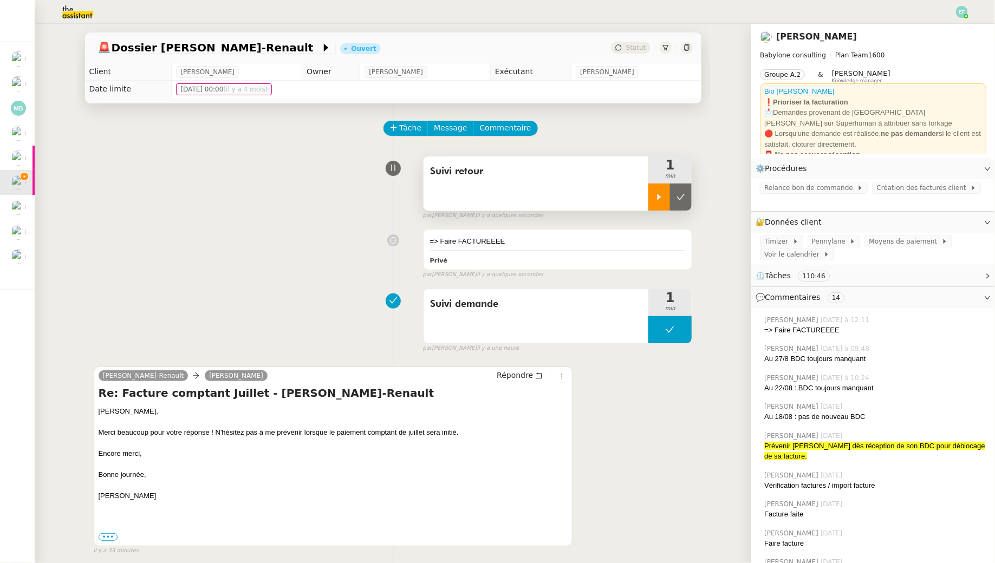
click at [679, 198] on icon at bounding box center [681, 197] width 8 height 6
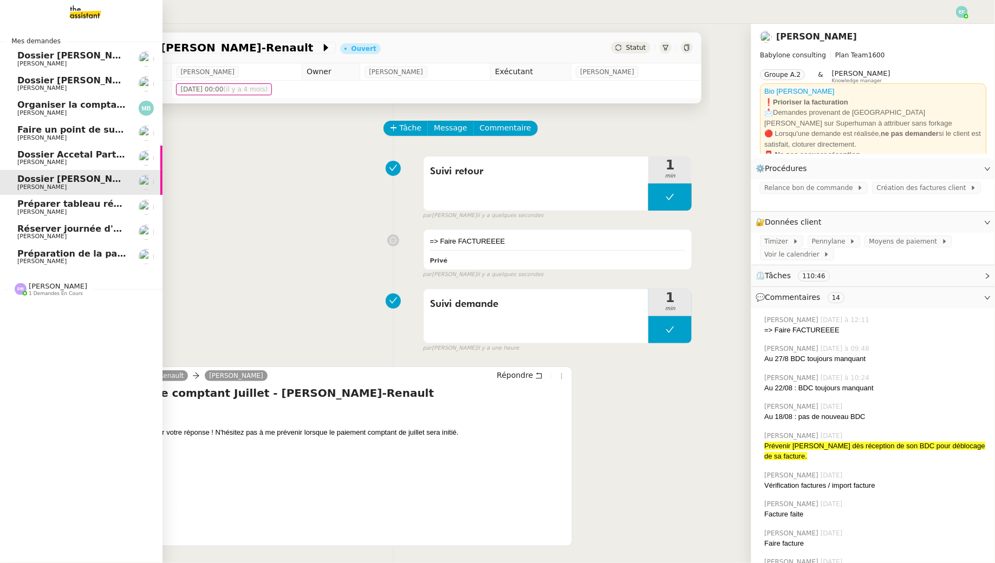
click at [25, 114] on span "[PERSON_NAME]" at bounding box center [41, 112] width 49 height 7
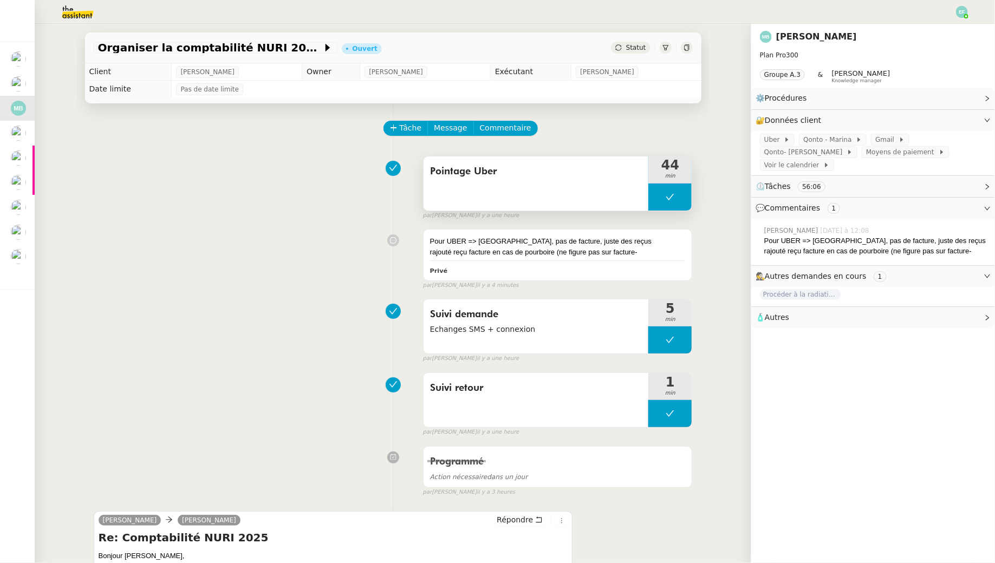
click at [670, 197] on icon at bounding box center [670, 197] width 9 height 9
click at [663, 197] on icon at bounding box center [659, 197] width 9 height 9
click at [682, 195] on div at bounding box center [669, 197] width 43 height 27
click at [682, 195] on icon at bounding box center [680, 197] width 9 height 9
click at [690, 45] on div at bounding box center [687, 48] width 12 height 12
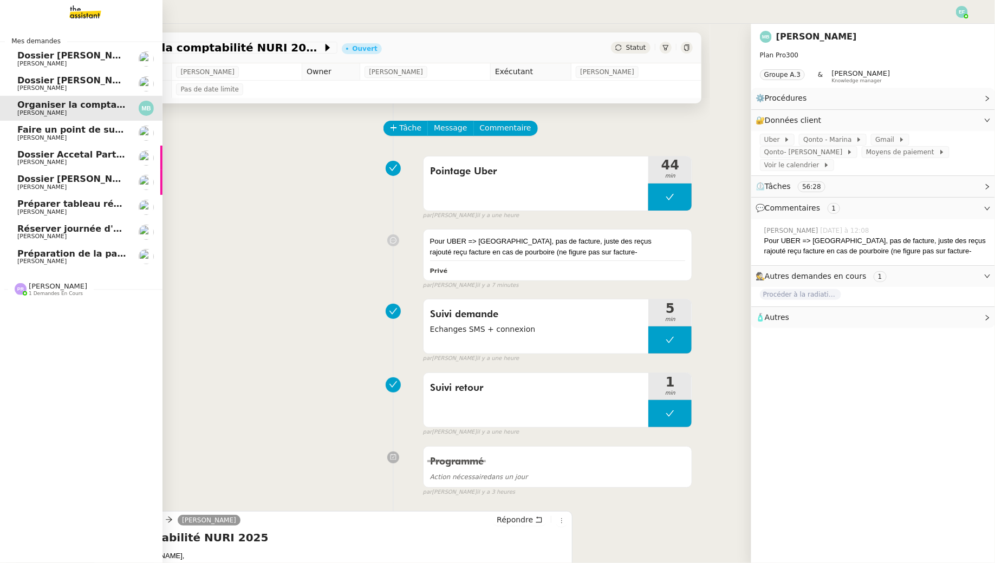
click at [34, 130] on span "Faire un point de suivi de la facturation" at bounding box center [113, 130] width 193 height 10
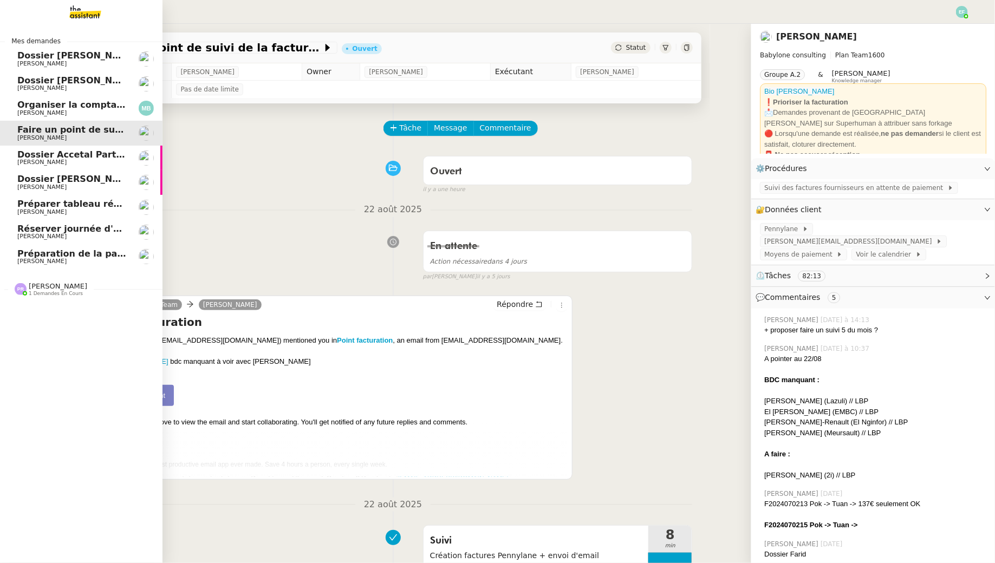
click at [50, 110] on span "[PERSON_NAME]" at bounding box center [41, 112] width 49 height 7
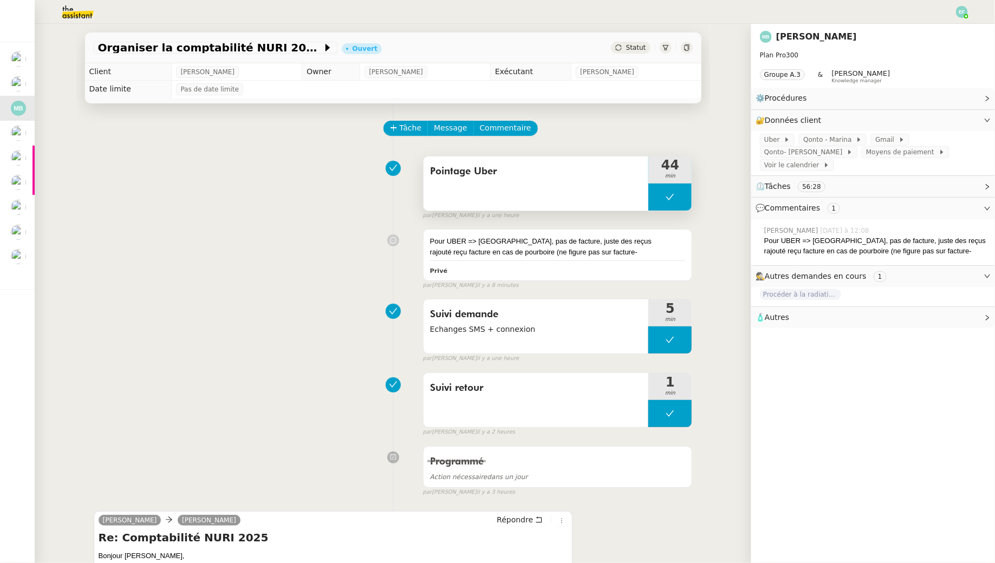
click at [670, 198] on icon at bounding box center [670, 197] width 9 height 9
click at [664, 197] on div at bounding box center [659, 197] width 22 height 27
click at [533, 247] on div "rajouté reçu facture en cas de pourboire (ne figure pas sur facture-" at bounding box center [558, 252] width 256 height 11
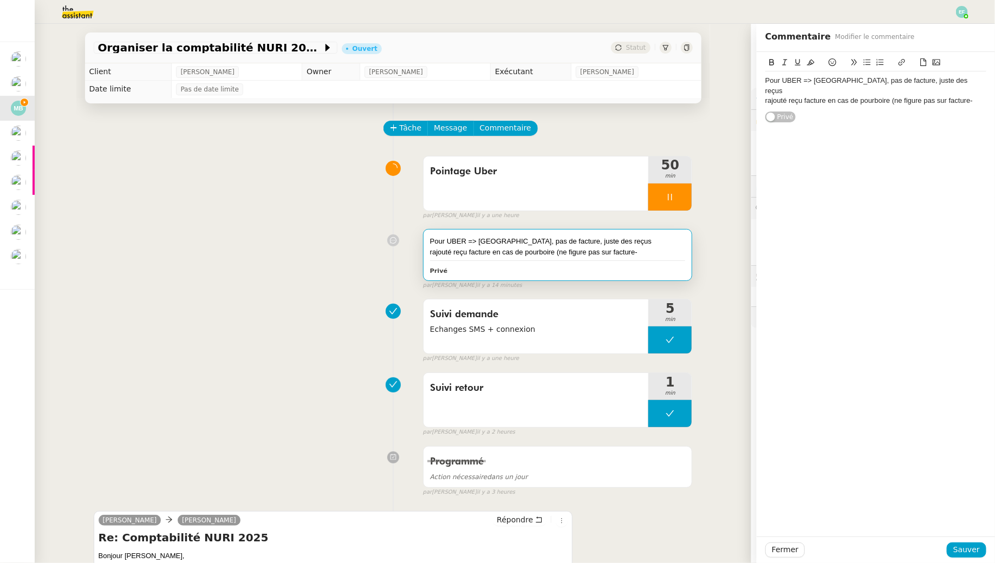
click at [971, 96] on div "rajouté reçu facture en cas de pourboire (ne figure pas sur facture-" at bounding box center [875, 101] width 221 height 10
click at [966, 559] on div "Fermer Sauver" at bounding box center [875, 550] width 238 height 27
click at [966, 555] on span "Sauver" at bounding box center [966, 550] width 27 height 12
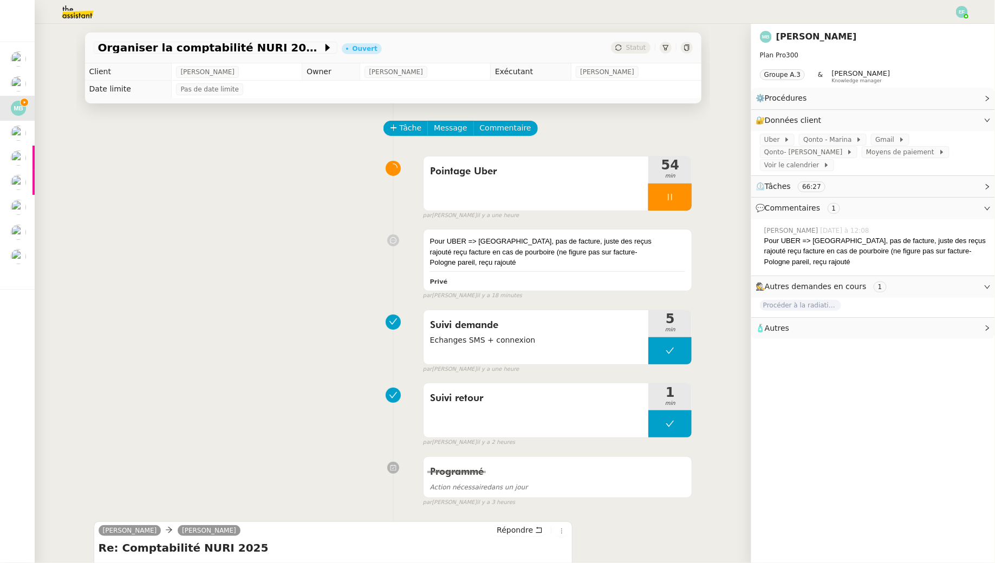
click at [681, 197] on div at bounding box center [669, 197] width 43 height 27
click at [681, 197] on icon at bounding box center [680, 197] width 9 height 9
click at [958, 16] on img at bounding box center [962, 12] width 12 height 12
click at [939, 27] on li "Suivi" at bounding box center [932, 30] width 70 height 15
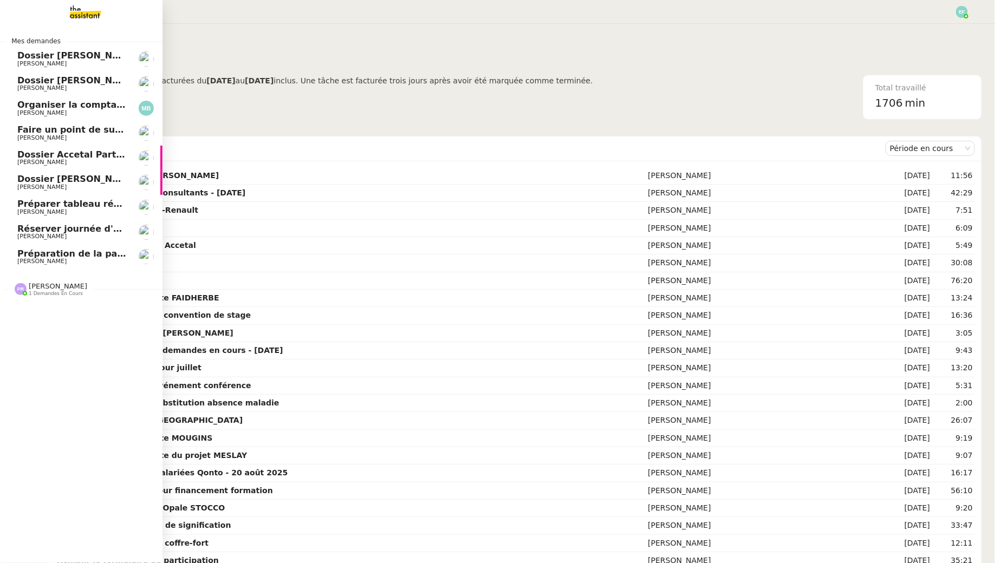
click at [59, 250] on span "Préparation de la paie sur Payfit- [DATE]" at bounding box center [116, 254] width 198 height 10
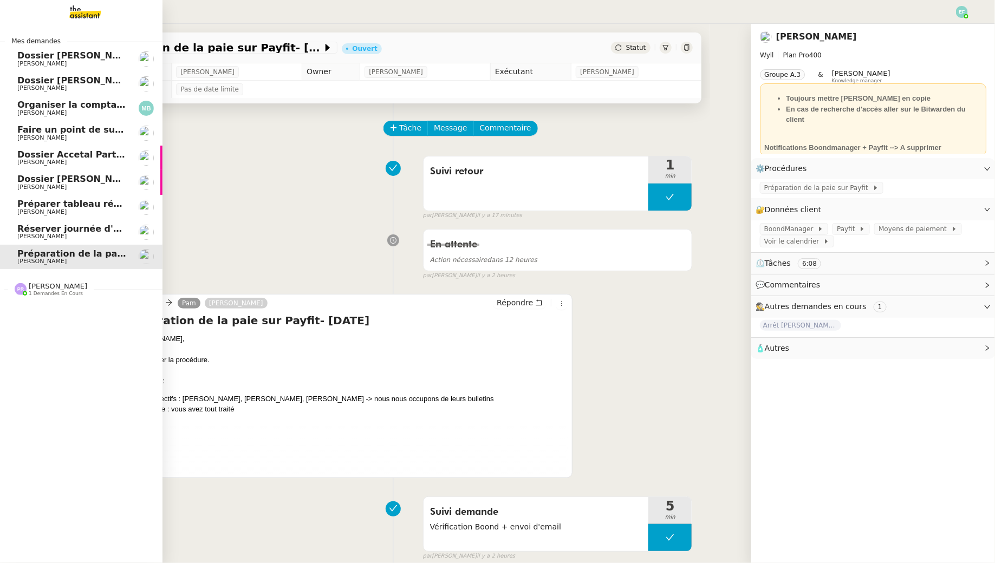
click at [79, 234] on span "[PERSON_NAME]" at bounding box center [71, 236] width 109 height 6
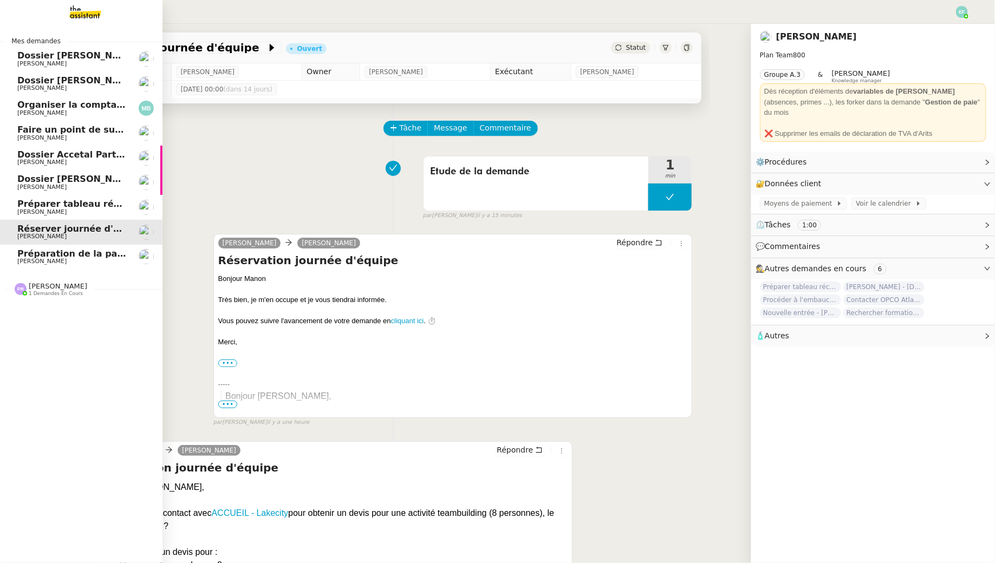
click at [74, 212] on span "[PERSON_NAME]" at bounding box center [71, 212] width 109 height 6
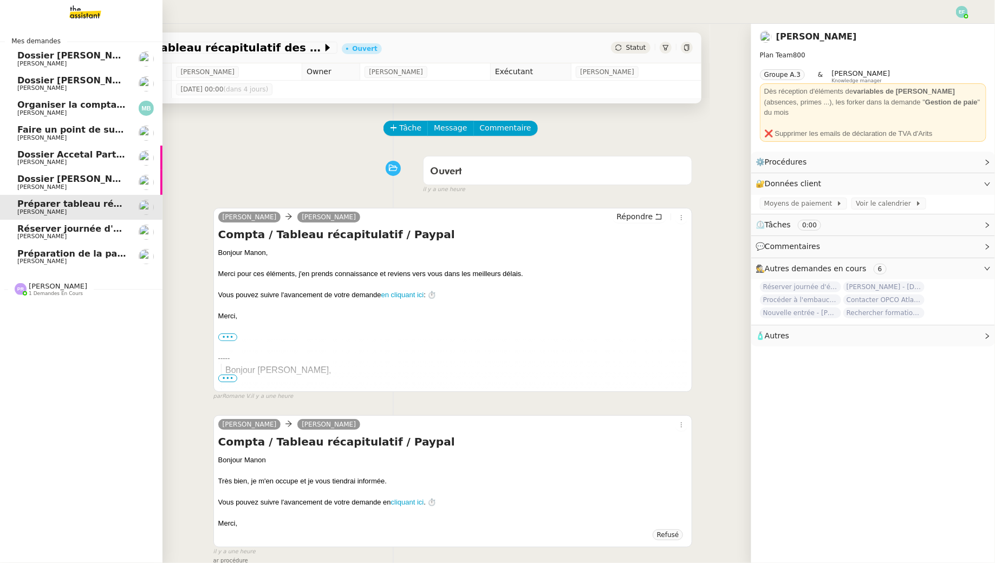
click at [45, 292] on span "1 demandes en cours" at bounding box center [56, 294] width 54 height 6
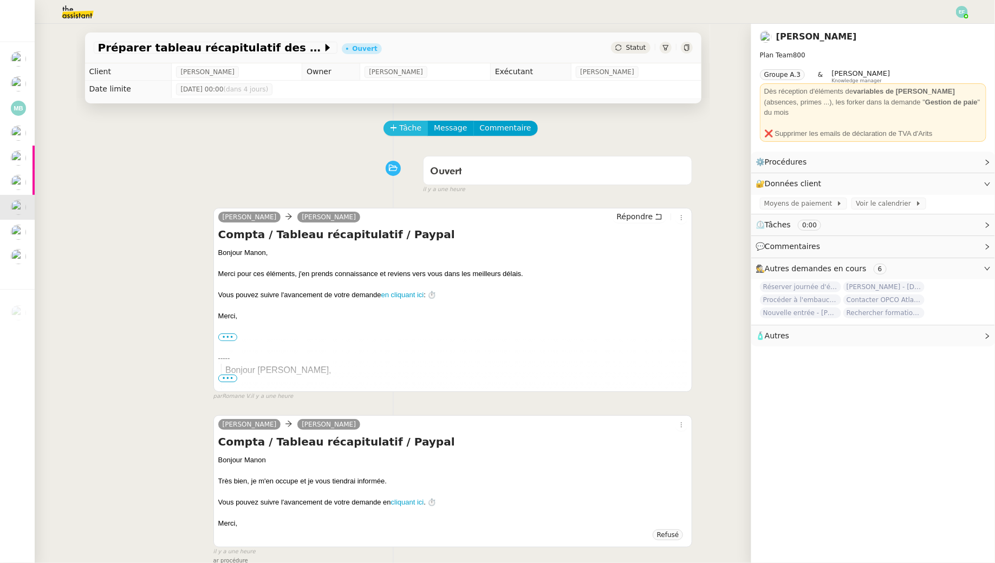
click at [413, 123] on span "Tâche" at bounding box center [411, 128] width 22 height 12
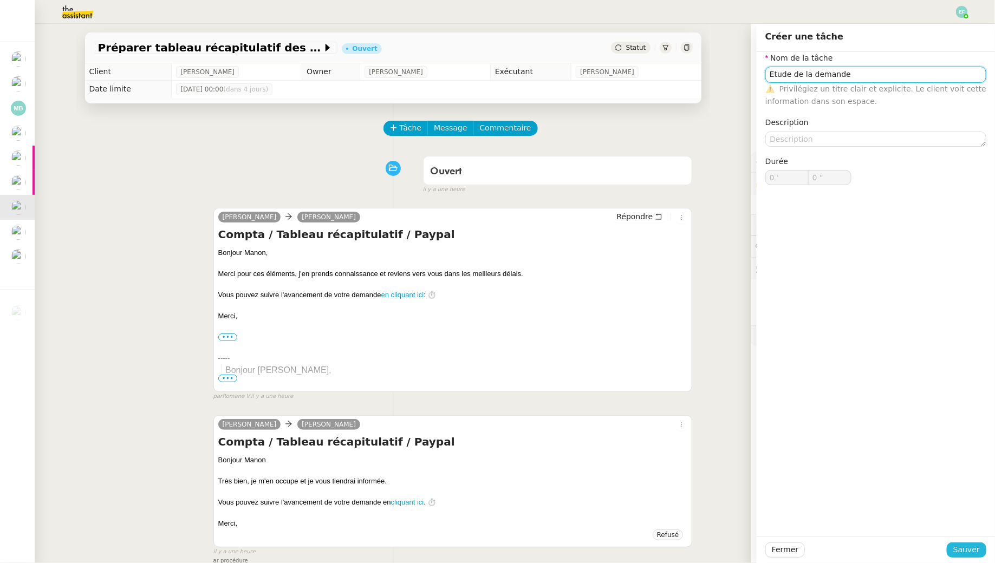
type input "Etude de la demande"
click at [966, 550] on span "Sauver" at bounding box center [966, 550] width 27 height 12
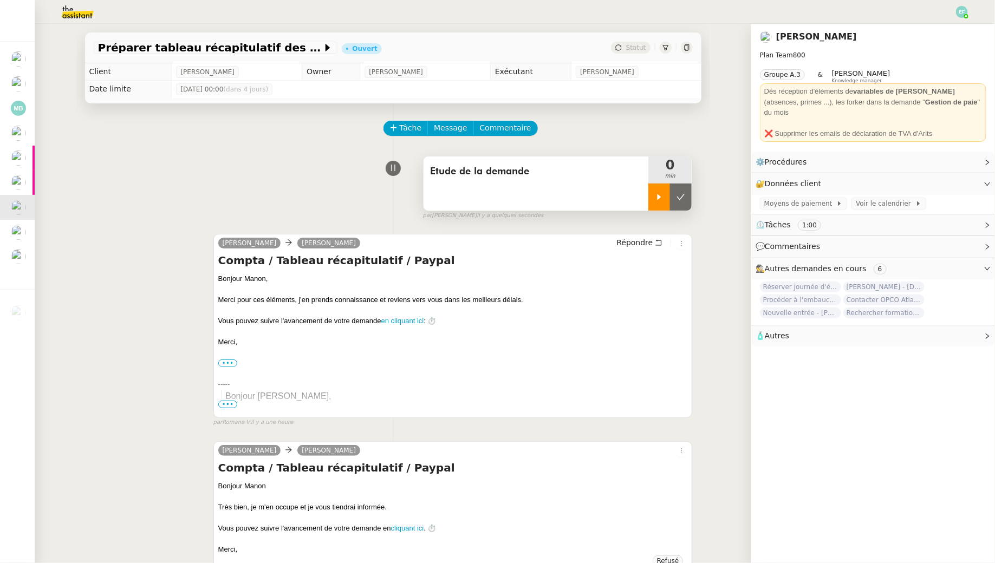
click at [663, 193] on icon at bounding box center [659, 197] width 9 height 9
click at [958, 18] on div at bounding box center [497, 12] width 941 height 24
click at [960, 16] on img at bounding box center [962, 12] width 12 height 12
click at [943, 28] on li "Suivi" at bounding box center [932, 30] width 70 height 15
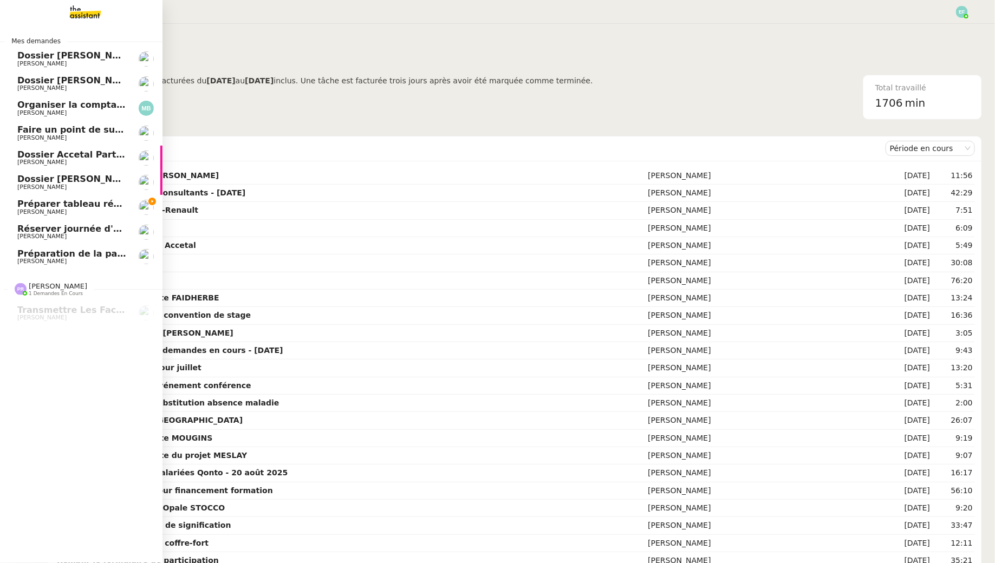
click at [16, 202] on link "Préparer tableau récapitulatif des paiements Paypal [PERSON_NAME]" at bounding box center [81, 207] width 162 height 25
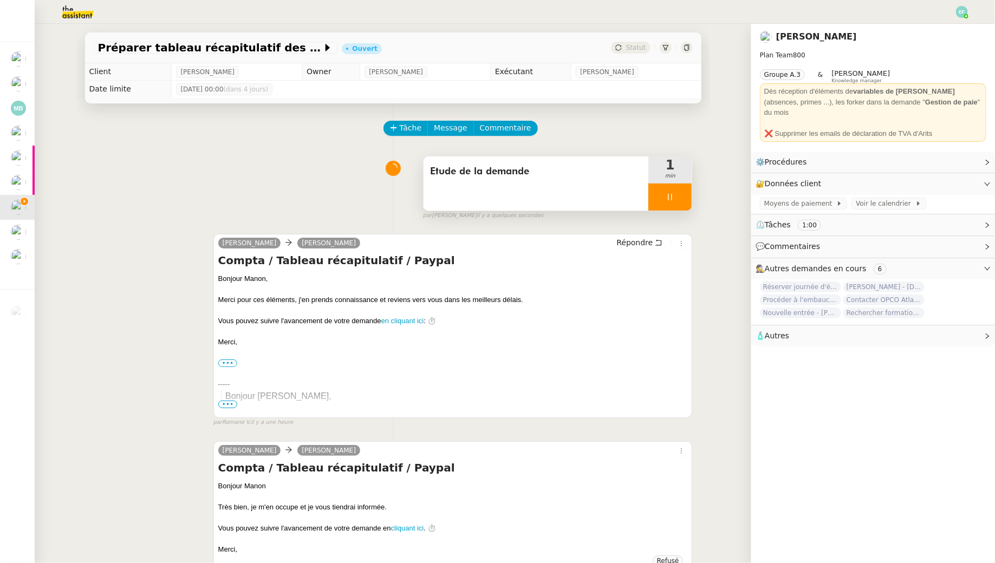
click at [684, 203] on div at bounding box center [669, 197] width 43 height 27
click at [684, 203] on button at bounding box center [681, 197] width 22 height 27
click at [963, 8] on img at bounding box center [962, 12] width 12 height 12
click at [953, 29] on li "Suivi" at bounding box center [932, 30] width 70 height 15
